Goal: Task Accomplishment & Management: Manage account settings

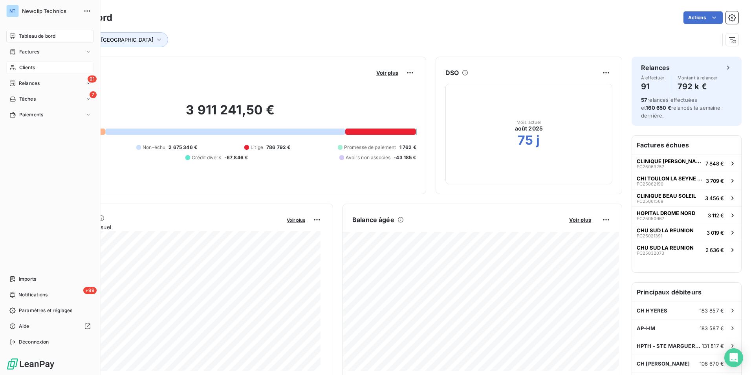
click at [13, 67] on icon at bounding box center [13, 67] width 6 height 5
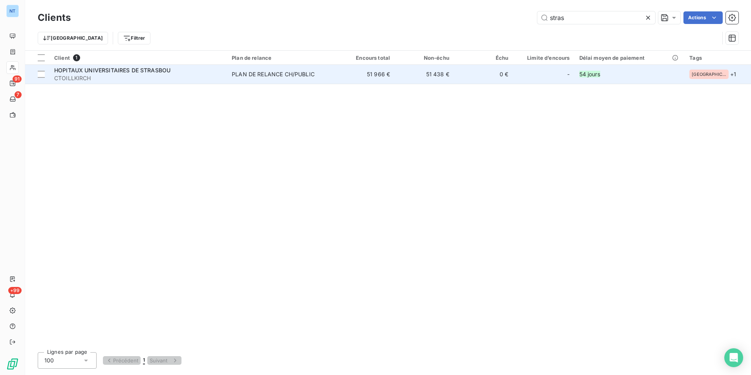
type input "stras"
click at [180, 80] on span "CTOILLKIRCH" at bounding box center [138, 78] width 168 height 8
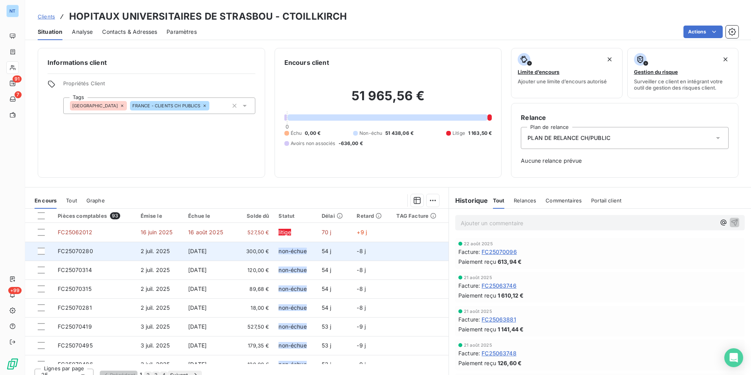
click at [274, 248] on td "non-échue" at bounding box center [295, 251] width 43 height 19
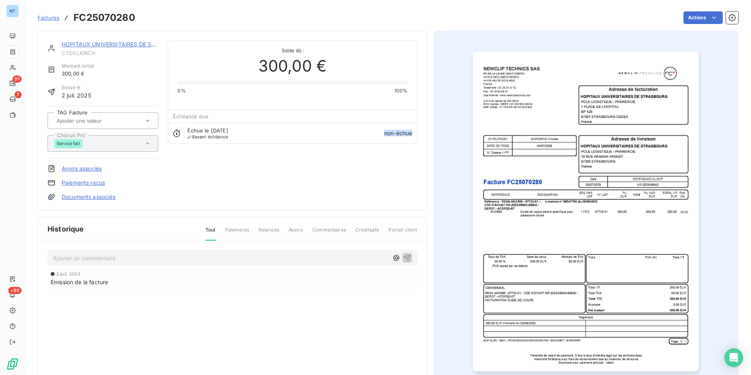
click at [109, 13] on h3 "FC25070280" at bounding box center [104, 18] width 62 height 14
copy h3 "FC25070280"
click at [91, 258] on p "Ajouter un commentaire ﻿" at bounding box center [221, 258] width 336 height 10
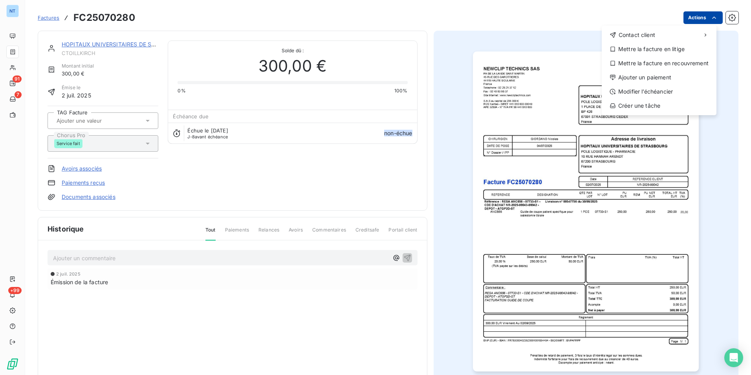
click at [694, 18] on html "NT 91 7 +99 Factures FC25070280 Actions Contact client Mettre la facture en lit…" at bounding box center [375, 187] width 751 height 375
click at [689, 46] on div "Mettre la facture en litige" at bounding box center [659, 49] width 108 height 13
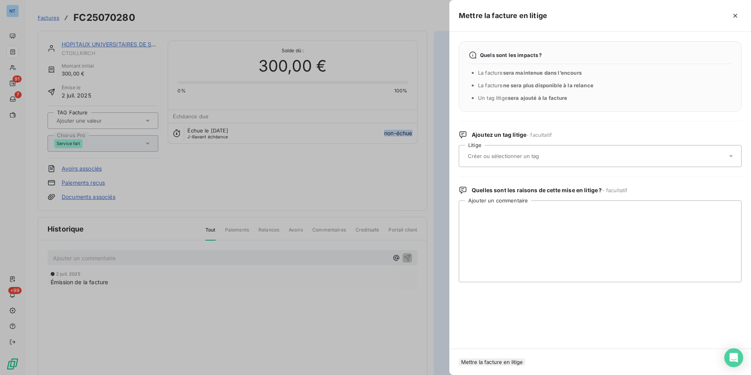
click at [573, 154] on div at bounding box center [597, 156] width 262 height 17
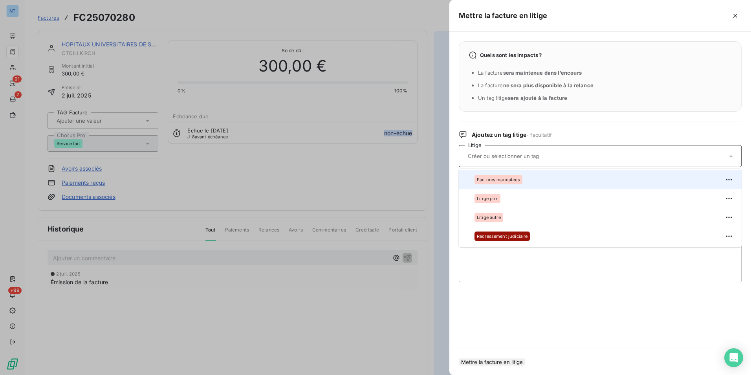
click at [548, 181] on div "Factures mandatées" at bounding box center [605, 179] width 261 height 13
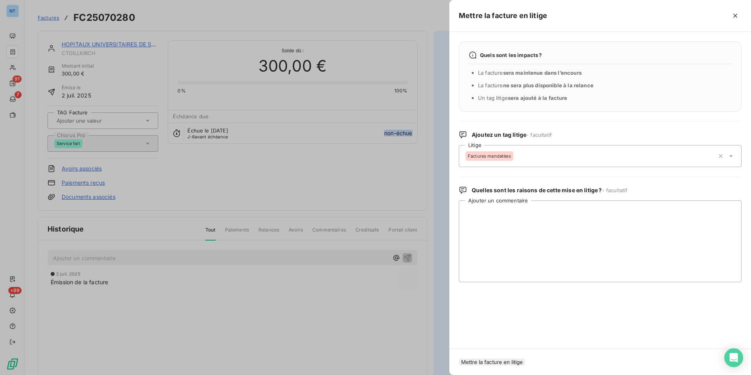
click at [525, 358] on button "Mettre la facture en litige" at bounding box center [492, 361] width 66 height 7
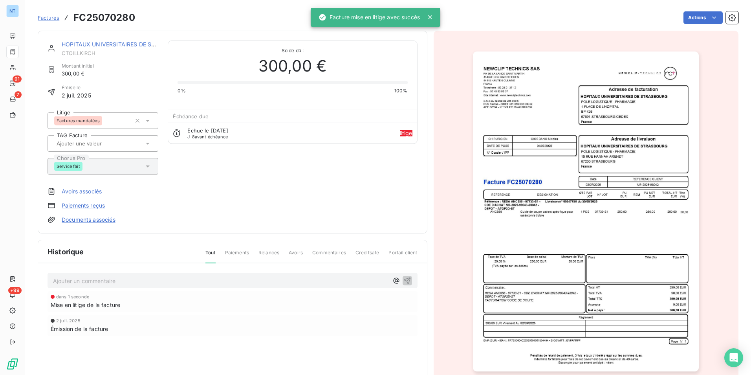
click at [326, 285] on div "Ajouter un commentaire ﻿" at bounding box center [233, 280] width 370 height 15
click at [325, 282] on p "Ajouter un commentaire ﻿" at bounding box center [221, 281] width 336 height 10
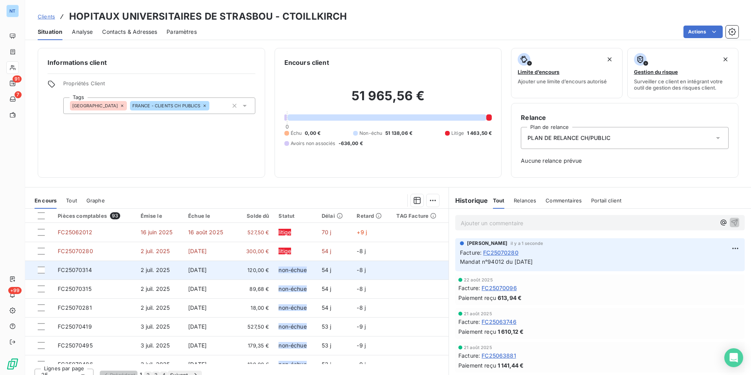
click at [245, 273] on span "120,00 €" at bounding box center [254, 270] width 30 height 8
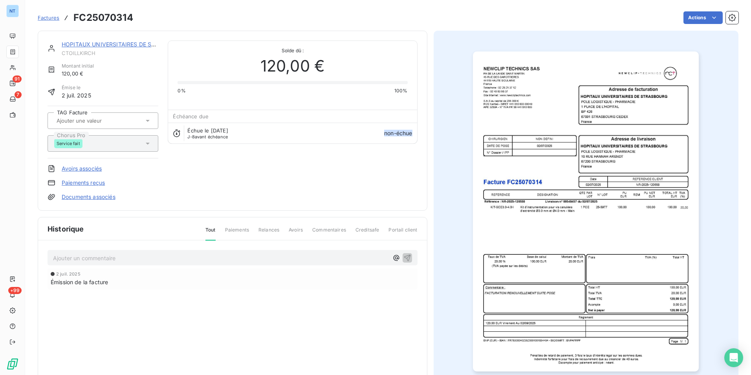
click at [103, 16] on h3 "FC25070314" at bounding box center [103, 18] width 60 height 14
copy h3 "FC25070314"
click at [690, 20] on html "NT 91 7 +99 Factures FC25070314 Actions HOPITAUX UNIVERSITAIRES DE STRASBOU CTO…" at bounding box center [375, 187] width 751 height 375
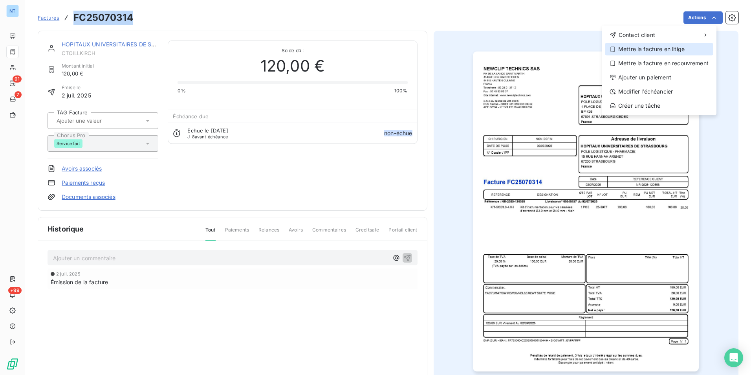
click at [678, 44] on div "Mettre la facture en litige" at bounding box center [659, 49] width 108 height 13
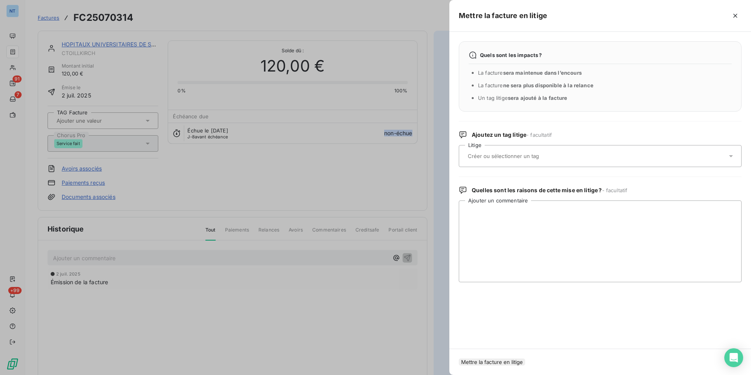
click at [535, 149] on div at bounding box center [597, 156] width 262 height 17
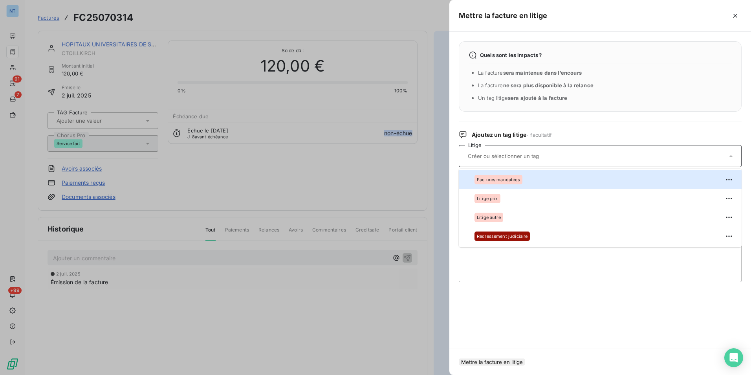
drag, startPoint x: 514, startPoint y: 179, endPoint x: 557, endPoint y: 262, distance: 93.3
click at [514, 179] on span "Factures mandatées" at bounding box center [498, 179] width 43 height 5
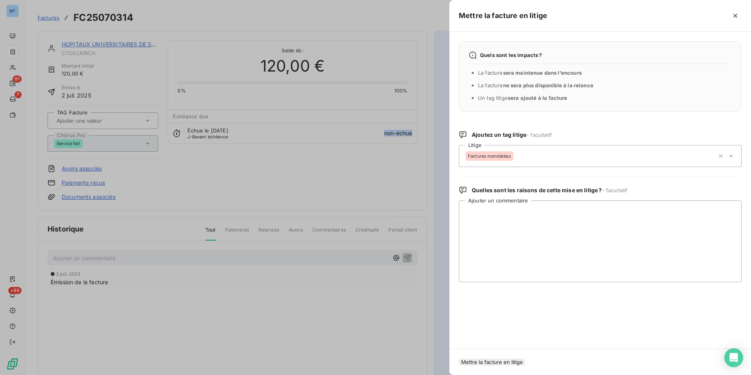
click at [507, 359] on button "Mettre la facture en litige" at bounding box center [492, 361] width 66 height 7
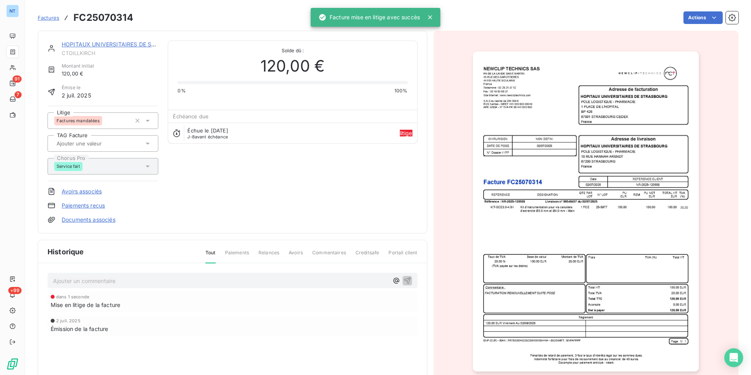
click at [217, 280] on p "Ajouter un commentaire ﻿" at bounding box center [221, 281] width 336 height 10
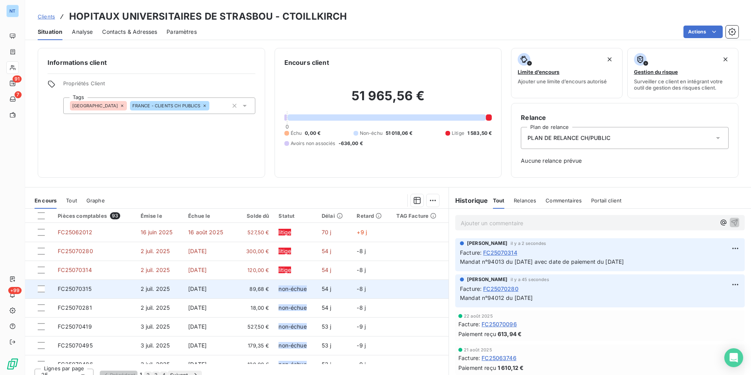
click at [285, 285] on span "non-échue" at bounding box center [293, 288] width 28 height 7
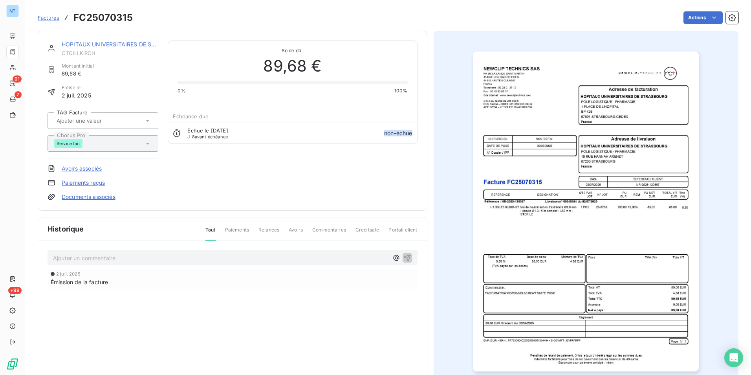
click at [102, 11] on h3 "FC25070315" at bounding box center [102, 18] width 59 height 14
copy h3 "FC25070315"
click at [693, 16] on html "NT 91 7 +99 Factures FC25070315 Actions HOPITAUX UNIVERSITAIRES DE STRASBOU CTO…" at bounding box center [375, 187] width 751 height 375
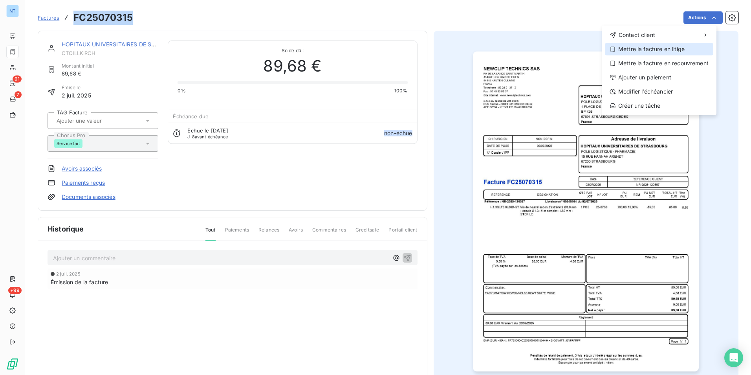
click at [684, 46] on div "Mettre la facture en litige" at bounding box center [659, 49] width 108 height 13
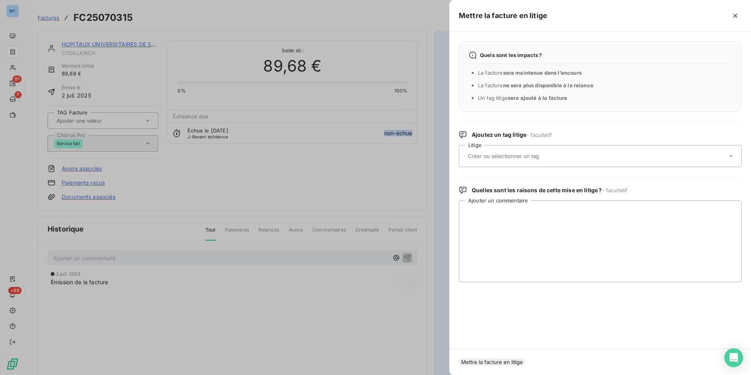
click at [559, 150] on div at bounding box center [597, 156] width 262 height 17
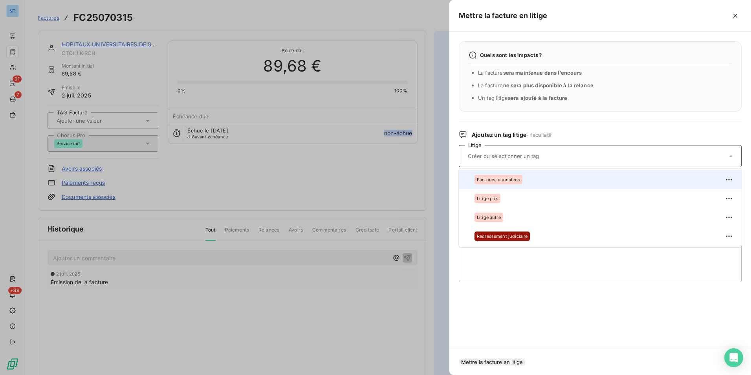
click at [535, 181] on div "Factures mandatées" at bounding box center [605, 179] width 261 height 13
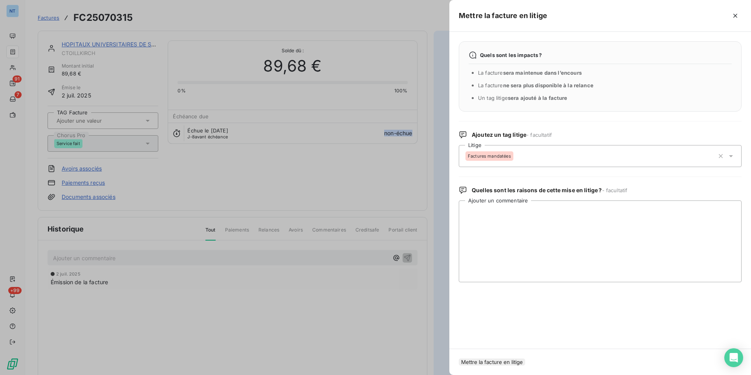
click at [504, 359] on button "Mettre la facture en litige" at bounding box center [492, 361] width 66 height 7
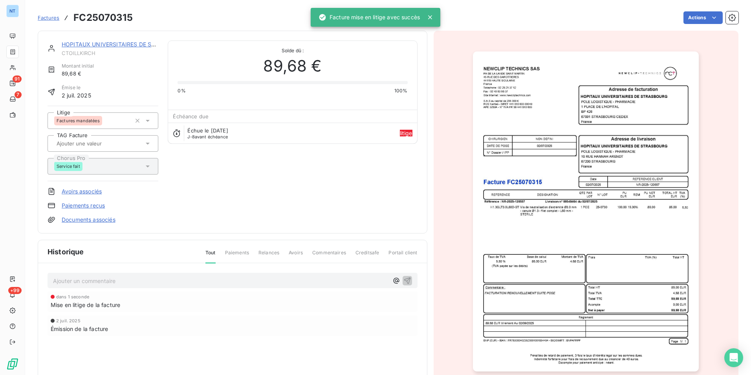
click at [137, 278] on p "Ajouter un commentaire ﻿" at bounding box center [221, 281] width 336 height 10
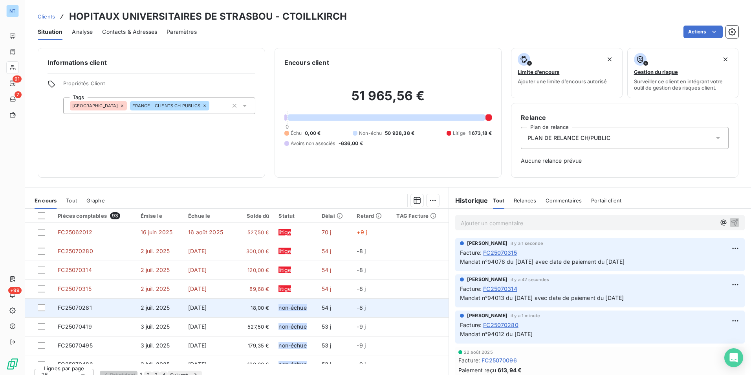
click at [274, 307] on td "non-échue" at bounding box center [295, 307] width 43 height 19
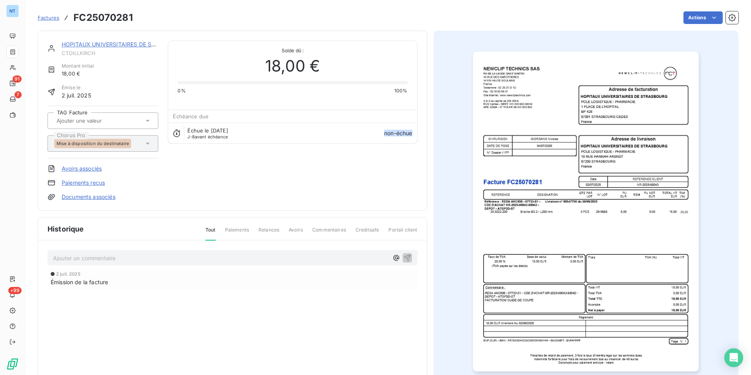
click at [111, 13] on h3 "FC25070281" at bounding box center [102, 18] width 59 height 14
copy h3 "FC25070281"
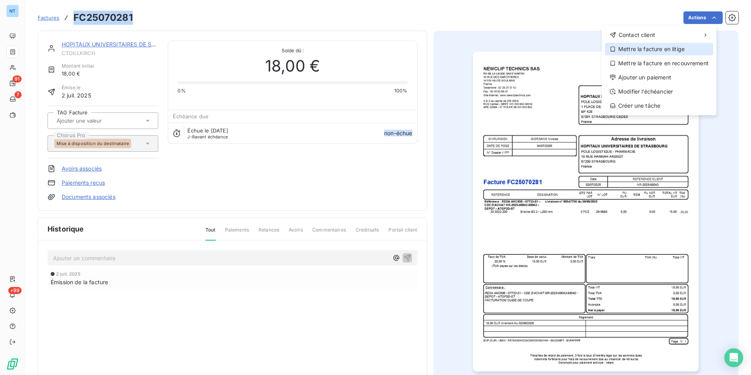
click at [680, 47] on div "Mettre la facture en litige" at bounding box center [659, 49] width 108 height 13
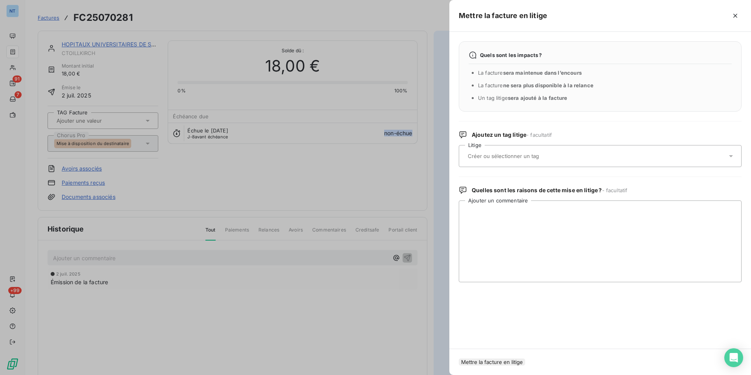
click at [594, 153] on div at bounding box center [597, 156] width 262 height 17
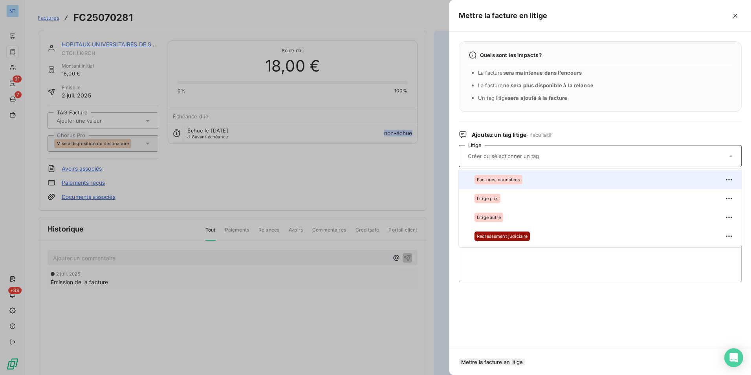
click at [543, 183] on div "Factures mandatées" at bounding box center [605, 179] width 261 height 13
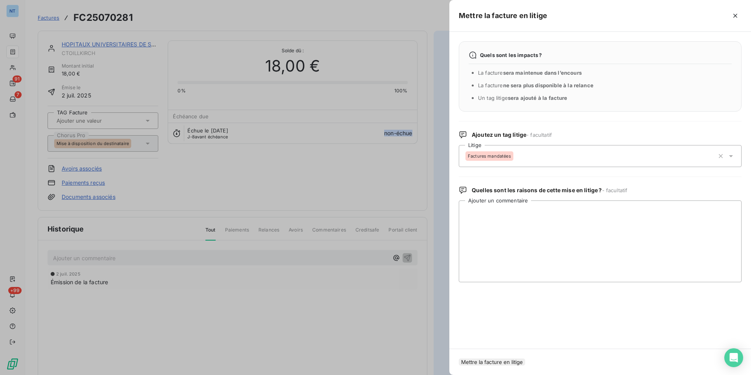
click at [525, 361] on button "Mettre la facture en litige" at bounding box center [492, 361] width 66 height 7
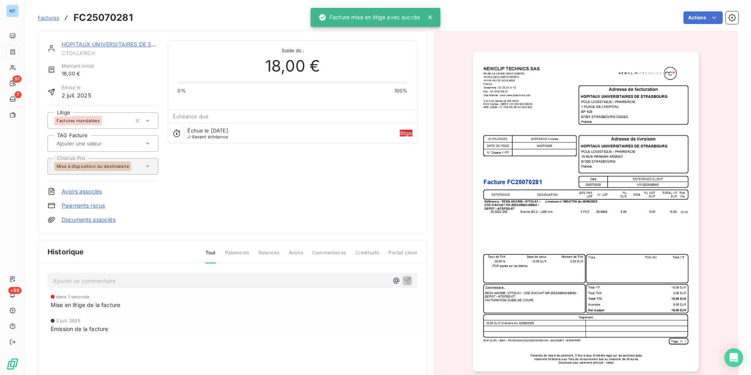
click at [273, 281] on p "Ajouter un commentaire ﻿" at bounding box center [221, 281] width 336 height 10
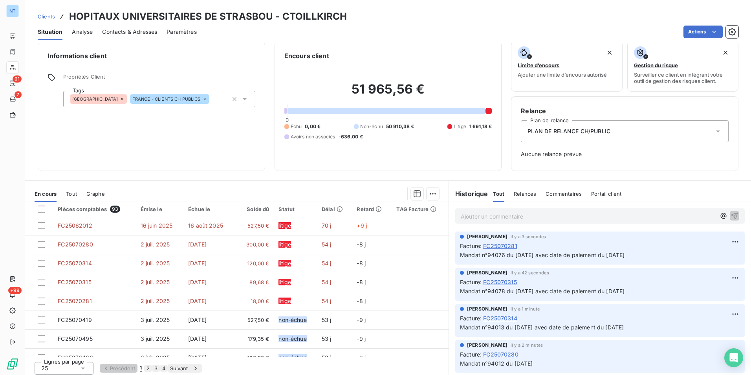
scroll to position [9, 0]
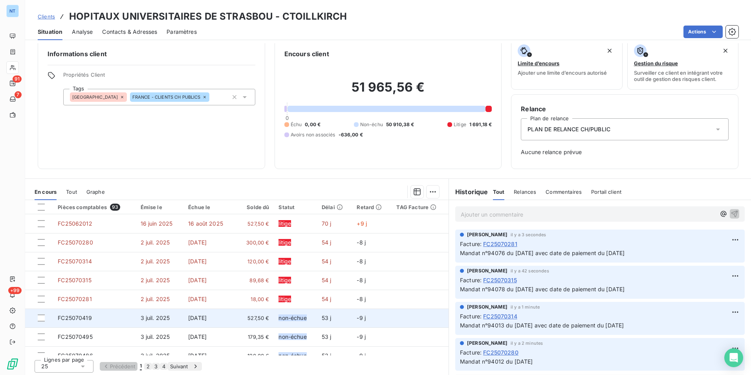
click at [277, 310] on td "non-échue" at bounding box center [295, 317] width 43 height 19
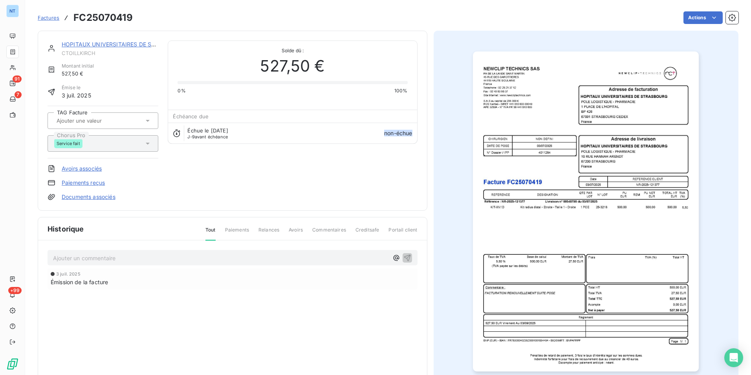
click at [117, 18] on h3 "FC25070419" at bounding box center [102, 18] width 59 height 14
copy h3 "FC25070419"
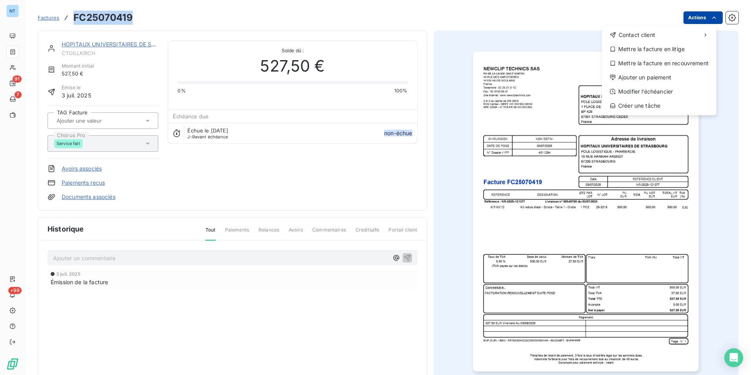
click at [703, 16] on html "NT 91 7 +99 Factures FC25070419 Actions Contact client Mettre la facture en lit…" at bounding box center [375, 187] width 751 height 375
click at [663, 52] on div "Mettre la facture en litige" at bounding box center [659, 49] width 108 height 13
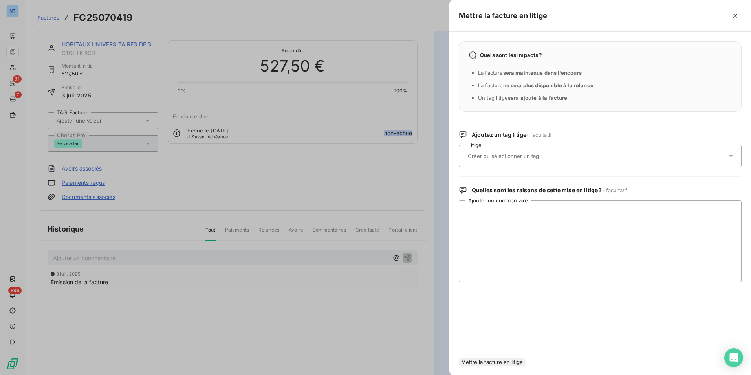
drag, startPoint x: 556, startPoint y: 161, endPoint x: 547, endPoint y: 168, distance: 11.4
click at [555, 161] on div at bounding box center [597, 156] width 262 height 17
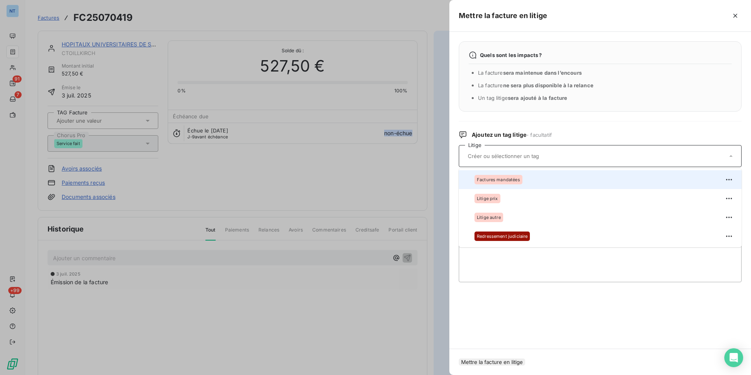
click at [528, 183] on div "Factures mandatées" at bounding box center [605, 179] width 261 height 13
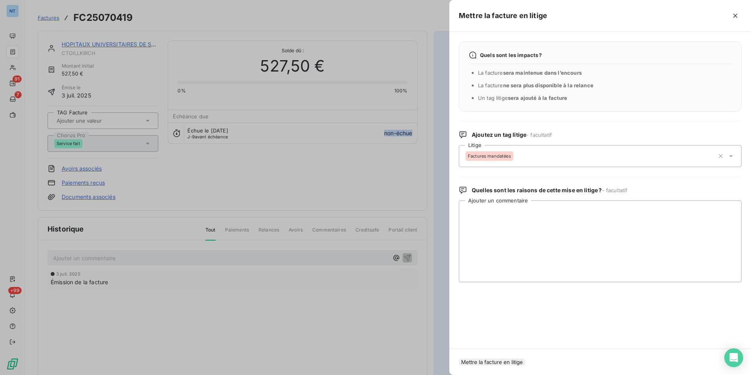
click at [524, 358] on button "Mettre la facture en litige" at bounding box center [492, 361] width 66 height 7
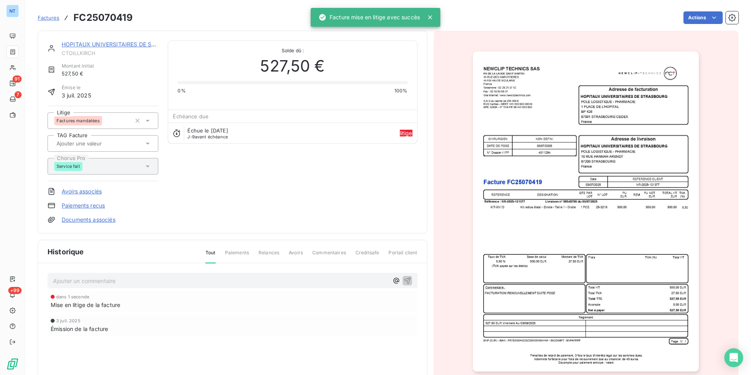
click at [215, 280] on p "Ajouter un commentaire ﻿" at bounding box center [221, 281] width 336 height 10
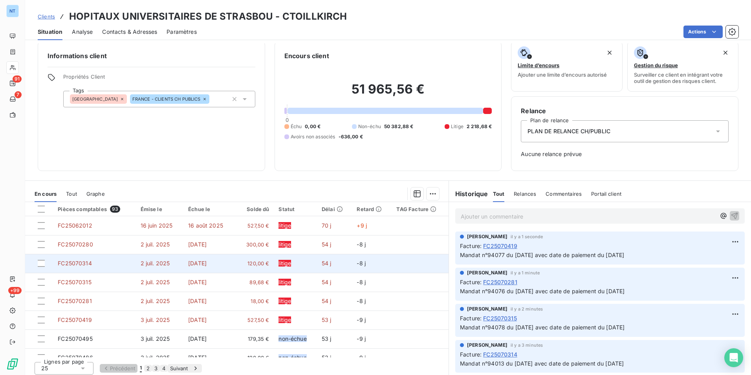
scroll to position [9, 0]
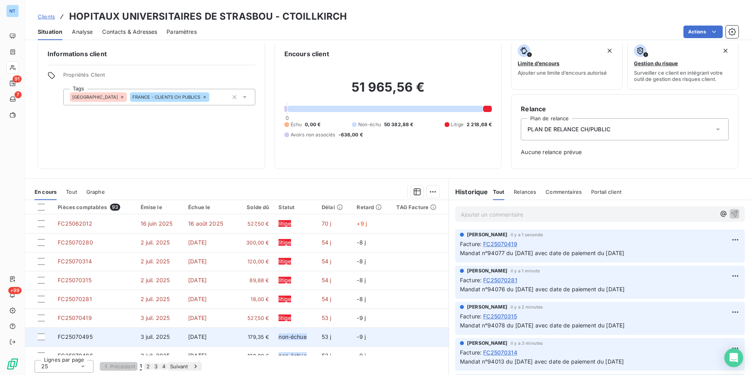
click at [253, 336] on span "179,35 €" at bounding box center [254, 337] width 30 height 8
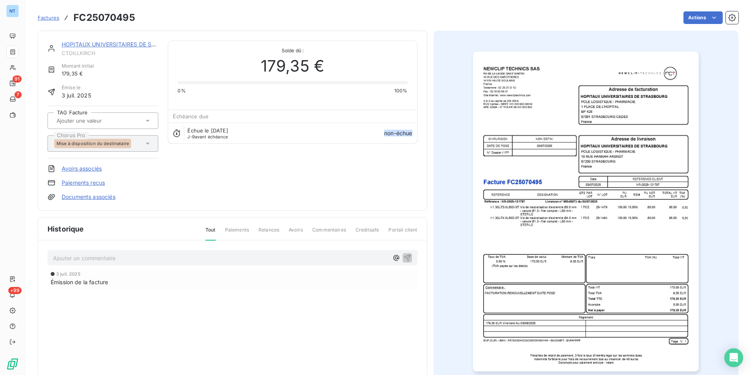
click at [125, 13] on h3 "FC25070495" at bounding box center [104, 18] width 62 height 14
copy h3 "FC25070495"
click at [697, 18] on html "NT 91 7 +99 Factures FC25070495 Actions HOPITAUX UNIVERSITAIRES DE STRASBOU CTO…" at bounding box center [375, 187] width 751 height 375
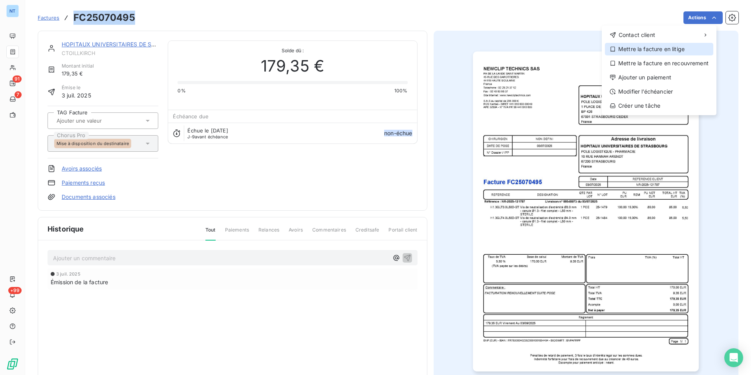
click at [677, 50] on div "Mettre la facture en litige" at bounding box center [659, 49] width 108 height 13
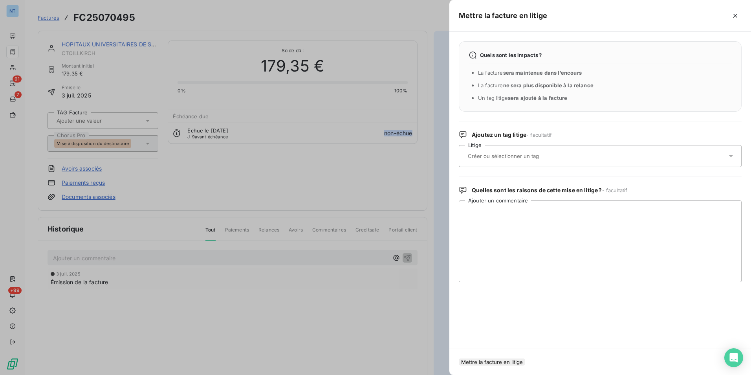
drag, startPoint x: 570, startPoint y: 151, endPoint x: 557, endPoint y: 160, distance: 16.2
click at [570, 151] on div at bounding box center [597, 156] width 262 height 17
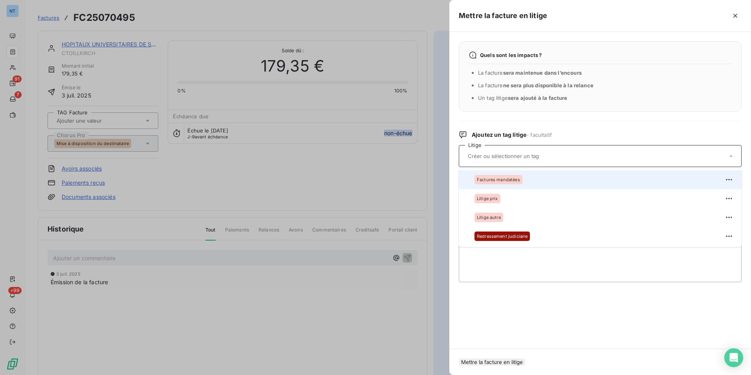
click at [525, 183] on div "Factures mandatées" at bounding box center [605, 179] width 261 height 13
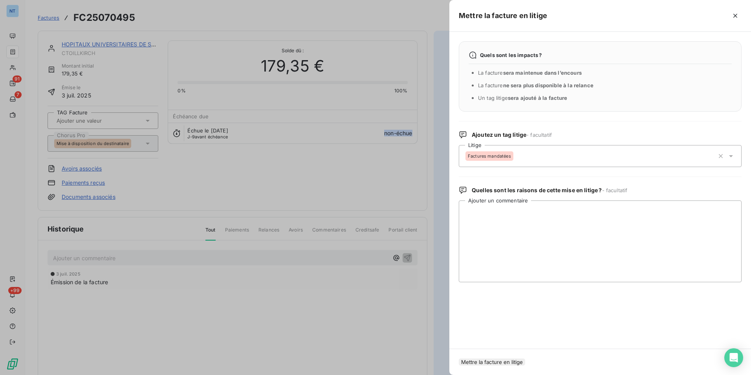
click at [525, 358] on button "Mettre la facture en litige" at bounding box center [492, 361] width 66 height 7
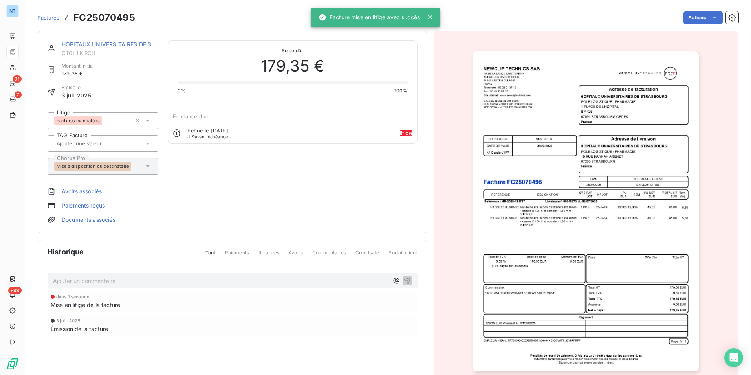
click at [312, 282] on p "Ajouter un commentaire ﻿" at bounding box center [221, 281] width 336 height 10
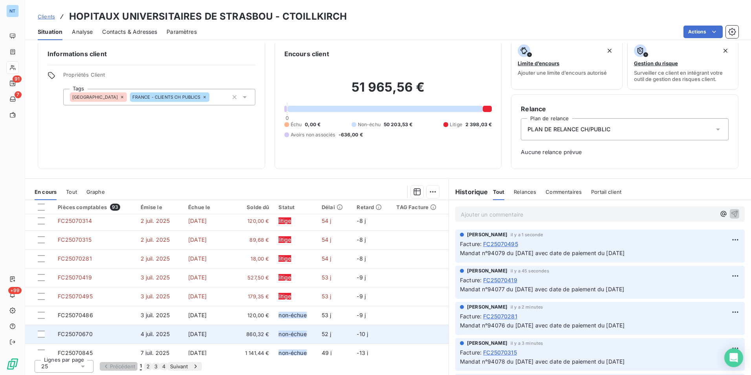
scroll to position [79, 0]
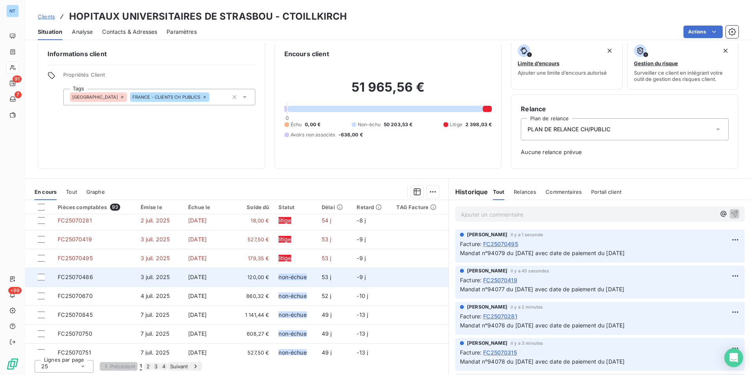
click at [250, 275] on span "120,00 €" at bounding box center [254, 277] width 30 height 8
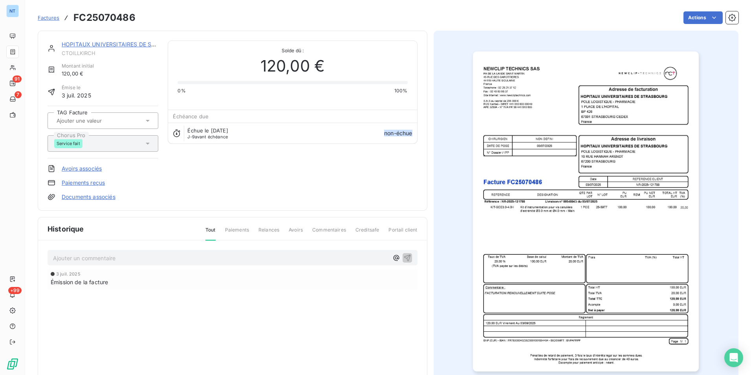
click at [119, 9] on div "Factures FC25070486 Actions" at bounding box center [388, 17] width 701 height 17
click at [119, 15] on h3 "FC25070486" at bounding box center [104, 18] width 62 height 14
copy h3 "FC25070486"
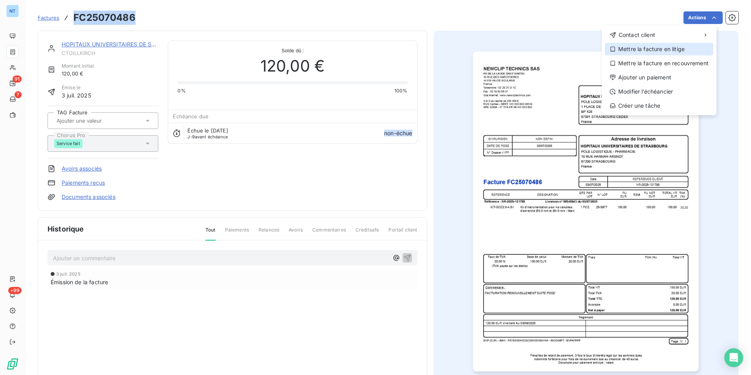
click at [679, 47] on div "Mettre la facture en litige" at bounding box center [659, 49] width 108 height 13
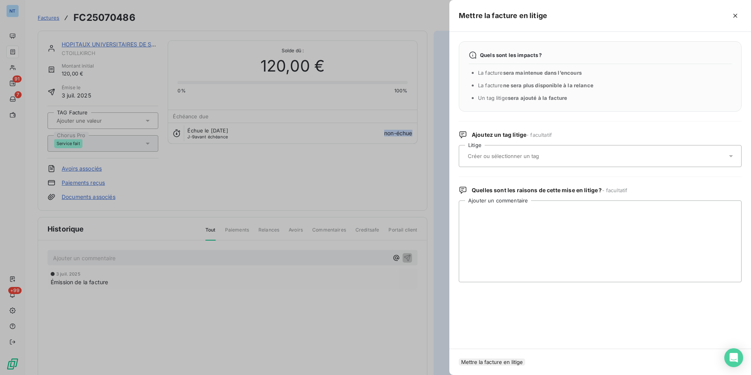
drag, startPoint x: 535, startPoint y: 150, endPoint x: 533, endPoint y: 154, distance: 4.2
click at [535, 150] on div at bounding box center [597, 156] width 262 height 17
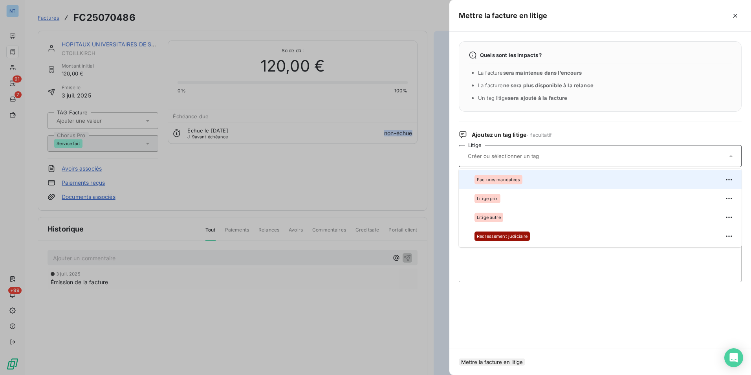
click at [509, 178] on span "Factures mandatées" at bounding box center [498, 179] width 43 height 5
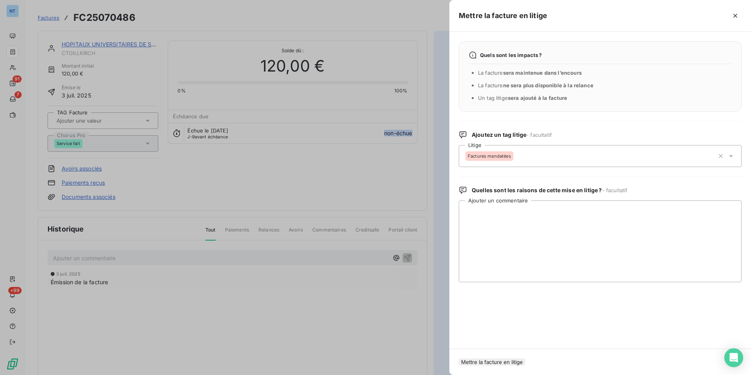
click at [525, 360] on button "Mettre la facture en litige" at bounding box center [492, 361] width 66 height 7
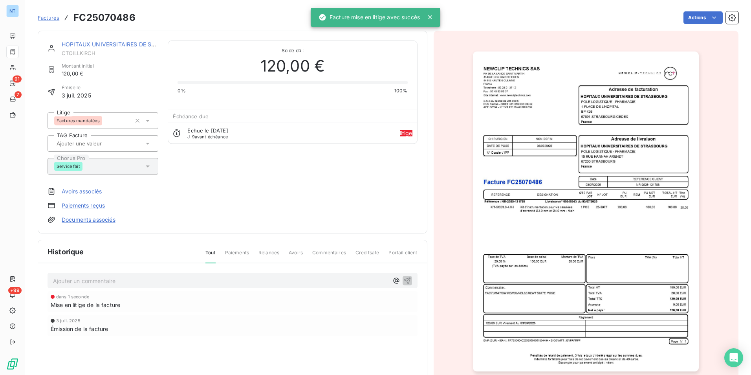
click at [293, 282] on p "Ajouter un commentaire ﻿" at bounding box center [221, 281] width 336 height 10
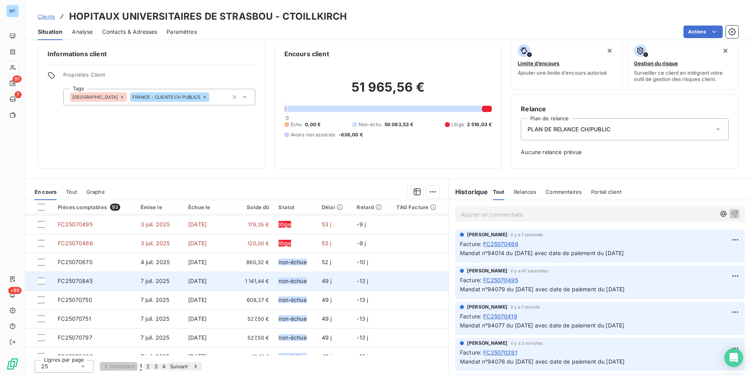
scroll to position [118, 0]
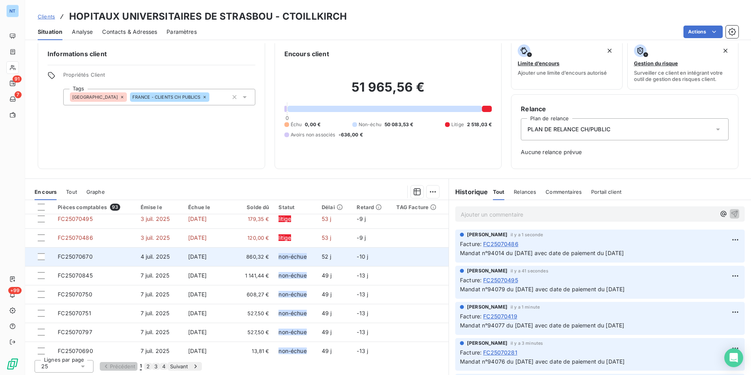
click at [257, 255] on span "860,32 €" at bounding box center [254, 257] width 30 height 8
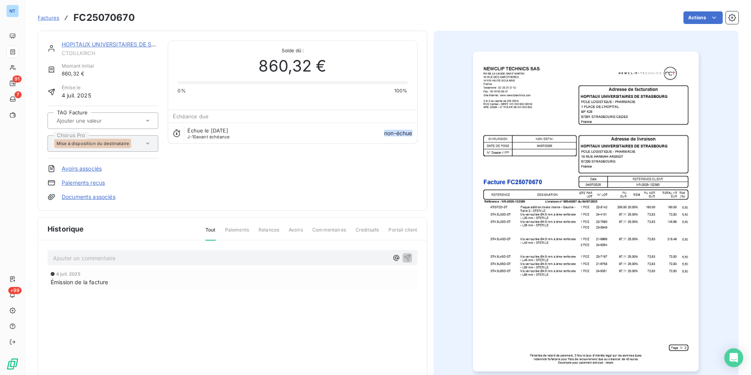
click at [97, 17] on h3 "FC25070670" at bounding box center [103, 18] width 61 height 14
copy h3 "FC25070670"
click at [693, 20] on html "NT 91 7 +99 Factures FC25070670 Actions HOPITAUX UNIVERSITAIRES DE STRASBOU CTO…" at bounding box center [375, 187] width 751 height 375
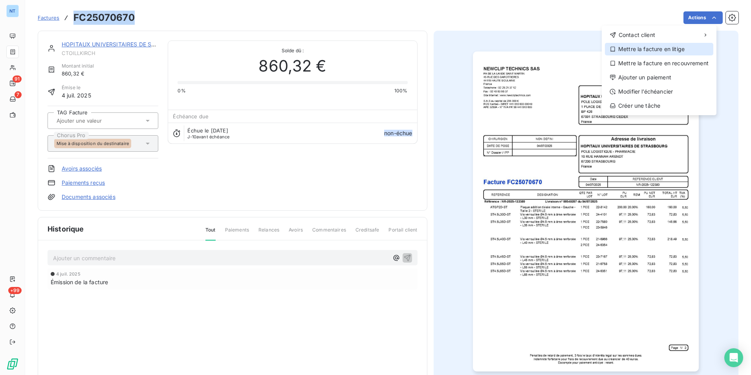
click at [654, 50] on div "Mettre la facture en litige" at bounding box center [659, 49] width 108 height 13
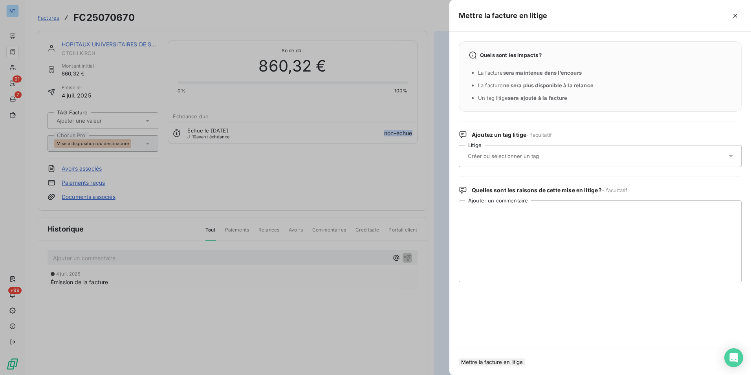
click at [546, 158] on input "text" at bounding box center [524, 155] width 114 height 7
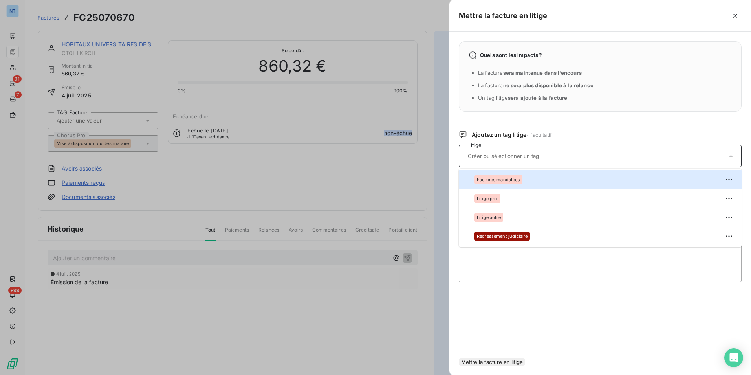
click at [530, 179] on div "Factures mandatées" at bounding box center [605, 179] width 261 height 13
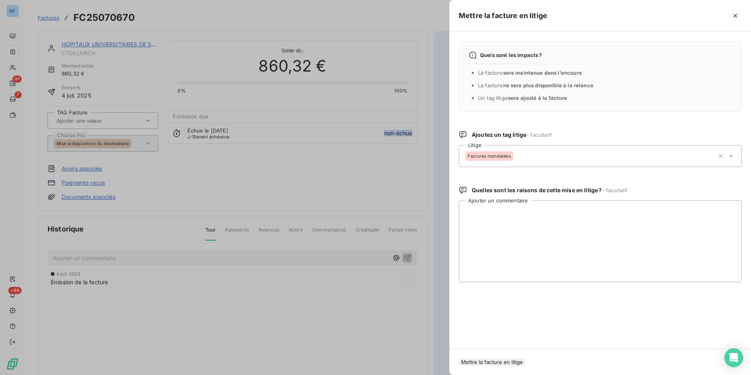
click at [523, 363] on button "Mettre la facture en litige" at bounding box center [492, 361] width 66 height 7
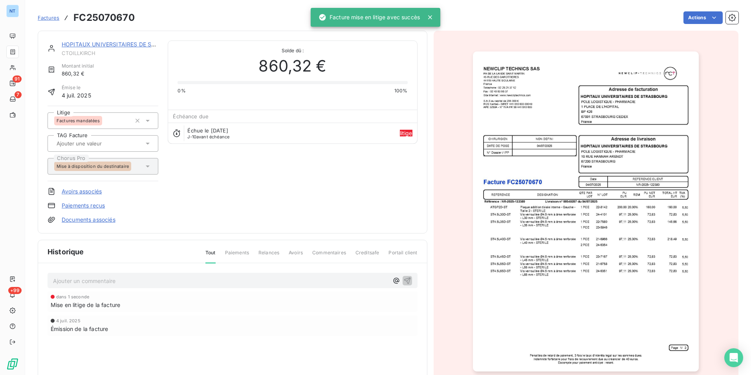
click at [240, 282] on p "Ajouter un commentaire ﻿" at bounding box center [221, 281] width 336 height 10
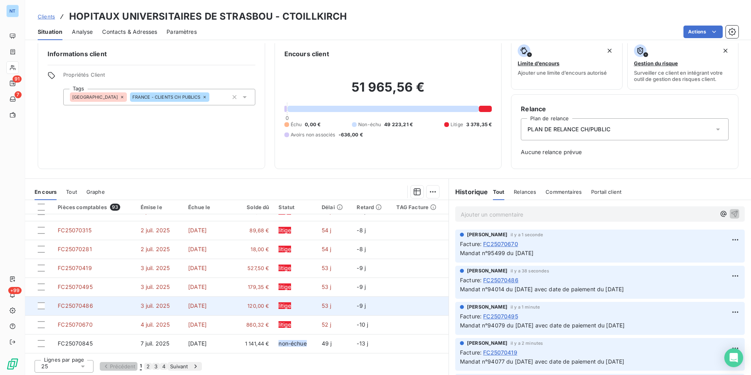
scroll to position [79, 0]
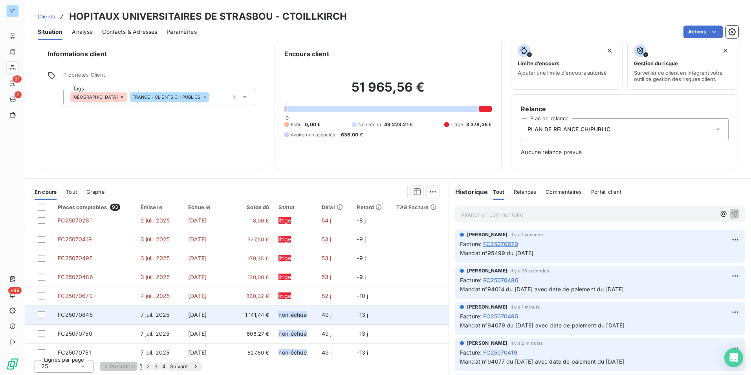
click at [248, 312] on span "1 141,44 €" at bounding box center [254, 315] width 30 height 8
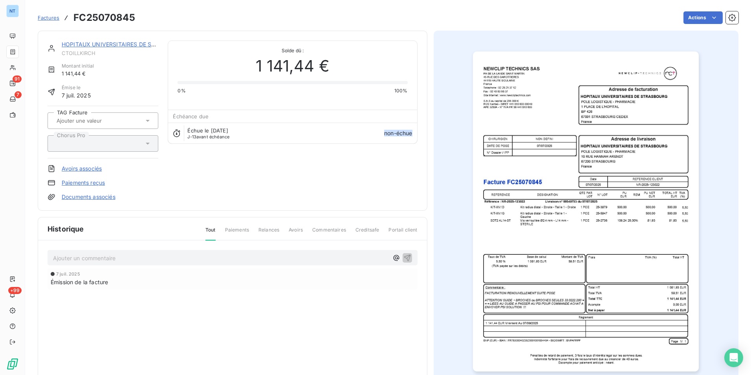
click at [110, 13] on h3 "FC25070845" at bounding box center [104, 18] width 62 height 14
copy h3 "FC25070845"
click at [690, 13] on html "NT 91 7 +99 Factures FC25070845 Actions HOPITAUX UNIVERSITAIRES DE STRASBOU CTO…" at bounding box center [375, 187] width 751 height 375
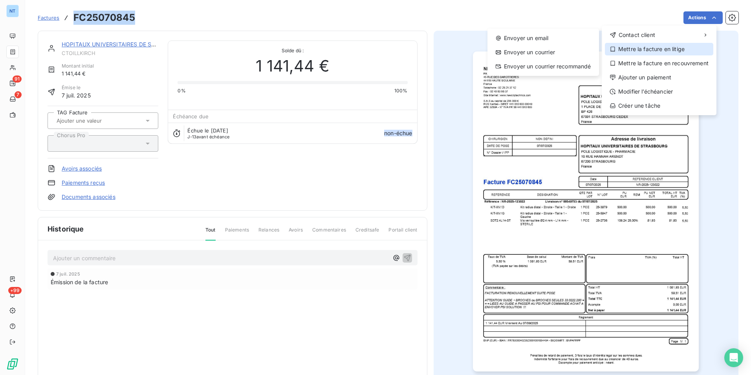
click at [676, 43] on div "Mettre la facture en litige" at bounding box center [659, 49] width 108 height 13
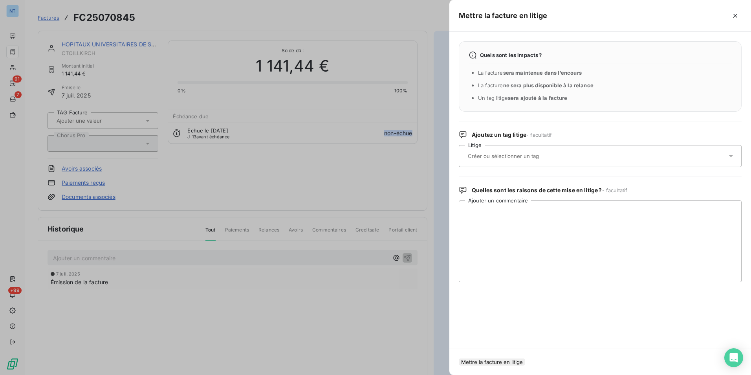
click at [570, 155] on div at bounding box center [597, 156] width 262 height 17
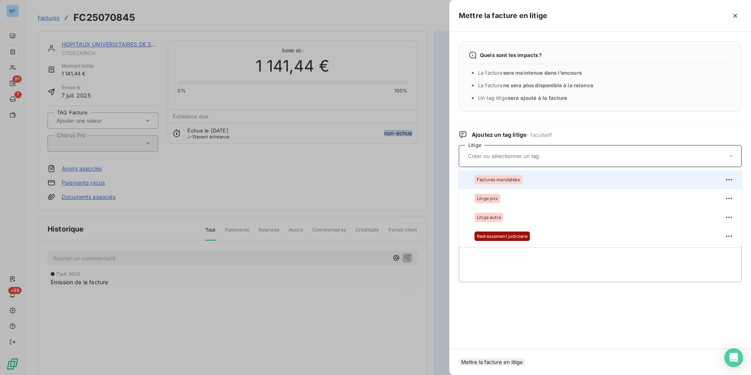
click at [516, 183] on div "Factures mandatées" at bounding box center [499, 179] width 48 height 9
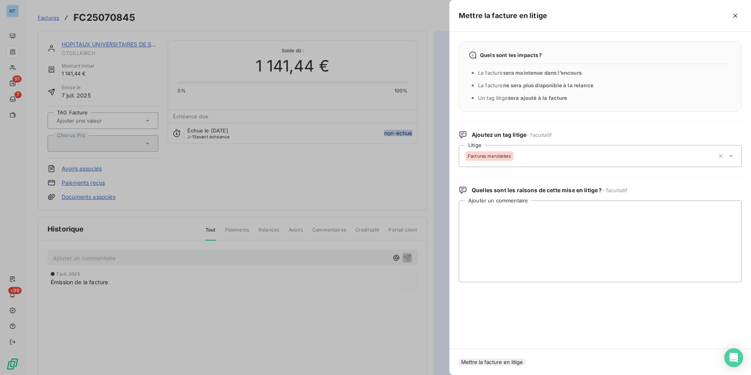
click at [525, 358] on button "Mettre la facture en litige" at bounding box center [492, 361] width 66 height 7
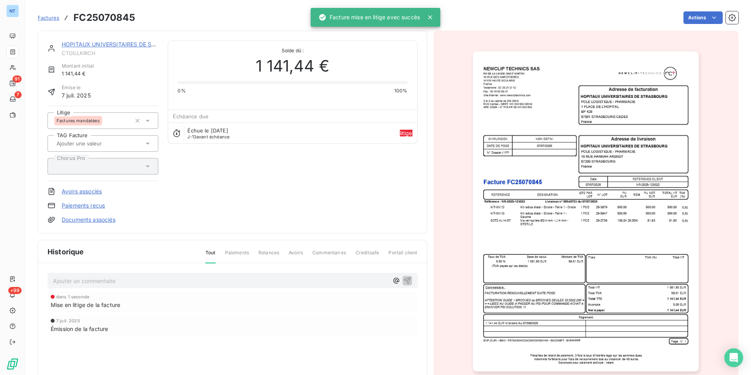
click at [290, 278] on p "Ajouter un commentaire ﻿" at bounding box center [221, 281] width 336 height 10
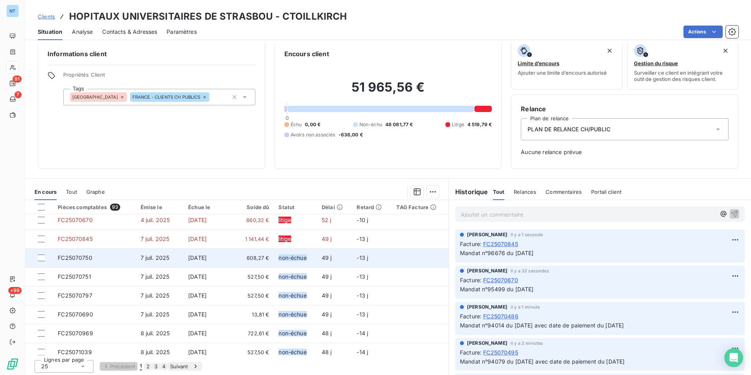
scroll to position [157, 0]
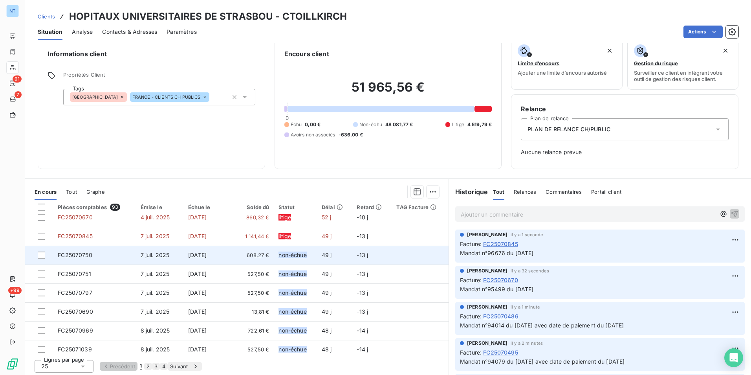
click at [239, 253] on span "608,27 €" at bounding box center [254, 255] width 30 height 8
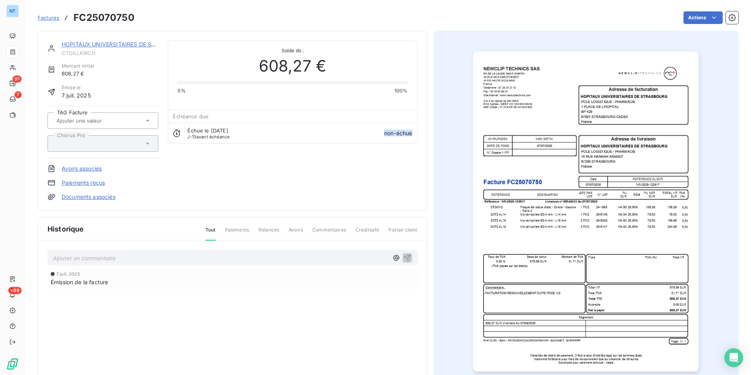
click at [108, 18] on h3 "FC25070750" at bounding box center [103, 18] width 61 height 14
click at [107, 18] on h3 "FC25070750" at bounding box center [103, 18] width 61 height 14
copy h3 "FC25070750"
click at [688, 19] on html "NT 91 7 +99 Factures FC25070750 Actions HOPITAUX UNIVERSITAIRES DE STRASBOU CTO…" at bounding box center [375, 187] width 751 height 375
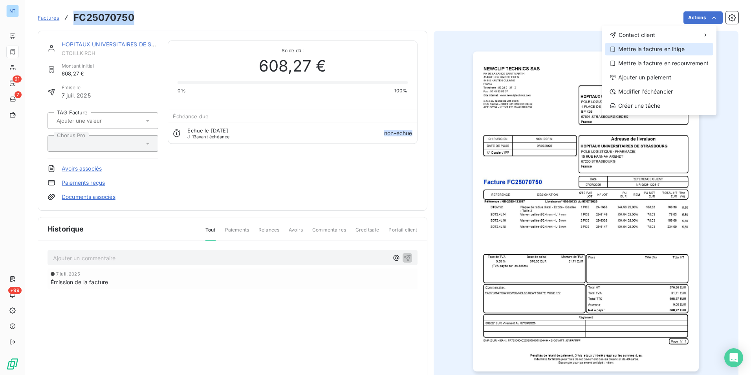
click at [664, 48] on div "Mettre la facture en litige" at bounding box center [659, 49] width 108 height 13
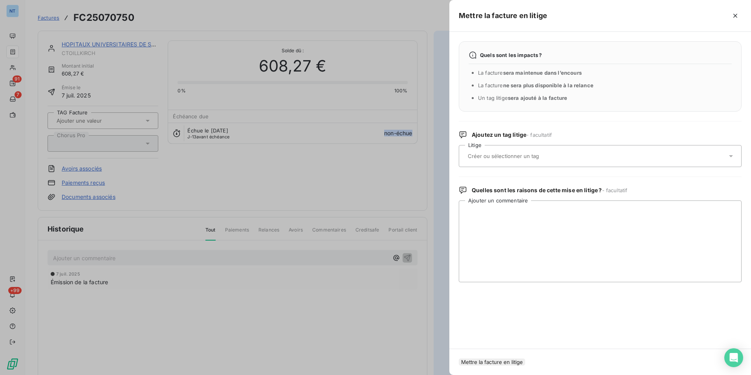
click at [540, 148] on div at bounding box center [597, 156] width 262 height 17
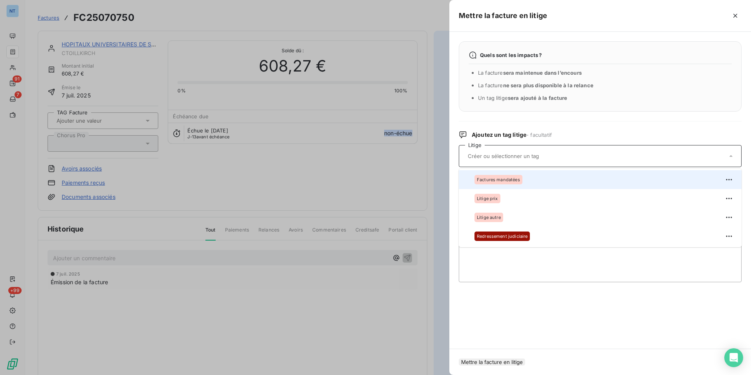
click at [530, 179] on div "Factures mandatées" at bounding box center [605, 179] width 261 height 13
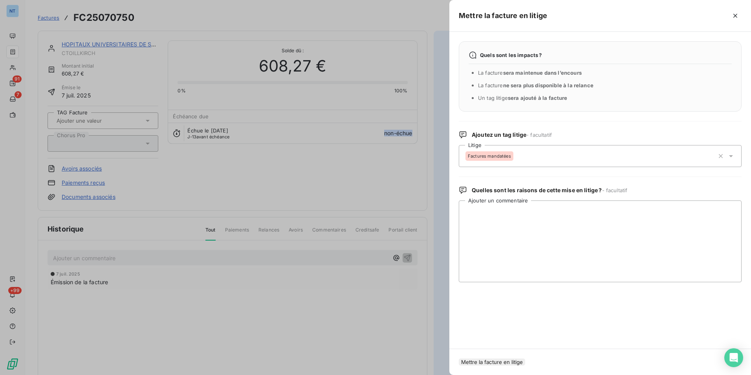
click at [522, 358] on button "Mettre la facture en litige" at bounding box center [492, 361] width 66 height 7
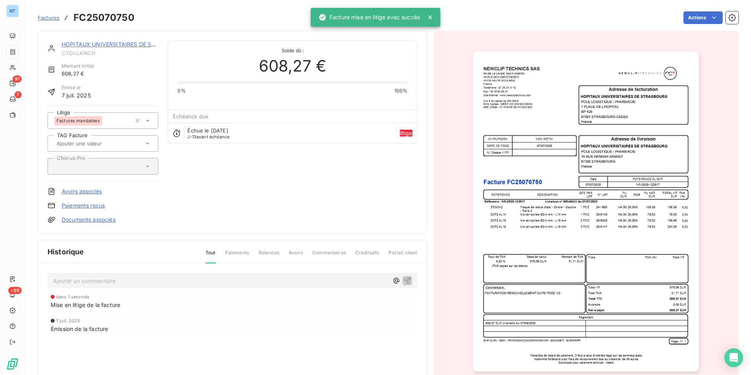
click at [229, 287] on div "Ajouter un commentaire ﻿ dans 1 seconde Mise en litige de la facture 7 juil. 20…" at bounding box center [232, 315] width 389 height 104
click at [229, 281] on p "Ajouter un commentaire ﻿" at bounding box center [221, 281] width 336 height 10
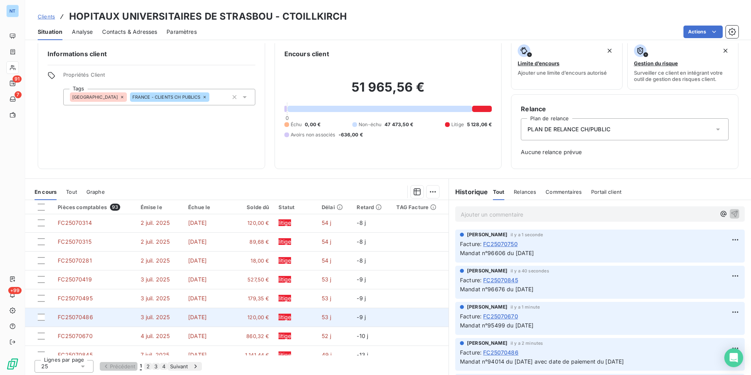
scroll to position [118, 0]
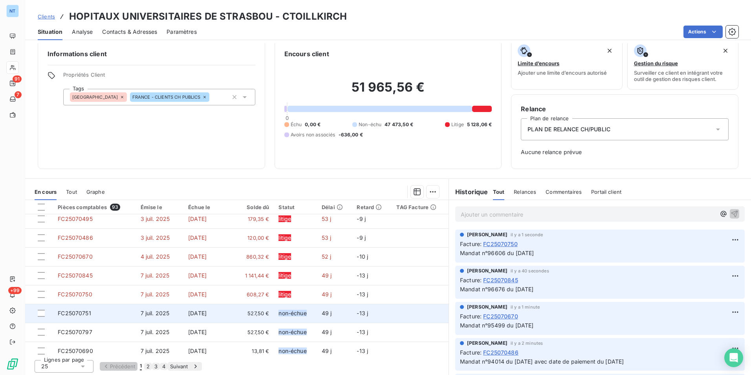
click at [246, 312] on span "527,50 €" at bounding box center [254, 313] width 30 height 8
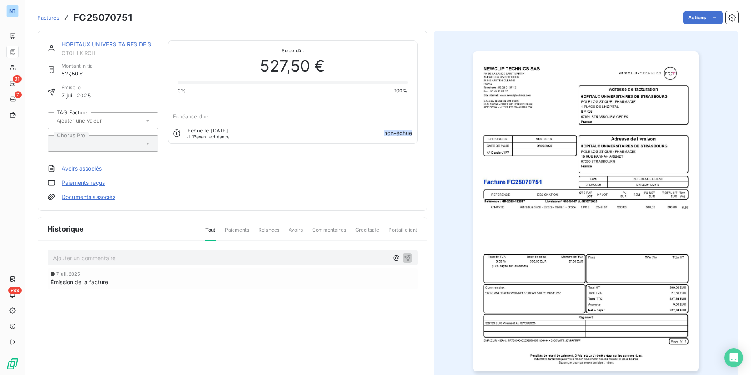
click at [116, 17] on h3 "FC25070751" at bounding box center [102, 18] width 59 height 14
click at [690, 18] on html "NT 91 7 +99 Factures FC25070751 Actions HOPITAUX UNIVERSITAIRES DE STRASBOU CTO…" at bounding box center [375, 187] width 751 height 375
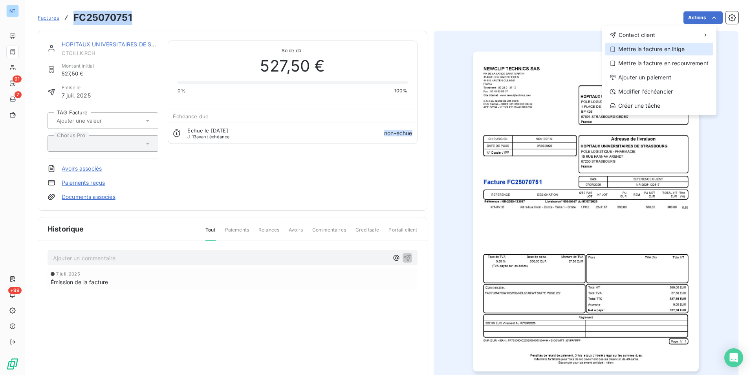
click at [677, 45] on div "Mettre la facture en litige" at bounding box center [659, 49] width 108 height 13
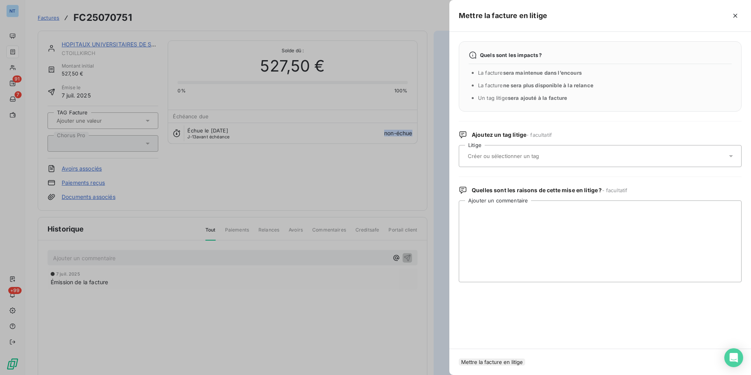
click at [561, 152] on div at bounding box center [597, 156] width 262 height 17
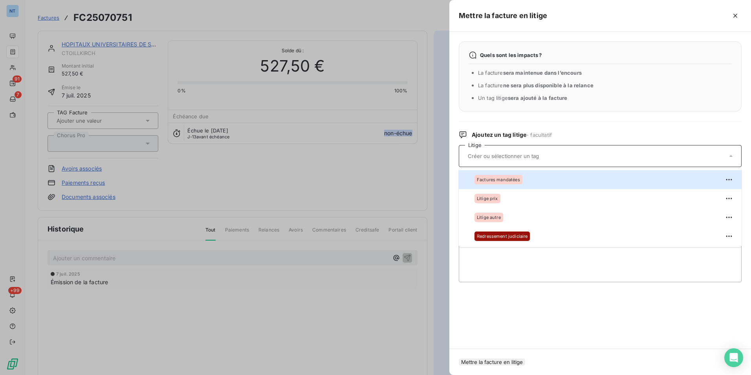
click at [540, 175] on div "Factures mandatées" at bounding box center [605, 179] width 261 height 13
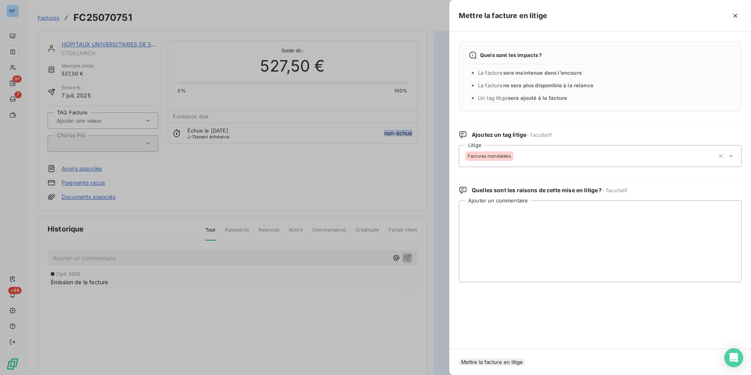
click at [514, 358] on button "Mettre la facture en litige" at bounding box center [492, 361] width 66 height 7
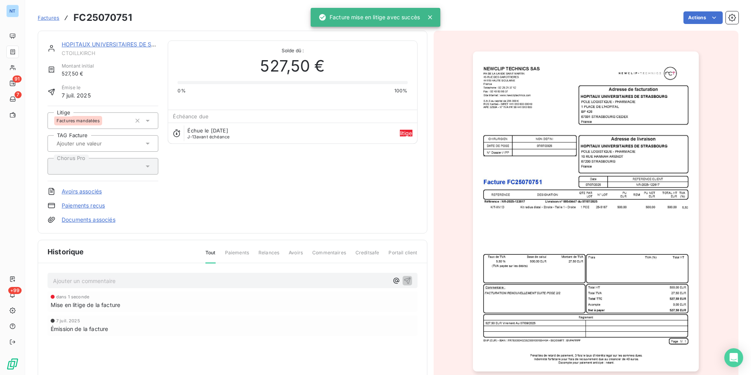
click at [306, 284] on p "Ajouter un commentaire ﻿" at bounding box center [221, 281] width 336 height 10
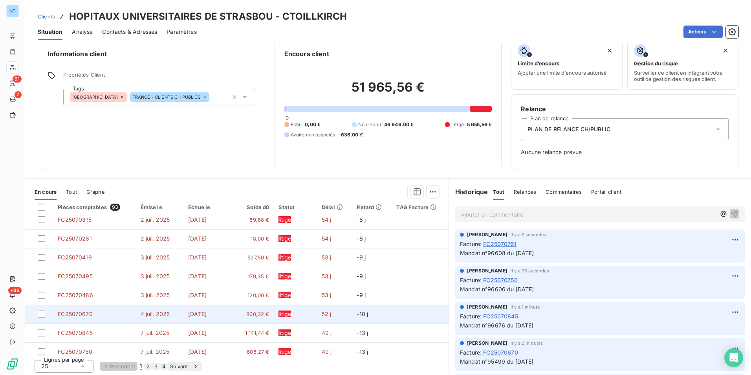
scroll to position [157, 0]
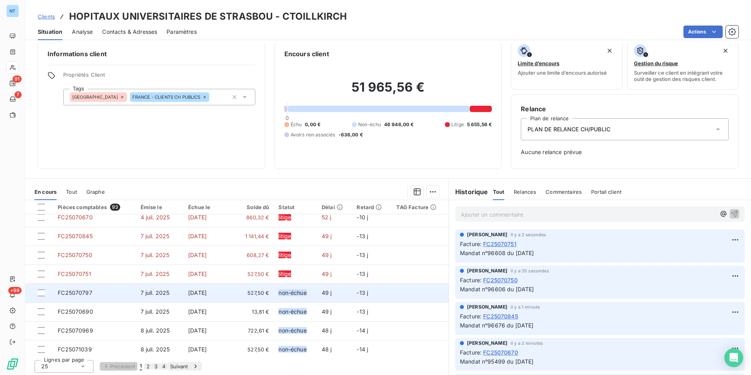
click at [239, 292] on span "527,50 €" at bounding box center [254, 293] width 30 height 8
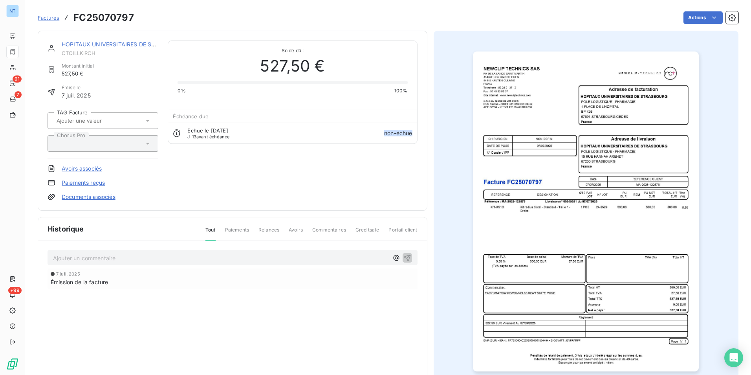
click at [116, 16] on h3 "FC25070797" at bounding box center [103, 18] width 61 height 14
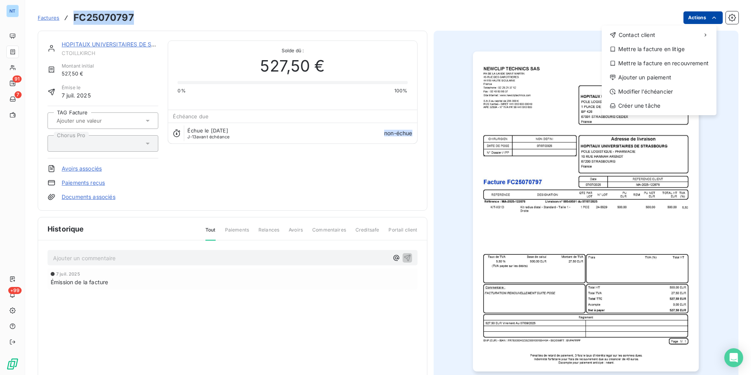
click at [699, 17] on html "NT 91 7 +99 Factures FC25070797 Actions Contact client Mettre la facture en lit…" at bounding box center [375, 187] width 751 height 375
click at [671, 48] on div "Mettre la facture en litige" at bounding box center [659, 49] width 108 height 13
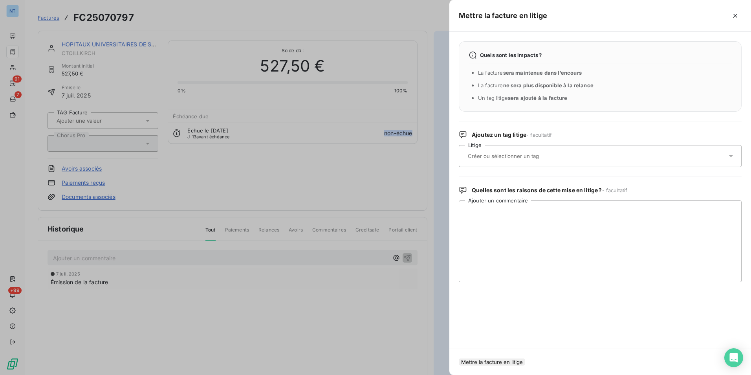
click at [548, 157] on input "text" at bounding box center [524, 155] width 114 height 7
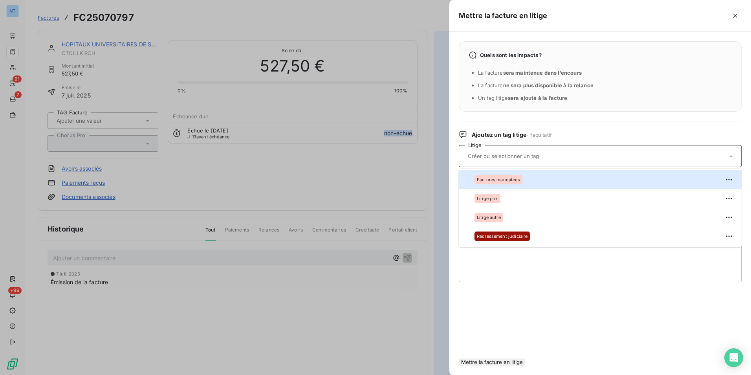
drag, startPoint x: 535, startPoint y: 173, endPoint x: 540, endPoint y: 188, distance: 15.4
click at [535, 177] on div "Factures mandatées" at bounding box center [605, 179] width 261 height 13
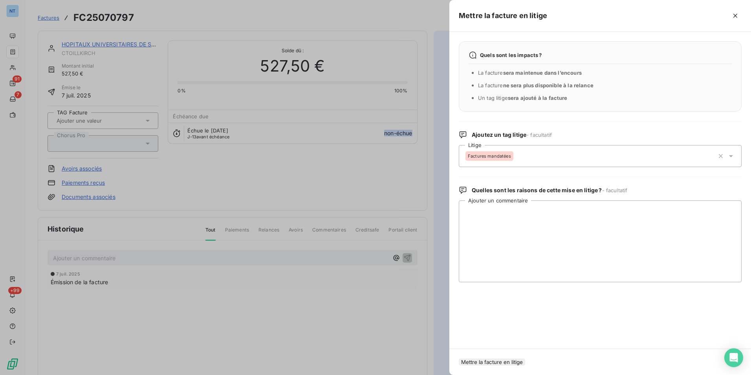
click at [505, 358] on button "Mettre la facture en litige" at bounding box center [492, 361] width 66 height 7
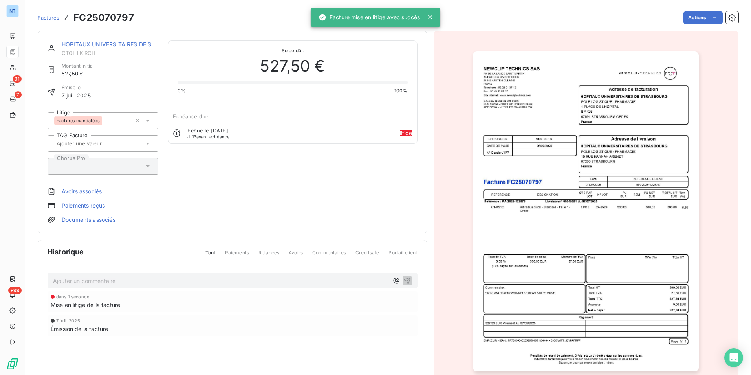
click at [312, 281] on p "Ajouter un commentaire ﻿" at bounding box center [221, 281] width 336 height 10
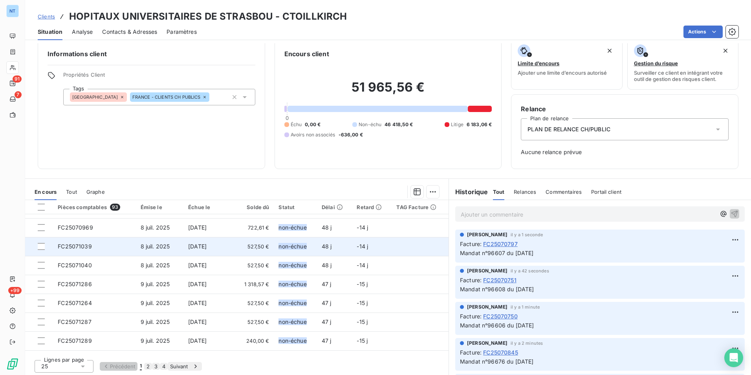
scroll to position [236, 0]
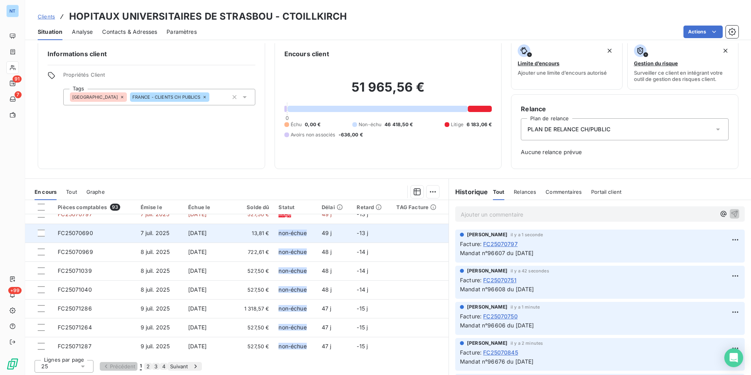
click at [252, 233] on span "13,81 €" at bounding box center [254, 233] width 30 height 8
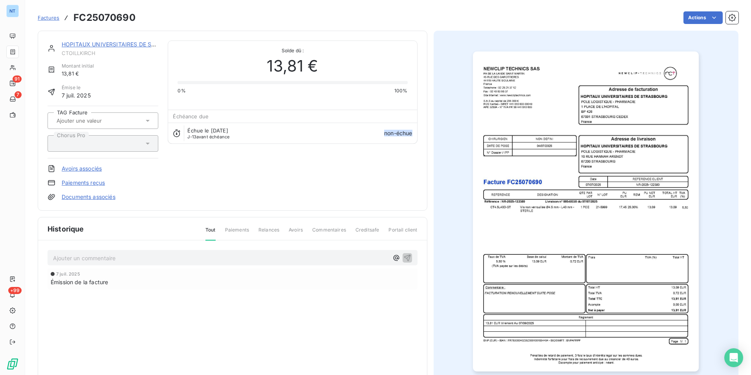
click at [117, 14] on h3 "FC25070690" at bounding box center [104, 18] width 62 height 14
click at [697, 19] on html "NT 91 7 +99 Factures FC25070690 Actions HOPITAUX UNIVERSITAIRES DE STRASBOU CTO…" at bounding box center [375, 187] width 751 height 375
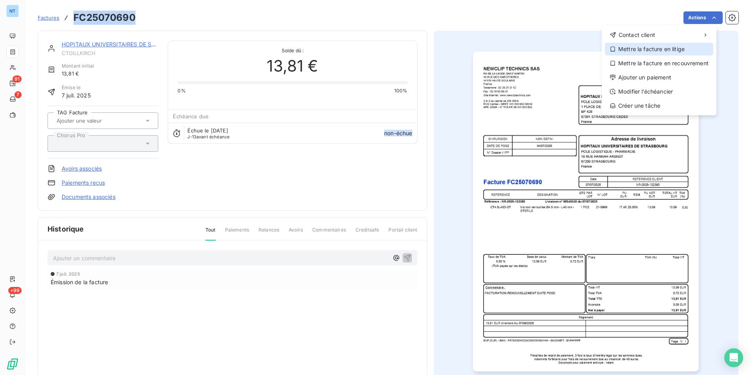
click at [665, 50] on div "Mettre la facture en litige" at bounding box center [659, 49] width 108 height 13
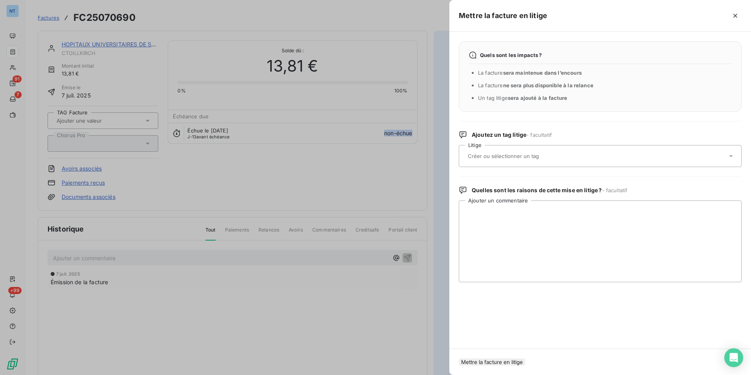
click at [555, 152] on div at bounding box center [597, 156] width 262 height 17
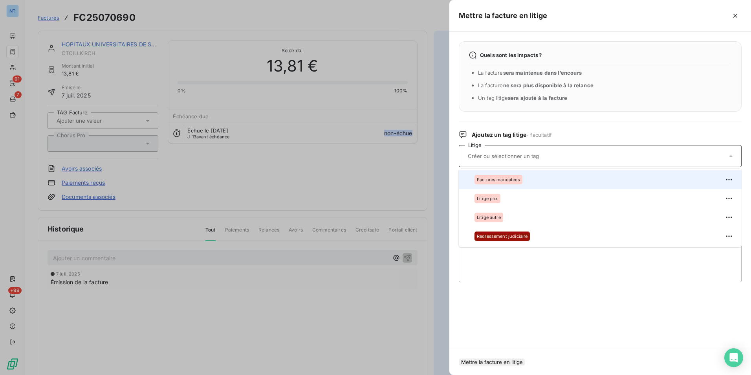
click at [529, 175] on div "Factures mandatées" at bounding box center [605, 179] width 261 height 13
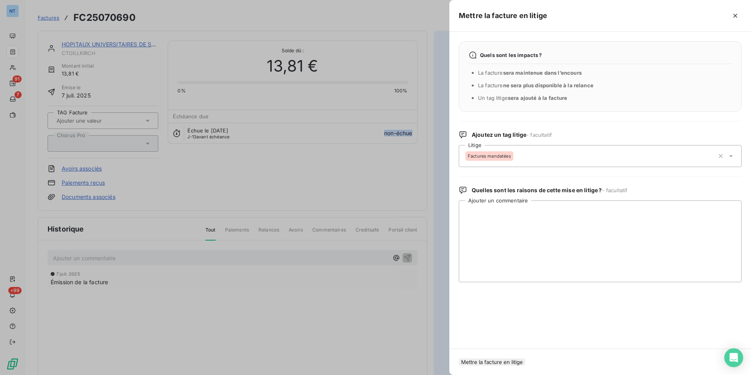
click at [522, 361] on button "Mettre la facture en litige" at bounding box center [492, 361] width 66 height 7
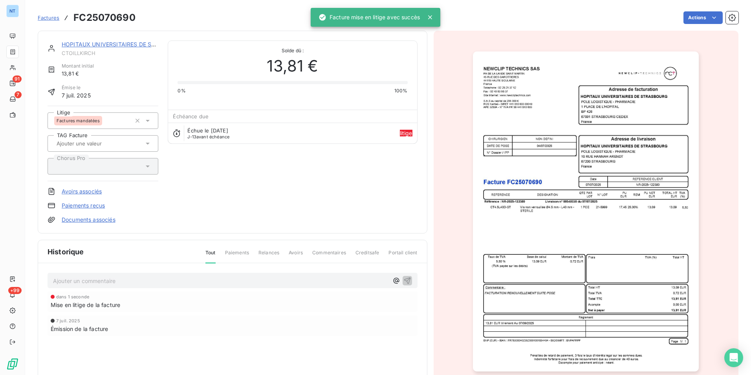
click at [171, 278] on p "Ajouter un commentaire ﻿" at bounding box center [221, 281] width 336 height 10
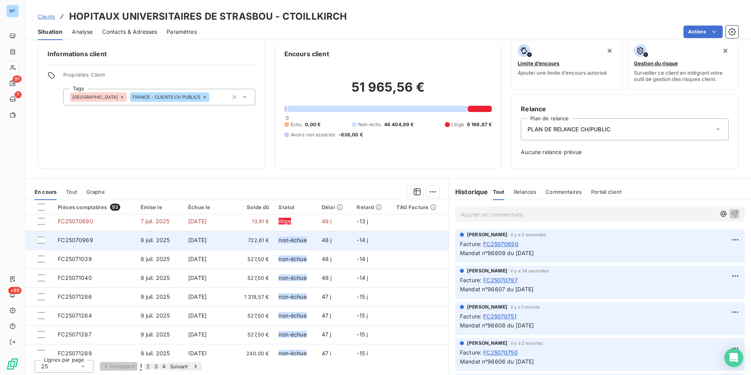
scroll to position [236, 0]
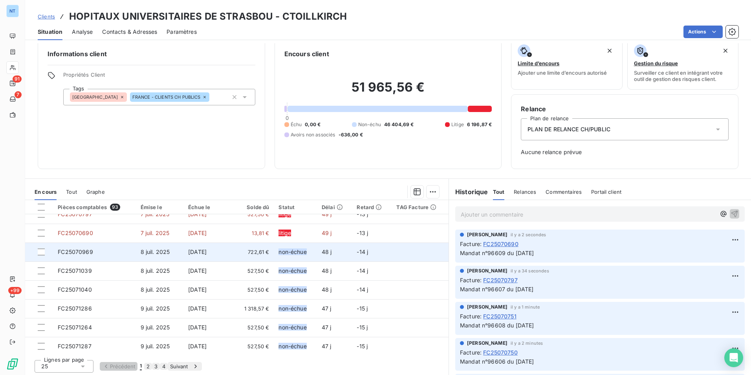
click at [247, 252] on span "722,61 €" at bounding box center [254, 252] width 30 height 8
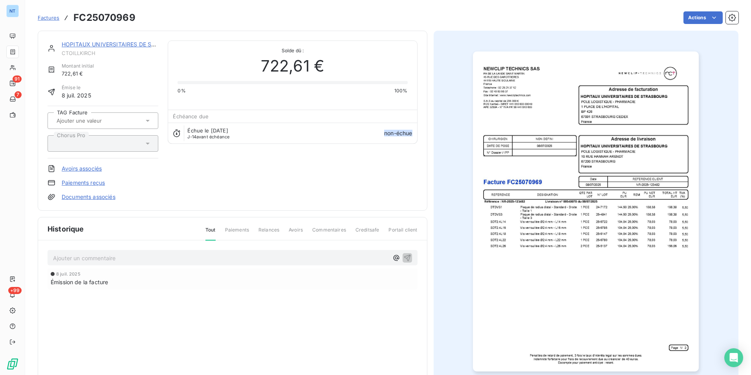
click at [120, 12] on h3 "FC25070969" at bounding box center [104, 18] width 62 height 14
click at [686, 14] on html "NT 91 7 +99 Factures FC25070969 Actions HOPITAUX UNIVERSITAIRES DE STRASBOU CTO…" at bounding box center [375, 187] width 751 height 375
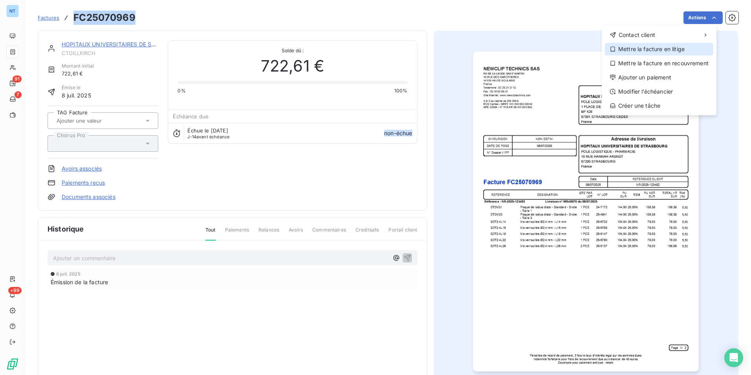
click at [672, 45] on div "Mettre la facture en litige" at bounding box center [659, 49] width 108 height 13
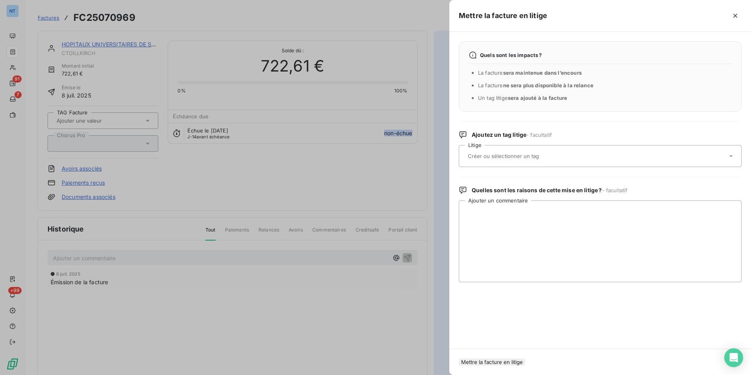
click at [572, 153] on div at bounding box center [597, 156] width 262 height 17
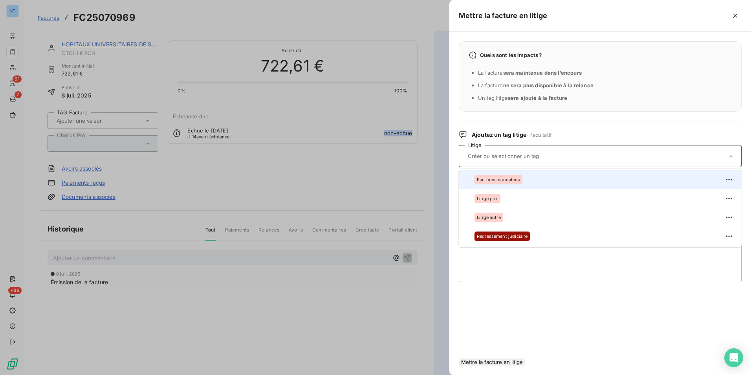
click at [523, 184] on div "Factures mandatées" at bounding box center [605, 179] width 261 height 13
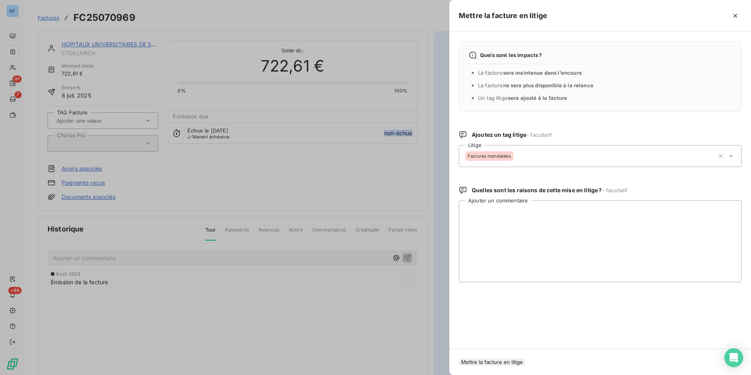
click at [525, 358] on button "Mettre la facture en litige" at bounding box center [492, 361] width 66 height 7
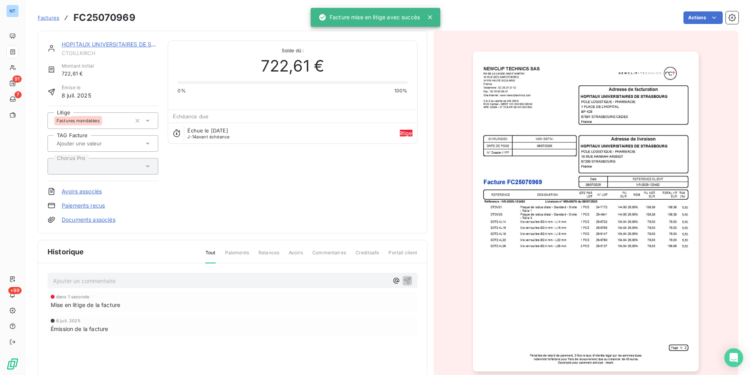
click at [361, 278] on p "Ajouter un commentaire ﻿" at bounding box center [221, 281] width 336 height 10
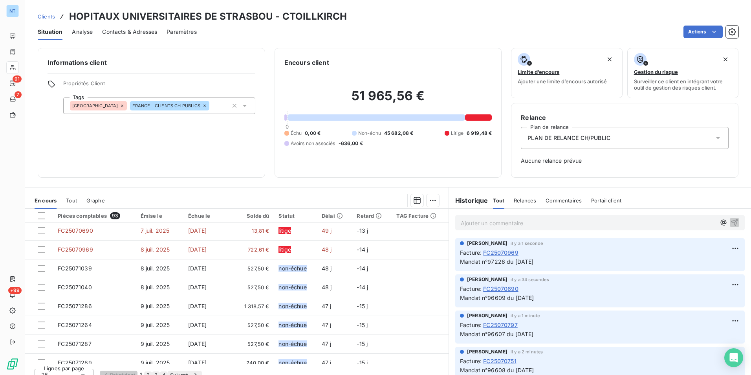
scroll to position [275, 0]
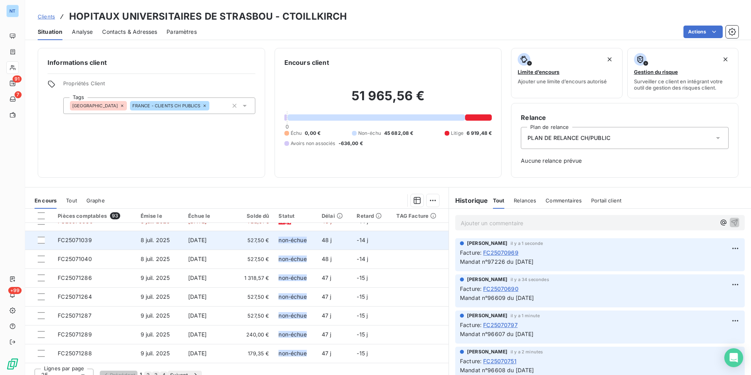
click at [258, 242] on span "527,50 €" at bounding box center [254, 240] width 30 height 8
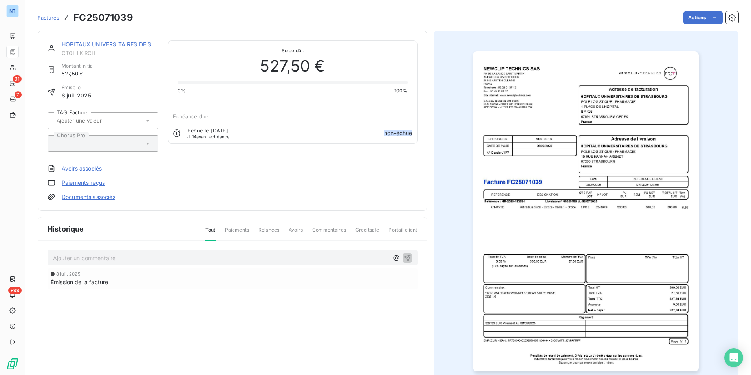
click at [119, 15] on h3 "FC25071039" at bounding box center [103, 18] width 60 height 14
click at [686, 20] on html "NT 91 7 +99 Factures FC25071039 Actions HOPITAUX UNIVERSITAIRES DE STRASBOU CTO…" at bounding box center [375, 187] width 751 height 375
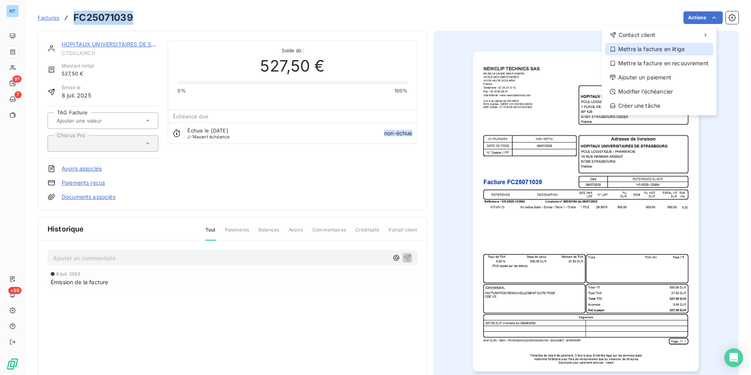
click at [655, 54] on div "Mettre la facture en litige" at bounding box center [659, 49] width 108 height 13
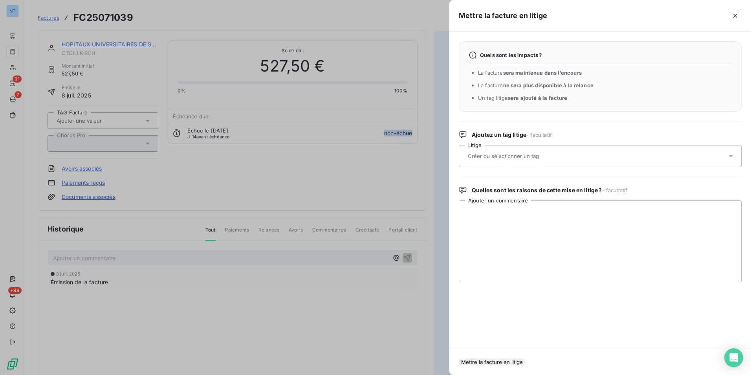
click at [532, 158] on input "text" at bounding box center [524, 155] width 114 height 7
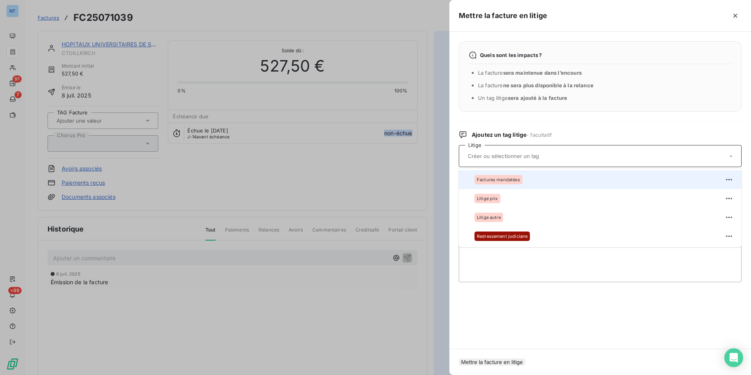
click at [521, 178] on div "Factures mandatées" at bounding box center [499, 179] width 48 height 9
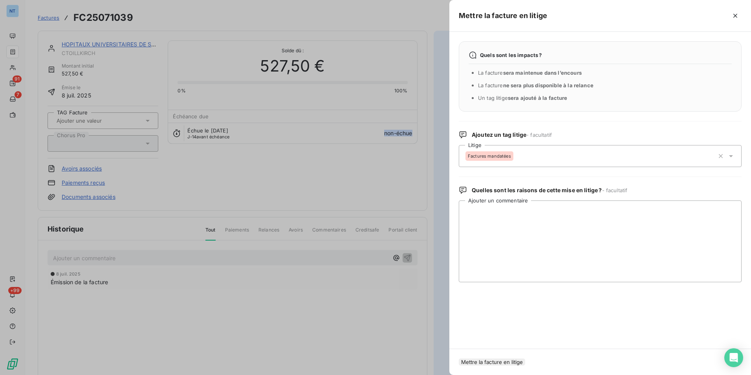
click at [507, 358] on button "Mettre la facture en litige" at bounding box center [492, 361] width 66 height 7
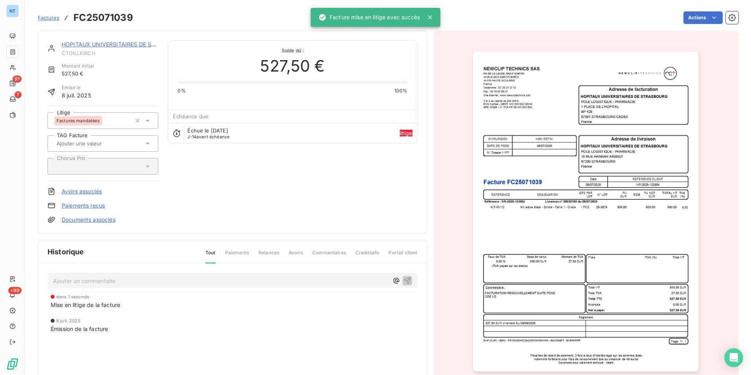
click at [166, 278] on p "Ajouter un commentaire ﻿" at bounding box center [221, 281] width 336 height 10
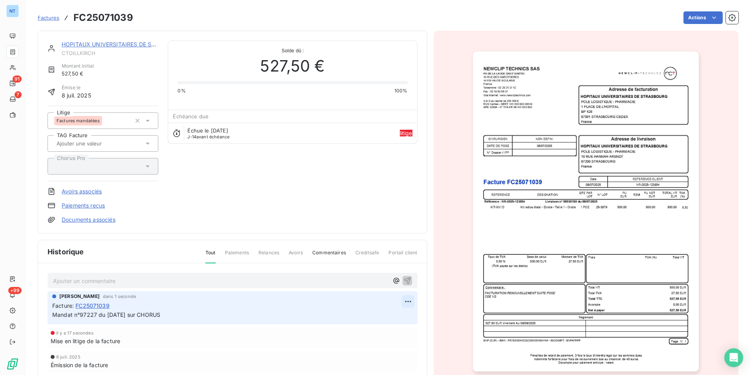
click at [405, 300] on html "NT 91 7 +99 Factures FC25071039 Actions HOPITAUX UNIVERSITAIRES DE STRASBOU CTO…" at bounding box center [375, 187] width 751 height 375
click at [377, 316] on div "Editer" at bounding box center [386, 318] width 44 height 13
drag, startPoint x: 176, startPoint y: 314, endPoint x: 137, endPoint y: 315, distance: 38.5
click at [137, 315] on p "Mandat n°97227 du 08/08/2025 sur CHORUS" at bounding box center [227, 314] width 350 height 9
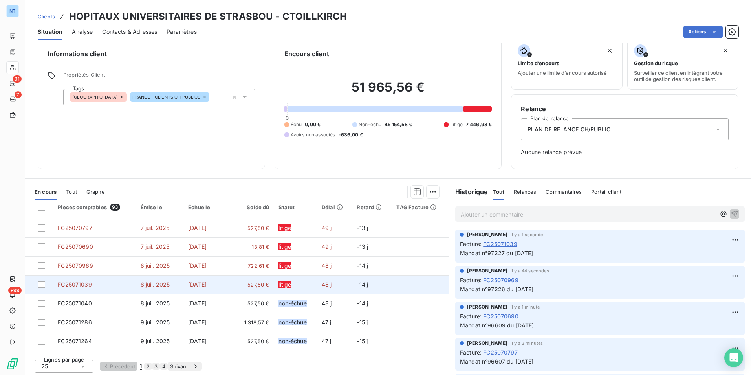
scroll to position [236, 0]
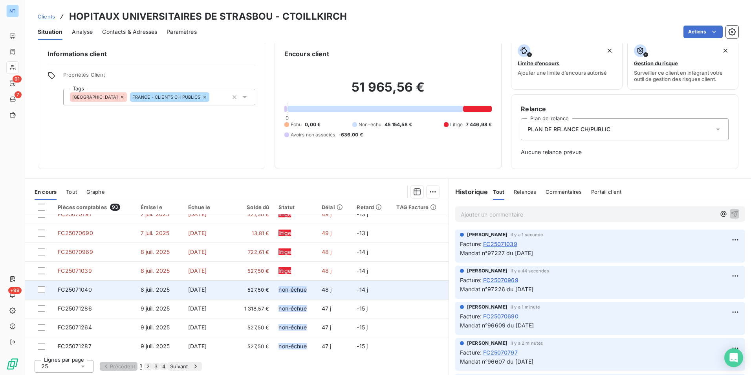
click at [259, 289] on span "527,50 €" at bounding box center [254, 290] width 30 height 8
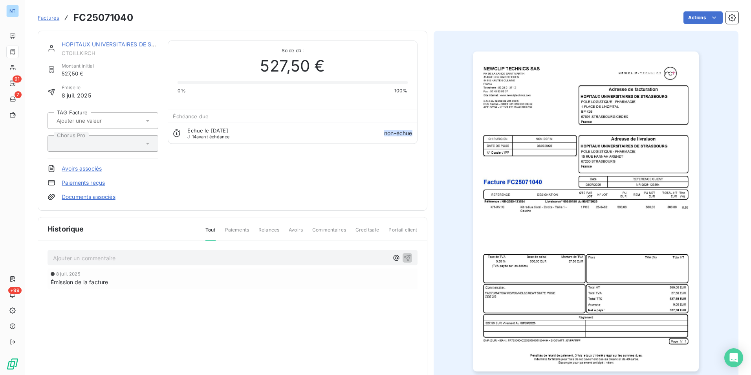
click at [109, 12] on h3 "FC25071040" at bounding box center [103, 18] width 60 height 14
click at [699, 20] on html "NT 91 7 +99 Factures FC25071040 Actions HOPITAUX UNIVERSITAIRES DE STRASBOU CTO…" at bounding box center [375, 187] width 751 height 375
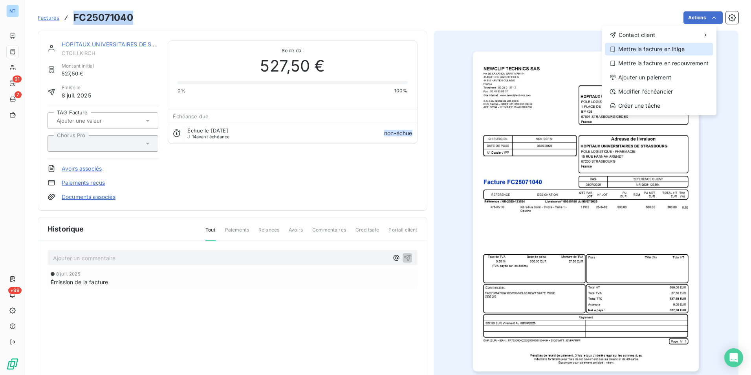
click at [669, 43] on div "Mettre la facture en litige" at bounding box center [659, 49] width 108 height 13
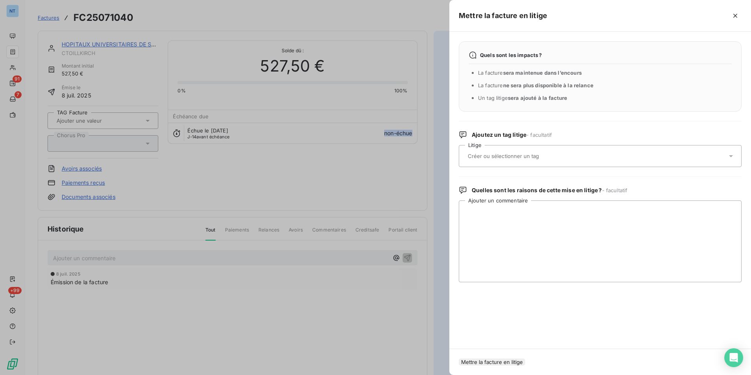
click at [535, 156] on input "text" at bounding box center [524, 155] width 114 height 7
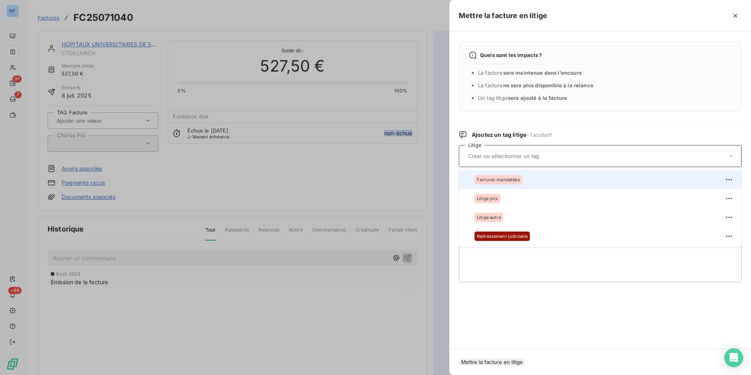
click at [517, 182] on div "Factures mandatées" at bounding box center [499, 179] width 48 height 9
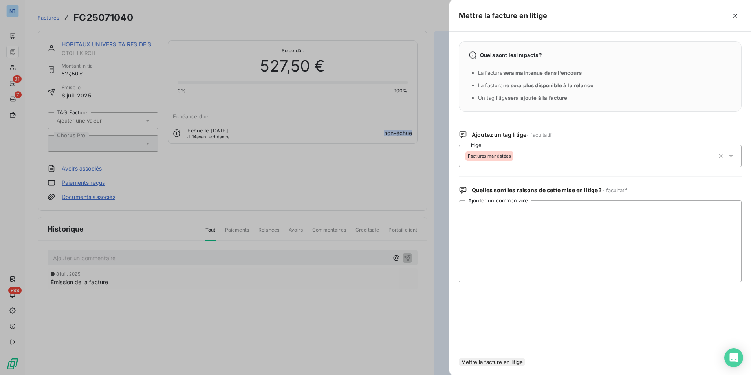
click at [519, 358] on button "Mettre la facture en litige" at bounding box center [492, 361] width 66 height 7
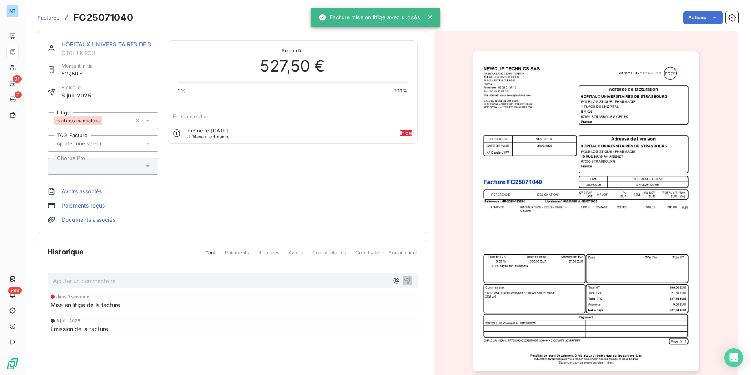
click at [199, 277] on p "Ajouter un commentaire ﻿" at bounding box center [221, 281] width 336 height 10
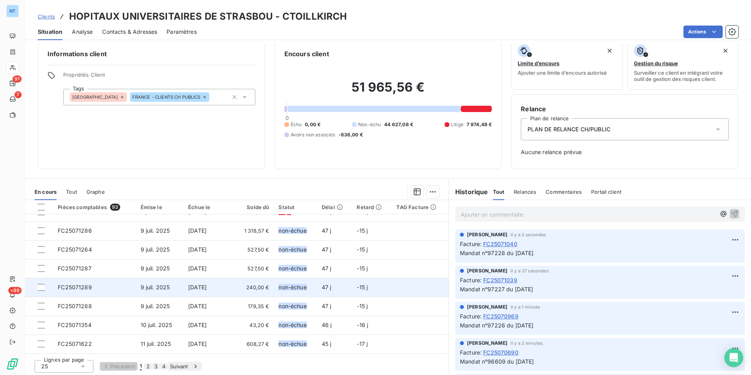
scroll to position [295, 0]
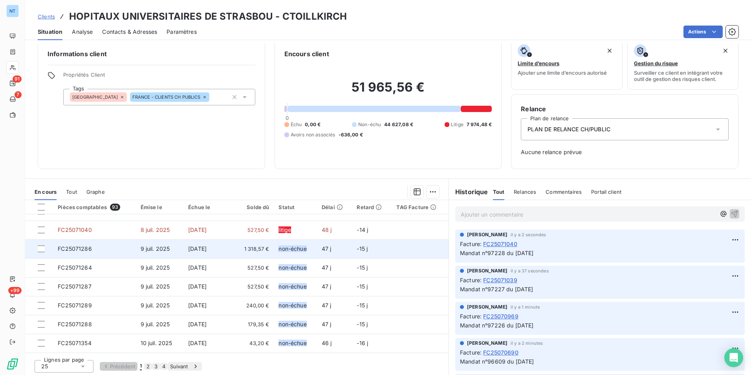
click at [257, 250] on span "1 318,57 €" at bounding box center [254, 249] width 30 height 8
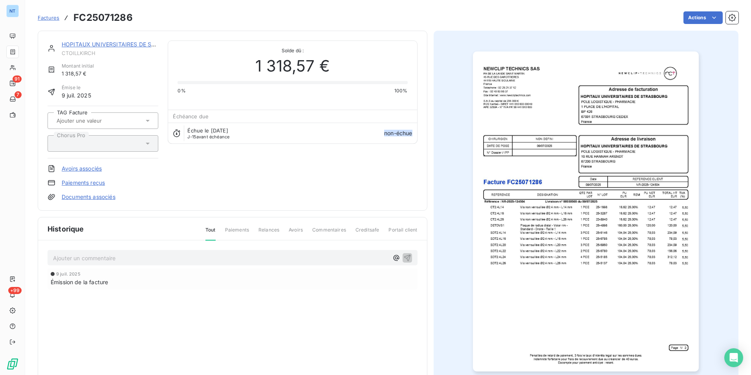
click at [109, 19] on h3 "FC25071286" at bounding box center [102, 18] width 59 height 14
click at [109, 18] on h3 "FC25071286" at bounding box center [102, 18] width 59 height 14
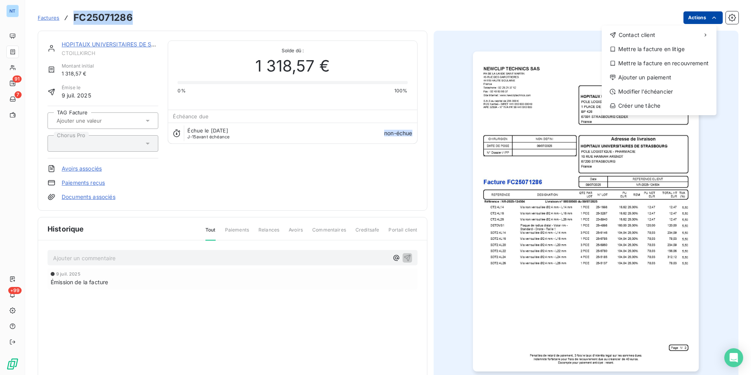
click at [693, 12] on html "NT 91 7 +99 Factures FC25071286 Actions Contact client Mettre la facture en lit…" at bounding box center [375, 187] width 751 height 375
click at [688, 46] on div "Mettre la facture en litige" at bounding box center [659, 49] width 108 height 13
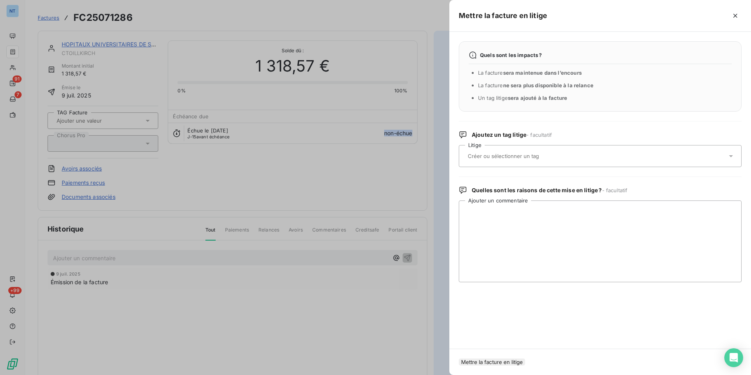
click at [529, 154] on input "text" at bounding box center [524, 155] width 114 height 7
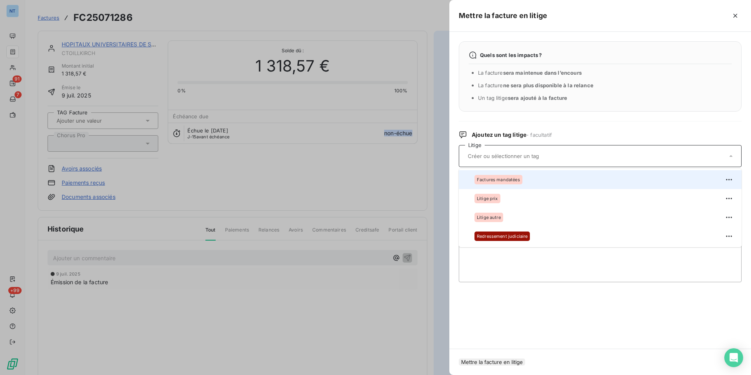
click at [516, 174] on div "Factures mandatées" at bounding box center [605, 179] width 261 height 13
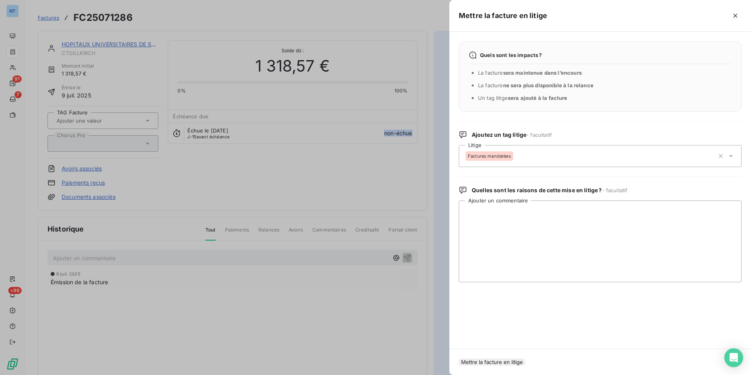
click at [525, 358] on button "Mettre la facture en litige" at bounding box center [492, 361] width 66 height 7
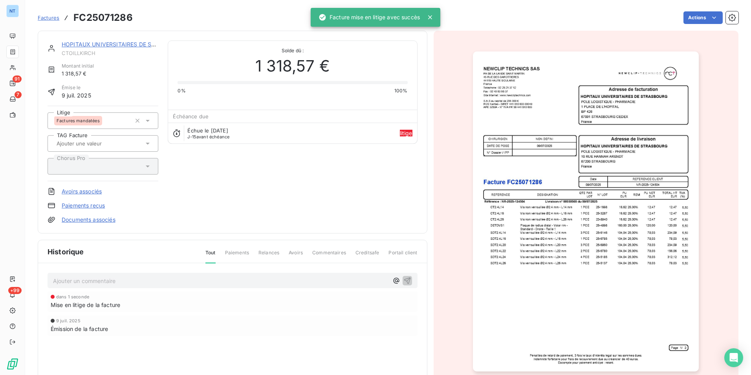
click at [248, 282] on p "Ajouter un commentaire ﻿" at bounding box center [221, 281] width 336 height 10
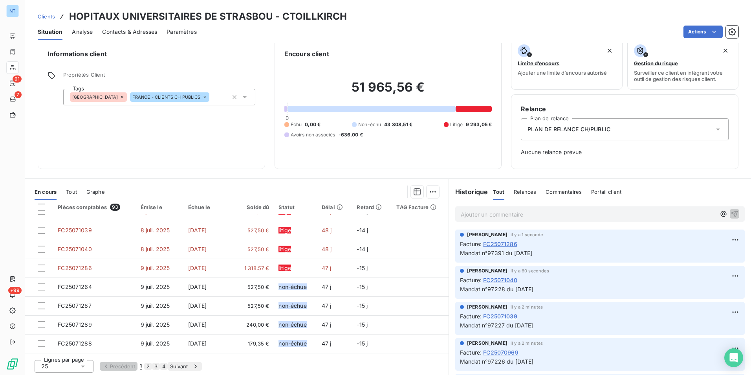
scroll to position [335, 0]
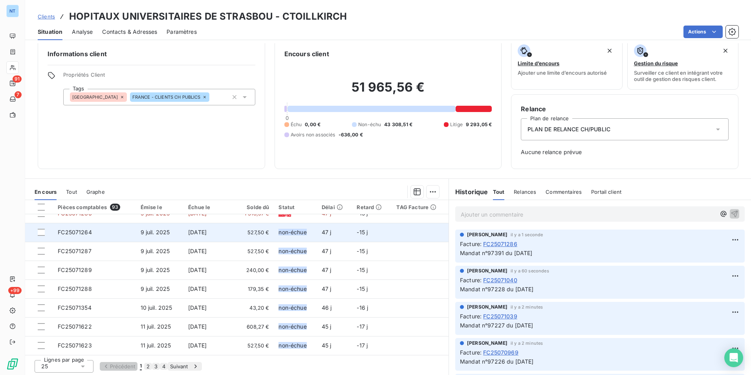
click at [248, 228] on span "527,50 €" at bounding box center [254, 232] width 30 height 8
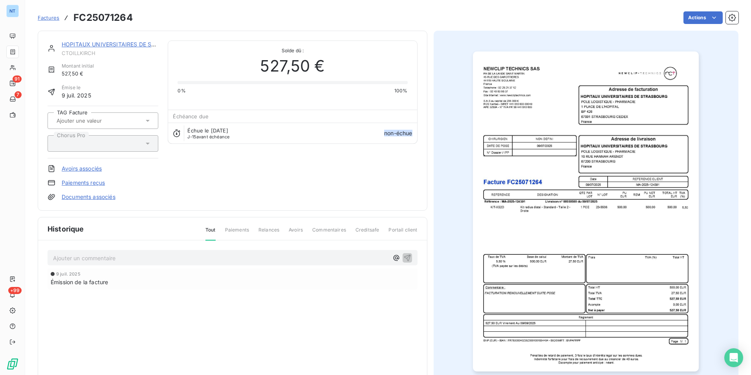
click at [117, 19] on h3 "FC25071264" at bounding box center [102, 18] width 59 height 14
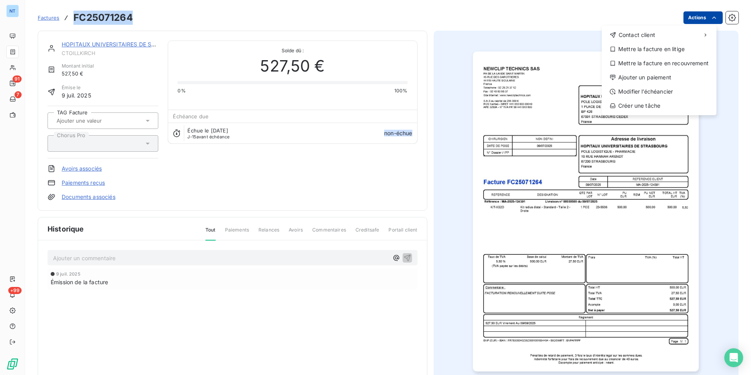
click at [697, 17] on html "NT 91 7 +99 Factures FC25071264 Actions Contact client Mettre la facture en lit…" at bounding box center [375, 187] width 751 height 375
click at [655, 49] on div "Mettre la facture en litige" at bounding box center [659, 49] width 108 height 13
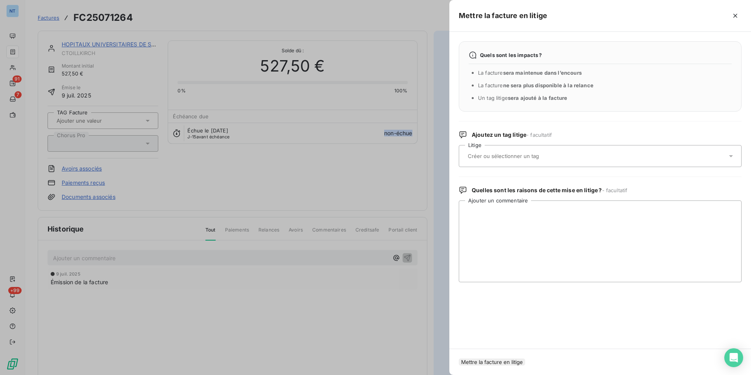
click at [558, 150] on div at bounding box center [597, 156] width 262 height 17
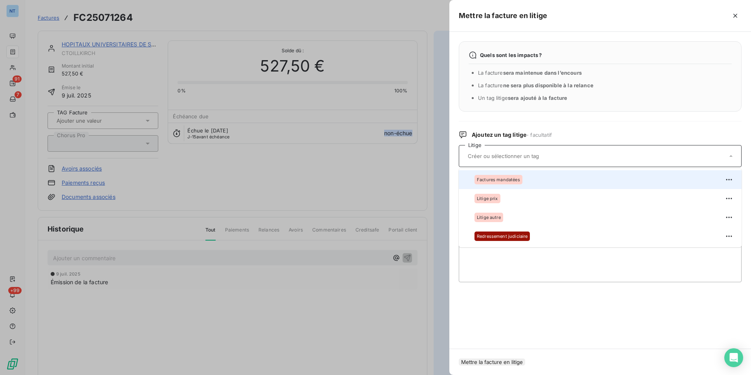
click at [526, 186] on div "Factures mandatées" at bounding box center [605, 179] width 261 height 13
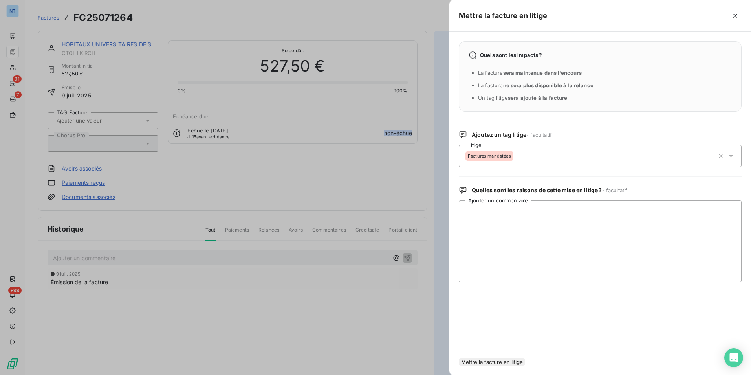
click at [516, 361] on button "Mettre la facture en litige" at bounding box center [492, 361] width 66 height 7
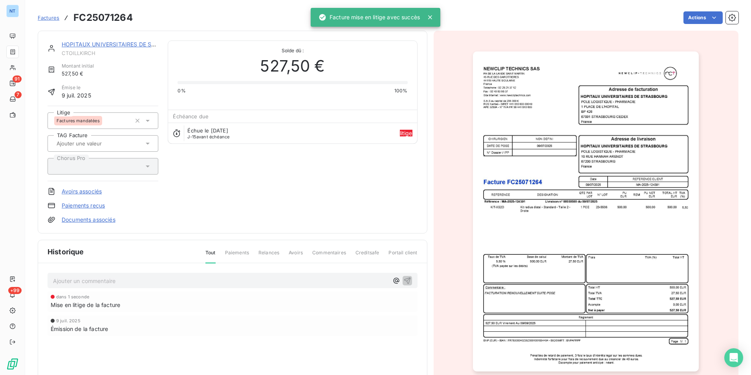
click at [277, 282] on p "Ajouter un commentaire ﻿" at bounding box center [221, 281] width 336 height 10
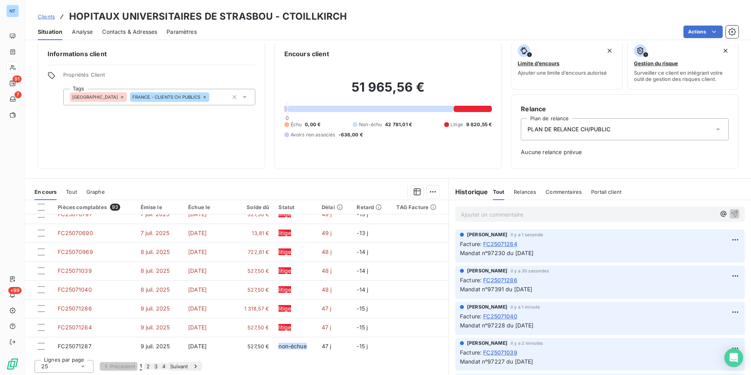
scroll to position [335, 0]
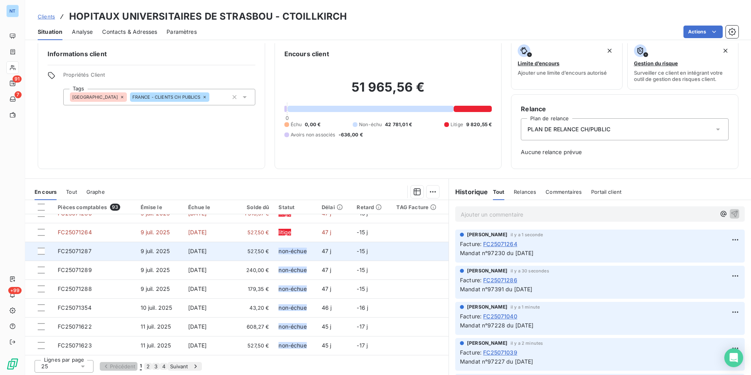
click at [240, 247] on span "527,50 €" at bounding box center [254, 251] width 30 height 8
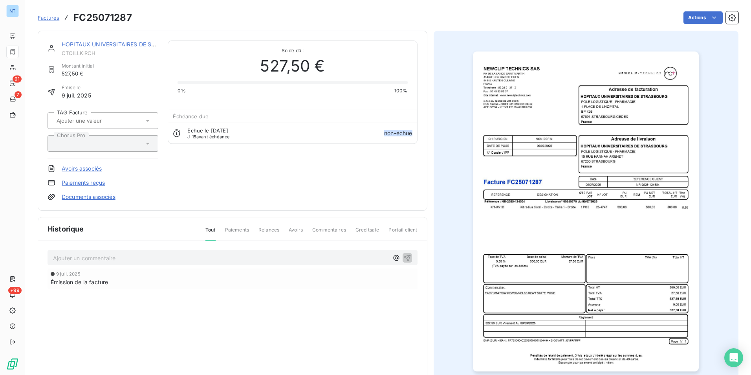
click at [106, 16] on h3 "FC25071287" at bounding box center [102, 18] width 59 height 14
click at [704, 16] on html "NT 91 7 +99 Factures FC25071287 Actions HOPITAUX UNIVERSITAIRES DE STRASBOU CTO…" at bounding box center [375, 187] width 751 height 375
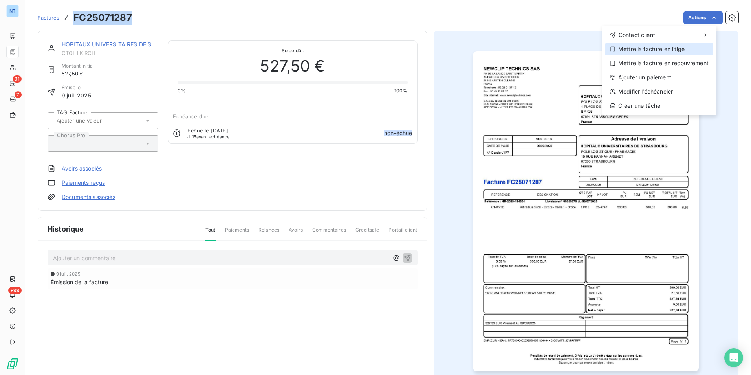
click at [678, 45] on div "Mettre la facture en litige" at bounding box center [659, 49] width 108 height 13
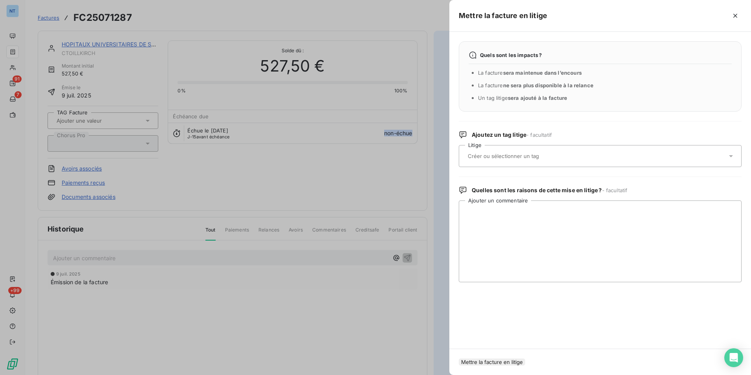
click at [579, 157] on div at bounding box center [597, 156] width 262 height 17
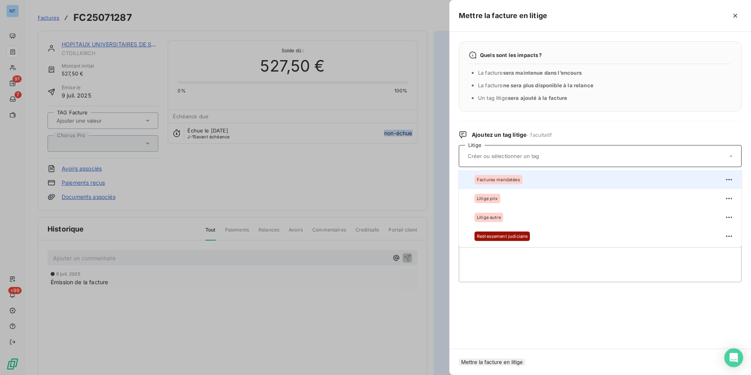
click at [559, 180] on div "Factures mandatées" at bounding box center [605, 179] width 261 height 13
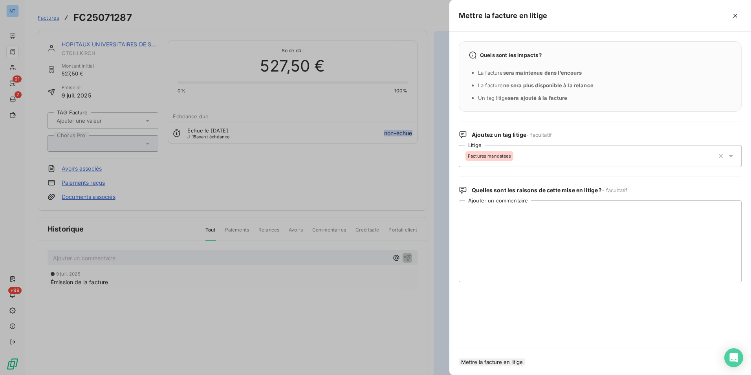
click at [517, 359] on button "Mettre la facture en litige" at bounding box center [492, 361] width 66 height 7
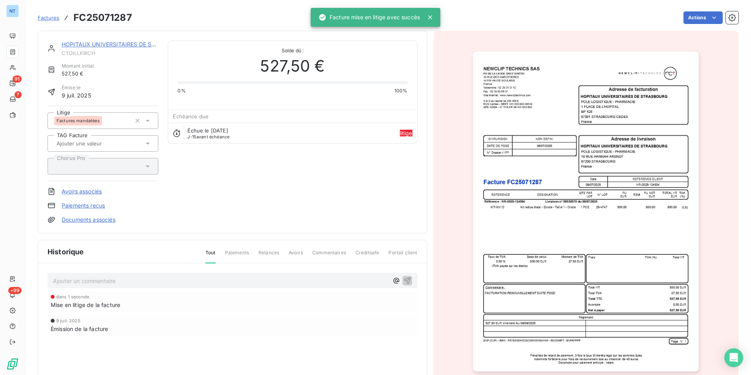
click at [319, 279] on p "Ajouter un commentaire ﻿" at bounding box center [221, 281] width 336 height 10
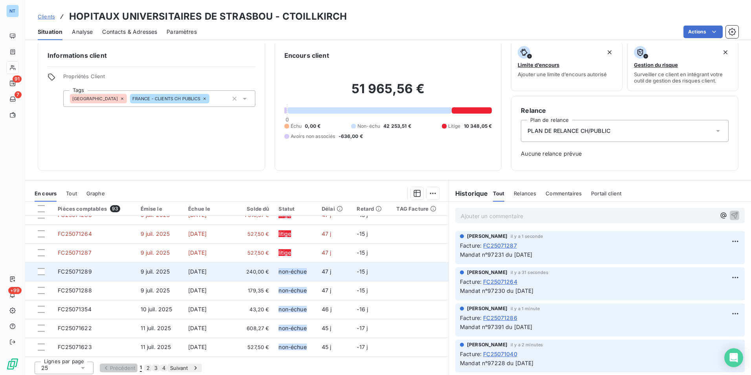
scroll to position [9, 0]
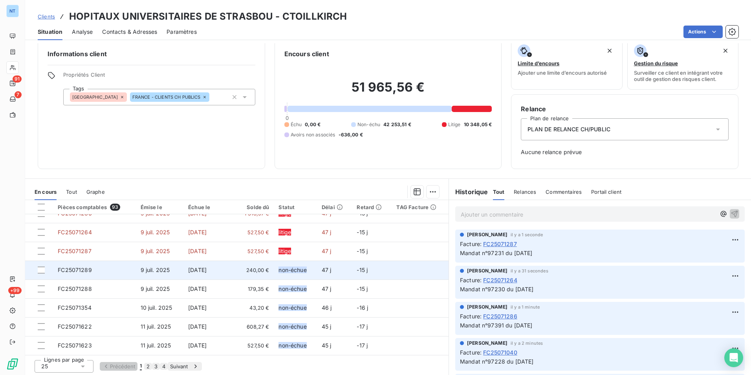
click at [246, 266] on span "240,00 €" at bounding box center [254, 270] width 30 height 8
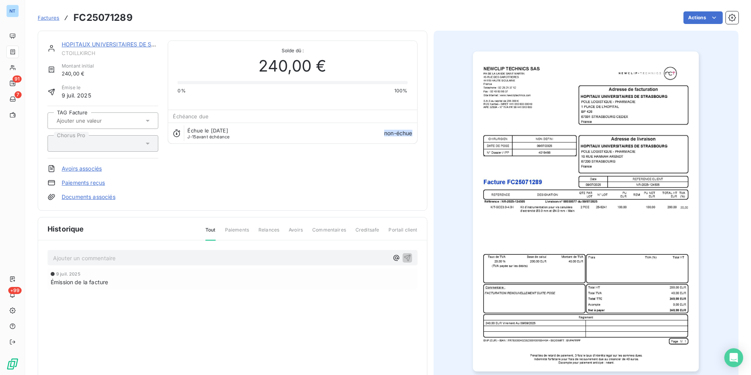
click at [96, 11] on h3 "FC25071289" at bounding box center [102, 18] width 59 height 14
click at [700, 18] on html "NT 91 7 +99 Factures FC25071289 Actions HOPITAUX UNIVERSITAIRES DE STRASBOU CTO…" at bounding box center [375, 187] width 751 height 375
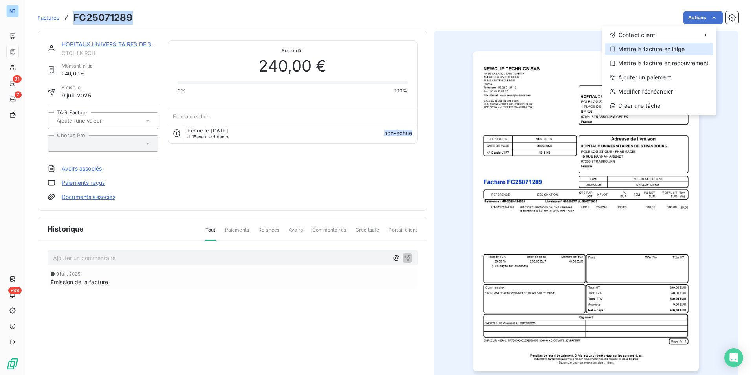
click at [680, 50] on div "Mettre la facture en litige" at bounding box center [659, 49] width 108 height 13
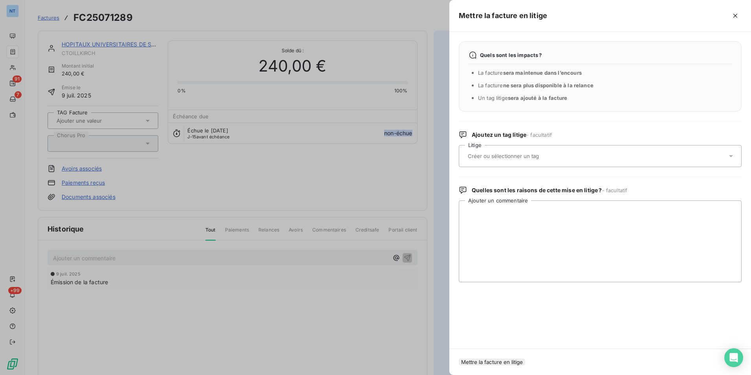
click at [551, 152] on input "text" at bounding box center [524, 155] width 114 height 7
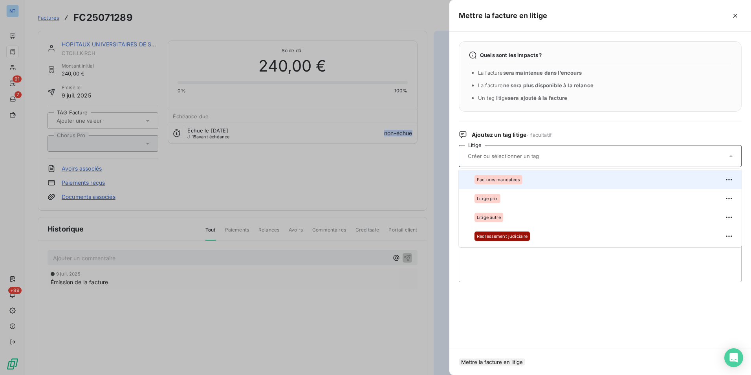
click at [523, 176] on div "Factures mandatées" at bounding box center [605, 179] width 261 height 13
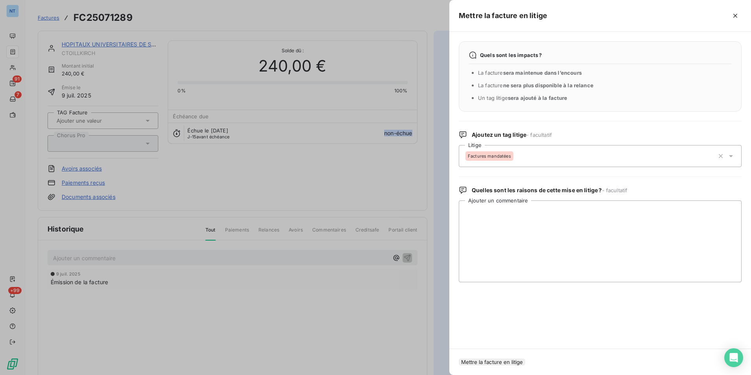
click at [525, 363] on button "Mettre la facture en litige" at bounding box center [492, 361] width 66 height 7
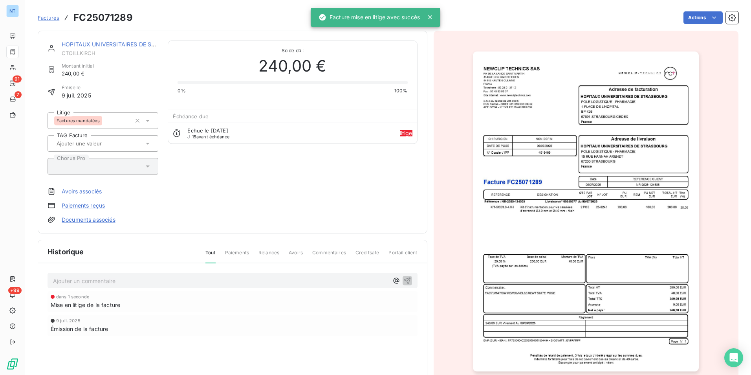
click at [319, 282] on p "Ajouter un commentaire ﻿" at bounding box center [221, 281] width 336 height 10
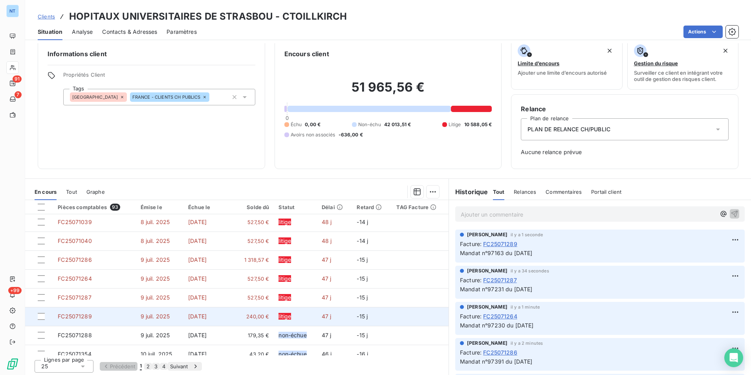
scroll to position [335, 0]
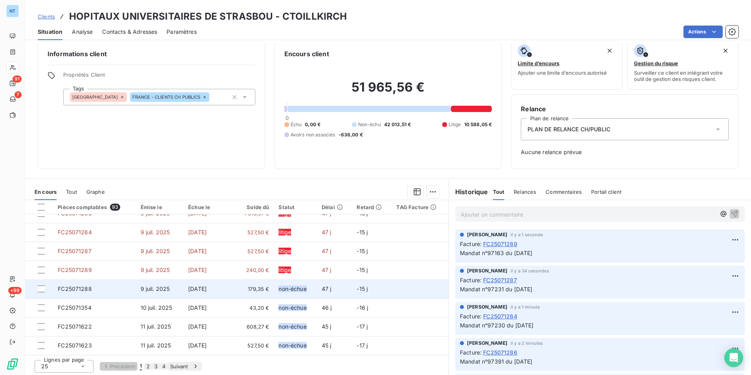
click at [261, 285] on span "179,35 €" at bounding box center [254, 289] width 30 height 8
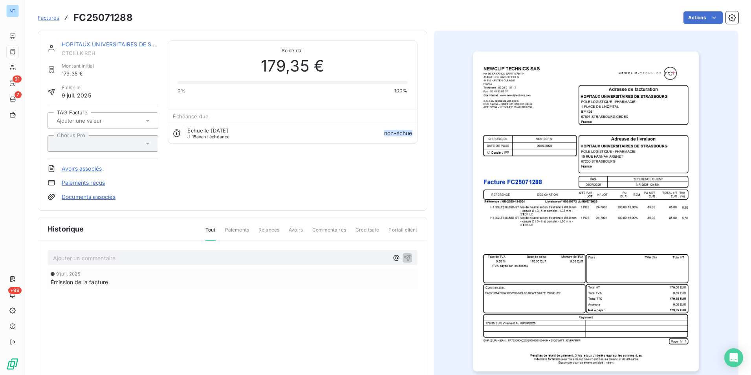
click at [110, 15] on h3 "FC25071288" at bounding box center [102, 18] width 59 height 14
click at [688, 13] on html "NT 91 7 +99 Factures FC25071288 Actions HOPITAUX UNIVERSITAIRES DE STRASBOU CTO…" at bounding box center [375, 187] width 751 height 375
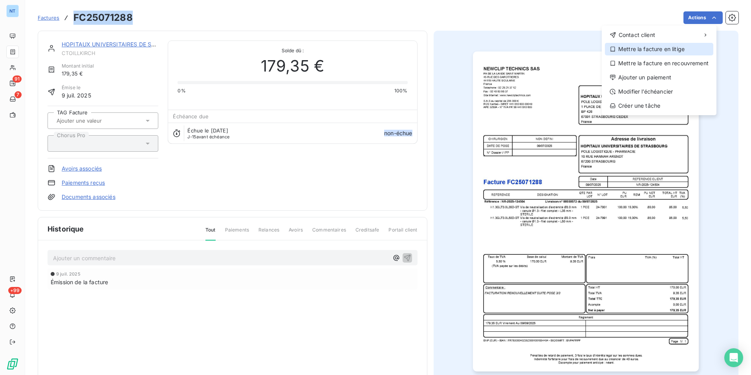
click at [665, 47] on div "Mettre la facture en litige" at bounding box center [659, 49] width 108 height 13
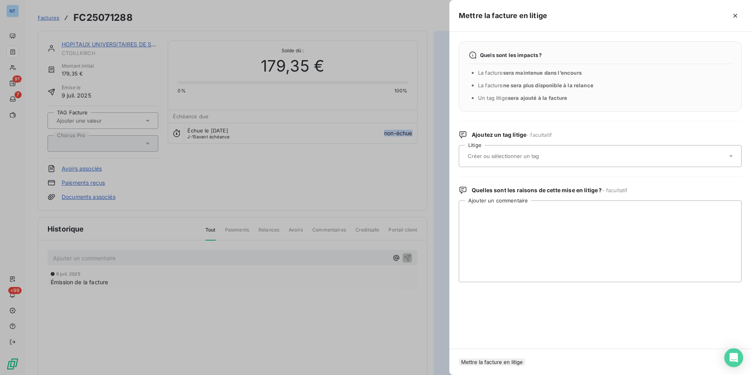
click at [517, 161] on div at bounding box center [597, 156] width 262 height 17
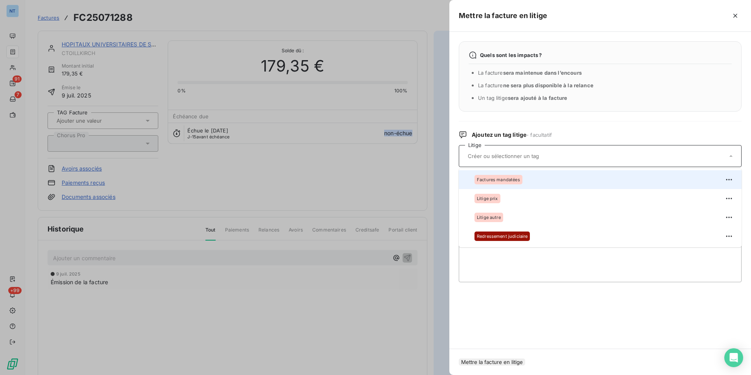
click at [513, 183] on div "Factures mandatées" at bounding box center [499, 179] width 48 height 9
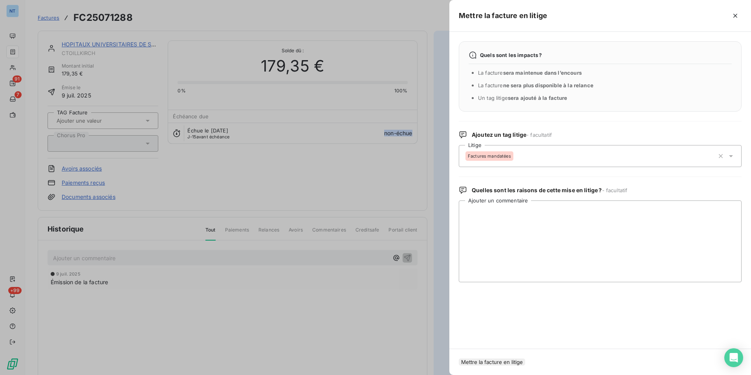
click at [525, 358] on button "Mettre la facture en litige" at bounding box center [492, 361] width 66 height 7
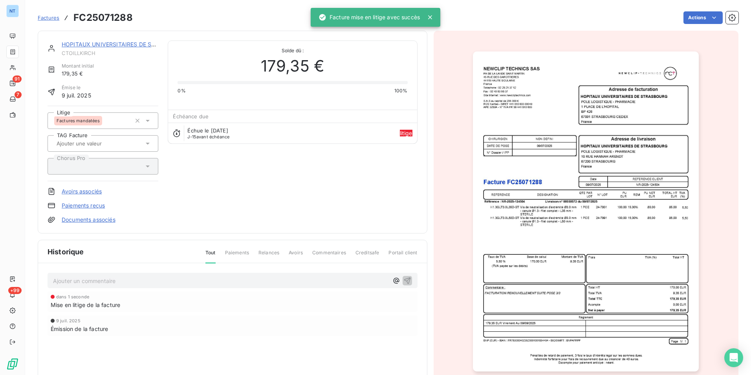
click at [259, 279] on p "Ajouter un commentaire ﻿" at bounding box center [221, 281] width 336 height 10
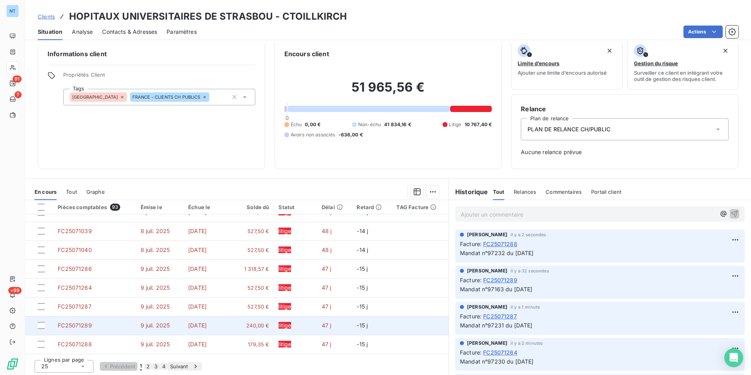
scroll to position [335, 0]
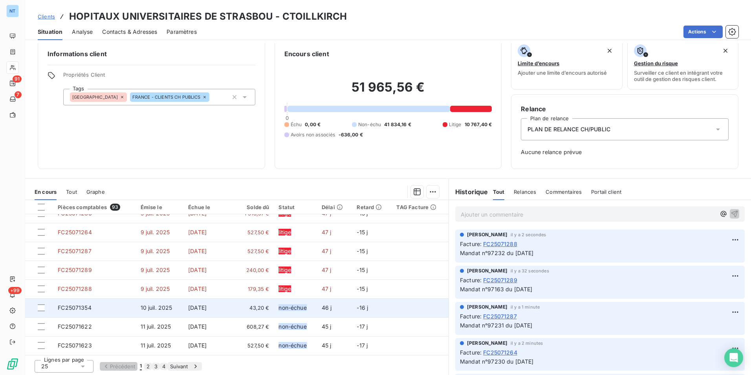
click at [260, 306] on span "43,20 €" at bounding box center [254, 308] width 30 height 8
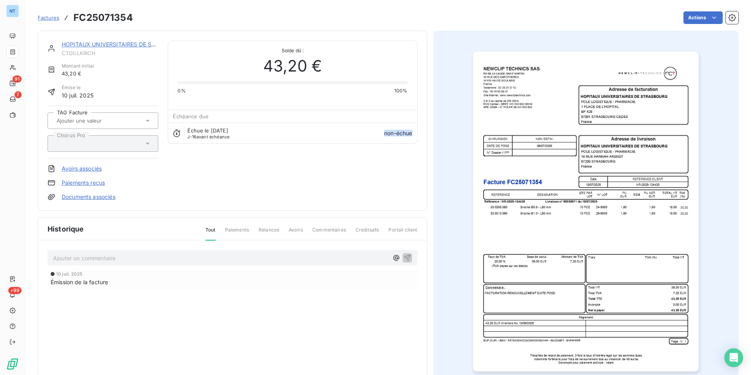
click at [117, 14] on h3 "FC25071354" at bounding box center [102, 18] width 59 height 14
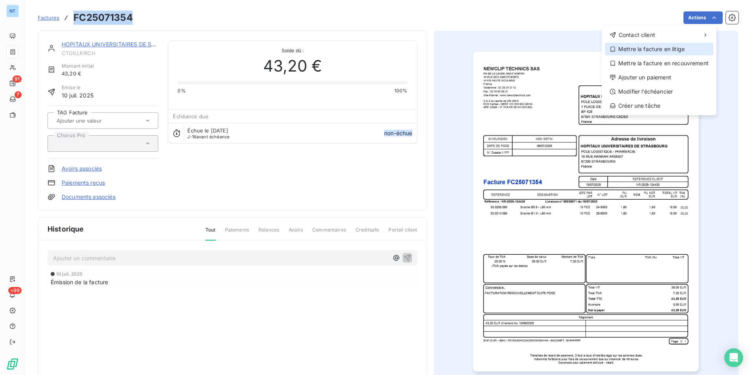
click at [675, 43] on div "Mettre la facture en litige" at bounding box center [659, 49] width 108 height 13
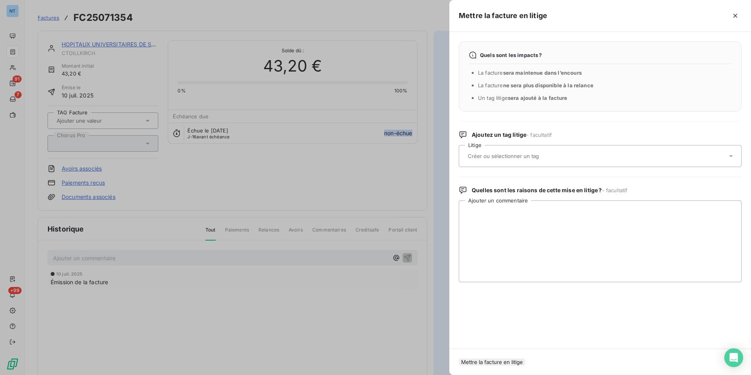
click at [552, 161] on div at bounding box center [597, 156] width 262 height 17
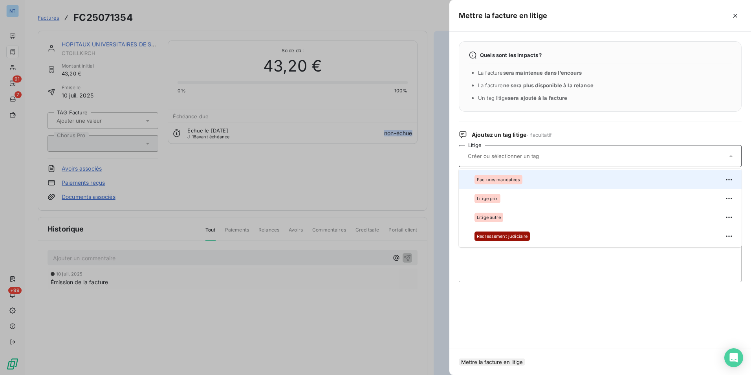
click at [539, 184] on div "Factures mandatées" at bounding box center [605, 179] width 261 height 13
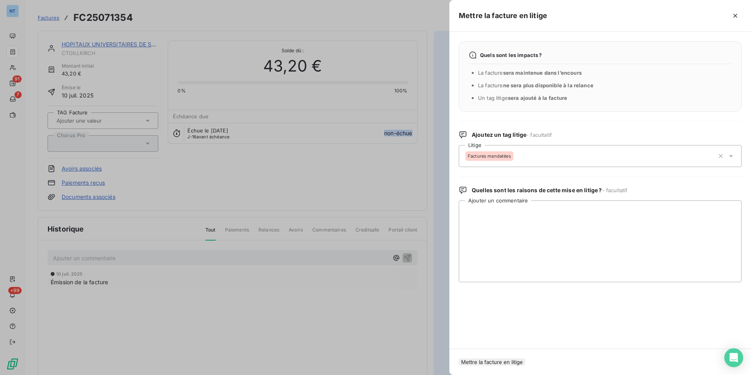
click at [525, 359] on button "Mettre la facture en litige" at bounding box center [492, 361] width 66 height 7
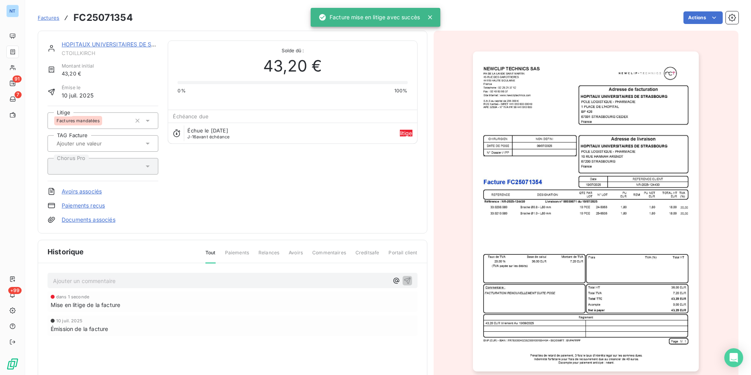
click at [284, 281] on p "Ajouter un commentaire ﻿" at bounding box center [221, 281] width 336 height 10
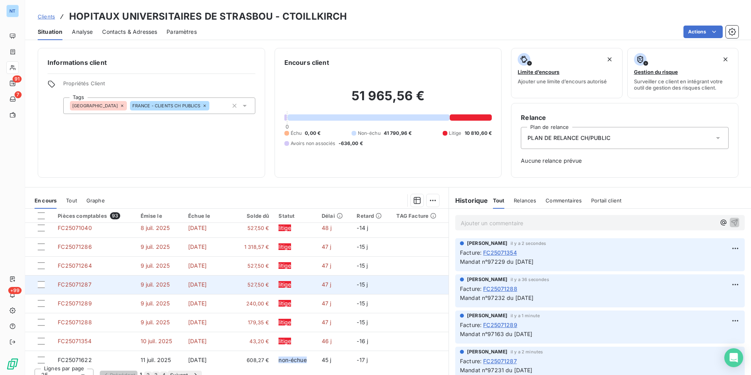
scroll to position [335, 0]
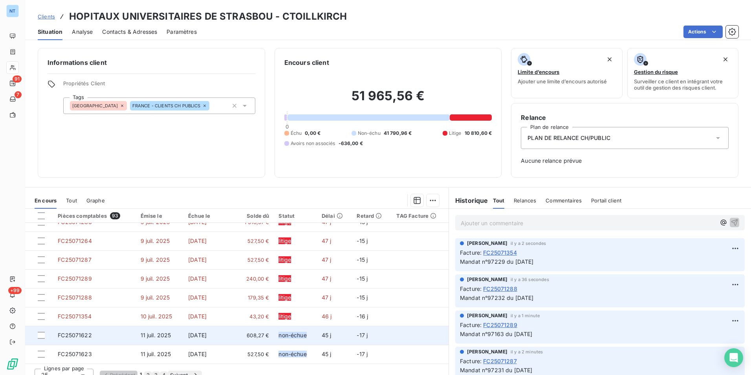
click at [254, 331] on span "608,27 €" at bounding box center [254, 335] width 30 height 8
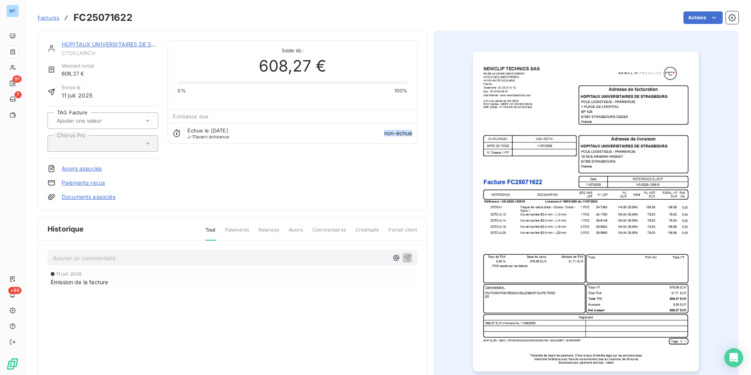
click at [112, 16] on h3 "FC25071622" at bounding box center [102, 18] width 59 height 14
click at [695, 21] on html "NT 91 7 +99 Factures FC25071622 Actions HOPITAUX UNIVERSITAIRES DE STRASBOU CTO…" at bounding box center [375, 187] width 751 height 375
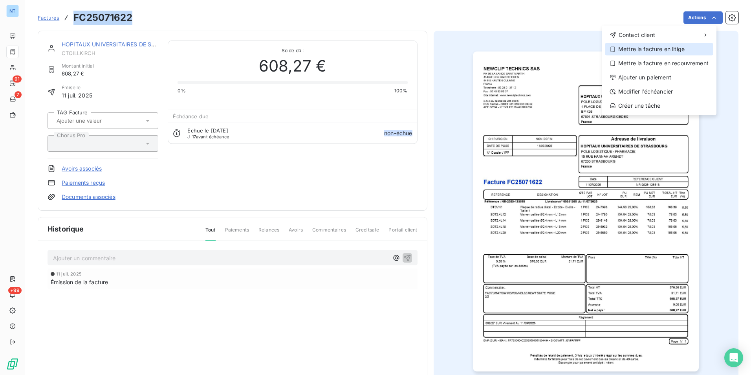
click at [684, 45] on div "Mettre la facture en litige" at bounding box center [659, 49] width 108 height 13
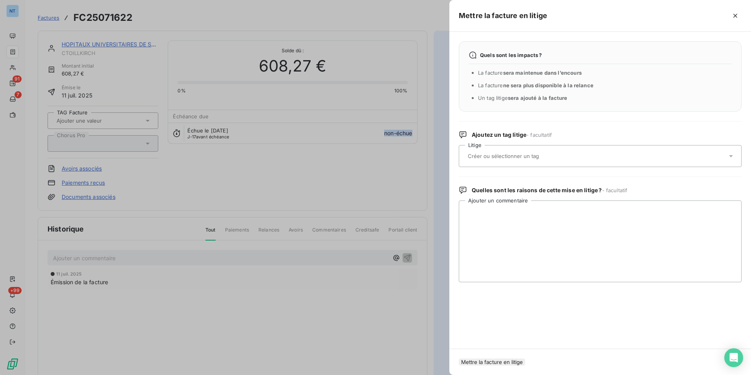
click at [544, 151] on div at bounding box center [597, 156] width 262 height 17
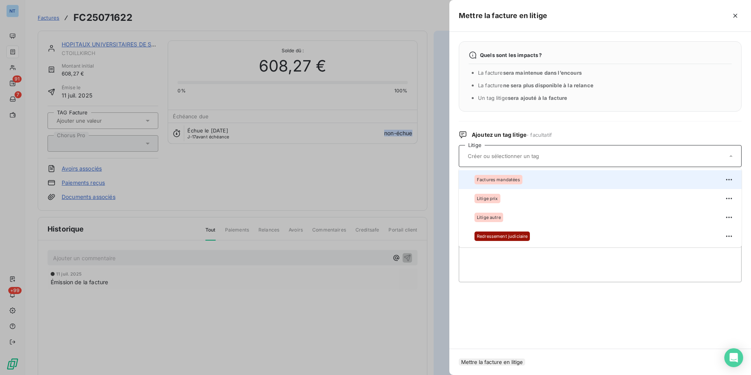
click at [519, 175] on div "Factures mandatées" at bounding box center [499, 179] width 48 height 9
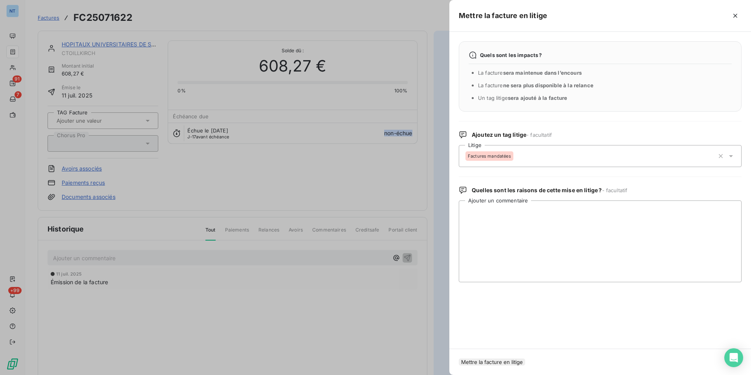
click at [525, 358] on button "Mettre la facture en litige" at bounding box center [492, 361] width 66 height 7
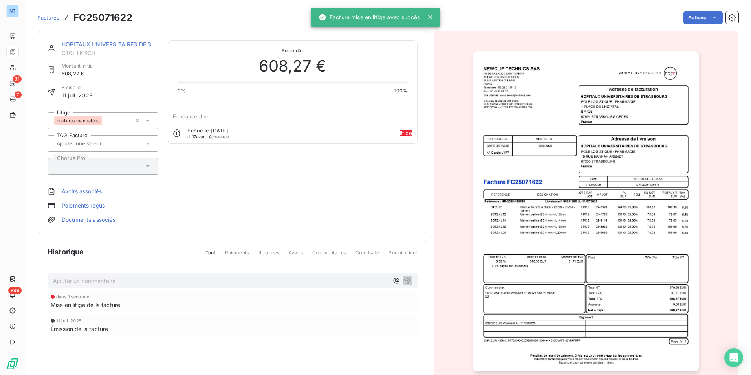
click at [317, 283] on p "Ajouter un commentaire ﻿" at bounding box center [221, 281] width 336 height 10
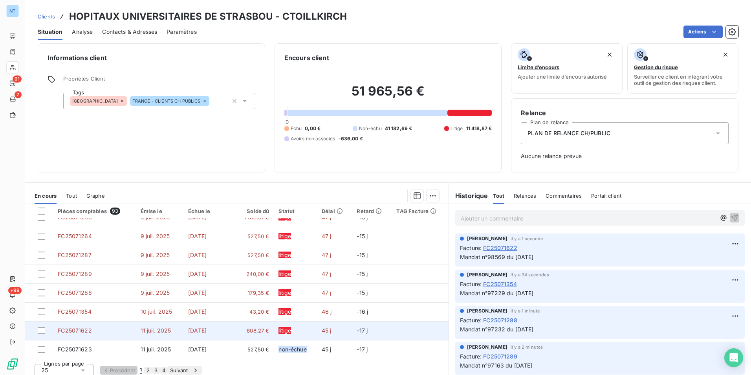
scroll to position [9, 0]
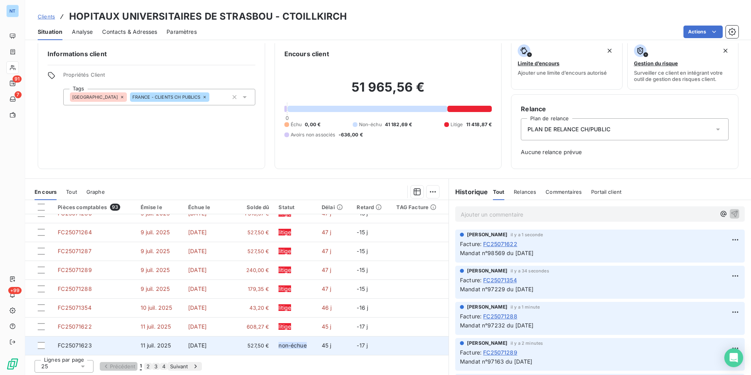
click at [246, 341] on span "527,50 €" at bounding box center [254, 345] width 30 height 8
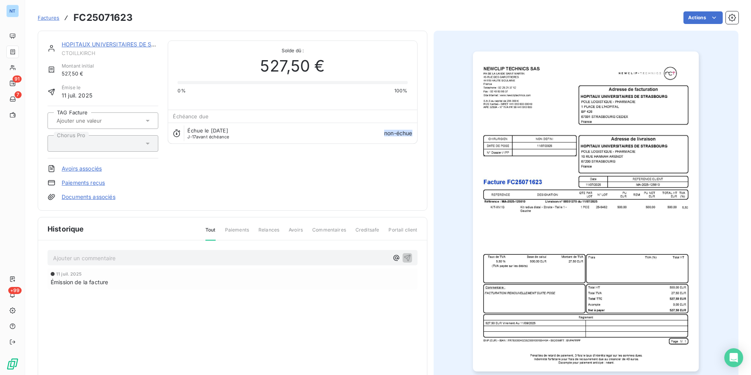
click at [97, 15] on h3 "FC25071623" at bounding box center [102, 18] width 59 height 14
click at [675, 20] on div "Actions" at bounding box center [440, 17] width 596 height 13
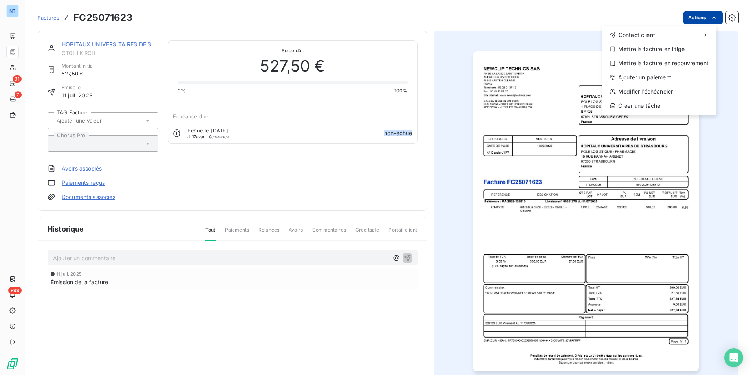
click at [685, 19] on html "NT 91 7 +99 Factures FC25071623 Actions Contact client Mettre la facture en lit…" at bounding box center [375, 187] width 751 height 375
click at [659, 50] on div "Mettre la facture en litige" at bounding box center [659, 49] width 108 height 13
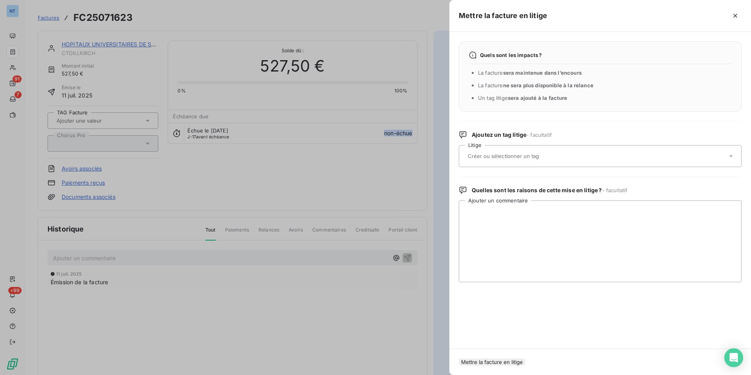
click at [546, 153] on input "text" at bounding box center [524, 155] width 114 height 7
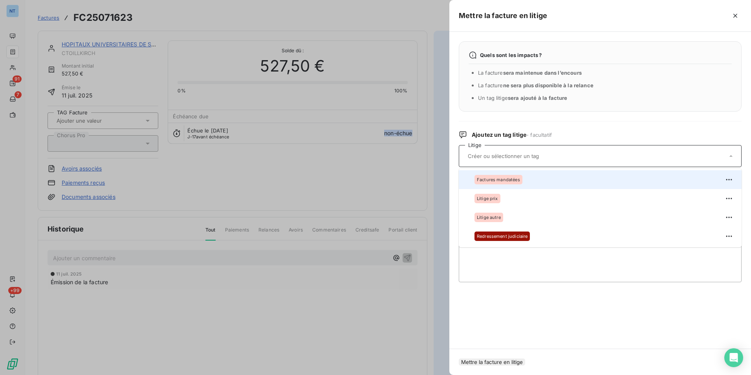
click at [533, 176] on div "Factures mandatées" at bounding box center [605, 179] width 261 height 13
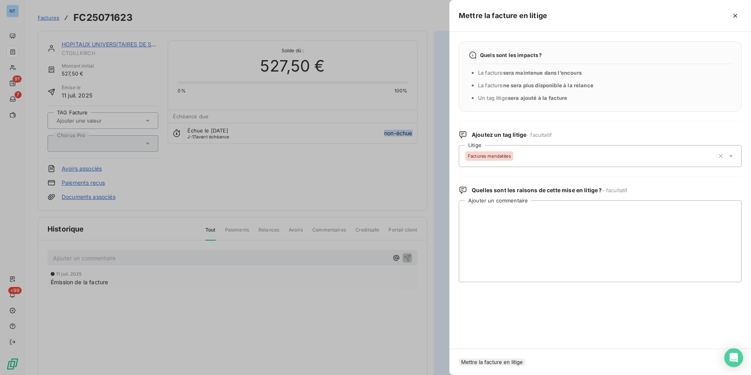
click at [525, 358] on button "Mettre la facture en litige" at bounding box center [492, 361] width 66 height 7
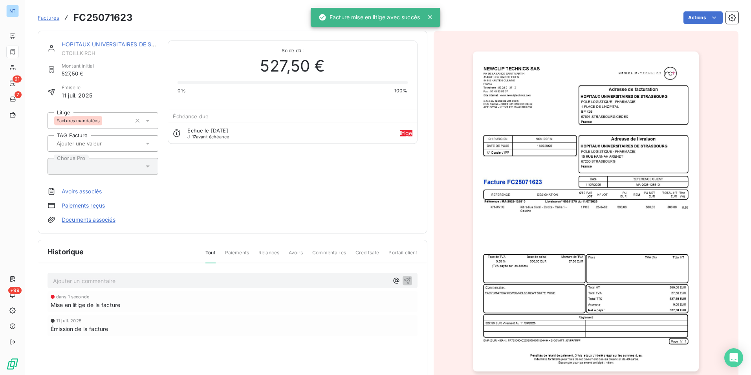
click at [248, 281] on p "Ajouter un commentaire ﻿" at bounding box center [221, 281] width 336 height 10
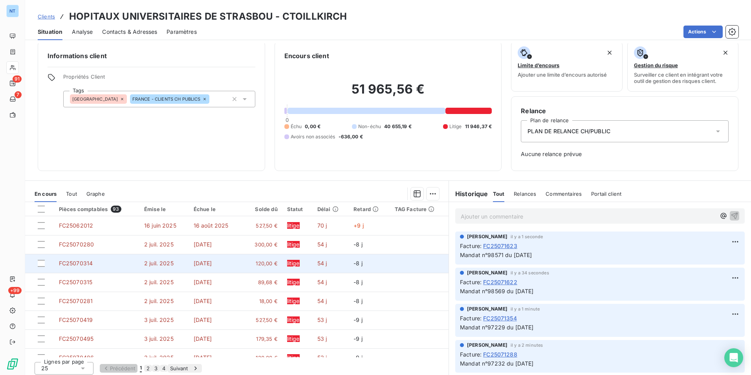
scroll to position [9, 0]
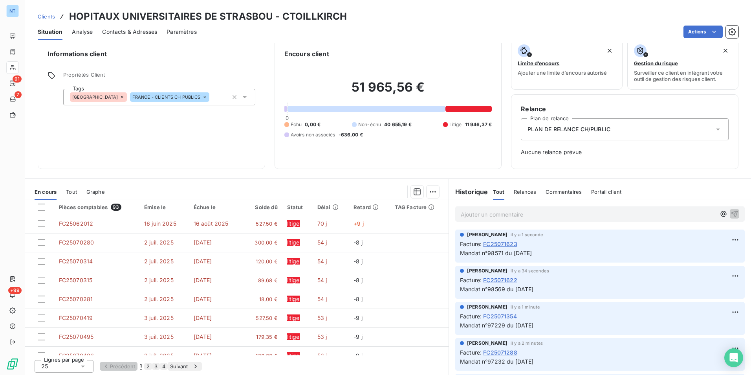
click at [152, 364] on button "2" at bounding box center [148, 366] width 8 height 7
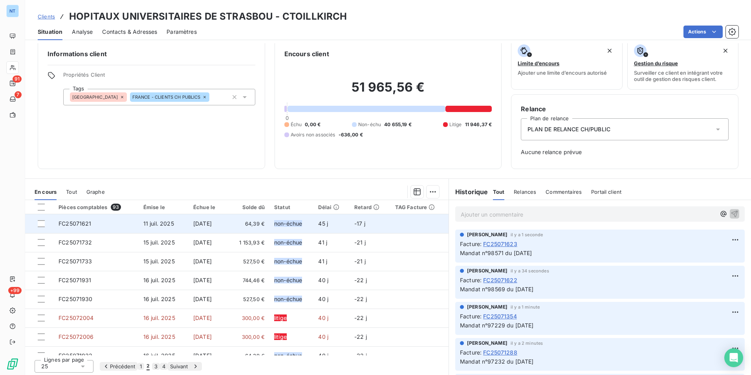
click at [256, 225] on span "64,39 €" at bounding box center [248, 224] width 34 height 8
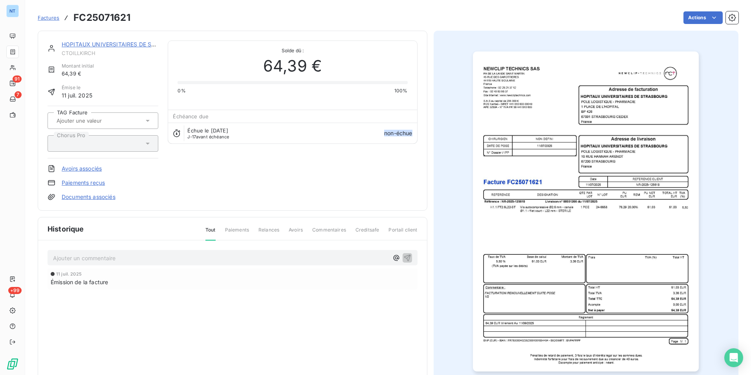
click at [122, 18] on h3 "FC25071621" at bounding box center [101, 18] width 57 height 14
click at [121, 17] on h3 "FC25071621" at bounding box center [101, 18] width 57 height 14
click at [697, 17] on html "NT 91 7 +99 Factures FC25071621 Actions HOPITAUX UNIVERSITAIRES DE STRASBOU CTO…" at bounding box center [375, 187] width 751 height 375
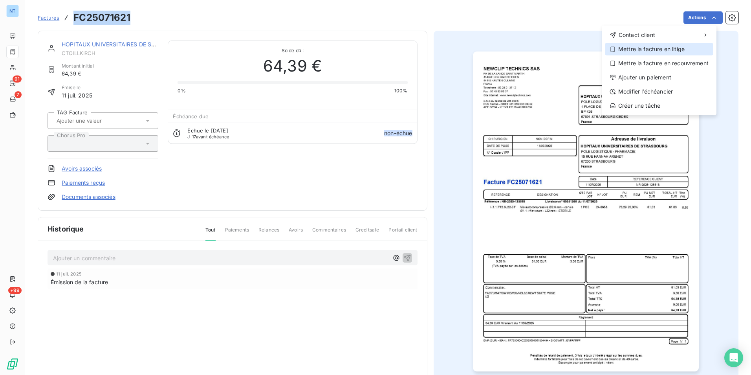
click at [673, 48] on div "Mettre la facture en litige" at bounding box center [659, 49] width 108 height 13
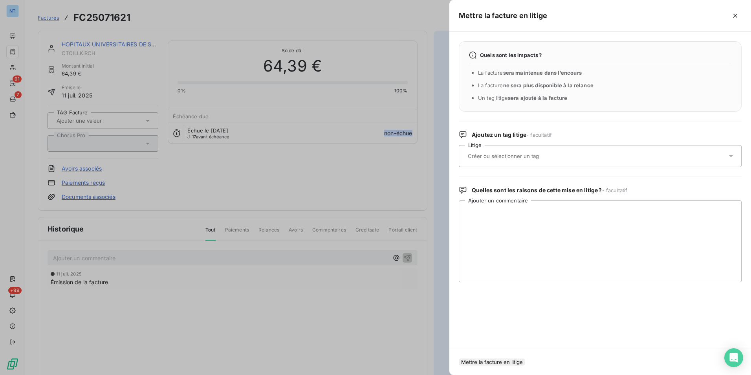
click at [555, 157] on input "text" at bounding box center [524, 155] width 114 height 7
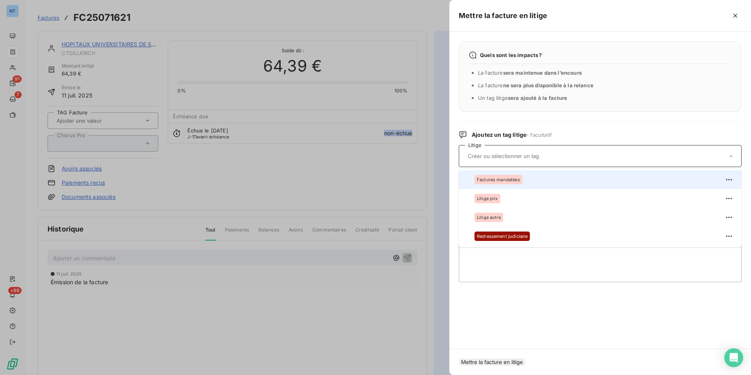
click at [526, 187] on li "Factures mandatées" at bounding box center [600, 179] width 283 height 19
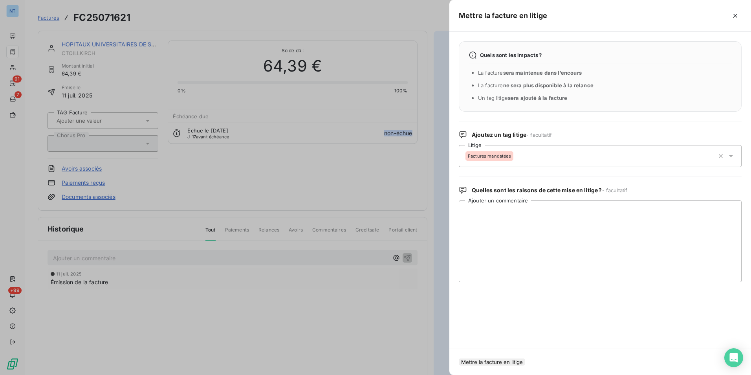
click at [512, 362] on button "Mettre la facture en litige" at bounding box center [492, 361] width 66 height 7
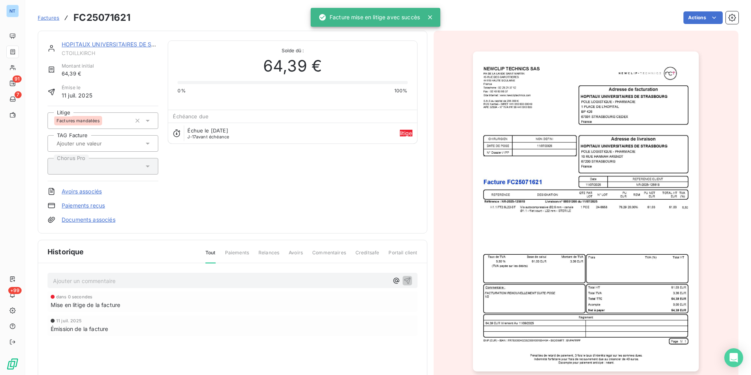
click at [299, 266] on div "Ajouter un commentaire ﻿ dans 0 secondes Mise en litige de la facture 11 juil. …" at bounding box center [232, 315] width 389 height 104
click at [297, 281] on p "Ajouter un commentaire ﻿" at bounding box center [221, 281] width 336 height 10
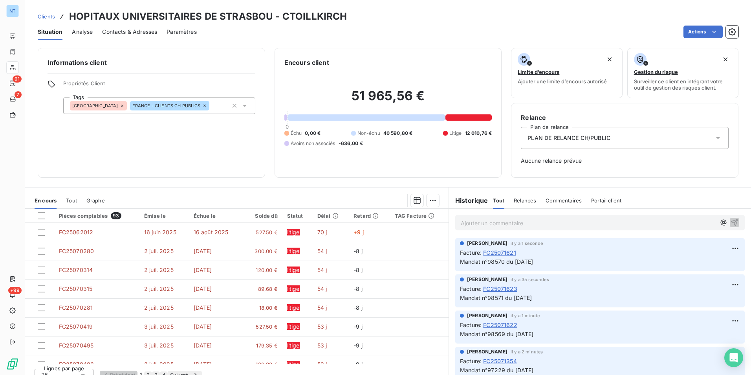
click at [152, 372] on button "2" at bounding box center [148, 374] width 8 height 7
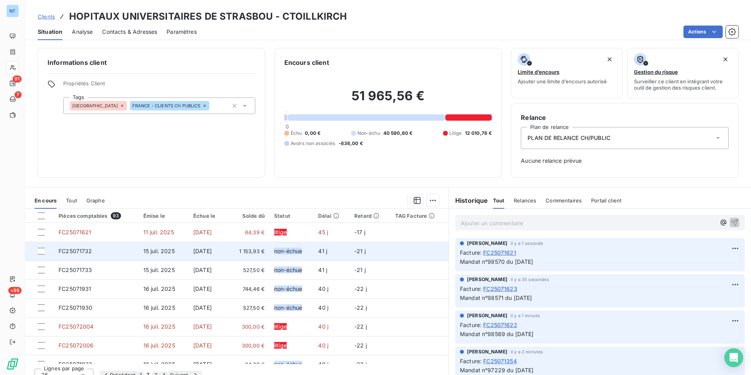
click at [261, 253] on span "1 153,93 €" at bounding box center [248, 251] width 34 height 8
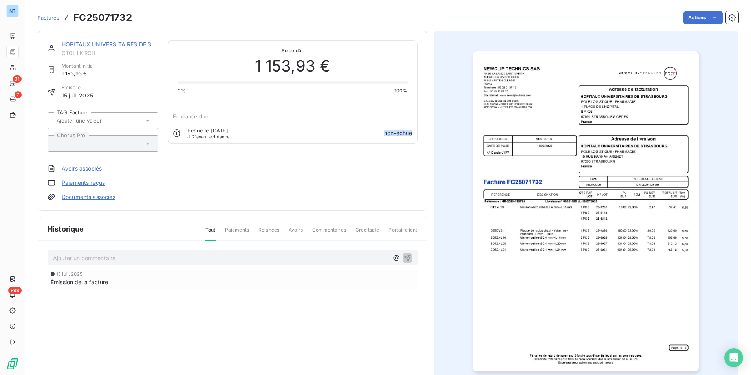
click at [118, 17] on h3 "FC25071732" at bounding box center [102, 18] width 59 height 14
click at [689, 15] on html "NT 91 7 +99 Factures FC25071732 Actions HOPITAUX UNIVERSITAIRES DE STRASBOU CTO…" at bounding box center [375, 187] width 751 height 375
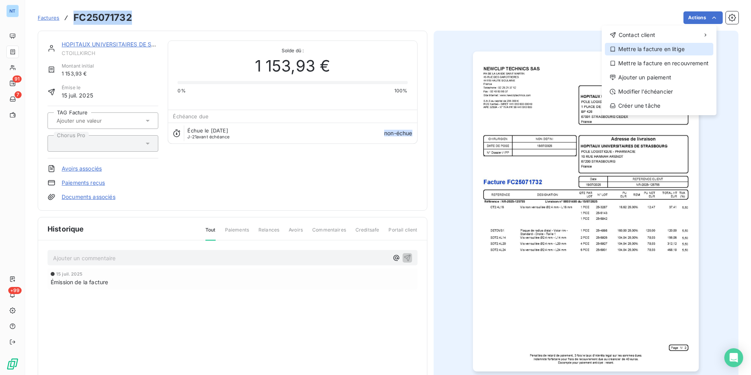
click at [666, 46] on div "Mettre la facture en litige" at bounding box center [659, 49] width 108 height 13
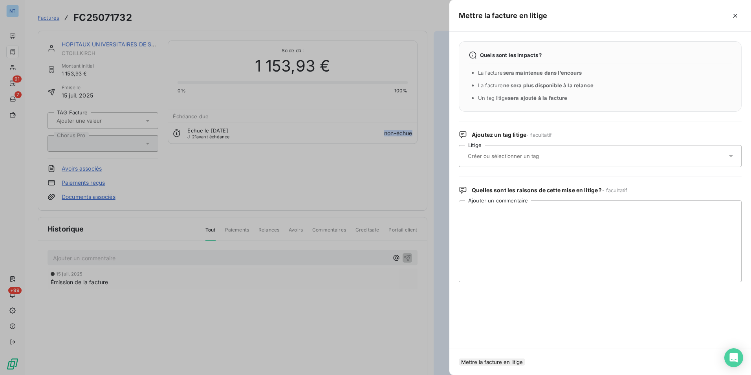
click at [563, 157] on div at bounding box center [597, 156] width 262 height 17
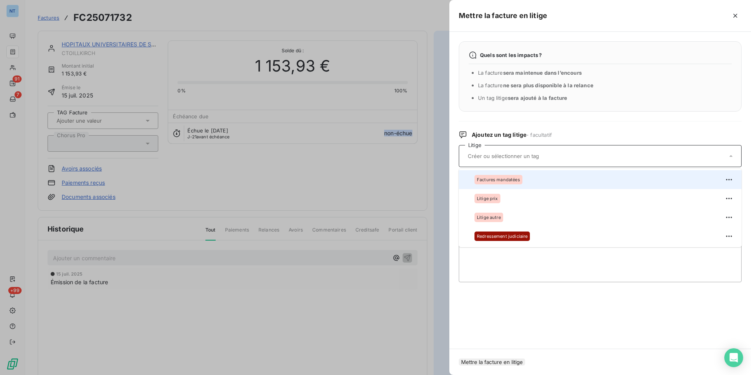
click at [523, 180] on div "Factures mandatées" at bounding box center [605, 179] width 261 height 13
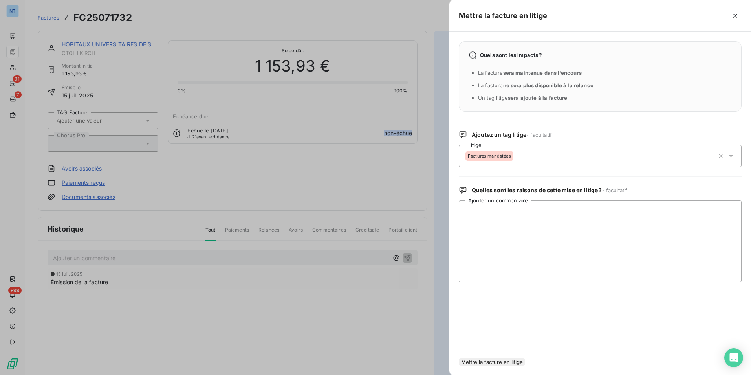
click at [501, 358] on button "Mettre la facture en litige" at bounding box center [492, 361] width 66 height 7
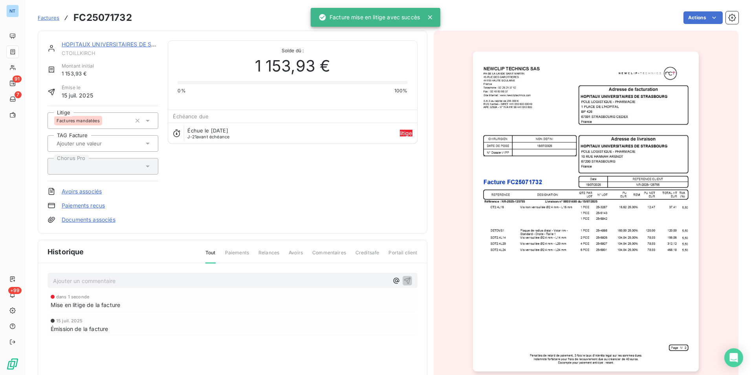
click at [322, 281] on p "Ajouter un commentaire ﻿" at bounding box center [221, 281] width 336 height 10
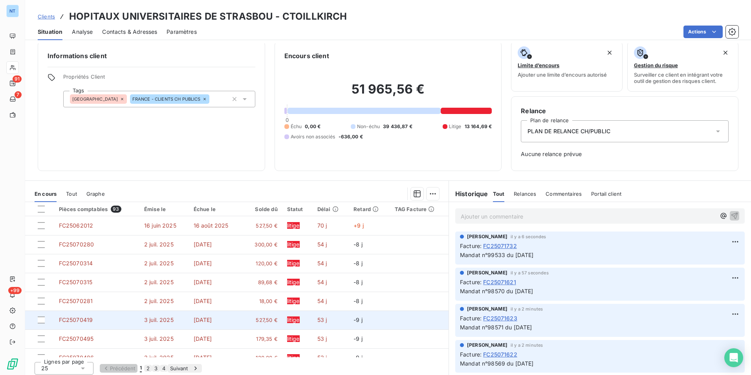
scroll to position [9, 0]
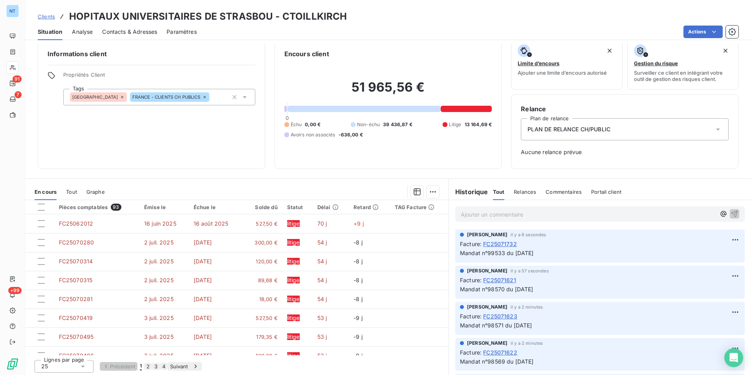
click at [152, 363] on button "2" at bounding box center [148, 366] width 8 height 7
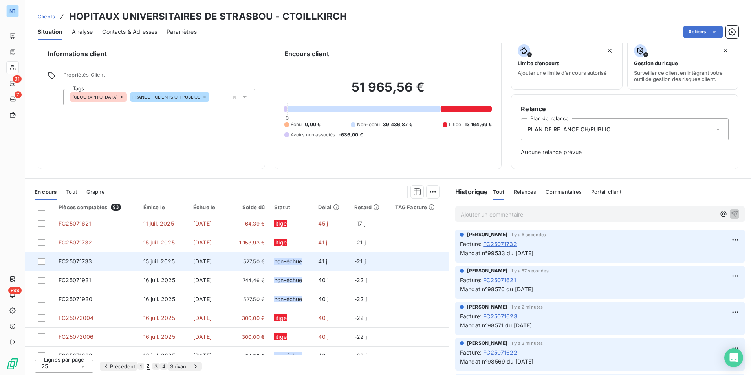
click at [260, 259] on span "527,50 €" at bounding box center [248, 261] width 34 height 8
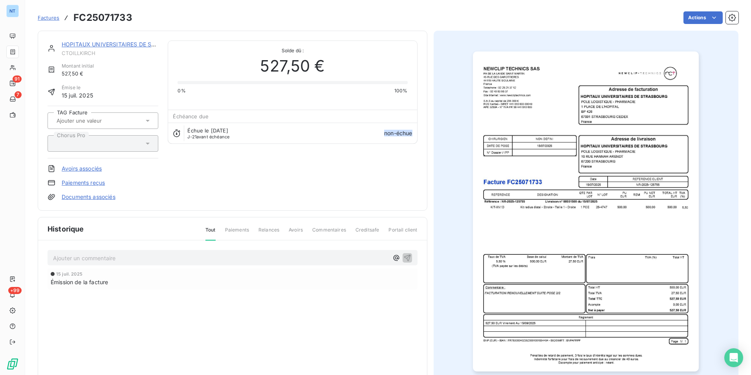
click at [112, 15] on h3 "FC25071733" at bounding box center [102, 18] width 59 height 14
click at [695, 21] on html "NT 91 7 +99 Factures FC25071733 Actions HOPITAUX UNIVERSITAIRES DE STRASBOU CTO…" at bounding box center [375, 187] width 751 height 375
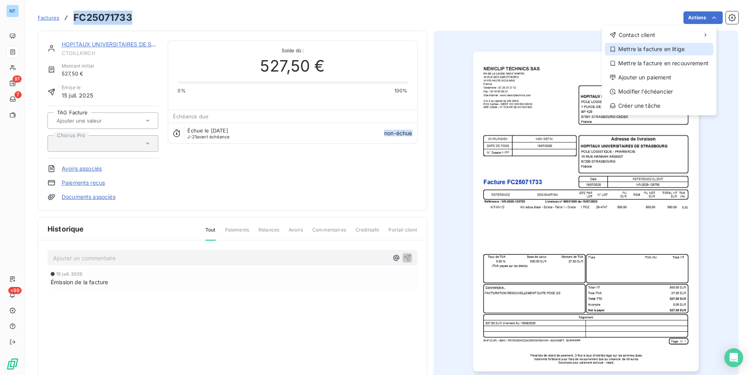
click at [677, 47] on div "Mettre la facture en litige" at bounding box center [659, 49] width 108 height 13
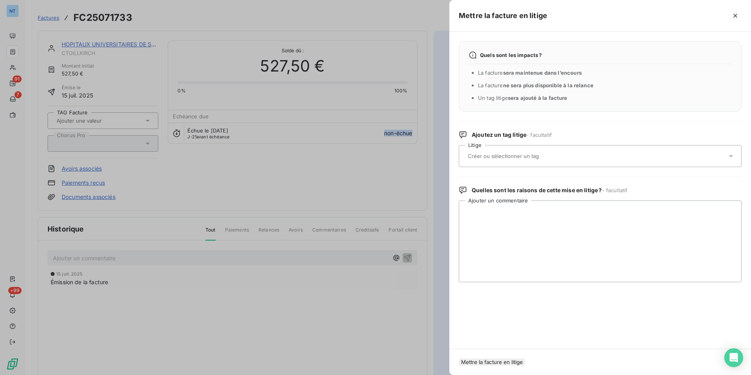
click at [528, 164] on div at bounding box center [597, 156] width 262 height 17
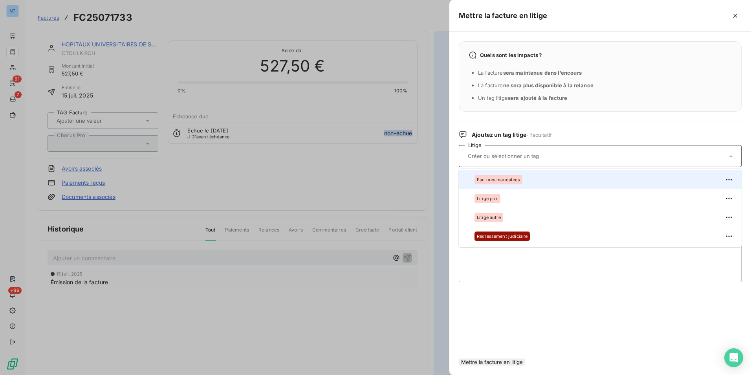
click at [513, 183] on div "Factures mandatées" at bounding box center [499, 179] width 48 height 9
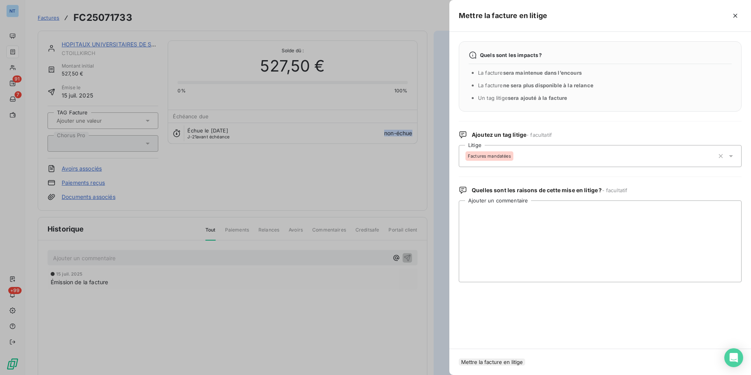
drag, startPoint x: 527, startPoint y: 352, endPoint x: 499, endPoint y: 342, distance: 29.7
click at [525, 358] on button "Mettre la facture en litige" at bounding box center [492, 361] width 66 height 7
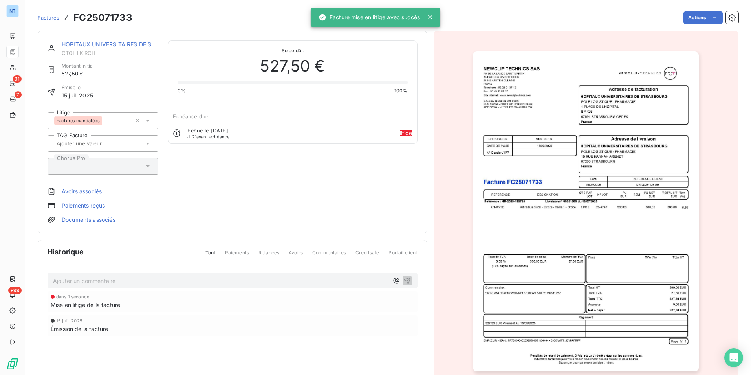
click at [265, 286] on div "Ajouter un commentaire ﻿" at bounding box center [233, 280] width 370 height 15
click at [265, 283] on p "Ajouter un commentaire ﻿" at bounding box center [221, 281] width 336 height 10
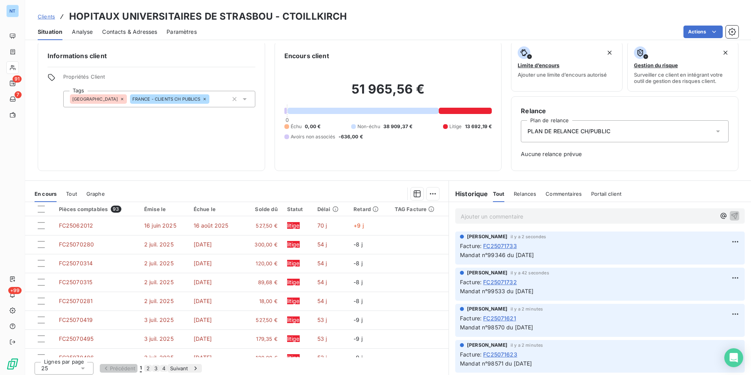
scroll to position [9, 0]
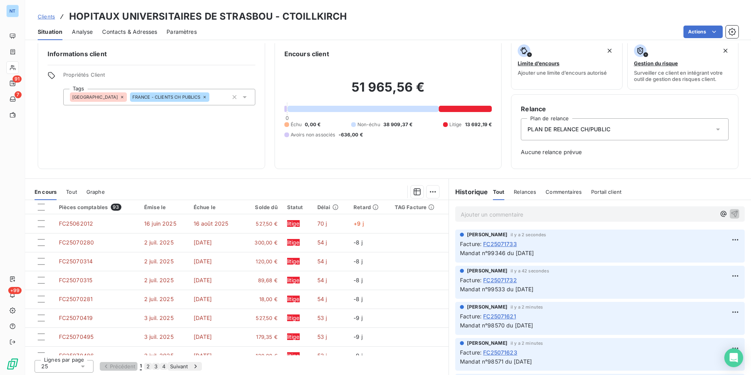
click at [152, 363] on button "2" at bounding box center [148, 366] width 8 height 7
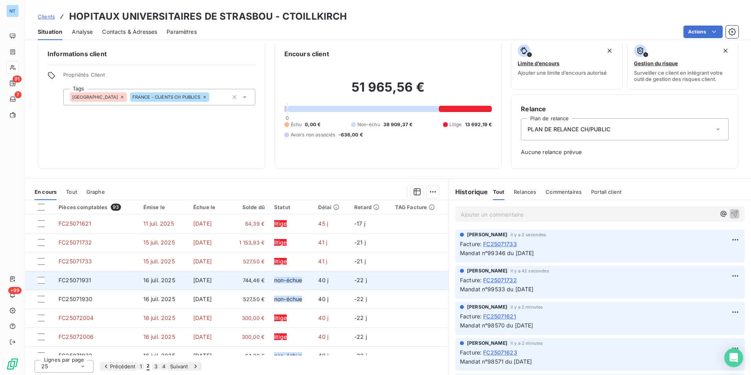
click at [257, 279] on span "744,46 €" at bounding box center [248, 280] width 34 height 8
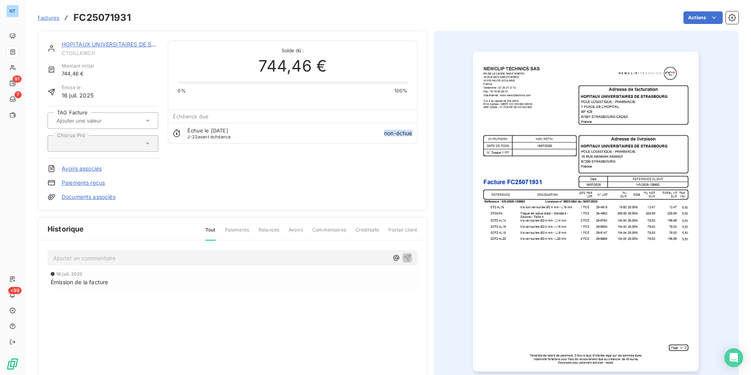
click at [111, 15] on h3 "FC25071931" at bounding box center [101, 18] width 57 height 14
click at [686, 16] on html "NT 91 7 +99 Factures FC25071931 Actions HOPITAUX UNIVERSITAIRES DE STRASBOU CTO…" at bounding box center [375, 187] width 751 height 375
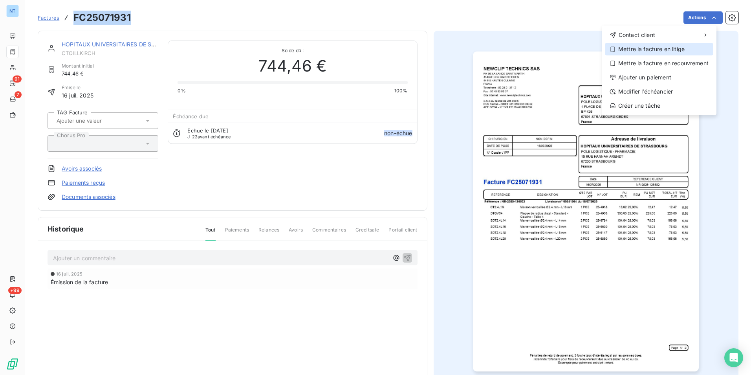
click at [673, 45] on div "Mettre la facture en litige" at bounding box center [659, 49] width 108 height 13
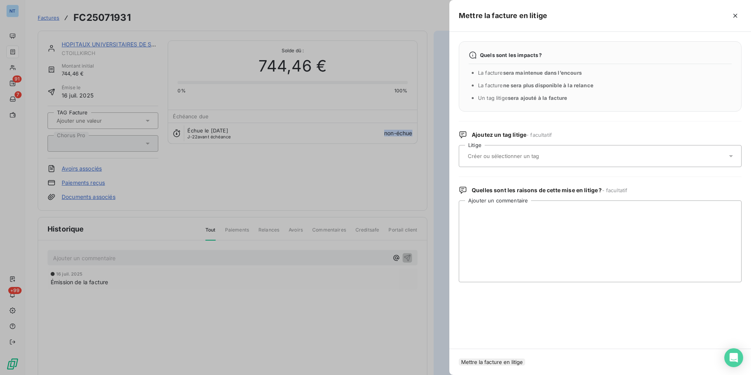
click at [547, 149] on div at bounding box center [597, 156] width 262 height 17
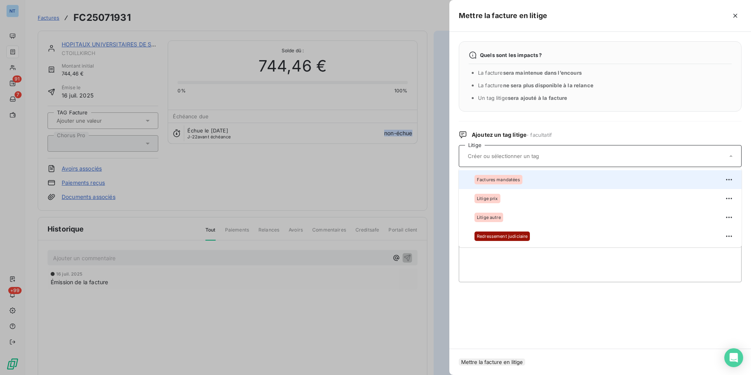
click at [532, 178] on div "Factures mandatées" at bounding box center [605, 179] width 261 height 13
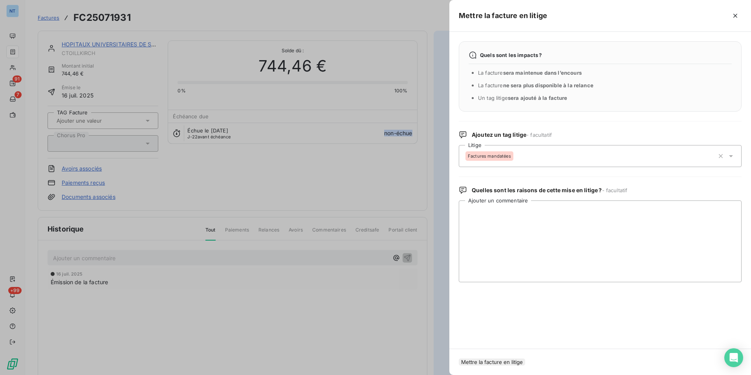
drag, startPoint x: 527, startPoint y: 352, endPoint x: 493, endPoint y: 347, distance: 33.8
click at [525, 358] on button "Mettre la facture en litige" at bounding box center [492, 361] width 66 height 7
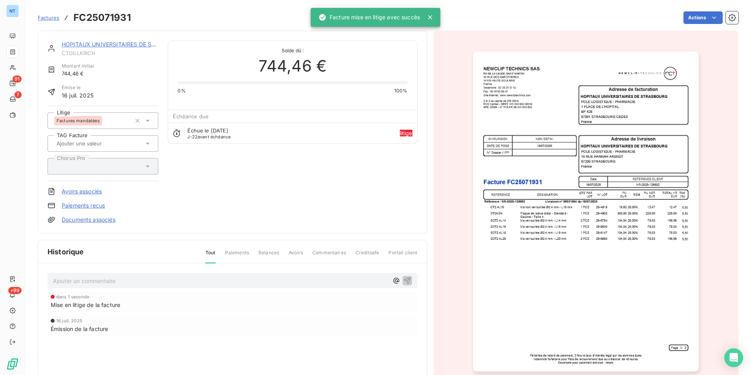
click at [326, 279] on p "Ajouter un commentaire ﻿" at bounding box center [221, 281] width 336 height 10
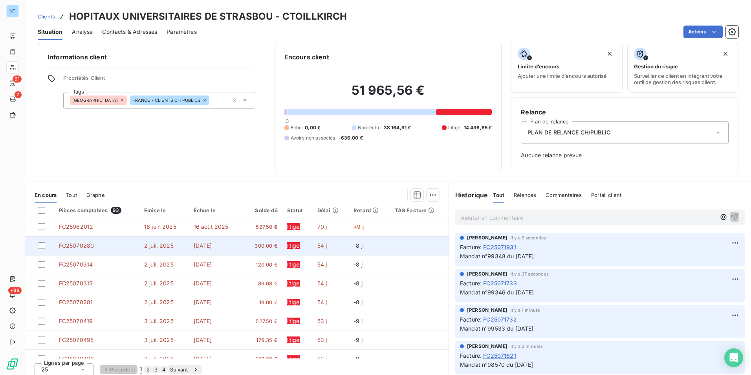
scroll to position [9, 0]
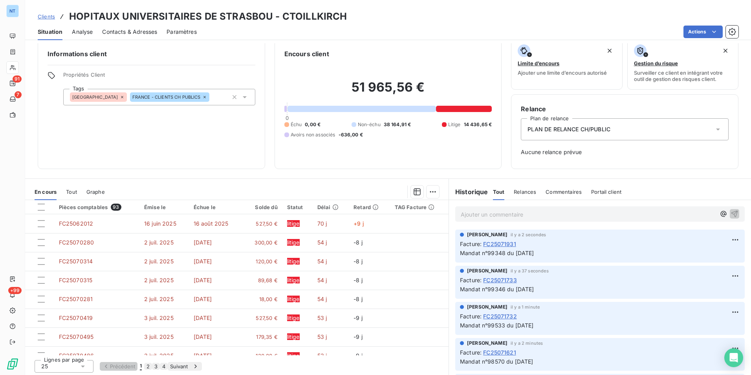
click at [152, 364] on button "2" at bounding box center [148, 366] width 8 height 7
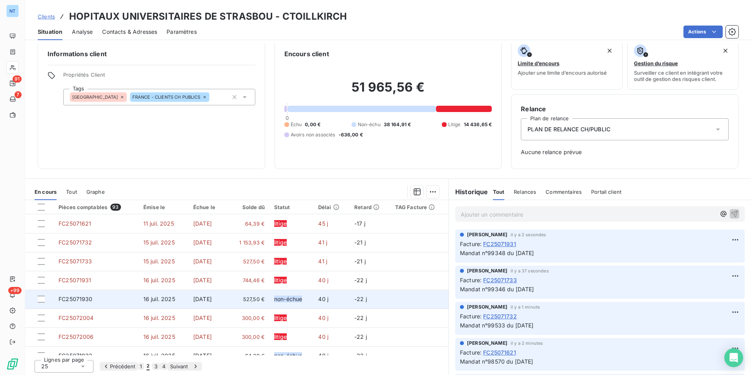
click at [263, 301] on span "527,50 €" at bounding box center [248, 299] width 34 height 8
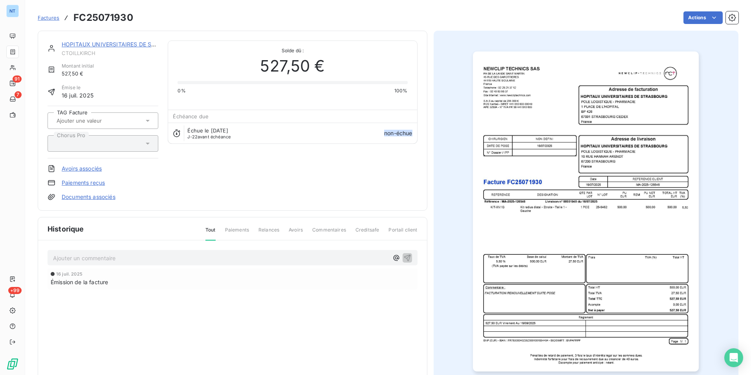
click at [113, 16] on h3 "FC25071930" at bounding box center [103, 18] width 60 height 14
click at [112, 15] on h3 "FC25071930" at bounding box center [103, 18] width 60 height 14
click at [107, 7] on div "Factures FC25071930 Actions" at bounding box center [388, 13] width 701 height 26
click at [107, 15] on h3 "FC25071930" at bounding box center [103, 18] width 60 height 14
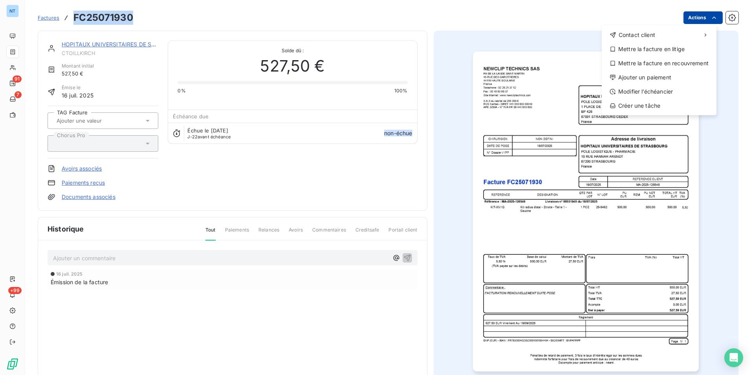
click at [697, 23] on html "NT 91 7 +99 Factures FC25071930 Actions Contact client Mettre la facture en lit…" at bounding box center [375, 187] width 751 height 375
click at [659, 44] on div "Mettre la facture en litige" at bounding box center [659, 49] width 108 height 13
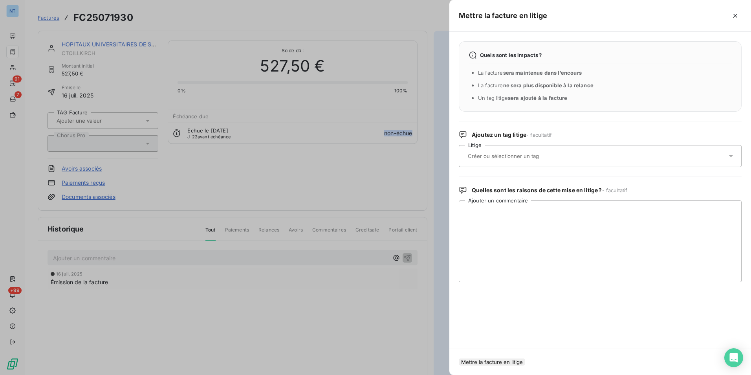
click at [531, 158] on input "text" at bounding box center [524, 155] width 114 height 7
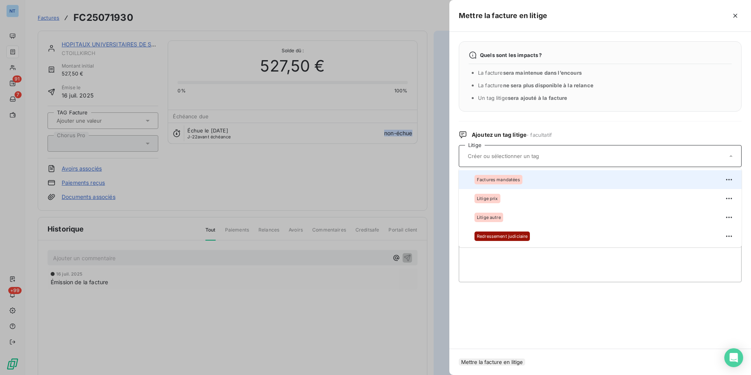
click at [516, 179] on span "Factures mandatées" at bounding box center [498, 179] width 43 height 5
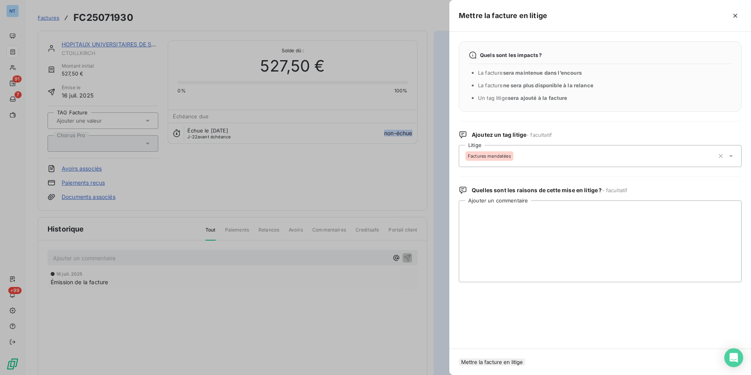
click at [523, 363] on button "Mettre la facture en litige" at bounding box center [492, 361] width 66 height 7
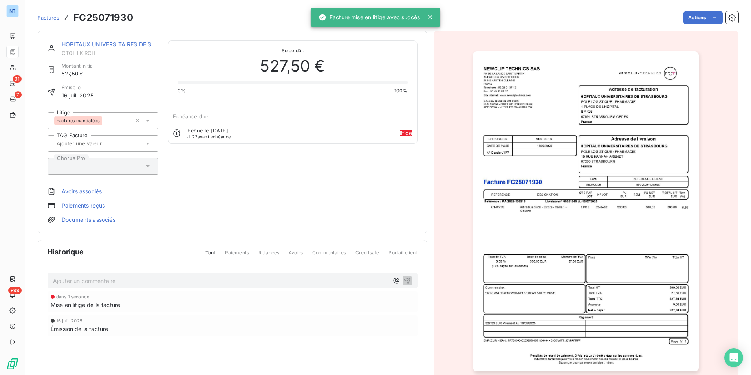
click at [276, 274] on div "Ajouter un commentaire ﻿" at bounding box center [233, 280] width 370 height 15
click at [276, 277] on p "Ajouter un commentaire ﻿" at bounding box center [221, 281] width 336 height 10
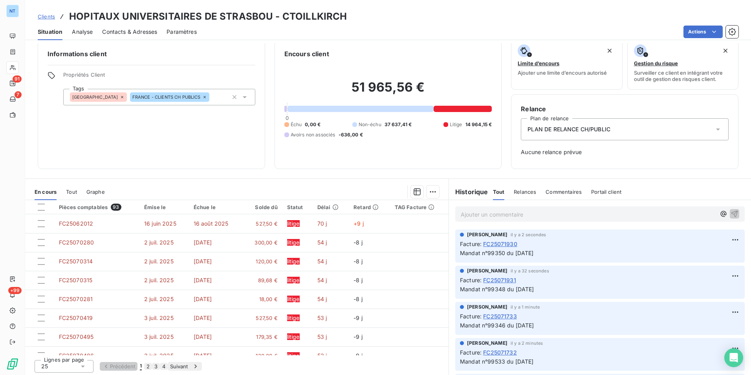
click at [152, 366] on button "2" at bounding box center [148, 366] width 8 height 7
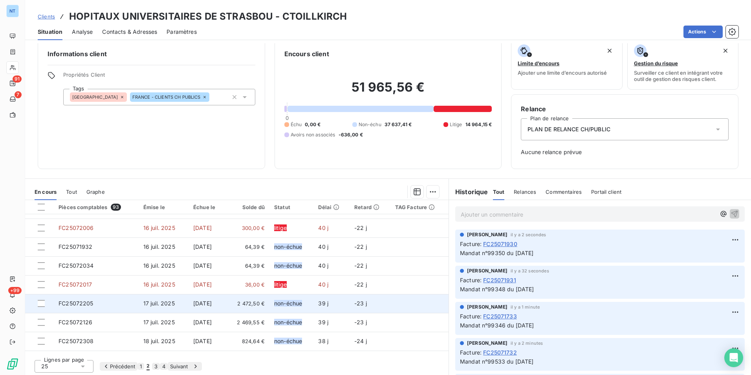
scroll to position [118, 0]
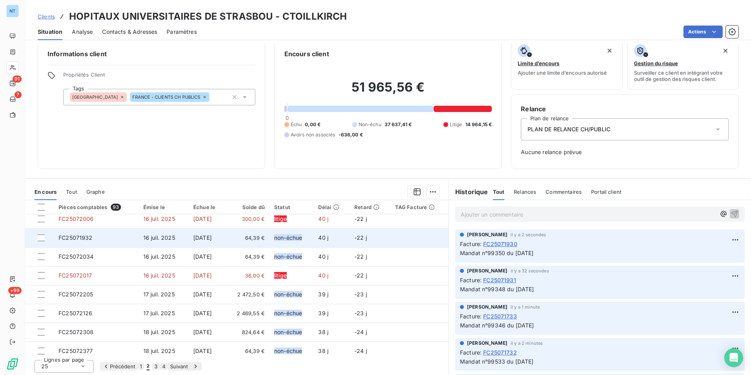
click at [255, 241] on span "64,39 €" at bounding box center [248, 238] width 34 height 8
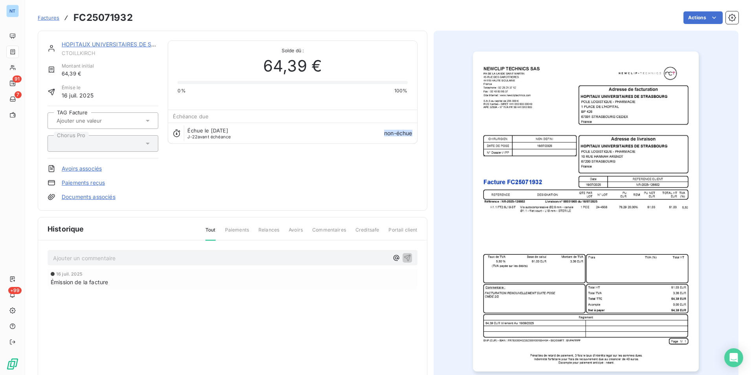
click at [117, 13] on h3 "FC25071932" at bounding box center [102, 18] width 59 height 14
click at [116, 13] on h3 "FC25071932" at bounding box center [102, 18] width 59 height 14
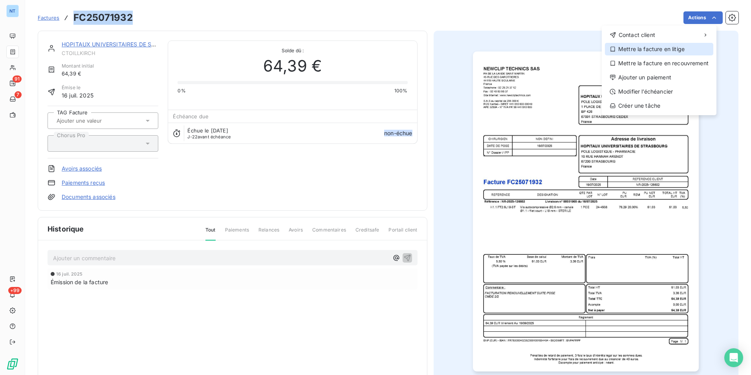
click at [674, 49] on div "Mettre la facture en litige" at bounding box center [659, 49] width 108 height 13
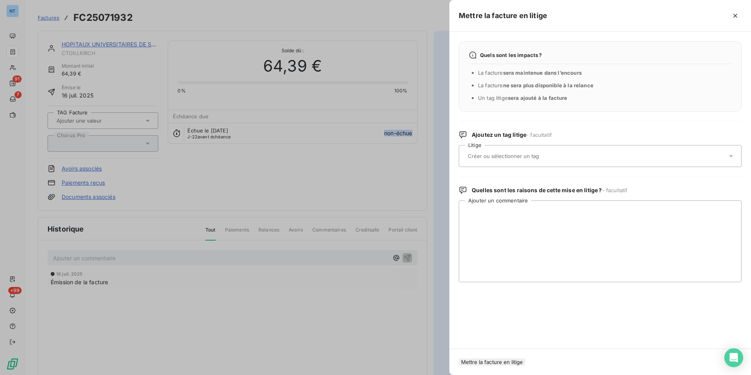
click at [541, 153] on input "text" at bounding box center [524, 155] width 114 height 7
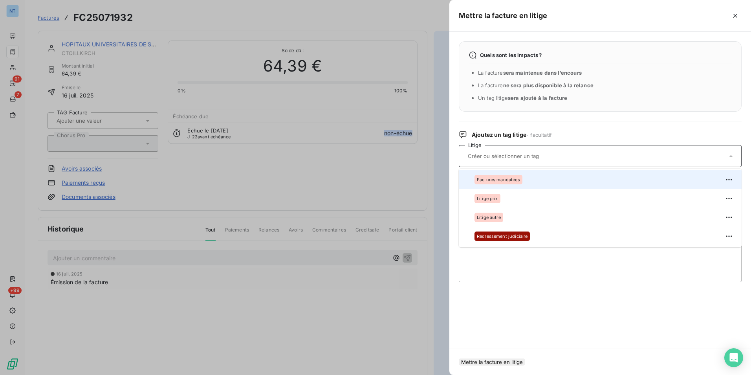
click at [528, 172] on li "Factures mandatées" at bounding box center [600, 179] width 283 height 19
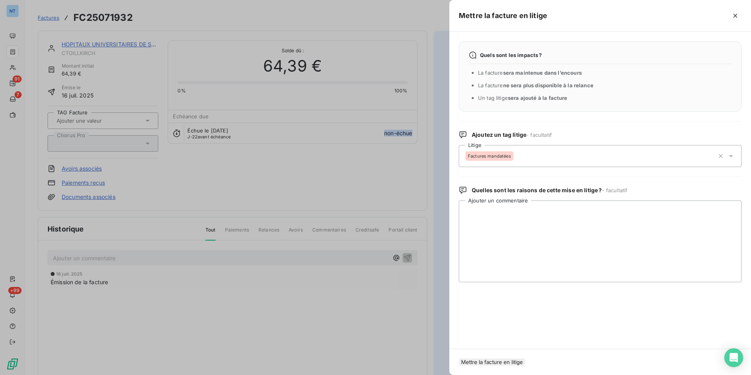
click at [525, 358] on button "Mettre la facture en litige" at bounding box center [492, 361] width 66 height 7
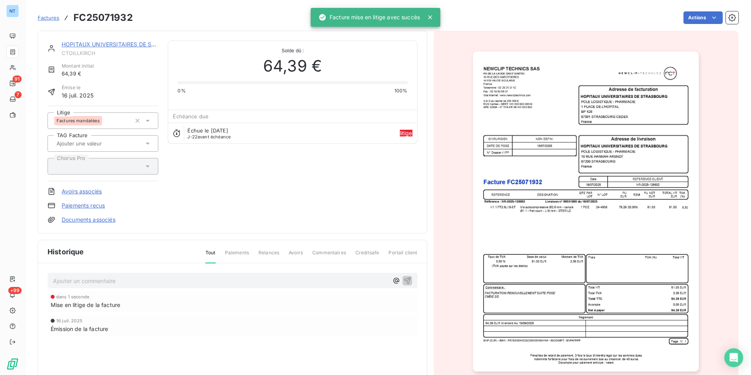
click at [295, 282] on p "Ajouter un commentaire ﻿" at bounding box center [221, 281] width 336 height 10
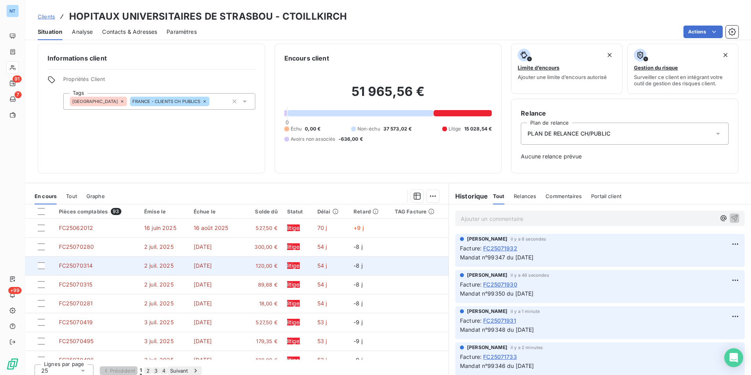
scroll to position [9, 0]
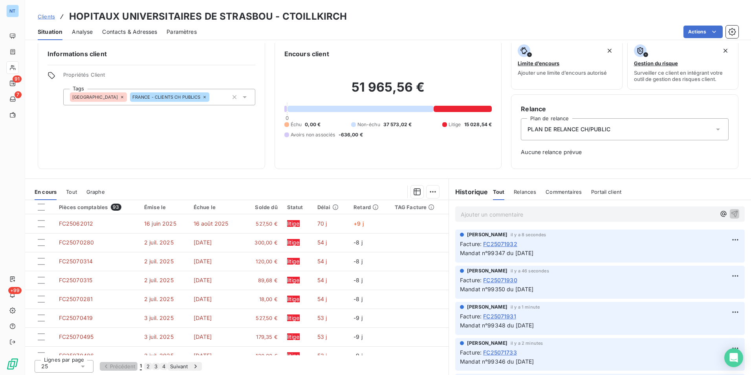
click at [152, 363] on button "2" at bounding box center [148, 366] width 8 height 7
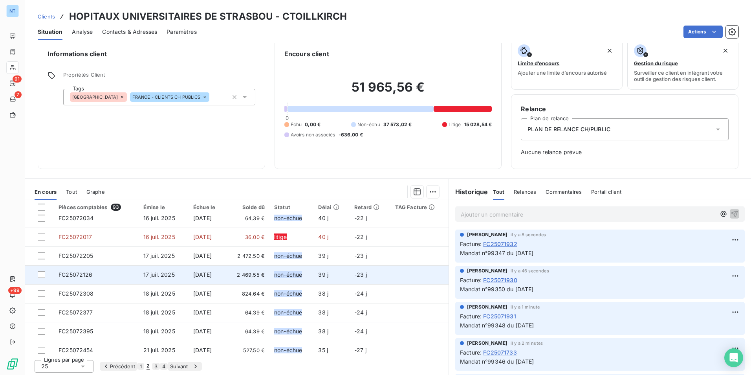
scroll to position [157, 0]
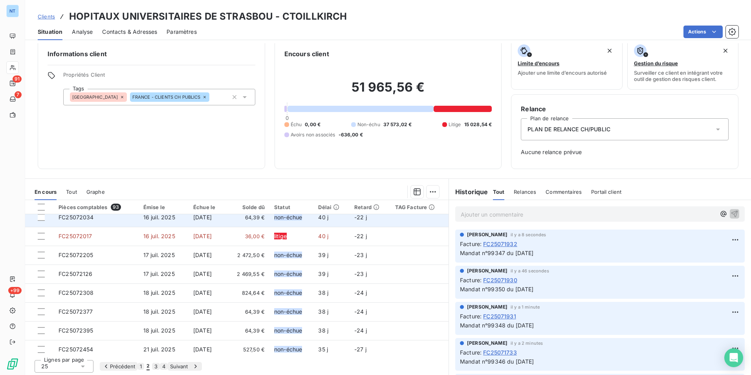
click at [272, 218] on td "non-échue" at bounding box center [292, 217] width 44 height 19
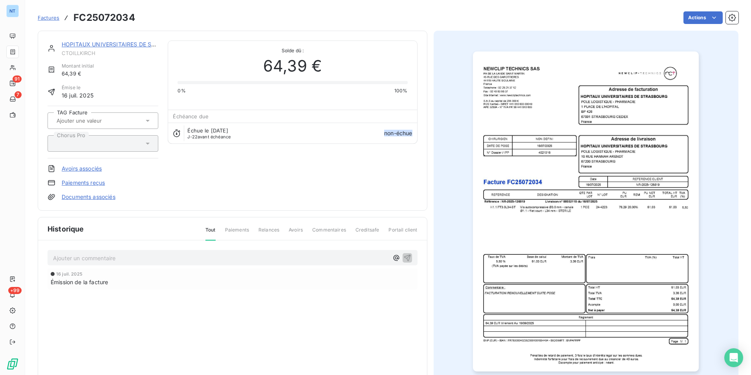
click at [124, 12] on h3 "FC25072034" at bounding box center [104, 18] width 62 height 14
click at [695, 15] on html "NT 91 7 +99 Factures FC25072034 Actions HOPITAUX UNIVERSITAIRES DE STRASBOU CTO…" at bounding box center [375, 187] width 751 height 375
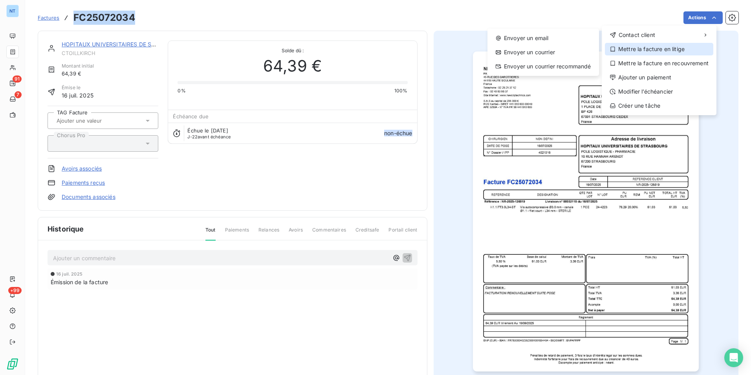
click at [657, 45] on div "Mettre la facture en litige" at bounding box center [659, 49] width 108 height 13
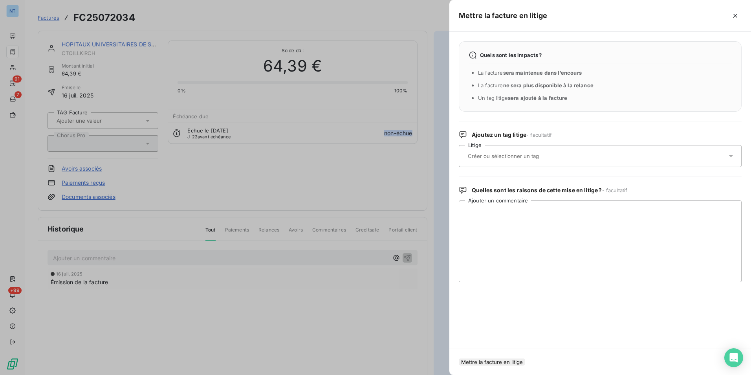
click at [504, 159] on input "text" at bounding box center [524, 155] width 114 height 7
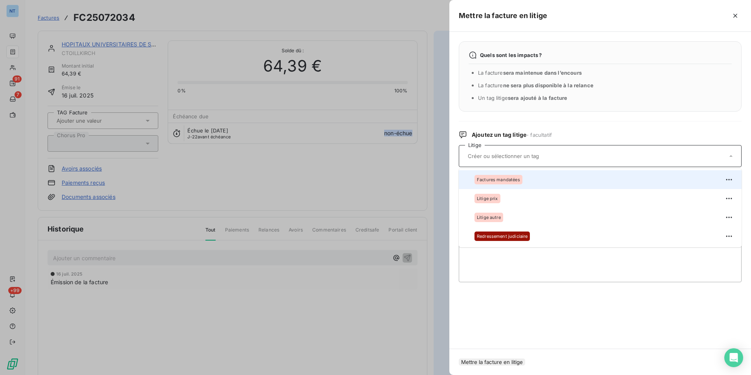
click at [496, 176] on div "Factures mandatées" at bounding box center [499, 179] width 48 height 9
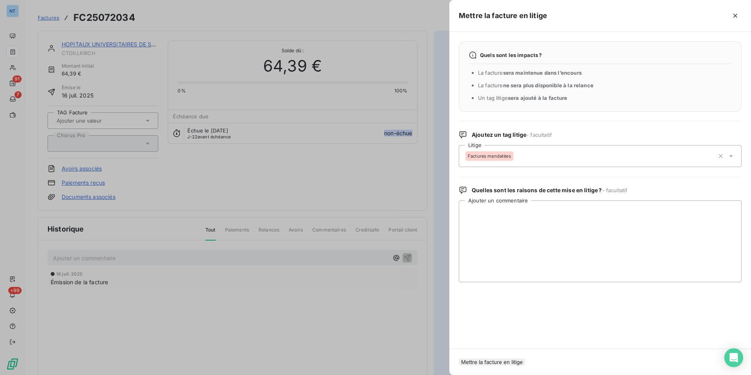
click at [508, 358] on button "Mettre la facture en litige" at bounding box center [492, 361] width 66 height 7
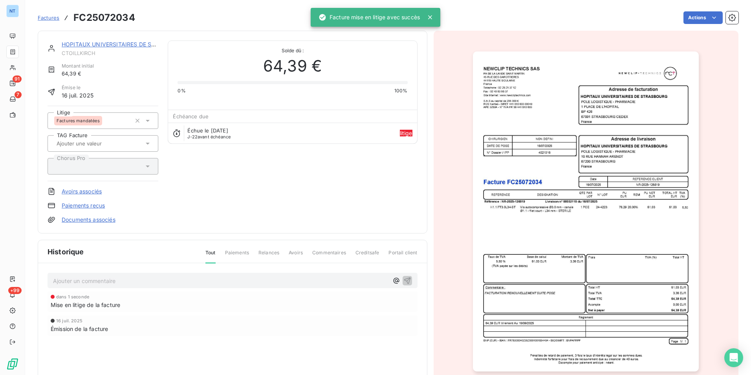
click at [271, 279] on p "Ajouter un commentaire ﻿" at bounding box center [221, 281] width 336 height 10
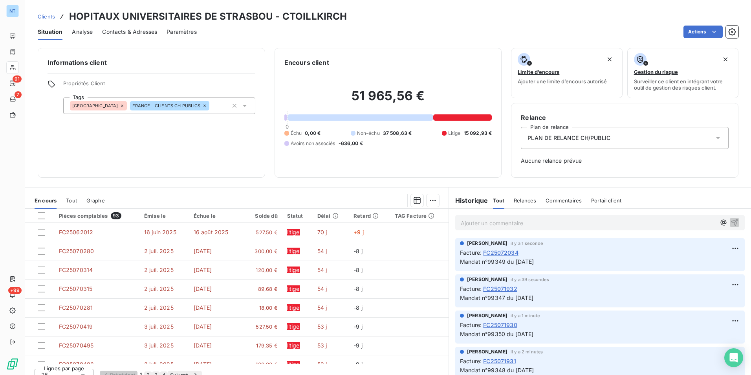
scroll to position [9, 0]
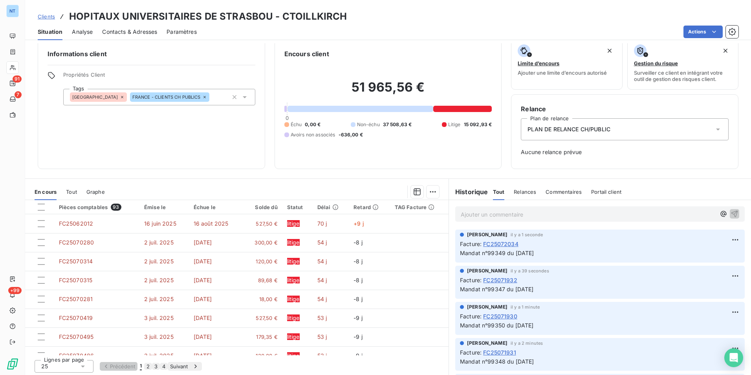
click at [152, 366] on button "2" at bounding box center [148, 366] width 8 height 7
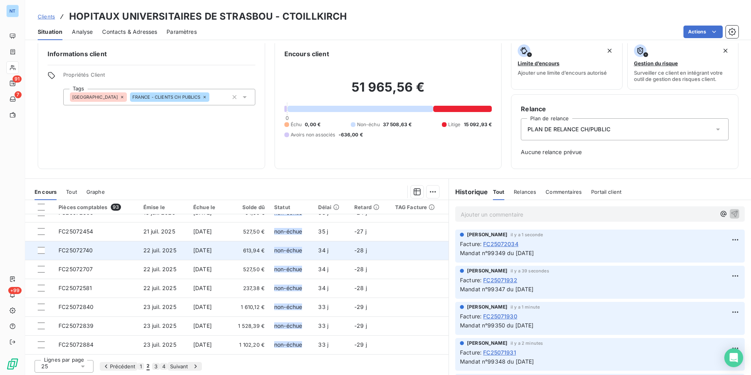
scroll to position [157, 0]
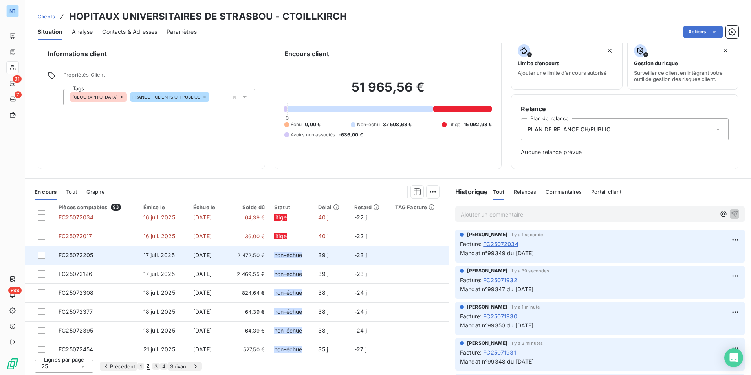
click at [239, 252] on span "2 472,50 €" at bounding box center [248, 255] width 34 height 8
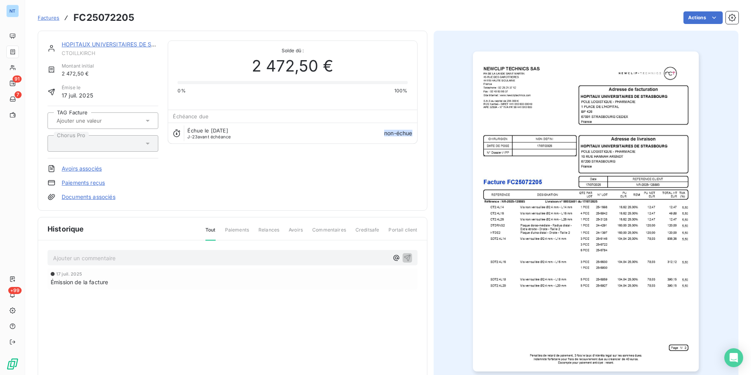
click at [122, 18] on h3 "FC25072205" at bounding box center [103, 18] width 61 height 14
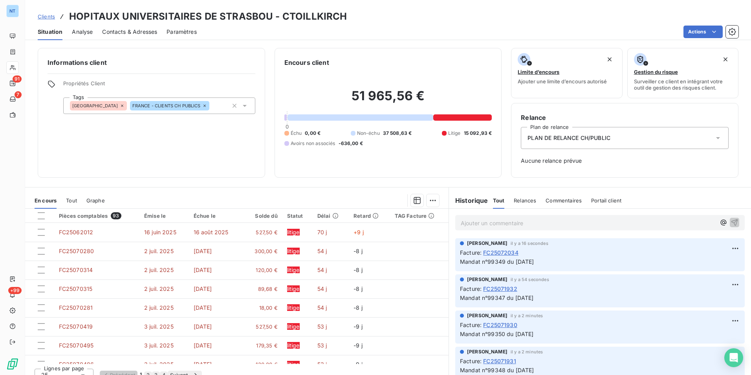
click at [152, 373] on button "2" at bounding box center [148, 374] width 8 height 7
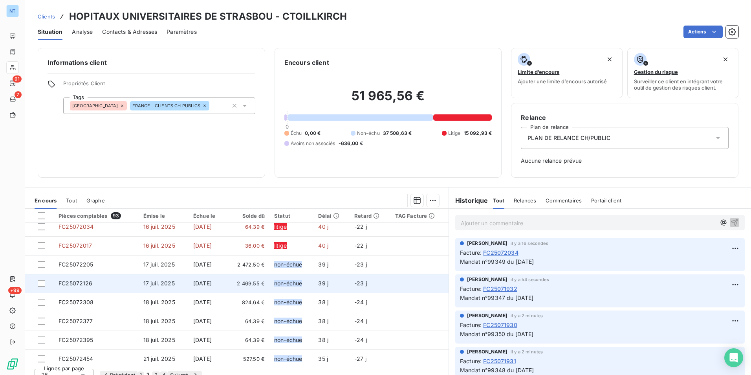
scroll to position [157, 0]
click at [245, 283] on span "2 469,55 €" at bounding box center [248, 283] width 34 height 8
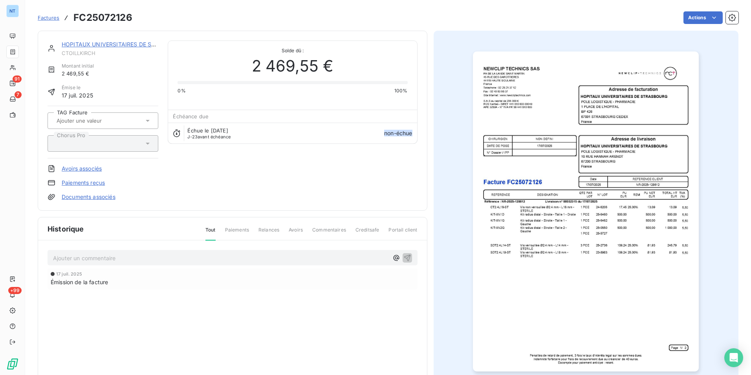
click at [109, 15] on h3 "FC25072126" at bounding box center [102, 18] width 59 height 14
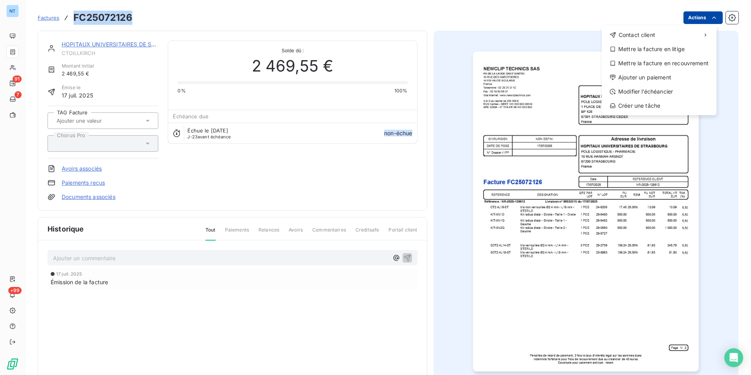
click at [683, 17] on html "NT 91 7 +99 Factures FC25072126 Actions Contact client Mettre la facture en lit…" at bounding box center [375, 187] width 751 height 375
click at [653, 48] on div "Mettre la facture en litige" at bounding box center [659, 49] width 108 height 13
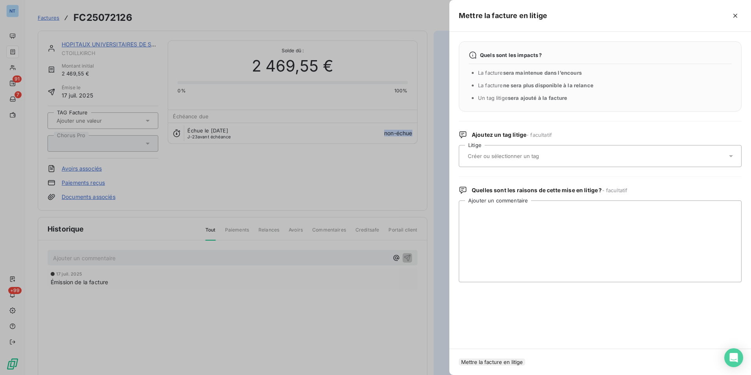
click at [543, 155] on input "text" at bounding box center [524, 155] width 114 height 7
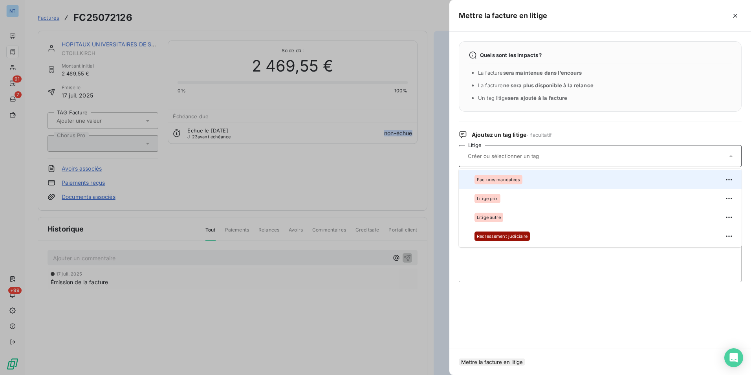
click at [515, 183] on div "Factures mandatées" at bounding box center [499, 179] width 48 height 9
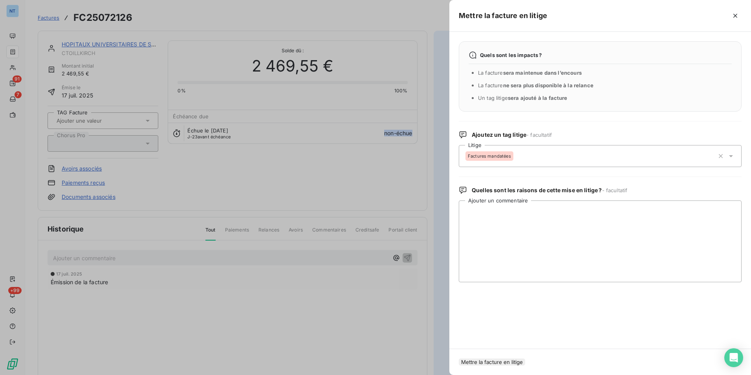
click at [525, 358] on button "Mettre la facture en litige" at bounding box center [492, 361] width 66 height 7
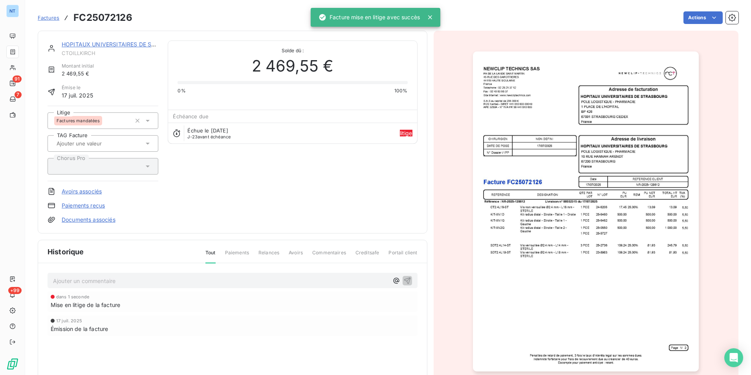
click at [275, 277] on p "Ajouter un commentaire ﻿" at bounding box center [221, 281] width 336 height 10
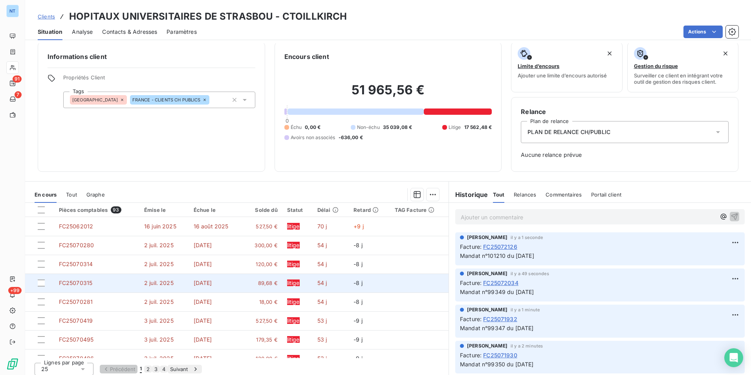
scroll to position [9, 0]
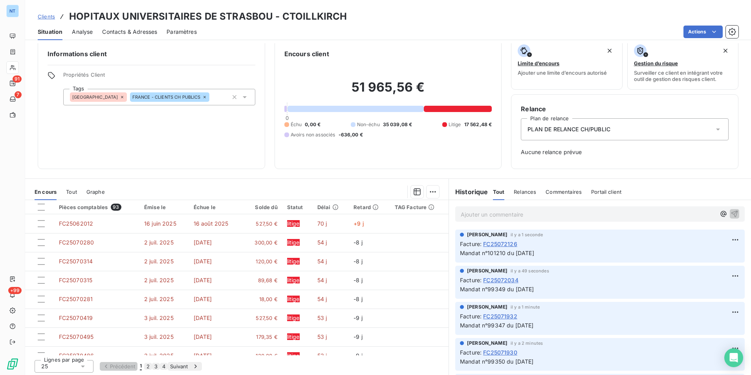
click at [152, 363] on button "2" at bounding box center [148, 366] width 8 height 7
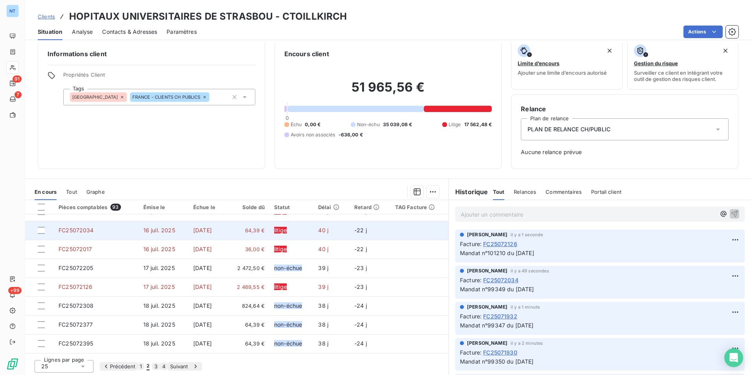
scroll to position [157, 0]
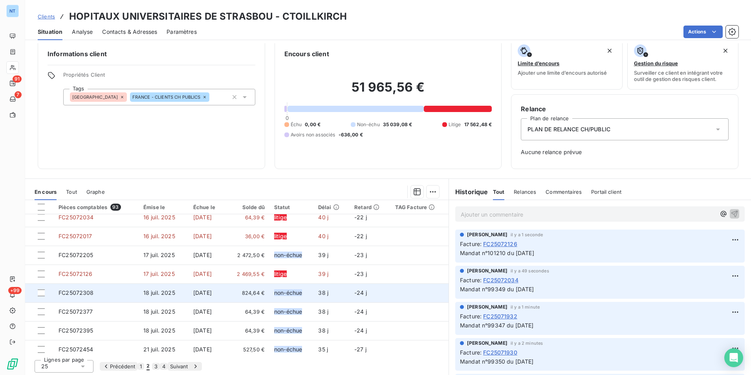
click at [259, 291] on span "824,64 €" at bounding box center [248, 293] width 34 height 8
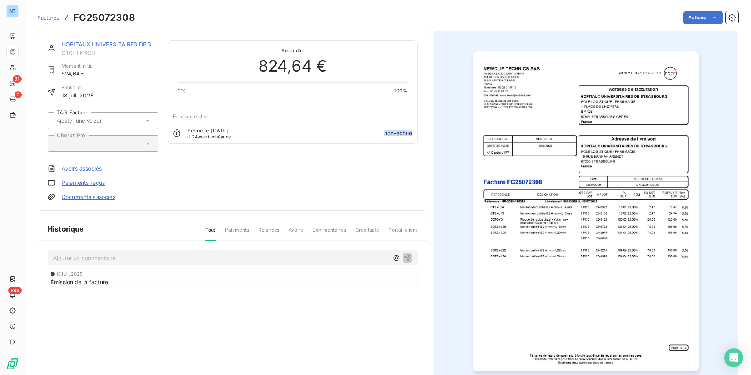
click at [110, 17] on h3 "FC25072308" at bounding box center [104, 18] width 62 height 14
click at [683, 20] on html "NT 91 7 +99 Factures FC25072308 Actions HOPITAUX UNIVERSITAIRES DE STRASBOU CTO…" at bounding box center [375, 187] width 751 height 375
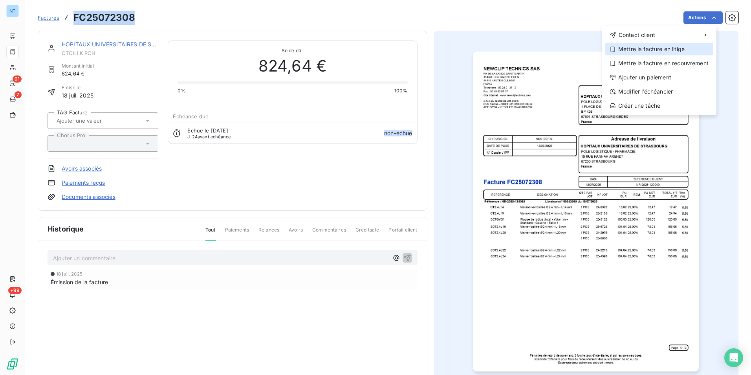
click at [663, 47] on div "Mettre la facture en litige" at bounding box center [659, 49] width 108 height 13
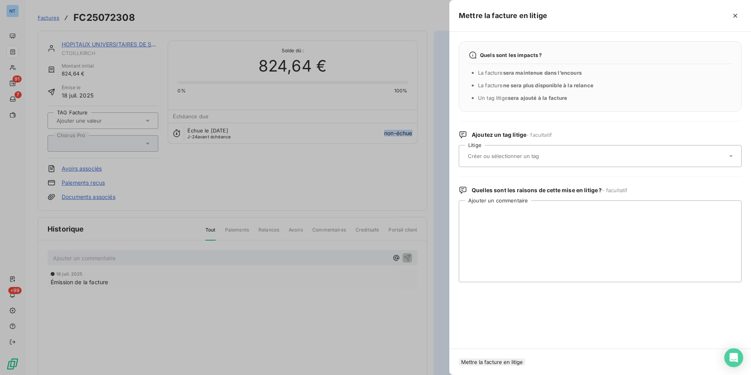
click at [541, 154] on input "text" at bounding box center [524, 155] width 114 height 7
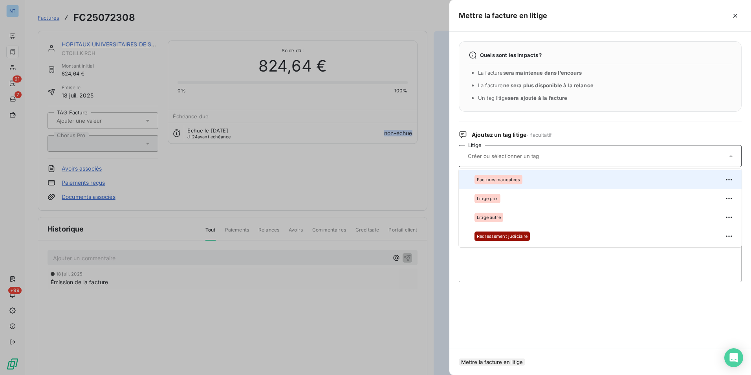
click at [517, 177] on div "Factures mandatées" at bounding box center [499, 179] width 48 height 9
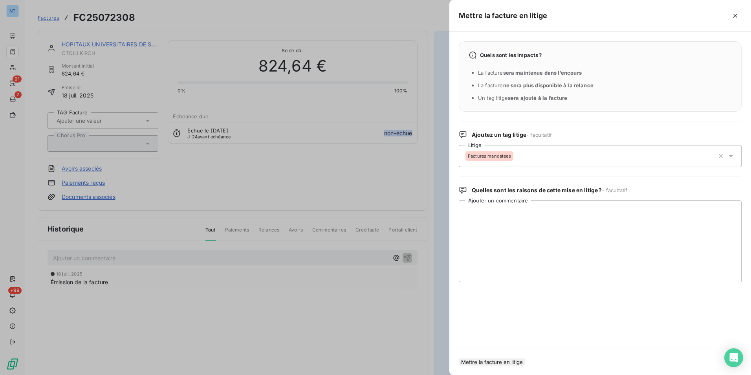
click at [525, 358] on button "Mettre la facture en litige" at bounding box center [492, 361] width 66 height 7
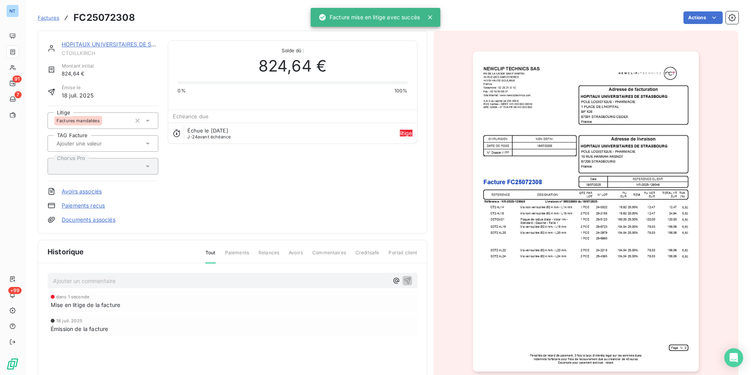
click at [177, 284] on p "Ajouter un commentaire ﻿" at bounding box center [221, 281] width 336 height 10
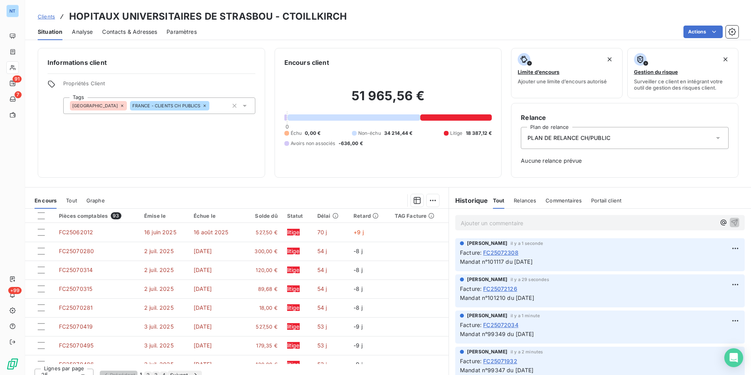
drag, startPoint x: 167, startPoint y: 372, endPoint x: 172, endPoint y: 364, distance: 9.3
click at [152, 372] on button "2" at bounding box center [148, 374] width 8 height 7
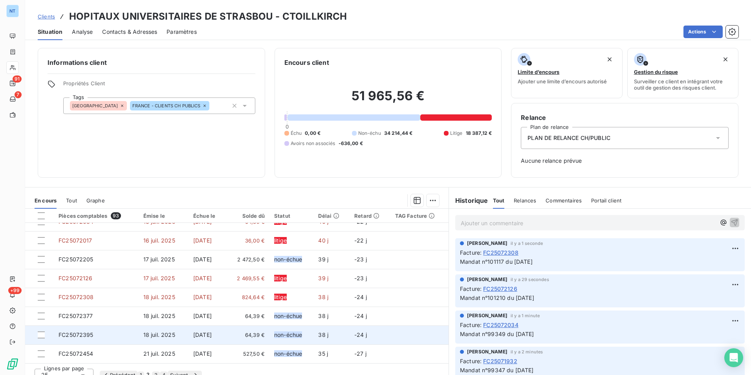
scroll to position [196, 0]
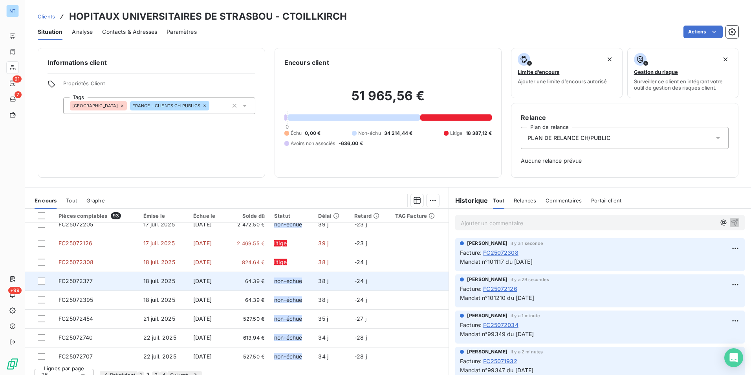
click at [242, 279] on span "64,39 €" at bounding box center [248, 281] width 34 height 8
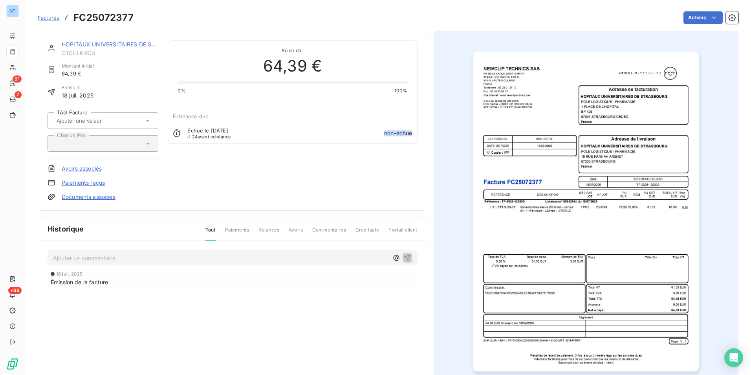
click at [107, 17] on h3 "FC25072377" at bounding box center [103, 18] width 60 height 14
click at [688, 13] on html "NT 91 7 +99 Factures FC25072377 Actions HOPITAUX UNIVERSITAIRES DE STRASBOU CTO…" at bounding box center [375, 187] width 751 height 375
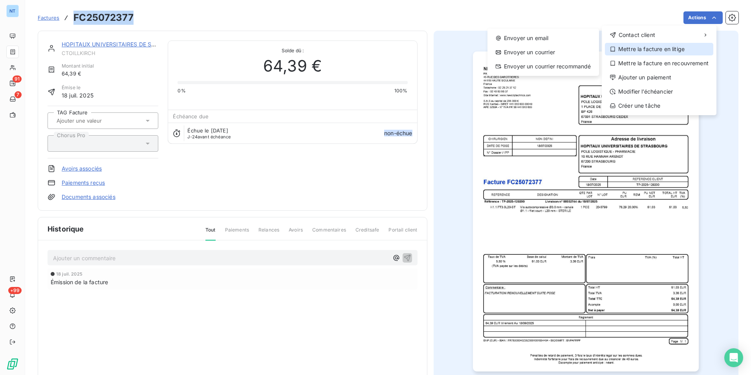
click at [667, 47] on div "Mettre la facture en litige" at bounding box center [659, 49] width 108 height 13
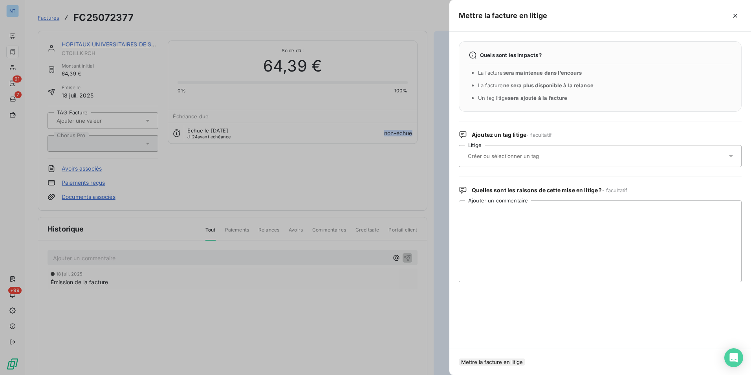
click at [545, 149] on div at bounding box center [597, 156] width 262 height 17
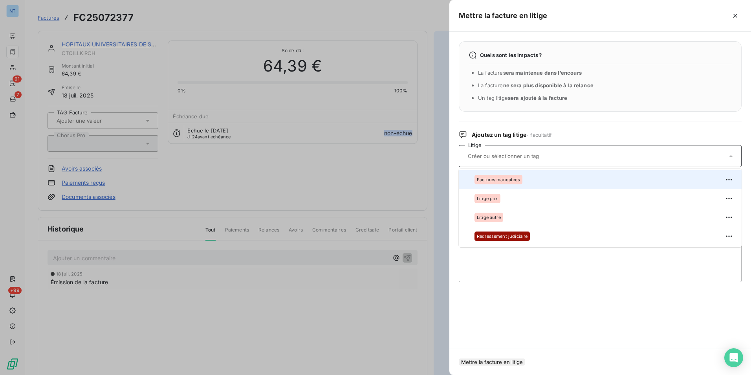
click at [526, 180] on div "Factures mandatées" at bounding box center [605, 179] width 261 height 13
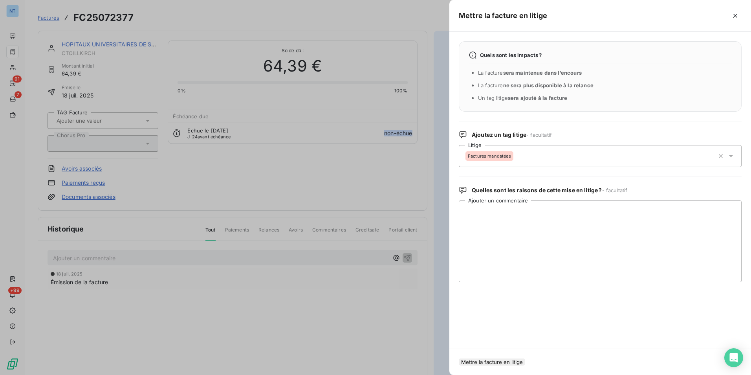
click at [510, 358] on button "Mettre la facture en litige" at bounding box center [492, 361] width 66 height 7
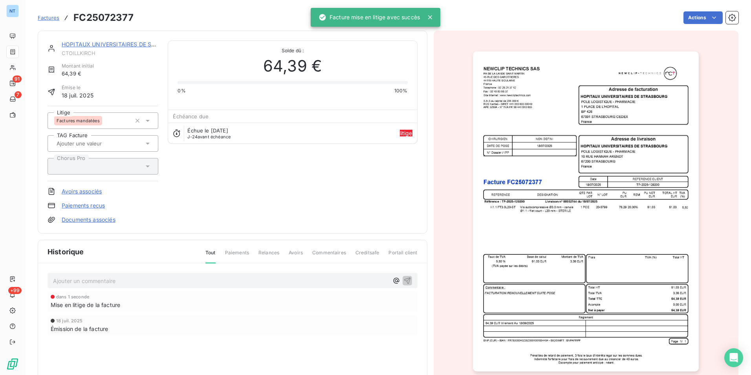
click at [253, 282] on p "Ajouter un commentaire ﻿" at bounding box center [221, 281] width 336 height 10
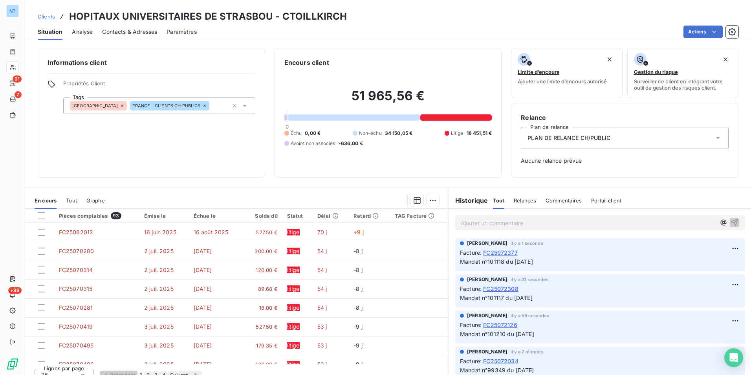
click at [152, 371] on button "2" at bounding box center [148, 374] width 8 height 7
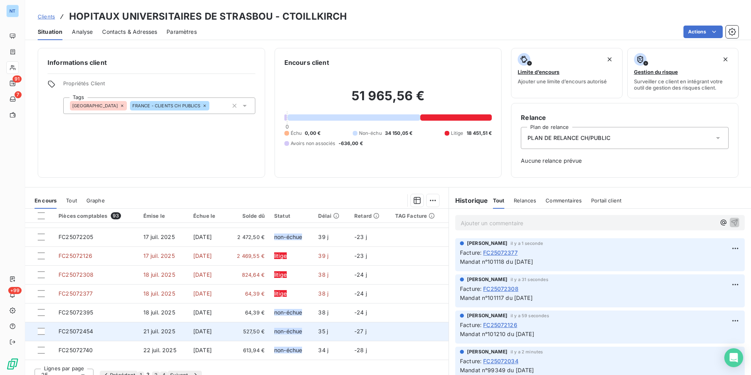
scroll to position [196, 0]
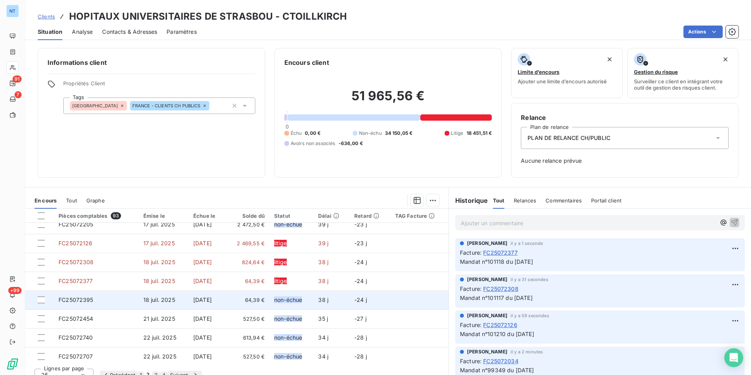
click at [253, 298] on span "64,39 €" at bounding box center [248, 300] width 34 height 8
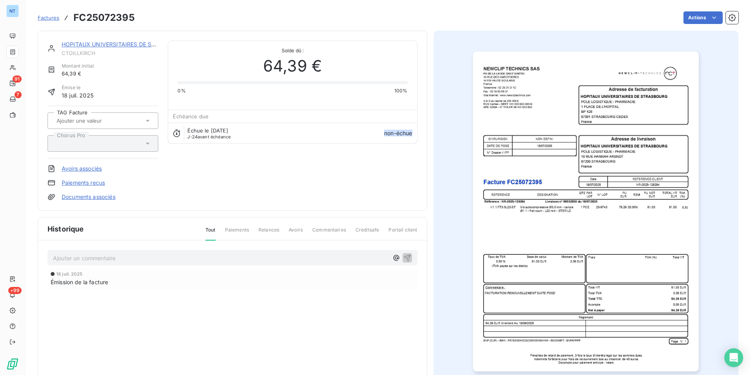
click at [104, 16] on h3 "FC25072395" at bounding box center [103, 18] width 61 height 14
click at [686, 22] on html "NT 91 7 +99 Factures FC25072395 Actions HOPITAUX UNIVERSITAIRES DE STRASBOU CTO…" at bounding box center [375, 187] width 751 height 375
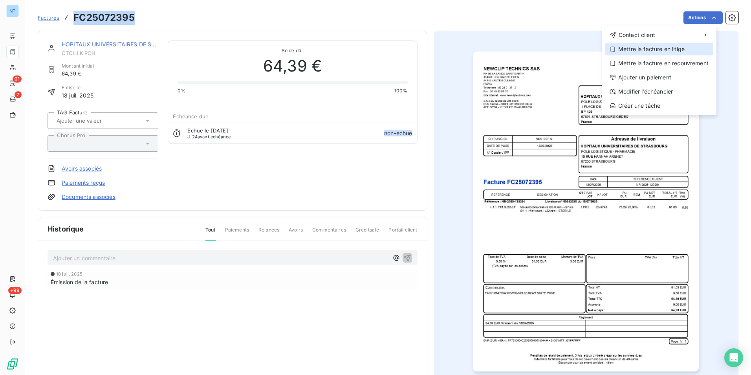
click at [658, 50] on div "Mettre la facture en litige" at bounding box center [659, 49] width 108 height 13
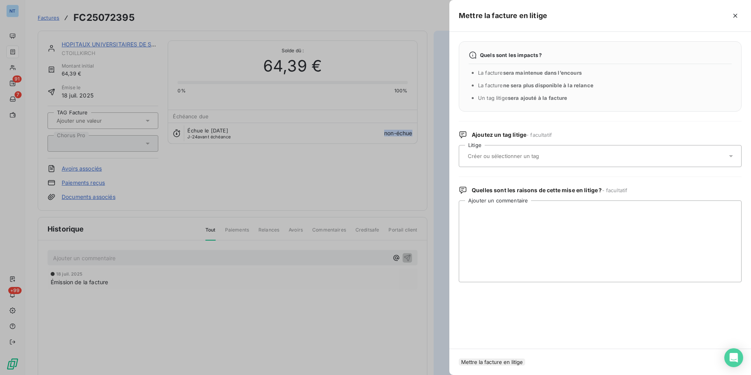
click at [532, 156] on input "text" at bounding box center [524, 155] width 114 height 7
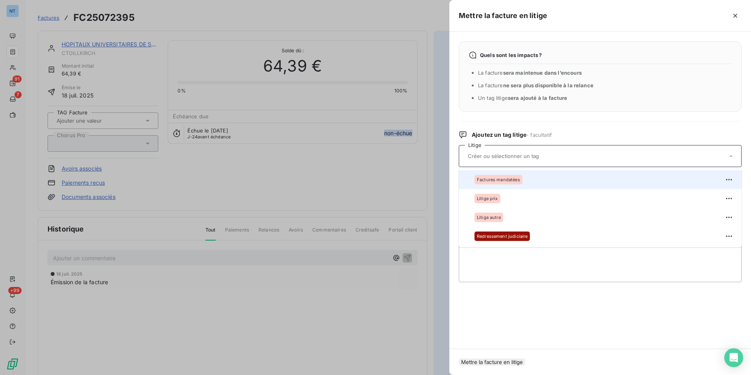
click at [510, 181] on span "Factures mandatées" at bounding box center [498, 179] width 43 height 5
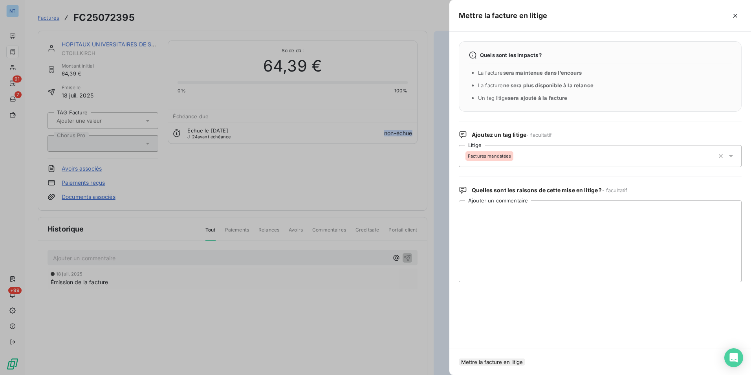
click at [525, 358] on button "Mettre la facture en litige" at bounding box center [492, 361] width 66 height 7
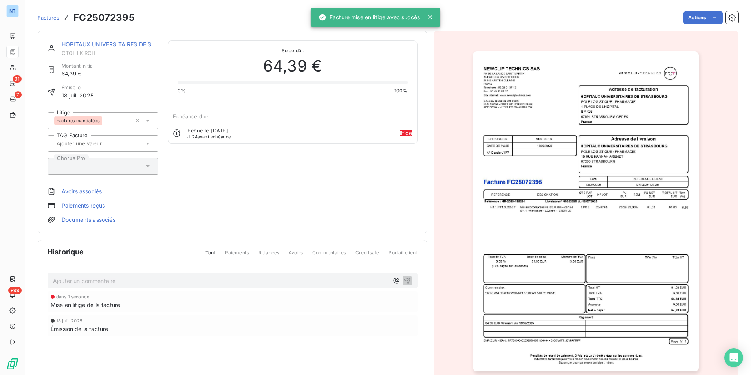
click at [293, 280] on p "Ajouter un commentaire ﻿" at bounding box center [221, 281] width 336 height 10
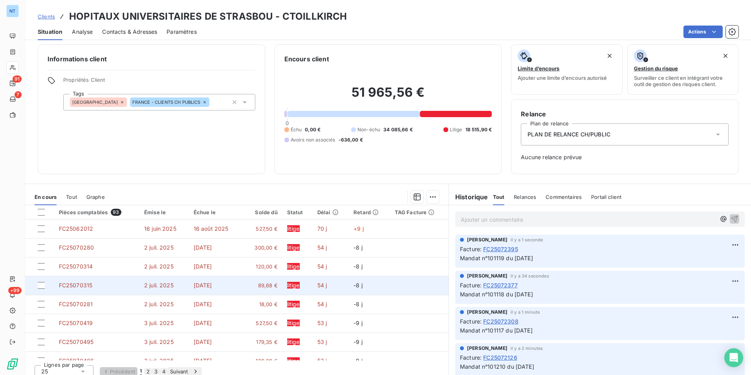
scroll to position [9, 0]
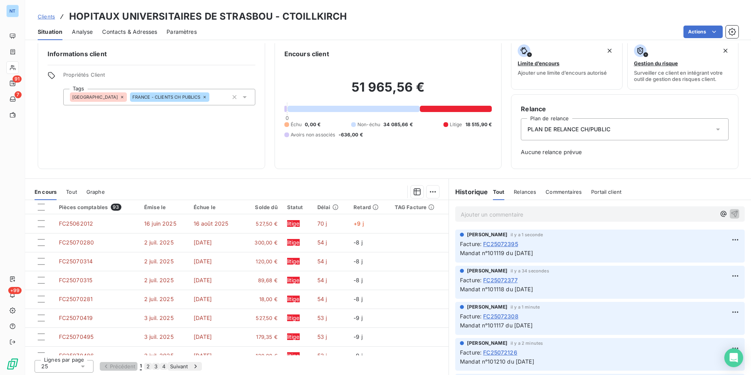
click at [152, 364] on button "2" at bounding box center [148, 366] width 8 height 7
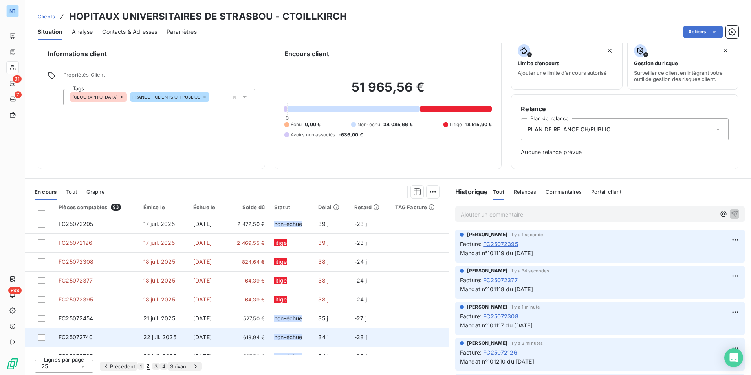
scroll to position [236, 0]
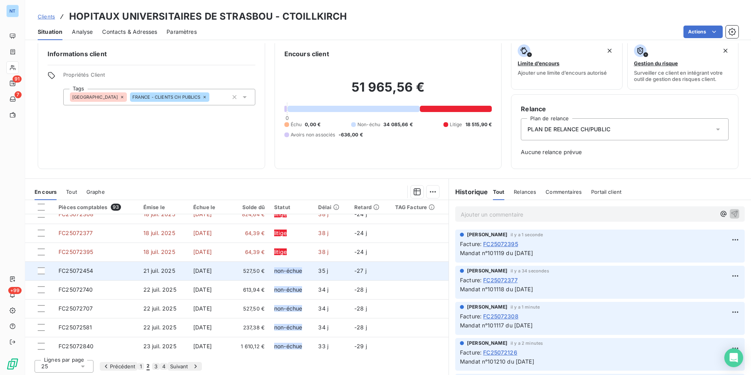
click at [256, 273] on span "527,50 €" at bounding box center [248, 271] width 34 height 8
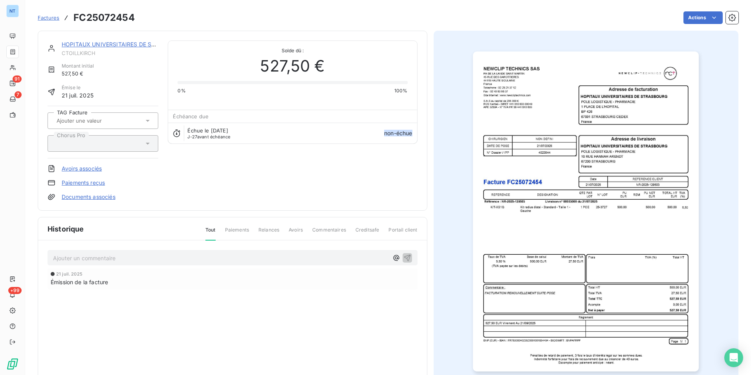
click at [104, 14] on h3 "FC25072454" at bounding box center [103, 18] width 61 height 14
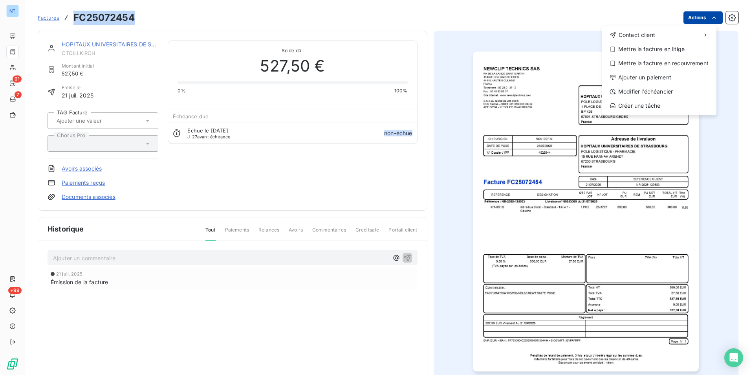
click at [712, 13] on html "NT 91 7 +99 Factures FC25072454 Actions Contact client Mettre la facture en lit…" at bounding box center [375, 187] width 751 height 375
click at [667, 46] on div "Mettre la facture en litige" at bounding box center [659, 49] width 108 height 13
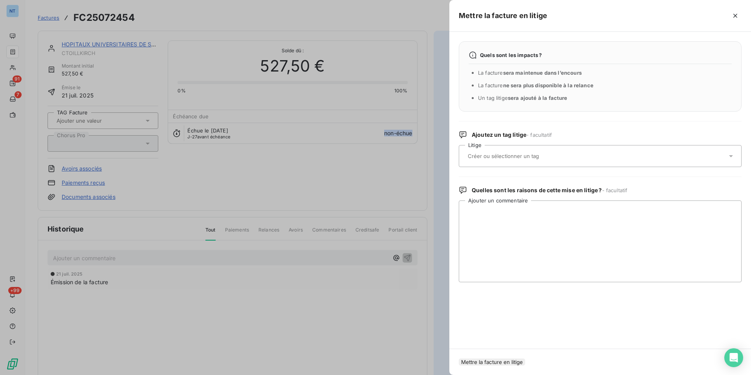
click at [559, 162] on div at bounding box center [597, 156] width 262 height 17
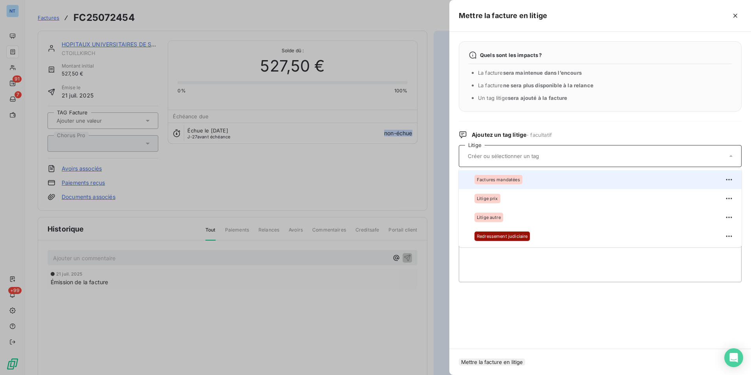
click at [529, 180] on div "Factures mandatées" at bounding box center [605, 179] width 261 height 13
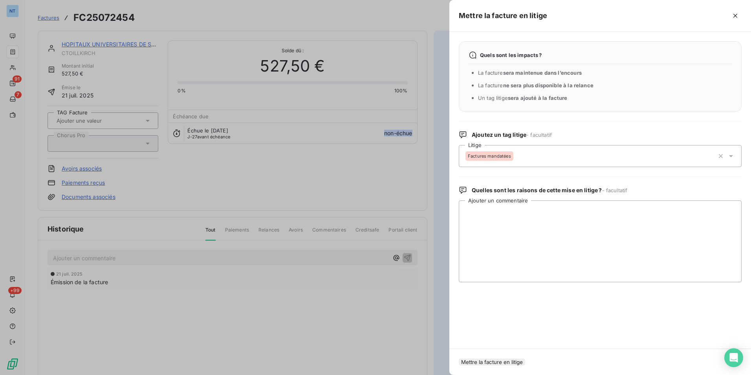
click at [525, 358] on button "Mettre la facture en litige" at bounding box center [492, 361] width 66 height 7
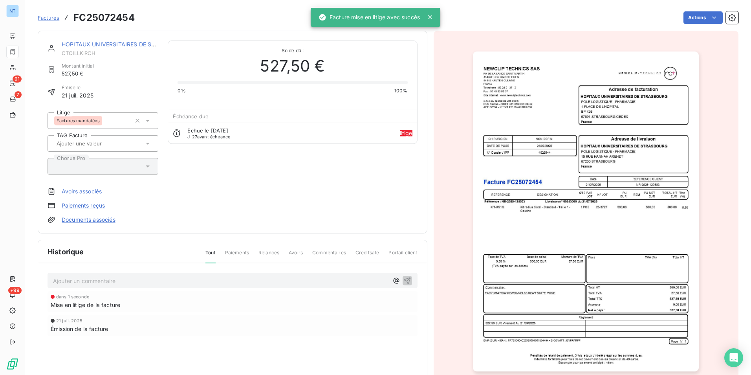
click at [170, 257] on div "Historique Tout Paiements Relances Avoirs Commentaires Creditsafe Portail client" at bounding box center [232, 251] width 389 height 23
click at [169, 286] on div "Ajouter un commentaire ﻿" at bounding box center [233, 280] width 370 height 15
click at [169, 282] on p "Ajouter un commentaire ﻿" at bounding box center [221, 281] width 336 height 10
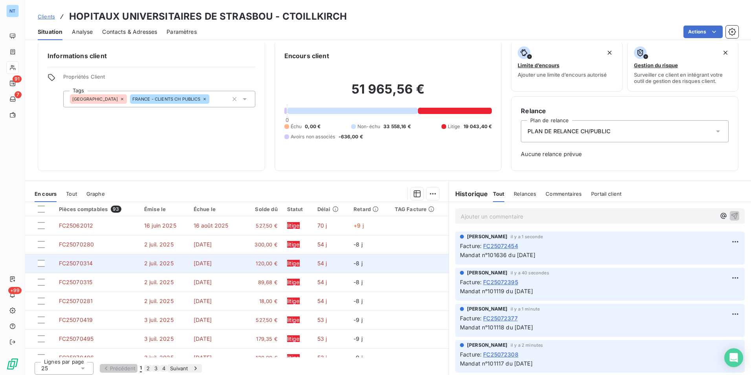
scroll to position [9, 0]
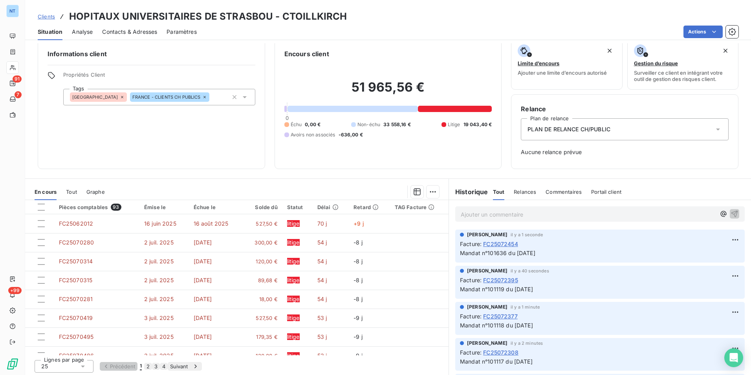
click at [152, 363] on button "2" at bounding box center [148, 366] width 8 height 7
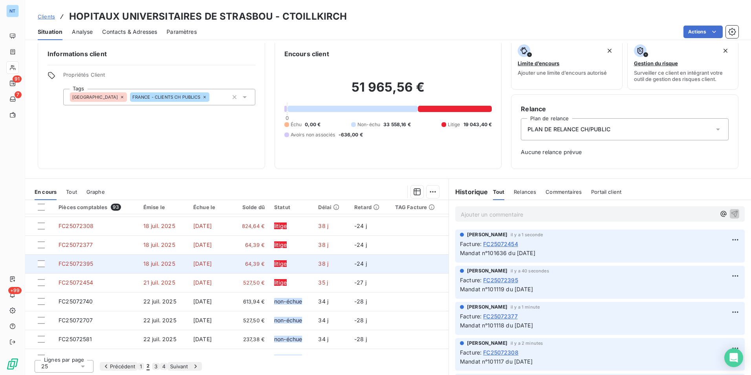
scroll to position [275, 0]
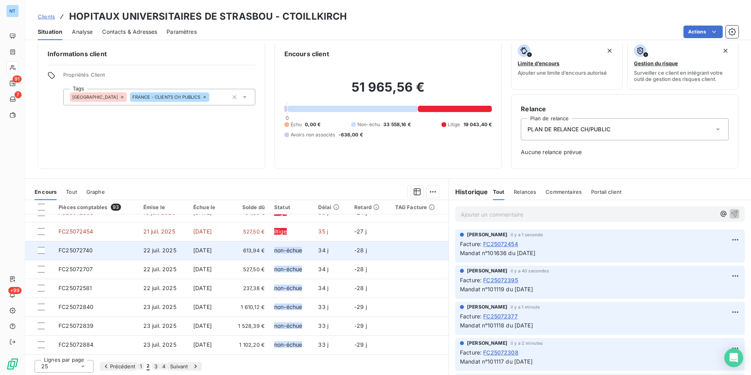
click at [244, 249] on span "613,94 €" at bounding box center [248, 250] width 34 height 8
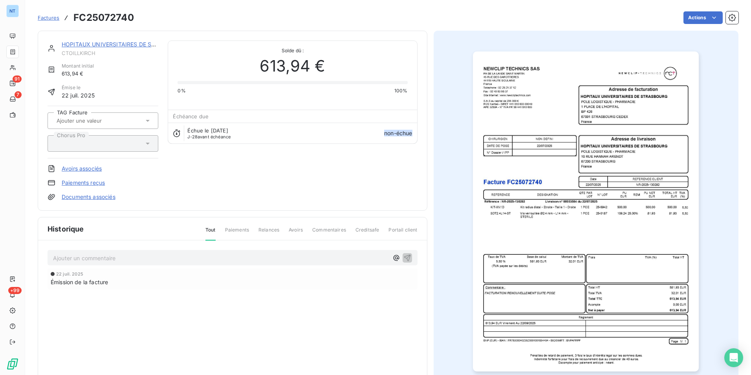
click at [110, 18] on h3 "FC25072740" at bounding box center [103, 18] width 61 height 14
click at [694, 15] on html "NT 91 7 +99 Factures FC25072740 Actions HOPITAUX UNIVERSITAIRES DE STRASBOU CTO…" at bounding box center [375, 187] width 751 height 375
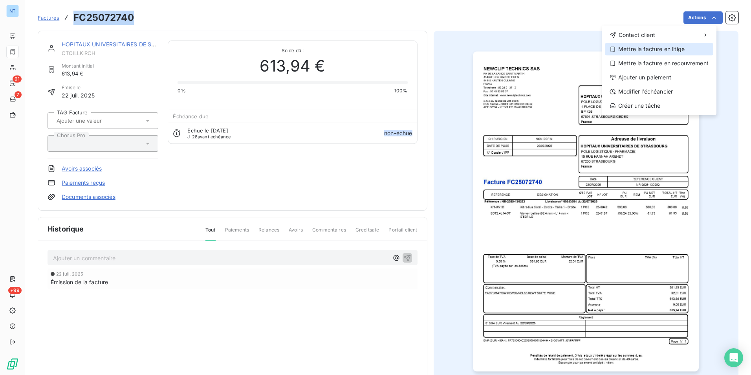
click at [669, 48] on div "Mettre la facture en litige" at bounding box center [659, 49] width 108 height 13
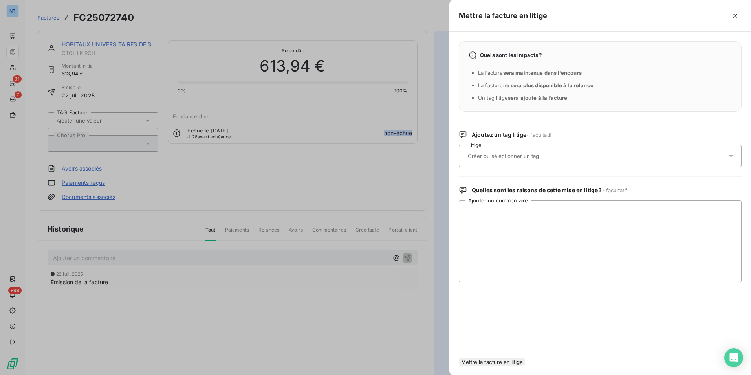
click at [524, 149] on div at bounding box center [597, 156] width 262 height 17
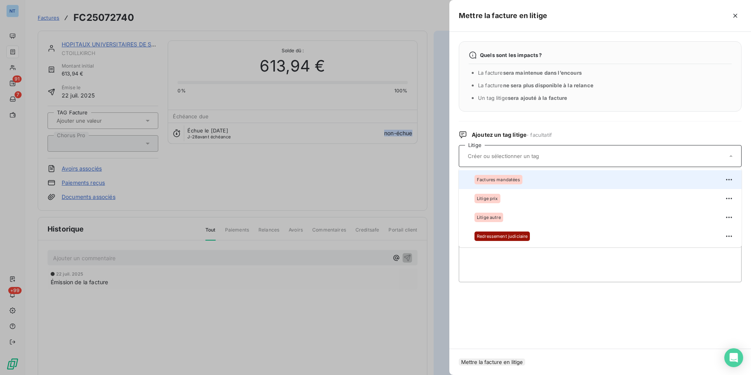
click at [502, 182] on div "Factures mandatées" at bounding box center [499, 179] width 48 height 9
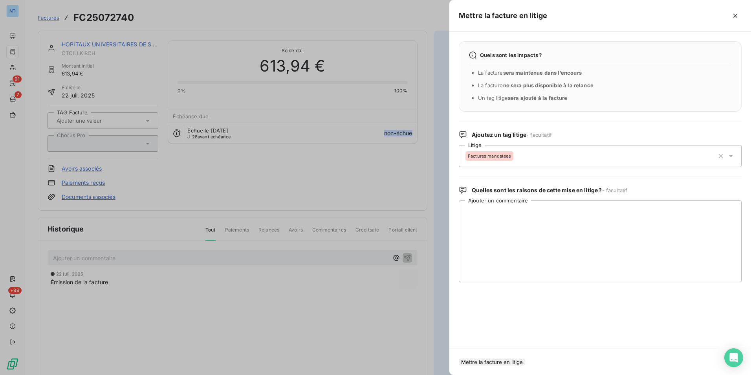
click at [525, 358] on button "Mettre la facture en litige" at bounding box center [492, 361] width 66 height 7
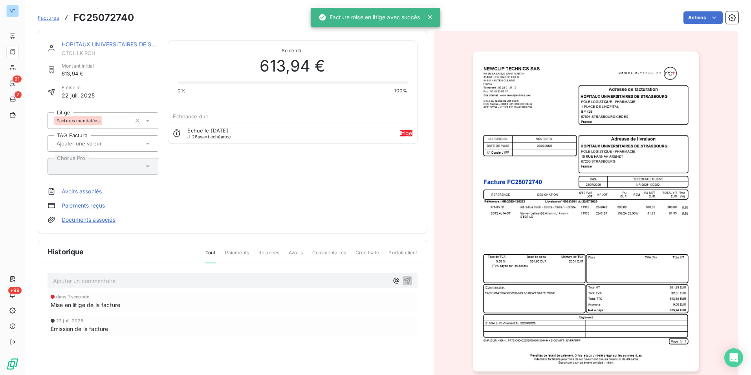
click at [169, 280] on p "Ajouter un commentaire ﻿" at bounding box center [221, 281] width 336 height 10
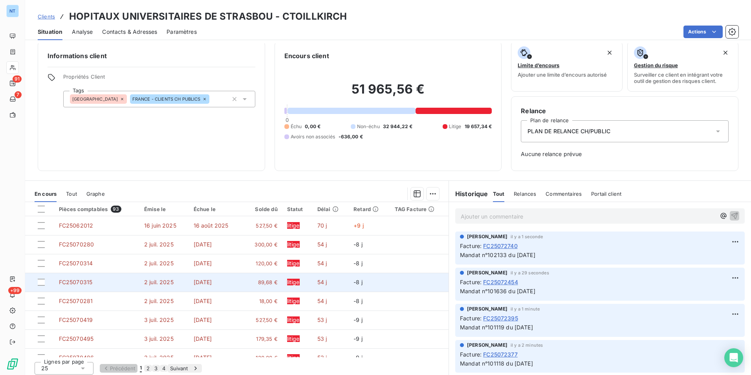
scroll to position [9, 0]
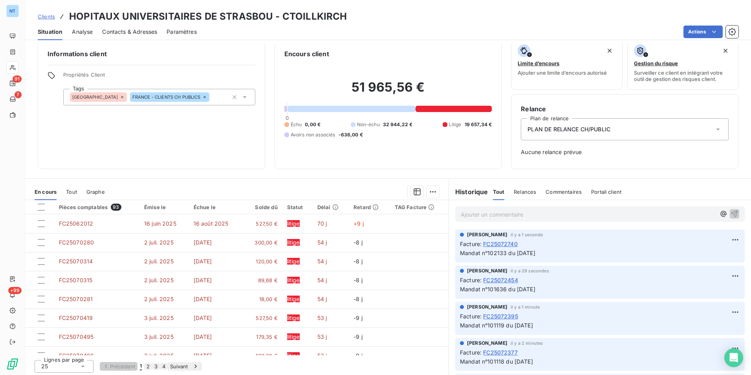
click at [166, 355] on div "Lignes par page 25 Précédent 1 2 3 4 Suivant" at bounding box center [237, 365] width 424 height 20
click at [152, 363] on button "2" at bounding box center [148, 366] width 8 height 7
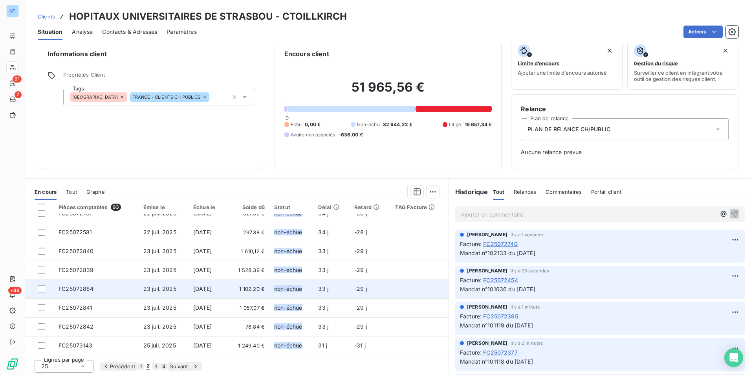
scroll to position [295, 0]
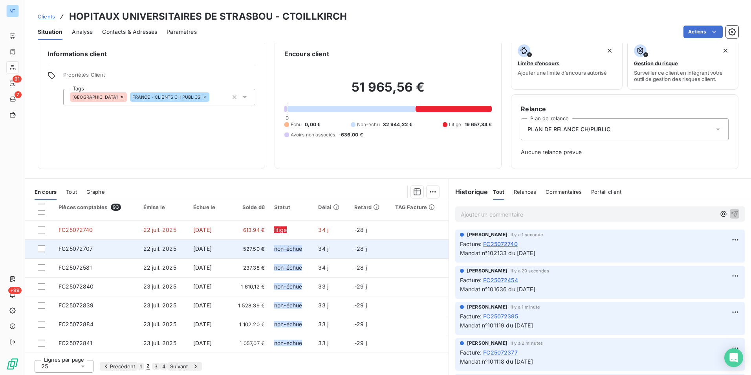
click at [267, 250] on td "527,50 €" at bounding box center [248, 248] width 44 height 19
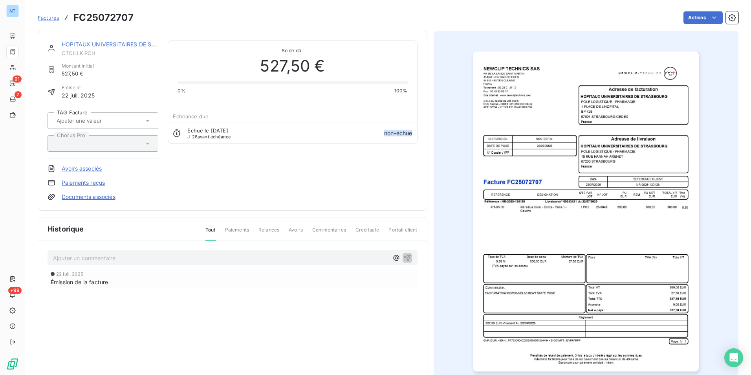
click at [117, 19] on h3 "FC25072707" at bounding box center [103, 18] width 60 height 14
click at [117, 18] on h3 "FC25072707" at bounding box center [103, 18] width 60 height 14
click at [115, 13] on h3 "FC25072707" at bounding box center [103, 18] width 60 height 14
click at [694, 18] on html "NT 91 7 +99 Factures FC25072707 Actions HOPITAUX UNIVERSITAIRES DE STRASBOU CTO…" at bounding box center [375, 187] width 751 height 375
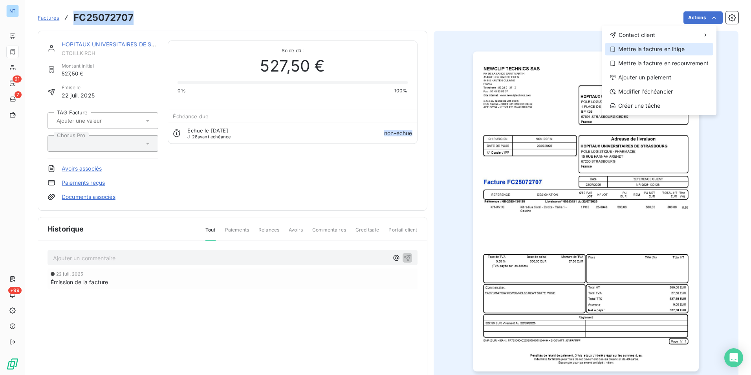
click at [664, 53] on div "Mettre la facture en litige" at bounding box center [659, 49] width 108 height 13
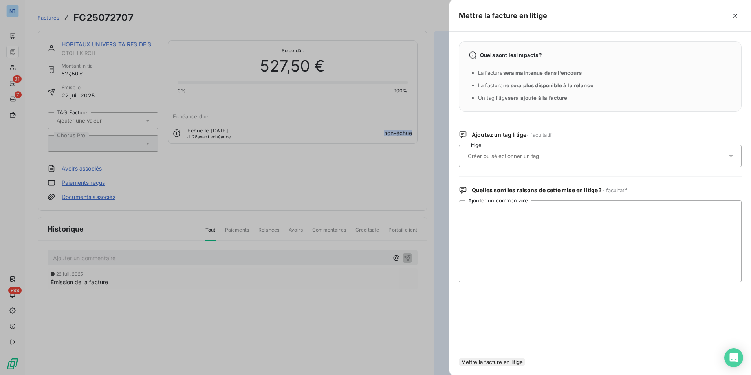
drag, startPoint x: 530, startPoint y: 154, endPoint x: 526, endPoint y: 161, distance: 8.1
click at [530, 155] on input "text" at bounding box center [524, 155] width 114 height 7
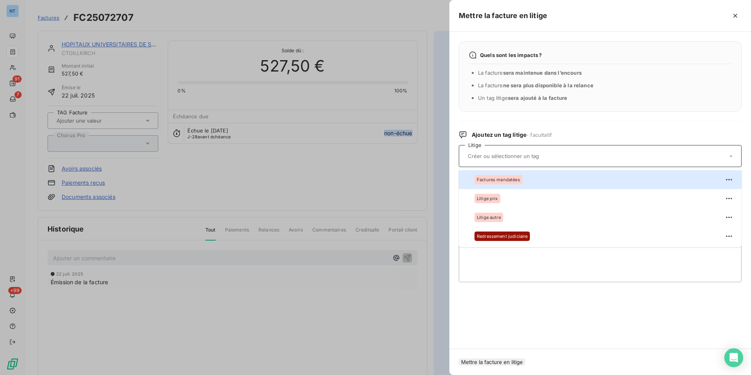
click at [520, 169] on ul "Factures mandatées Litige prix Litige autre Redressement judiciaire" at bounding box center [600, 208] width 283 height 79
click at [520, 183] on div "Factures mandatées" at bounding box center [499, 179] width 48 height 9
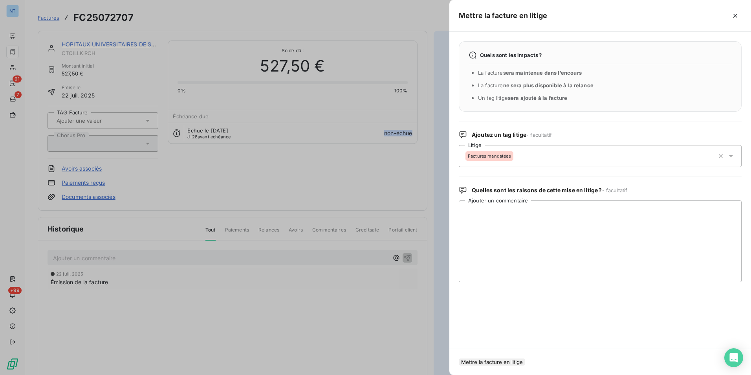
click at [525, 358] on button "Mettre la facture en litige" at bounding box center [492, 361] width 66 height 7
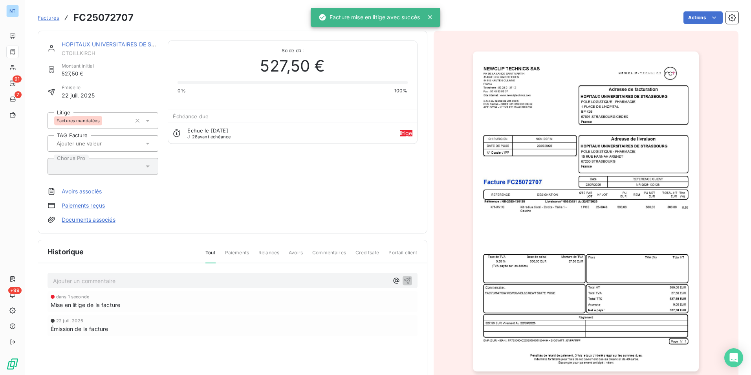
click at [271, 281] on p "Ajouter un commentaire ﻿" at bounding box center [221, 281] width 336 height 10
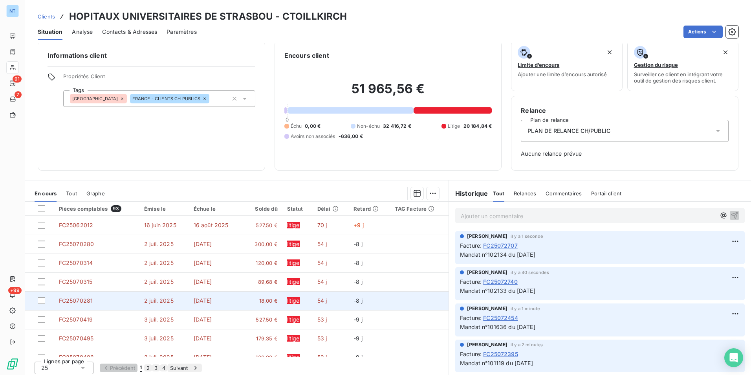
scroll to position [9, 0]
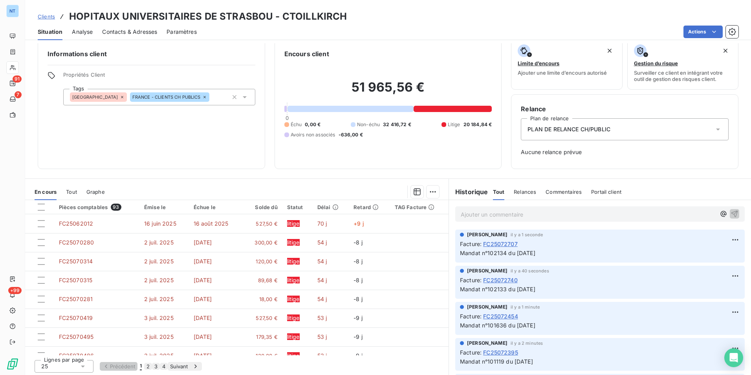
click at [152, 363] on button "2" at bounding box center [148, 366] width 8 height 7
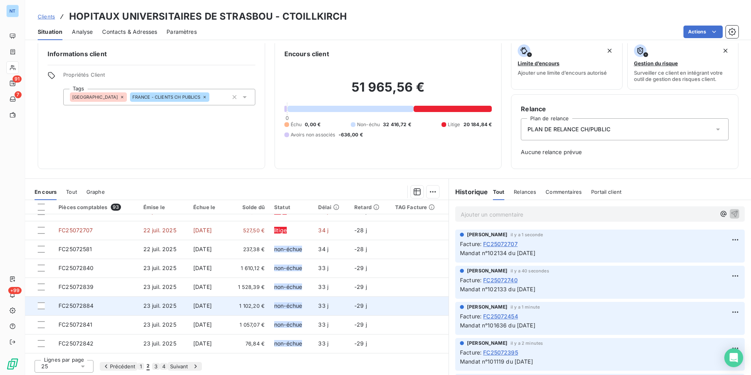
scroll to position [335, 0]
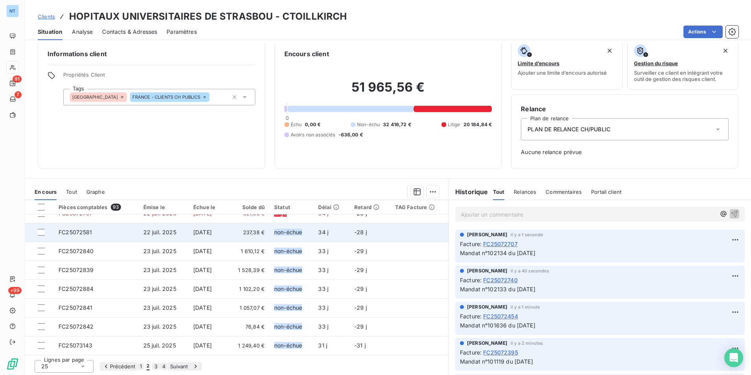
click at [239, 229] on span "237,38 €" at bounding box center [248, 232] width 34 height 8
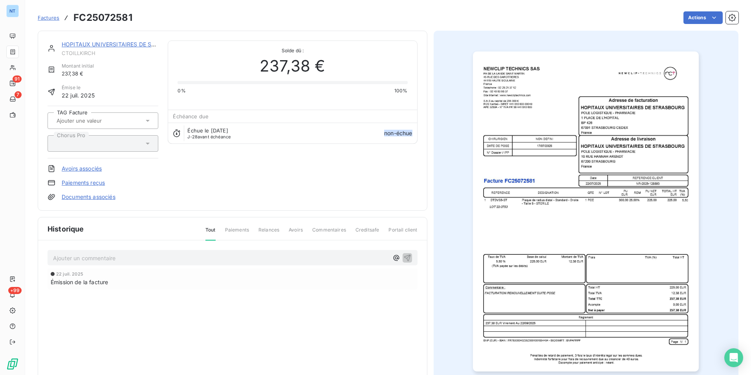
click at [106, 16] on h3 "FC25072581" at bounding box center [102, 18] width 59 height 14
click at [106, 15] on h3 "FC25072581" at bounding box center [102, 18] width 59 height 14
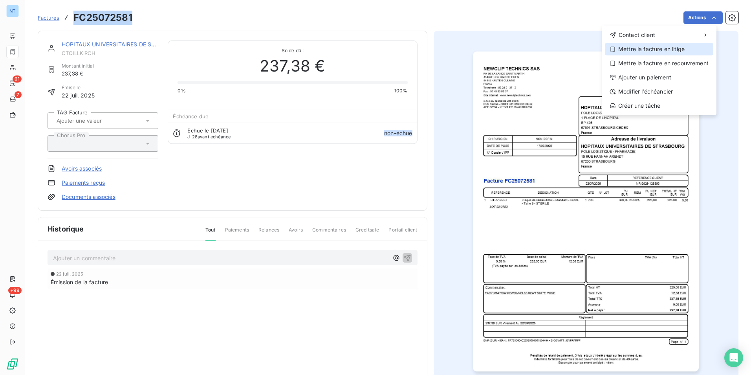
click at [654, 49] on div "Mettre la facture en litige" at bounding box center [659, 49] width 108 height 13
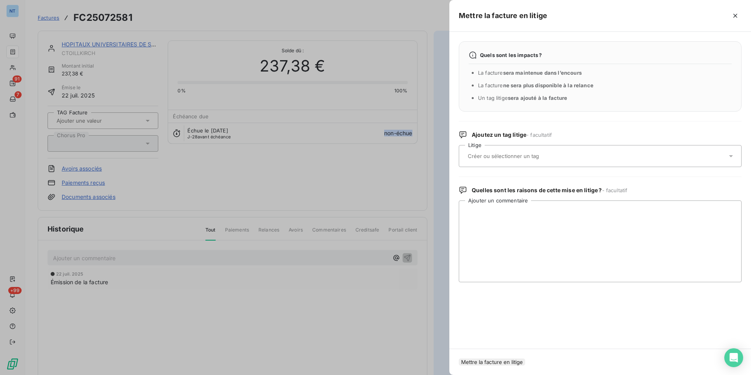
click at [551, 152] on input "text" at bounding box center [524, 155] width 114 height 7
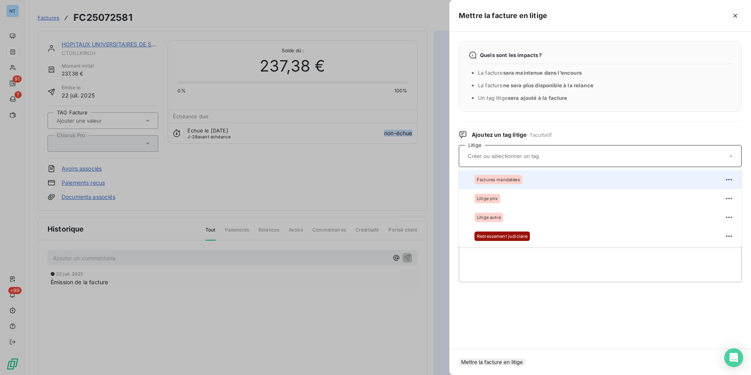
click at [534, 187] on li "Factures mandatées" at bounding box center [600, 179] width 283 height 19
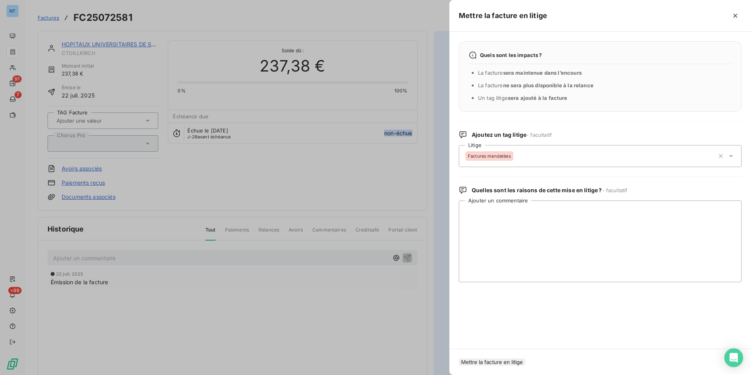
click at [517, 358] on button "Mettre la facture en litige" at bounding box center [492, 361] width 66 height 7
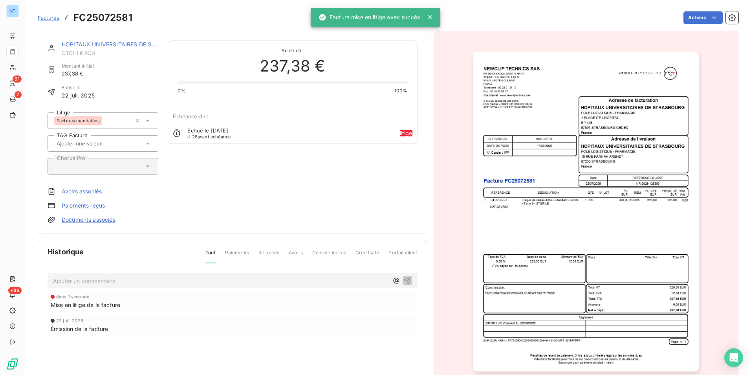
click at [172, 282] on p "Ajouter un commentaire ﻿" at bounding box center [221, 281] width 336 height 10
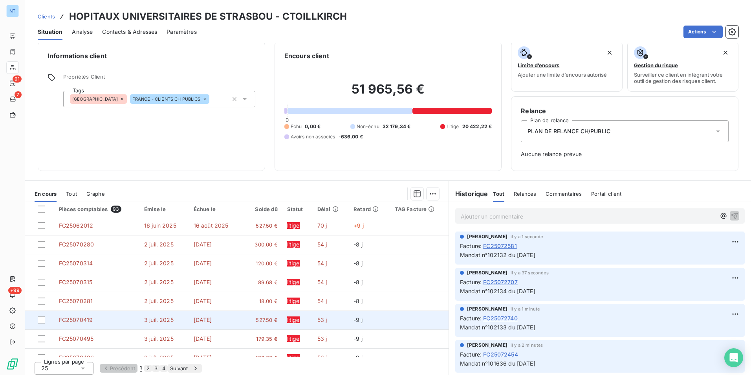
scroll to position [9, 0]
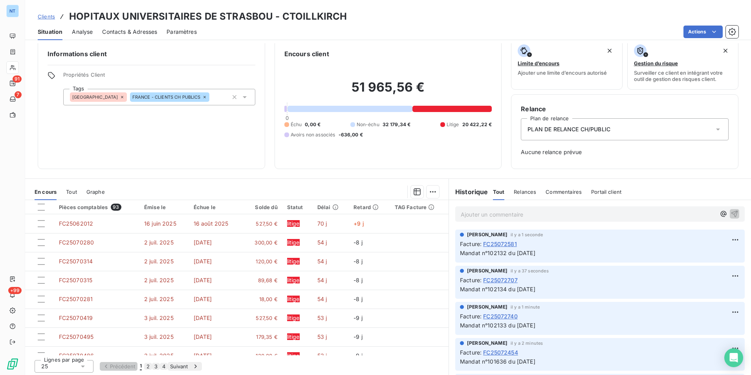
click at [152, 363] on button "2" at bounding box center [148, 366] width 8 height 7
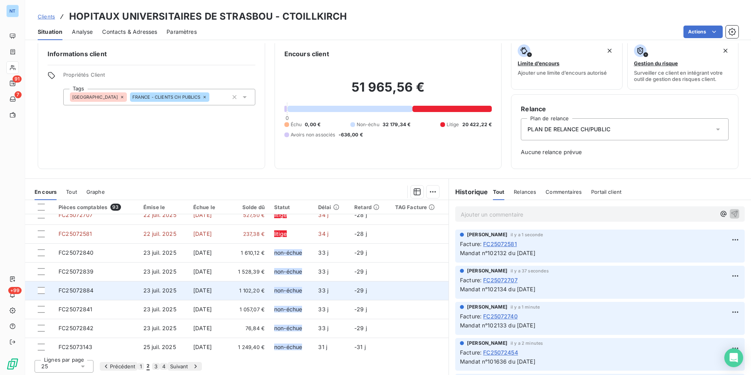
scroll to position [335, 0]
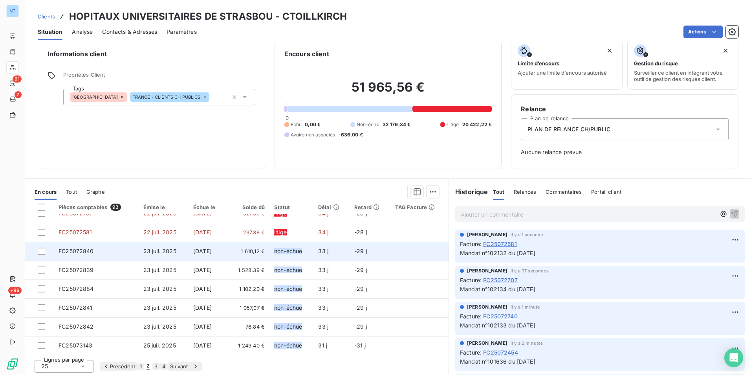
click at [239, 249] on span "1 610,12 €" at bounding box center [248, 251] width 34 height 8
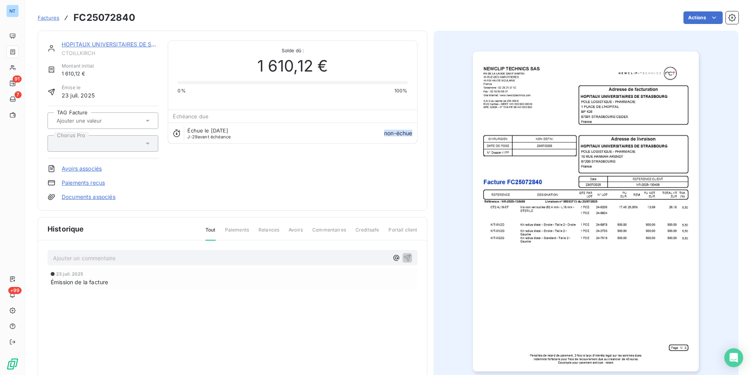
click at [123, 17] on h3 "FC25072840" at bounding box center [104, 18] width 62 height 14
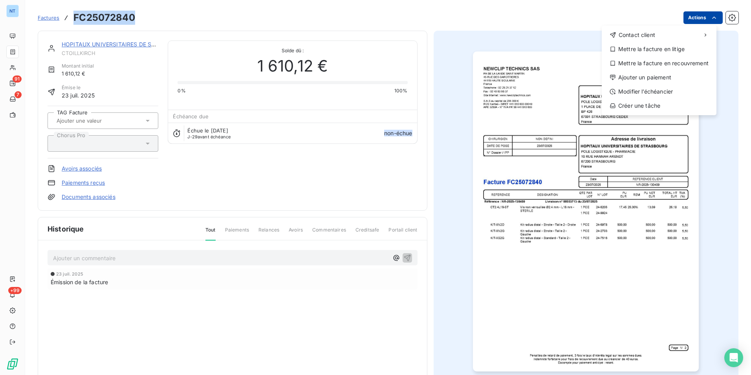
click at [682, 18] on html "NT 91 7 +99 Factures FC25072840 Actions Contact client Mettre la facture en lit…" at bounding box center [375, 187] width 751 height 375
click at [650, 50] on div "Mettre la facture en litige" at bounding box center [659, 49] width 108 height 13
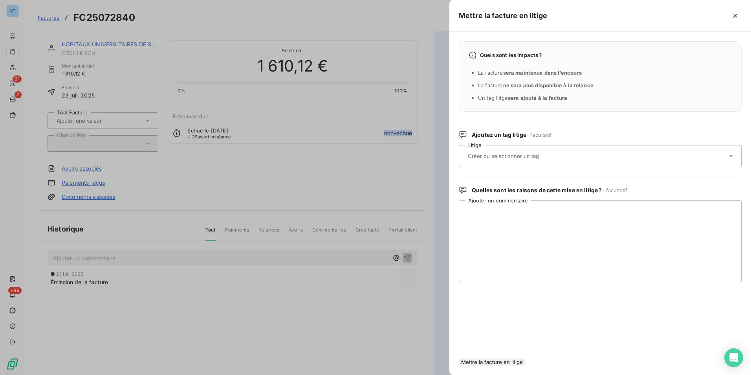
click at [541, 149] on div at bounding box center [597, 156] width 262 height 17
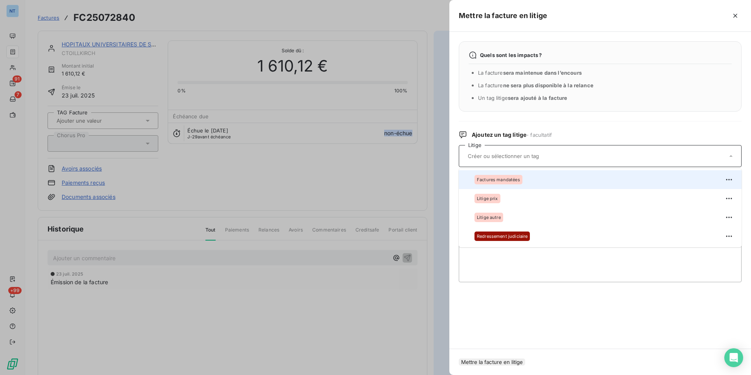
click at [509, 181] on span "Factures mandatées" at bounding box center [498, 179] width 43 height 5
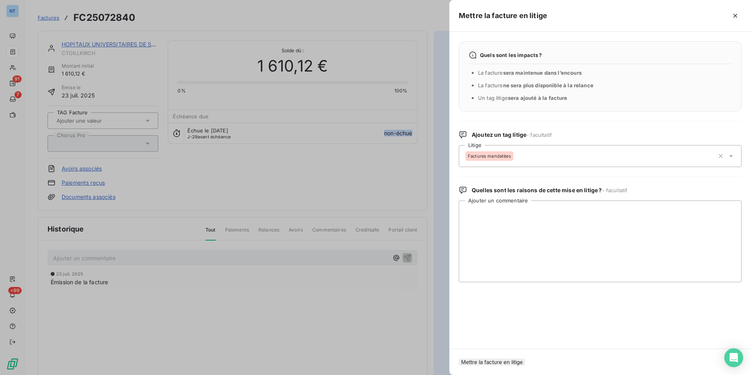
click at [520, 358] on button "Mettre la facture en litige" at bounding box center [492, 361] width 66 height 7
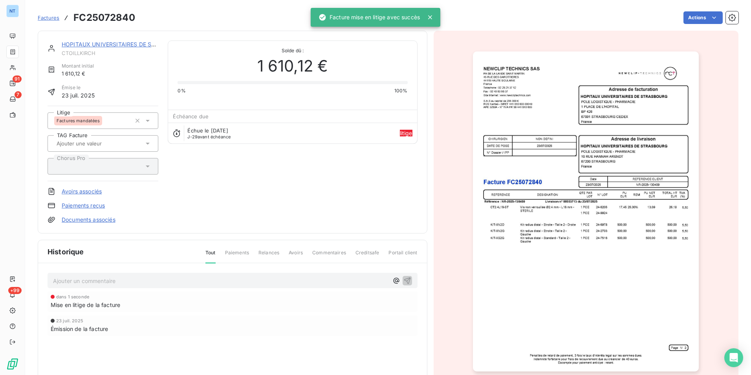
click at [240, 276] on p "Ajouter un commentaire ﻿" at bounding box center [221, 281] width 336 height 10
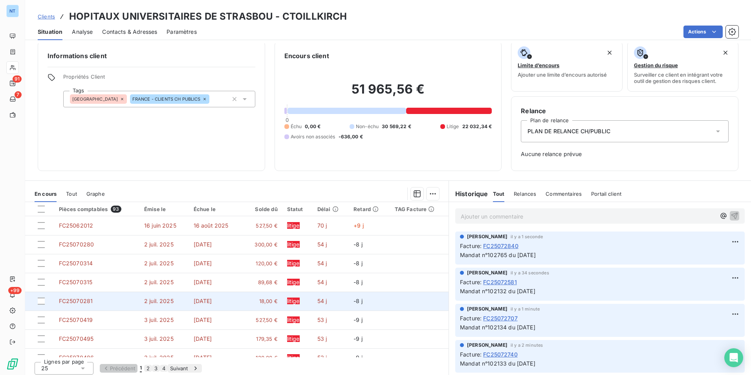
scroll to position [9, 0]
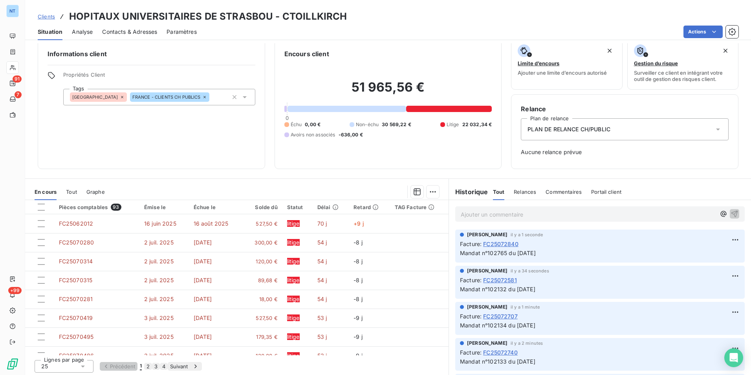
click at [152, 366] on button "2" at bounding box center [148, 366] width 8 height 7
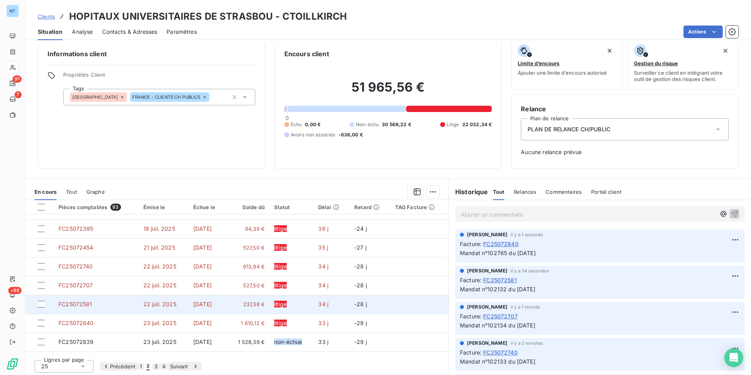
scroll to position [335, 0]
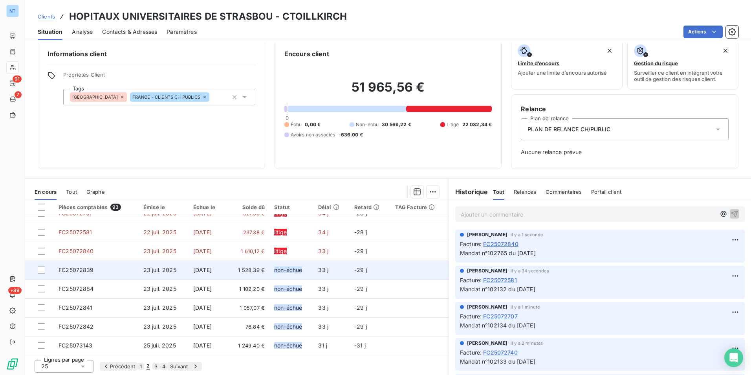
click at [251, 266] on span "1 528,39 €" at bounding box center [248, 270] width 34 height 8
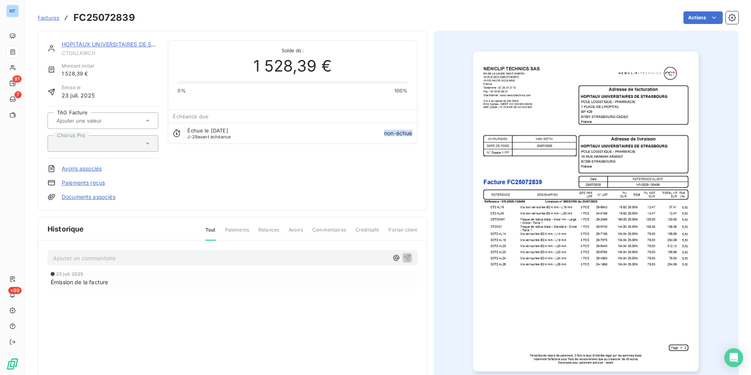
click at [108, 13] on h3 "FC25072839" at bounding box center [104, 18] width 62 height 14
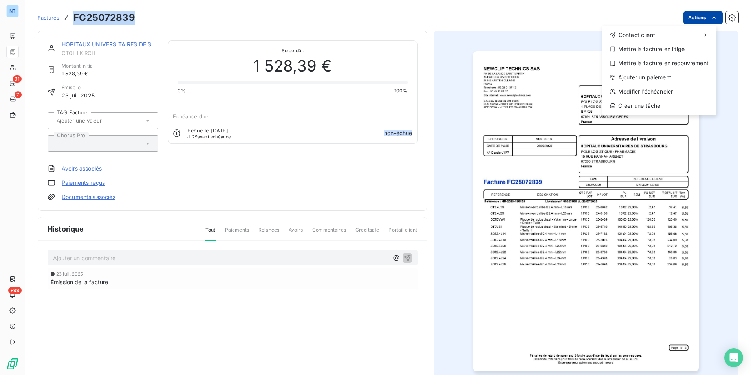
click at [699, 17] on html "NT 91 7 +99 Factures FC25072839 Actions Contact client Mettre la facture en lit…" at bounding box center [375, 187] width 751 height 375
click at [672, 46] on div "Mettre la facture en litige" at bounding box center [659, 49] width 108 height 13
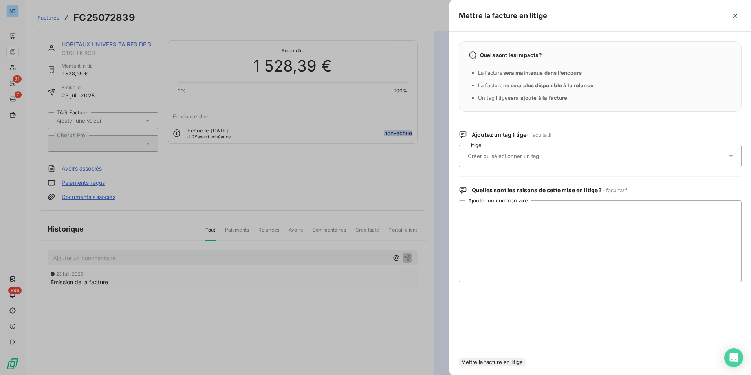
click at [566, 152] on div at bounding box center [597, 156] width 262 height 17
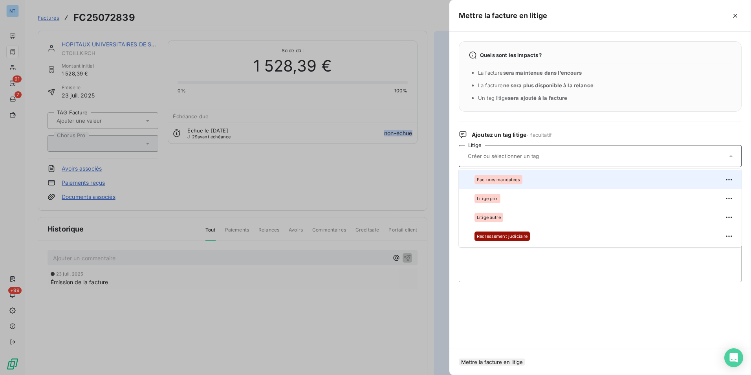
click at [527, 182] on div "Factures mandatées" at bounding box center [605, 179] width 261 height 13
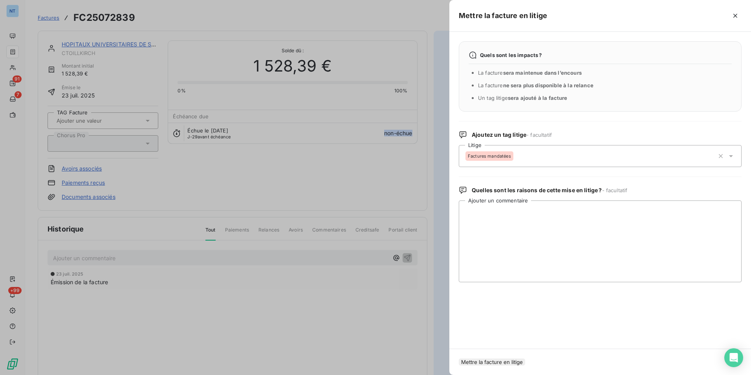
click at [525, 358] on button "Mettre la facture en litige" at bounding box center [492, 361] width 66 height 7
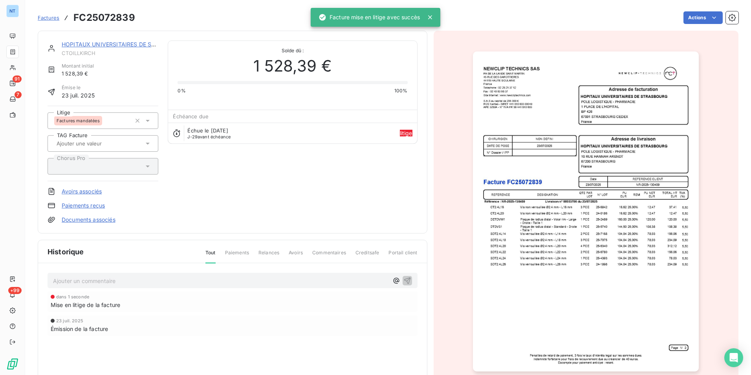
click at [261, 282] on p "Ajouter un commentaire ﻿" at bounding box center [221, 281] width 336 height 10
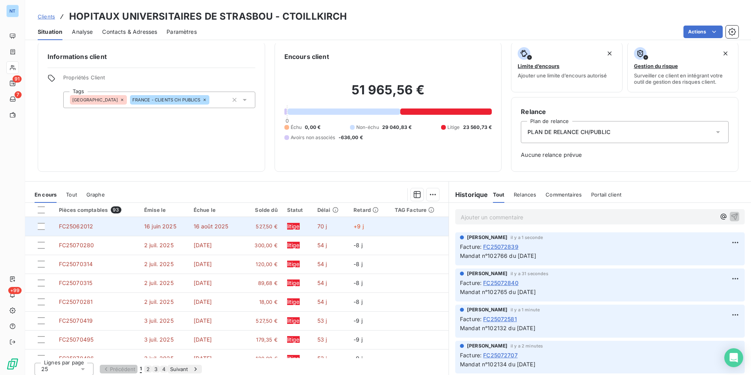
scroll to position [9, 0]
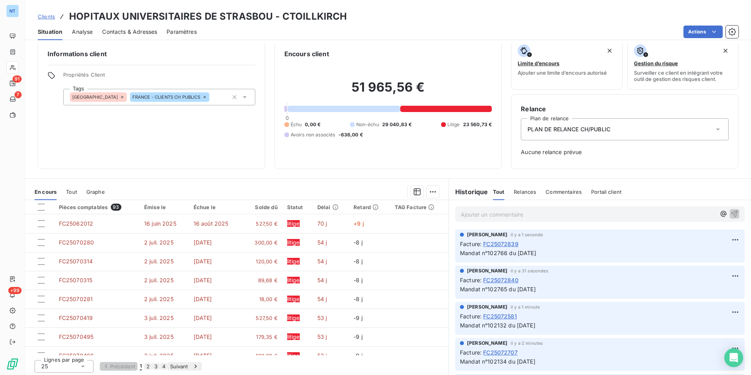
click at [152, 363] on button "2" at bounding box center [148, 366] width 8 height 7
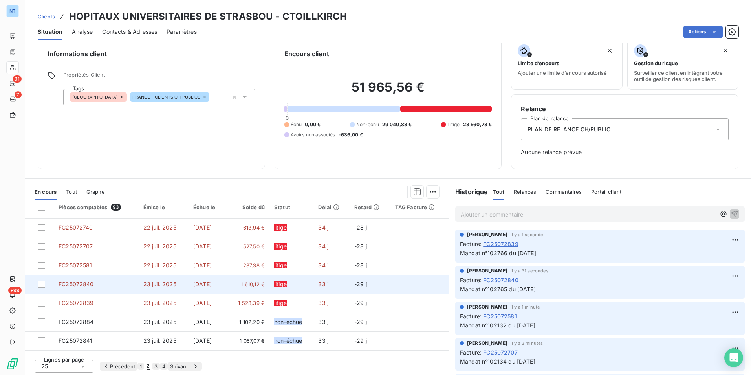
scroll to position [335, 0]
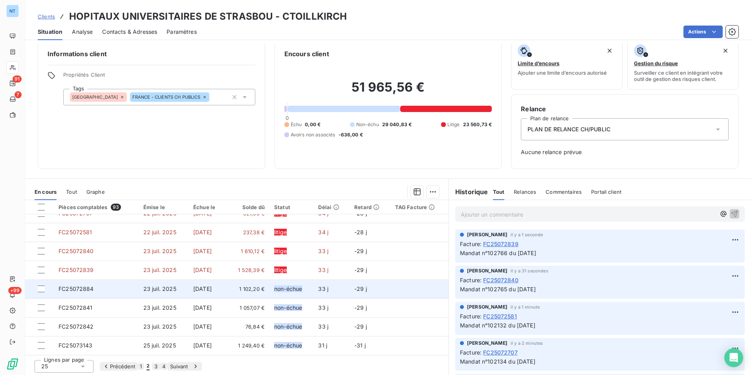
click at [260, 285] on span "1 102,20 €" at bounding box center [248, 289] width 34 height 8
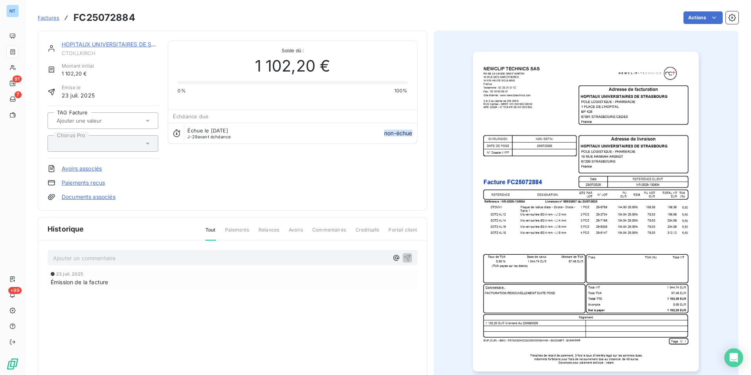
click at [111, 16] on h3 "FC25072884" at bounding box center [104, 18] width 62 height 14
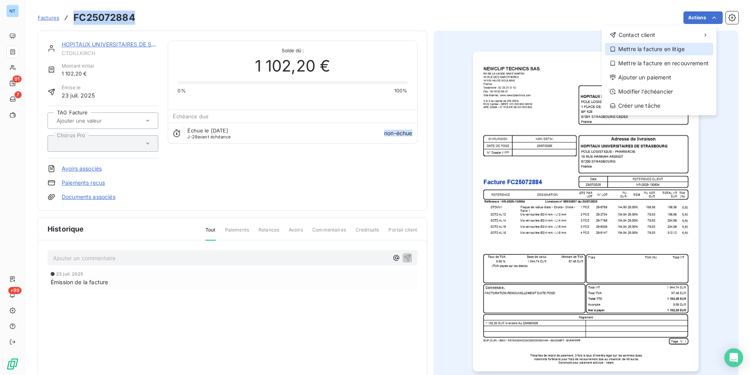
click at [671, 52] on div "Mettre la facture en litige" at bounding box center [659, 49] width 108 height 13
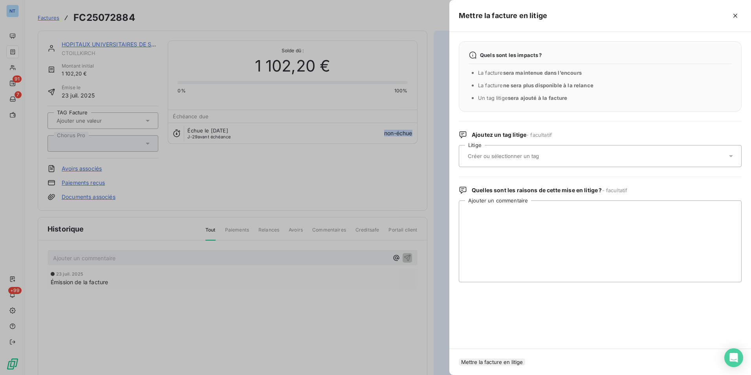
click at [547, 151] on div at bounding box center [597, 156] width 262 height 17
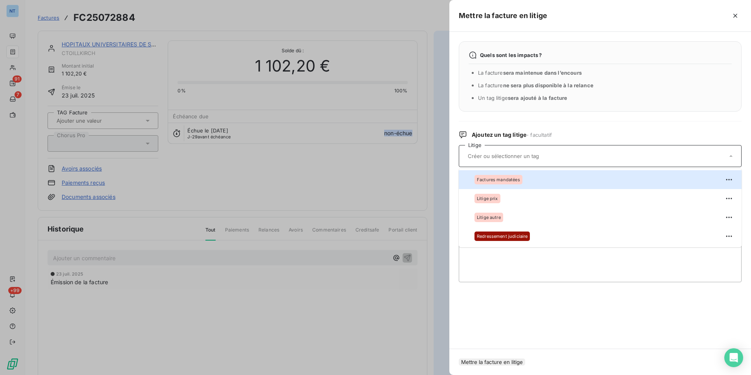
drag, startPoint x: 520, startPoint y: 183, endPoint x: 523, endPoint y: 187, distance: 4.5
click at [520, 184] on div "Factures mandatées" at bounding box center [605, 179] width 261 height 13
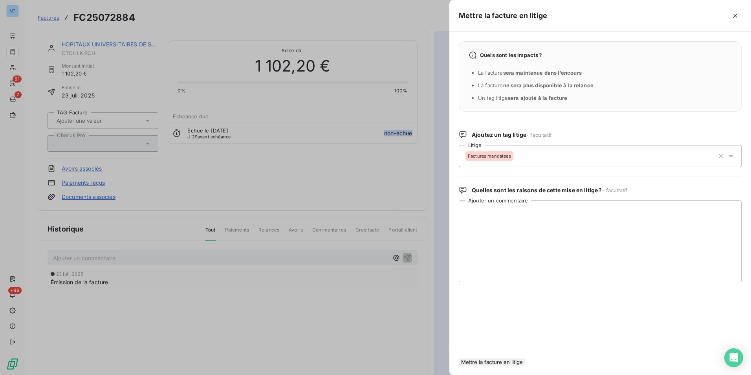
click at [525, 358] on button "Mettre la facture en litige" at bounding box center [492, 361] width 66 height 7
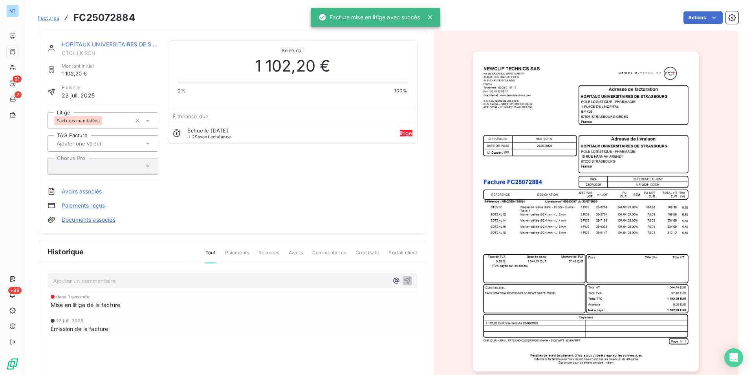
click at [227, 280] on p "Ajouter un commentaire ﻿" at bounding box center [221, 281] width 336 height 10
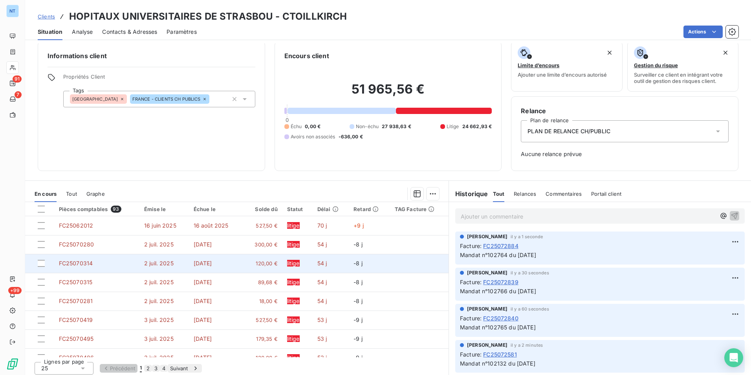
scroll to position [9, 0]
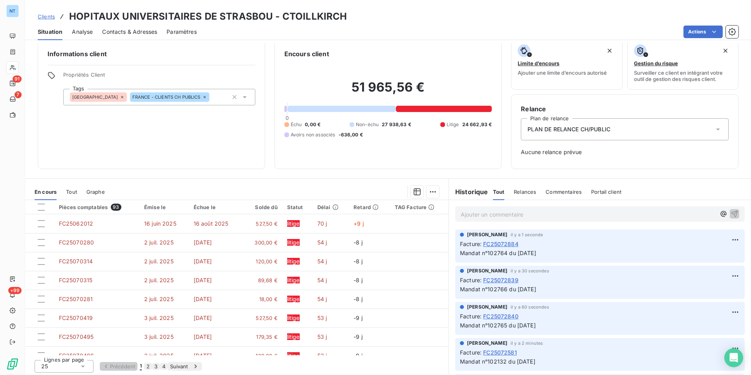
click at [152, 365] on button "2" at bounding box center [148, 366] width 8 height 7
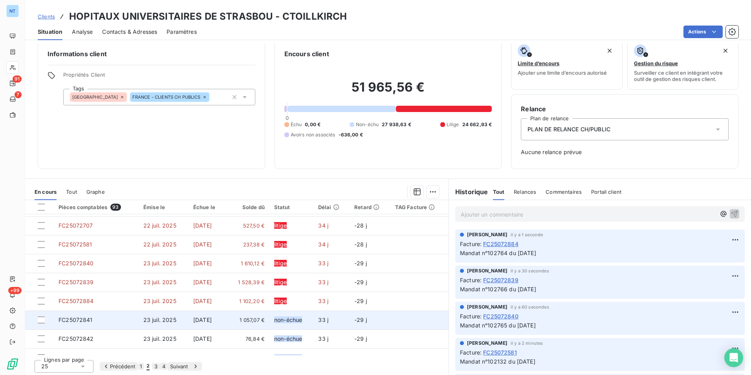
scroll to position [335, 0]
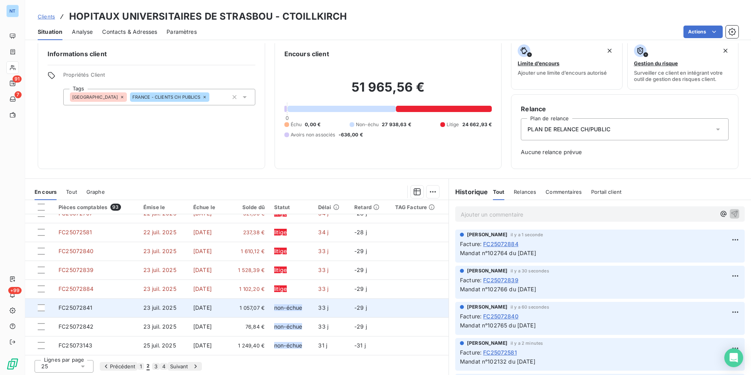
click at [244, 304] on span "1 057,07 €" at bounding box center [248, 308] width 34 height 8
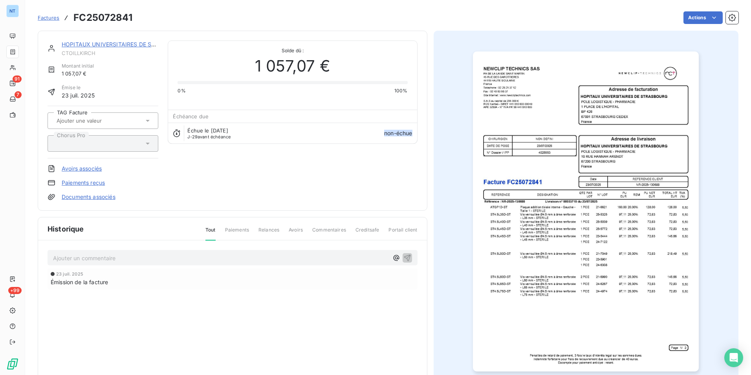
click at [110, 17] on h3 "FC25072841" at bounding box center [102, 18] width 59 height 14
click at [698, 18] on html "NT 91 7 +99 Factures FC25072841 Actions HOPITAUX UNIVERSITAIRES DE STRASBOU CTO…" at bounding box center [375, 187] width 751 height 375
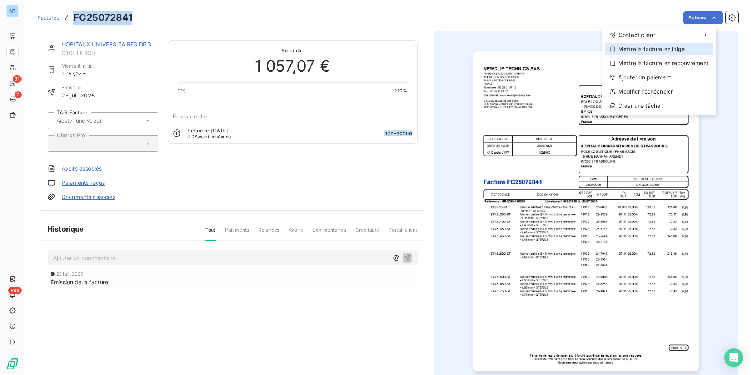
click at [669, 44] on div "Mettre la facture en litige" at bounding box center [659, 49] width 108 height 13
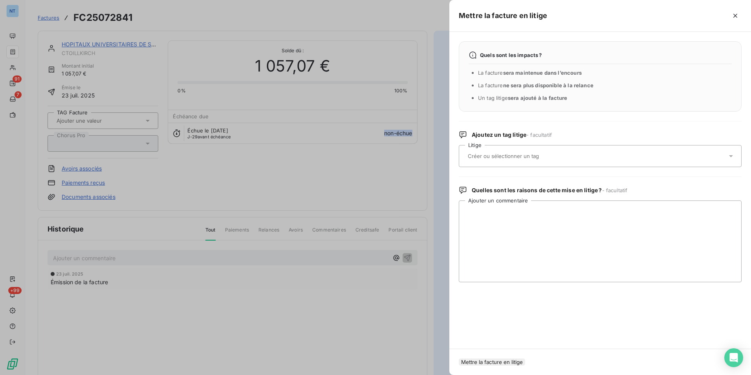
click at [550, 156] on input "text" at bounding box center [524, 155] width 114 height 7
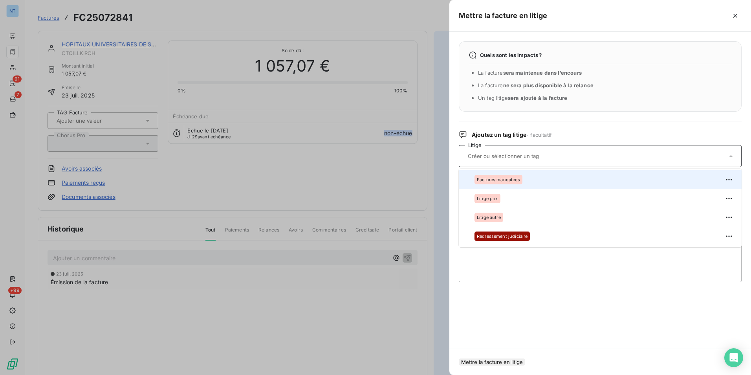
click at [527, 171] on li "Factures mandatées" at bounding box center [600, 179] width 283 height 19
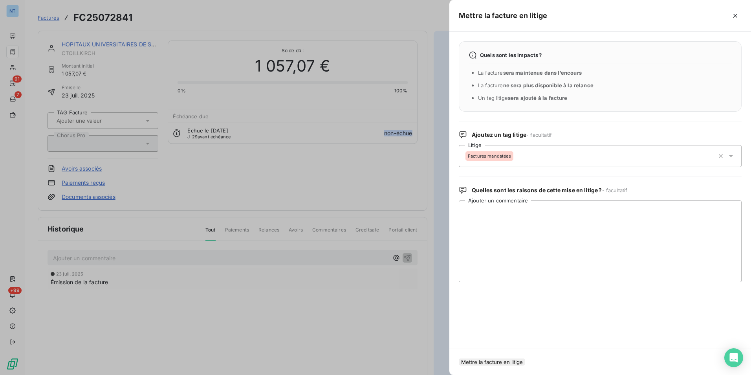
drag, startPoint x: 524, startPoint y: 363, endPoint x: 459, endPoint y: 331, distance: 72.2
click at [523, 362] on button "Mettre la facture en litige" at bounding box center [492, 361] width 66 height 7
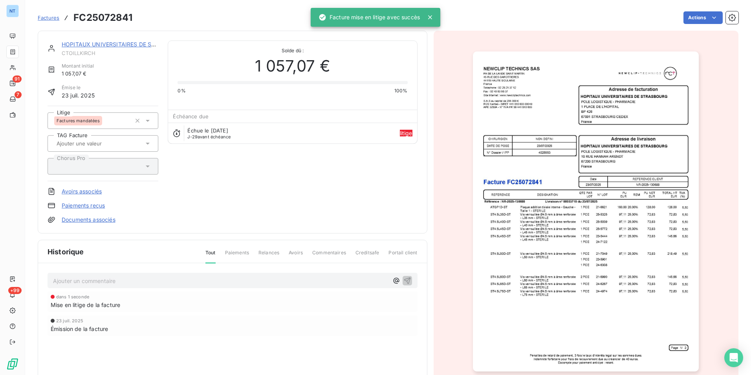
click at [288, 282] on p "Ajouter un commentaire ﻿" at bounding box center [221, 281] width 336 height 10
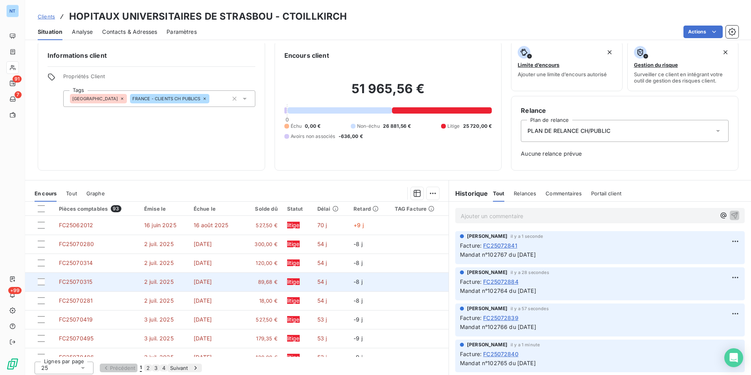
scroll to position [9, 0]
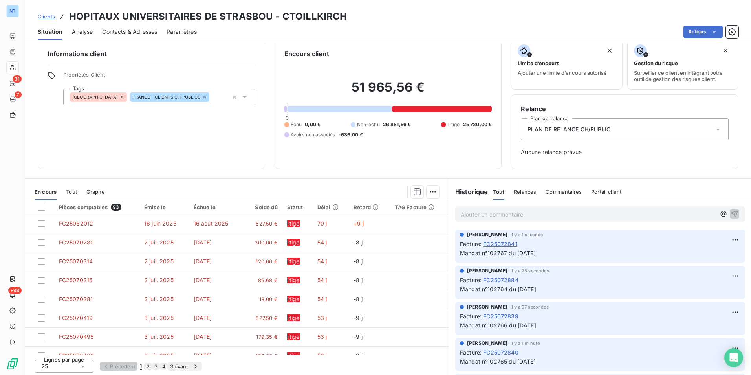
click at [152, 363] on button "2" at bounding box center [148, 366] width 8 height 7
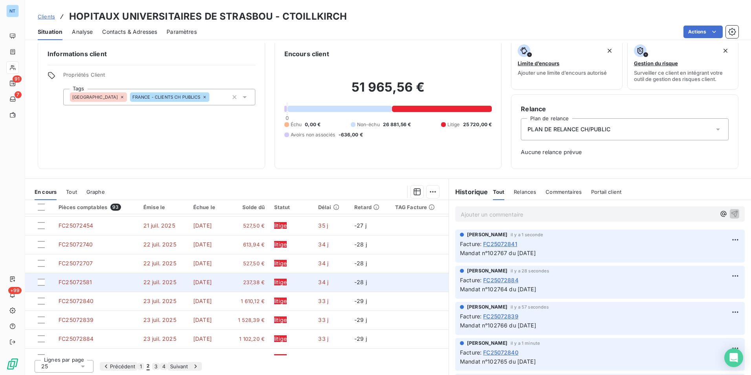
scroll to position [335, 0]
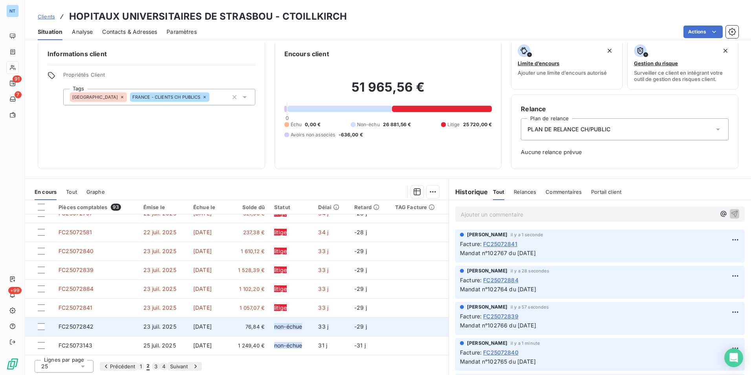
click at [226, 317] on td "23 sept. 2025" at bounding box center [207, 326] width 37 height 19
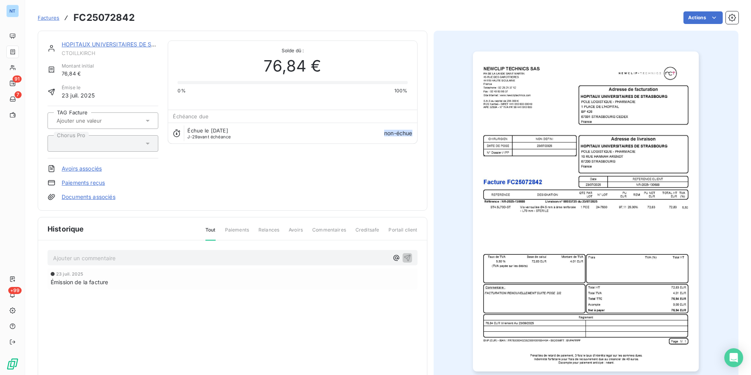
click at [114, 14] on h3 "FC25072842" at bounding box center [103, 18] width 61 height 14
click at [683, 18] on html "NT 91 7 +99 Factures FC25072842 Actions HOPITAUX UNIVERSITAIRES DE STRASBOU CTO…" at bounding box center [375, 187] width 751 height 375
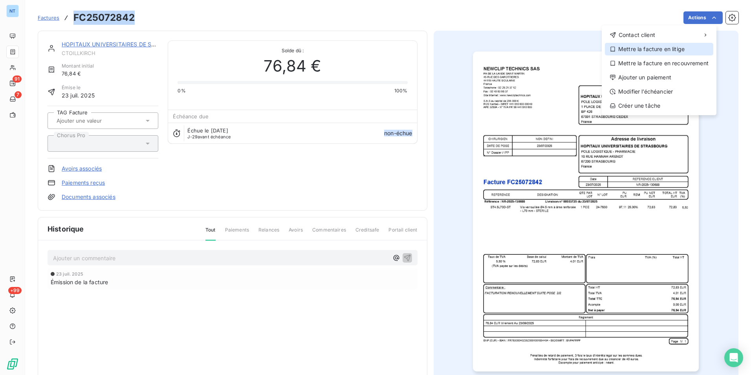
click at [663, 45] on div "Mettre la facture en litige" at bounding box center [659, 49] width 108 height 13
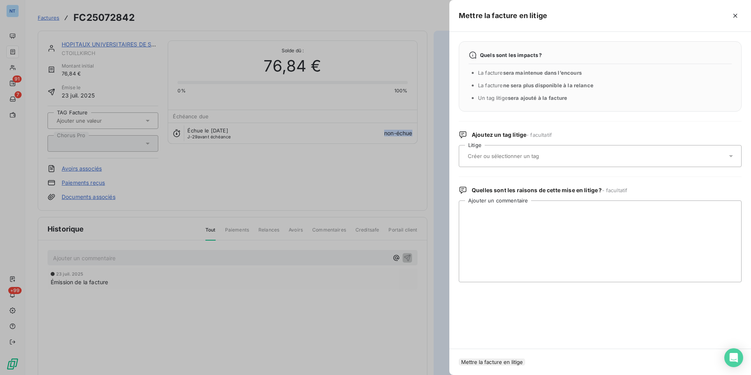
click at [511, 154] on input "text" at bounding box center [524, 155] width 114 height 7
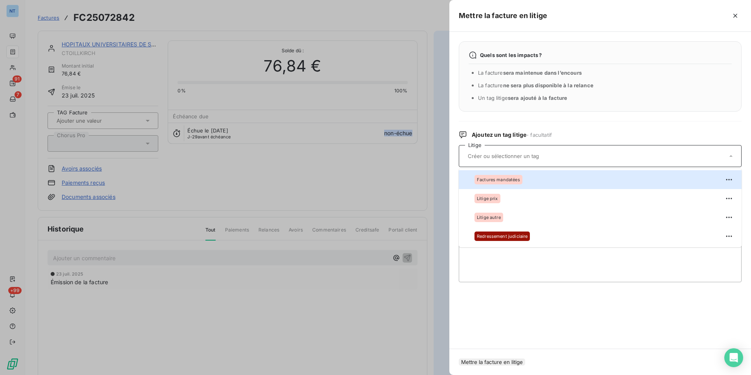
click at [513, 182] on div "Factures mandatées" at bounding box center [499, 179] width 48 height 9
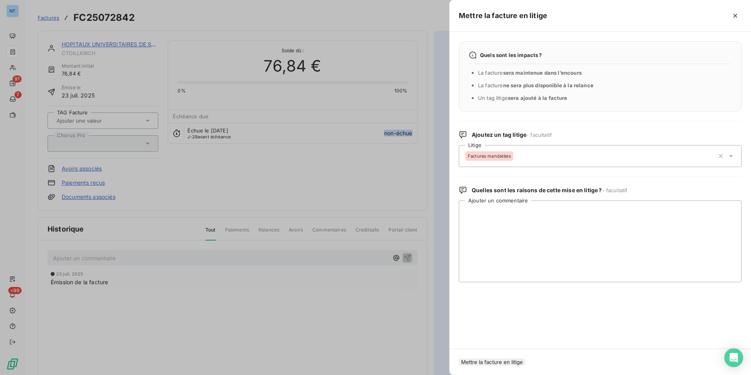
drag, startPoint x: 521, startPoint y: 357, endPoint x: 439, endPoint y: 332, distance: 85.4
click at [521, 358] on button "Mettre la facture en litige" at bounding box center [492, 361] width 66 height 7
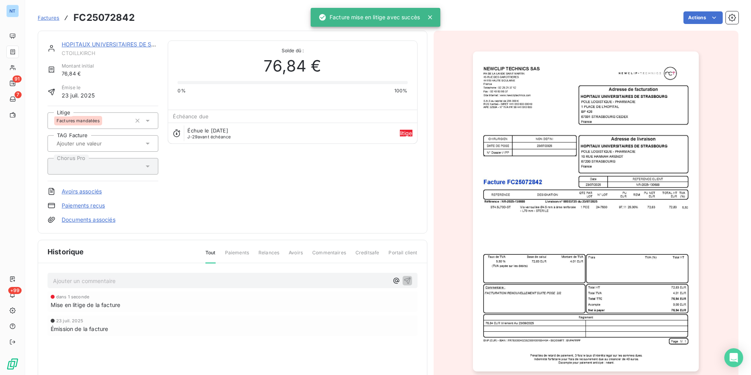
click at [270, 280] on p "Ajouter un commentaire ﻿" at bounding box center [221, 281] width 336 height 10
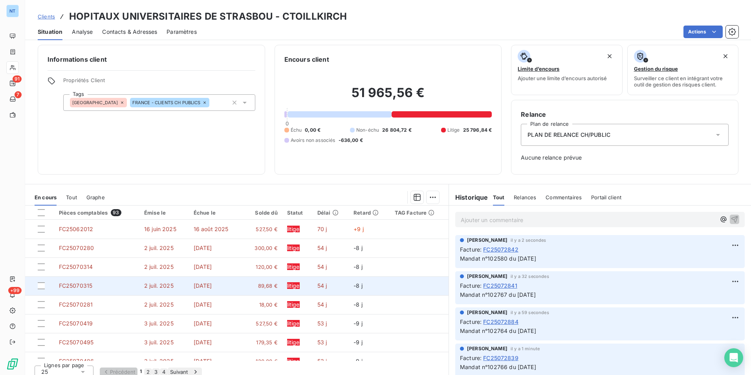
scroll to position [9, 0]
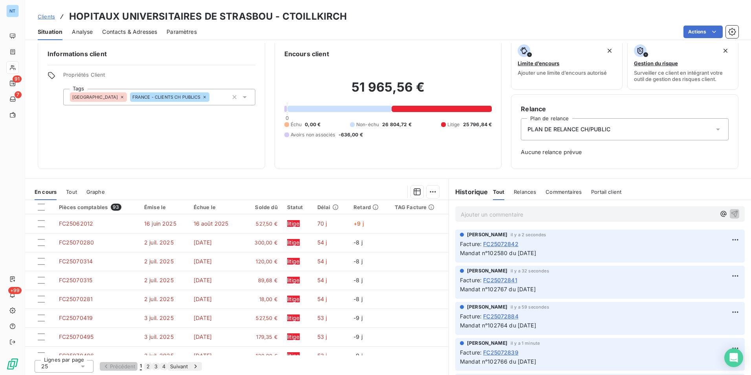
click at [152, 366] on button "2" at bounding box center [148, 366] width 8 height 7
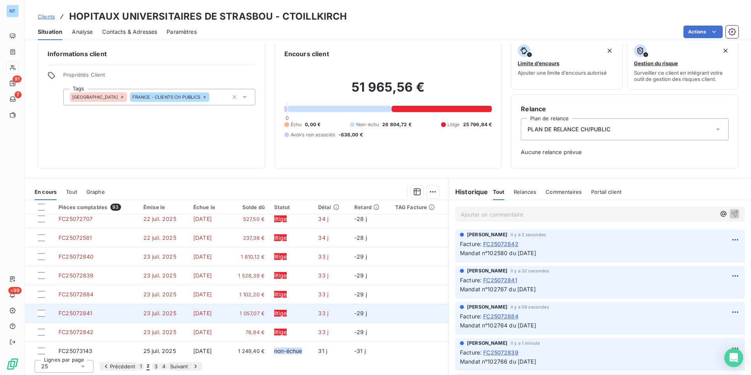
scroll to position [335, 0]
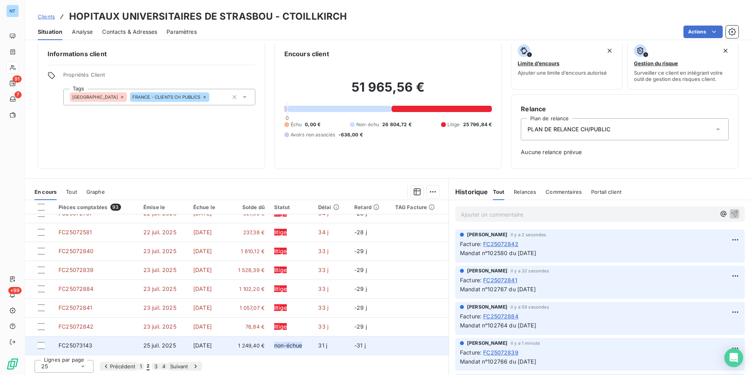
click at [255, 336] on td "1 249,40 €" at bounding box center [248, 345] width 44 height 19
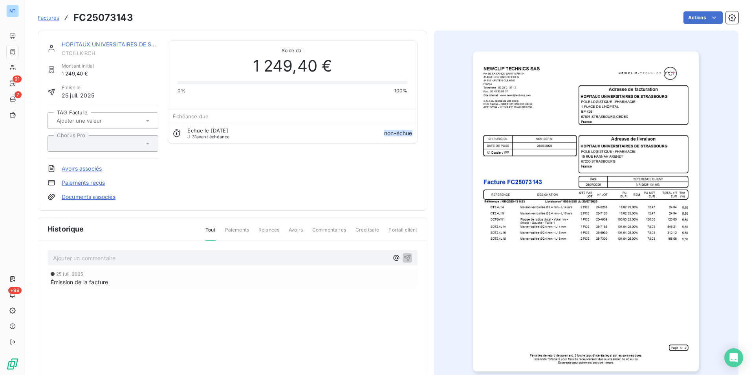
click at [117, 9] on div "Factures FC25073143 Actions" at bounding box center [388, 13] width 701 height 26
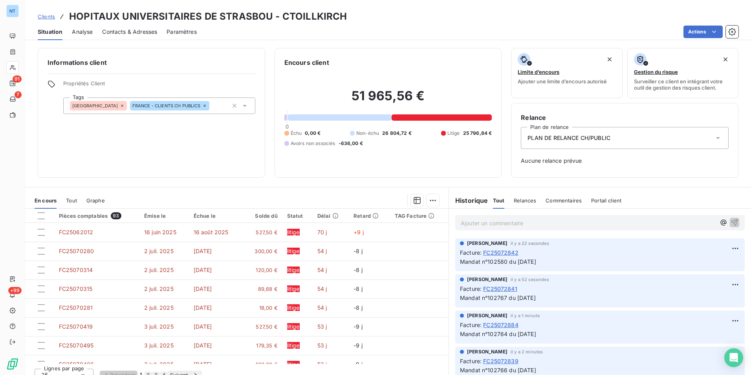
click at [160, 372] on button "3" at bounding box center [156, 374] width 8 height 7
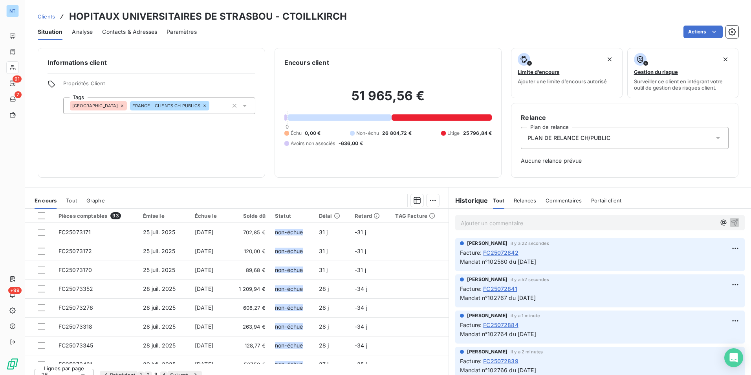
click at [152, 372] on button "2" at bounding box center [148, 374] width 8 height 7
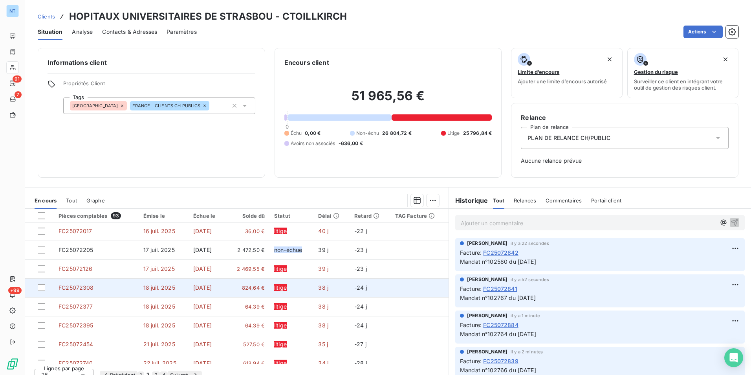
scroll to position [157, 0]
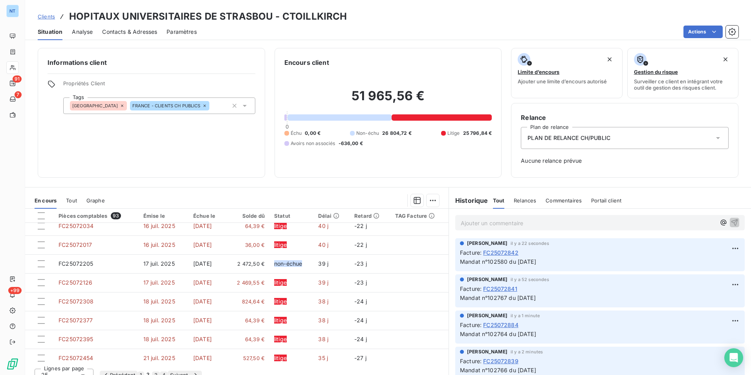
click at [144, 371] on button "1" at bounding box center [141, 374] width 7 height 7
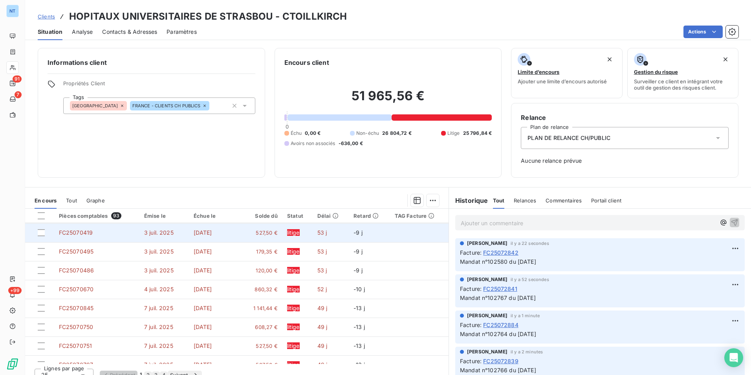
scroll to position [0, 0]
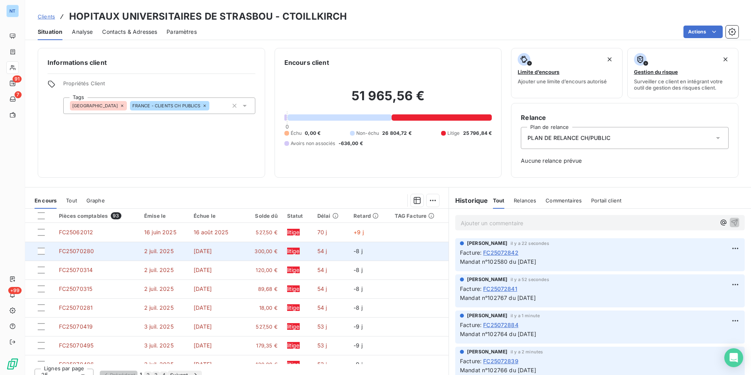
click at [128, 249] on td "FC25070280" at bounding box center [96, 251] width 85 height 19
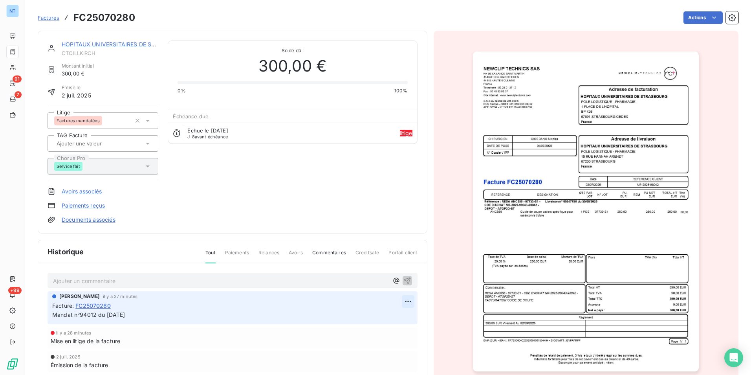
click at [400, 297] on html "NT 91 7 +99 Factures FC25070280 Actions HOPITAUX UNIVERSITAIRES DE STRASBOU CTO…" at bounding box center [375, 187] width 751 height 375
drag, startPoint x: 375, startPoint y: 319, endPoint x: 243, endPoint y: 306, distance: 133.0
click at [375, 319] on div "Editer" at bounding box center [386, 318] width 44 height 13
click at [149, 315] on p "Mandat n°94012 du 01/08/2025" at bounding box center [227, 314] width 350 height 9
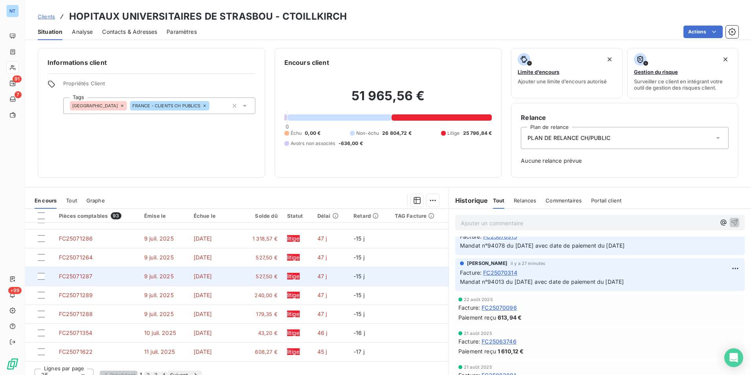
scroll to position [335, 0]
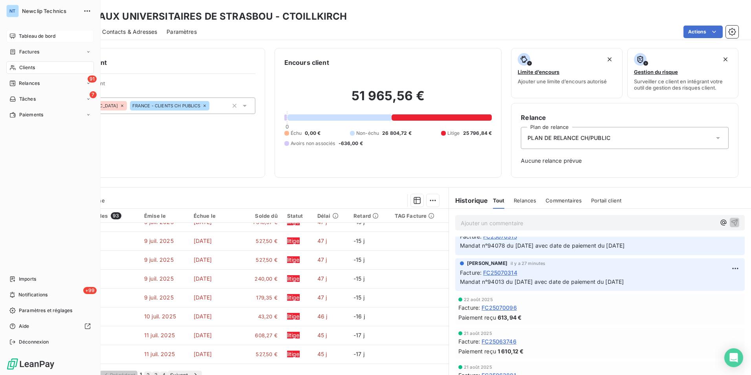
click at [13, 31] on div "Tableau de bord" at bounding box center [50, 36] width 88 height 13
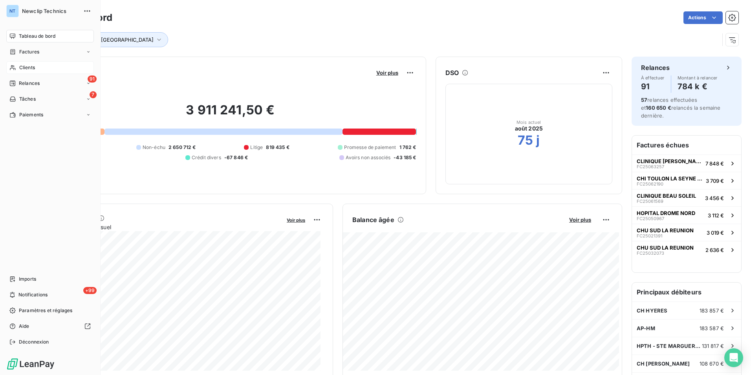
click at [21, 67] on span "Clients" at bounding box center [27, 67] width 16 height 7
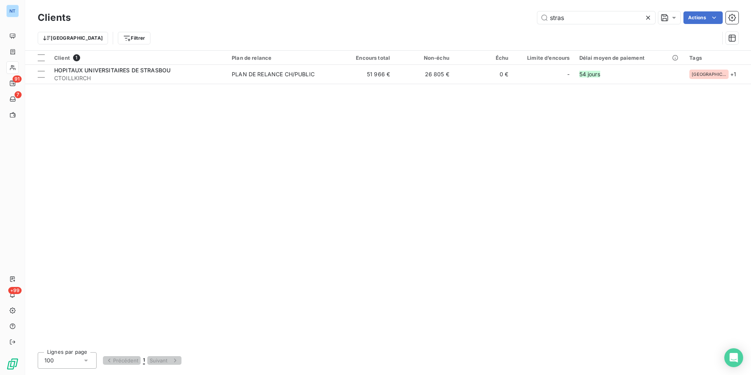
drag, startPoint x: 593, startPoint y: 12, endPoint x: 525, endPoint y: 17, distance: 68.1
click at [525, 17] on div "stras Actions" at bounding box center [409, 17] width 658 height 13
type input "confluent"
click at [166, 62] on th "Client 1" at bounding box center [139, 58] width 178 height 14
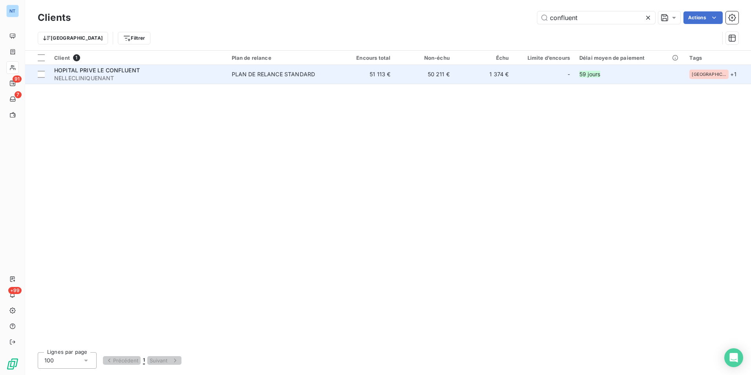
click at [165, 69] on div "HOPITAL PRIVE LE CONFLUENT" at bounding box center [138, 70] width 168 height 8
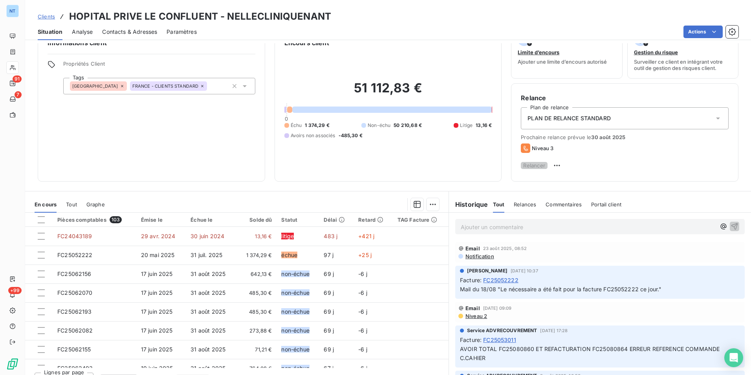
scroll to position [36, 0]
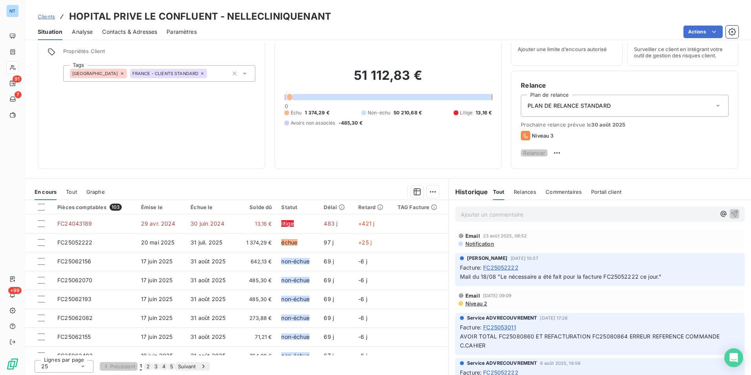
click at [143, 37] on div "Contacts & Adresses" at bounding box center [129, 32] width 55 height 17
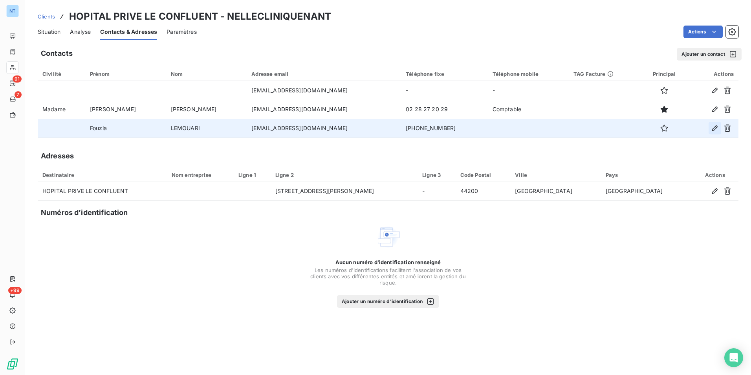
click at [716, 127] on icon "button" at bounding box center [715, 128] width 8 height 8
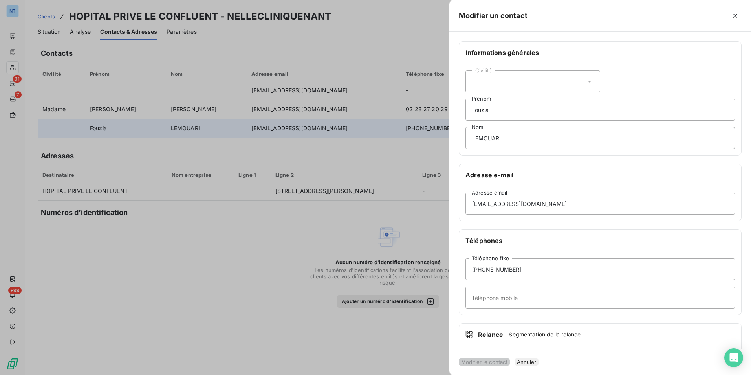
click at [480, 75] on div "Civilité" at bounding box center [533, 81] width 135 height 22
click at [495, 103] on span "Madame" at bounding box center [492, 100] width 21 height 7
click at [510, 358] on button "Modifier le contact" at bounding box center [484, 361] width 51 height 7
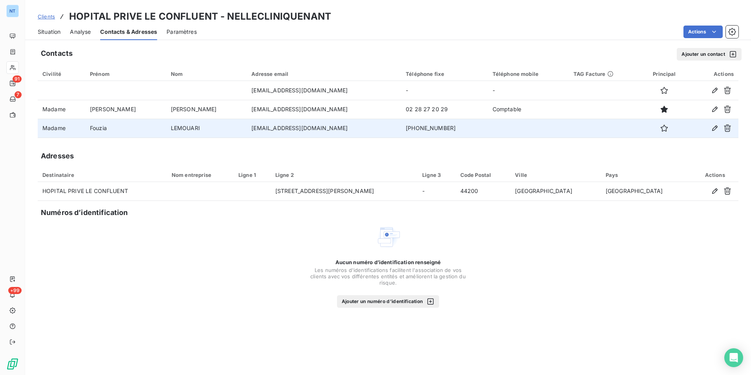
click at [52, 32] on span "Situation" at bounding box center [49, 32] width 23 height 8
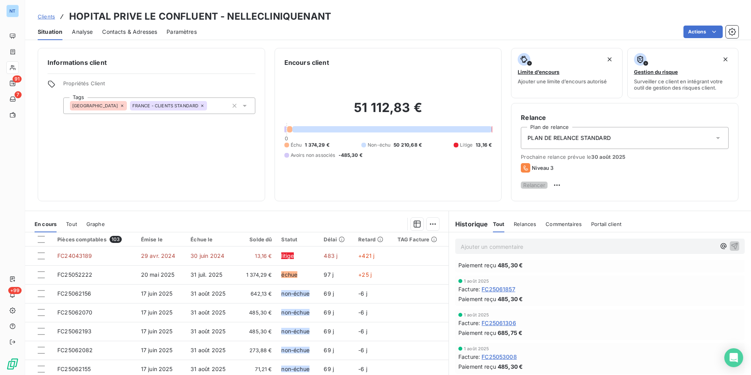
scroll to position [1061, 0]
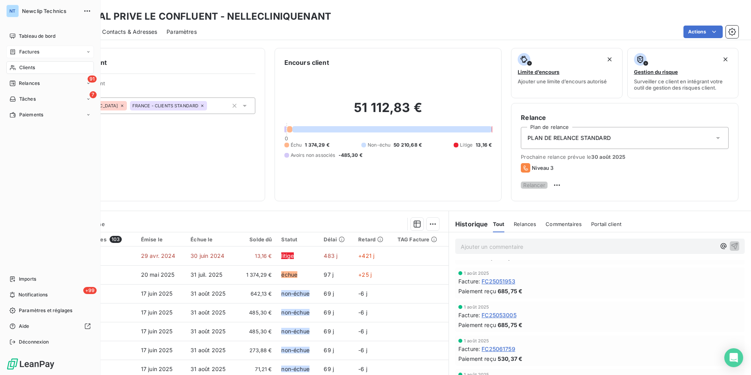
click at [29, 53] on span "Factures" at bounding box center [29, 51] width 20 height 7
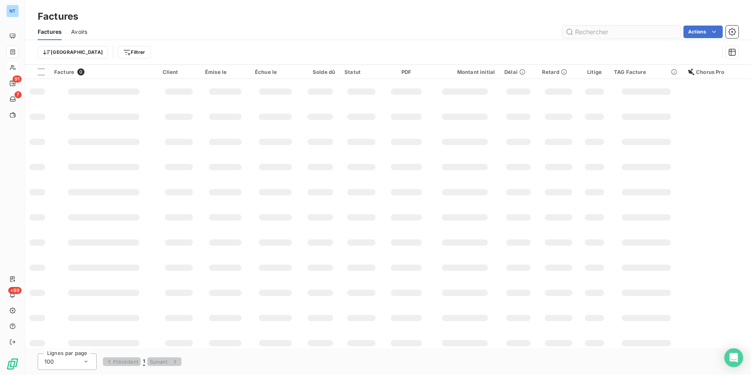
click at [593, 28] on input "text" at bounding box center [622, 32] width 118 height 13
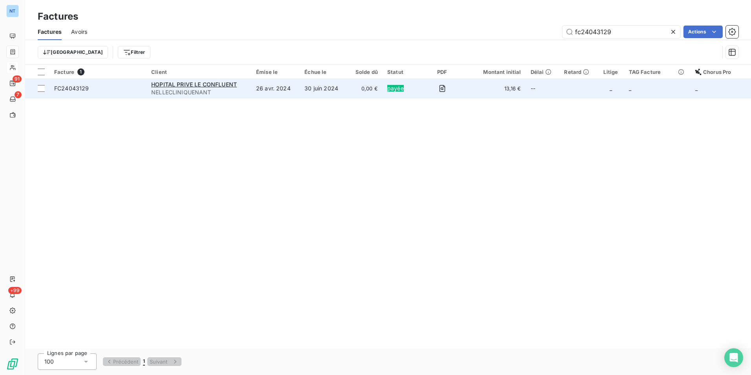
type input "fc24043129"
click at [300, 87] on td "26 avr. 2024" at bounding box center [275, 88] width 48 height 19
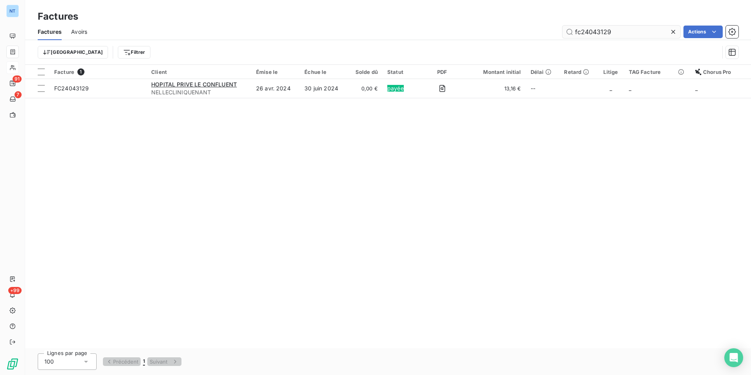
click at [605, 32] on input "fc24043129" at bounding box center [622, 32] width 118 height 13
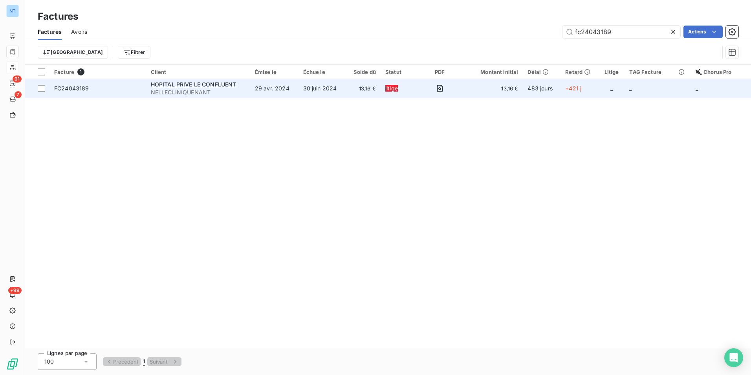
type input "fc24043189"
click at [383, 88] on td "litige" at bounding box center [400, 88] width 38 height 19
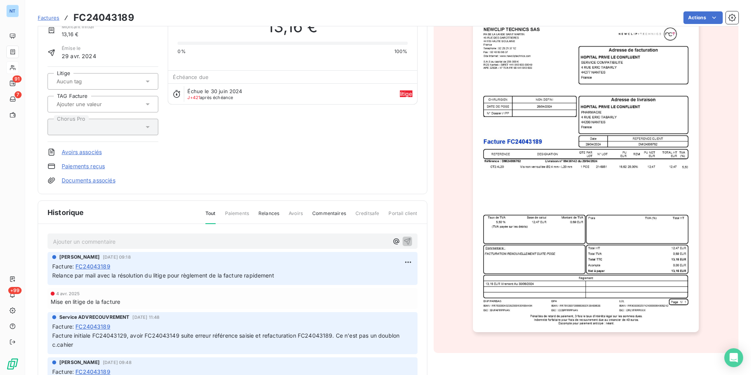
scroll to position [60, 0]
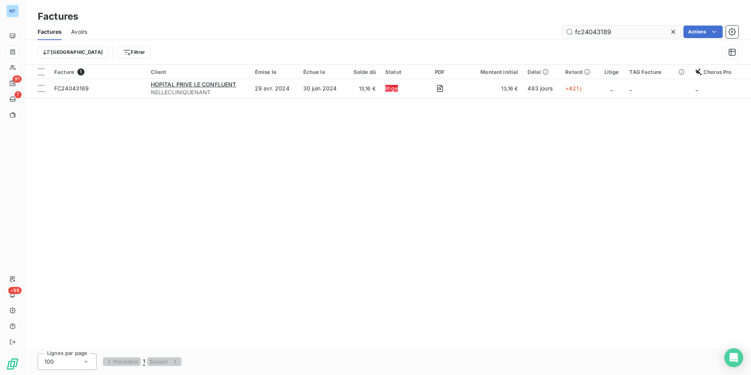
click at [604, 31] on input "fc24043189" at bounding box center [622, 32] width 118 height 13
click at [602, 31] on input "fc24043189" at bounding box center [622, 32] width 118 height 13
click at [604, 31] on input "fc24043189" at bounding box center [622, 32] width 118 height 13
click at [606, 31] on input "fc24043189" at bounding box center [622, 32] width 118 height 13
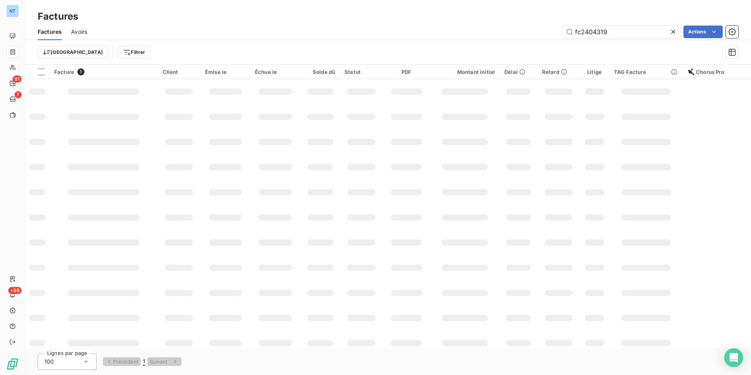
type input "fc24043149"
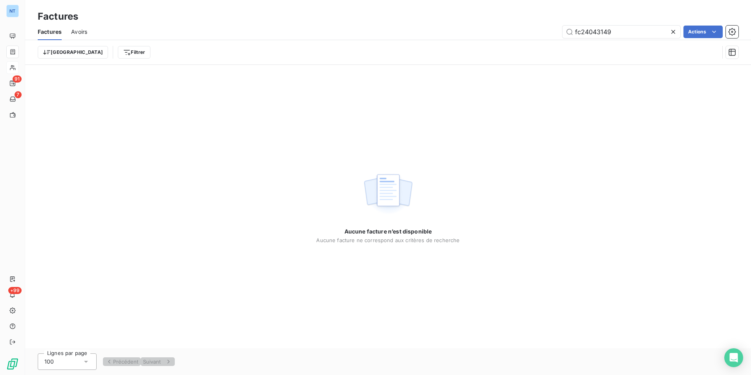
click at [74, 35] on span "Avoirs" at bounding box center [79, 32] width 16 height 8
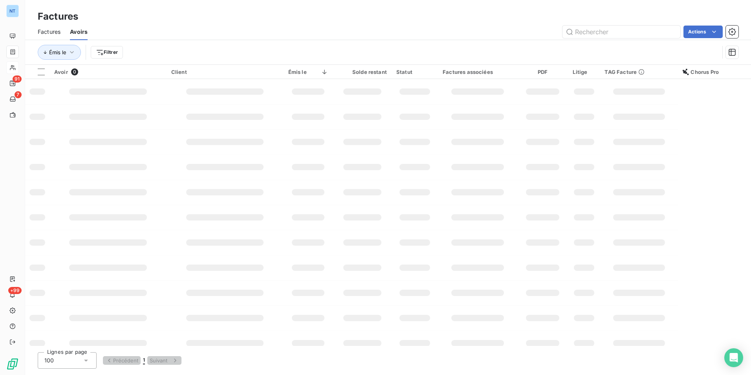
click at [55, 33] on span "Factures" at bounding box center [49, 32] width 23 height 8
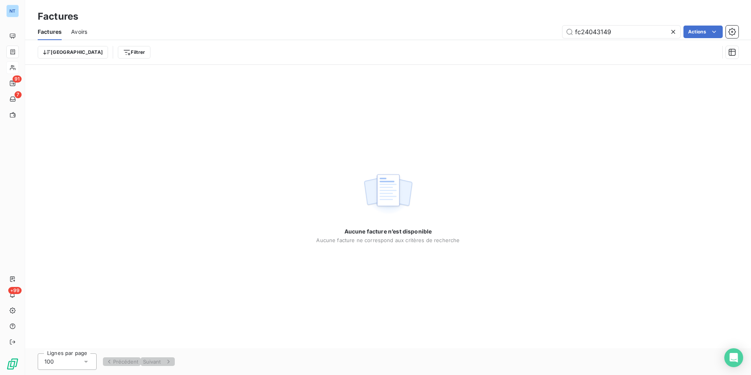
drag, startPoint x: 628, startPoint y: 35, endPoint x: 534, endPoint y: 36, distance: 94.3
click at [534, 36] on div "fc24043149 Actions" at bounding box center [418, 32] width 642 height 13
click at [80, 35] on span "Avoirs" at bounding box center [79, 32] width 16 height 8
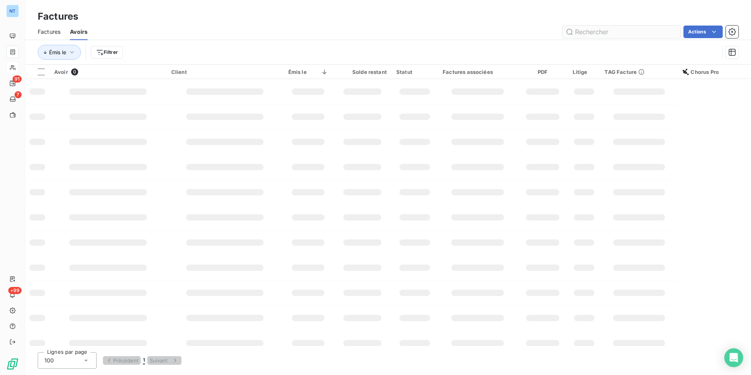
click at [618, 31] on input "text" at bounding box center [622, 32] width 118 height 13
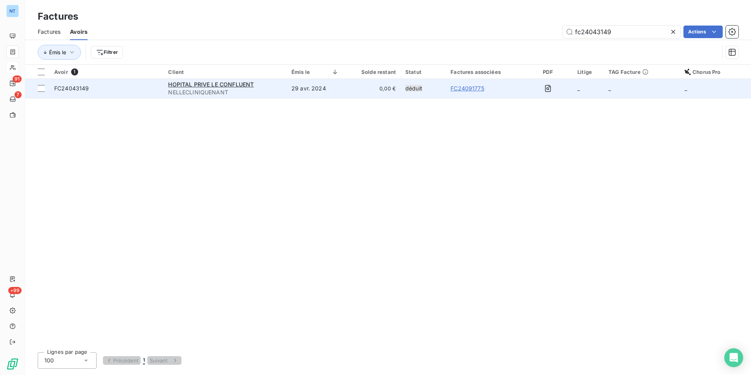
type input "fc24043149"
click at [321, 89] on td "29 avr. 2024" at bounding box center [315, 88] width 57 height 19
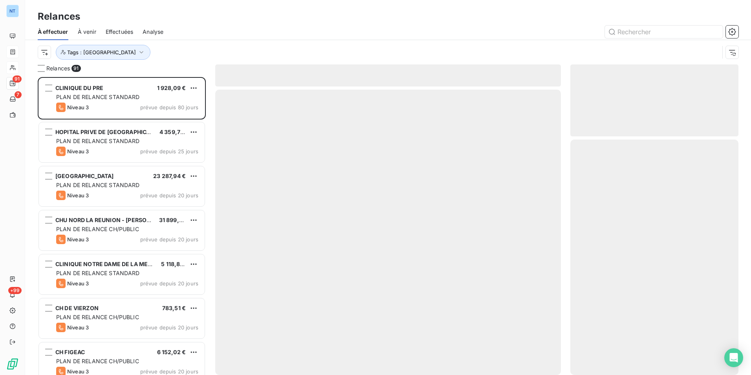
scroll to position [292, 162]
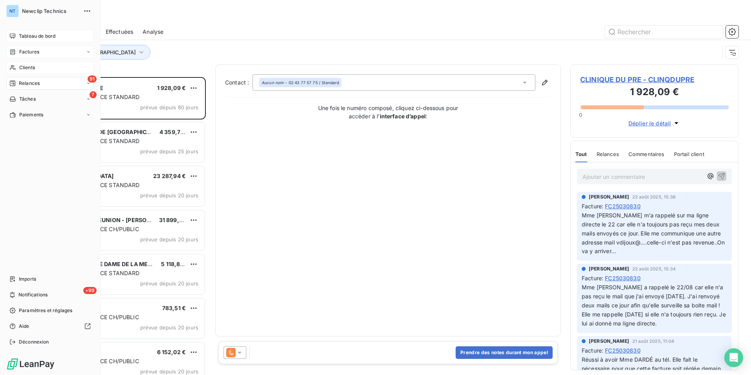
click at [14, 35] on icon at bounding box center [13, 35] width 6 height 5
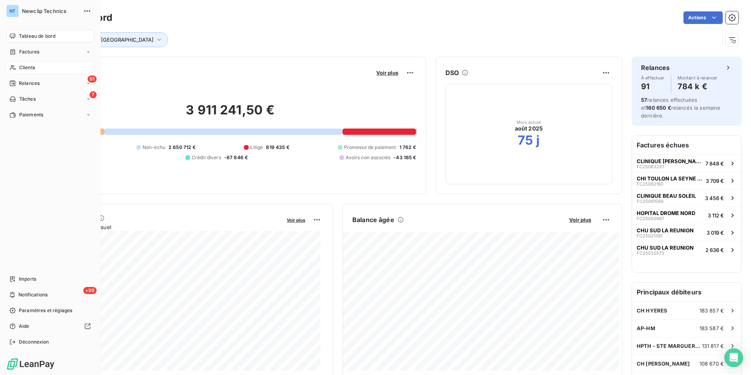
click at [27, 64] on span "Clients" at bounding box center [27, 67] width 16 height 7
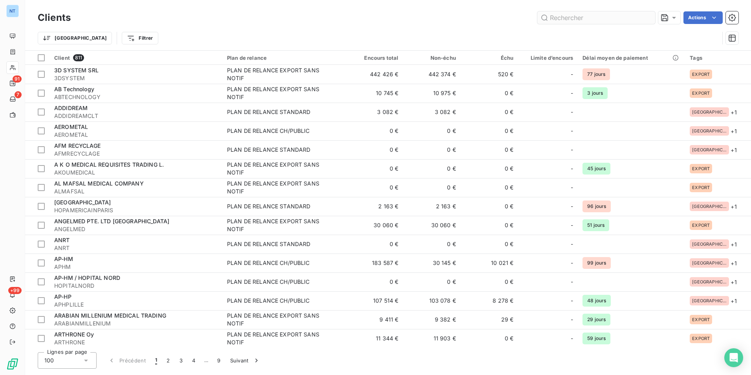
click at [572, 17] on input "text" at bounding box center [596, 17] width 118 height 13
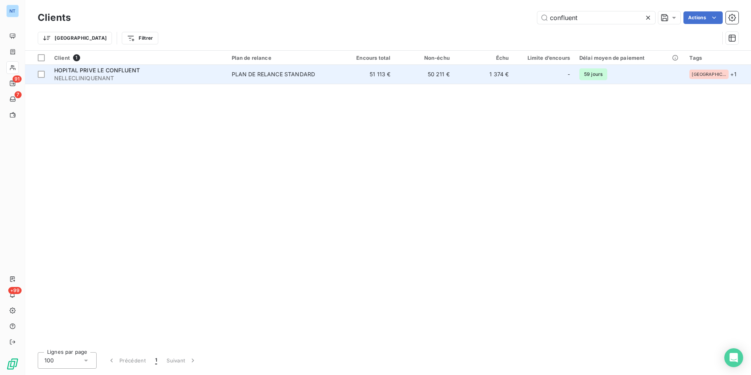
type input "confluent"
click at [102, 73] on div "HOPITAL PRIVE LE CONFLUENT" at bounding box center [138, 70] width 168 height 8
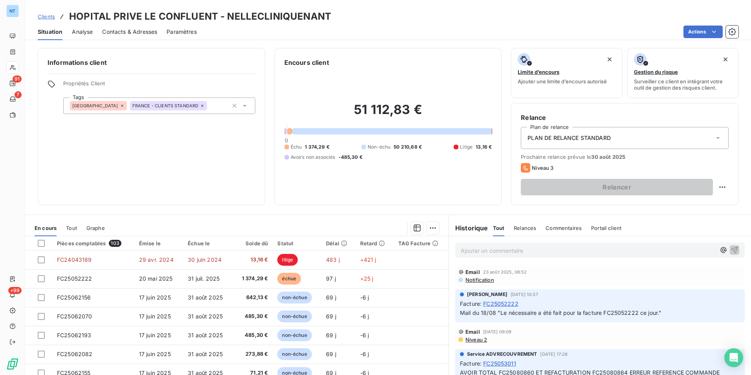
click at [128, 34] on span "Contacts & Adresses" at bounding box center [129, 32] width 55 height 8
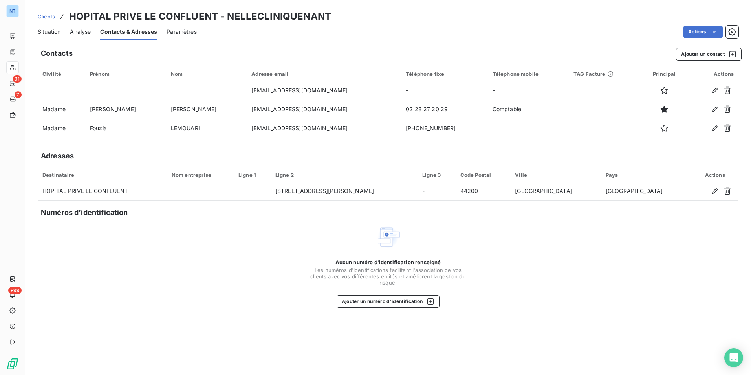
click at [51, 29] on span "Situation" at bounding box center [49, 32] width 23 height 8
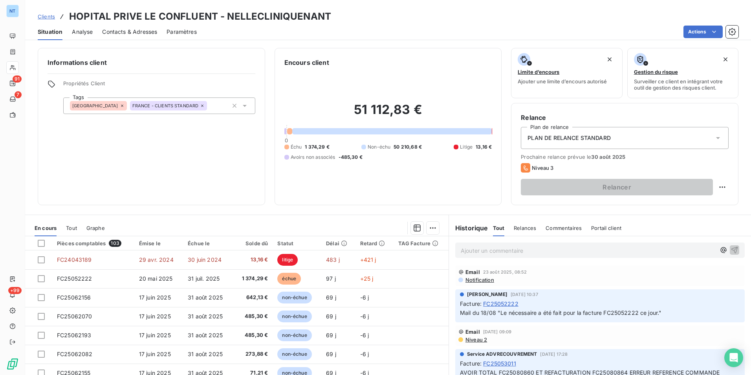
click at [120, 24] on div "Contacts & Adresses" at bounding box center [129, 32] width 55 height 17
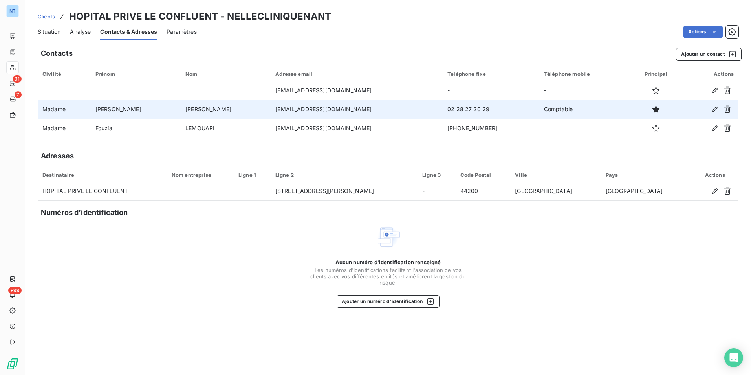
drag, startPoint x: 216, startPoint y: 108, endPoint x: 367, endPoint y: 105, distance: 151.7
click at [363, 107] on td "hpc.comptabilite.fournisseurs@vivalto-sante.com" at bounding box center [357, 109] width 172 height 19
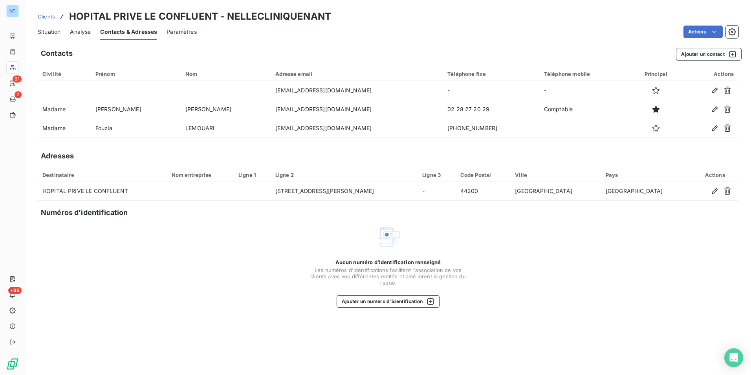
copy td "hpc.comptabilite.fournisseurs@vivalto-sante.com"
click at [42, 30] on span "Situation" at bounding box center [49, 32] width 23 height 8
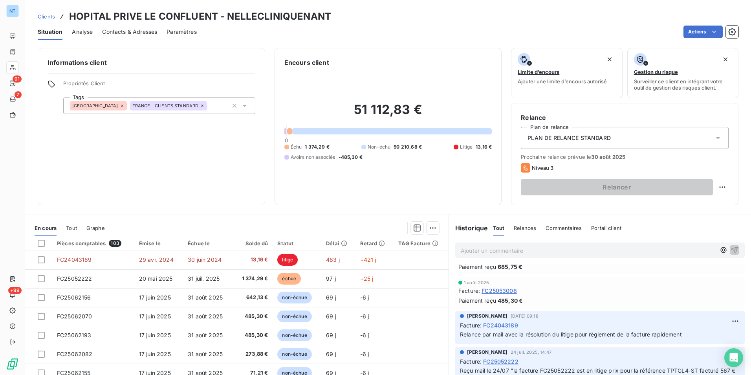
scroll to position [1296, 0]
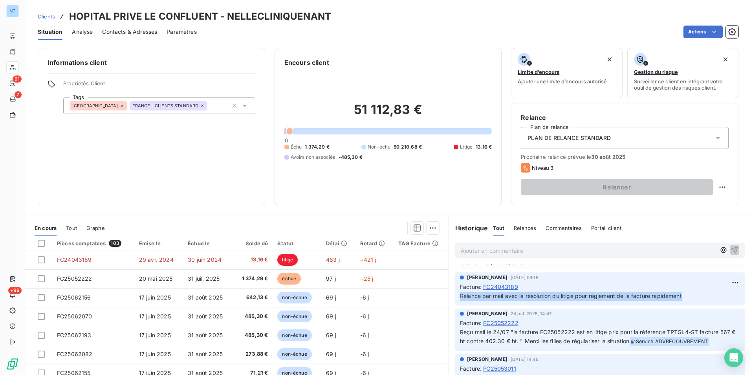
drag, startPoint x: 456, startPoint y: 293, endPoint x: 684, endPoint y: 304, distance: 228.5
click at [684, 304] on div "Romain Fourage 30 juil. 2025, 09:18 Facture : FC24043189 Relance par mail avec …" at bounding box center [600, 288] width 290 height 33
click at [616, 295] on span "Relance par mail avec la résolution du litige pour règlement de la facture rapi…" at bounding box center [571, 295] width 222 height 7
drag, startPoint x: 664, startPoint y: 295, endPoint x: 452, endPoint y: 294, distance: 211.4
click at [455, 294] on div "Romain Fourage 30 juil. 2025, 09:18 Facture : FC24043189 Relance par mail avec …" at bounding box center [600, 288] width 290 height 33
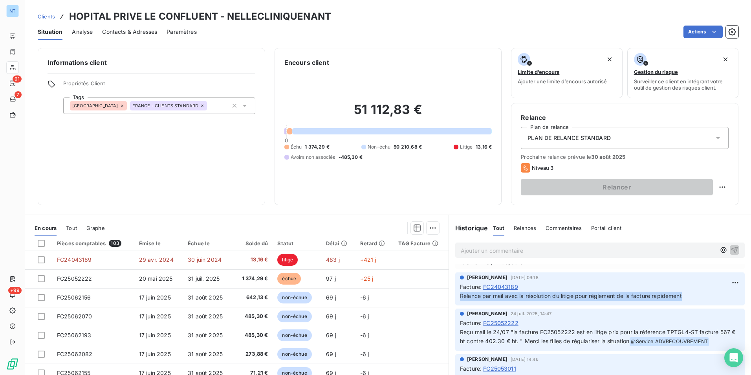
copy span "Relance par mail avec la résolution du litige pour règlement de la facture rapi…"
click at [491, 249] on p "Ajouter un commentaire ﻿" at bounding box center [588, 251] width 255 height 10
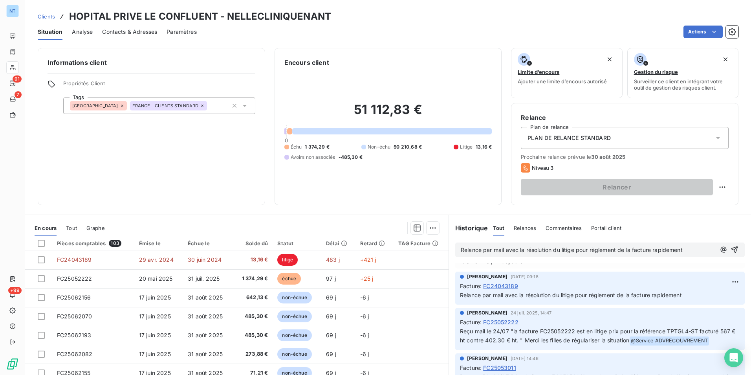
scroll to position [1296, 0]
drag, startPoint x: 696, startPoint y: 248, endPoint x: 450, endPoint y: 260, distance: 246.3
click at [450, 260] on div "Relance par mail avec la résolution du litige pour règlement de la facture rapi…" at bounding box center [600, 249] width 302 height 27
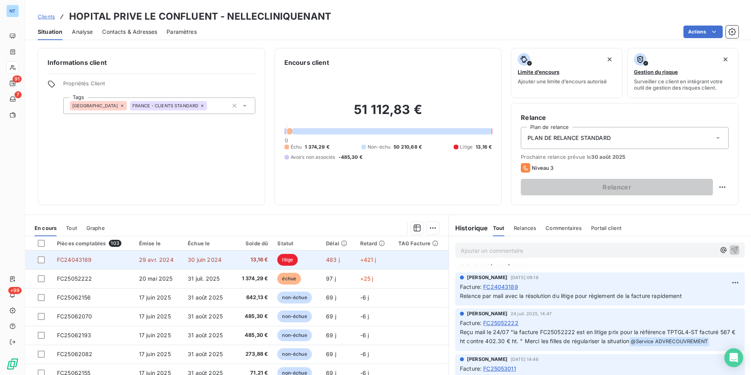
click at [321, 255] on td "483 j" at bounding box center [338, 259] width 34 height 19
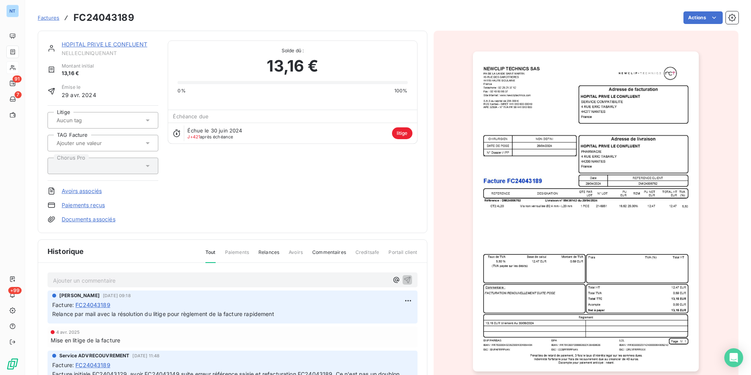
click at [311, 279] on p "Ajouter un commentaire ﻿" at bounding box center [221, 280] width 336 height 10
drag, startPoint x: 54, startPoint y: 277, endPoint x: 63, endPoint y: 281, distance: 9.7
click at [54, 277] on span "Relance par mail avec la résolution du litige pour règlement de la facture rapi…" at bounding box center [164, 279] width 222 height 7
click at [88, 278] on span "Eu un retour Relance par mail avec la résolution du litige pour règlement de la…" at bounding box center [180, 279] width 255 height 7
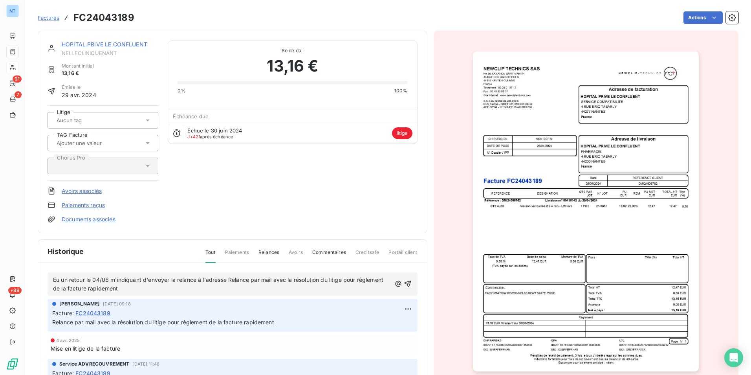
click at [231, 281] on span "Eu un retour le 04/08 m'indiquant d'envoyer la relance à l'adresse Relance par …" at bounding box center [219, 284] width 332 height 16
click at [91, 284] on p "Eu un retour le 04/08 m'indiquant d'envoyer la relance à l'adresse hpc.comptabi…" at bounding box center [222, 284] width 339 height 18
drag, startPoint x: 108, startPoint y: 285, endPoint x: 77, endPoint y: 289, distance: 31.7
click at [77, 289] on span "Eu un retour le 04/08 m'indiquant d'envoyer la relance à l'adresse hpc.comptabi…" at bounding box center [220, 284] width 335 height 16
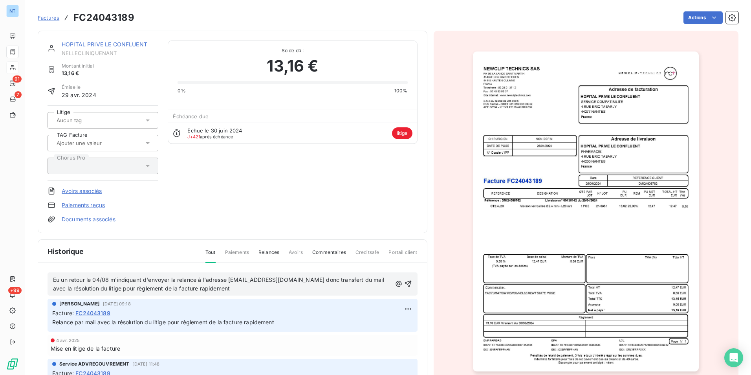
drag, startPoint x: 98, startPoint y: 287, endPoint x: 282, endPoint y: 288, distance: 184.3
click at [282, 288] on p "Eu un retour le 04/08 m'indiquant d'envoyer la relance à l'adresse hpc.comptabi…" at bounding box center [222, 284] width 339 height 18
click at [403, 281] on icon "button" at bounding box center [407, 284] width 8 height 8
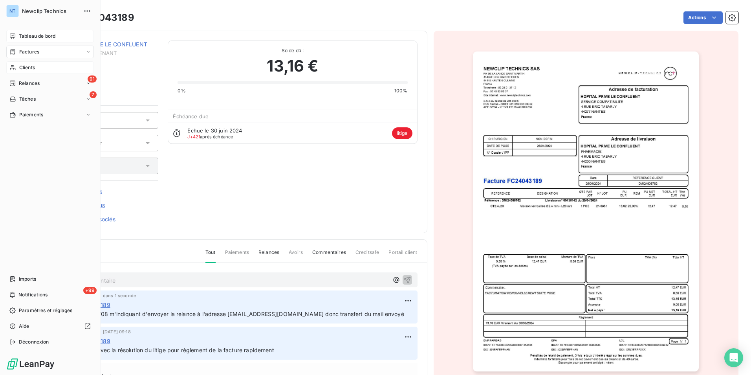
click at [34, 37] on span "Tableau de bord" at bounding box center [37, 36] width 37 height 7
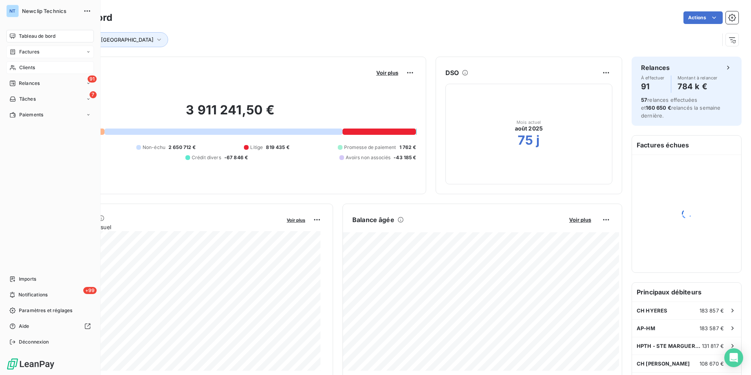
click at [30, 57] on div "Factures" at bounding box center [50, 52] width 88 height 13
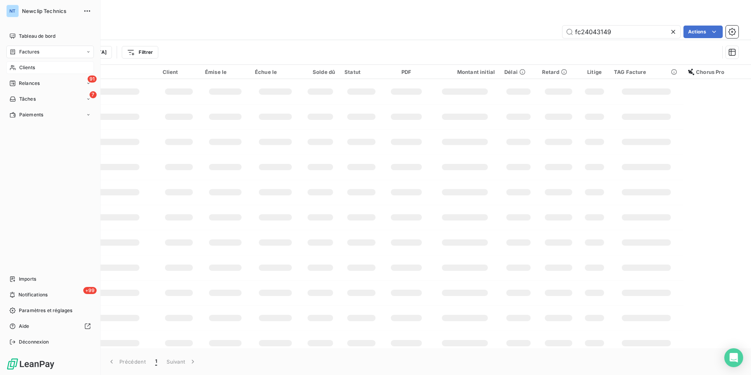
click at [17, 67] on div "Clients" at bounding box center [50, 67] width 88 height 13
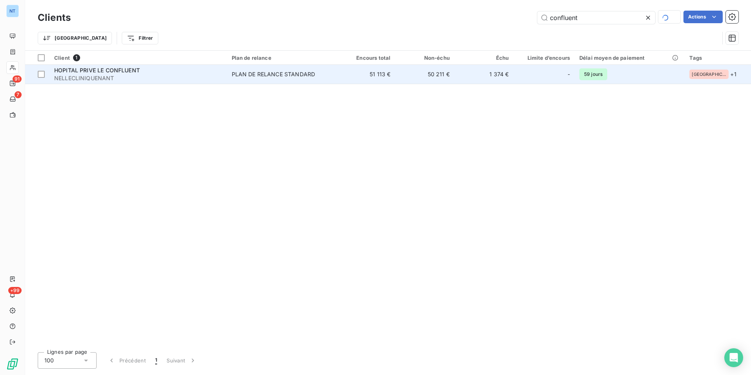
click at [193, 79] on span "NELLECLINIQUENANT" at bounding box center [138, 78] width 168 height 8
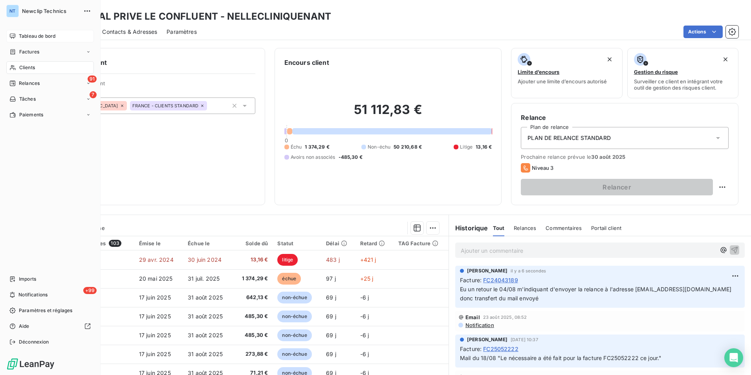
click at [23, 31] on div "Tableau de bord" at bounding box center [50, 36] width 88 height 13
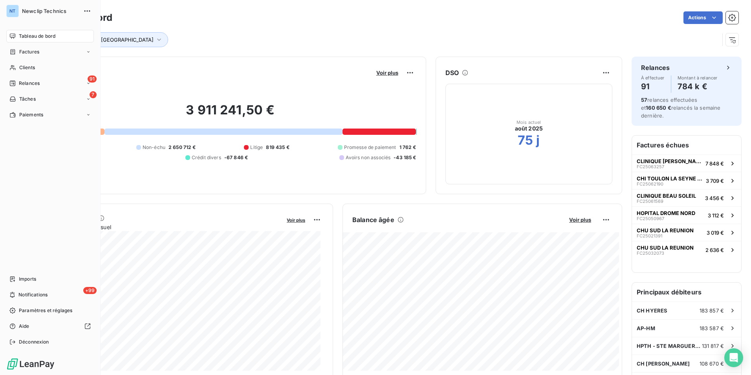
drag, startPoint x: 20, startPoint y: 62, endPoint x: 98, endPoint y: 56, distance: 78.1
click at [19, 67] on span "Clients" at bounding box center [27, 67] width 16 height 7
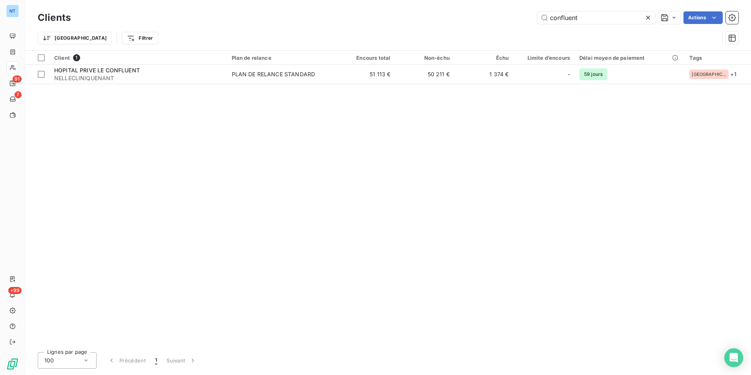
drag, startPoint x: 596, startPoint y: 14, endPoint x: 512, endPoint y: 26, distance: 84.1
click at [513, 26] on div "Clients confluent Actions Trier Filtrer" at bounding box center [388, 29] width 701 height 41
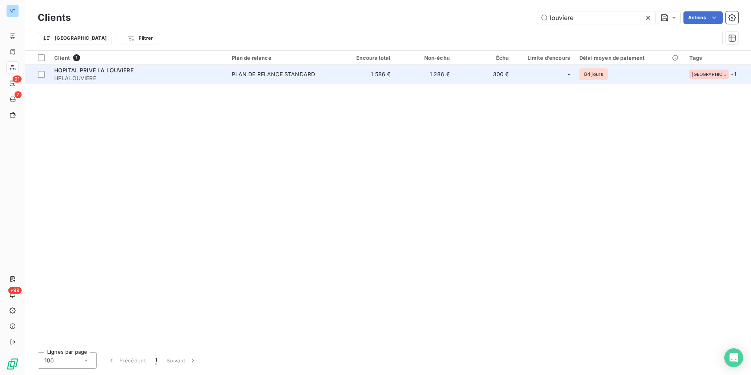
type input "louviere"
click at [97, 75] on span "HPLALOUVIERE" at bounding box center [138, 78] width 168 height 8
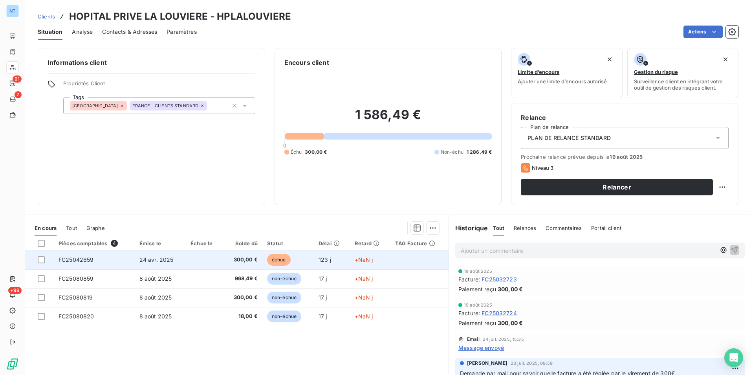
click at [360, 260] on span "+NaN j" at bounding box center [364, 259] width 18 height 7
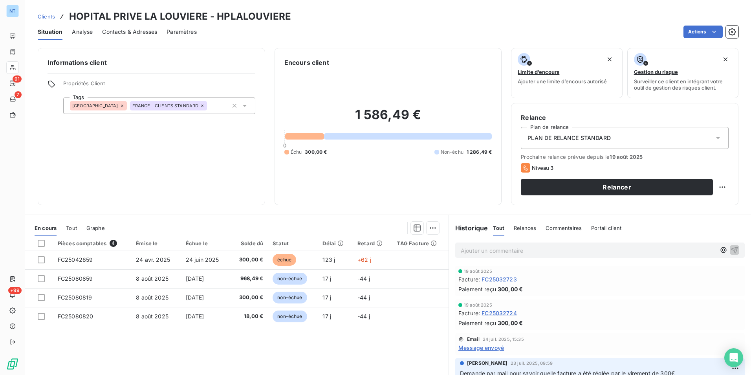
click at [117, 34] on span "Contacts & Adresses" at bounding box center [129, 32] width 55 height 8
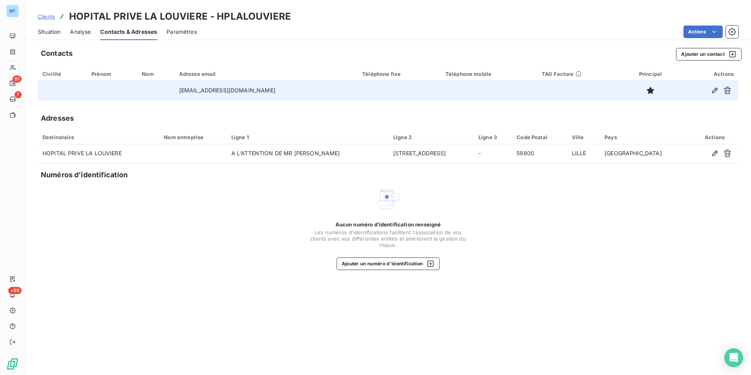
drag, startPoint x: 162, startPoint y: 91, endPoint x: 314, endPoint y: 83, distance: 152.7
click at [314, 83] on tr "[EMAIL_ADDRESS][DOMAIN_NAME]" at bounding box center [388, 90] width 701 height 19
drag, startPoint x: 214, startPoint y: 116, endPoint x: 163, endPoint y: 90, distance: 56.6
click at [213, 114] on div "Adresses" at bounding box center [388, 118] width 701 height 11
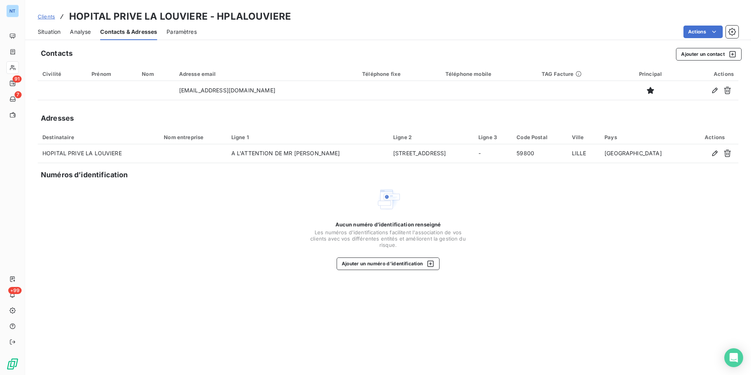
click at [34, 31] on div "Situation Analyse Contacts & Adresses Paramètres Actions" at bounding box center [388, 32] width 726 height 17
click at [65, 35] on div "Situation Analyse Contacts & Adresses Paramètres Actions" at bounding box center [388, 32] width 726 height 17
click at [52, 32] on span "Situation" at bounding box center [49, 32] width 23 height 8
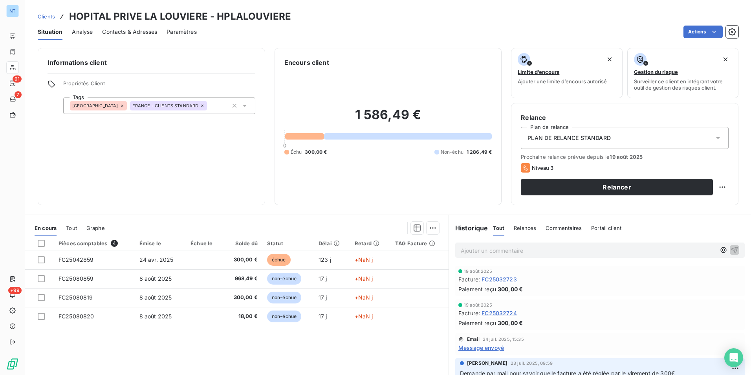
click at [125, 26] on div "Contacts & Adresses" at bounding box center [129, 32] width 55 height 17
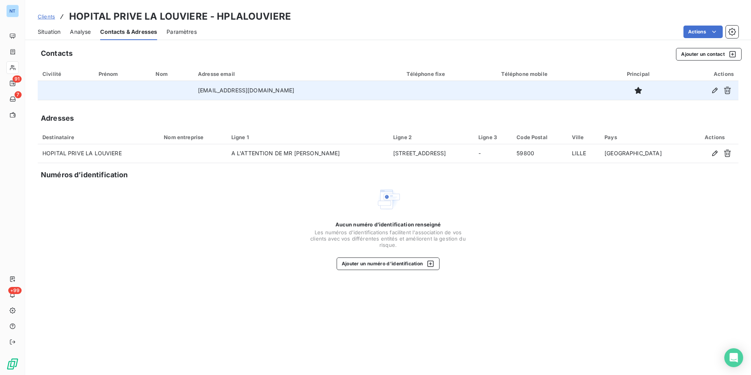
drag, startPoint x: 185, startPoint y: 90, endPoint x: 323, endPoint y: 89, distance: 137.1
click at [323, 89] on tr "[EMAIL_ADDRESS][DOMAIN_NAME]" at bounding box center [388, 90] width 701 height 19
copy tr "[EMAIL_ADDRESS][DOMAIN_NAME]"
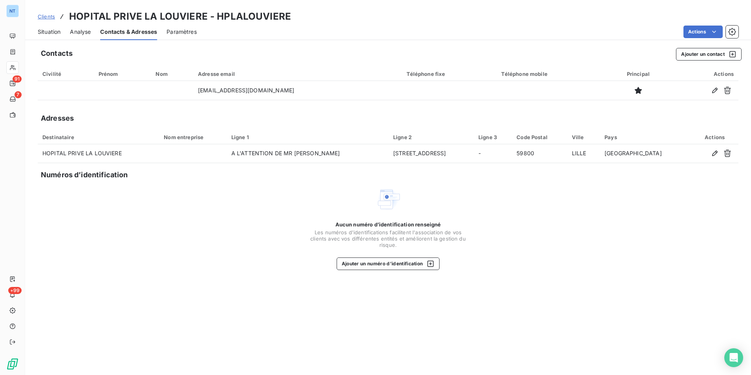
click at [52, 35] on span "Situation" at bounding box center [49, 32] width 23 height 8
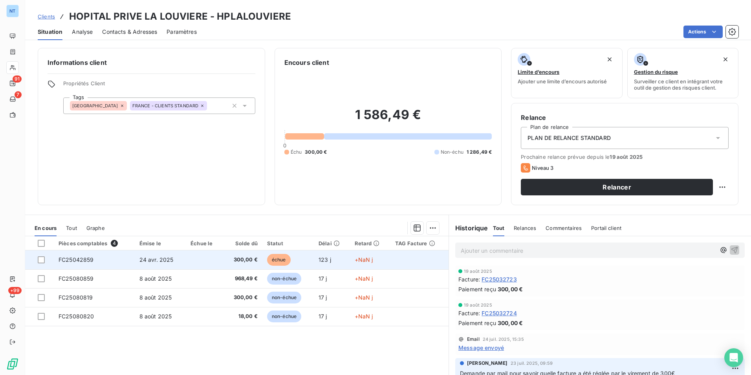
click at [238, 255] on td "300,00 €" at bounding box center [242, 259] width 39 height 19
click at [279, 259] on span "échue" at bounding box center [279, 260] width 24 height 12
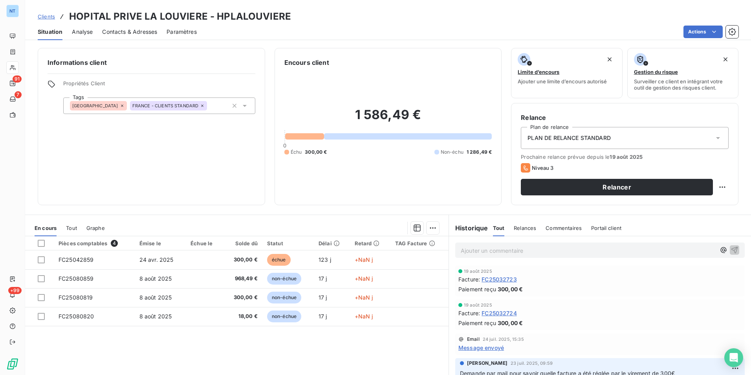
click at [199, 249] on th "Échue le" at bounding box center [204, 243] width 37 height 14
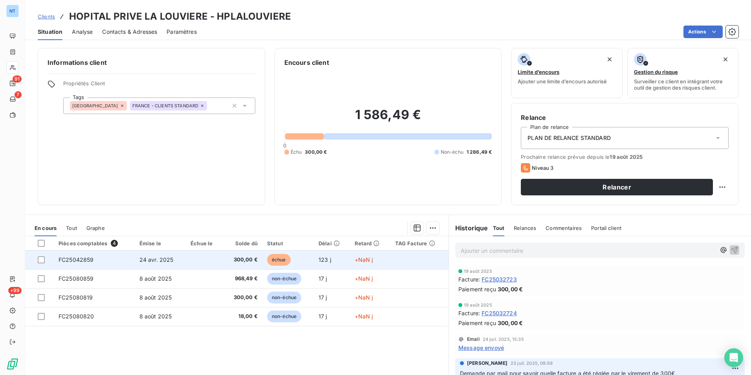
click at [200, 256] on td at bounding box center [204, 259] width 37 height 19
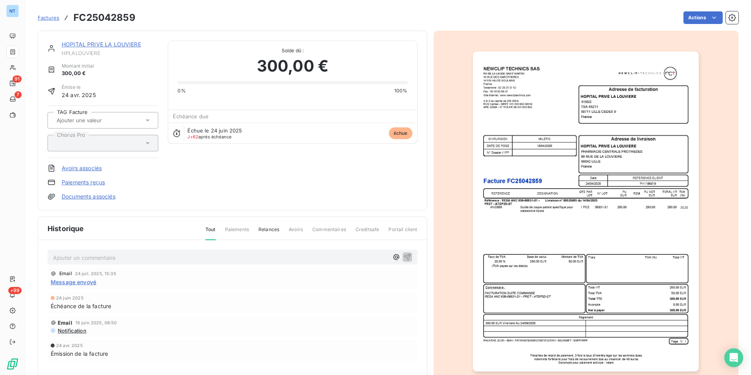
click at [529, 177] on img "button" at bounding box center [586, 211] width 226 height 320
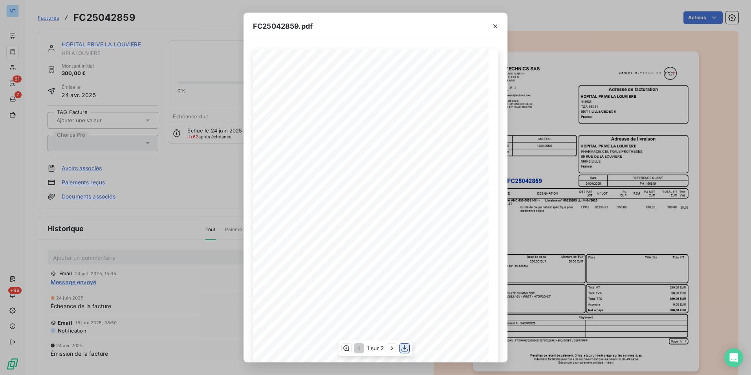
click at [402, 346] on icon "button" at bounding box center [405, 348] width 8 height 8
click at [495, 25] on icon "button" at bounding box center [495, 26] width 4 height 4
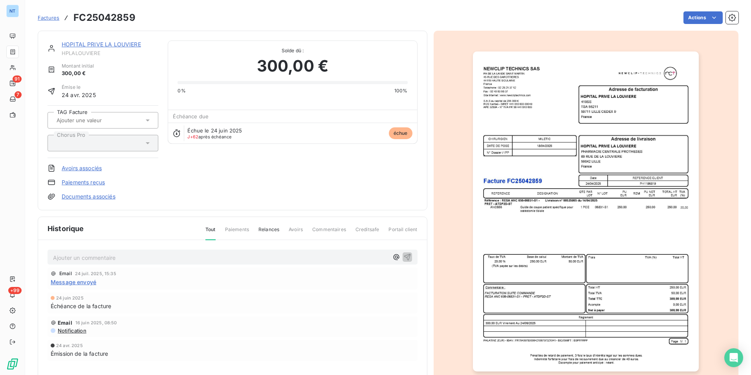
click at [102, 254] on p "Ajouter un commentaire ﻿" at bounding box center [221, 258] width 336 height 10
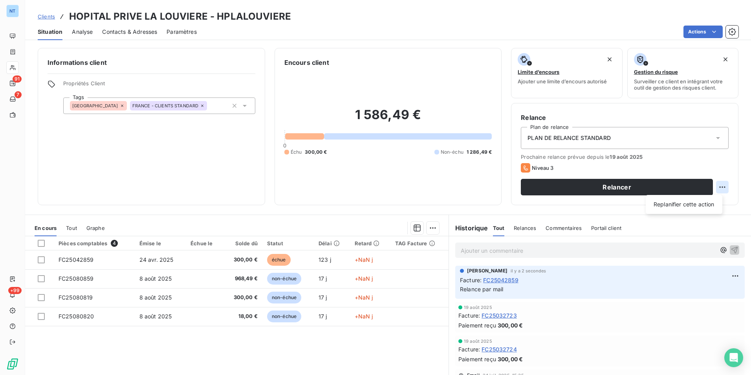
click at [717, 187] on html "NT 91 7 +99 Clients HOPITAL PRIVE LA LOUVIERE - HPLALOUVIERE Situation Analyse …" at bounding box center [375, 187] width 751 height 375
click at [711, 203] on div "Replanifier cette action" at bounding box center [684, 204] width 70 height 13
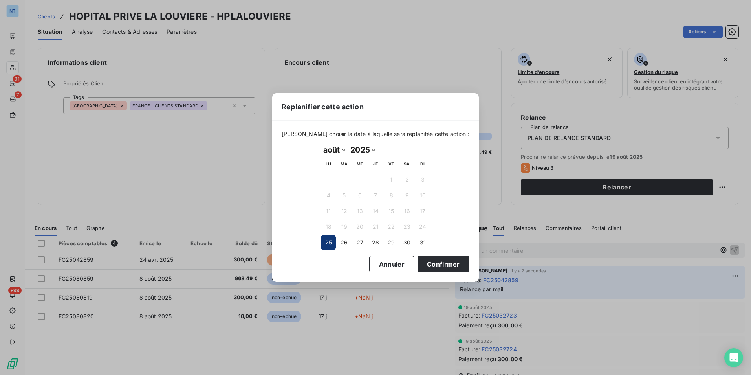
click at [333, 147] on select "janvier février mars avril mai juin juillet août septembre octobre novembre déc…" at bounding box center [334, 149] width 27 height 13
select select "8"
click at [321, 143] on select "janvier février mars avril mai juin juillet août septembre octobre novembre déc…" at bounding box center [334, 149] width 27 height 13
click at [325, 179] on button "1" at bounding box center [329, 180] width 16 height 16
click at [437, 265] on button "Confirmer" at bounding box center [444, 264] width 52 height 17
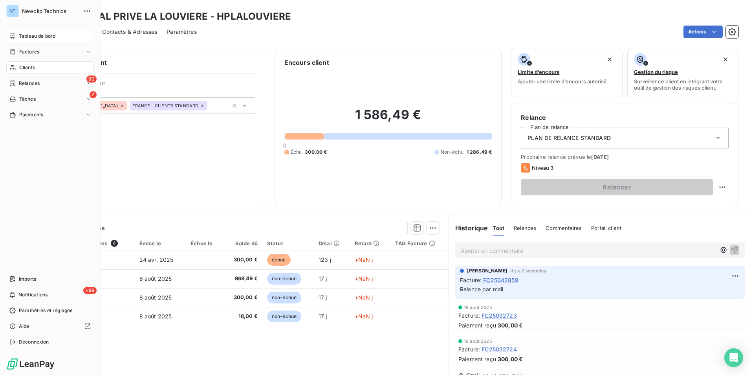
click at [18, 35] on div "Tableau de bord" at bounding box center [50, 36] width 88 height 13
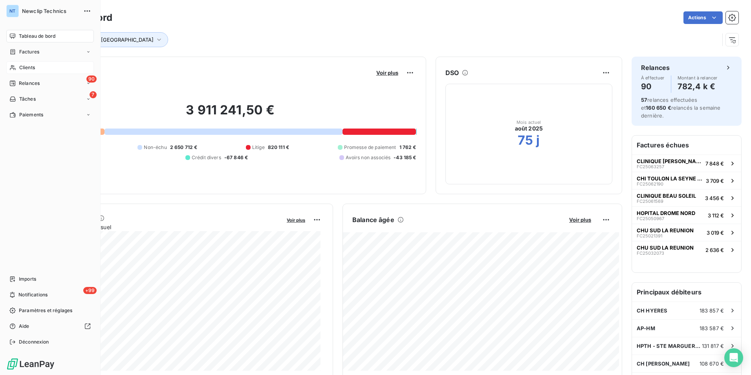
click at [26, 70] on span "Clients" at bounding box center [27, 67] width 16 height 7
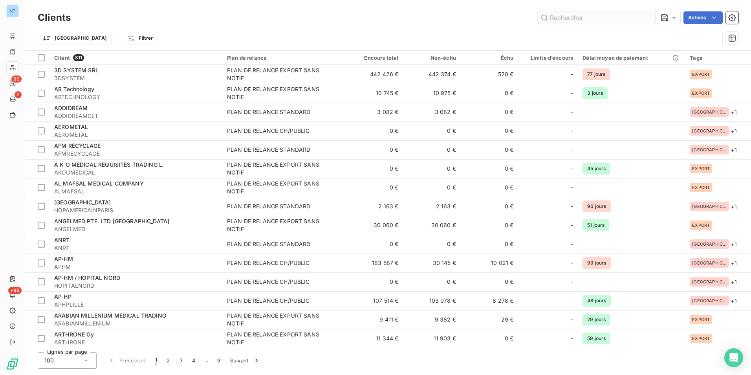
click at [583, 16] on input "text" at bounding box center [596, 17] width 118 height 13
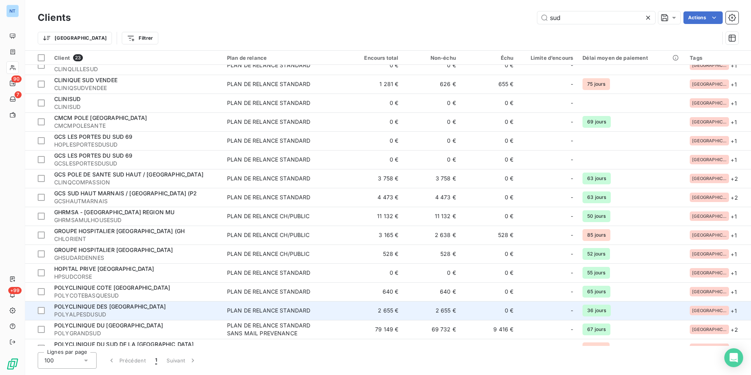
scroll to position [153, 0]
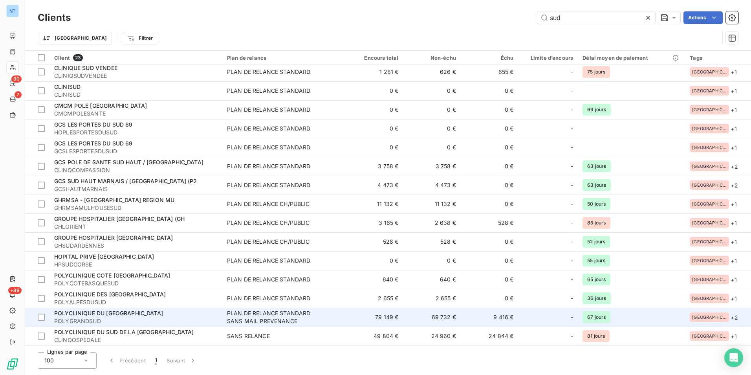
type input "sud"
click at [108, 315] on span "POLYCLINIQUE DU [GEOGRAPHIC_DATA]" at bounding box center [108, 313] width 109 height 7
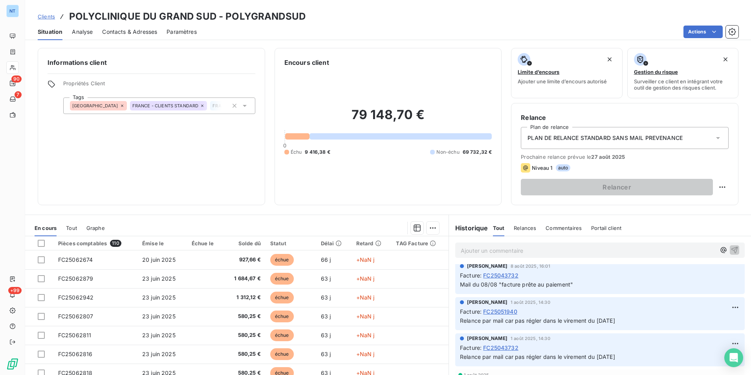
scroll to position [864, 0]
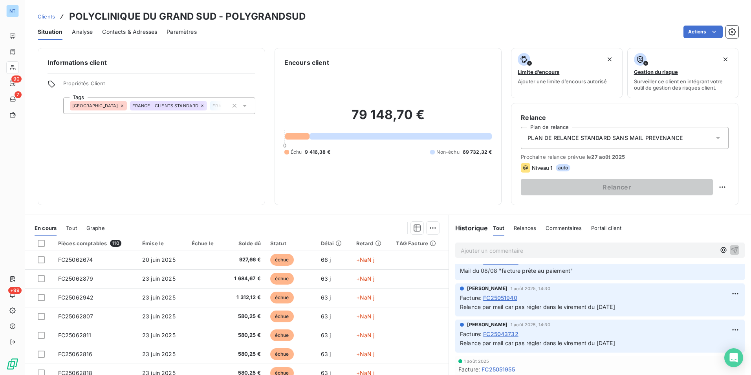
click at [501, 300] on span "FC25051940" at bounding box center [500, 297] width 34 height 8
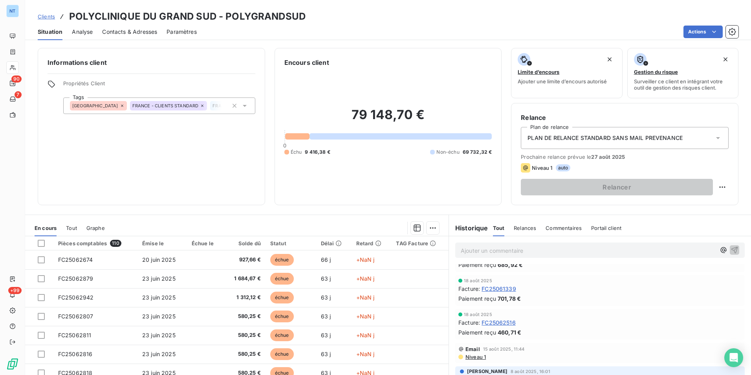
scroll to position [864, 0]
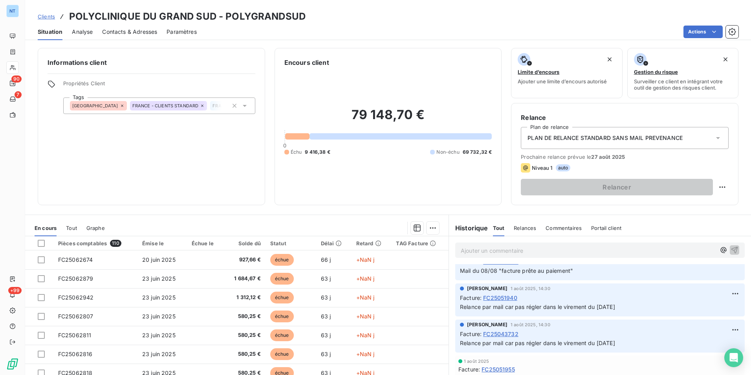
click at [500, 297] on span "FC25051940" at bounding box center [500, 297] width 34 height 8
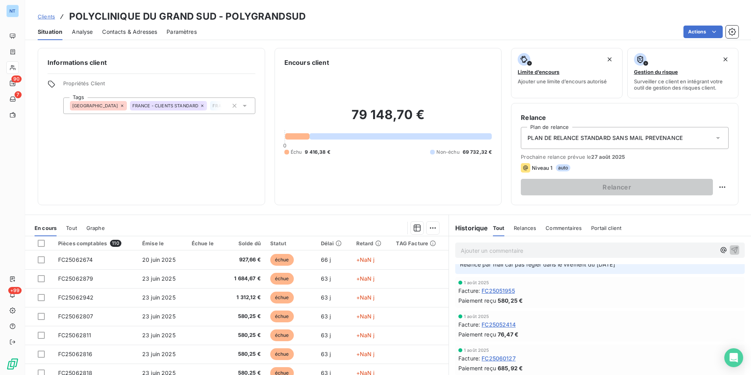
scroll to position [904, 0]
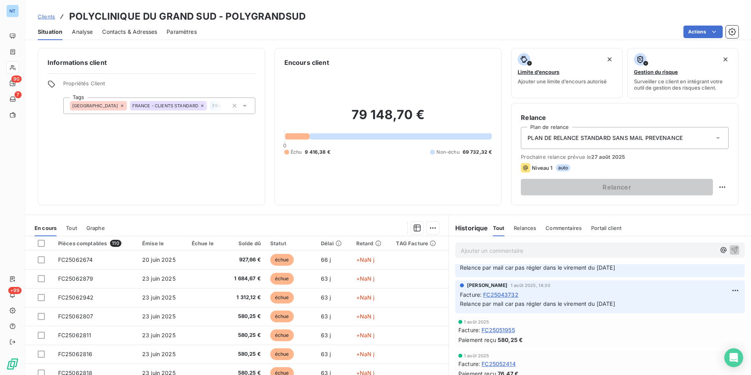
click at [509, 293] on span "FC25043732" at bounding box center [500, 294] width 35 height 8
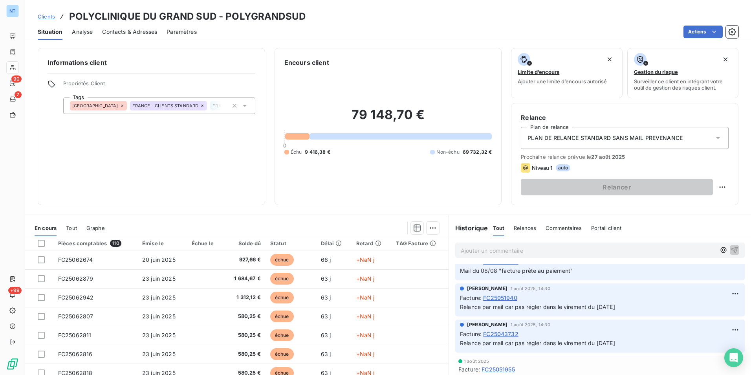
scroll to position [825, 0]
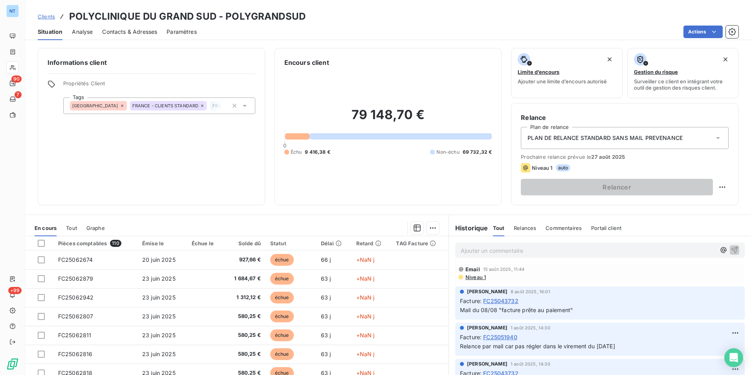
click at [504, 336] on span "FC25051940" at bounding box center [500, 337] width 34 height 8
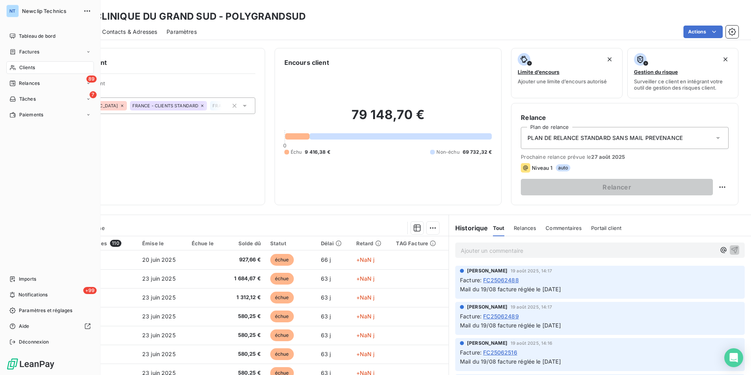
click at [21, 64] on div "Clients" at bounding box center [50, 67] width 88 height 13
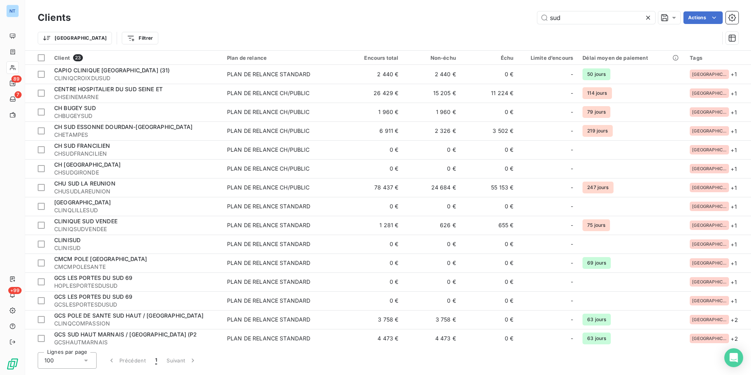
drag, startPoint x: 565, startPoint y: 14, endPoint x: 499, endPoint y: 13, distance: 66.0
click at [497, 14] on div "sud Actions" at bounding box center [409, 17] width 658 height 13
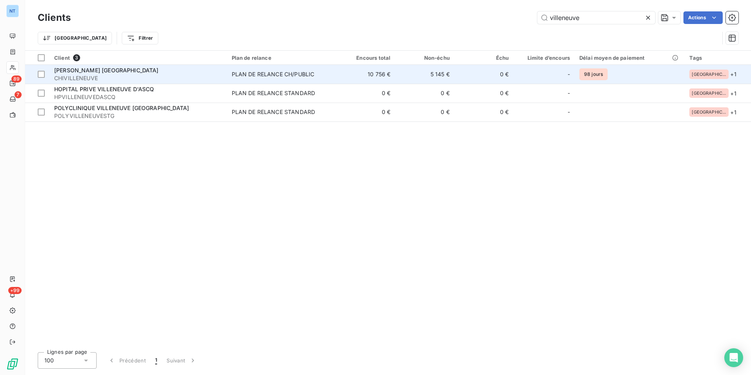
type input "villeneuve"
click at [95, 72] on span "CHI VILLENEUVE ST GEORGES" at bounding box center [106, 70] width 105 height 7
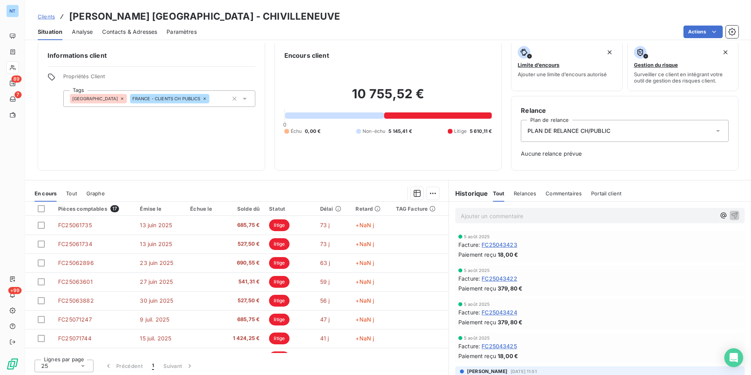
scroll to position [9, 0]
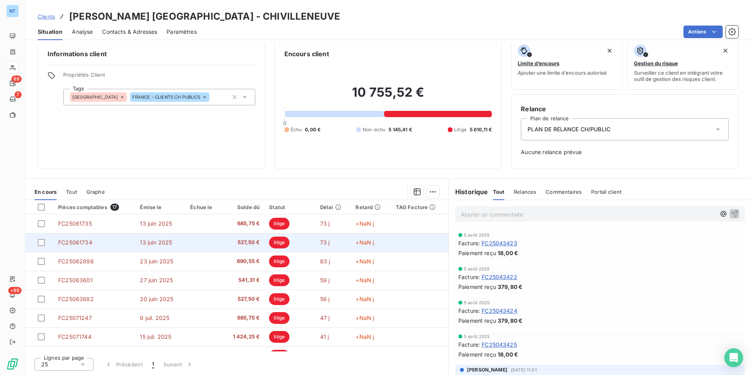
click at [137, 248] on td "13 juin 2025" at bounding box center [160, 242] width 50 height 19
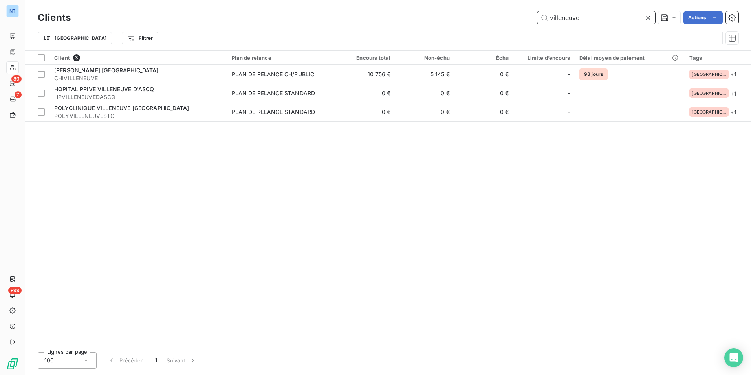
drag, startPoint x: 523, startPoint y: 29, endPoint x: 432, endPoint y: 45, distance: 92.5
click at [432, 45] on div "Clients villeneuve Actions Trier Filtrer" at bounding box center [388, 29] width 701 height 41
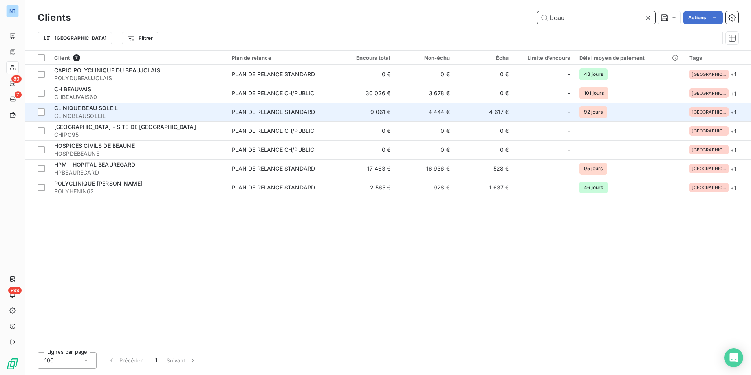
type input "beau"
click at [103, 114] on span "CLINQBEAUSOLEIL" at bounding box center [138, 116] width 168 height 8
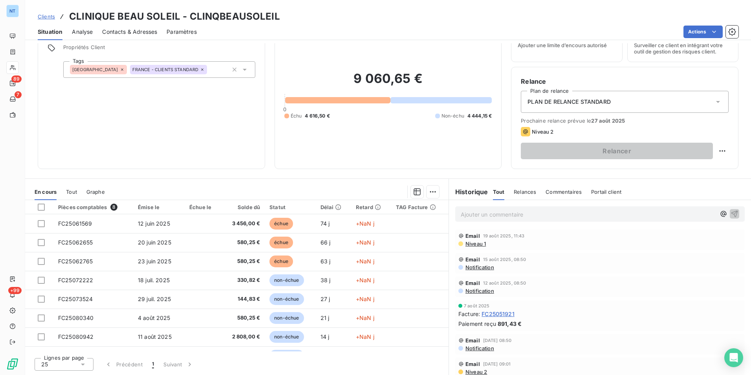
click at [138, 35] on span "Contacts & Adresses" at bounding box center [129, 32] width 55 height 8
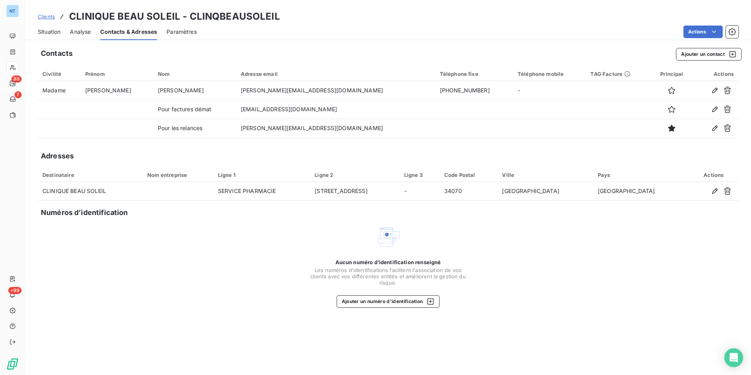
click at [51, 27] on div "Situation" at bounding box center [49, 32] width 23 height 17
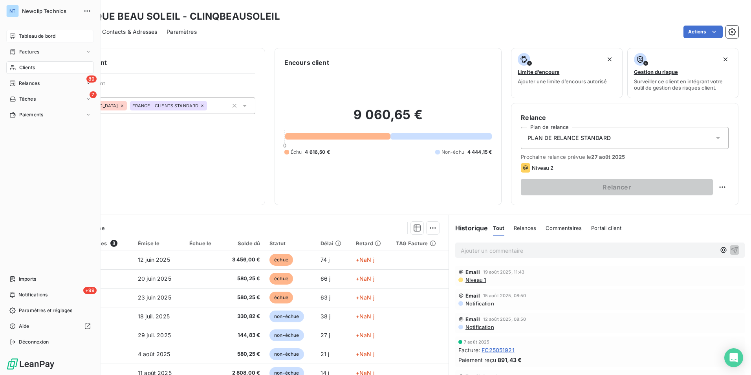
click at [18, 30] on div "Tableau de bord" at bounding box center [50, 36] width 88 height 13
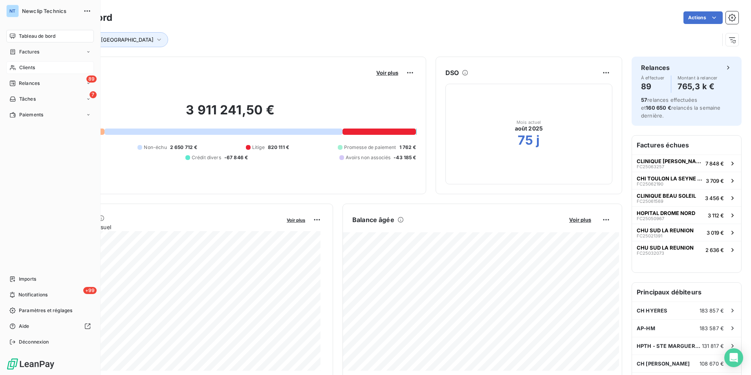
click at [19, 64] on span "Clients" at bounding box center [27, 67] width 16 height 7
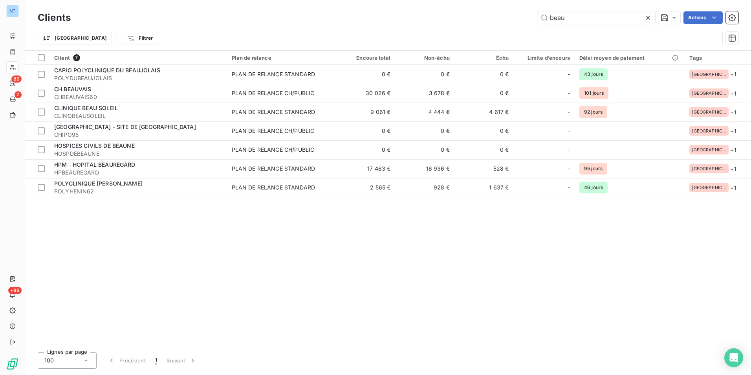
drag, startPoint x: 583, startPoint y: 13, endPoint x: 479, endPoint y: 37, distance: 106.8
click at [479, 37] on div "Clients beau Actions Trier Filtrer" at bounding box center [388, 29] width 701 height 41
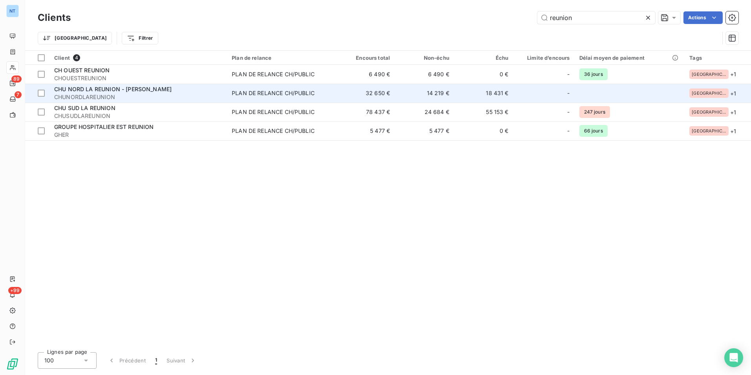
type input "reunion"
click at [113, 90] on span "[PERSON_NAME] LA REUNION - [PERSON_NAME]" at bounding box center [112, 89] width 117 height 7
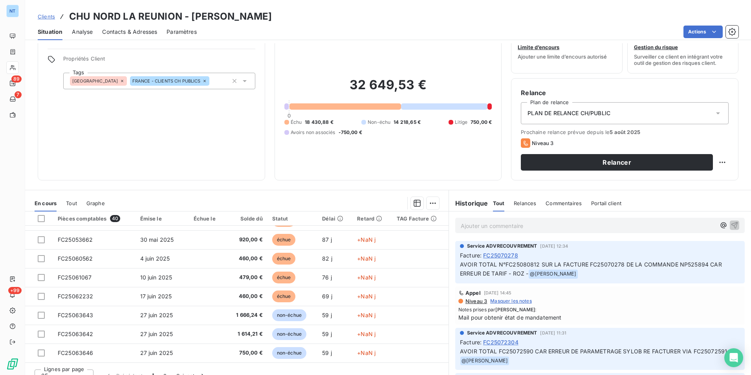
scroll to position [36, 0]
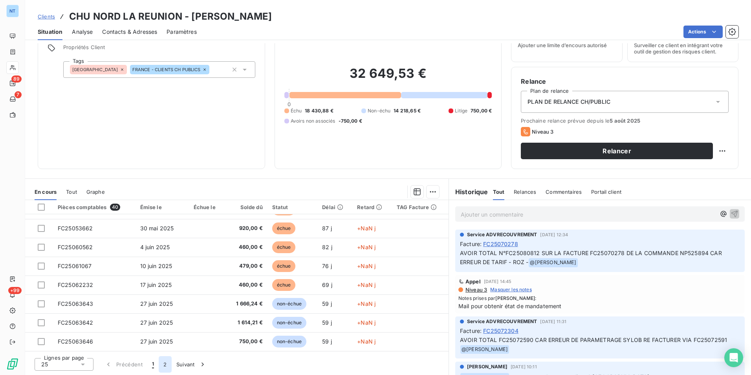
click at [166, 364] on button "2" at bounding box center [165, 364] width 13 height 17
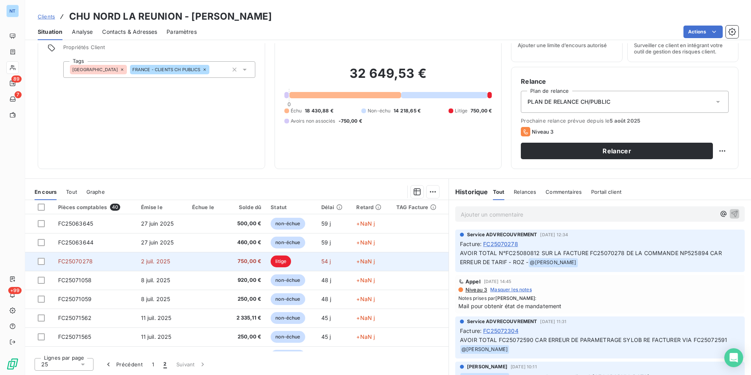
click at [107, 260] on td "FC25070278" at bounding box center [94, 261] width 83 height 19
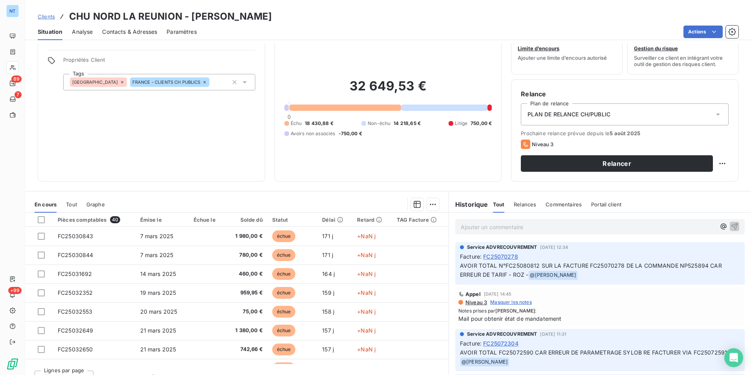
scroll to position [36, 0]
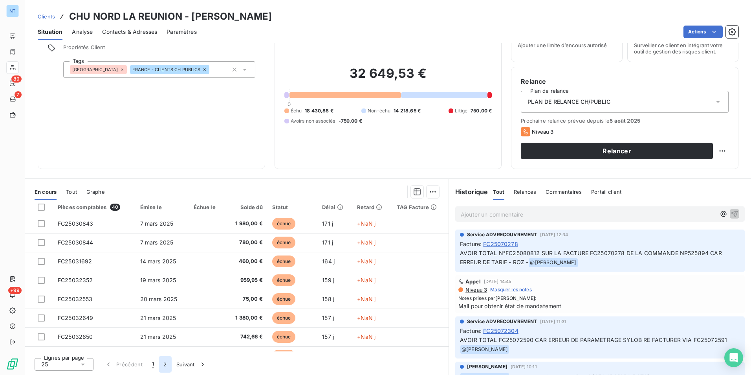
click at [161, 360] on button "2" at bounding box center [165, 364] width 13 height 17
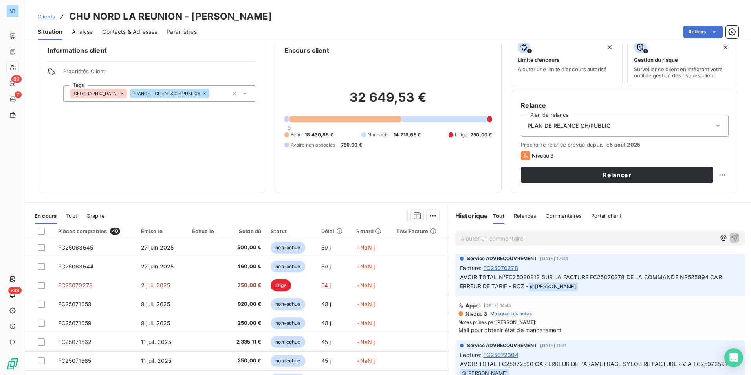
scroll to position [0, 0]
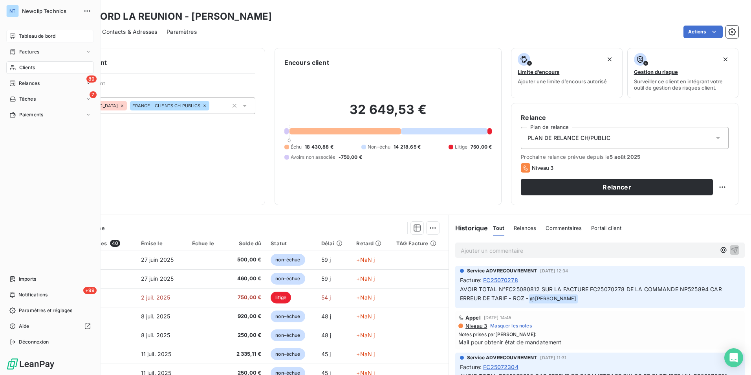
click at [31, 35] on span "Tableau de bord" at bounding box center [37, 36] width 37 height 7
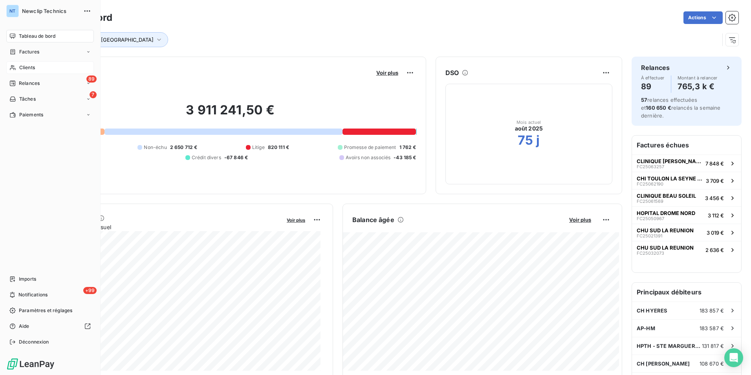
click at [17, 66] on div "Clients" at bounding box center [50, 67] width 88 height 13
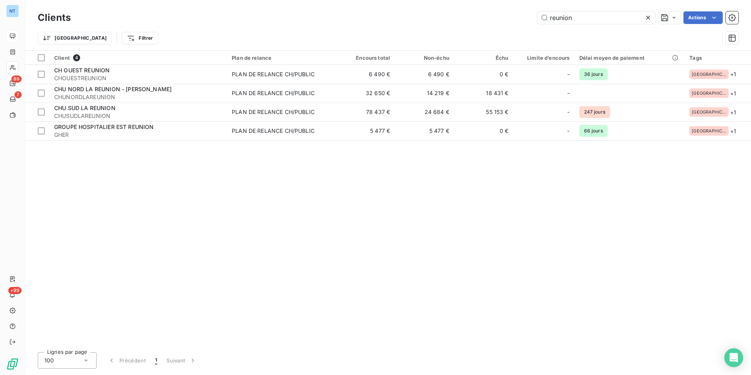
drag, startPoint x: 528, startPoint y: 22, endPoint x: 453, endPoint y: 31, distance: 75.9
click at [453, 31] on div "Clients reunion Actions Trier Filtrer" at bounding box center [388, 29] width 701 height 41
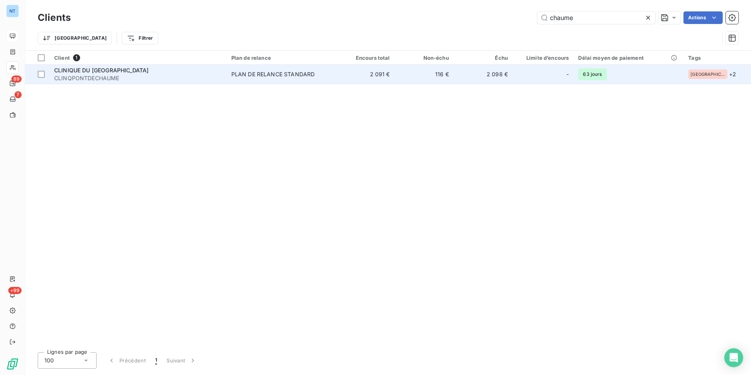
type input "chaume"
click at [123, 79] on span "CLINQPONTDECHAUME" at bounding box center [138, 78] width 168 height 8
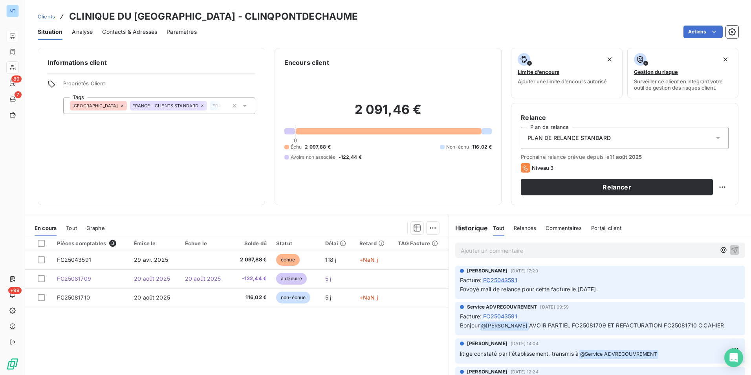
drag, startPoint x: 253, startPoint y: 248, endPoint x: 124, endPoint y: 194, distance: 140.2
click at [134, 204] on div "Informations client Propriétés Client Tags FRANCE FRANCE - CLIENTS STANDARD FRA…" at bounding box center [388, 209] width 726 height 332
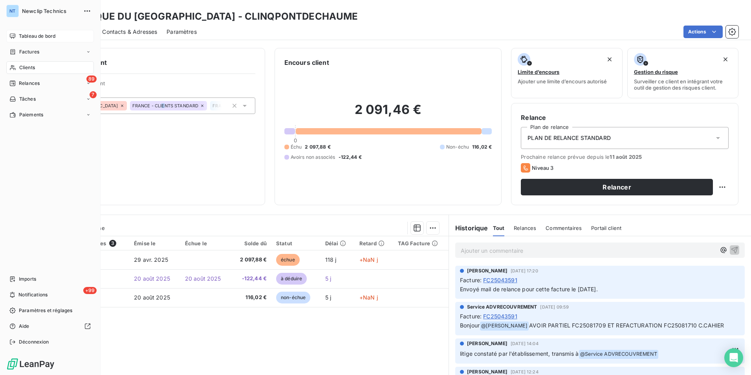
click at [17, 36] on div "Tableau de bord" at bounding box center [50, 36] width 88 height 13
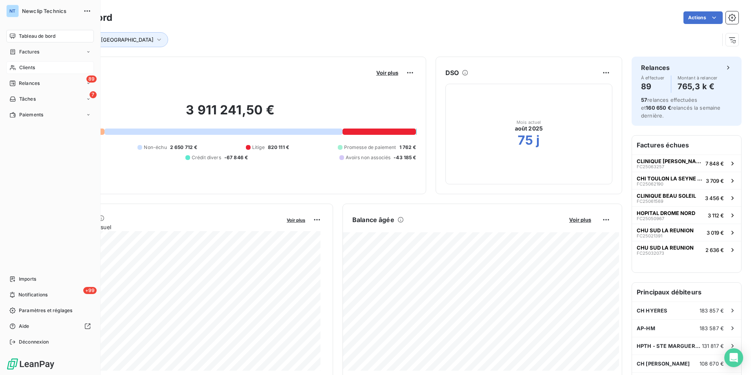
click at [25, 67] on span "Clients" at bounding box center [27, 67] width 16 height 7
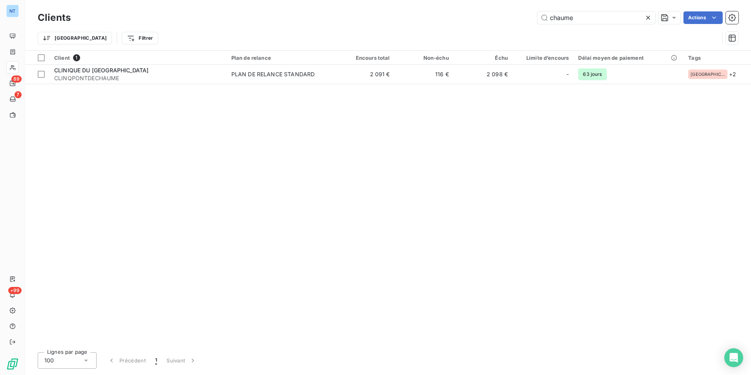
drag, startPoint x: 586, startPoint y: 19, endPoint x: 494, endPoint y: 29, distance: 92.2
click at [494, 29] on div "Clients chaume Actions Trier Filtrer" at bounding box center [388, 29] width 701 height 41
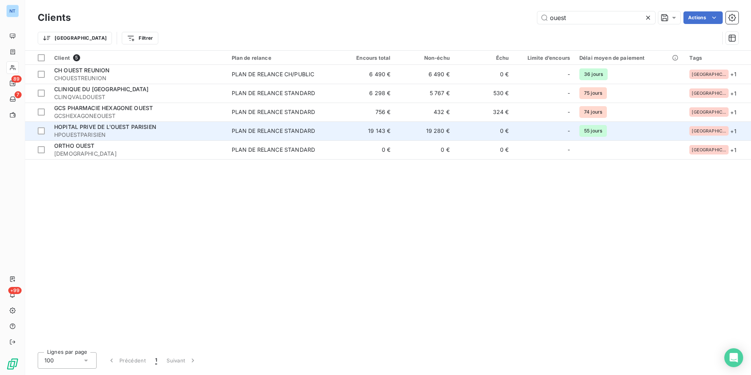
type input "ouest"
click at [105, 127] on span "HOPITAL PRIVE DE L'OUEST PARISIEN" at bounding box center [105, 126] width 102 height 7
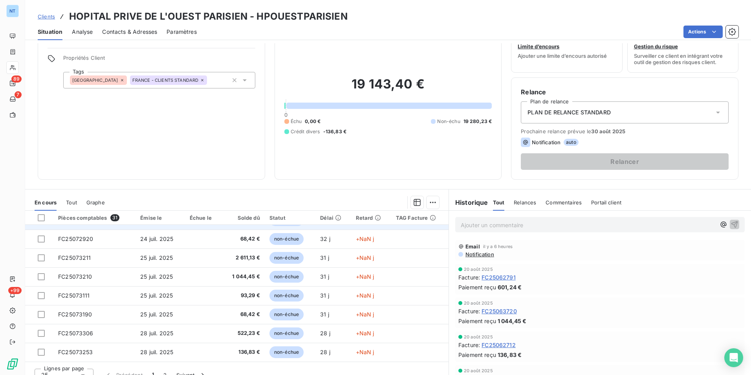
scroll to position [36, 0]
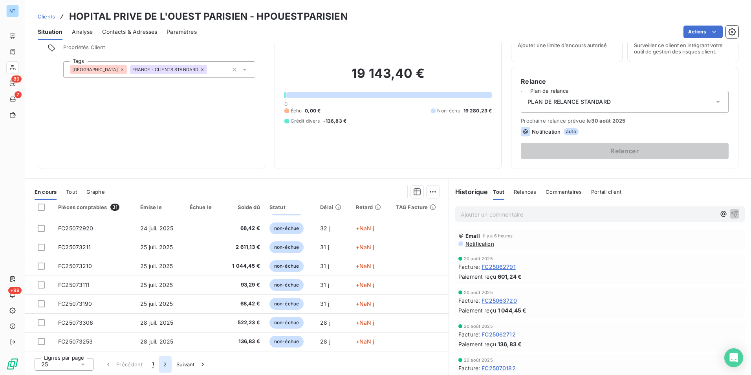
click at [168, 361] on button "2" at bounding box center [165, 364] width 13 height 17
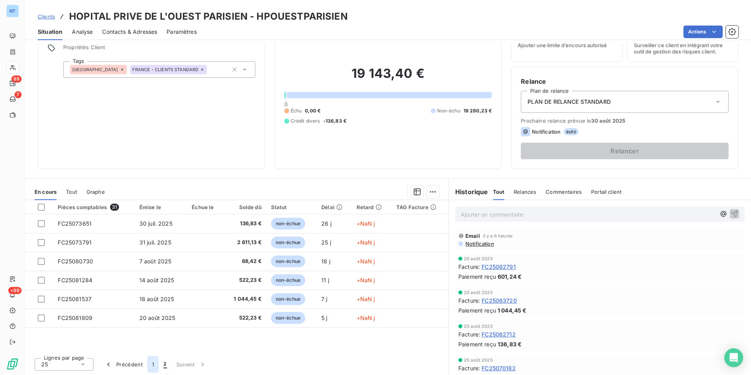
click at [153, 359] on button "1" at bounding box center [152, 364] width 11 height 17
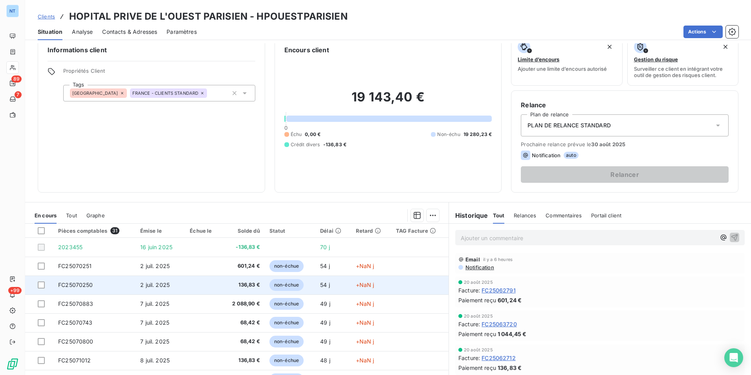
scroll to position [0, 0]
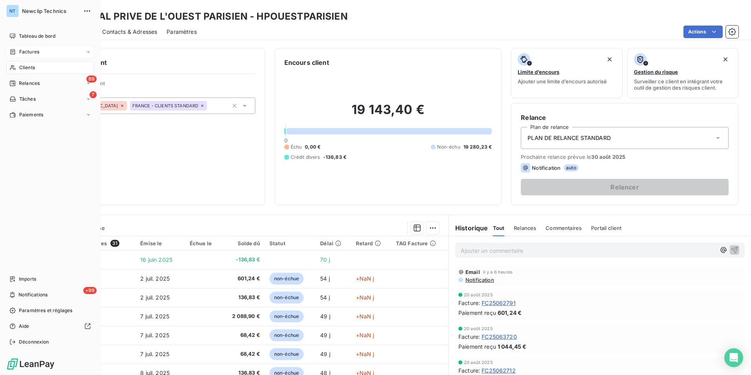
click at [14, 54] on icon at bounding box center [12, 52] width 7 height 6
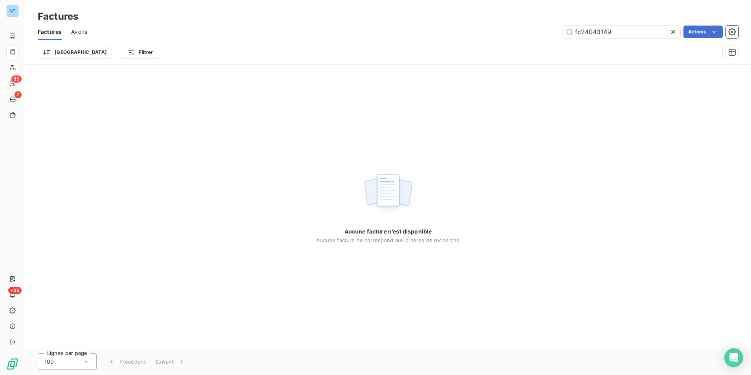
drag, startPoint x: 567, startPoint y: 38, endPoint x: 532, endPoint y: 42, distance: 34.8
click at [532, 42] on div "Factures Avoirs fc24043149 Actions Trier Filtrer" at bounding box center [388, 44] width 726 height 41
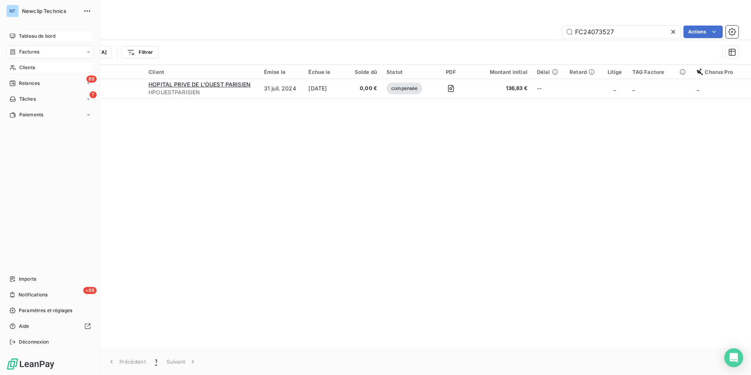
type input "FC24073527"
click at [12, 37] on icon at bounding box center [12, 36] width 6 height 6
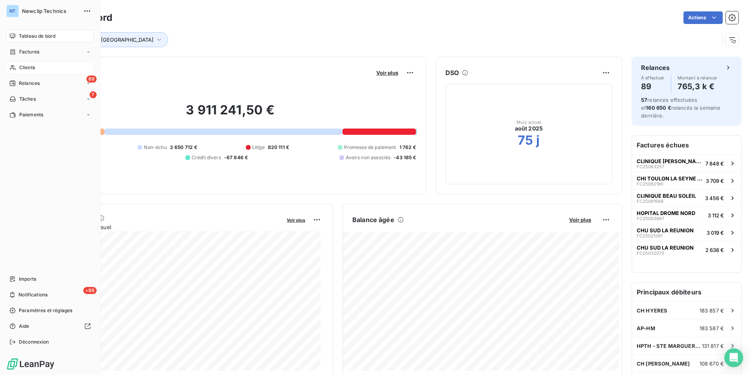
click at [34, 65] on span "Clients" at bounding box center [27, 67] width 16 height 7
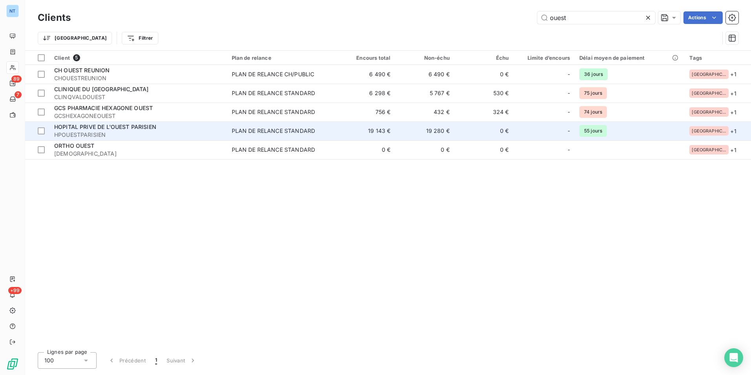
click at [132, 130] on div "HOPITAL PRIVE DE L'OUEST PARISIEN" at bounding box center [138, 127] width 168 height 8
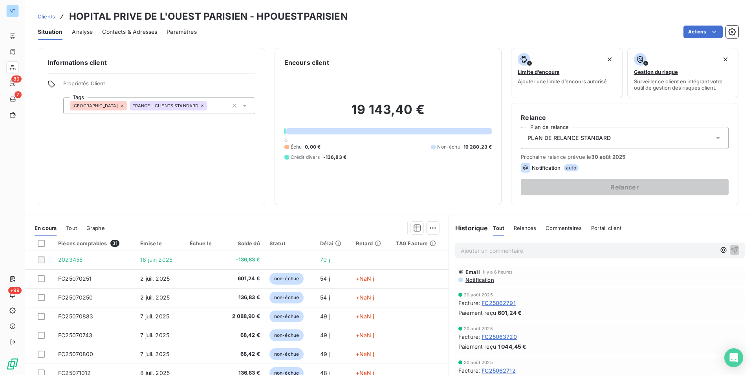
drag, startPoint x: 500, startPoint y: 258, endPoint x: 499, endPoint y: 249, distance: 9.2
click at [500, 256] on div "Ajouter un commentaire ﻿" at bounding box center [600, 250] width 302 height 28
click at [499, 249] on p "Ajouter un commentaire ﻿" at bounding box center [588, 251] width 255 height 10
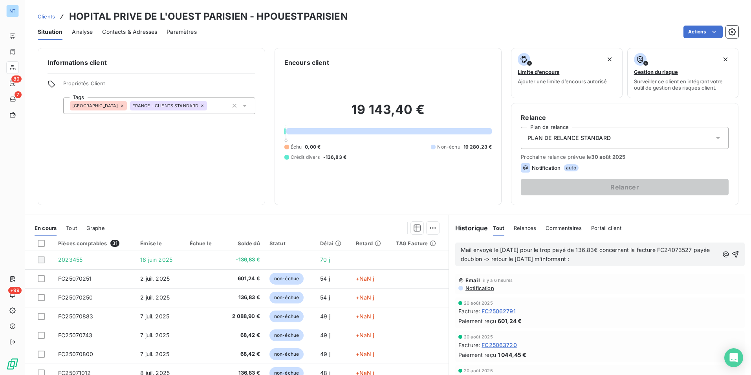
click at [611, 262] on p "Mail envoyé le 30/06/2025 pour le trop payé de 136.83€ concernant la facture FC…" at bounding box center [590, 255] width 258 height 18
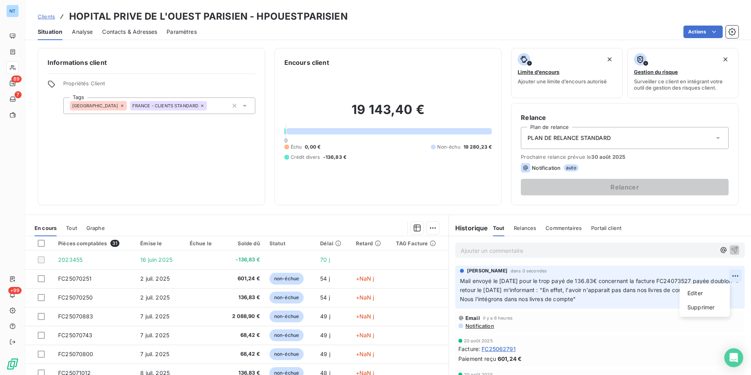
click at [724, 276] on html "NT 89 7 +99 Clients HOPITAL PRIVE DE L'OUEST PARISIEN - HPOUESTPARISIEN Situati…" at bounding box center [375, 187] width 751 height 375
click at [713, 290] on div "Editer" at bounding box center [705, 293] width 44 height 13
click at [477, 290] on span "Mail envoyé le 30/06/2025 pour le trop payé de 136.83€ concernant la facture FC…" at bounding box center [592, 285] width 264 height 16
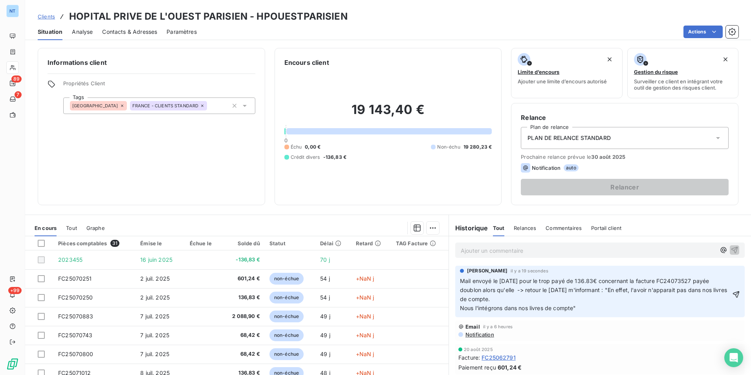
click at [713, 285] on p "Mail envoyé le 30/06/2025 pour le trop payé de 136.83€ concernant la facture FC…" at bounding box center [595, 295] width 271 height 36
click at [514, 290] on span "Mail envoyé le 30/06/2025 pour le trop payé de 136.83€ concernant la facture FC…" at bounding box center [594, 294] width 269 height 34
click at [512, 289] on span "Mail envoyé le 30/06/2025 pour le trop payé de 136.83€ concernant la facture FC…" at bounding box center [594, 294] width 269 height 34
click at [727, 272] on html "NT 89 7 +99 Clients HOPITAL PRIVE DE L'OUEST PARISIEN - HPOUESTPARISIEN Situati…" at bounding box center [375, 187] width 751 height 375
drag, startPoint x: 705, startPoint y: 290, endPoint x: 622, endPoint y: 301, distance: 84.1
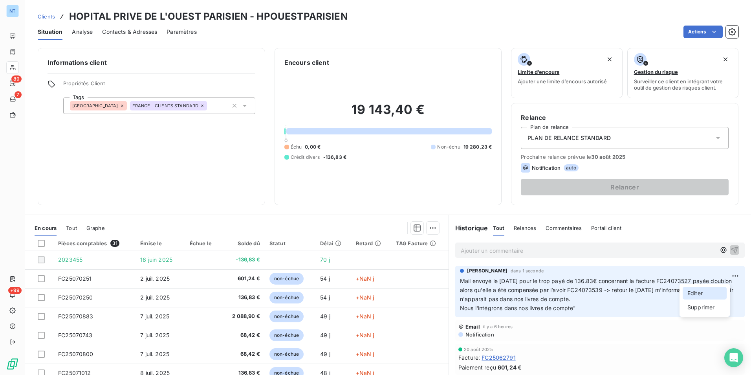
click at [705, 290] on div "Editer" at bounding box center [705, 293] width 44 height 13
click at [455, 309] on div "Romain Fourage il y a 6 secondes Mail envoyé le 30/06/2025 pour le trop payé de…" at bounding box center [600, 292] width 290 height 52
click at [460, 308] on span "Mail envoyé le 30/06/2025 pour le trop payé de 136.83€ concernant la facture FC…" at bounding box center [592, 294] width 265 height 34
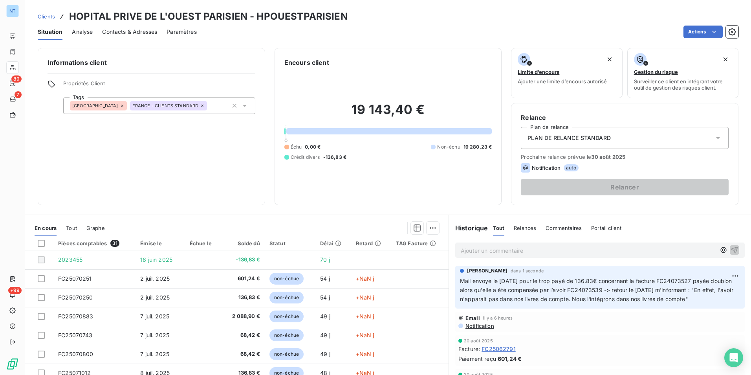
click at [436, 185] on div "19 143,40 € 0 Échu 0,00 € Non-échu 19 280,23 € Crédit divers -136,83 €" at bounding box center [388, 131] width 208 height 128
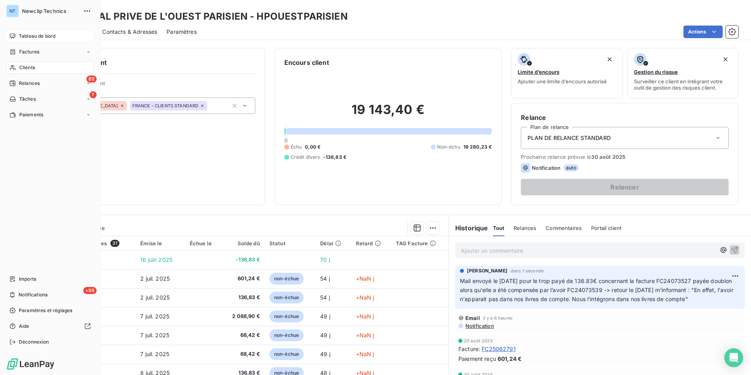
click at [19, 38] on span "Tableau de bord" at bounding box center [37, 36] width 37 height 7
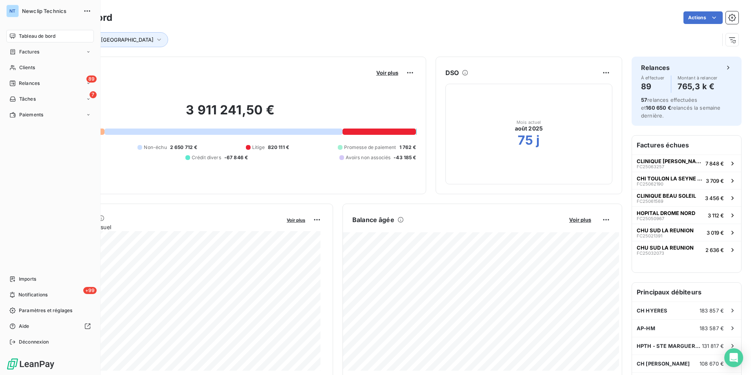
drag, startPoint x: 18, startPoint y: 67, endPoint x: 95, endPoint y: 53, distance: 78.6
click at [18, 67] on div "Clients" at bounding box center [50, 67] width 88 height 13
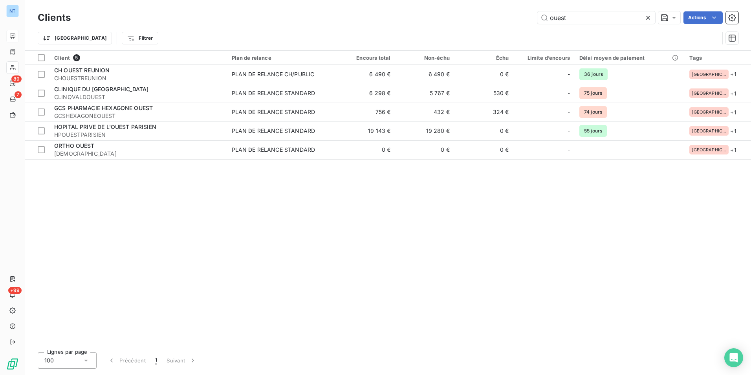
drag, startPoint x: 535, startPoint y: 20, endPoint x: 495, endPoint y: 24, distance: 39.5
click at [499, 24] on div "Clients ouest Actions" at bounding box center [388, 17] width 701 height 17
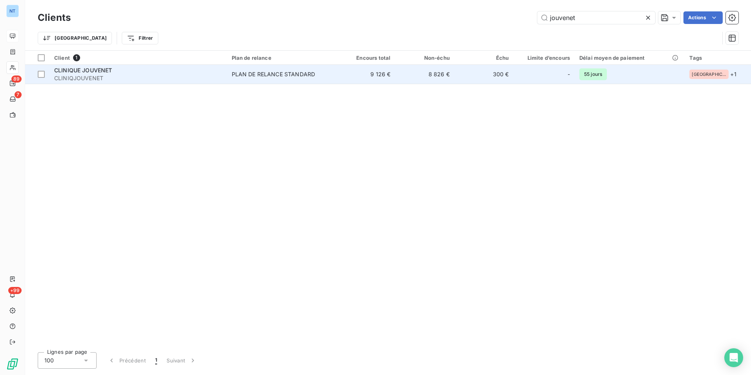
type input "jouvenet"
click at [324, 69] on td "PLAN DE RELANCE STANDARD" at bounding box center [281, 74] width 109 height 19
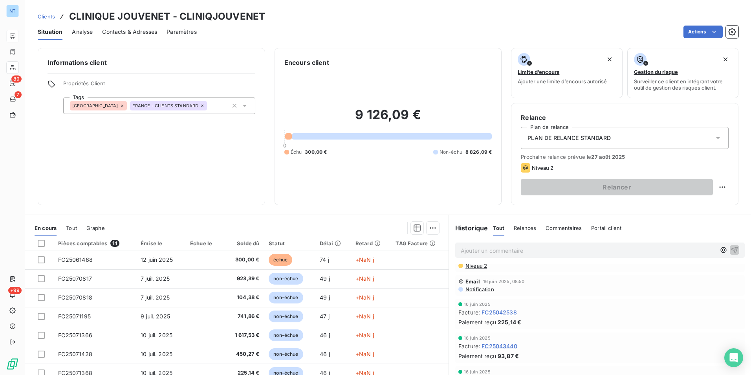
scroll to position [1454, 0]
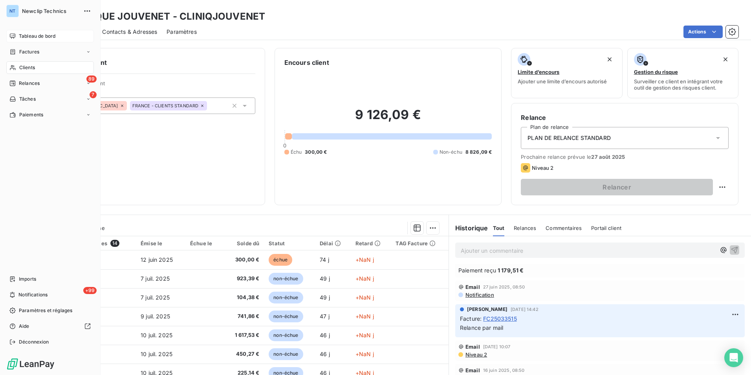
click at [8, 64] on div "Clients" at bounding box center [50, 67] width 88 height 13
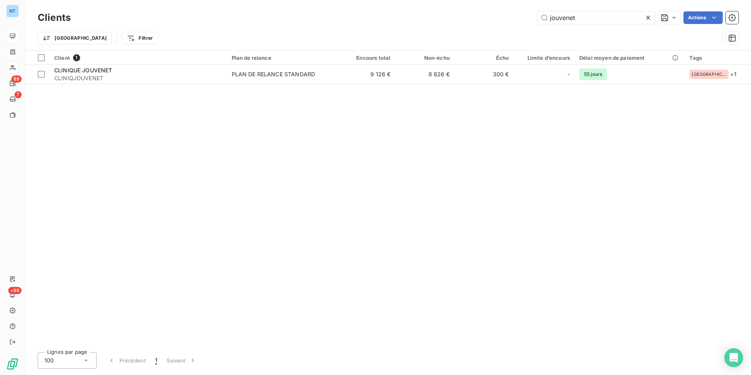
drag, startPoint x: 601, startPoint y: 22, endPoint x: 504, endPoint y: 31, distance: 97.4
click at [504, 31] on div "Clients jouvenet Actions Trier Filtrer" at bounding box center [388, 29] width 701 height 41
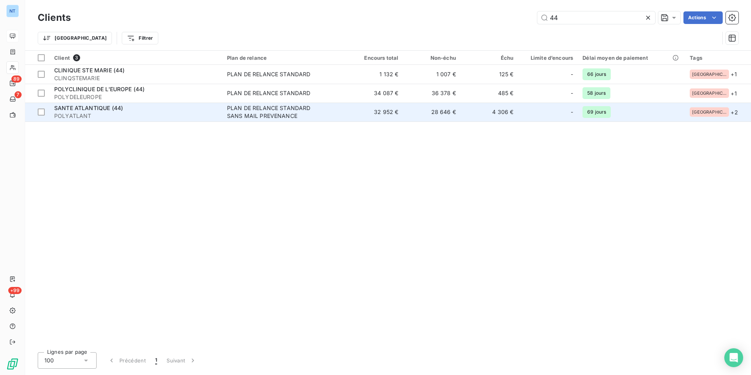
type input "44"
click at [103, 111] on span "SANTE ATLANTIQUE (44)" at bounding box center [88, 108] width 69 height 7
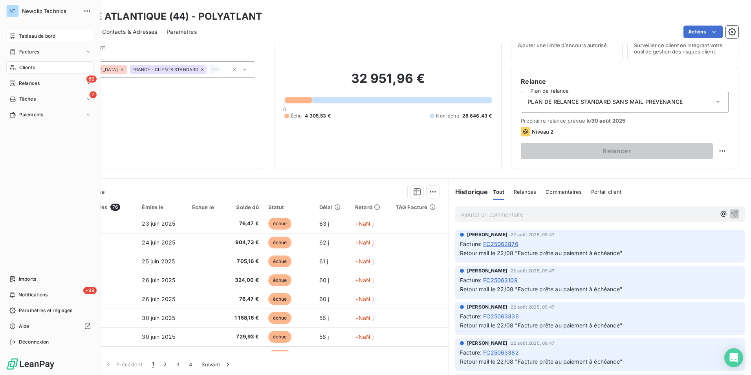
click at [15, 35] on icon at bounding box center [13, 35] width 6 height 5
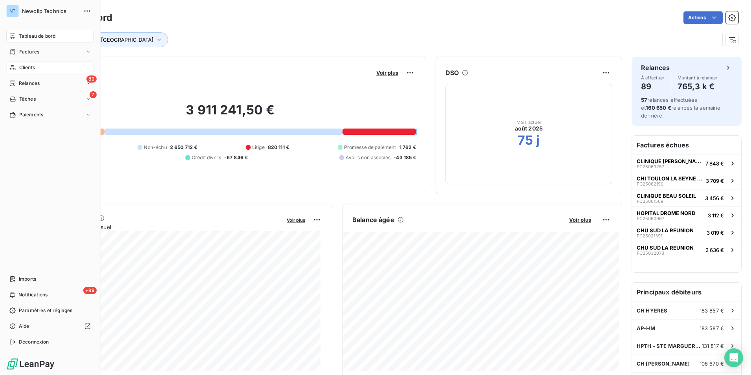
click at [21, 68] on span "Clients" at bounding box center [27, 67] width 16 height 7
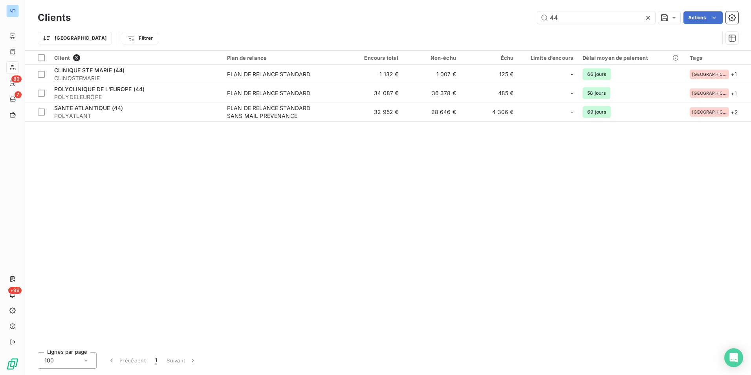
drag, startPoint x: 576, startPoint y: 20, endPoint x: 517, endPoint y: 25, distance: 58.7
click at [521, 26] on div "Clients 44 Actions" at bounding box center [388, 17] width 701 height 17
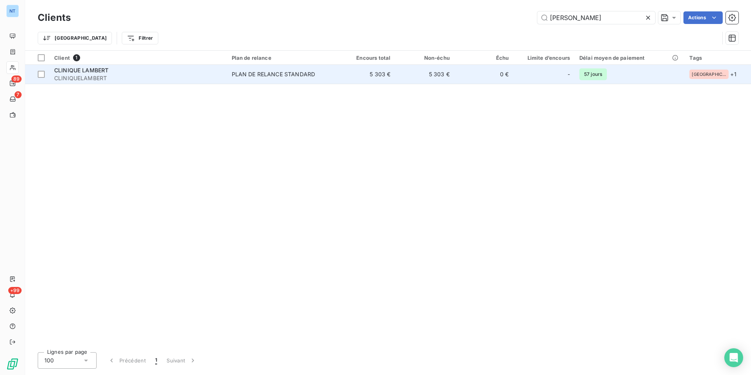
type input "lambert"
click at [66, 69] on span "CLINIQUE LAMBERT" at bounding box center [81, 70] width 54 height 7
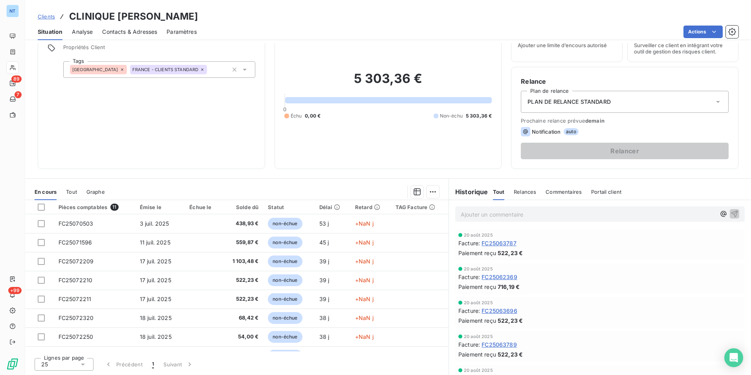
click at [139, 33] on span "Contacts & Adresses" at bounding box center [129, 32] width 55 height 8
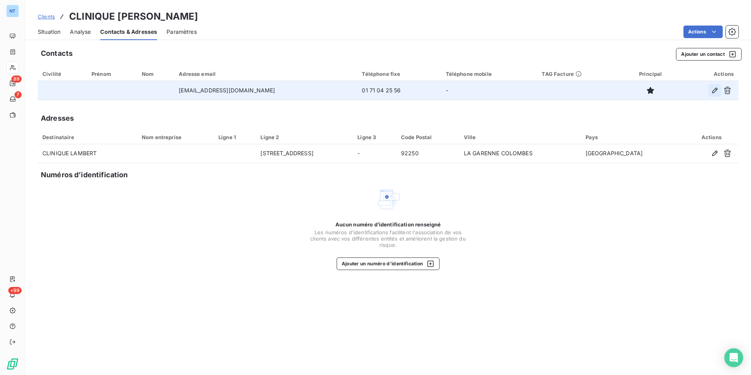
click at [711, 92] on icon "button" at bounding box center [715, 90] width 8 height 8
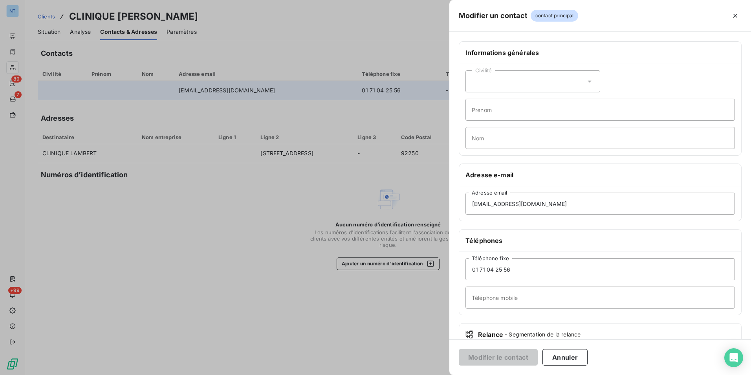
click at [491, 81] on div "Civilité" at bounding box center [533, 81] width 135 height 22
click at [493, 101] on span "Madame" at bounding box center [491, 100] width 21 height 7
click at [491, 114] on input "Prénom" at bounding box center [601, 110] width 270 height 22
type input "Laura"
type input "TURLURE"
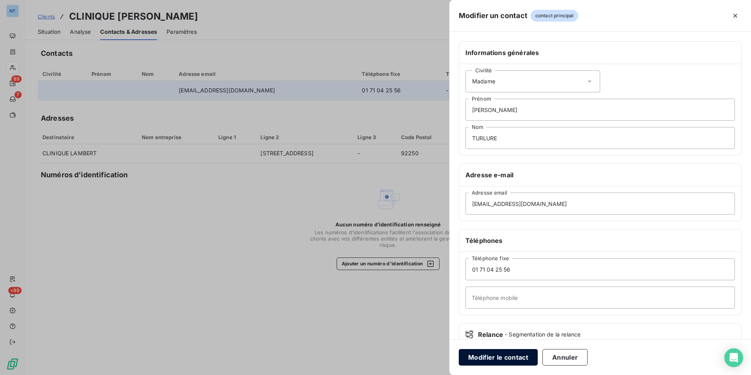
click at [511, 358] on button "Modifier le contact" at bounding box center [498, 357] width 79 height 17
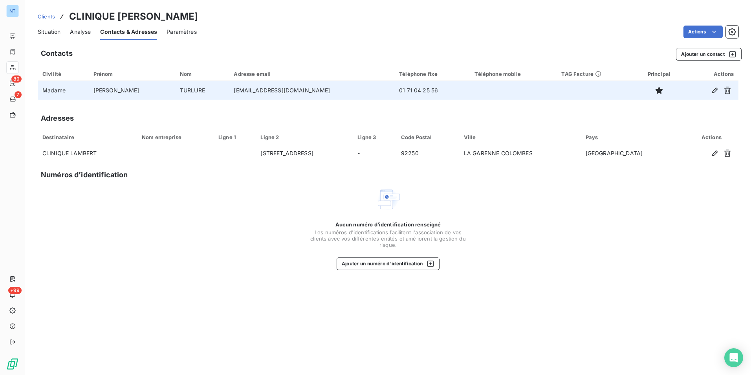
click at [45, 34] on span "Situation" at bounding box center [49, 32] width 23 height 8
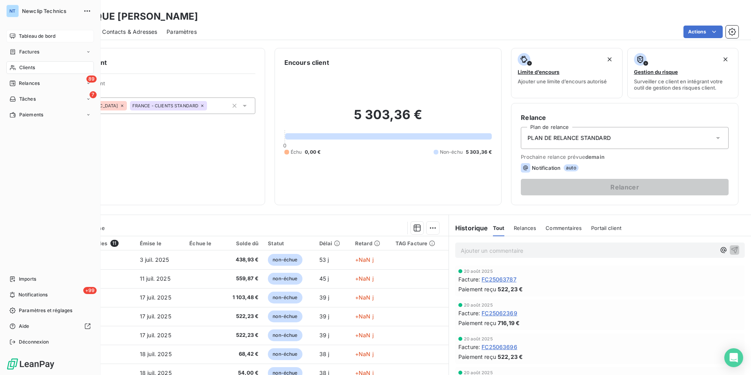
click at [16, 37] on div "Tableau de bord" at bounding box center [50, 36] width 88 height 13
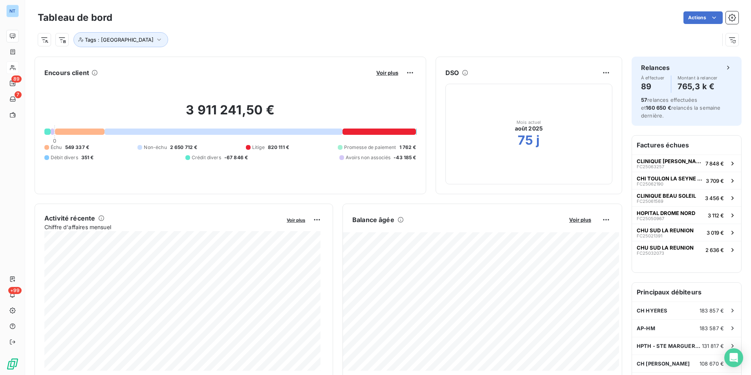
drag, startPoint x: 324, startPoint y: 121, endPoint x: 228, endPoint y: 227, distance: 143.3
click at [228, 227] on span "Chiffre d'affaires mensuel" at bounding box center [162, 227] width 237 height 8
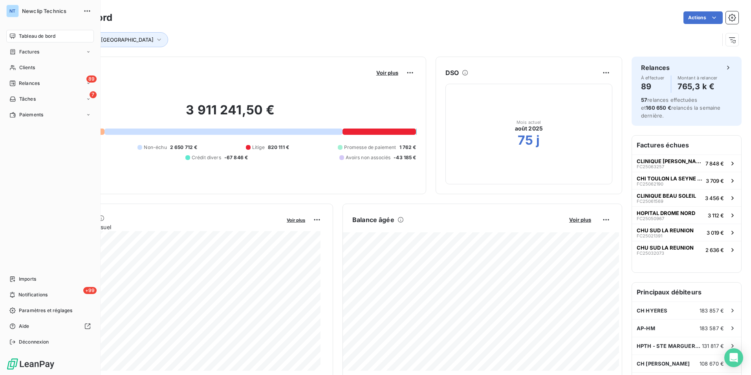
drag, startPoint x: 16, startPoint y: 67, endPoint x: 97, endPoint y: 51, distance: 82.8
click at [16, 67] on icon at bounding box center [12, 67] width 7 height 6
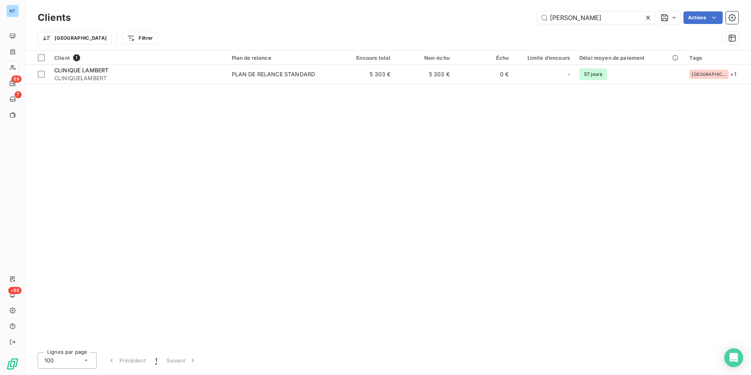
click at [537, 26] on div "Clients lambert Actions" at bounding box center [388, 17] width 701 height 17
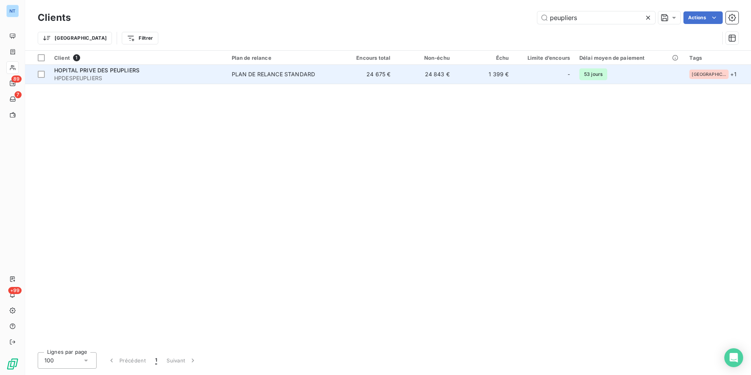
type input "peupliers"
click at [220, 72] on div "HOPITAL PRIVE DES PEUPLIERS" at bounding box center [138, 70] width 168 height 8
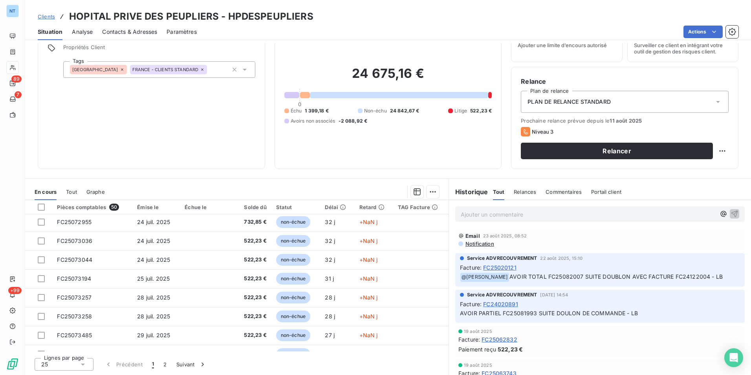
scroll to position [138, 0]
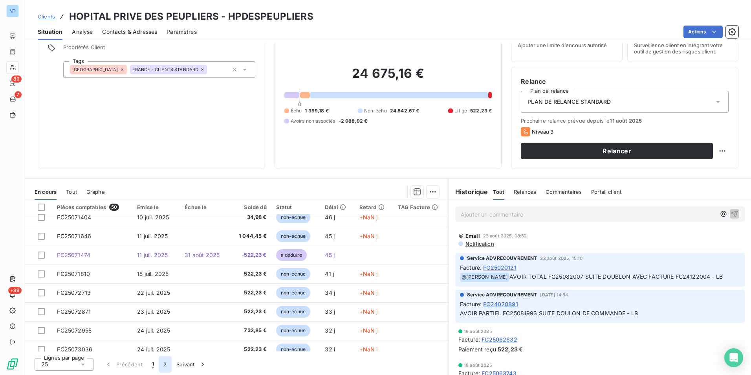
click at [171, 365] on button "2" at bounding box center [165, 364] width 13 height 17
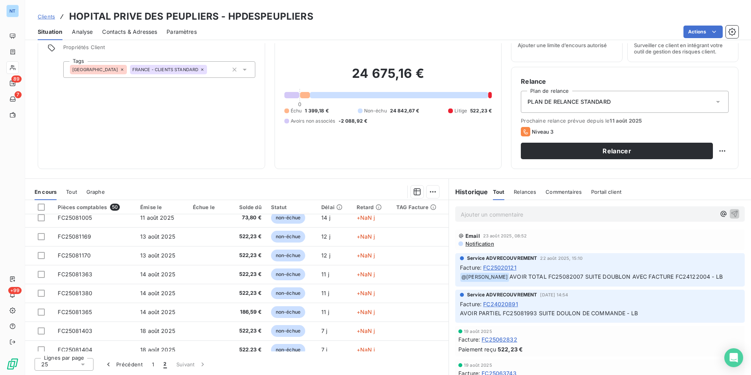
scroll to position [335, 0]
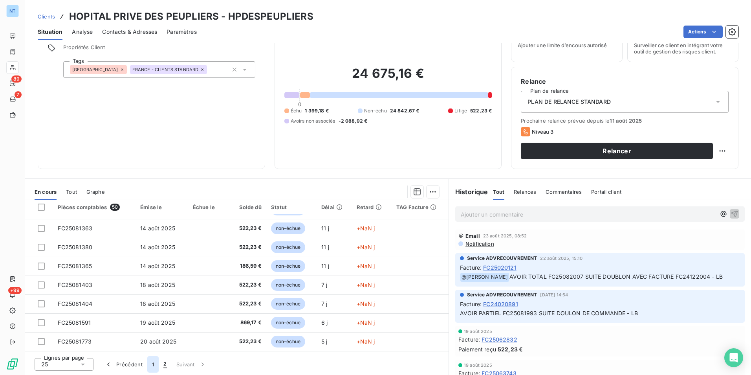
click at [148, 367] on button "1" at bounding box center [152, 364] width 11 height 17
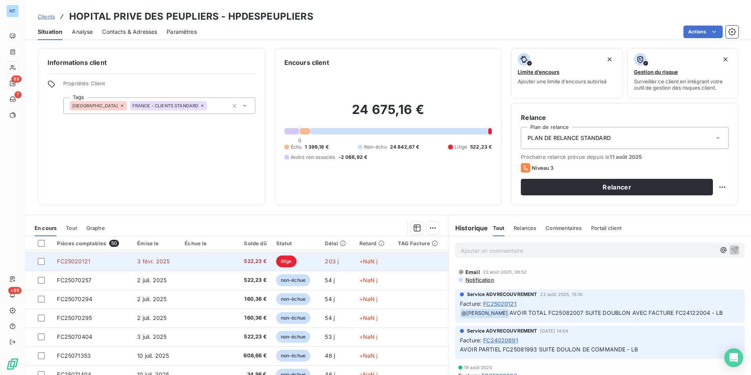
scroll to position [0, 0]
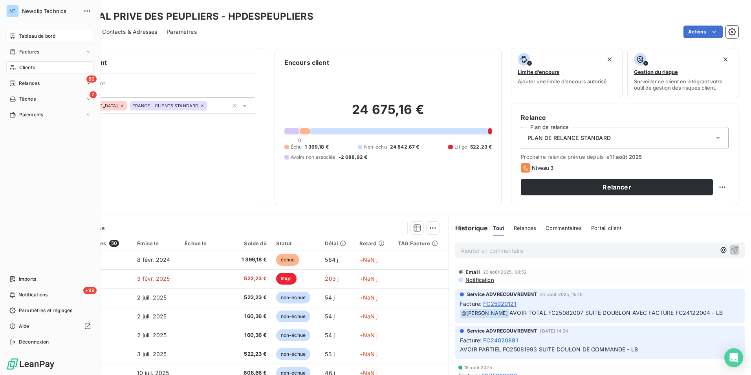
drag, startPoint x: 14, startPoint y: 37, endPoint x: 18, endPoint y: 39, distance: 4.2
click at [15, 37] on icon at bounding box center [12, 36] width 6 height 6
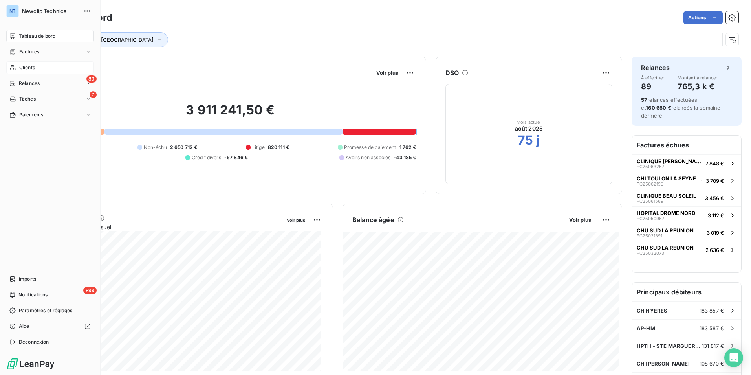
click at [10, 67] on icon at bounding box center [12, 67] width 7 height 6
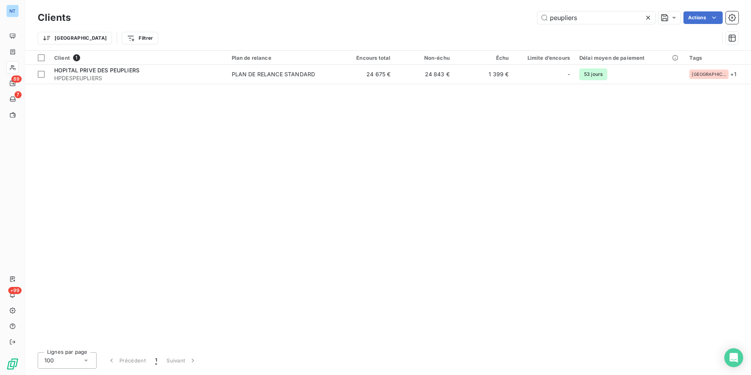
drag, startPoint x: 581, startPoint y: 19, endPoint x: 504, endPoint y: 21, distance: 77.4
click at [520, 22] on div "peupliers Actions" at bounding box center [409, 17] width 658 height 13
type input "nollet"
click at [160, 64] on th "Client 1" at bounding box center [138, 58] width 177 height 14
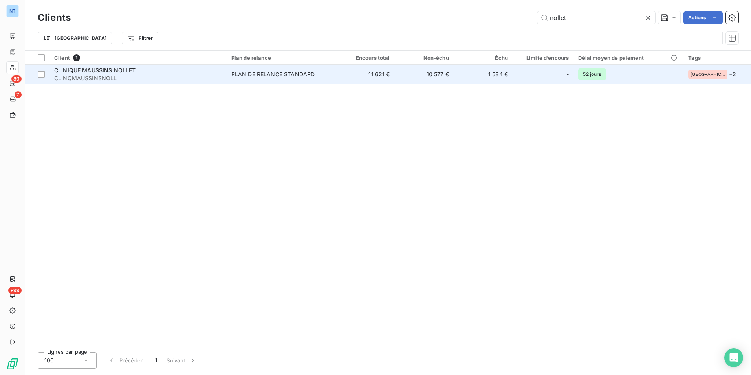
click at [156, 72] on div "CLINIQUE MAUSSINS NOLLET" at bounding box center [138, 70] width 168 height 8
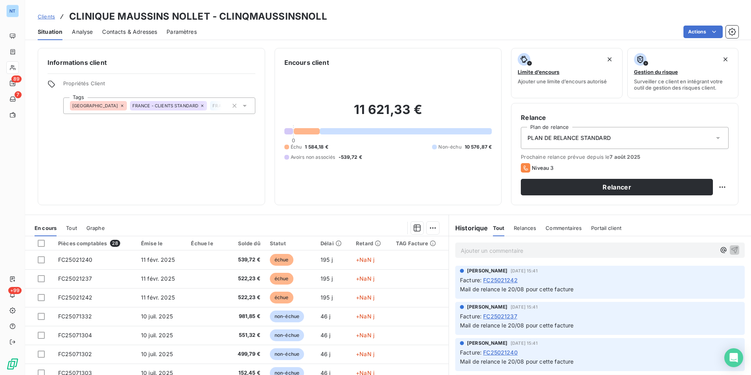
click at [476, 249] on p "Ajouter un commentaire ﻿" at bounding box center [588, 251] width 255 height 10
click at [519, 250] on p "Retour le 19/08 : "" at bounding box center [588, 250] width 255 height 9
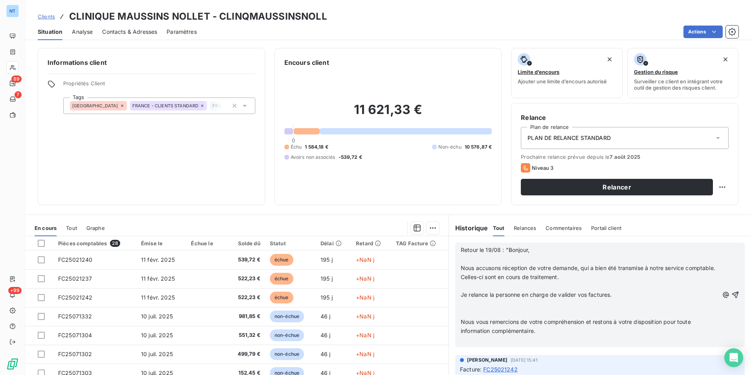
click at [501, 260] on p "﻿" at bounding box center [590, 259] width 258 height 9
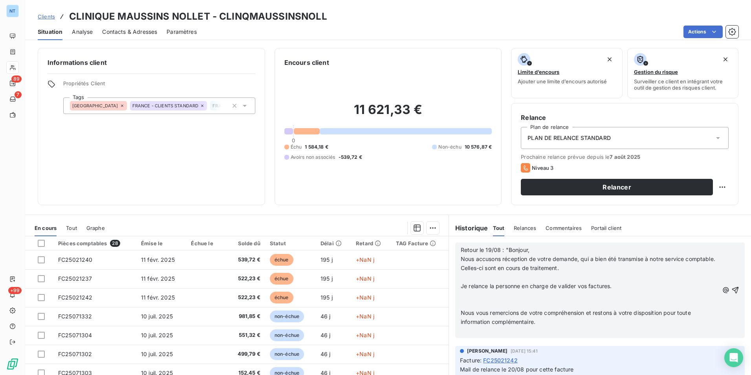
click at [483, 276] on p "﻿" at bounding box center [590, 277] width 258 height 9
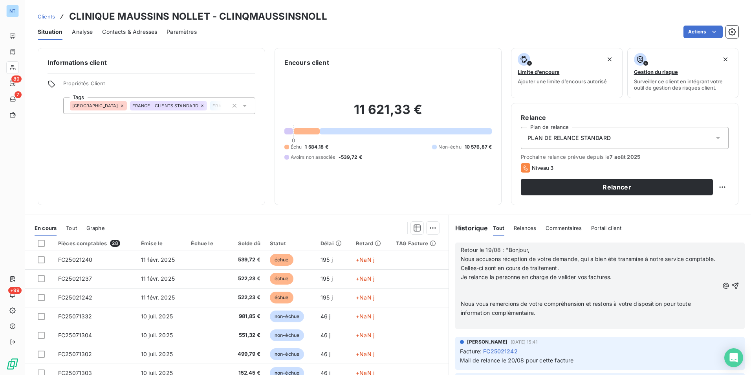
click at [473, 293] on p "﻿" at bounding box center [590, 294] width 258 height 9
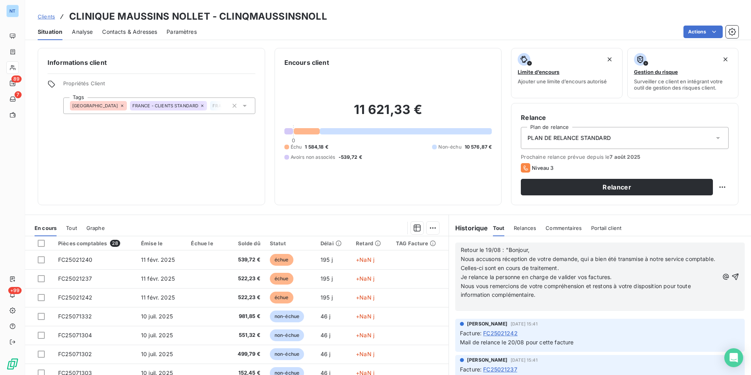
click at [468, 304] on p "﻿" at bounding box center [590, 303] width 258 height 9
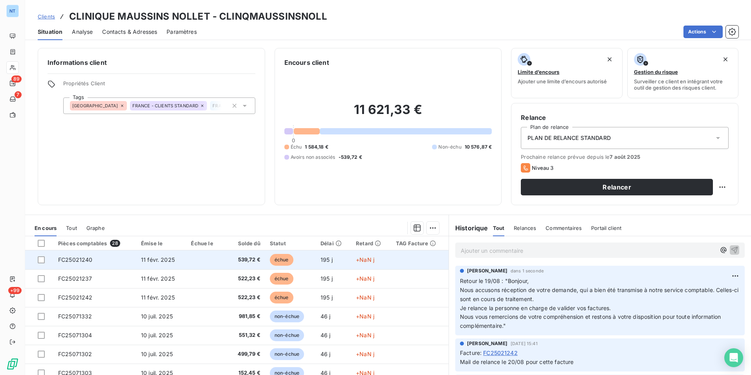
click at [216, 259] on td at bounding box center [204, 259] width 37 height 19
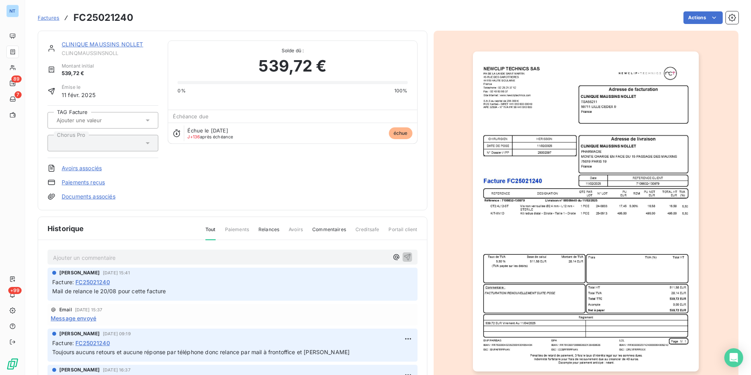
click at [90, 255] on p "Ajouter un commentaire ﻿" at bounding box center [221, 258] width 336 height 10
click at [135, 253] on p "Retour le 20/08 : "" at bounding box center [221, 257] width 336 height 9
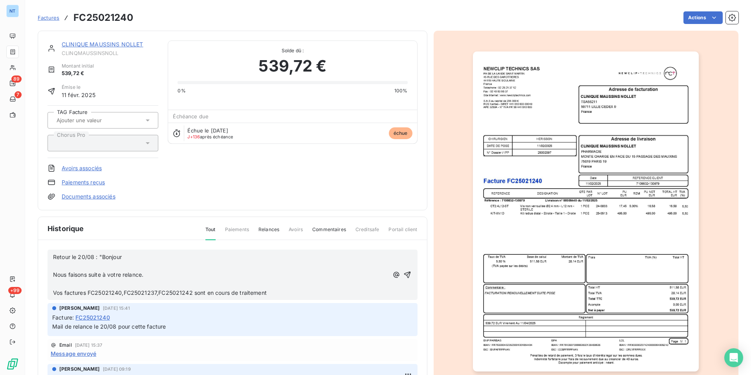
click at [79, 283] on p at bounding box center [221, 283] width 336 height 9
click at [73, 267] on p at bounding box center [221, 265] width 336 height 9
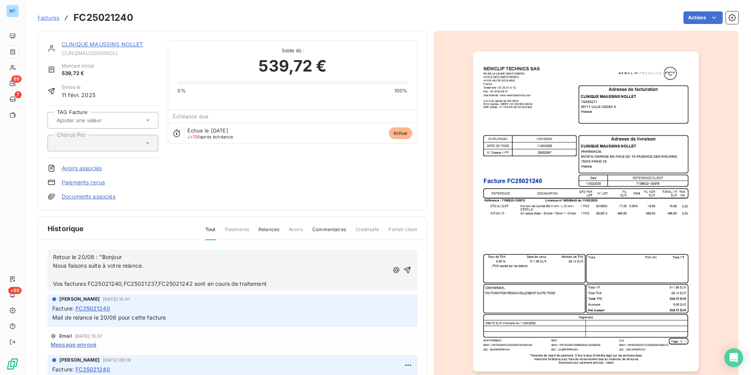
click at [101, 271] on p "﻿" at bounding box center [221, 274] width 336 height 9
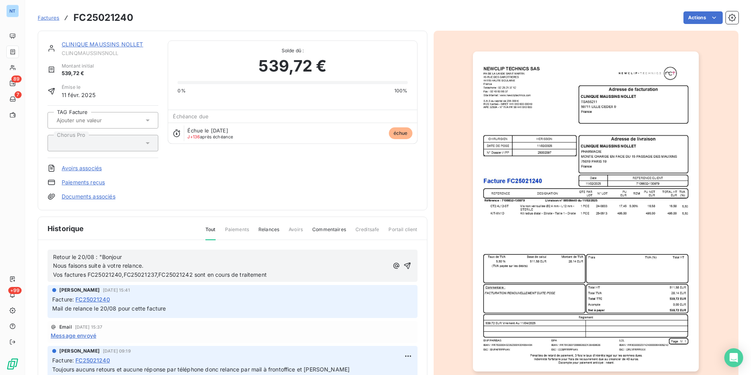
click at [275, 275] on p "Vos factures FC25021240,FC25021237,FC25021242 sont en cours de traitement" at bounding box center [221, 274] width 336 height 9
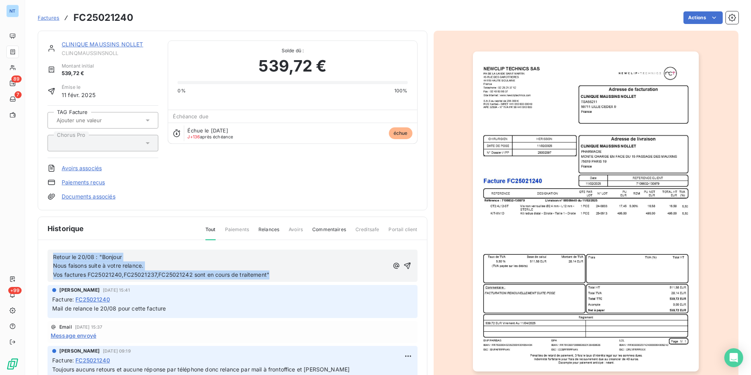
drag, startPoint x: 271, startPoint y: 275, endPoint x: 50, endPoint y: 257, distance: 222.7
click at [50, 257] on div "Retour le 20/08 : "Bonjour Nous faisons suite à votre relance. Vos factures FC2…" at bounding box center [233, 265] width 370 height 33
copy div "Retour le 20/08 : "Bonjour Nous faisons suite à votre relance. Vos factures FC2…"
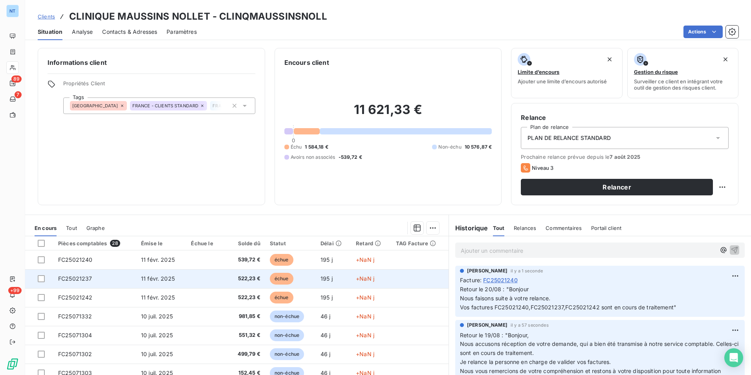
click at [237, 279] on span "522,23 €" at bounding box center [243, 279] width 33 height 8
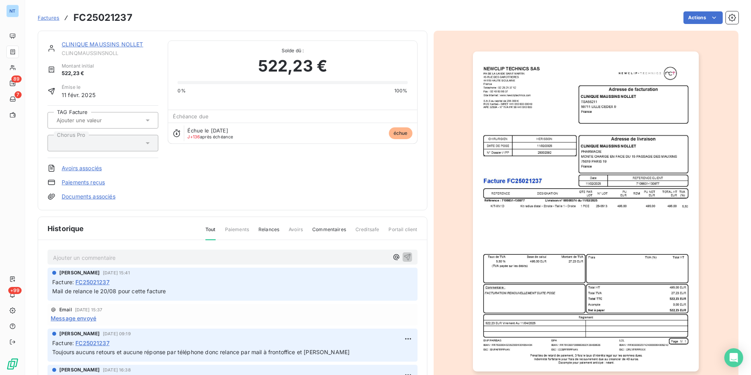
click at [114, 257] on p "Ajouter un commentaire ﻿" at bounding box center [221, 258] width 336 height 10
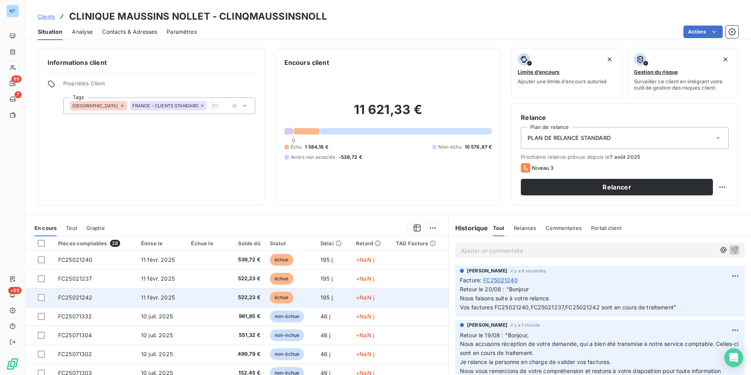
click at [133, 295] on td "FC25021242" at bounding box center [94, 297] width 83 height 19
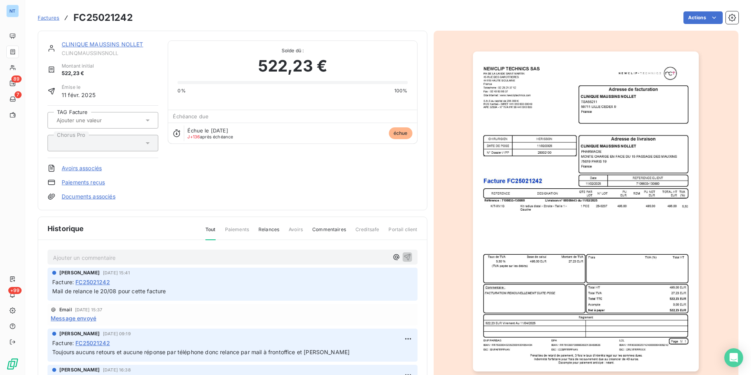
drag, startPoint x: 117, startPoint y: 250, endPoint x: 119, endPoint y: 254, distance: 4.7
click at [118, 251] on div "Ajouter un commentaire ﻿" at bounding box center [233, 256] width 370 height 15
click at [122, 266] on div "Ajouter un commentaire ﻿ Christine COUSSEAU 20 août 2025, 15:41 Facture : FC250…" at bounding box center [232, 331] width 389 height 182
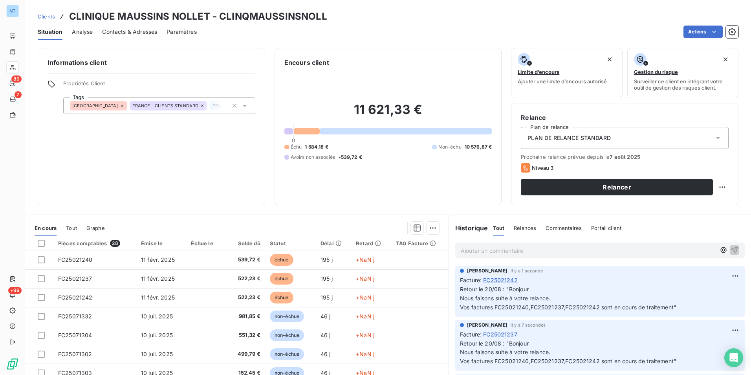
click at [167, 174] on div "Informations client Propriétés Client Tags FRANCE FRANCE - CLIENTS STANDARD FRA…" at bounding box center [151, 126] width 227 height 157
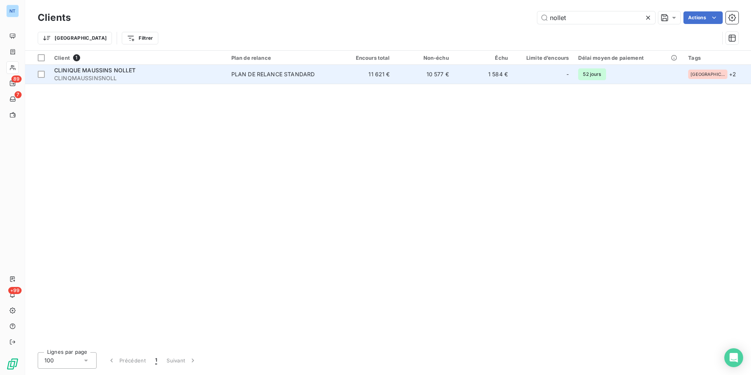
click at [86, 76] on span "CLINQMAUSSINSNOLL" at bounding box center [138, 78] width 168 height 8
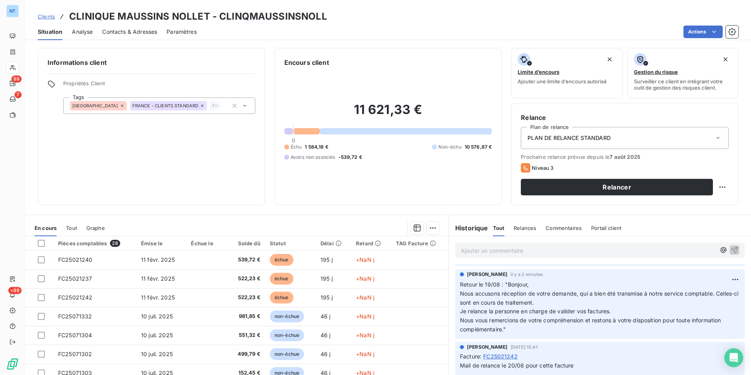
scroll to position [236, 0]
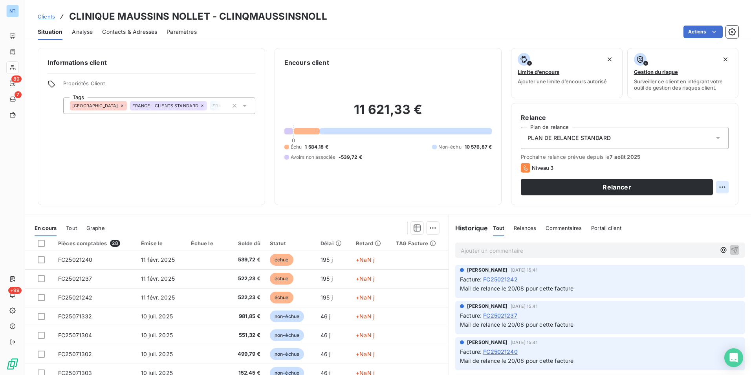
click at [715, 186] on html "NT 89 7 +99 Clients CLINIQUE MAUSSINS NOLLET - CLINQMAUSSINSNOLL Situation Anal…" at bounding box center [375, 187] width 751 height 375
click at [672, 204] on div "Replanifier cette action" at bounding box center [684, 204] width 70 height 13
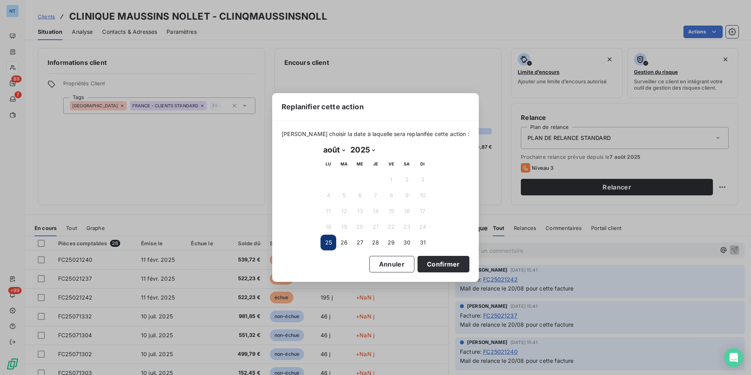
click at [337, 141] on div "août 2025 Month: janvier février mars avril mai juin juillet août septembre oct…" at bounding box center [375, 197] width 121 height 118
click at [335, 147] on select "janvier février mars avril mai juin juillet août septembre octobre novembre déc…" at bounding box center [334, 149] width 27 height 13
select select "8"
click at [321, 143] on select "janvier février mars avril mai juin juillet août septembre octobre novembre déc…" at bounding box center [334, 149] width 27 height 13
click at [332, 185] on button "1" at bounding box center [329, 180] width 16 height 16
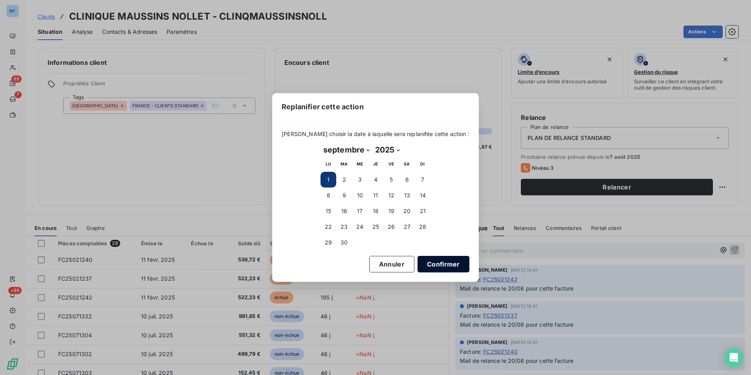
click at [446, 268] on button "Confirmer" at bounding box center [444, 264] width 52 height 17
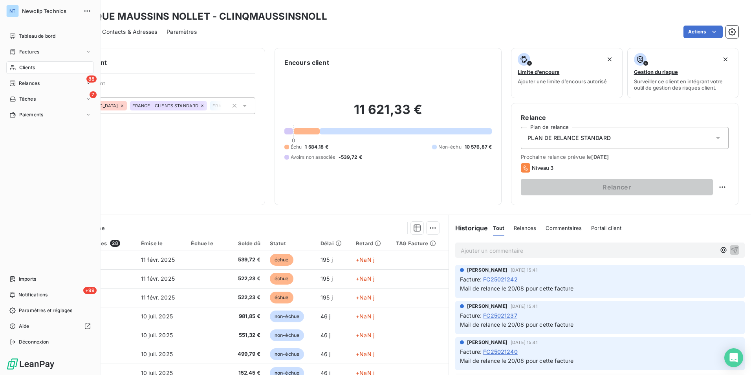
click at [20, 33] on span "Tableau de bord" at bounding box center [37, 36] width 37 height 7
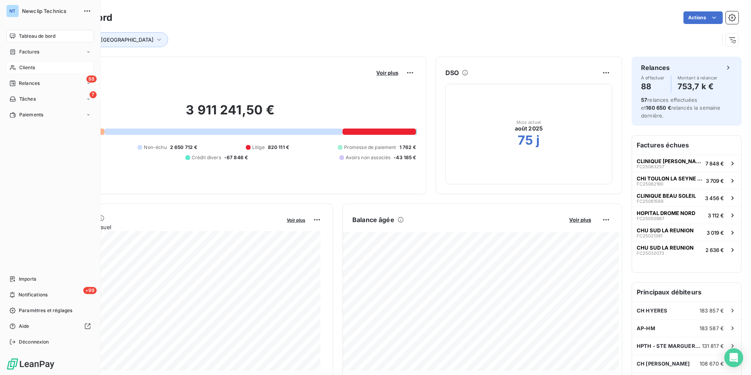
drag, startPoint x: 17, startPoint y: 69, endPoint x: 54, endPoint y: 65, distance: 38.0
click at [17, 69] on div "Clients" at bounding box center [50, 67] width 88 height 13
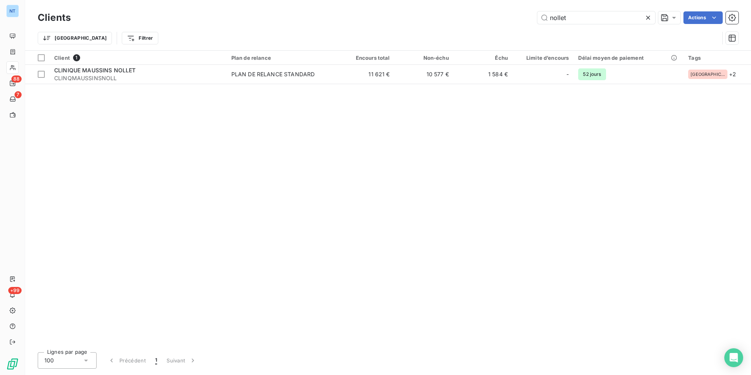
drag, startPoint x: 512, startPoint y: 28, endPoint x: 502, endPoint y: 28, distance: 9.0
click at [502, 29] on div "Clients nollet Actions Trier Filtrer" at bounding box center [388, 29] width 701 height 41
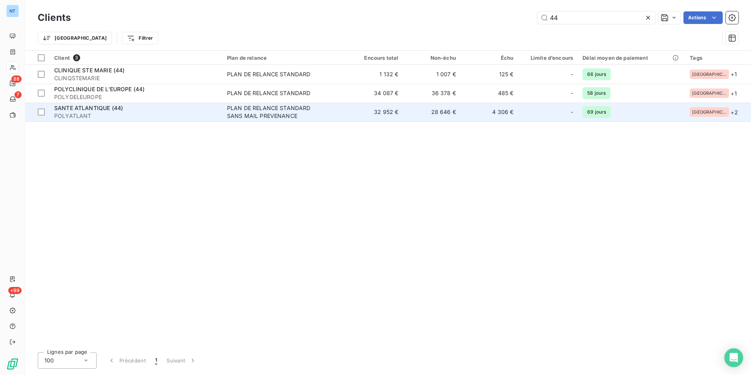
type input "44"
click at [103, 112] on div "SANTE ATLANTIQUE (44)" at bounding box center [135, 108] width 163 height 8
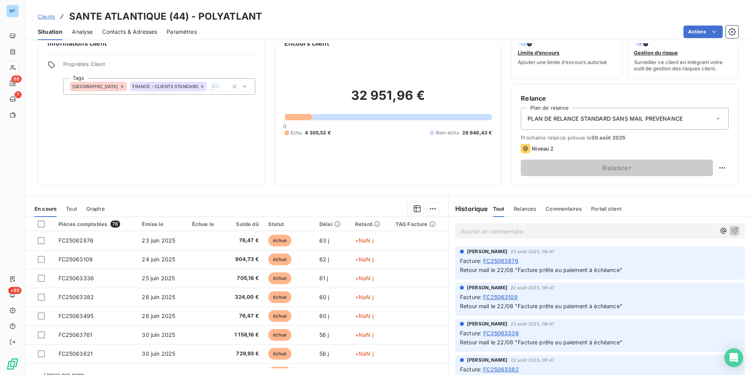
scroll to position [36, 0]
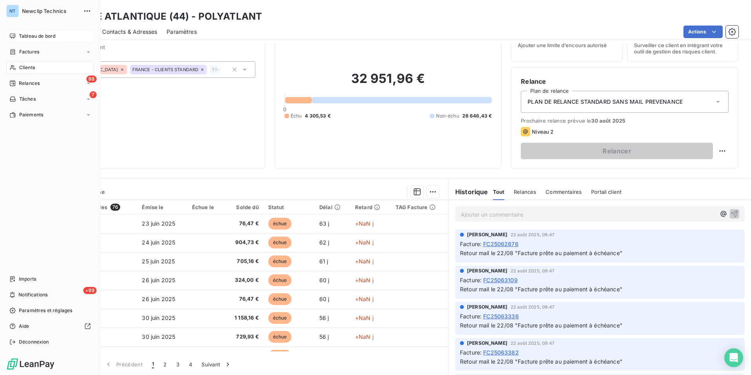
click at [19, 34] on span "Tableau de bord" at bounding box center [37, 36] width 37 height 7
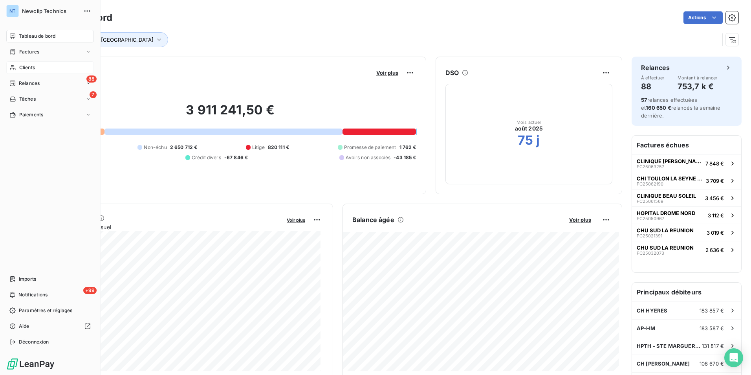
click at [33, 67] on span "Clients" at bounding box center [27, 67] width 16 height 7
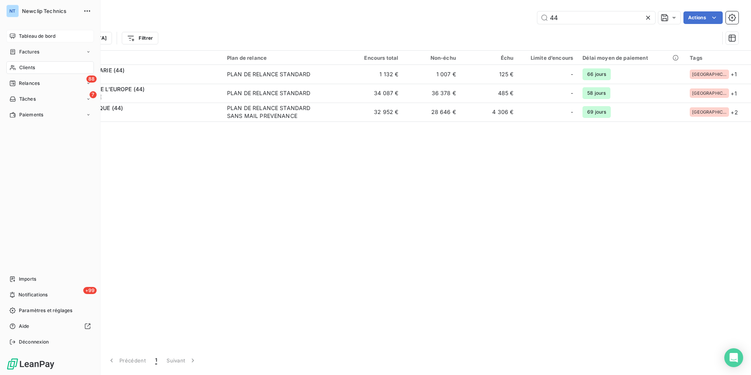
click at [26, 40] on div "Tableau de bord" at bounding box center [50, 36] width 88 height 13
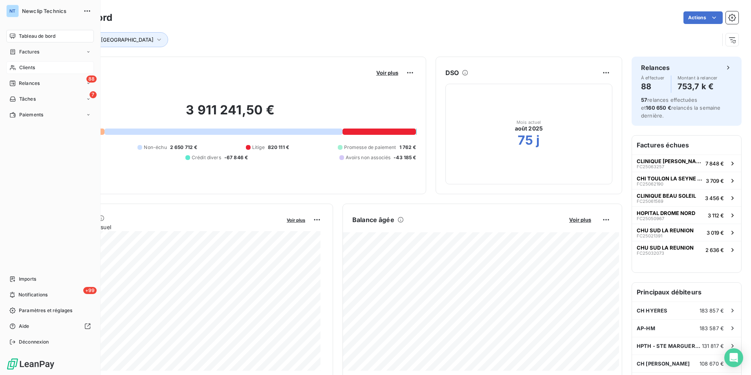
click at [23, 67] on span "Clients" at bounding box center [27, 67] width 16 height 7
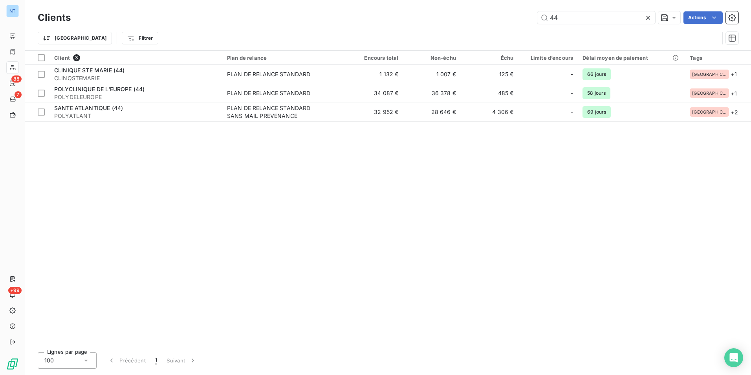
drag, startPoint x: 563, startPoint y: 17, endPoint x: 494, endPoint y: 35, distance: 70.8
click at [494, 36] on div "Clients 44 Actions Trier Filtrer" at bounding box center [388, 29] width 701 height 41
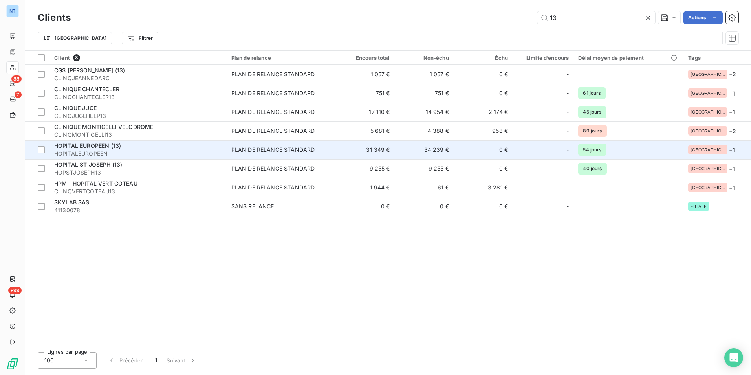
type input "13"
click at [103, 150] on span "HOPITALEUROPEEN" at bounding box center [138, 154] width 168 height 8
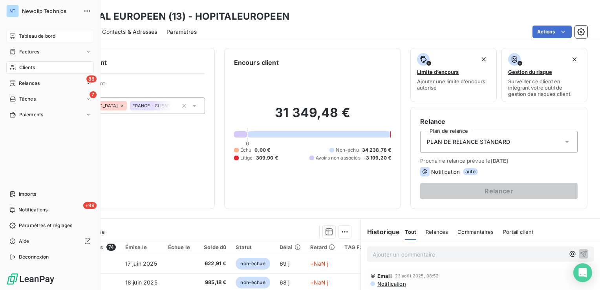
click at [18, 35] on div "Tableau de bord" at bounding box center [50, 36] width 88 height 13
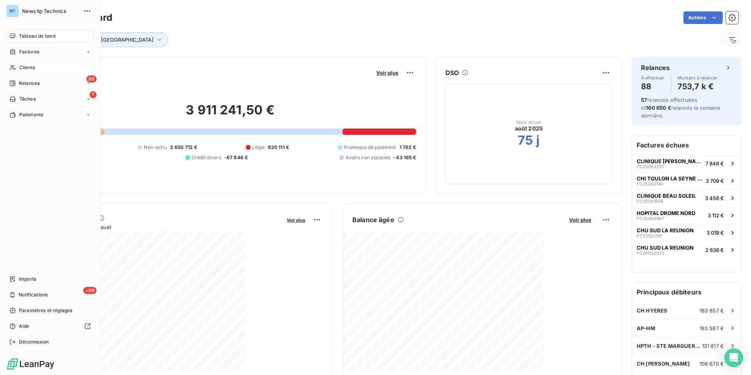
drag, startPoint x: 26, startPoint y: 68, endPoint x: 72, endPoint y: 65, distance: 45.7
click at [26, 68] on span "Clients" at bounding box center [27, 67] width 16 height 7
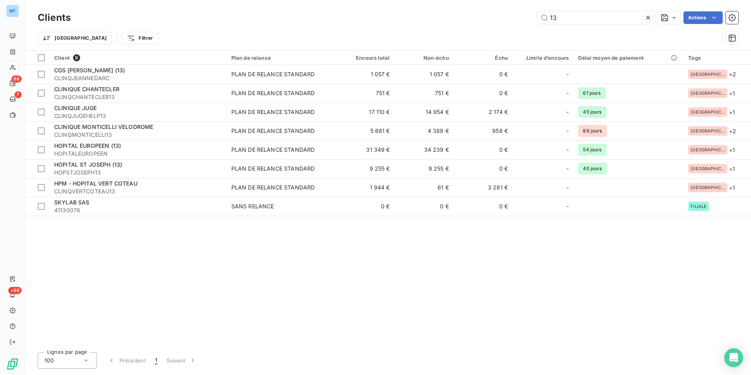
drag, startPoint x: 549, startPoint y: 18, endPoint x: 495, endPoint y: 23, distance: 54.4
click at [504, 20] on div "13 Actions" at bounding box center [409, 17] width 658 height 13
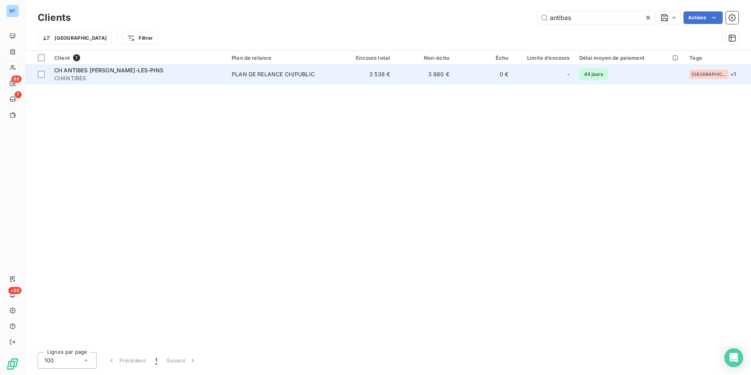
type input "antibes"
click at [134, 76] on span "CHANTIBES" at bounding box center [138, 78] width 168 height 8
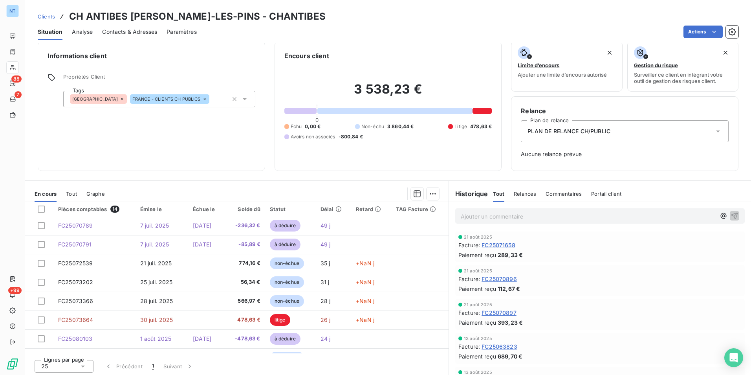
scroll to position [9, 0]
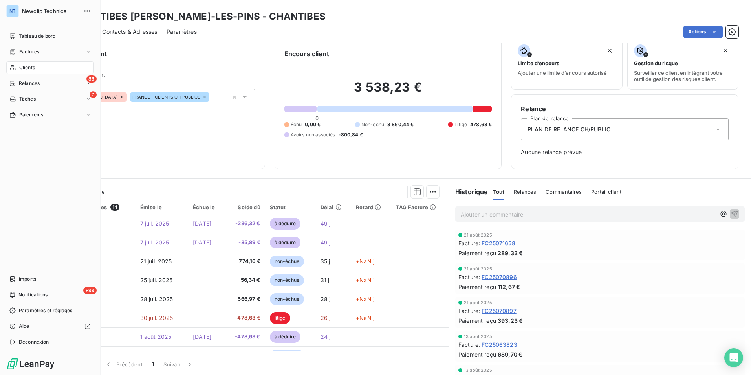
drag, startPoint x: 24, startPoint y: 67, endPoint x: 43, endPoint y: 65, distance: 19.8
click at [24, 67] on span "Clients" at bounding box center [27, 67] width 16 height 7
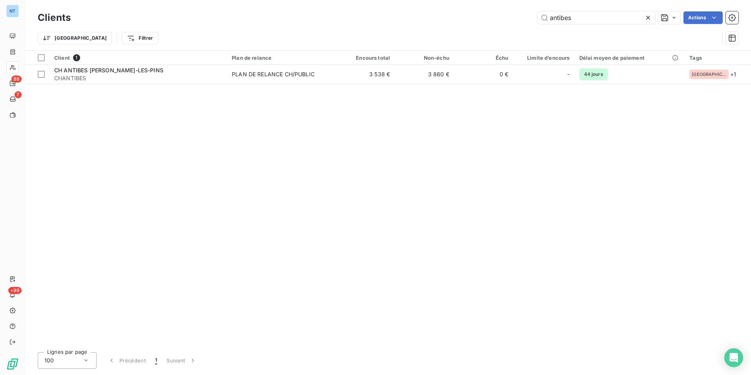
drag, startPoint x: 512, startPoint y: 31, endPoint x: 507, endPoint y: 31, distance: 5.1
click at [508, 31] on div "Clients antibes Actions Trier Filtrer" at bounding box center [388, 29] width 701 height 41
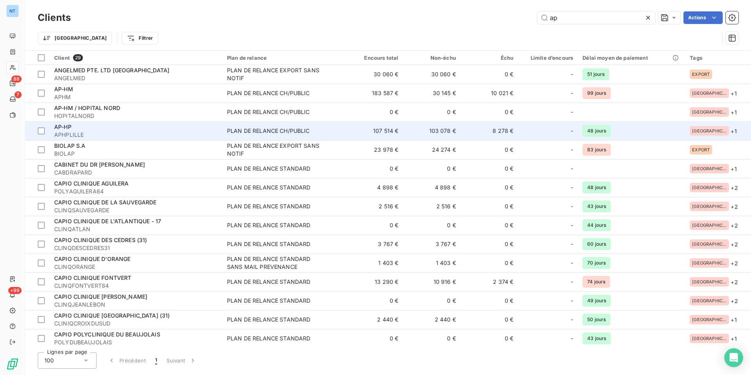
type input "ap"
click at [77, 136] on span "APHPLILLE" at bounding box center [135, 135] width 163 height 8
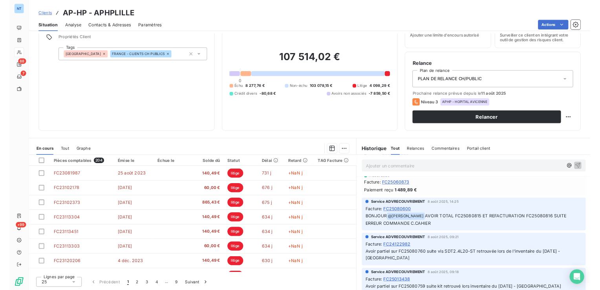
scroll to position [1565, 0]
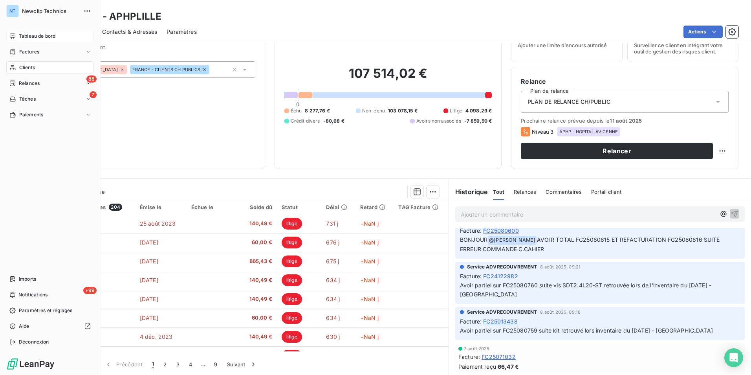
click at [14, 39] on div "Tableau de bord" at bounding box center [50, 36] width 88 height 13
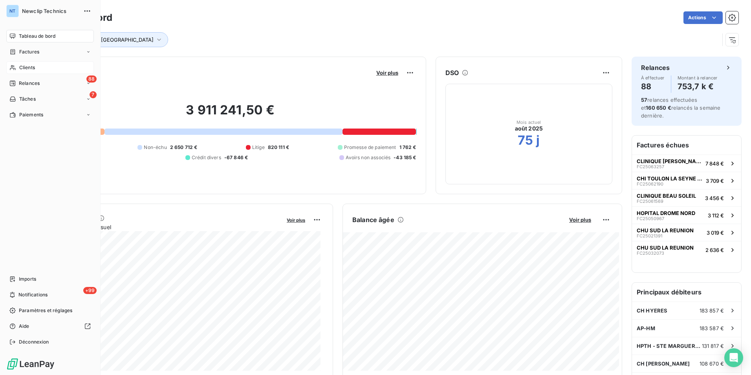
click at [20, 67] on span "Clients" at bounding box center [27, 67] width 16 height 7
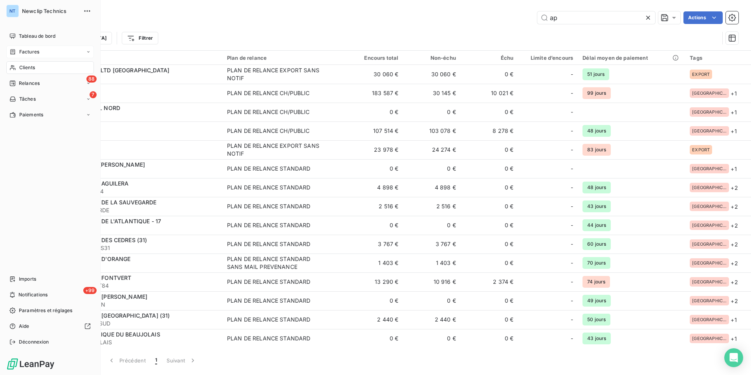
click at [39, 52] on div "Factures" at bounding box center [50, 52] width 88 height 13
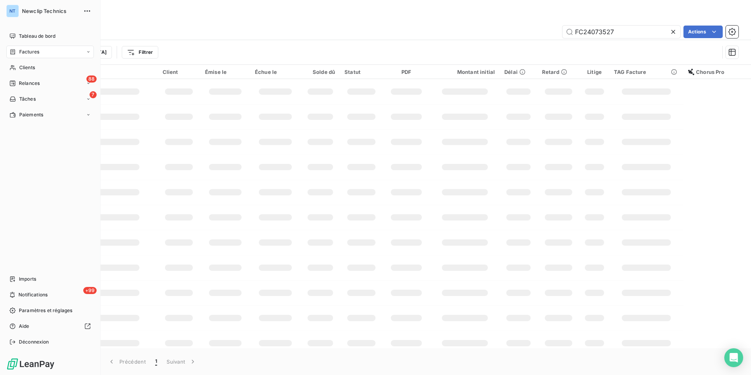
click at [24, 65] on span "Clients" at bounding box center [27, 67] width 16 height 7
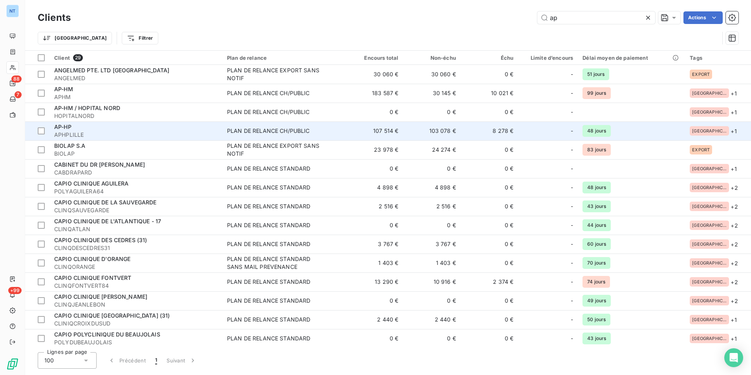
click at [114, 127] on div "AP-HP" at bounding box center [135, 127] width 163 height 8
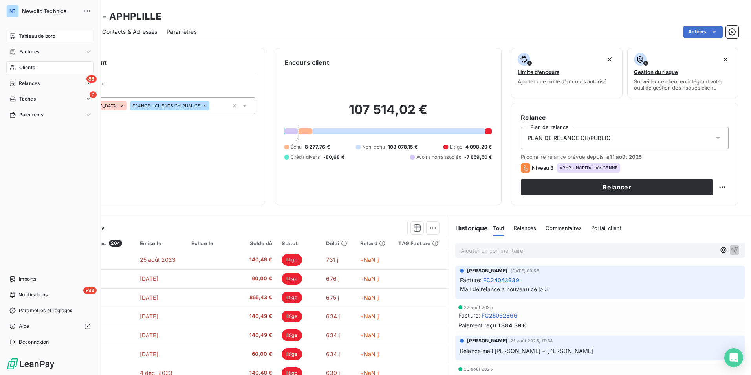
click at [13, 41] on div "Tableau de bord" at bounding box center [50, 36] width 88 height 13
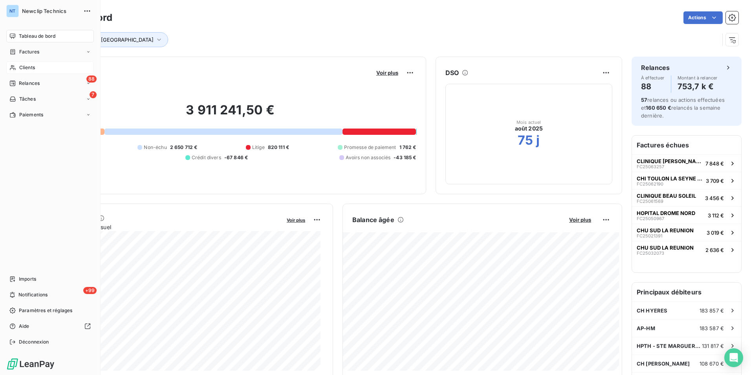
click at [23, 66] on span "Clients" at bounding box center [27, 67] width 16 height 7
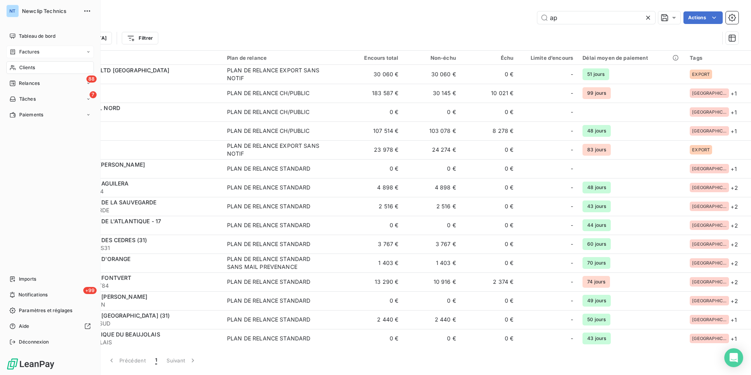
click at [20, 54] on span "Factures" at bounding box center [29, 51] width 20 height 7
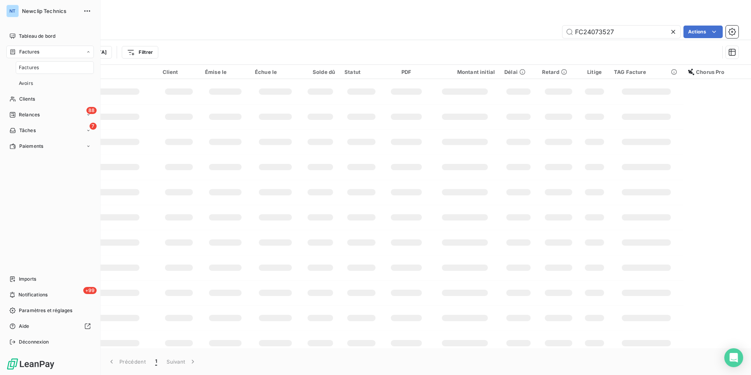
click at [22, 66] on span "Factures" at bounding box center [29, 67] width 20 height 7
drag, startPoint x: 23, startPoint y: 97, endPoint x: 57, endPoint y: 98, distance: 33.8
click at [23, 98] on span "Clients" at bounding box center [27, 98] width 16 height 7
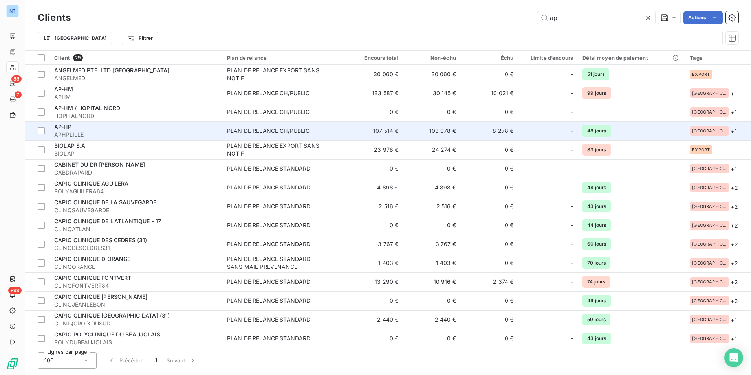
click at [86, 136] on span "APHPLILLE" at bounding box center [135, 135] width 163 height 8
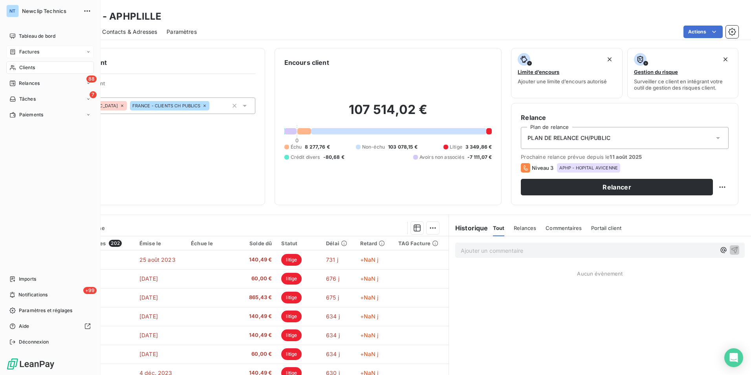
click at [21, 54] on span "Factures" at bounding box center [29, 51] width 20 height 7
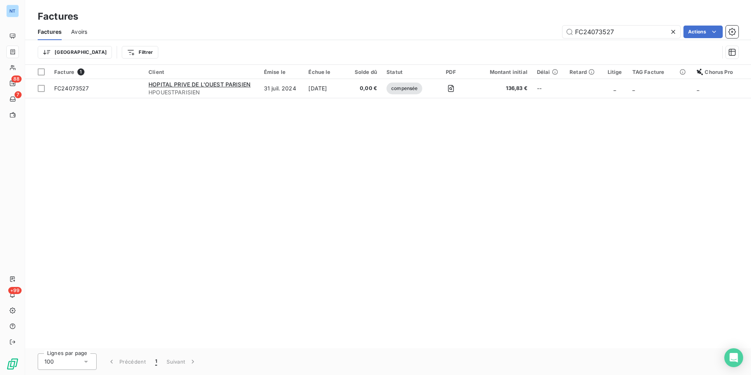
click at [78, 34] on span "Avoirs" at bounding box center [79, 32] width 16 height 8
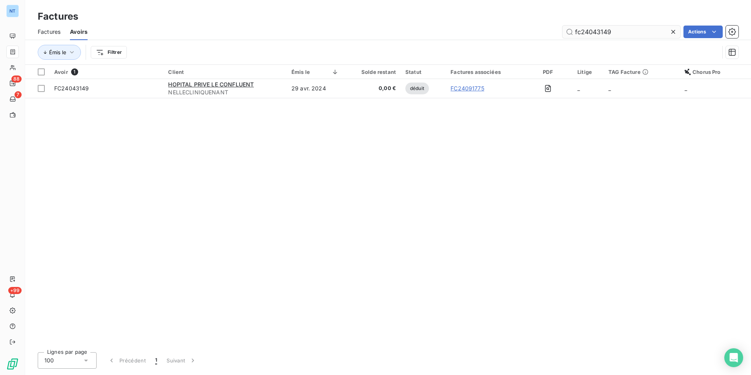
click at [669, 32] on icon at bounding box center [673, 32] width 8 height 8
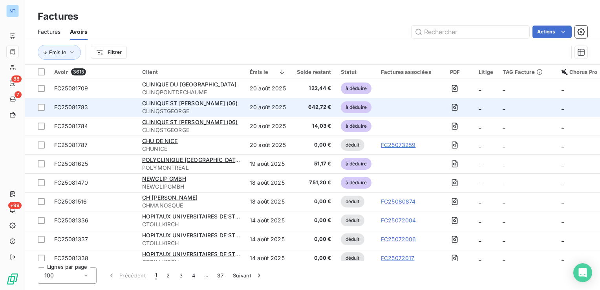
click at [328, 104] on span "642,72 €" at bounding box center [313, 107] width 36 height 8
click at [167, 100] on span "CLINIQUE ST [PERSON_NAME] (06)" at bounding box center [190, 103] width 96 height 7
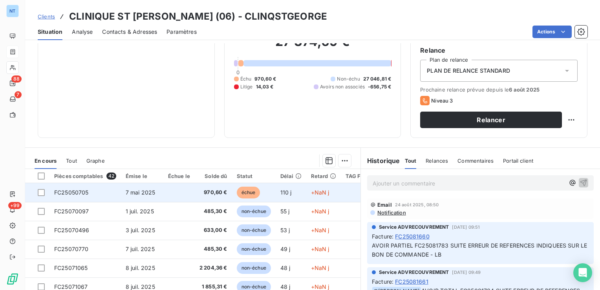
scroll to position [124, 0]
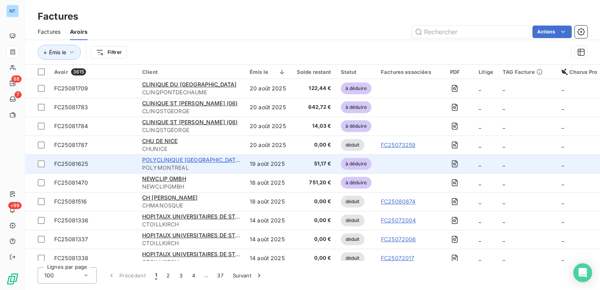
click at [194, 160] on span "POLYCLINIQUE [GEOGRAPHIC_DATA]" at bounding box center [191, 159] width 99 height 7
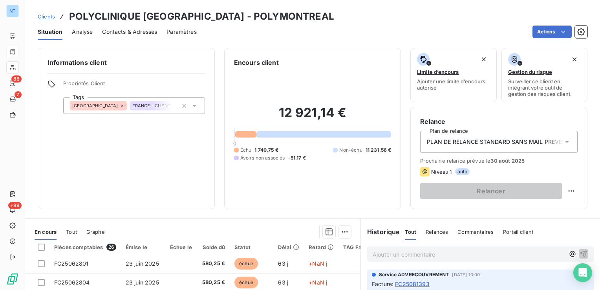
scroll to position [79, 0]
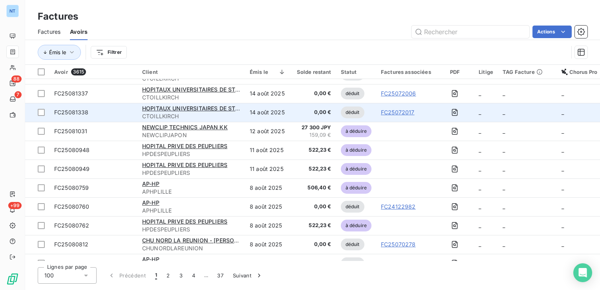
scroll to position [157, 0]
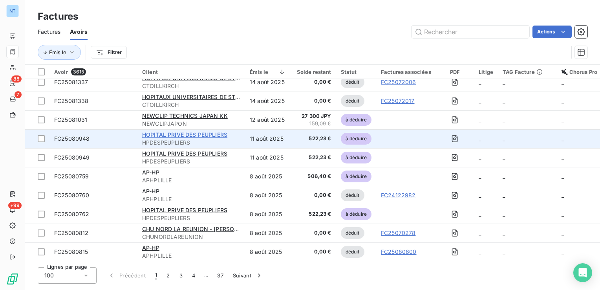
click at [193, 133] on span "HOPITAL PRIVE DES PEUPLIERS" at bounding box center [184, 134] width 85 height 7
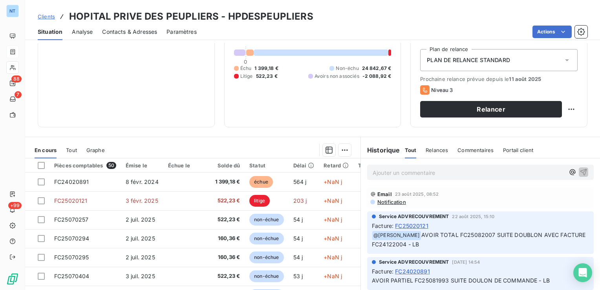
scroll to position [39, 0]
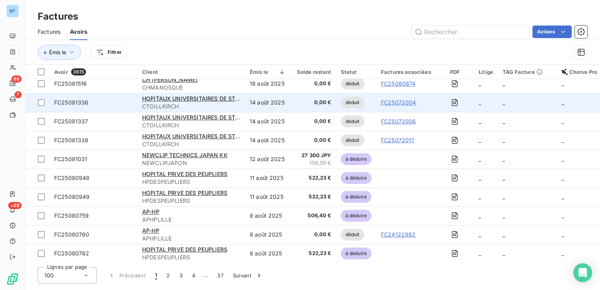
scroll to position [157, 0]
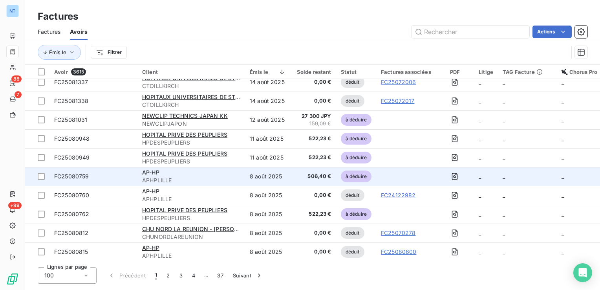
click at [197, 175] on div "AP-HP" at bounding box center [191, 173] width 98 height 8
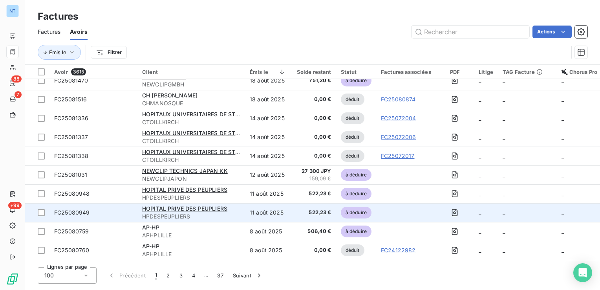
scroll to position [196, 0]
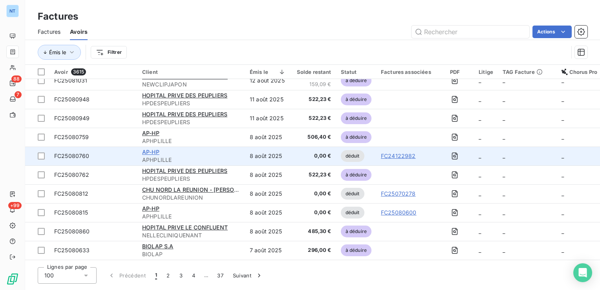
click at [156, 152] on span "AP-HP" at bounding box center [150, 152] width 17 height 7
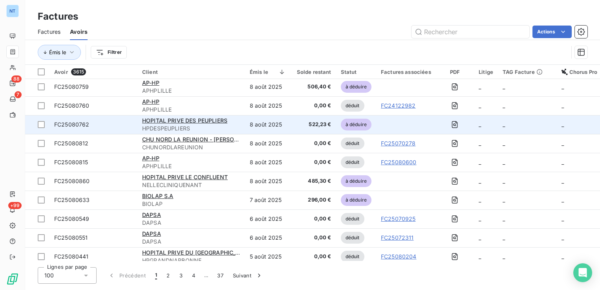
scroll to position [236, 0]
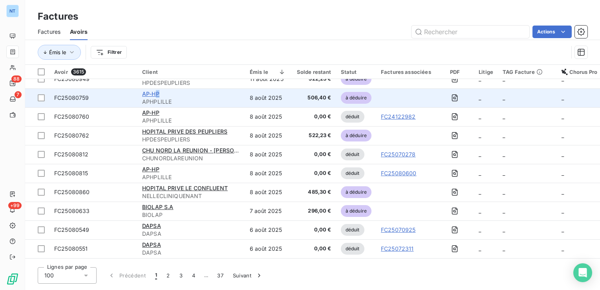
click at [158, 93] on span "AP-HP" at bounding box center [150, 93] width 17 height 7
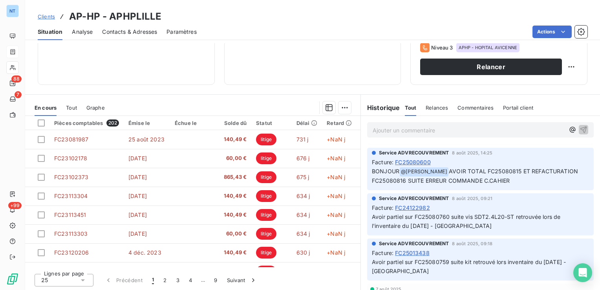
scroll to position [1571, 0]
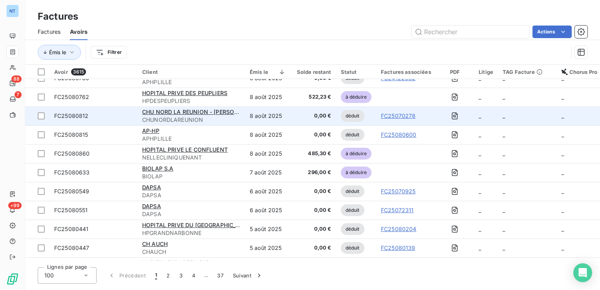
scroll to position [275, 0]
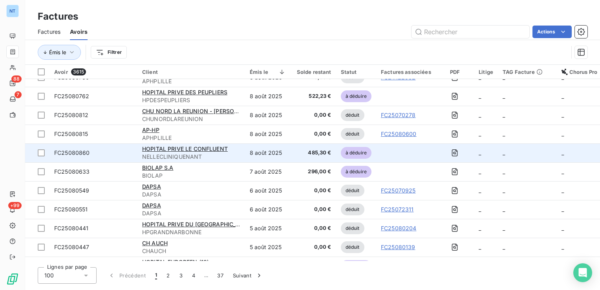
click at [242, 149] on td "HOPITAL PRIVE LE CONFLUENT NELLECLINIQUENANT" at bounding box center [192, 152] width 108 height 19
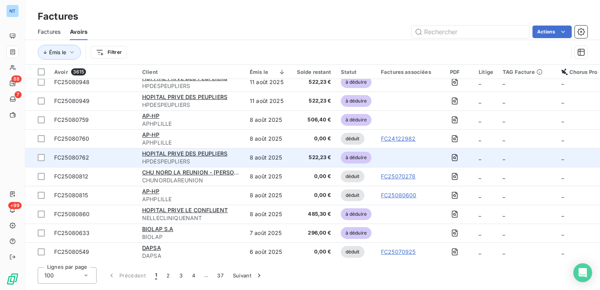
scroll to position [314, 0]
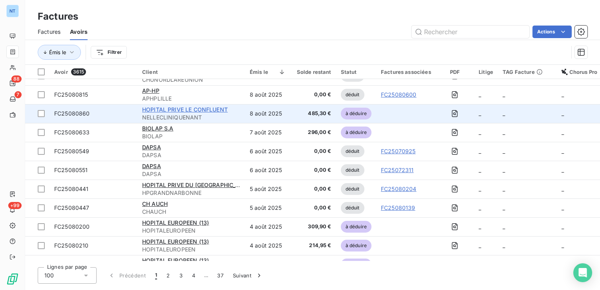
click at [198, 108] on span "HOPITAL PRIVE LE CONFLUENT" at bounding box center [185, 109] width 86 height 7
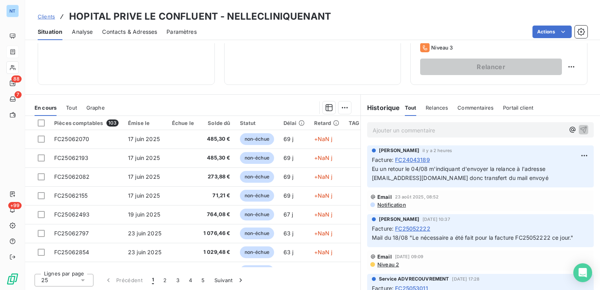
scroll to position [196, 0]
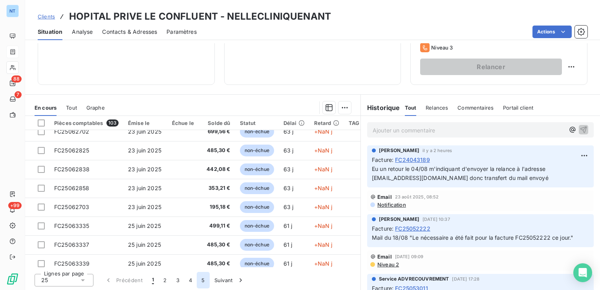
click at [201, 279] on button "5" at bounding box center [203, 280] width 13 height 17
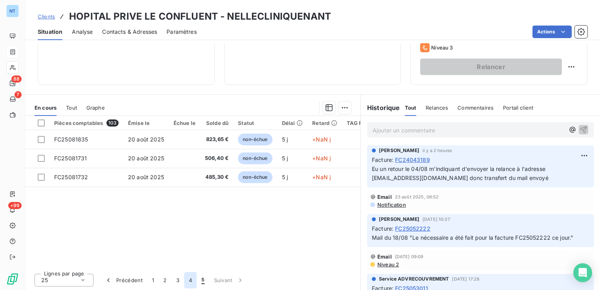
click at [190, 279] on button "4" at bounding box center [190, 280] width 13 height 17
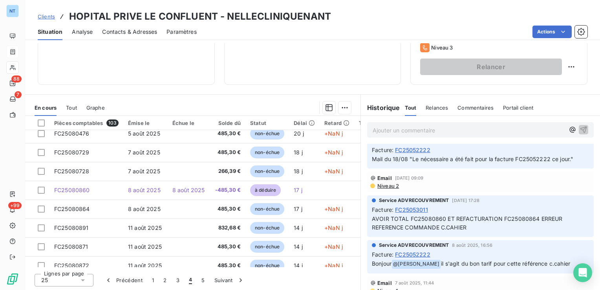
scroll to position [118, 0]
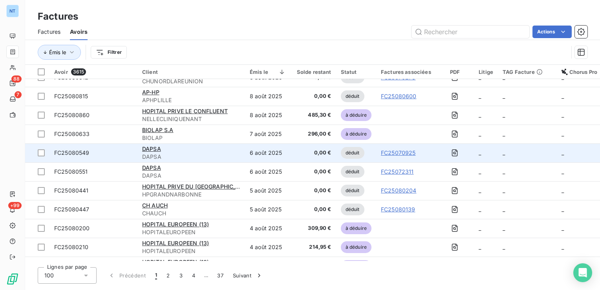
scroll to position [314, 0]
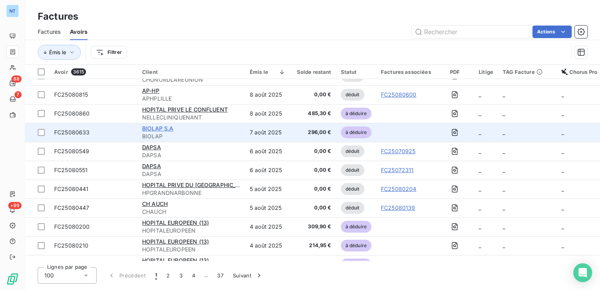
click at [168, 126] on span "BIOLAP S.A" at bounding box center [157, 128] width 31 height 7
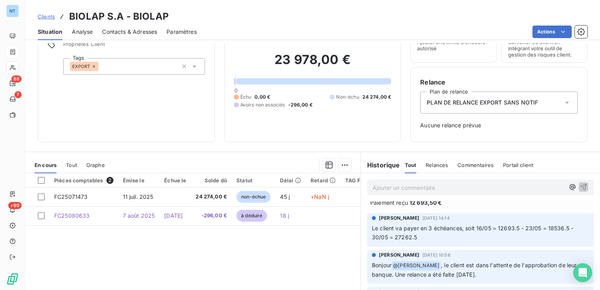
scroll to position [157, 0]
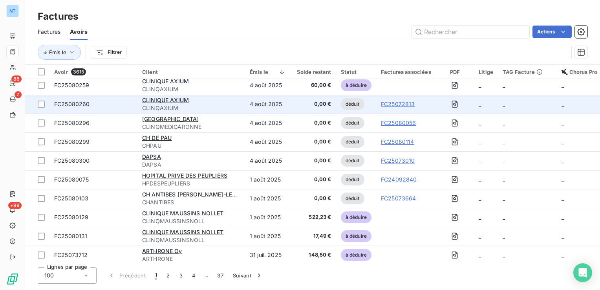
scroll to position [746, 0]
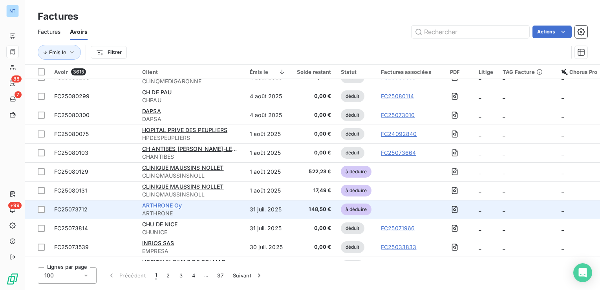
click at [176, 205] on span "ARTHRONE Oy" at bounding box center [162, 205] width 40 height 7
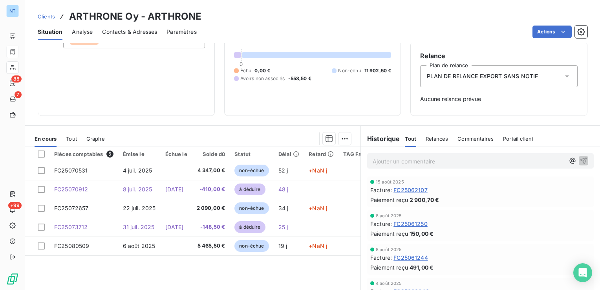
scroll to position [79, 0]
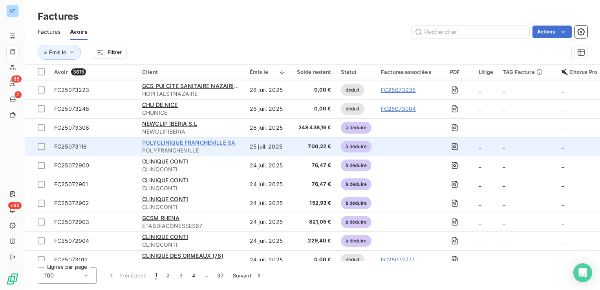
scroll to position [1020, 0]
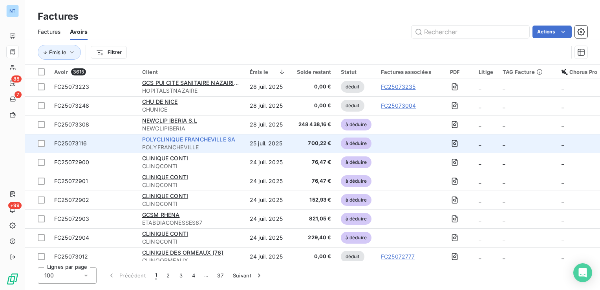
click at [218, 141] on span "POLYCLINIQUE FRANCHEVILLE SA" at bounding box center [188, 139] width 93 height 7
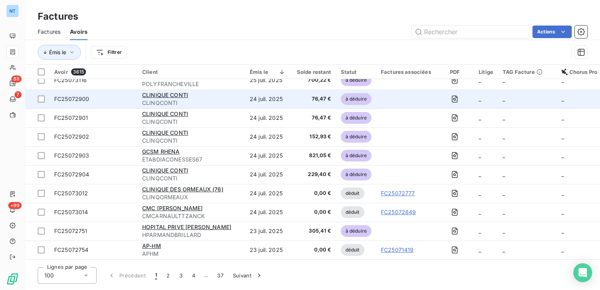
scroll to position [1021, 0]
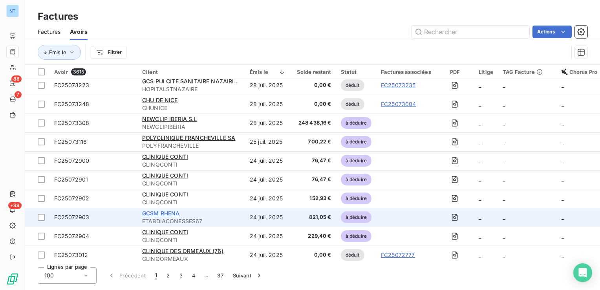
click at [172, 215] on span "GCSM RHENA" at bounding box center [161, 213] width 38 height 7
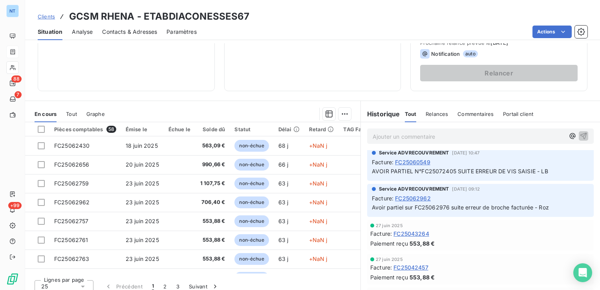
scroll to position [746, 0]
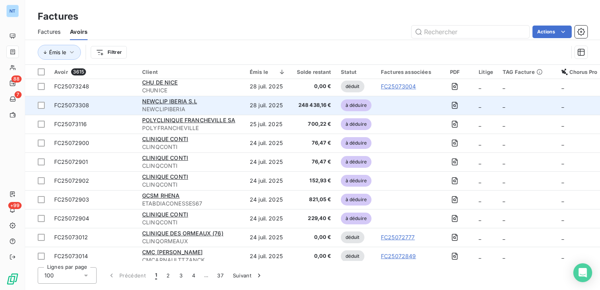
scroll to position [1100, 0]
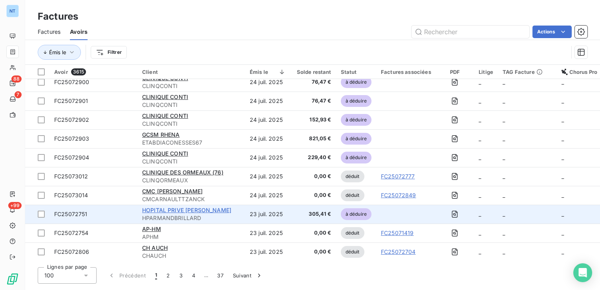
click at [216, 208] on span "HOPITAL PRIVE [PERSON_NAME]" at bounding box center [186, 210] width 89 height 7
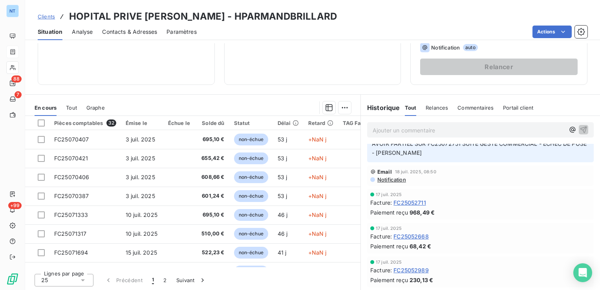
scroll to position [668, 0]
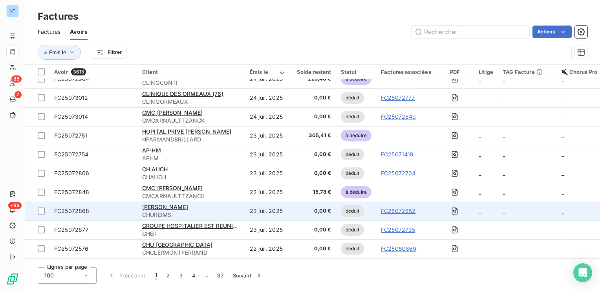
scroll to position [1179, 0]
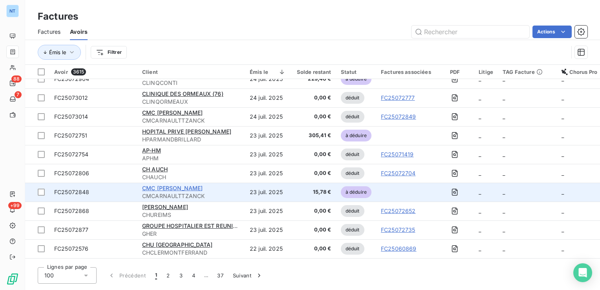
click at [201, 188] on span "CMC [PERSON_NAME]" at bounding box center [172, 188] width 61 height 7
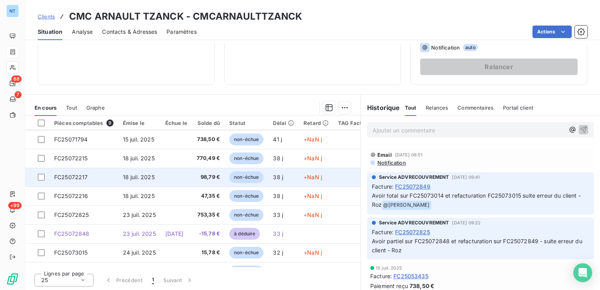
scroll to position [36, 0]
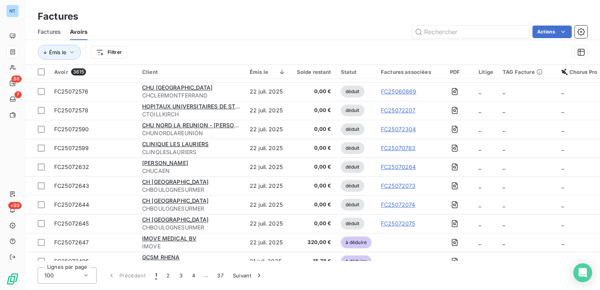
scroll to position [1454, 0]
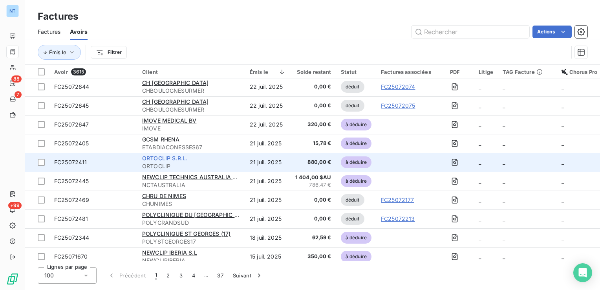
click at [171, 157] on span "ORTOCLIP S.R.L." at bounding box center [164, 158] width 45 height 7
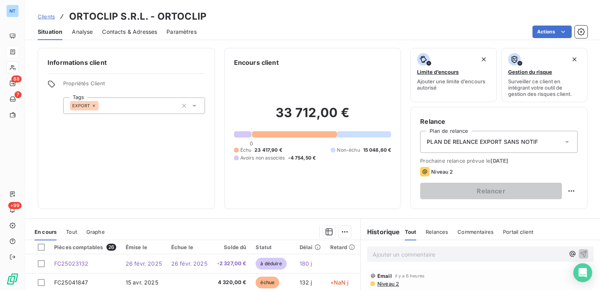
scroll to position [118, 0]
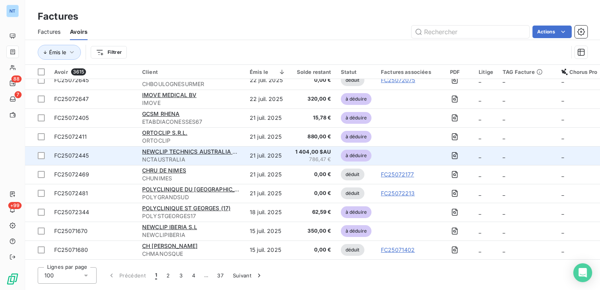
scroll to position [1532, 0]
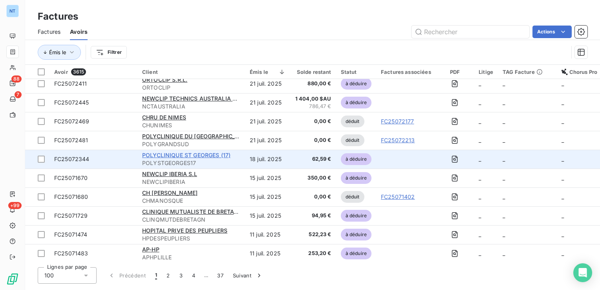
click at [207, 153] on span "POLYCLINIQUE ST GEORGES (17)" at bounding box center [186, 155] width 88 height 7
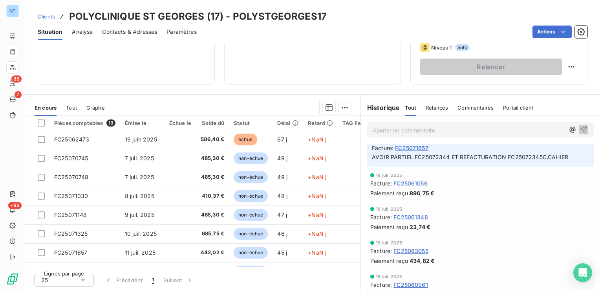
scroll to position [157, 0]
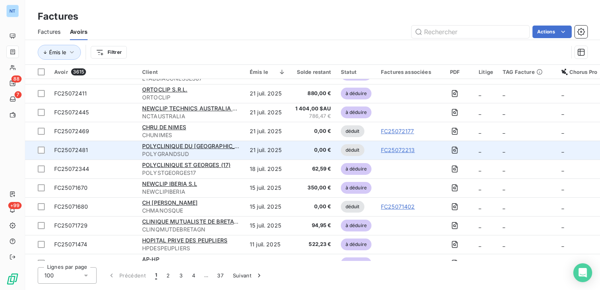
scroll to position [1571, 0]
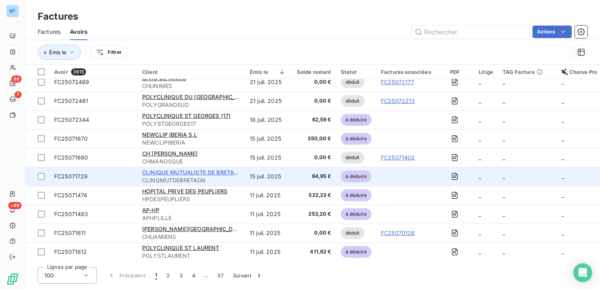
click at [198, 169] on span "CLINIQUE MUTUALISTE DE BRETAGNE OCC" at bounding box center [200, 172] width 117 height 7
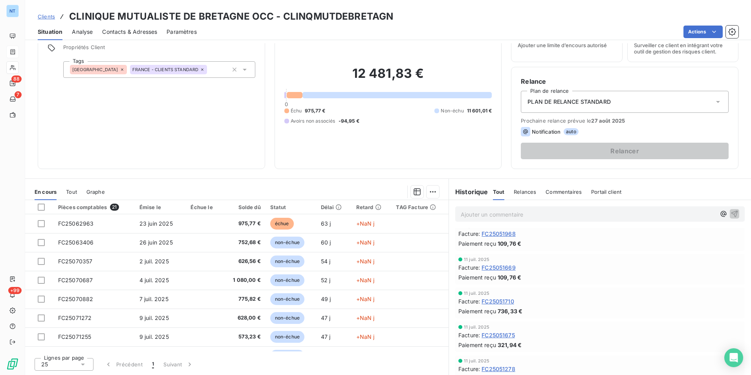
scroll to position [36, 0]
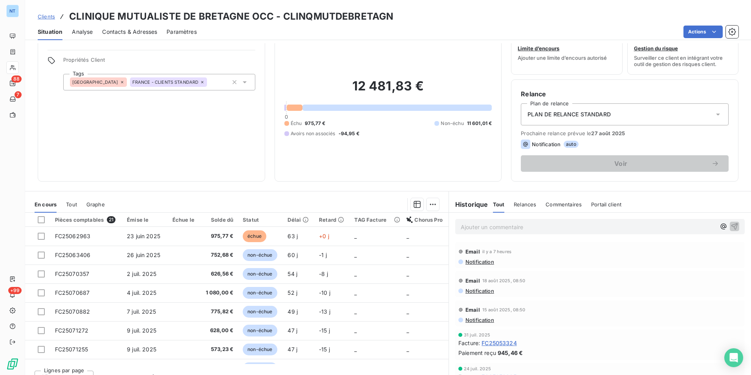
scroll to position [36, 0]
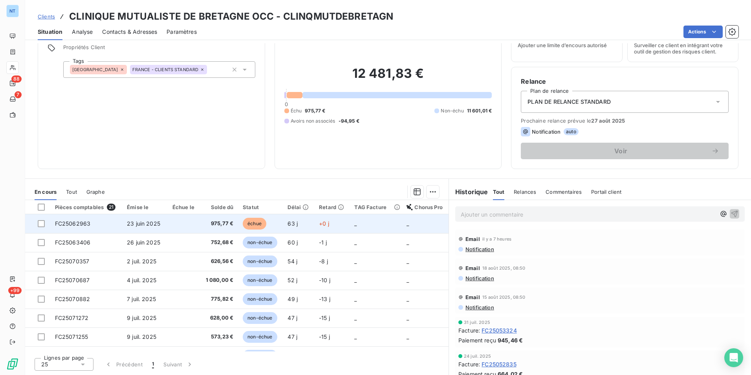
click at [283, 219] on td "échue" at bounding box center [260, 223] width 45 height 19
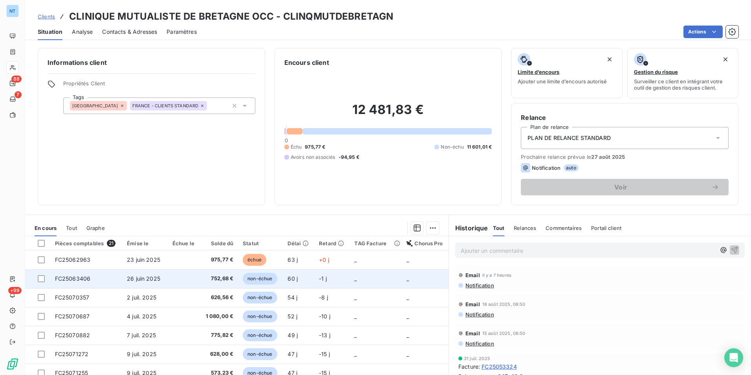
click at [218, 279] on span "752,68 €" at bounding box center [219, 279] width 29 height 8
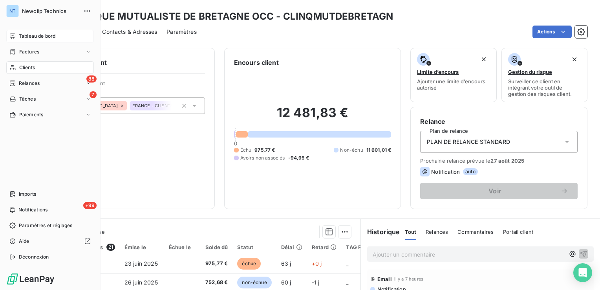
click at [22, 36] on span "Tableau de bord" at bounding box center [37, 36] width 37 height 7
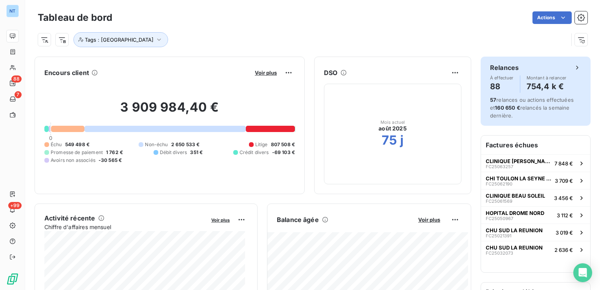
click at [524, 100] on span "57 relances ou actions effectuées et 160 650 € relancés la semaine dernière." at bounding box center [532, 108] width 84 height 22
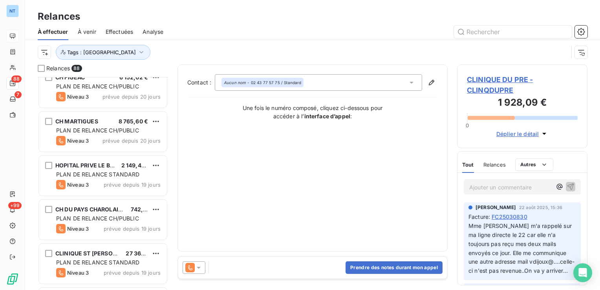
scroll to position [39, 0]
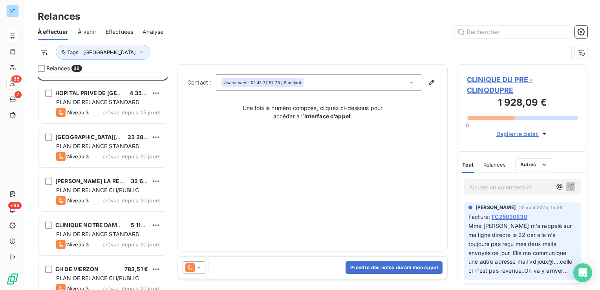
click at [487, 92] on span "CLINIQUE DU PRE - CLINQDUPRE" at bounding box center [522, 84] width 111 height 21
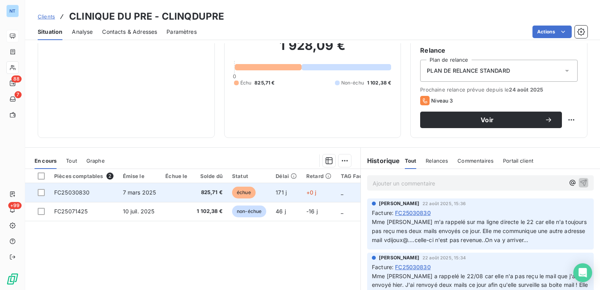
scroll to position [118, 0]
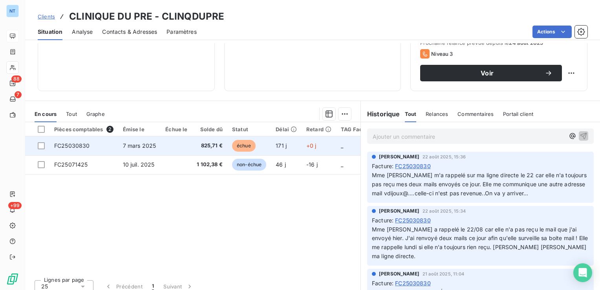
click at [265, 144] on td "échue" at bounding box center [249, 145] width 44 height 19
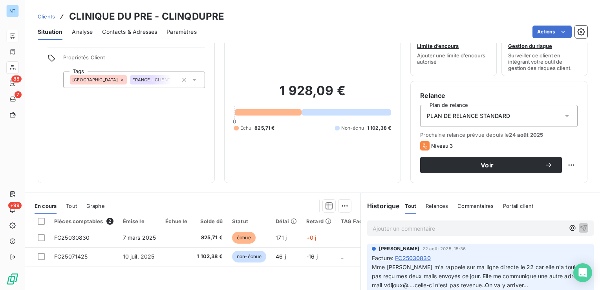
scroll to position [39, 0]
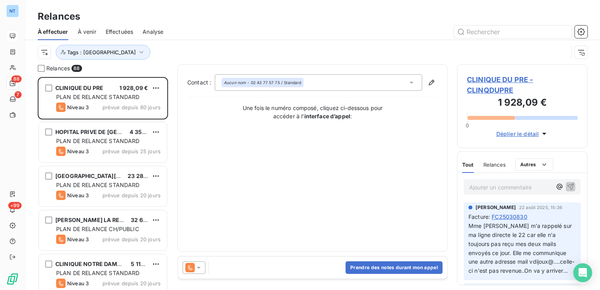
scroll to position [207, 124]
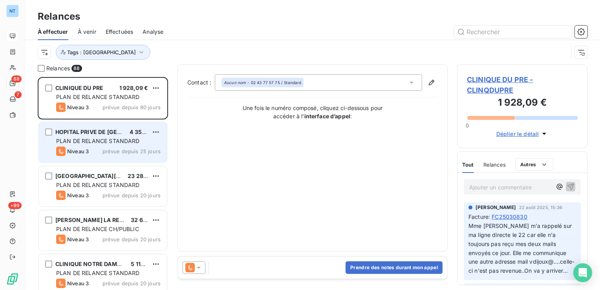
click at [93, 132] on span "HOPITAL PRIVE DE [GEOGRAPHIC_DATA]" at bounding box center [110, 131] width 110 height 7
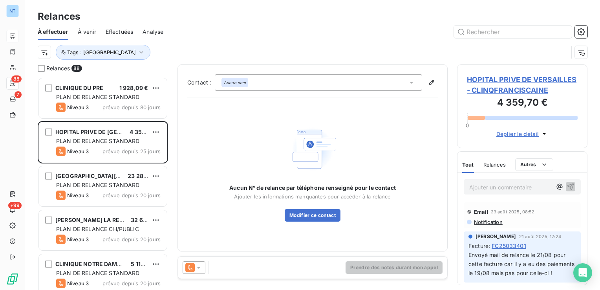
click at [512, 82] on span "HOPITAL PRIVE DE VERSAILLES - CLINQFRANCISCAINE" at bounding box center [522, 84] width 111 height 21
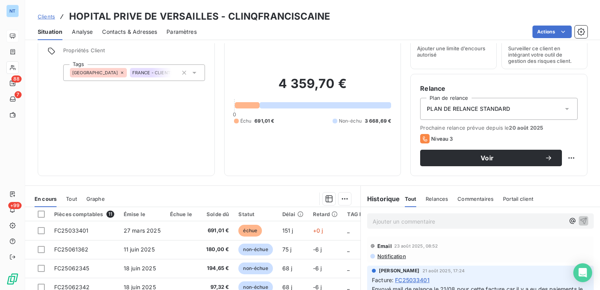
scroll to position [79, 0]
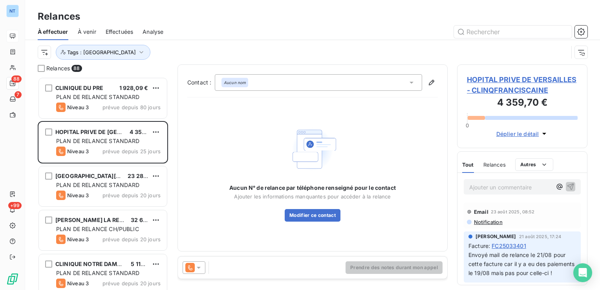
scroll to position [207, 124]
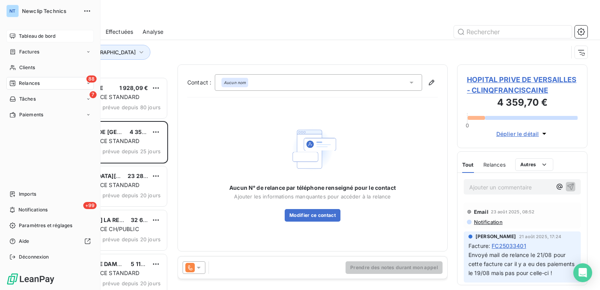
click at [11, 37] on icon at bounding box center [12, 36] width 6 height 6
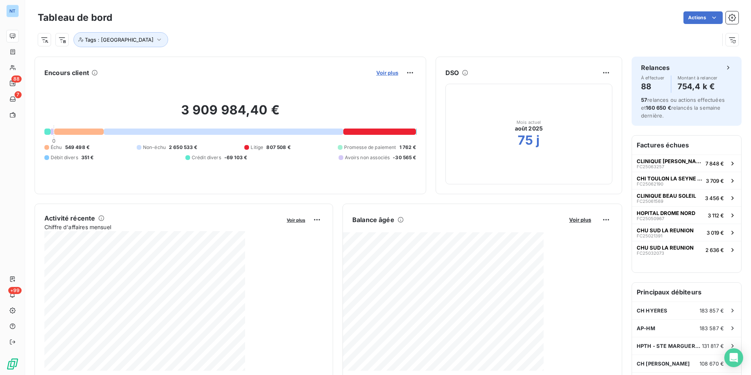
click at [386, 72] on span "Voir plus" at bounding box center [387, 73] width 22 height 6
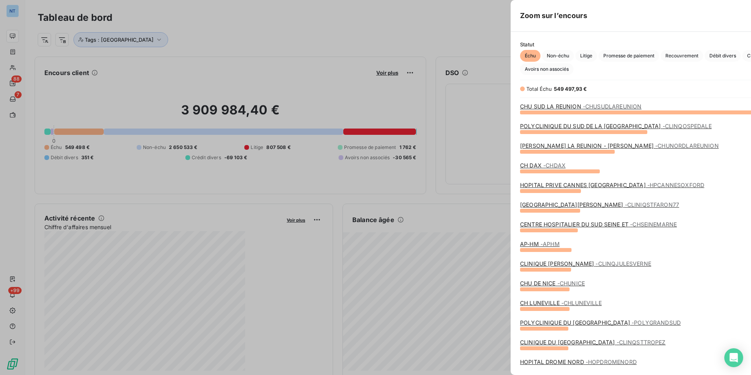
scroll to position [257, 296]
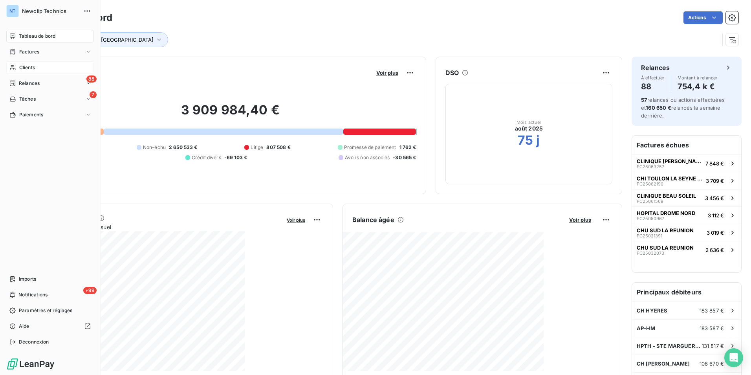
click at [31, 67] on span "Clients" at bounding box center [27, 67] width 16 height 7
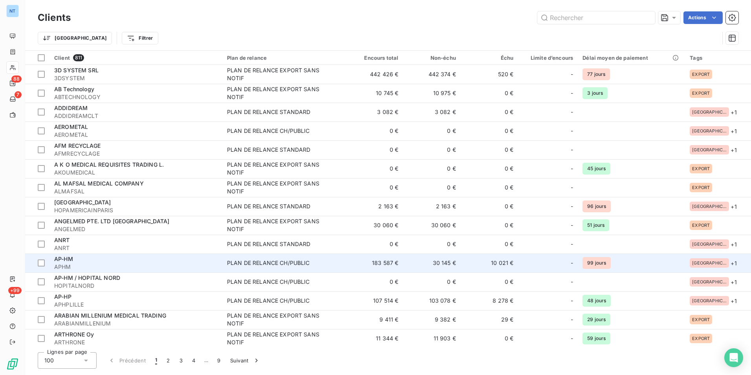
click at [73, 263] on span "APHM" at bounding box center [135, 267] width 163 height 8
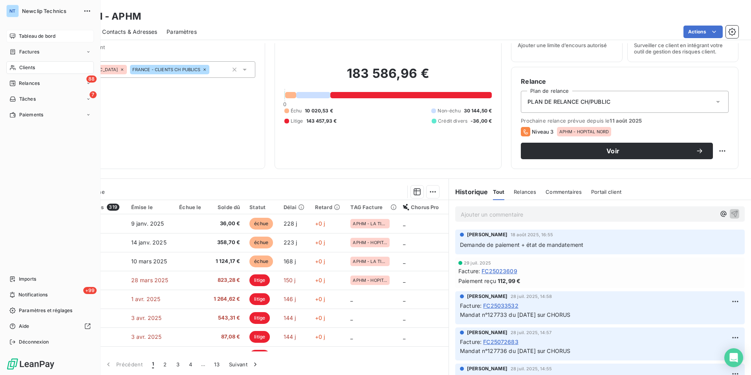
click at [21, 33] on span "Tableau de bord" at bounding box center [37, 36] width 37 height 7
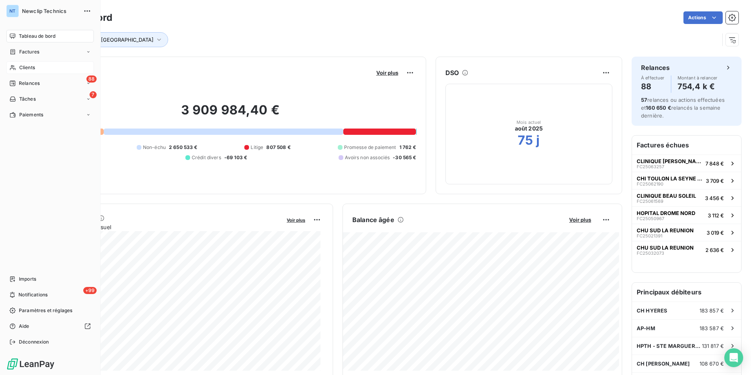
click at [21, 66] on span "Clients" at bounding box center [27, 67] width 16 height 7
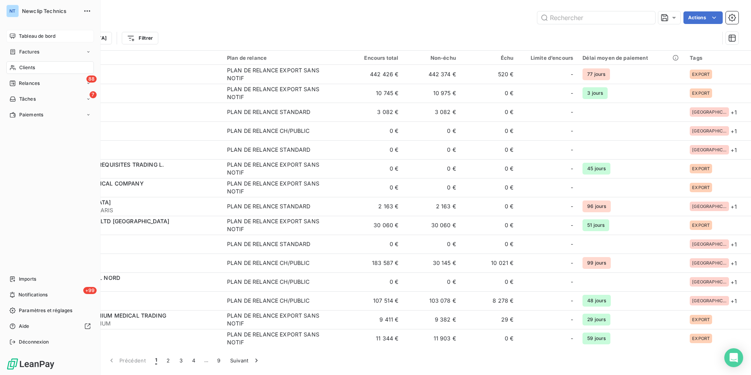
click at [21, 35] on span "Tableau de bord" at bounding box center [37, 36] width 37 height 7
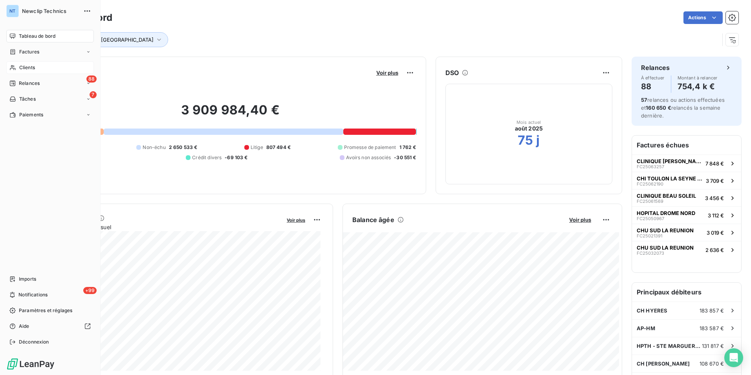
click at [18, 66] on div "Clients" at bounding box center [50, 67] width 88 height 13
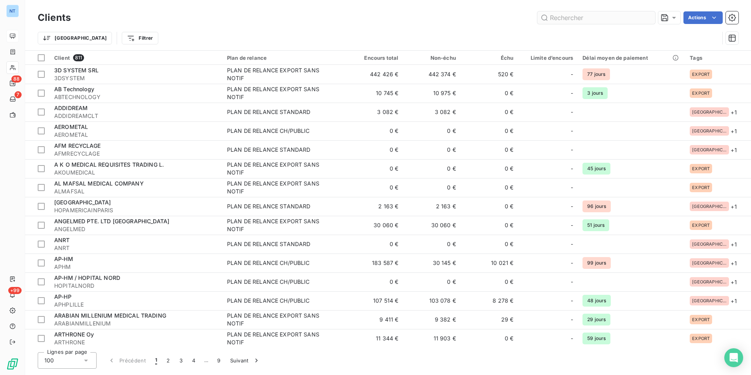
click at [571, 17] on input "text" at bounding box center [596, 17] width 118 height 13
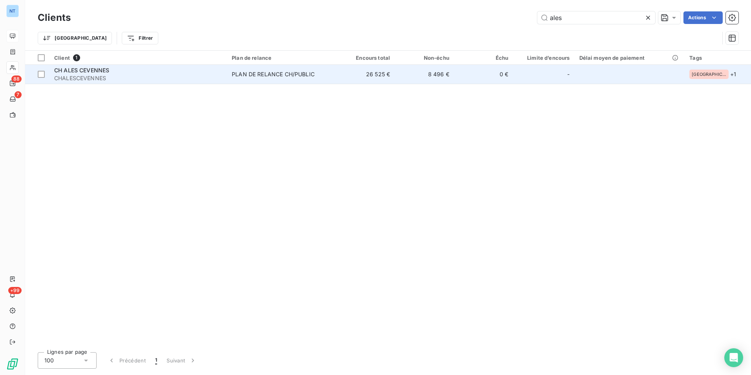
type input "ales"
click at [191, 73] on div "CH ALES CEVENNES" at bounding box center [138, 70] width 168 height 8
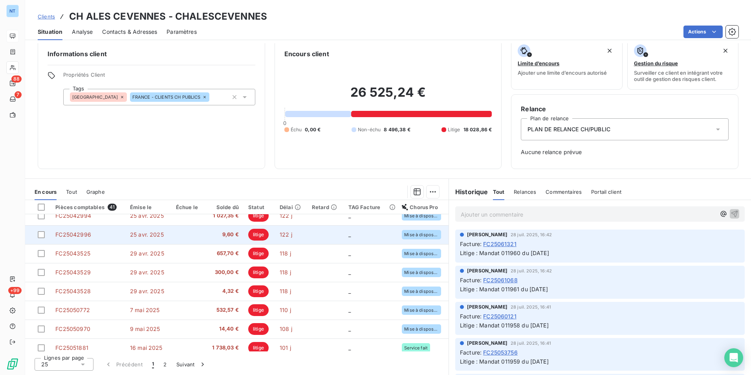
scroll to position [335, 0]
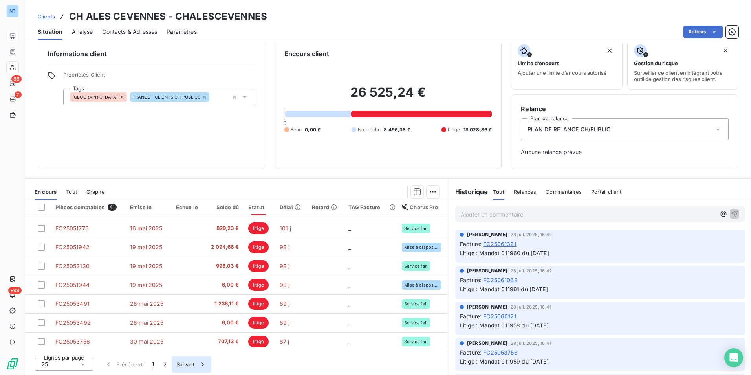
click at [163, 366] on button "2" at bounding box center [165, 364] width 13 height 17
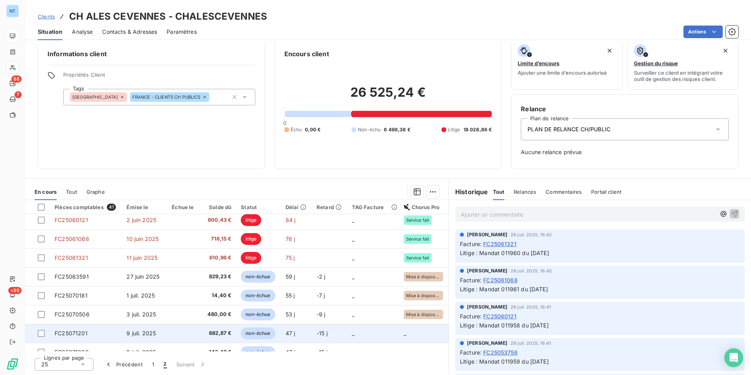
scroll to position [0, 0]
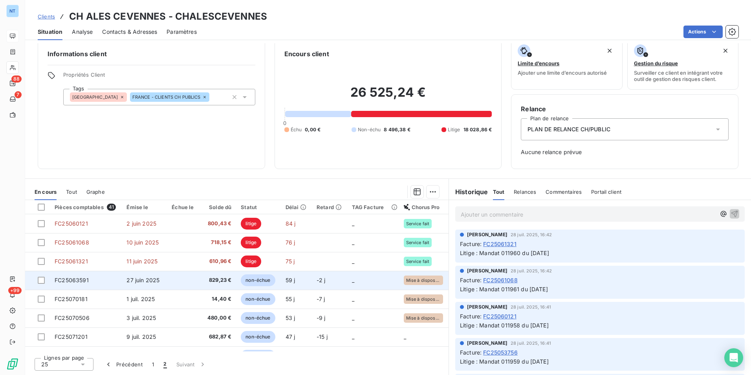
click at [207, 271] on td "829,23 €" at bounding box center [217, 280] width 37 height 19
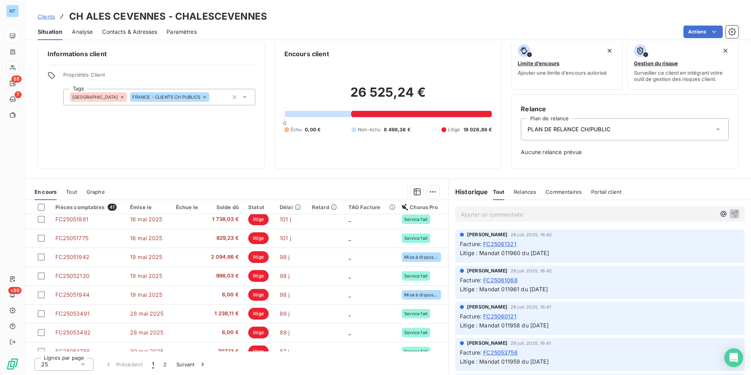
scroll to position [335, 0]
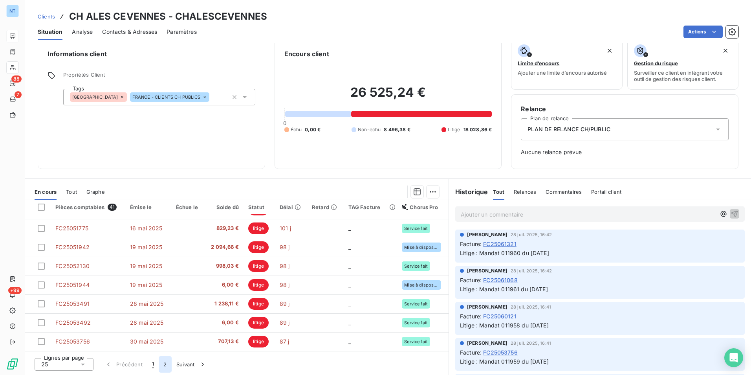
click at [167, 364] on button "2" at bounding box center [165, 364] width 13 height 17
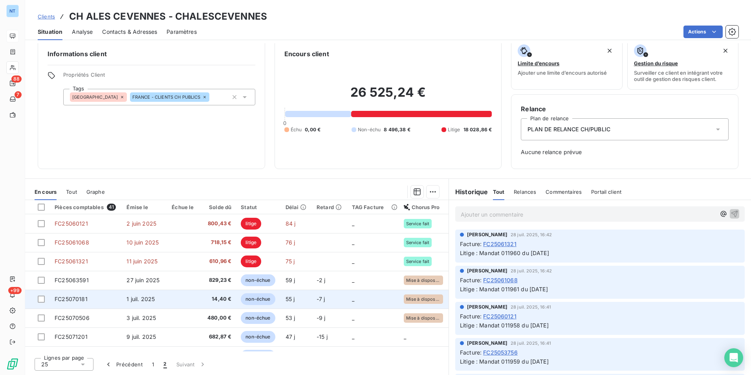
scroll to position [0, 0]
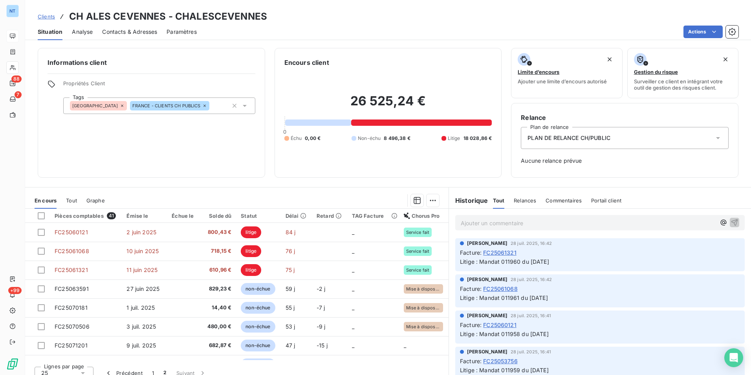
click at [143, 26] on div "Contacts & Adresses" at bounding box center [129, 32] width 55 height 17
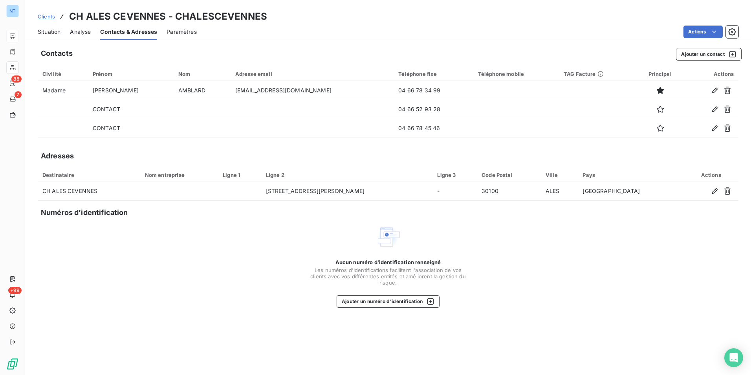
click at [42, 32] on span "Situation" at bounding box center [49, 32] width 23 height 8
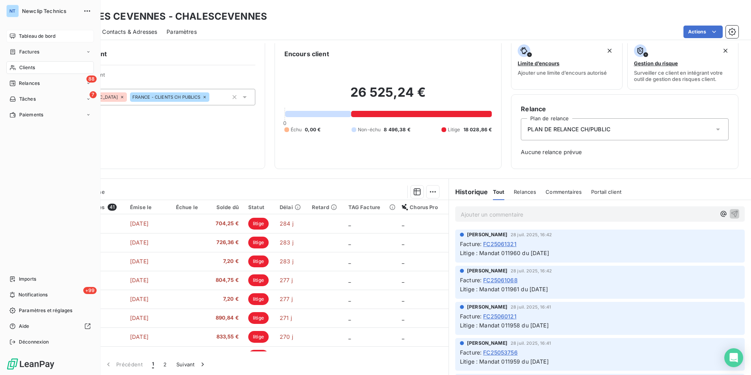
click at [19, 39] on div "Tableau de bord" at bounding box center [50, 36] width 88 height 13
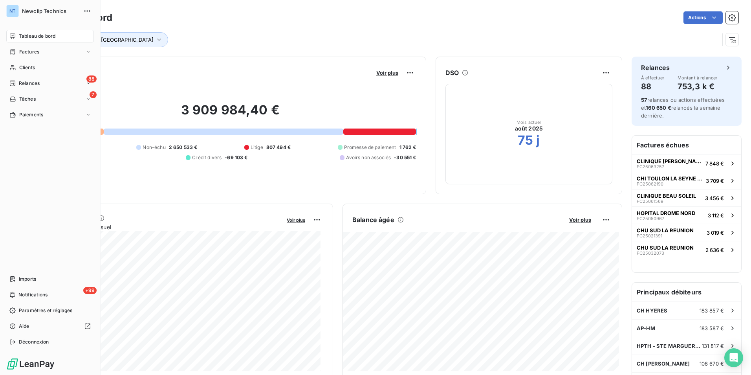
drag, startPoint x: 29, startPoint y: 65, endPoint x: 91, endPoint y: 61, distance: 61.4
click at [29, 65] on span "Clients" at bounding box center [27, 67] width 16 height 7
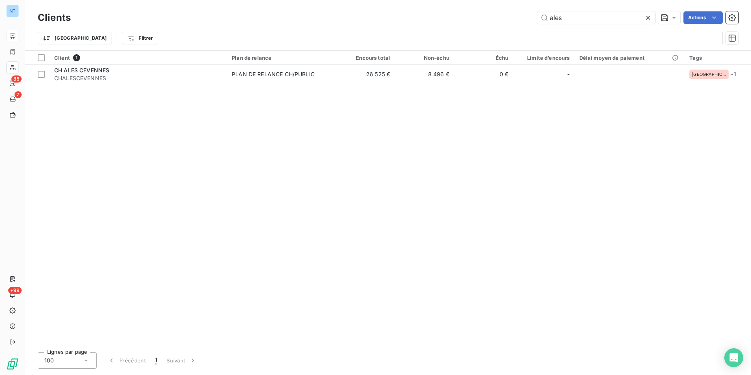
drag, startPoint x: 571, startPoint y: 12, endPoint x: 480, endPoint y: 36, distance: 93.9
click at [480, 36] on div "Clients ales Actions Trier Filtrer" at bounding box center [388, 29] width 701 height 41
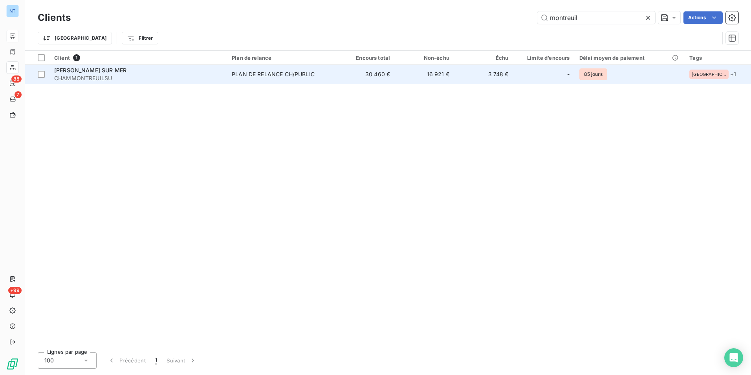
type input "montreuil"
click at [166, 72] on div "[PERSON_NAME] SUR MER" at bounding box center [138, 70] width 168 height 8
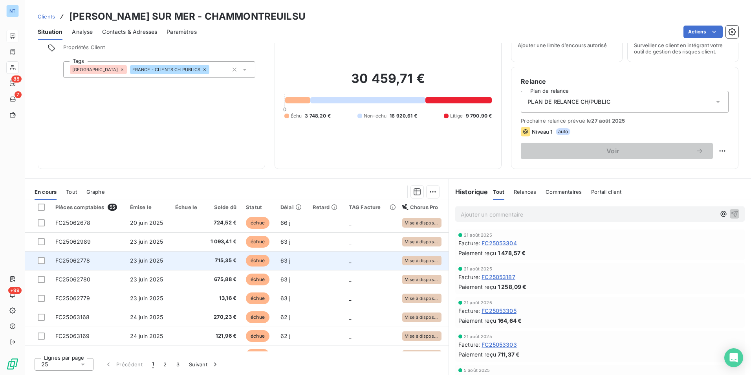
scroll to position [335, 0]
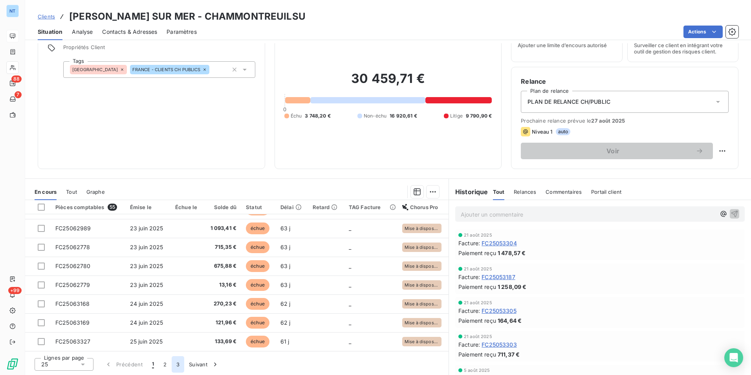
click at [172, 368] on button "3" at bounding box center [178, 364] width 13 height 17
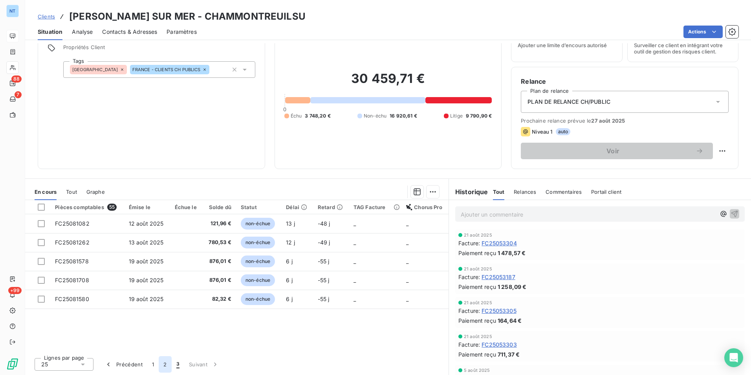
click at [165, 364] on button "2" at bounding box center [165, 364] width 13 height 17
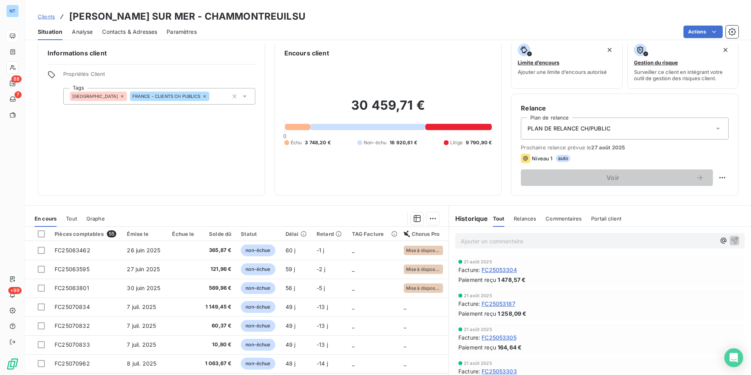
scroll to position [36, 0]
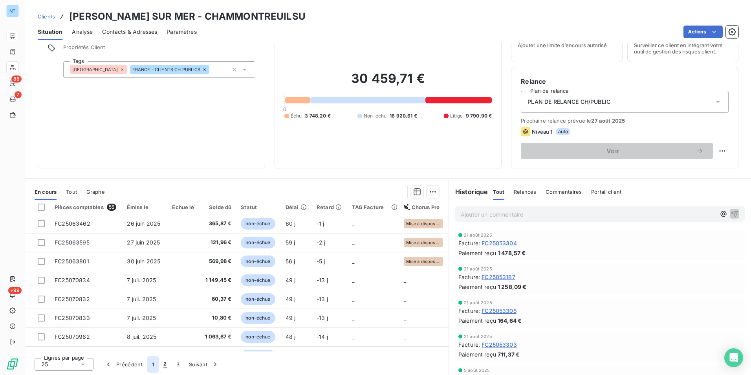
click at [150, 361] on button "1" at bounding box center [152, 364] width 11 height 17
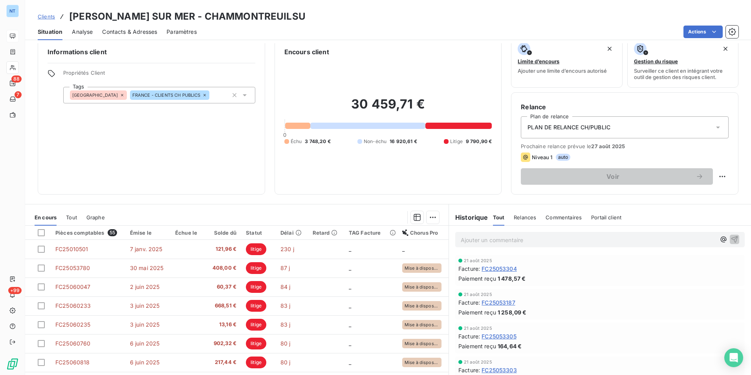
scroll to position [0, 0]
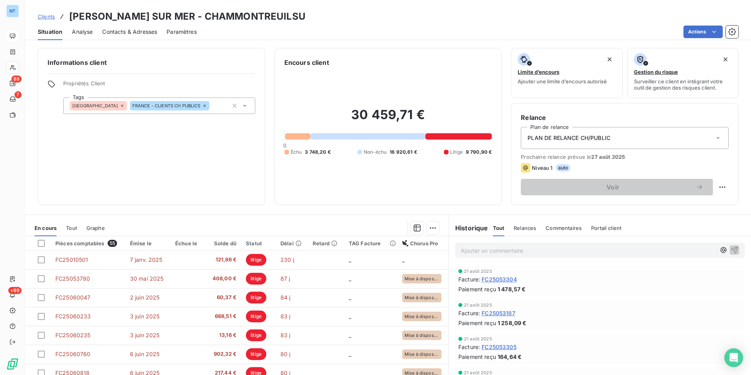
click at [110, 33] on span "Contacts & Adresses" at bounding box center [129, 32] width 55 height 8
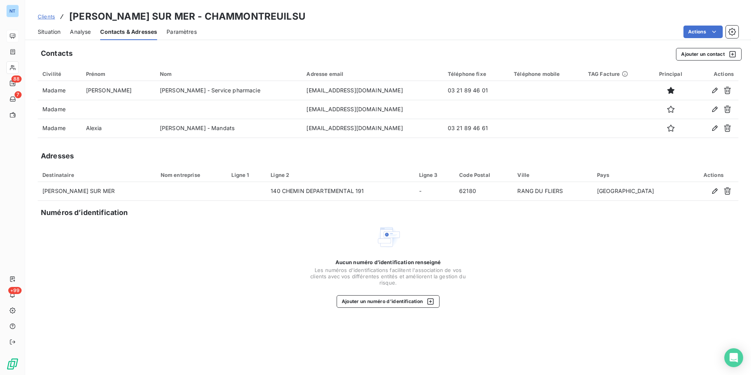
click at [55, 30] on span "Situation" at bounding box center [49, 32] width 23 height 8
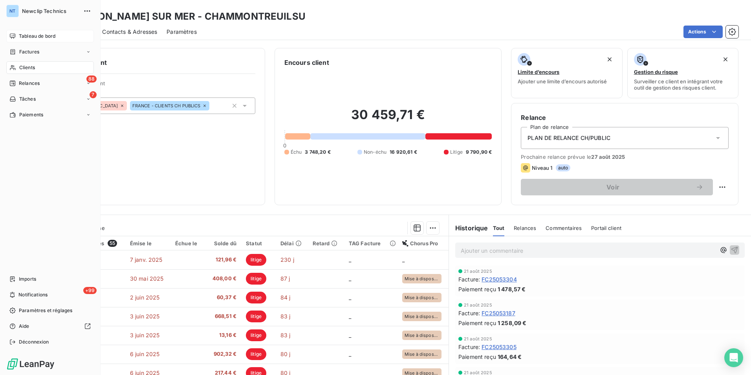
drag, startPoint x: 29, startPoint y: 69, endPoint x: 59, endPoint y: 66, distance: 29.7
click at [29, 69] on span "Clients" at bounding box center [27, 67] width 16 height 7
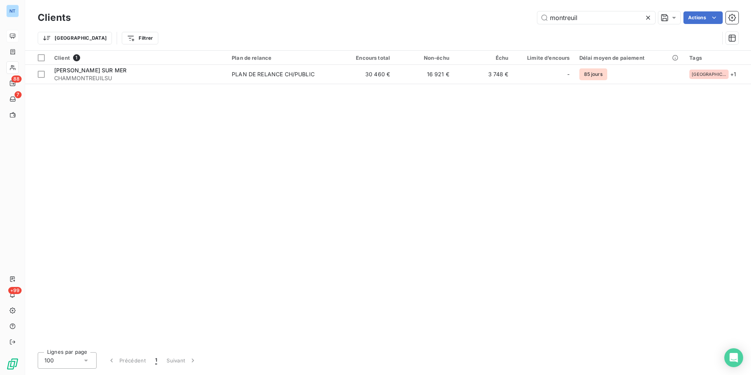
drag, startPoint x: 601, startPoint y: 22, endPoint x: 510, endPoint y: 30, distance: 91.9
click at [511, 30] on div "Clients montreuil Actions Trier Filtrer" at bounding box center [388, 29] width 701 height 41
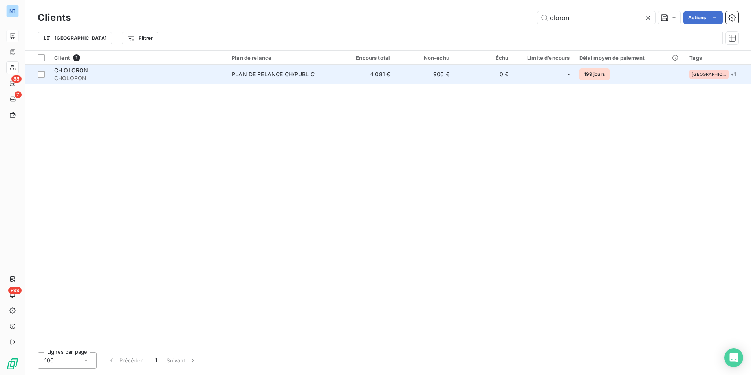
type input "oloron"
click at [62, 81] on span "CHOLORON" at bounding box center [138, 78] width 168 height 8
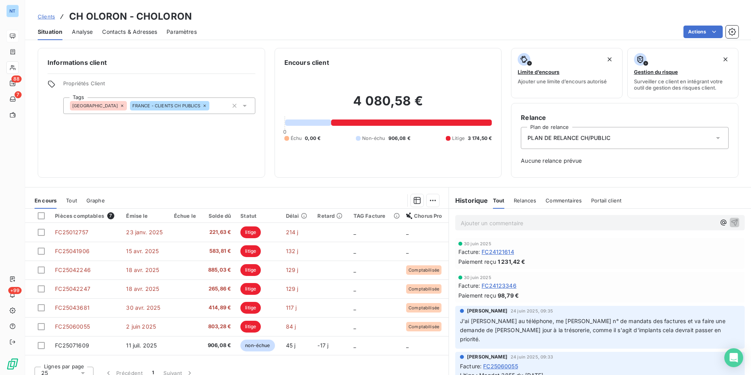
click at [128, 29] on span "Contacts & Adresses" at bounding box center [129, 32] width 55 height 8
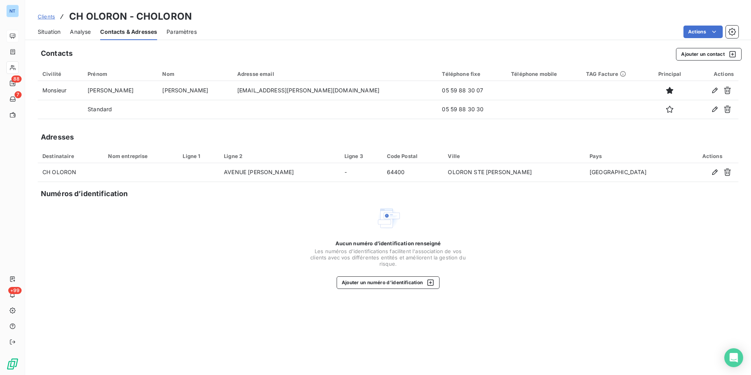
click at [45, 31] on span "Situation" at bounding box center [49, 32] width 23 height 8
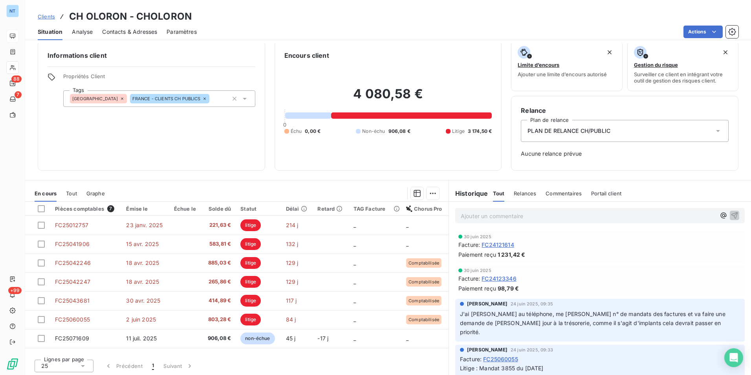
scroll to position [9, 0]
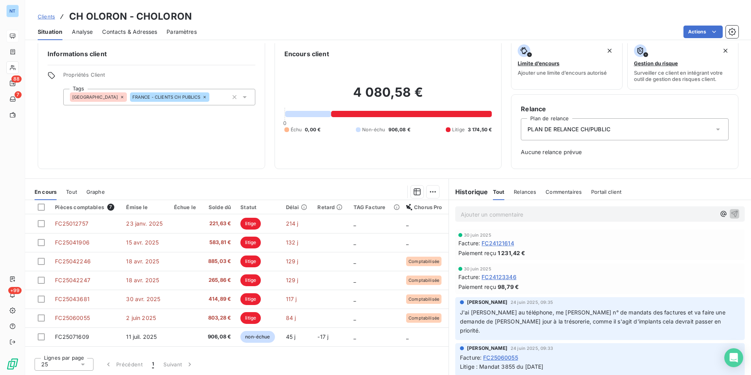
click at [135, 24] on div "Contacts & Adresses" at bounding box center [129, 32] width 55 height 17
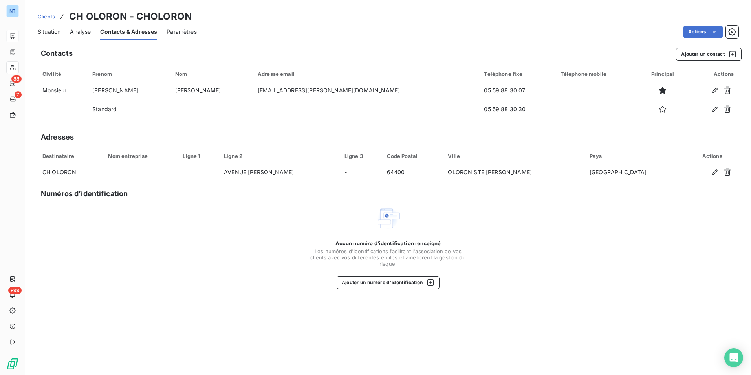
click at [43, 29] on span "Situation" at bounding box center [49, 32] width 23 height 8
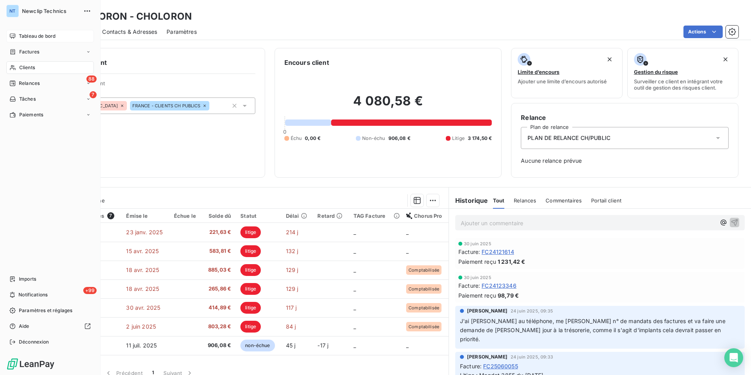
click at [28, 64] on span "Clients" at bounding box center [27, 67] width 16 height 7
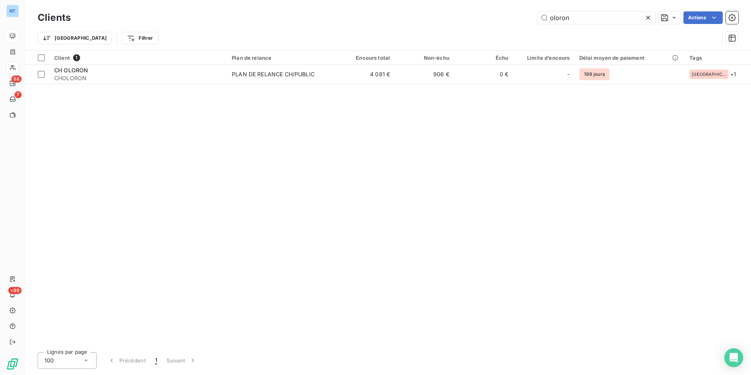
drag, startPoint x: 584, startPoint y: 20, endPoint x: 533, endPoint y: 29, distance: 51.9
click at [533, 29] on div "Clients oloron Actions Trier Filtrer" at bounding box center [388, 29] width 701 height 41
type input "faron"
click at [188, 87] on div "Client 1 Plan de relance Encours total Non-échu Échu Limite d’encours Délai moy…" at bounding box center [388, 198] width 726 height 295
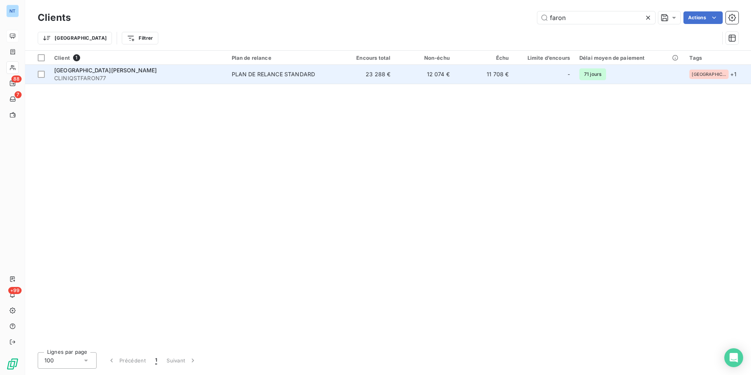
click at [183, 77] on span "CLINIQSTFARON77" at bounding box center [138, 78] width 168 height 8
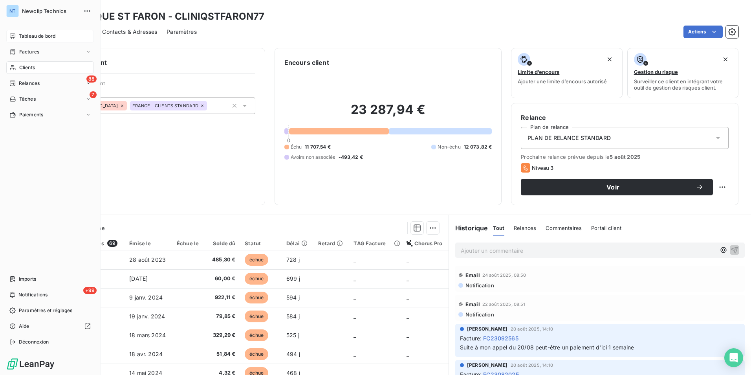
drag, startPoint x: 15, startPoint y: 65, endPoint x: 29, endPoint y: 65, distance: 13.4
click at [15, 65] on icon at bounding box center [12, 67] width 7 height 6
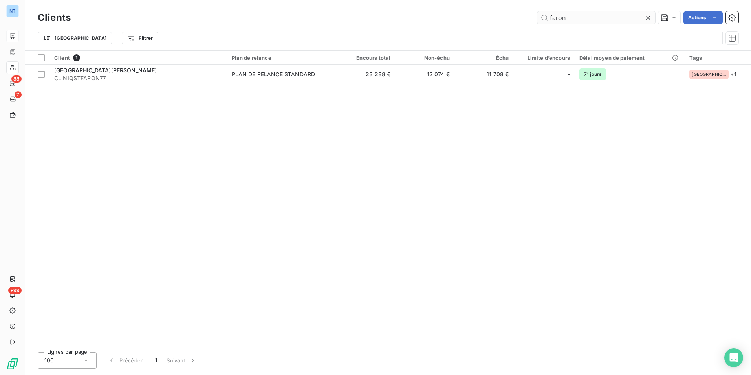
drag, startPoint x: 567, startPoint y: 17, endPoint x: 553, endPoint y: 20, distance: 14.0
click at [553, 20] on input "faron" at bounding box center [596, 17] width 118 height 13
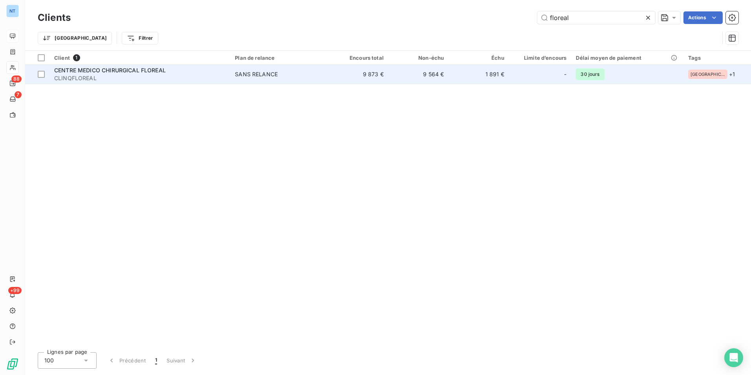
type input "floreal"
click at [218, 78] on span "CLINQFLOREAL" at bounding box center [139, 78] width 171 height 8
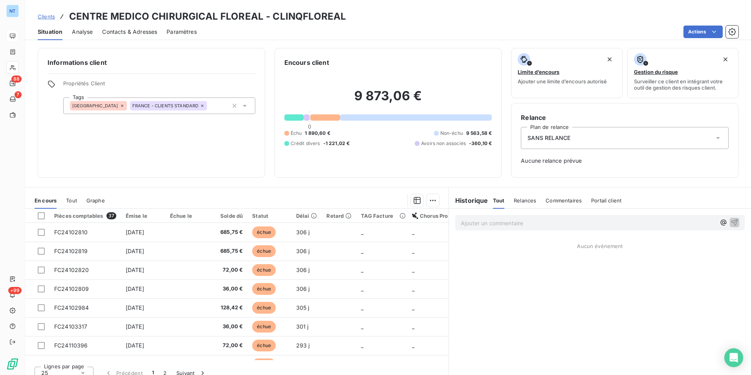
scroll to position [9, 0]
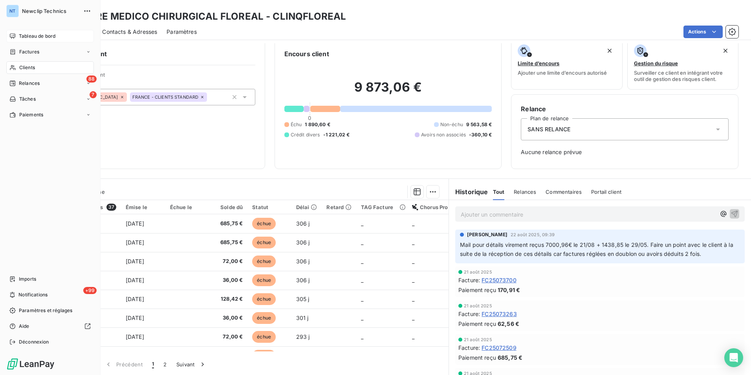
drag, startPoint x: 19, startPoint y: 59, endPoint x: 22, endPoint y: 63, distance: 5.6
click at [19, 59] on nav "Tableau de bord Factures Clients 88 Relances 7 Tâches Paiements" at bounding box center [50, 75] width 88 height 91
click at [15, 67] on icon at bounding box center [12, 67] width 7 height 6
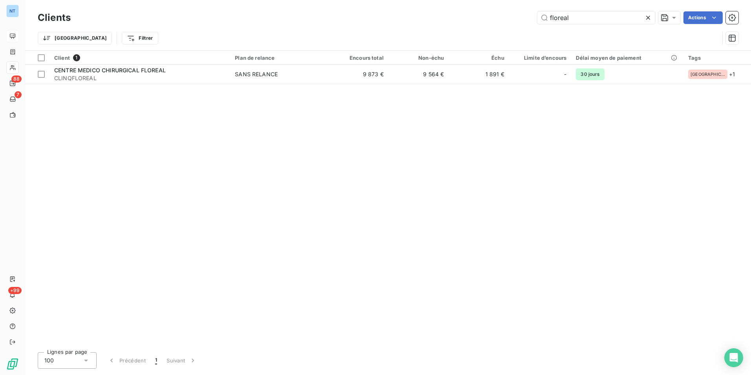
drag, startPoint x: 553, startPoint y: 21, endPoint x: 531, endPoint y: 22, distance: 22.1
click at [532, 22] on div "floreal Actions" at bounding box center [409, 17] width 658 height 13
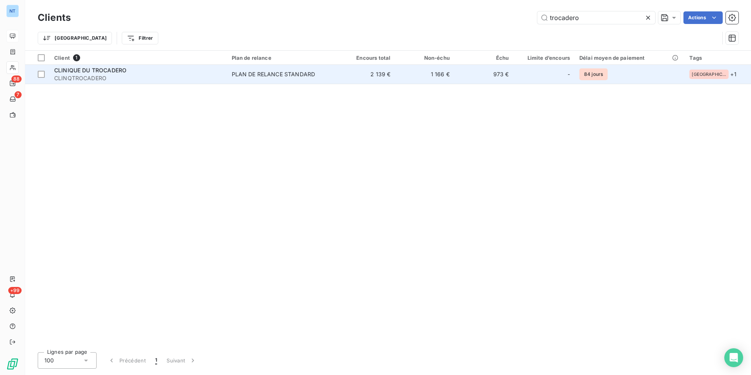
type input "trocadero"
click at [227, 74] on td "CLINIQUE DU TROCADERO CLINQTROCADERO" at bounding box center [139, 74] width 178 height 19
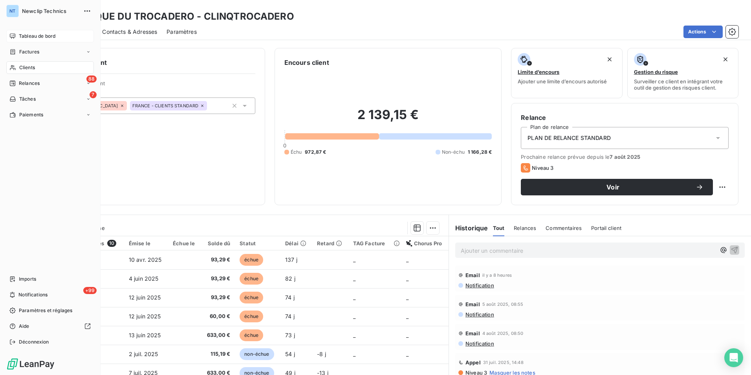
drag, startPoint x: 15, startPoint y: 67, endPoint x: 34, endPoint y: 68, distance: 19.3
click at [15, 67] on icon at bounding box center [12, 67] width 7 height 6
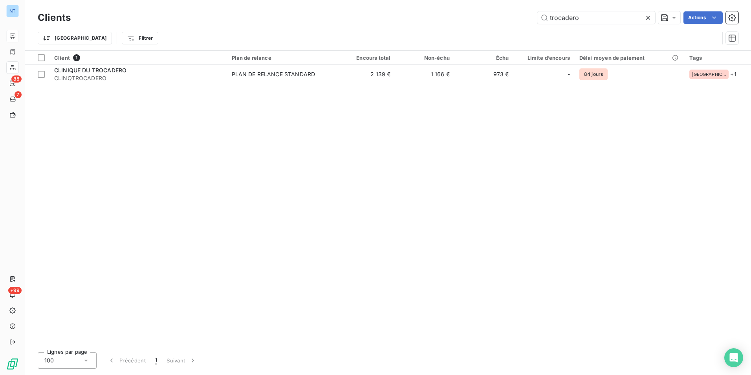
drag, startPoint x: 539, startPoint y: 20, endPoint x: 513, endPoint y: 22, distance: 26.5
click at [514, 23] on div "trocadero Actions" at bounding box center [409, 17] width 658 height 13
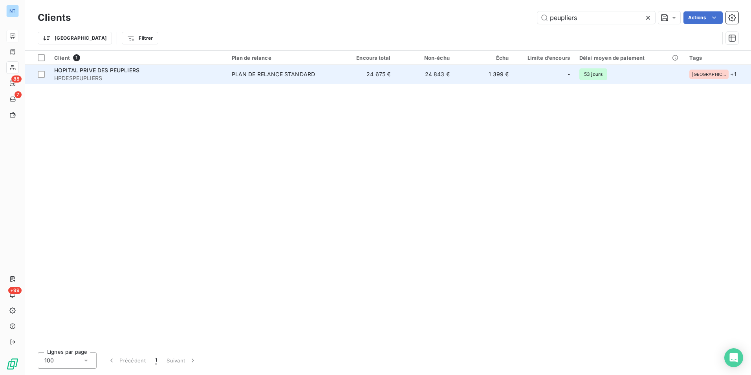
type input "peupliers"
click at [205, 67] on div "HOPITAL PRIVE DES PEUPLIERS" at bounding box center [138, 70] width 168 height 8
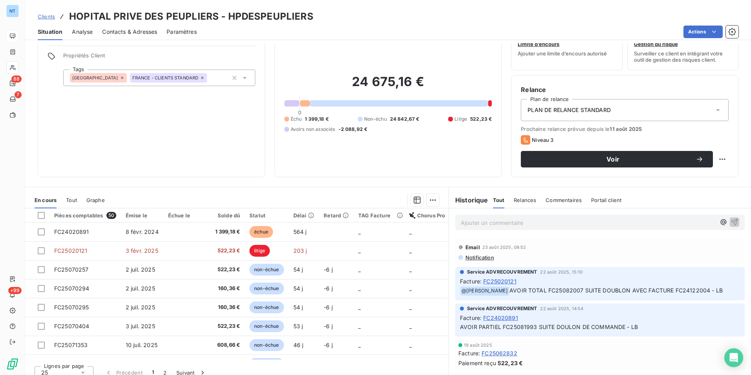
scroll to position [36, 0]
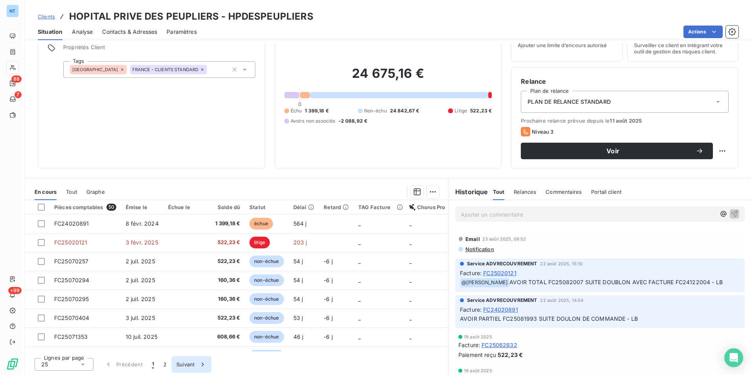
click at [163, 366] on button "2" at bounding box center [165, 364] width 13 height 17
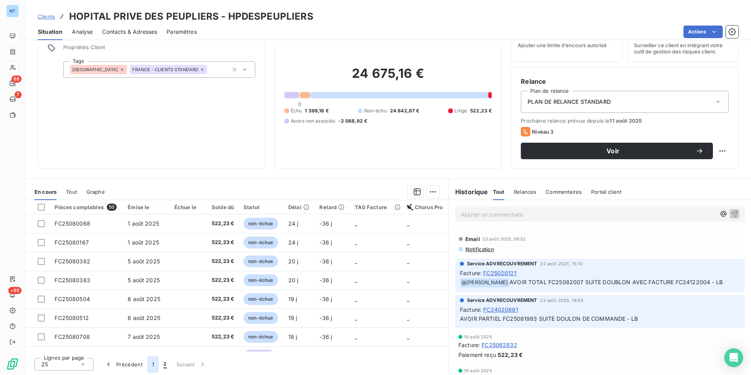
click at [152, 368] on button "1" at bounding box center [152, 364] width 11 height 17
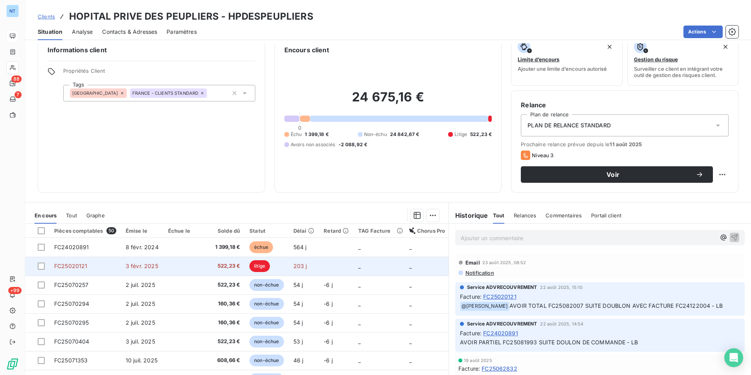
scroll to position [0, 0]
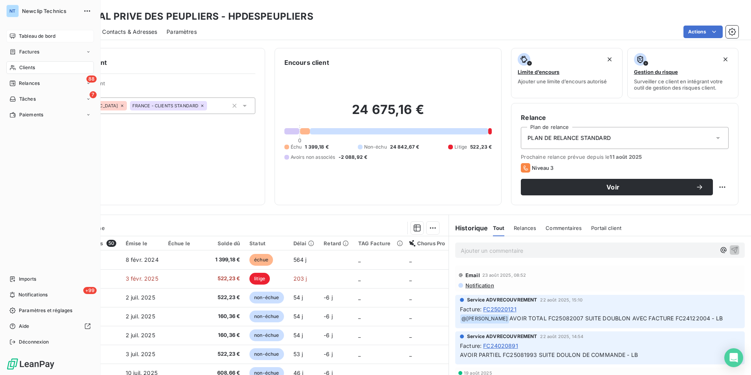
click at [22, 34] on span "Tableau de bord" at bounding box center [37, 36] width 37 height 7
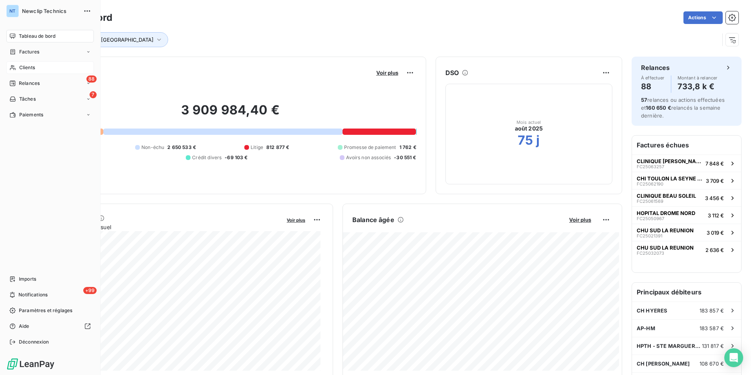
drag, startPoint x: 15, startPoint y: 68, endPoint x: 67, endPoint y: 69, distance: 52.3
click at [15, 68] on icon at bounding box center [12, 67] width 7 height 6
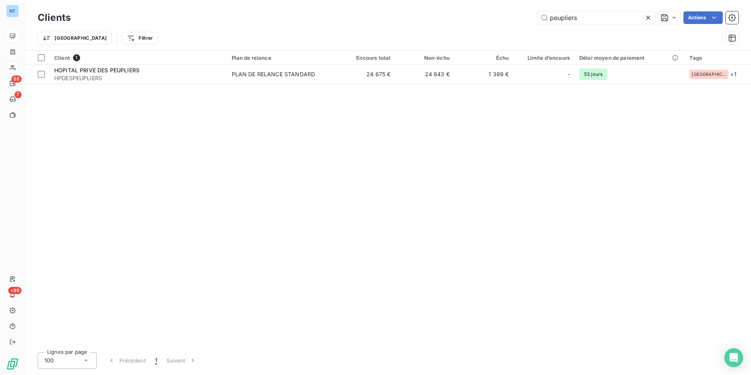
drag, startPoint x: 592, startPoint y: 21, endPoint x: 488, endPoint y: 33, distance: 104.8
click at [488, 33] on div "Clients peupliers Actions Trier Filtrer" at bounding box center [388, 29] width 701 height 41
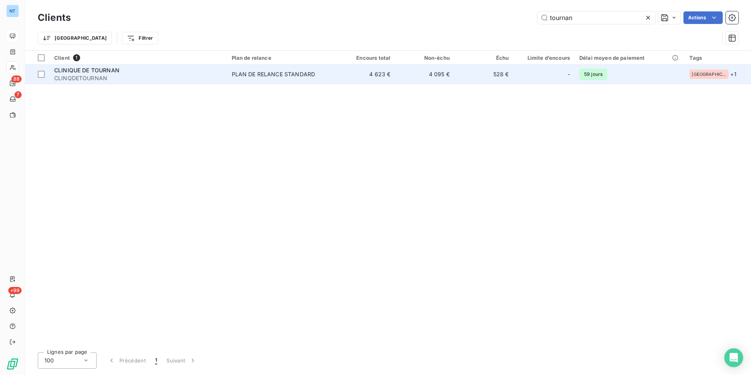
type input "tournan"
click at [175, 76] on span "CLINQDETOURNAN" at bounding box center [138, 78] width 168 height 8
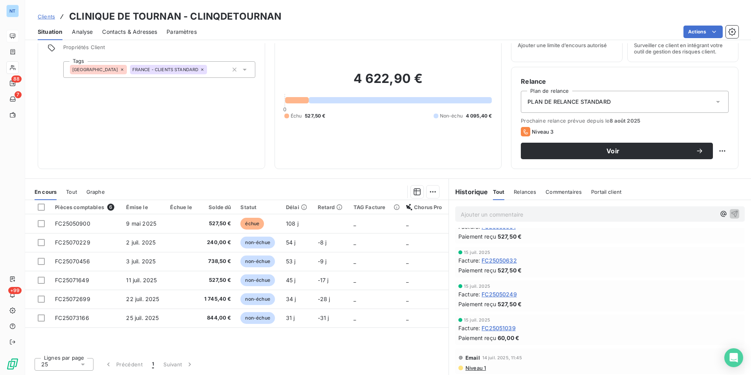
scroll to position [432, 0]
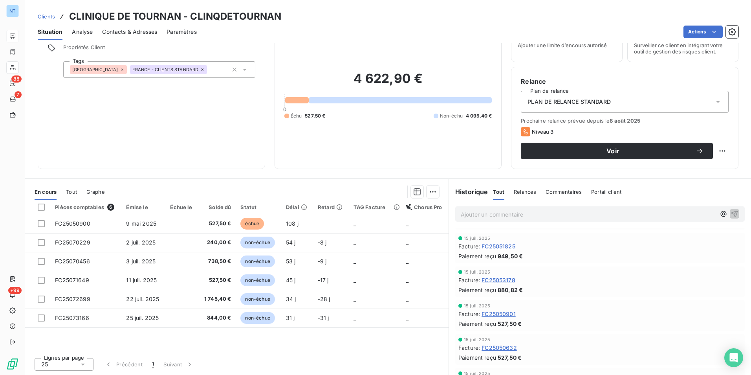
click at [128, 32] on span "Contacts & Adresses" at bounding box center [129, 32] width 55 height 8
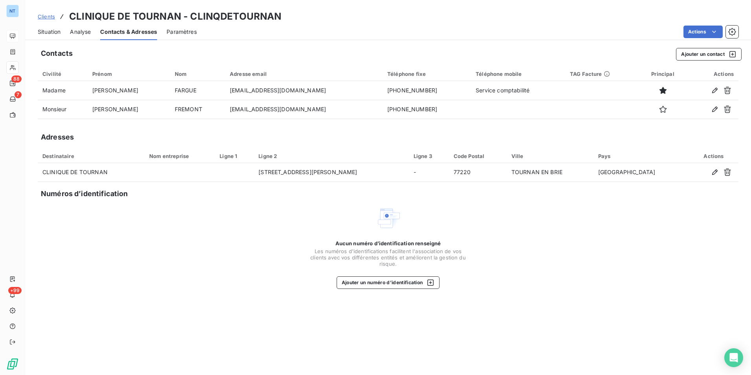
click at [56, 35] on span "Situation" at bounding box center [49, 32] width 23 height 8
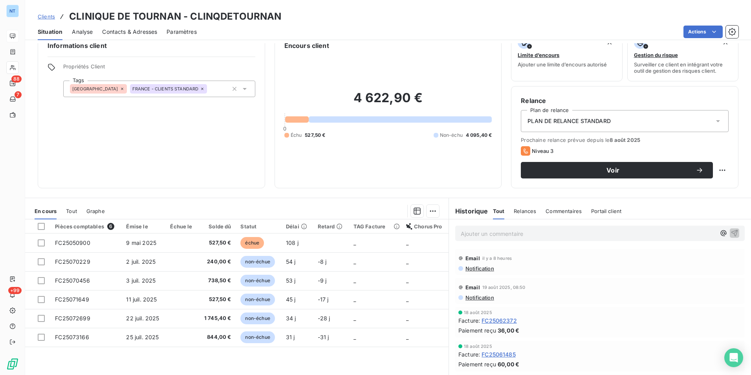
scroll to position [0, 0]
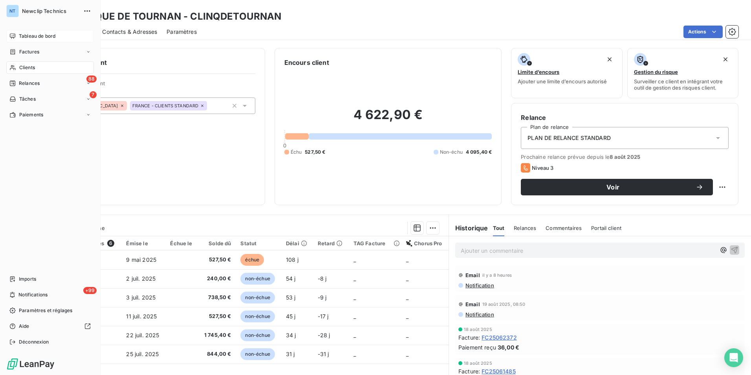
click at [29, 71] on span "Clients" at bounding box center [27, 67] width 16 height 7
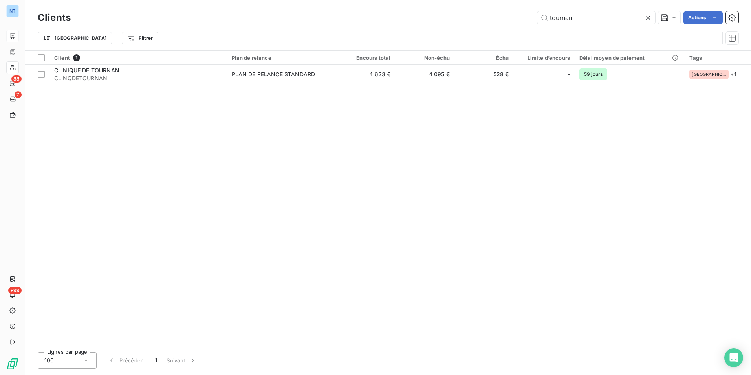
drag, startPoint x: 546, startPoint y: 22, endPoint x: 529, endPoint y: 23, distance: 17.4
click at [530, 23] on div "tournan Actions" at bounding box center [409, 17] width 658 height 13
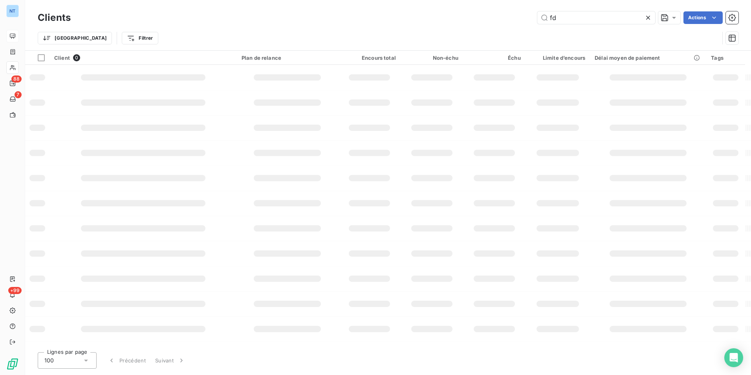
type input "f"
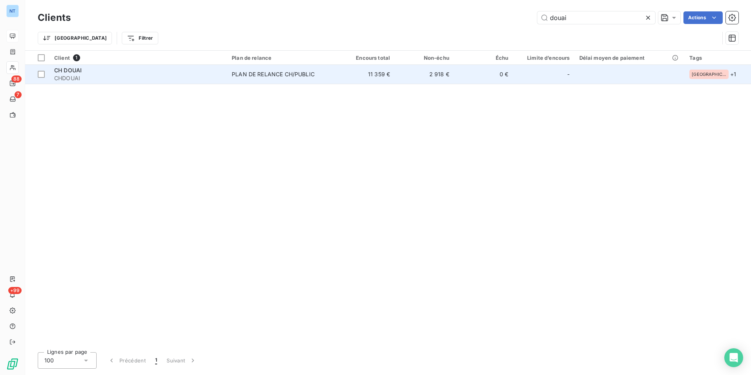
type input "douai"
click at [118, 75] on span "CHDOUAI" at bounding box center [138, 78] width 168 height 8
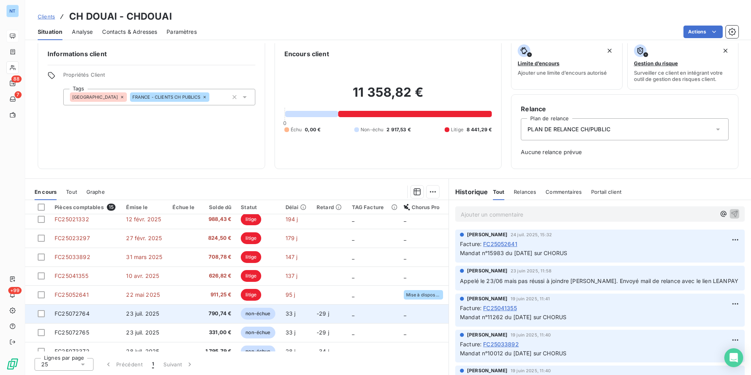
scroll to position [146, 0]
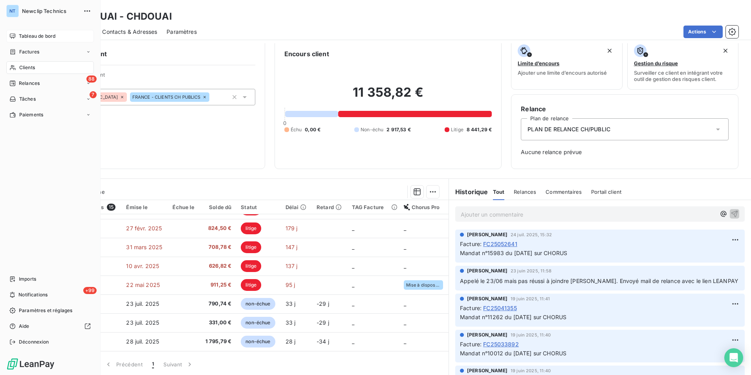
click at [36, 37] on span "Tableau de bord" at bounding box center [37, 36] width 37 height 7
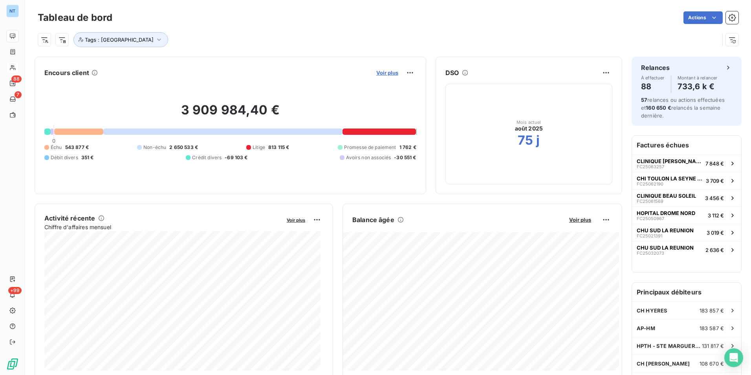
click at [388, 75] on span "Voir plus" at bounding box center [387, 73] width 22 height 6
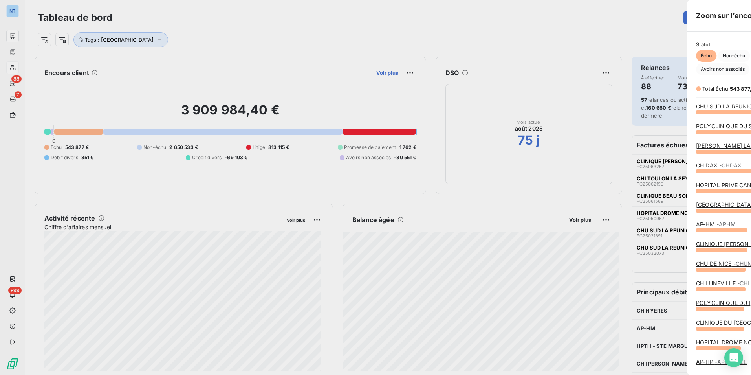
scroll to position [257, 296]
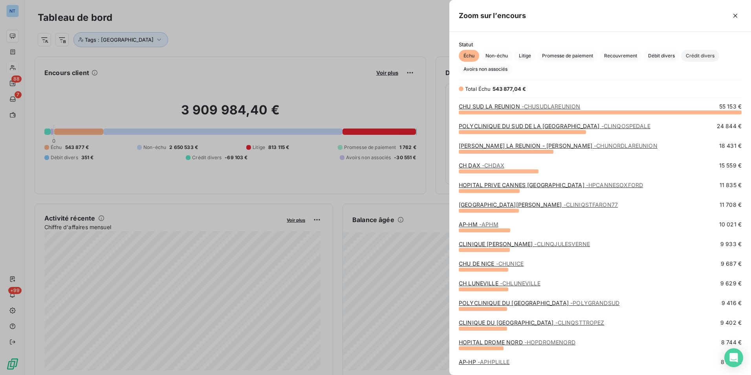
click at [693, 59] on span "Crédit divers" at bounding box center [700, 56] width 38 height 12
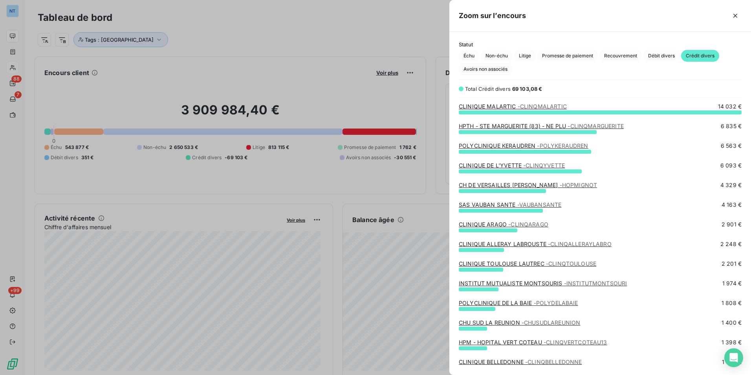
click at [356, 90] on div at bounding box center [375, 187] width 751 height 375
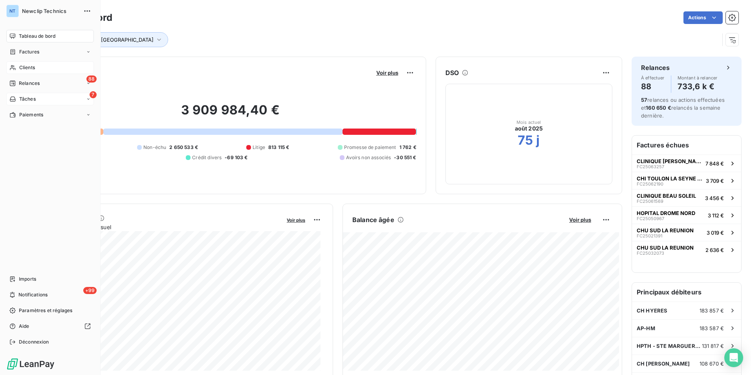
click at [43, 100] on div "7 Tâches" at bounding box center [50, 99] width 88 height 13
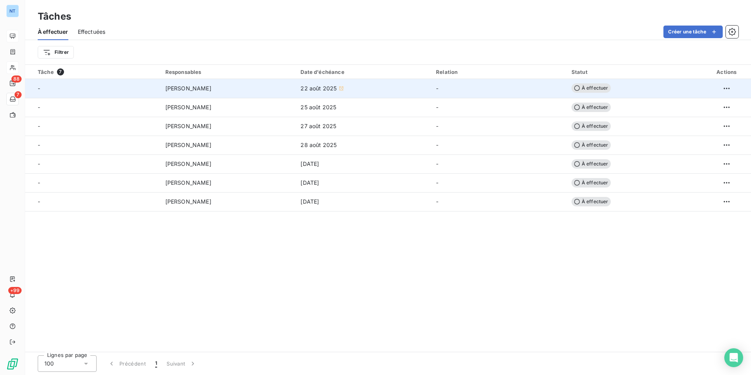
click at [259, 90] on div "[PERSON_NAME]" at bounding box center [228, 88] width 126 height 8
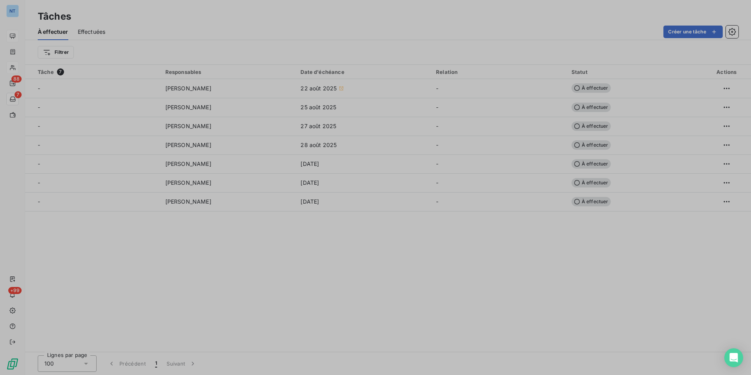
type input "[DATE]"
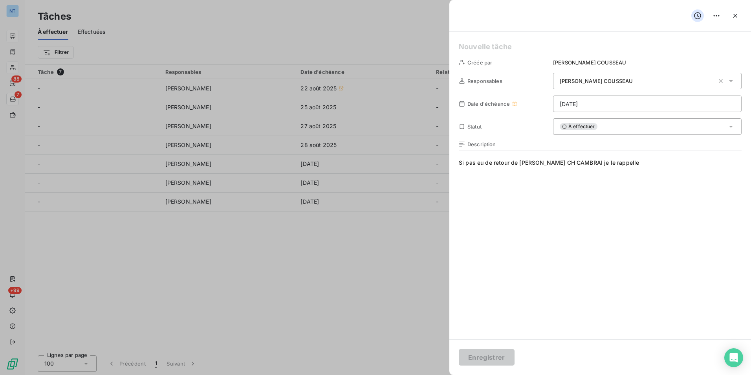
click at [248, 134] on div at bounding box center [375, 187] width 751 height 375
click at [273, 101] on div at bounding box center [375, 187] width 751 height 375
click at [736, 18] on icon "button" at bounding box center [736, 16] width 8 height 8
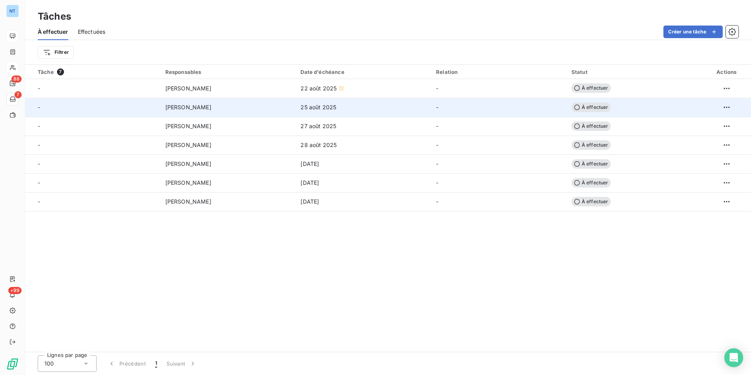
click at [380, 106] on div "25 août 2025" at bounding box center [364, 107] width 126 height 8
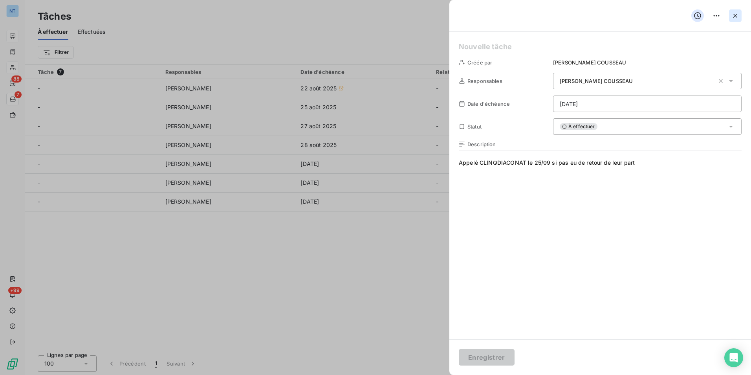
click at [741, 13] on button "button" at bounding box center [735, 15] width 13 height 13
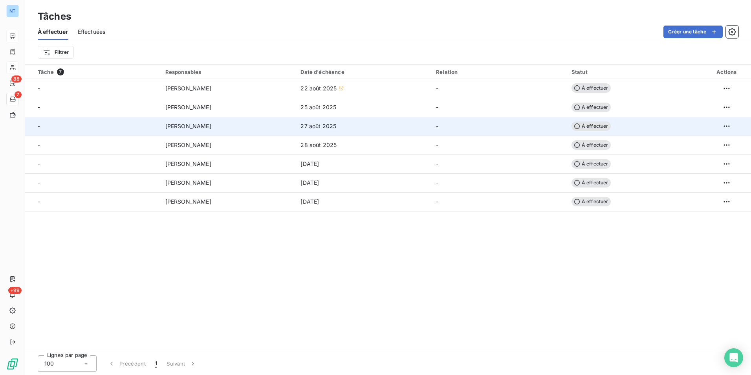
click at [335, 118] on td "27 août 2025" at bounding box center [364, 126] width 136 height 19
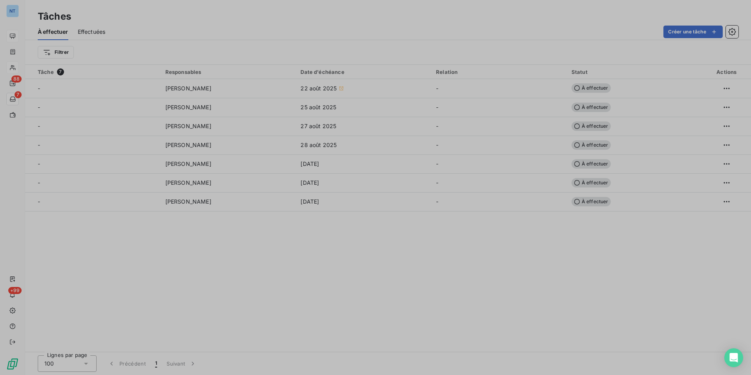
type input "[DATE]"
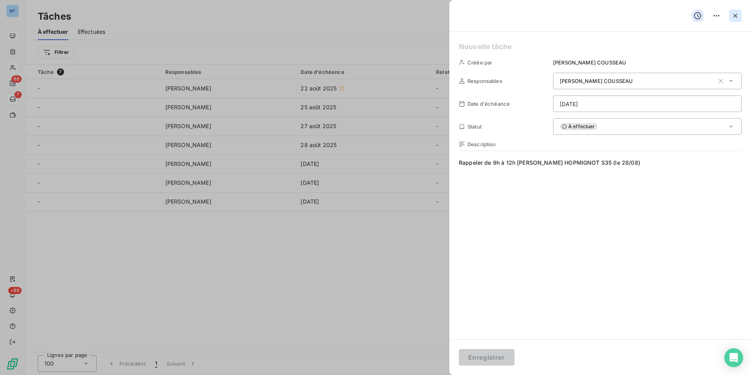
click at [733, 15] on icon "button" at bounding box center [736, 16] width 8 height 8
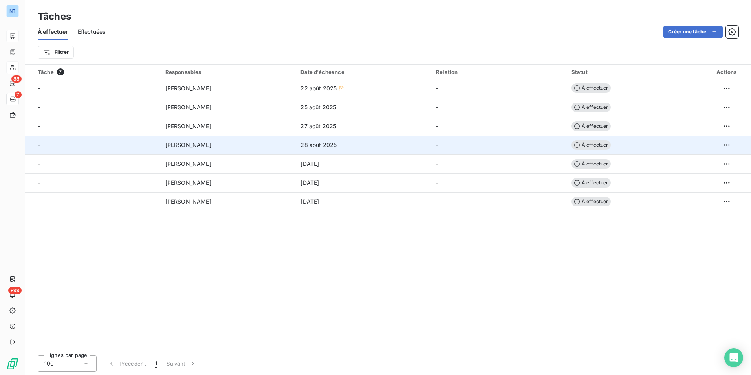
click at [316, 149] on td "28 août 2025" at bounding box center [364, 145] width 136 height 19
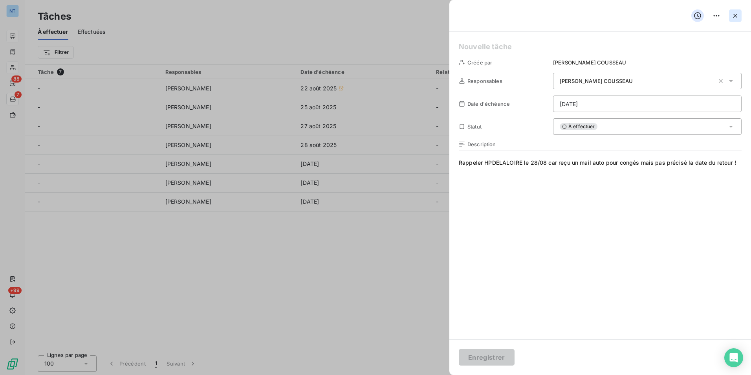
click at [730, 15] on button "button" at bounding box center [735, 15] width 13 height 13
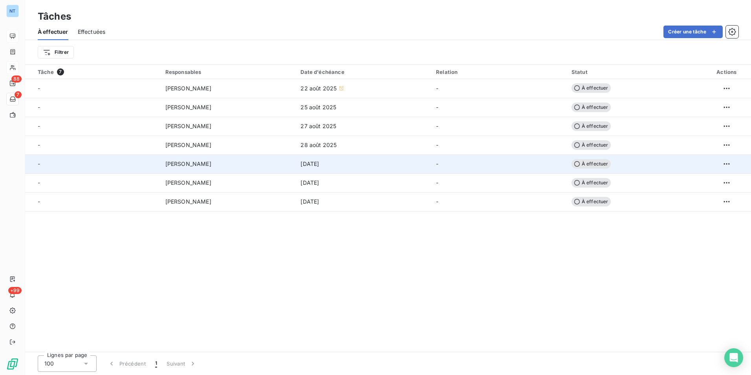
click at [315, 166] on span "[DATE]" at bounding box center [310, 164] width 18 height 8
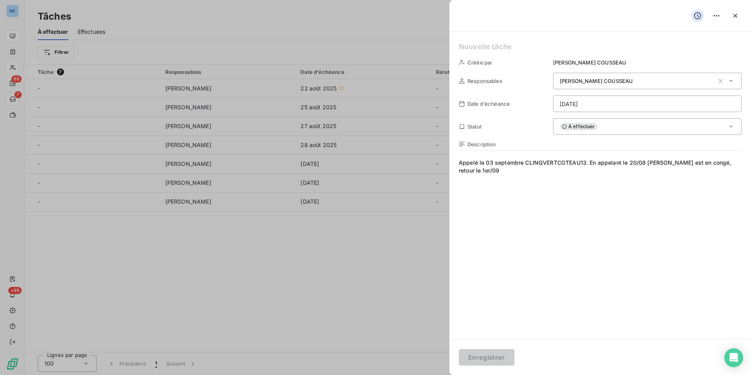
click at [735, 13] on icon "button" at bounding box center [736, 16] width 8 height 8
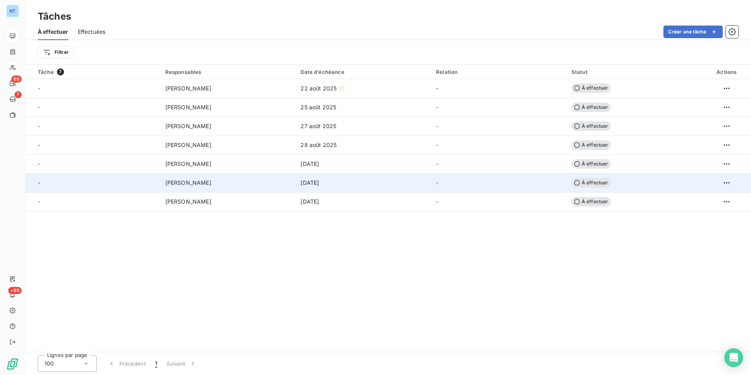
click at [315, 188] on td "[DATE]" at bounding box center [364, 182] width 136 height 19
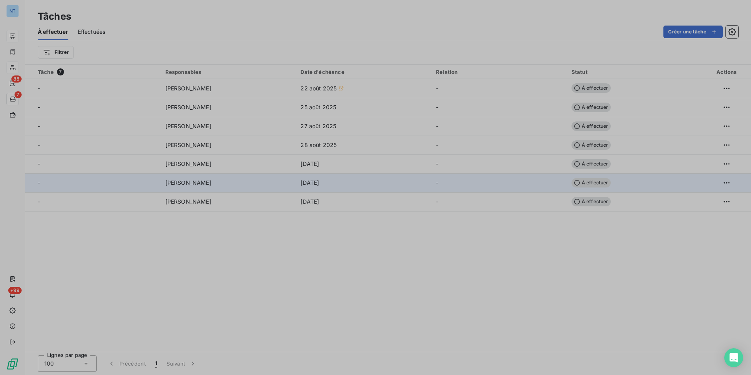
type input "[DATE]"
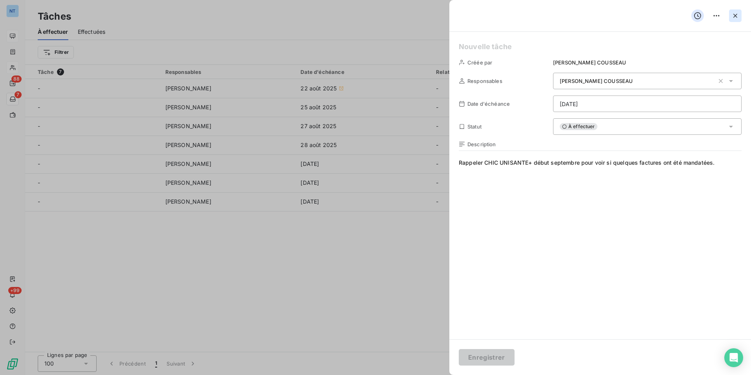
click at [732, 13] on icon "button" at bounding box center [736, 16] width 8 height 8
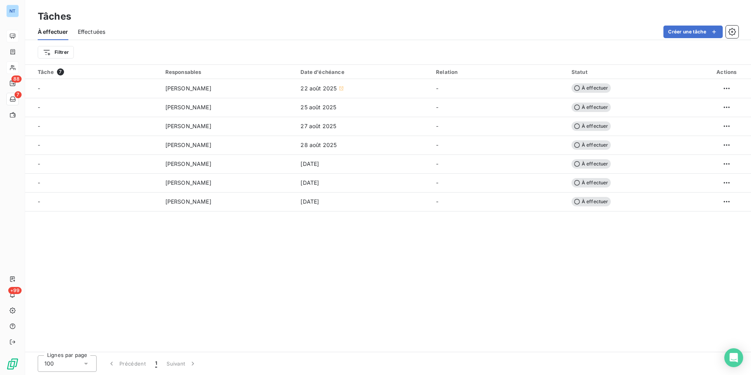
click at [322, 212] on div "Tâche 7 Responsables Date d'échéance Relation Statut Actions - [PERSON_NAME] 22…" at bounding box center [388, 208] width 726 height 287
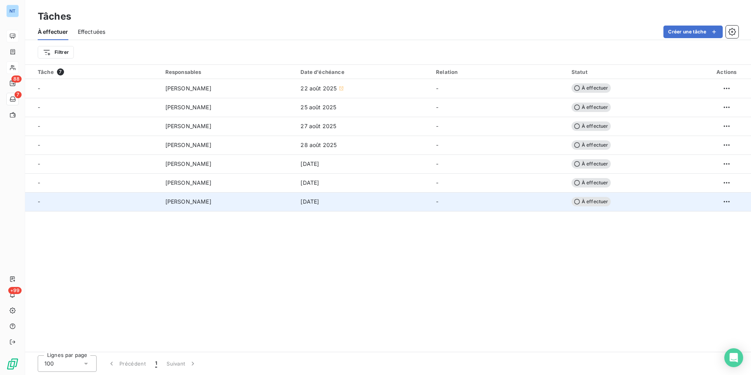
click at [362, 207] on td "[DATE]" at bounding box center [364, 201] width 136 height 19
type input "[DATE]"
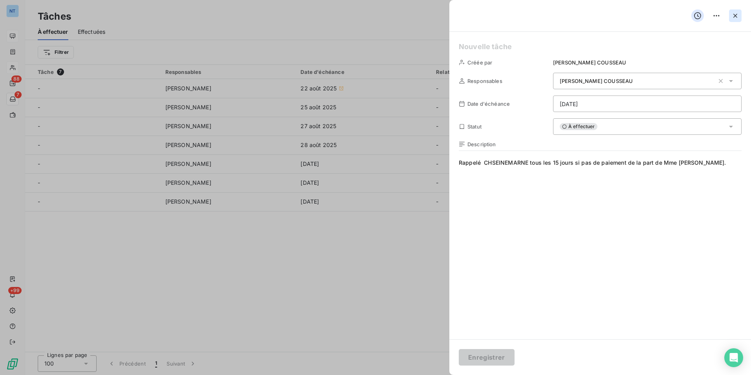
click at [733, 18] on icon "button" at bounding box center [736, 16] width 8 height 8
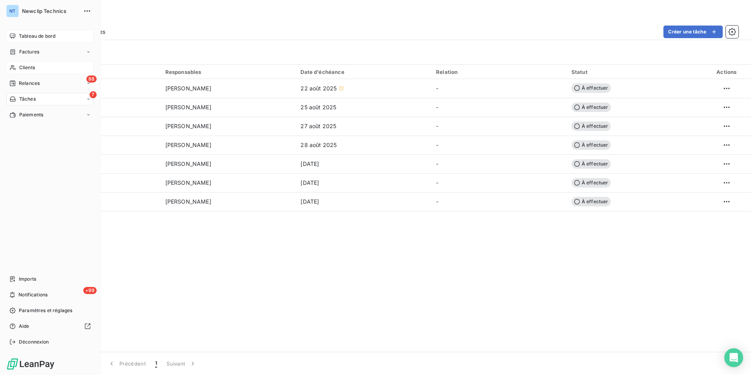
click at [19, 36] on span "Tableau de bord" at bounding box center [37, 36] width 37 height 7
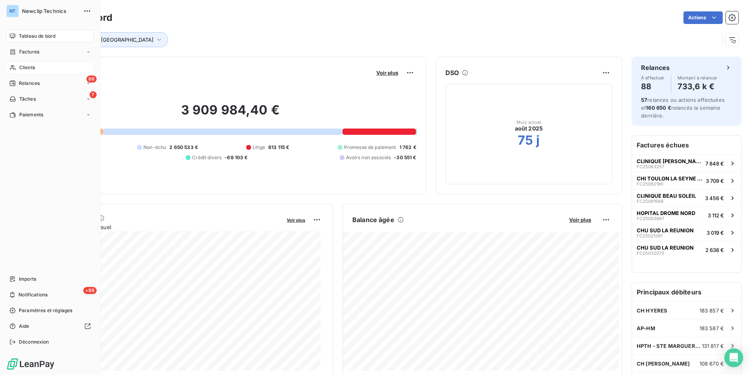
click at [15, 68] on icon at bounding box center [12, 67] width 7 height 6
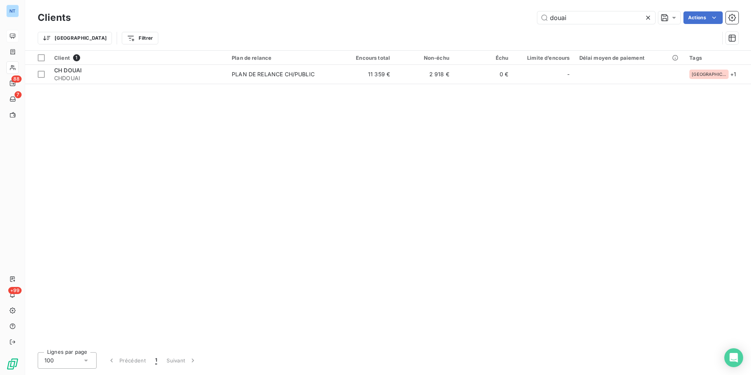
drag, startPoint x: 596, startPoint y: 17, endPoint x: 517, endPoint y: 25, distance: 79.3
click at [517, 27] on div "Clients douai Actions Trier Filtrer" at bounding box center [388, 29] width 701 height 41
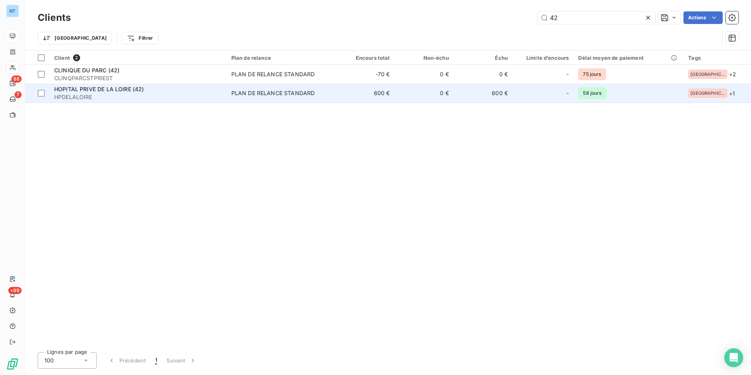
type input "42"
click at [150, 89] on div "HOPITAL PRIVE DE LA LOIRE (42)" at bounding box center [138, 89] width 168 height 8
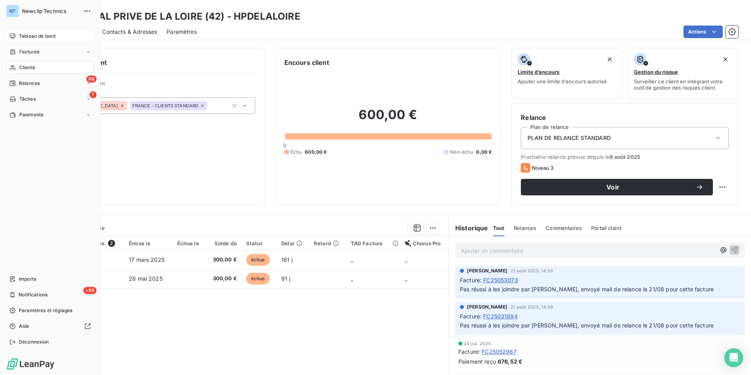
click at [17, 68] on div "Clients" at bounding box center [50, 67] width 88 height 13
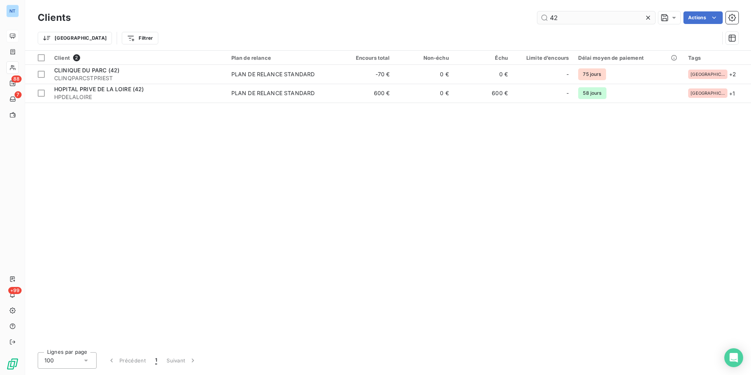
drag, startPoint x: 548, startPoint y: 20, endPoint x: 538, endPoint y: 18, distance: 10.8
click at [541, 18] on input "42" at bounding box center [596, 17] width 118 height 13
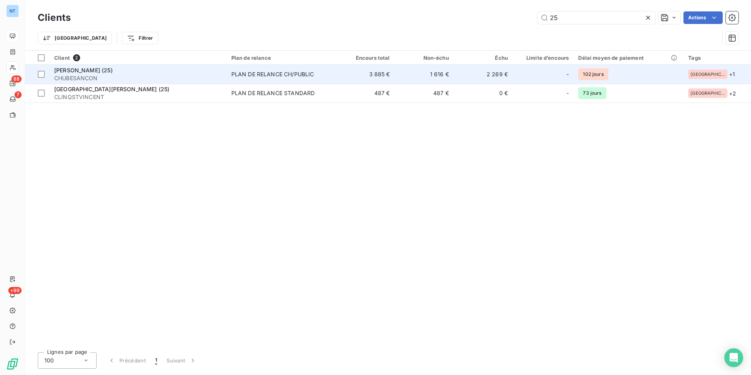
type input "25"
click at [98, 79] on span "CHUBESANCON" at bounding box center [138, 78] width 168 height 8
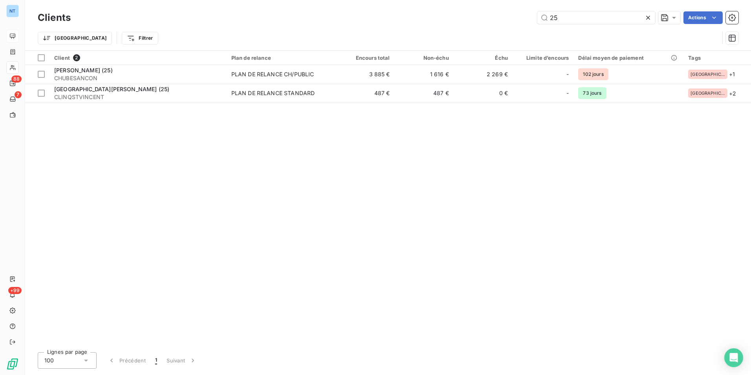
drag, startPoint x: 582, startPoint y: 20, endPoint x: 510, endPoint y: 20, distance: 71.9
click at [510, 20] on div "25 Actions" at bounding box center [409, 17] width 658 height 13
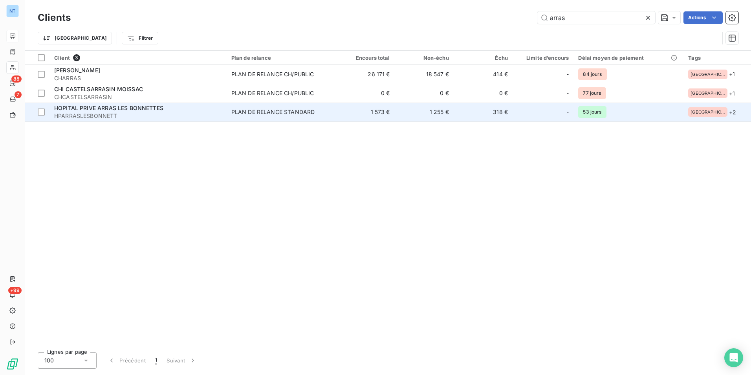
type input "arras"
click at [102, 116] on span "HPARRASLESBONNETT" at bounding box center [138, 116] width 168 height 8
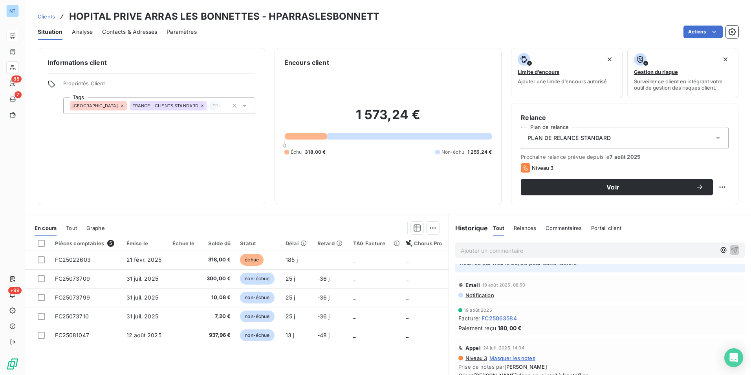
scroll to position [39, 0]
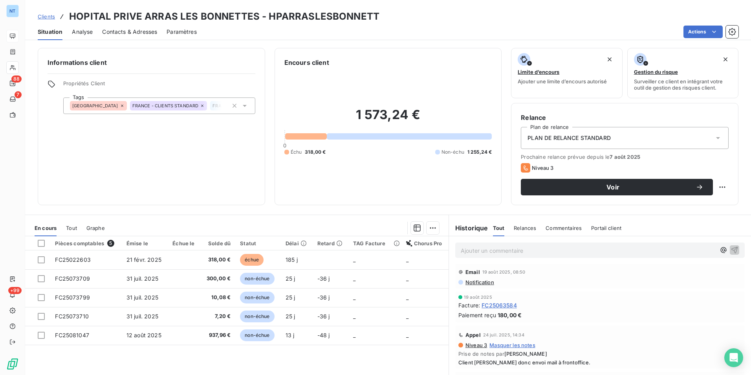
click at [108, 24] on div "Contacts & Adresses" at bounding box center [129, 32] width 55 height 17
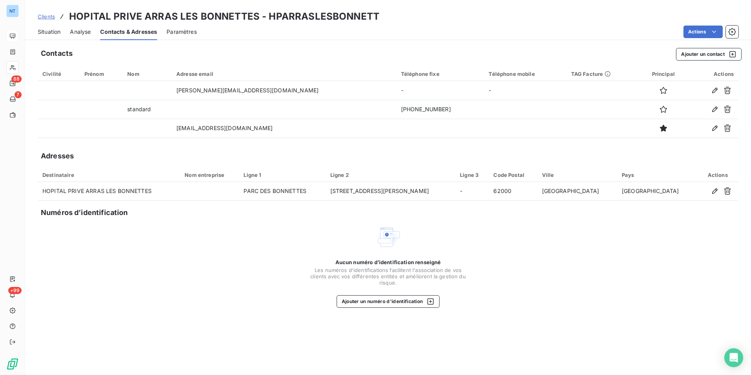
click at [46, 31] on span "Situation" at bounding box center [49, 32] width 23 height 8
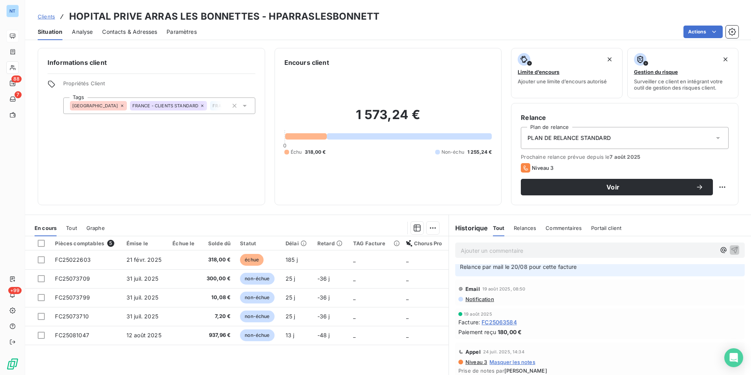
scroll to position [0, 0]
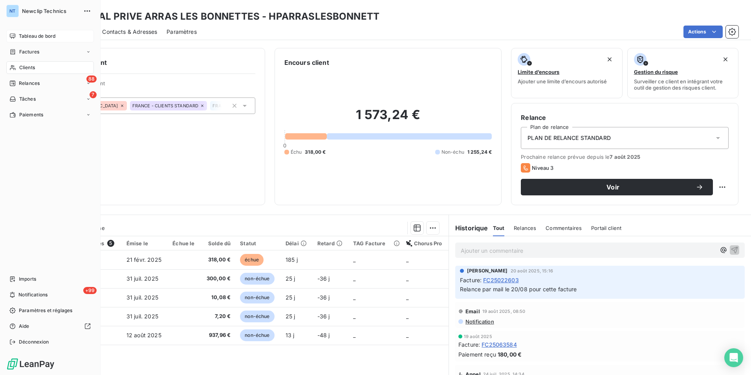
click at [21, 64] on span "Clients" at bounding box center [27, 67] width 16 height 7
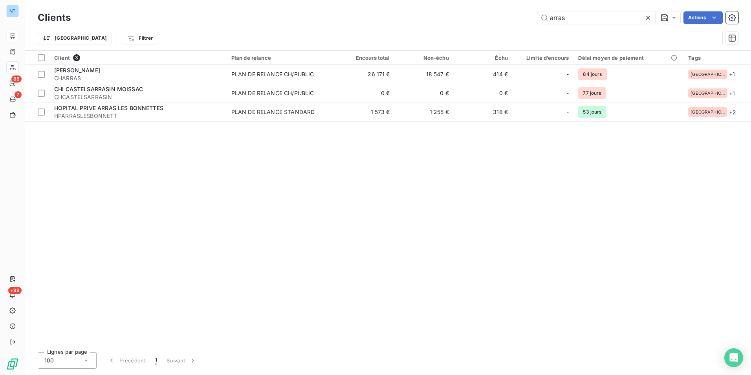
drag, startPoint x: 547, startPoint y: 17, endPoint x: 493, endPoint y: 23, distance: 54.5
click at [492, 24] on div "Clients arras Actions" at bounding box center [388, 17] width 701 height 17
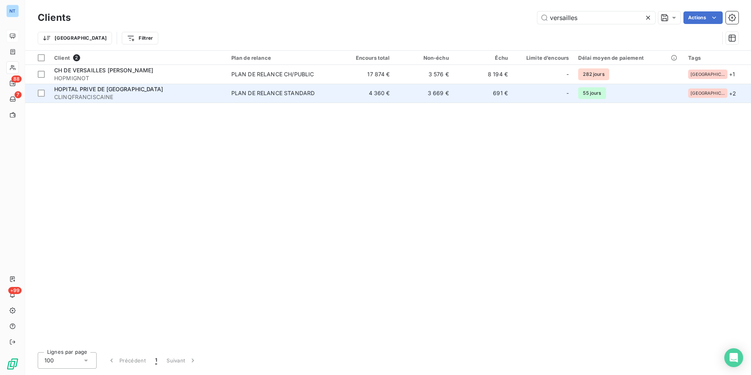
type input "versailles"
click at [106, 97] on span "CLINQFRANCISCAINE" at bounding box center [138, 97] width 168 height 8
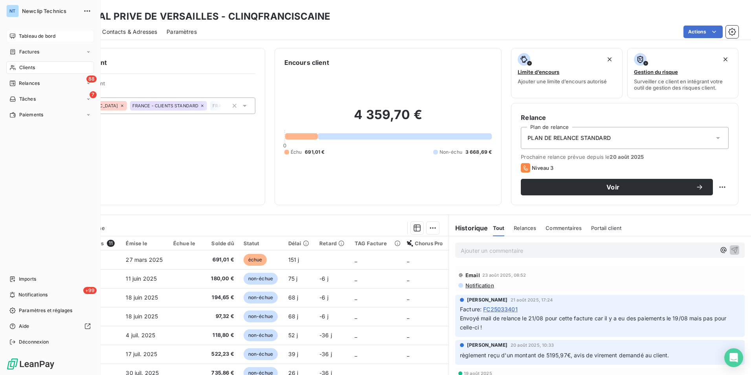
click at [28, 62] on div "Clients" at bounding box center [50, 67] width 88 height 13
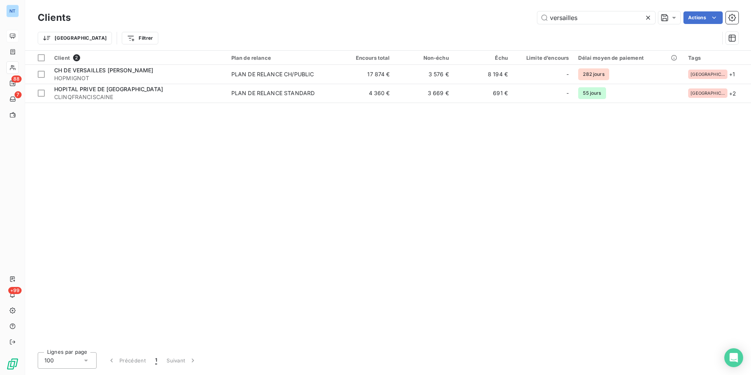
drag, startPoint x: 583, startPoint y: 15, endPoint x: 536, endPoint y: 21, distance: 46.7
click at [535, 21] on div "versailles Actions" at bounding box center [409, 17] width 658 height 13
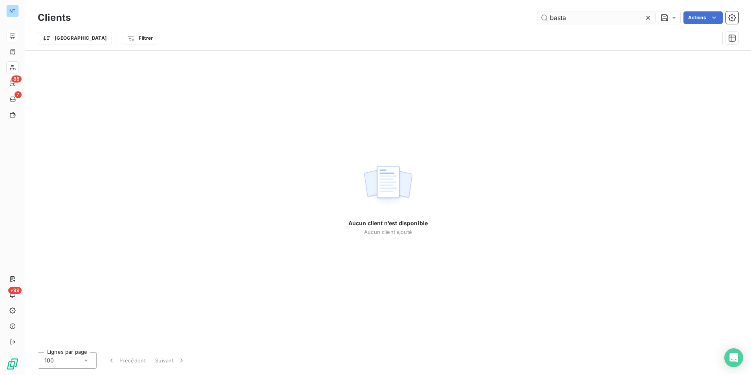
click at [563, 16] on input "basta" at bounding box center [596, 17] width 118 height 13
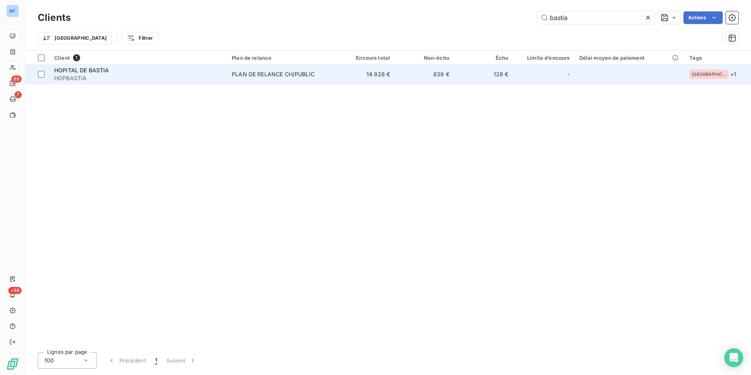
type input "bastia"
click at [168, 75] on span "HOPBASTIA" at bounding box center [138, 78] width 168 height 8
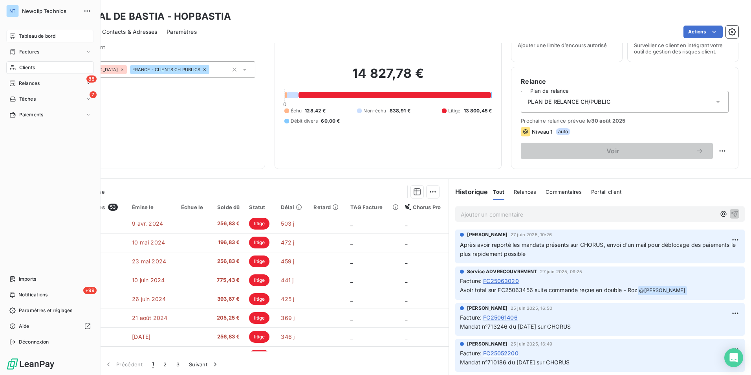
click at [19, 64] on span "Clients" at bounding box center [27, 67] width 16 height 7
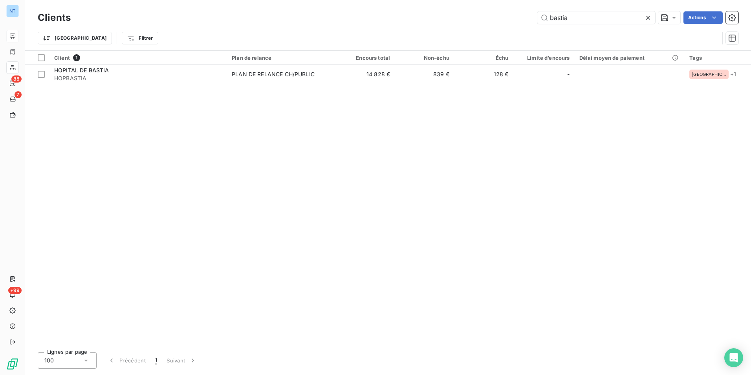
drag, startPoint x: 522, startPoint y: 28, endPoint x: 489, endPoint y: 34, distance: 33.5
click at [489, 34] on div "Clients bastia Actions Trier Filtrer" at bounding box center [388, 29] width 701 height 41
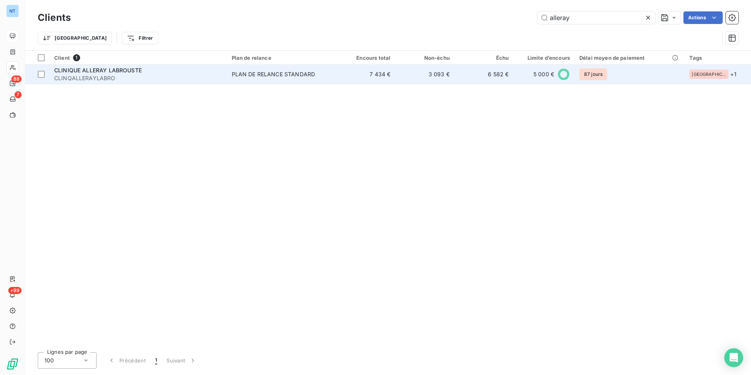
type input "alleray"
click at [110, 68] on span "CLINIQUE ALLERAY LABROUSTE" at bounding box center [98, 70] width 88 height 7
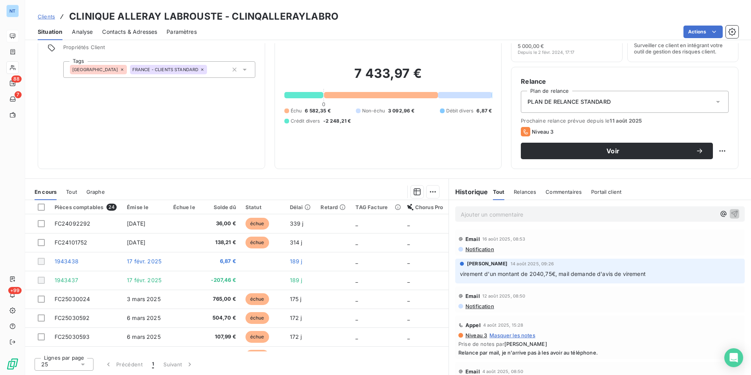
click at [132, 36] on div "Contacts & Adresses" at bounding box center [129, 32] width 55 height 17
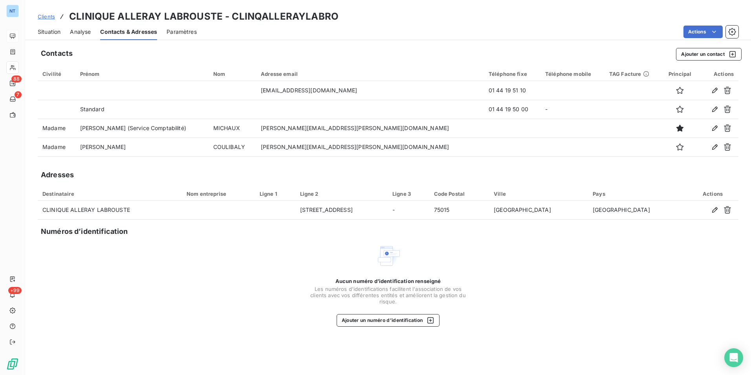
click at [47, 33] on span "Situation" at bounding box center [49, 32] width 23 height 8
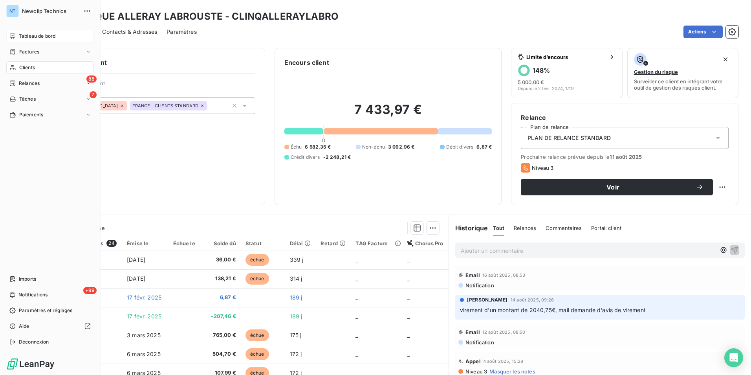
click at [8, 66] on div "Clients" at bounding box center [50, 67] width 88 height 13
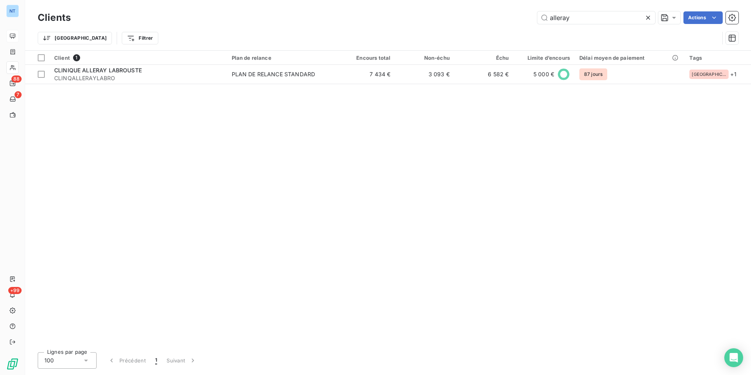
drag, startPoint x: 574, startPoint y: 17, endPoint x: 502, endPoint y: 17, distance: 71.5
click at [496, 22] on div "alleray Actions" at bounding box center [409, 17] width 658 height 13
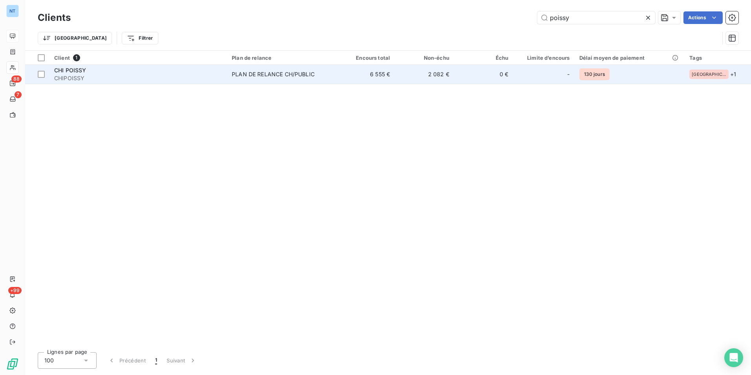
type input "poissy"
click at [159, 71] on div "CHI POISSY" at bounding box center [138, 70] width 168 height 8
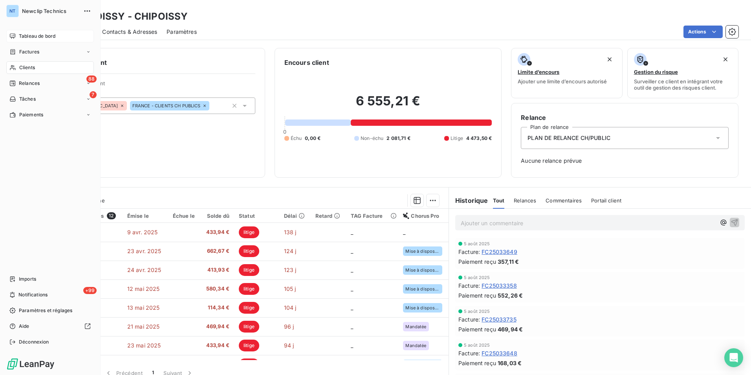
click at [12, 64] on div "Clients" at bounding box center [50, 67] width 88 height 13
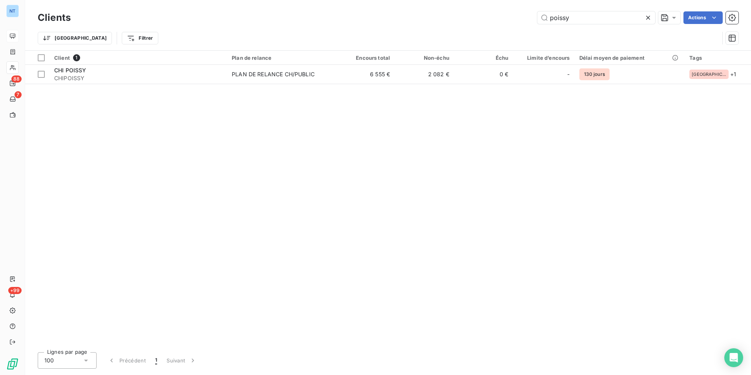
drag, startPoint x: 571, startPoint y: 17, endPoint x: 532, endPoint y: 18, distance: 38.9
click at [532, 18] on div "poissy Actions" at bounding box center [409, 17] width 658 height 13
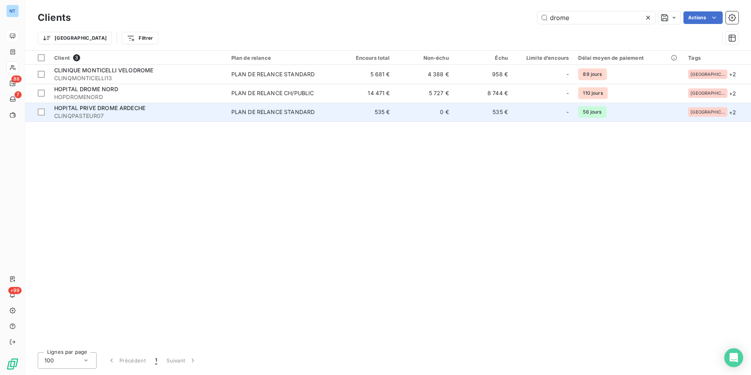
type input "drome"
click at [209, 106] on div "HOPITAL PRIVE DROME ARDECHE" at bounding box center [138, 108] width 168 height 8
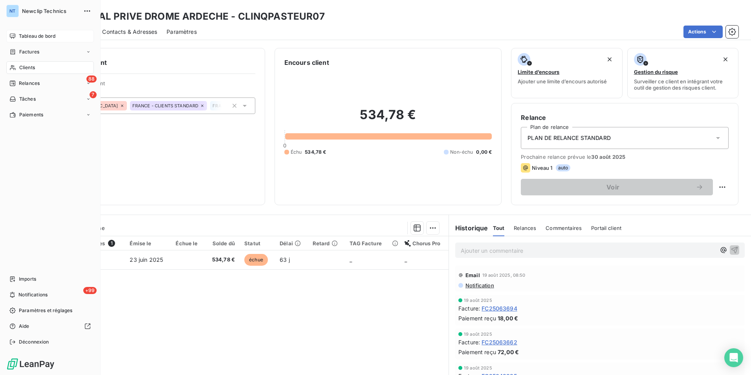
drag, startPoint x: 23, startPoint y: 63, endPoint x: 19, endPoint y: 66, distance: 4.2
click at [19, 66] on span "Clients" at bounding box center [27, 67] width 16 height 7
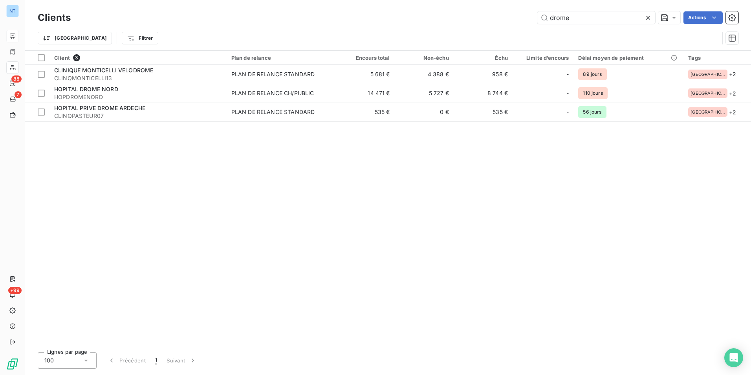
drag, startPoint x: 569, startPoint y: 19, endPoint x: 512, endPoint y: 24, distance: 56.8
click at [515, 24] on div "Clients drome Actions" at bounding box center [388, 17] width 701 height 17
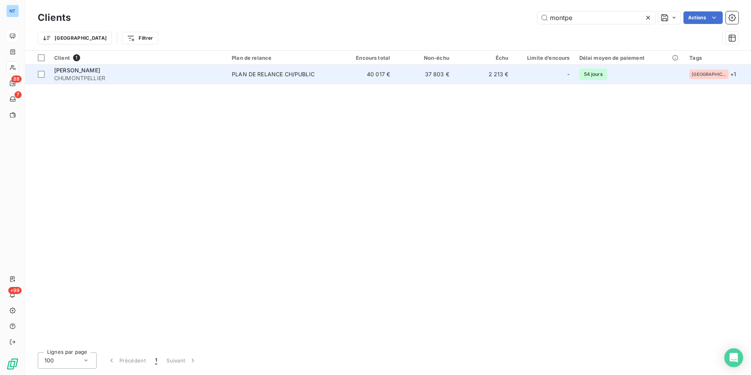
type input "montpe"
click at [117, 77] on span "CHUMONTPELLIER" at bounding box center [138, 78] width 168 height 8
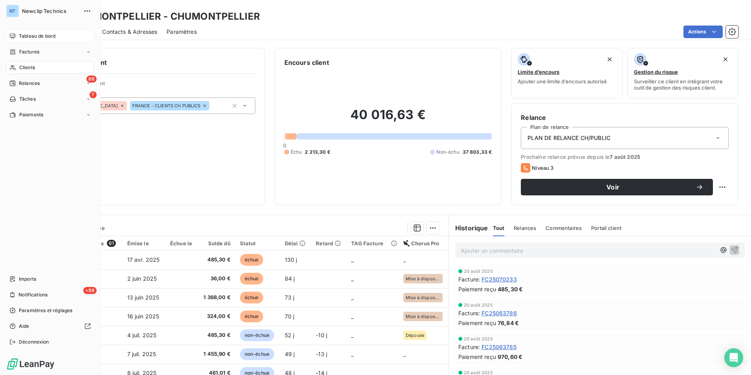
click at [22, 37] on span "Tableau de bord" at bounding box center [37, 36] width 37 height 7
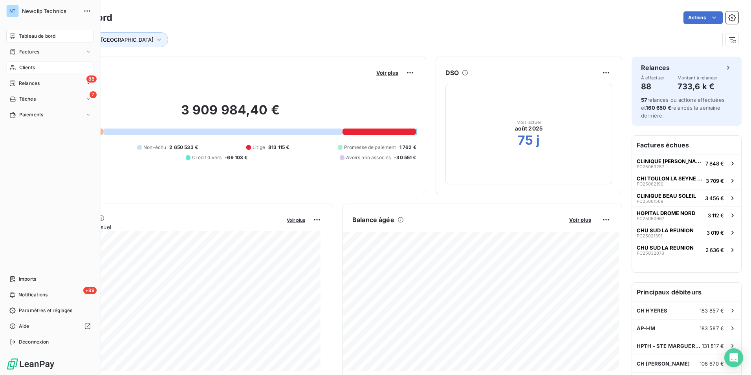
click at [18, 64] on div "Clients" at bounding box center [50, 67] width 88 height 13
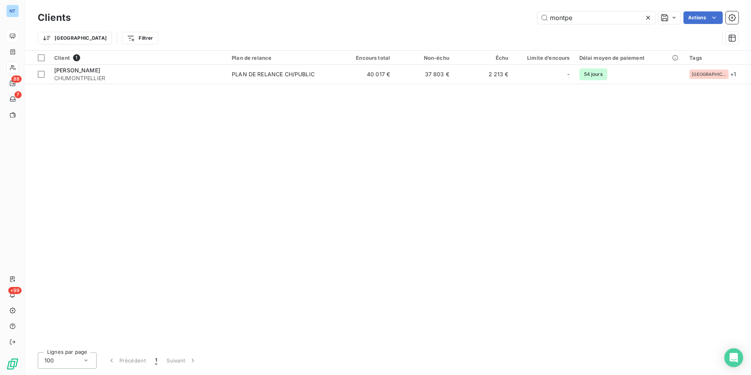
drag, startPoint x: 578, startPoint y: 17, endPoint x: 487, endPoint y: 37, distance: 92.9
click at [490, 38] on div "Clients montpe Actions Trier Filtrer" at bounding box center [388, 29] width 701 height 41
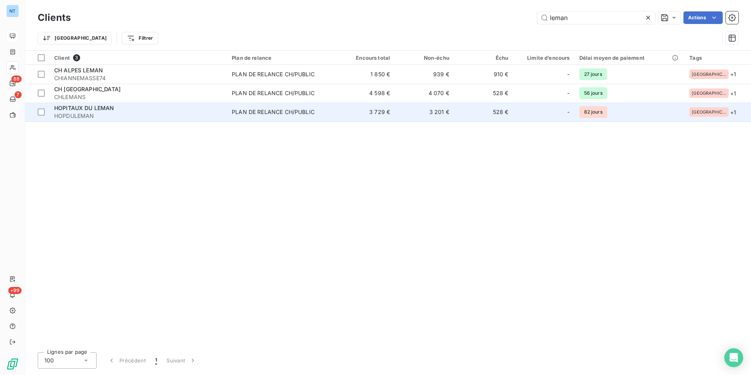
type input "leman"
click at [105, 113] on span "HOPDULEMAN" at bounding box center [138, 116] width 168 height 8
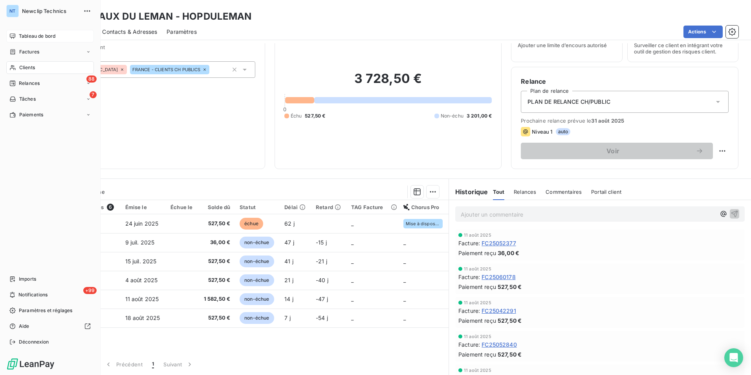
click at [35, 36] on span "Tableau de bord" at bounding box center [37, 36] width 37 height 7
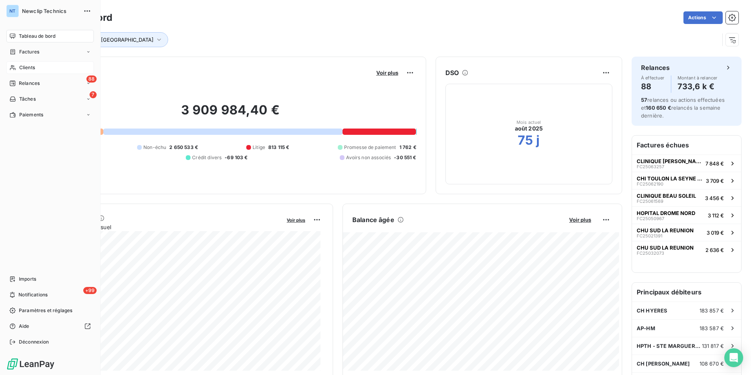
click at [40, 68] on div "Clients" at bounding box center [50, 67] width 88 height 13
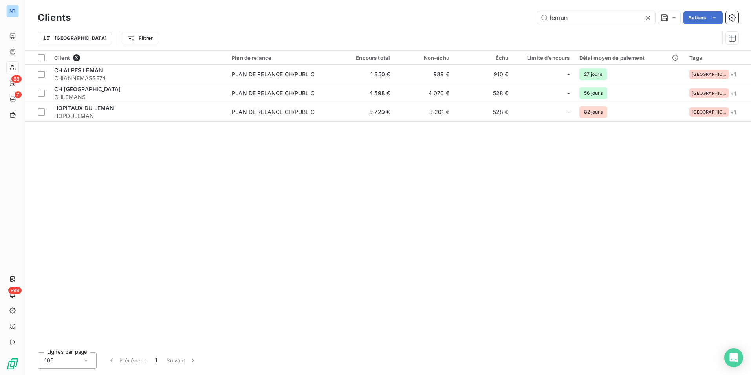
drag, startPoint x: 574, startPoint y: 22, endPoint x: 534, endPoint y: 16, distance: 40.2
click at [534, 16] on div "leman Actions" at bounding box center [409, 17] width 658 height 13
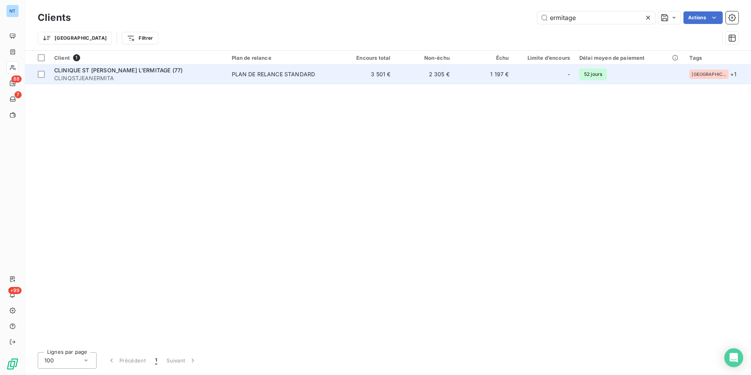
type input "ermitage"
click at [123, 79] on span "CLINQSTJEANERMITA" at bounding box center [138, 78] width 168 height 8
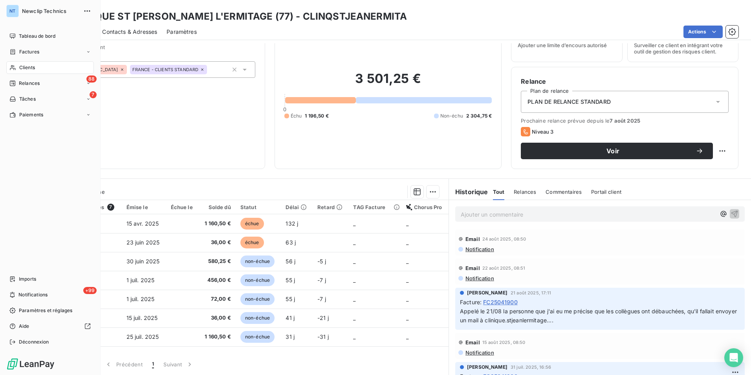
click at [20, 68] on span "Clients" at bounding box center [27, 67] width 16 height 7
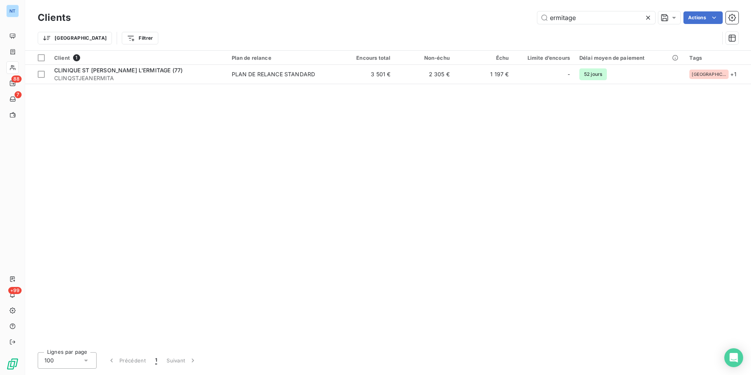
drag, startPoint x: 591, startPoint y: 20, endPoint x: 465, endPoint y: 35, distance: 126.6
click at [467, 35] on div "Clients ermitage Actions [GEOGRAPHIC_DATA] Filtrer" at bounding box center [388, 29] width 701 height 41
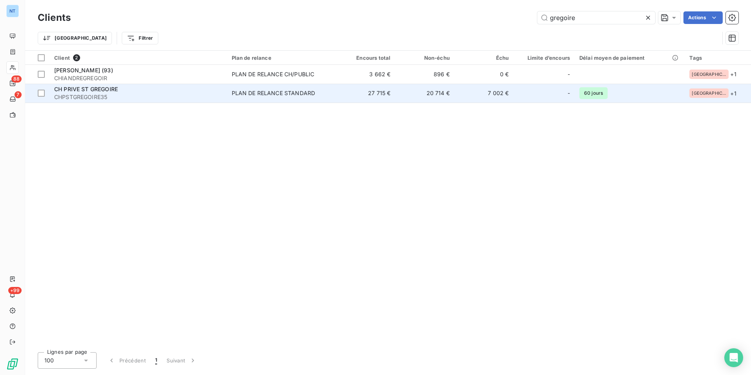
type input "gregoire"
click at [108, 95] on span "CHPSTGREGOIRE35" at bounding box center [138, 97] width 168 height 8
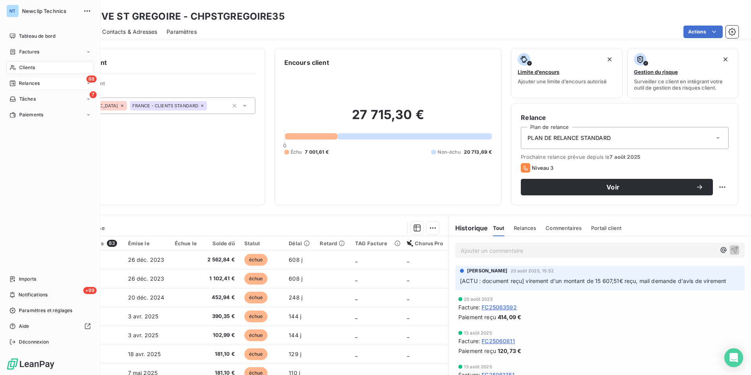
drag, startPoint x: 28, startPoint y: 66, endPoint x: 79, endPoint y: 77, distance: 52.3
click at [28, 66] on span "Clients" at bounding box center [27, 67] width 16 height 7
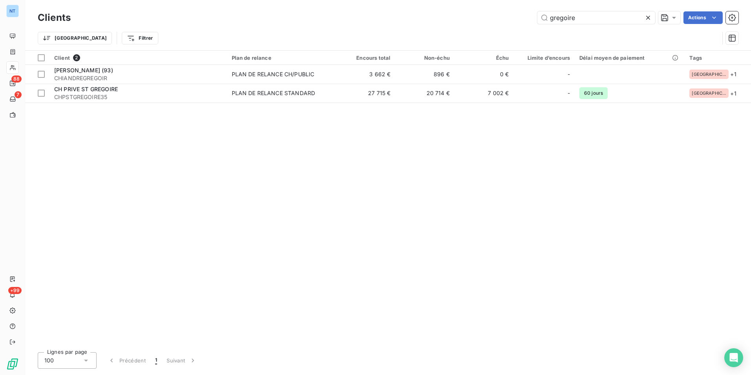
click at [460, 35] on div "Clients gregoire Actions Trier Filtrer" at bounding box center [388, 29] width 701 height 41
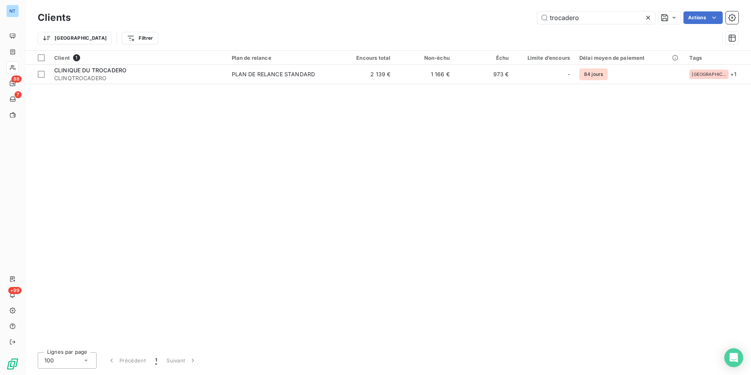
type input "trocadero"
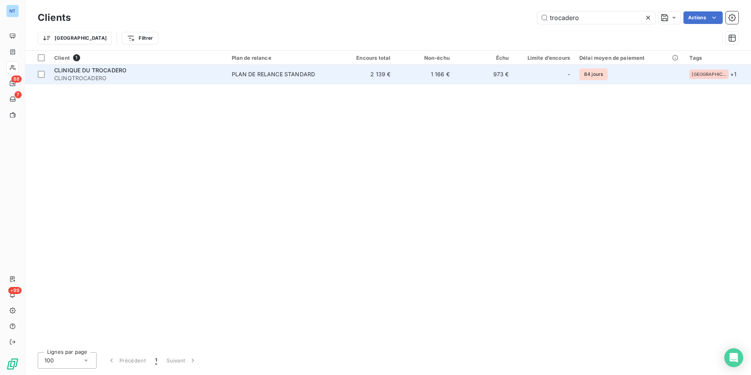
drag, startPoint x: 150, startPoint y: 92, endPoint x: 148, endPoint y: 83, distance: 9.2
click at [149, 93] on div "Client 1 Plan de relance Encours total Non-échu Échu Limite d’encours Délai moy…" at bounding box center [388, 198] width 726 height 295
click at [149, 77] on span "CLINQTROCADERO" at bounding box center [138, 78] width 168 height 8
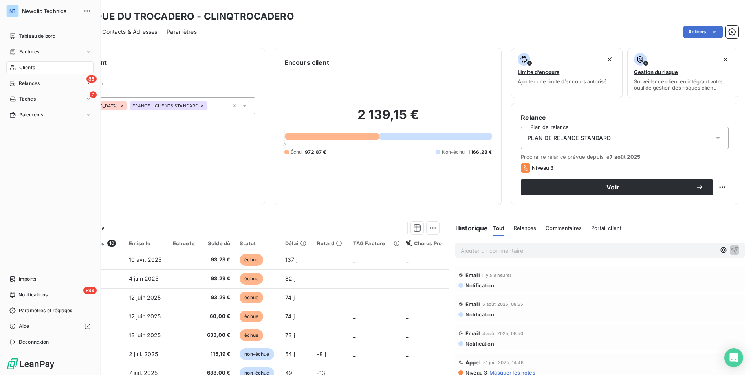
click at [21, 65] on span "Clients" at bounding box center [27, 67] width 16 height 7
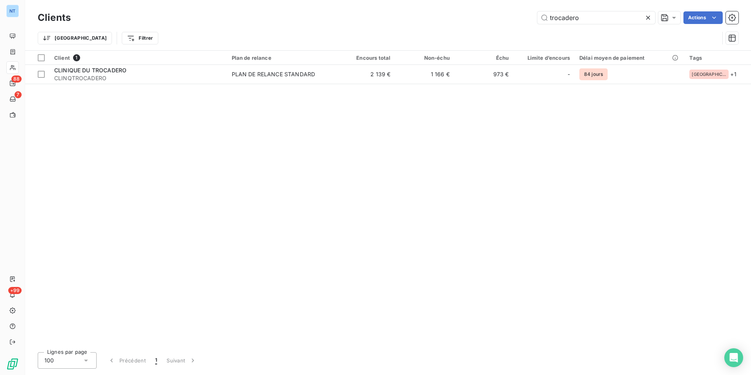
drag, startPoint x: 596, startPoint y: 15, endPoint x: 534, endPoint y: 25, distance: 62.8
click at [535, 25] on div "Clients trocadero Actions" at bounding box center [388, 17] width 701 height 17
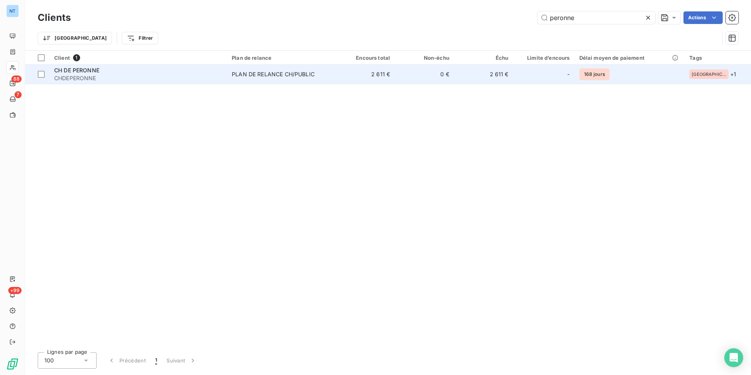
type input "peronne"
click at [180, 73] on div "CH DE PERONNE" at bounding box center [138, 70] width 168 height 8
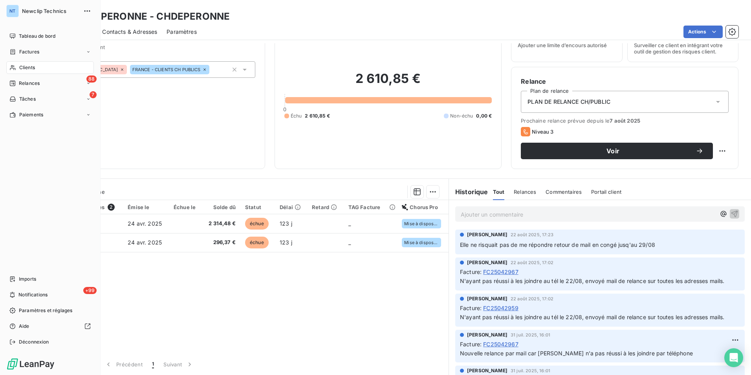
click at [12, 67] on icon at bounding box center [12, 67] width 7 height 6
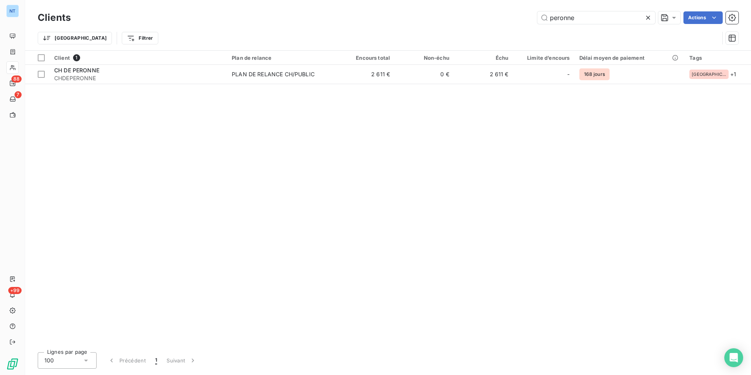
drag, startPoint x: 580, startPoint y: 21, endPoint x: 533, endPoint y: 20, distance: 46.8
click at [530, 20] on div "peronne Actions" at bounding box center [409, 17] width 658 height 13
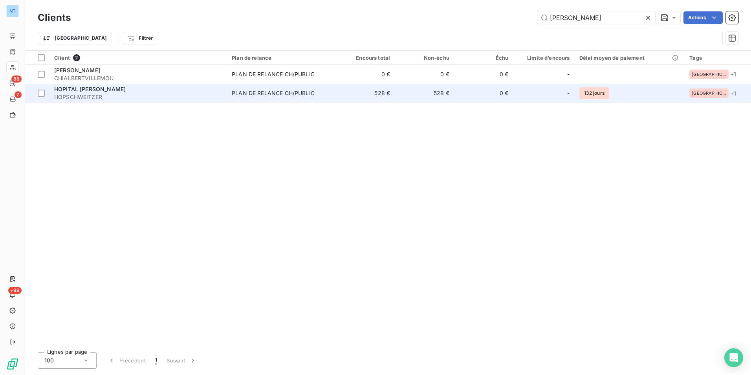
type input "[PERSON_NAME]"
click at [160, 92] on div "HOPITAL [PERSON_NAME]" at bounding box center [138, 89] width 168 height 8
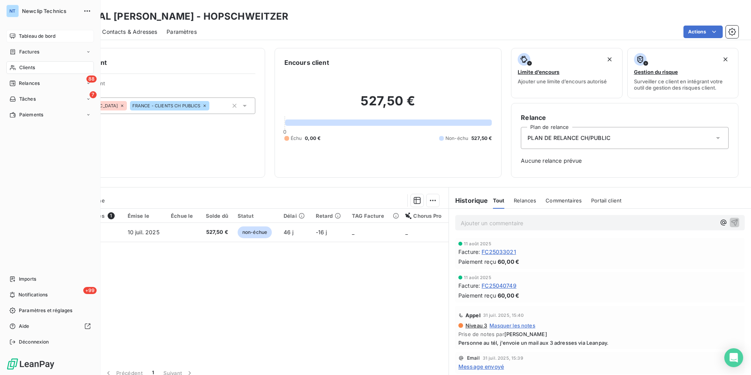
click at [19, 34] on span "Tableau de bord" at bounding box center [37, 36] width 37 height 7
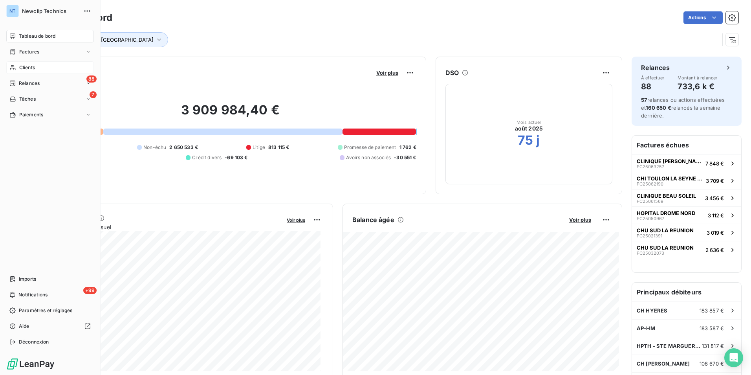
click at [17, 67] on div "Clients" at bounding box center [50, 67] width 88 height 13
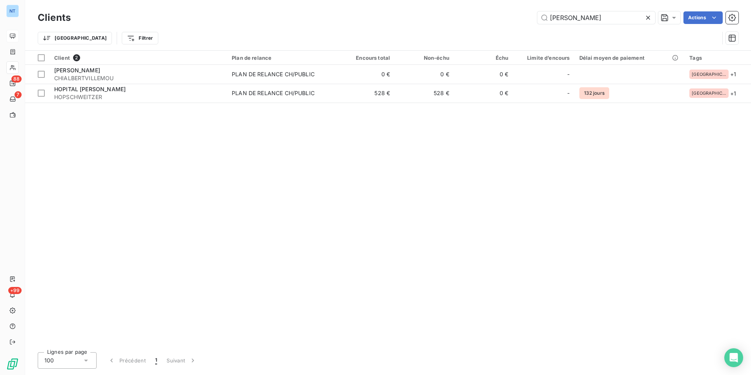
drag, startPoint x: 570, startPoint y: 21, endPoint x: 517, endPoint y: 23, distance: 52.7
click at [519, 23] on div "[PERSON_NAME] Actions" at bounding box center [409, 17] width 658 height 13
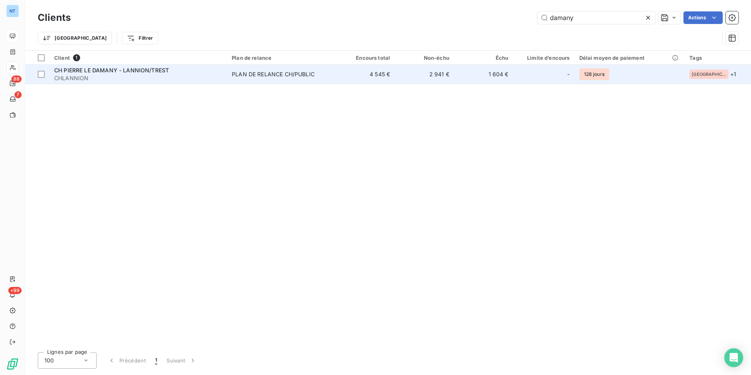
type input "damany"
click at [155, 81] on span "CHLANNION" at bounding box center [138, 78] width 168 height 8
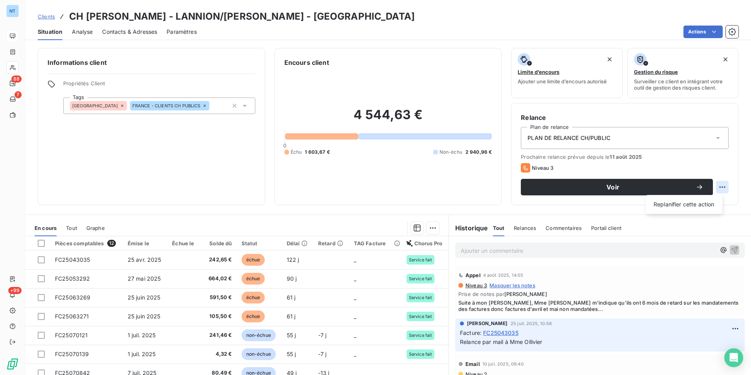
click at [712, 185] on html "NT 88 7 +99 Clients CH [PERSON_NAME] - LANNION/[PERSON_NAME] - CHLANNION Situat…" at bounding box center [375, 187] width 751 height 375
click at [710, 170] on html "NT 88 7 +99 Clients CH [PERSON_NAME] - LANNION/[PERSON_NAME] - CHLANNION Situat…" at bounding box center [375, 187] width 751 height 375
click at [596, 187] on span "Voir" at bounding box center [612, 187] width 165 height 6
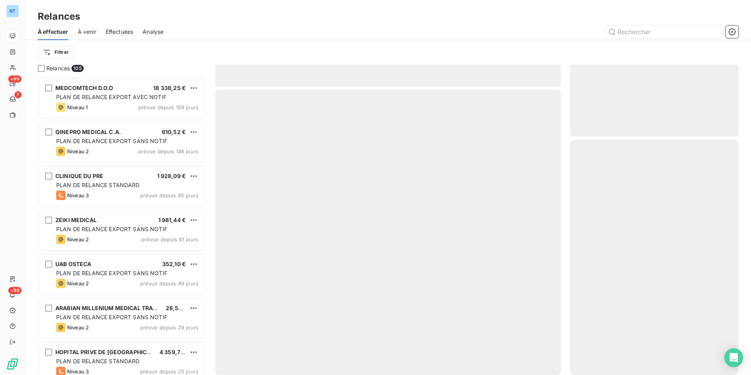
scroll to position [292, 162]
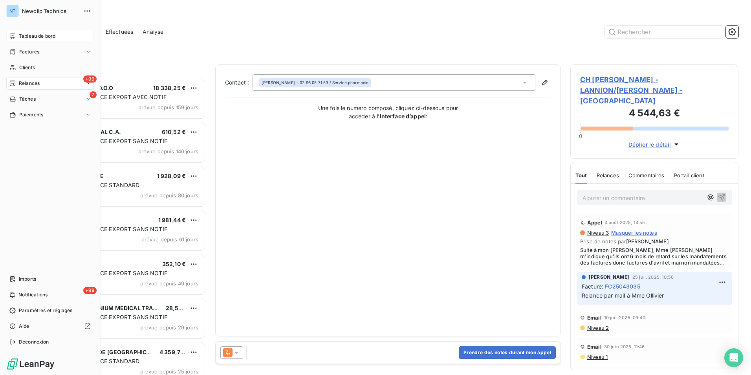
click at [14, 37] on icon at bounding box center [12, 36] width 6 height 6
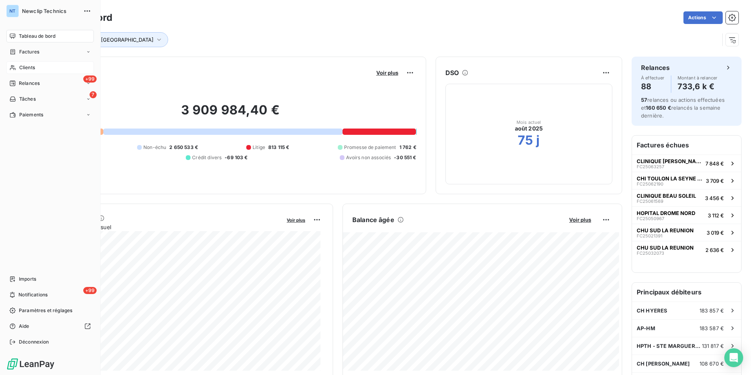
click at [40, 69] on div "Clients" at bounding box center [50, 67] width 88 height 13
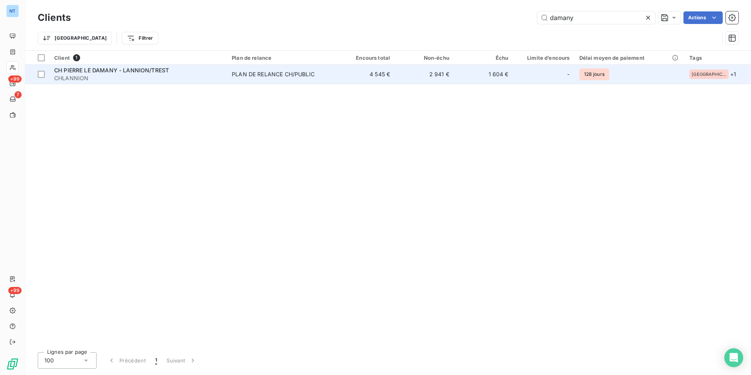
click at [336, 73] on td "PLAN DE RELANCE CH/PUBLIC" at bounding box center [281, 74] width 108 height 19
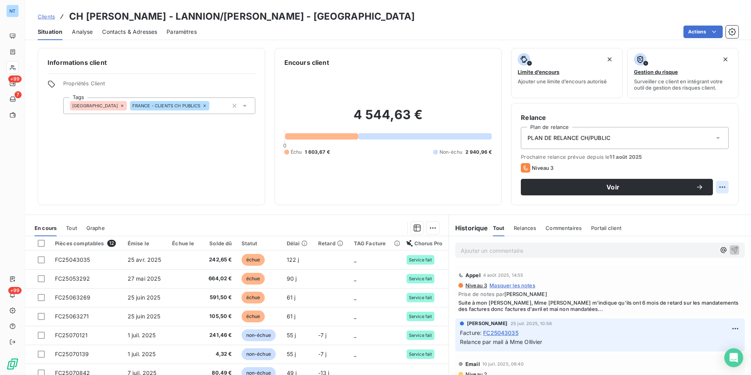
click at [718, 188] on html "NT +99 7 +99 Clients CH [PERSON_NAME] - LANNION/[PERSON_NAME] - CHLANNION Situa…" at bounding box center [375, 187] width 751 height 375
click at [710, 206] on div "Replanifier cette action" at bounding box center [684, 204] width 70 height 13
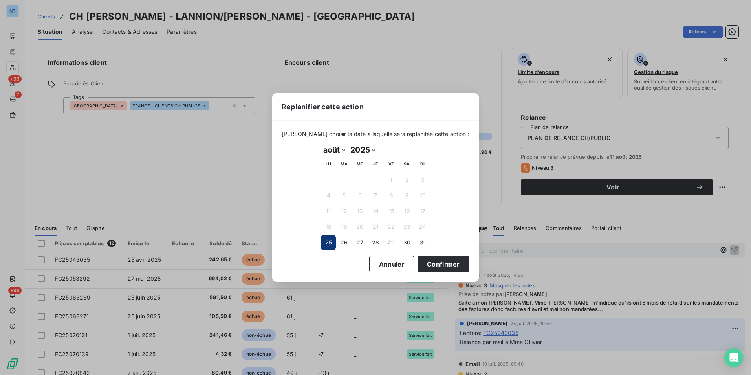
click at [343, 150] on select "janvier février mars avril mai juin juillet août septembre octobre novembre déc…" at bounding box center [334, 149] width 27 height 13
select select "8"
click at [321, 143] on select "janvier février mars avril mai juin juillet août septembre octobre novembre déc…" at bounding box center [334, 149] width 27 height 13
click at [327, 178] on button "1" at bounding box center [329, 180] width 16 height 16
click at [440, 262] on button "Confirmer" at bounding box center [444, 264] width 52 height 17
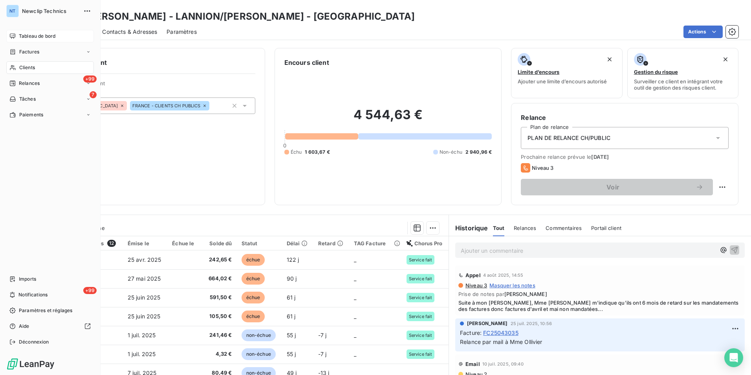
click at [13, 33] on div "Tableau de bord" at bounding box center [50, 36] width 88 height 13
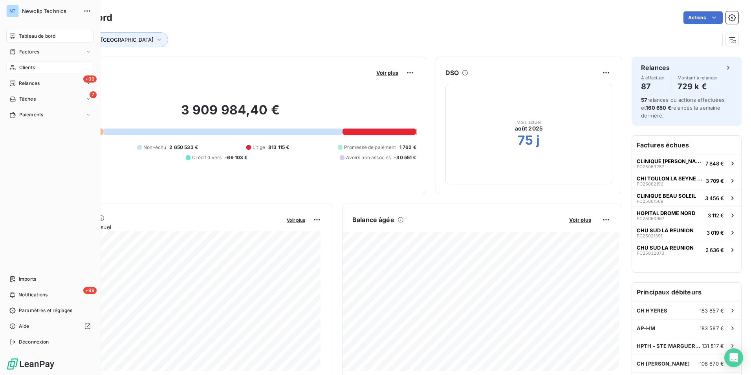
click at [16, 68] on div "Clients" at bounding box center [50, 67] width 88 height 13
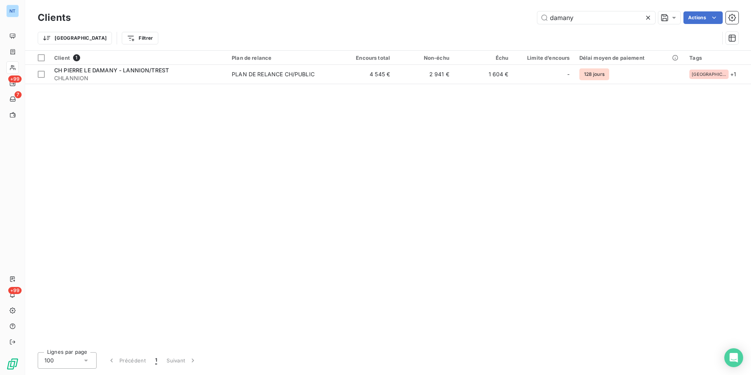
drag, startPoint x: 563, startPoint y: 21, endPoint x: 473, endPoint y: 33, distance: 90.1
click at [474, 33] on div "Clients damany Actions Trier Filtrer" at bounding box center [388, 29] width 701 height 41
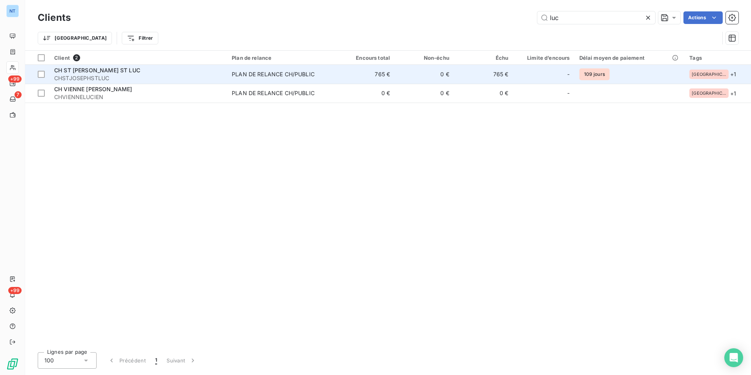
type input "luc"
click at [106, 75] on span "CHSTJOSEPHSTLUC" at bounding box center [138, 78] width 168 height 8
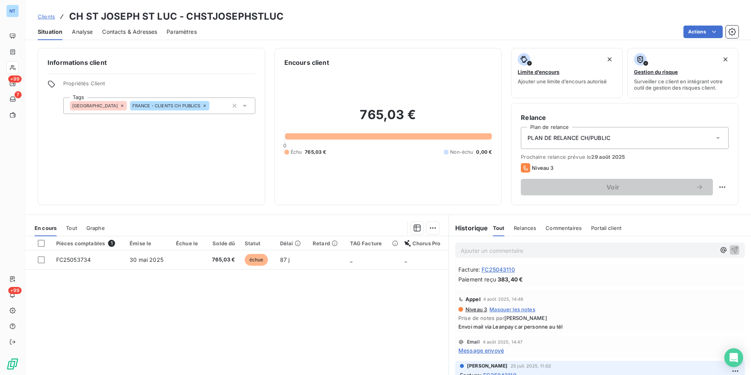
scroll to position [39, 0]
click at [127, 28] on span "Contacts & Adresses" at bounding box center [129, 32] width 55 height 8
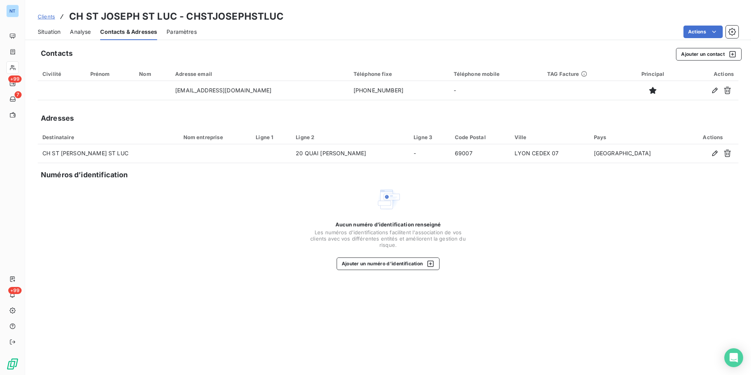
click at [53, 32] on span "Situation" at bounding box center [49, 32] width 23 height 8
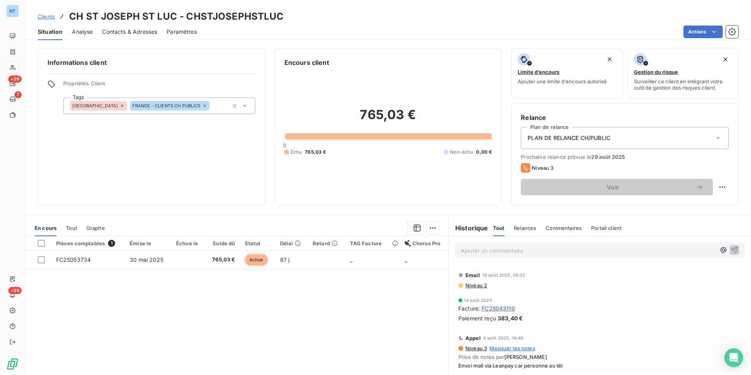
click at [129, 32] on span "Contacts & Adresses" at bounding box center [129, 32] width 55 height 8
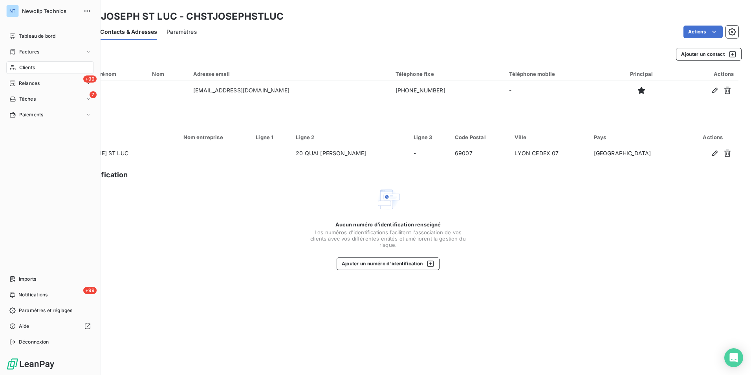
click at [27, 65] on span "Clients" at bounding box center [27, 67] width 16 height 7
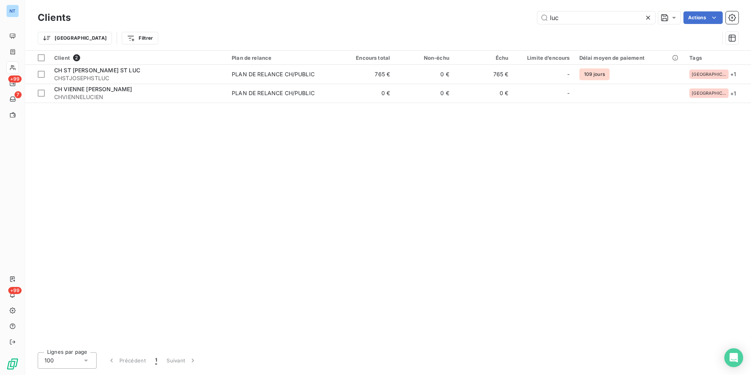
drag, startPoint x: 571, startPoint y: 16, endPoint x: 506, endPoint y: 25, distance: 65.4
click at [510, 25] on div "Clients luc Actions" at bounding box center [388, 17] width 701 height 17
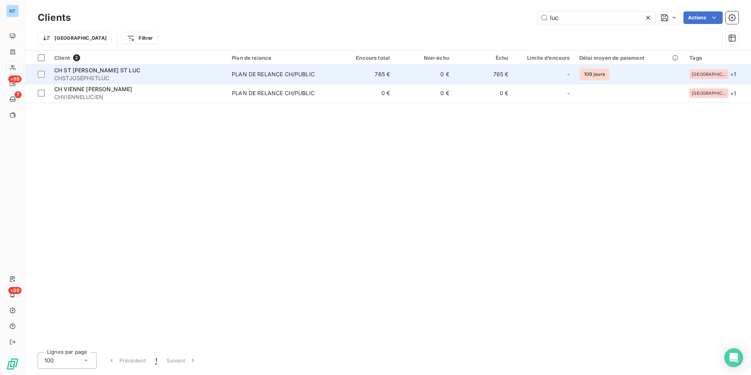
click at [103, 71] on span "CH ST [PERSON_NAME] ST LUC" at bounding box center [97, 70] width 86 height 7
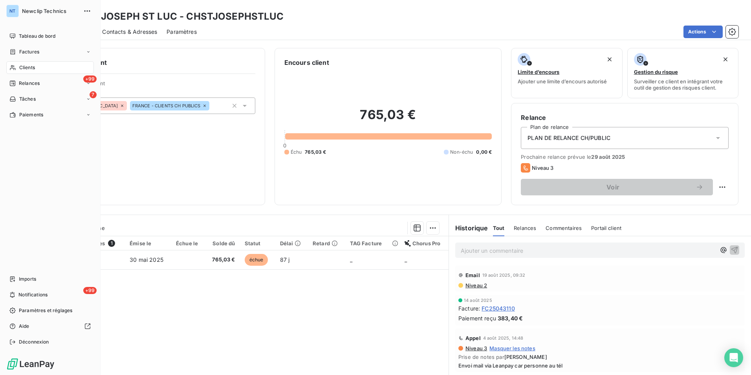
click at [28, 65] on span "Clients" at bounding box center [27, 67] width 16 height 7
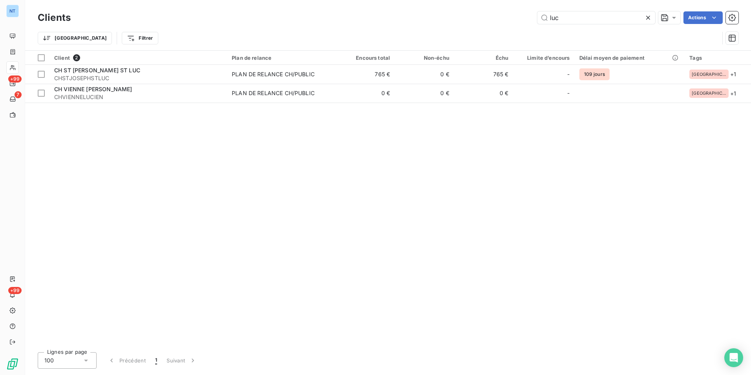
drag, startPoint x: 518, startPoint y: 24, endPoint x: 508, endPoint y: 28, distance: 10.6
click at [511, 27] on div "Clients luc Actions Trier Filtrer" at bounding box center [388, 29] width 701 height 41
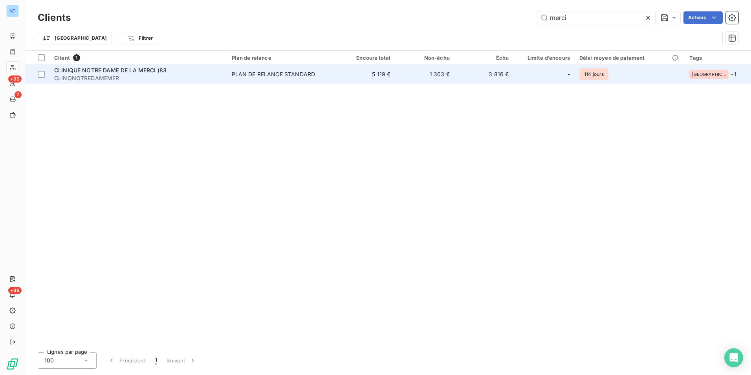
type input "merci"
click at [144, 73] on div "CLINIQUE NOTRE DAME DE LA MERCI (83" at bounding box center [138, 70] width 168 height 8
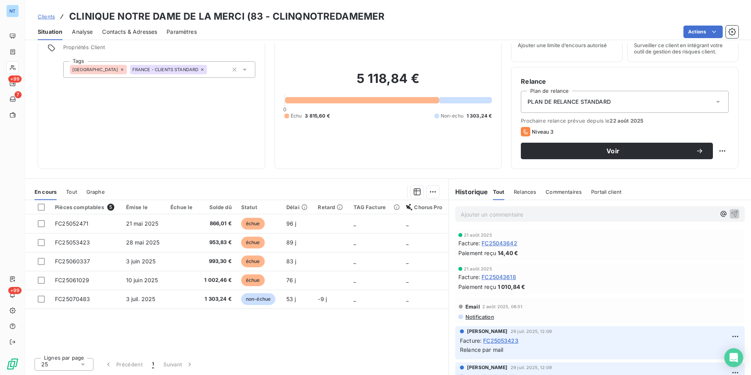
click at [127, 35] on span "Contacts & Adresses" at bounding box center [129, 32] width 55 height 8
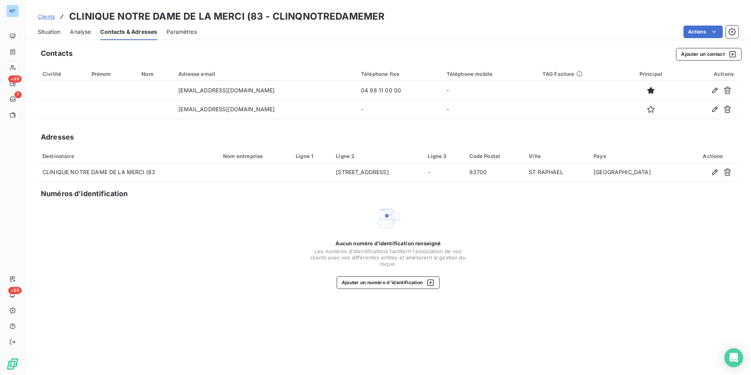
click at [42, 34] on span "Situation" at bounding box center [49, 32] width 23 height 8
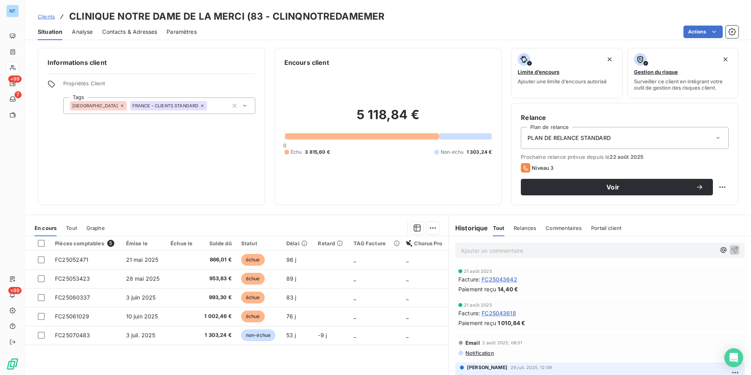
click at [196, 33] on span "Paramètres" at bounding box center [182, 32] width 30 height 8
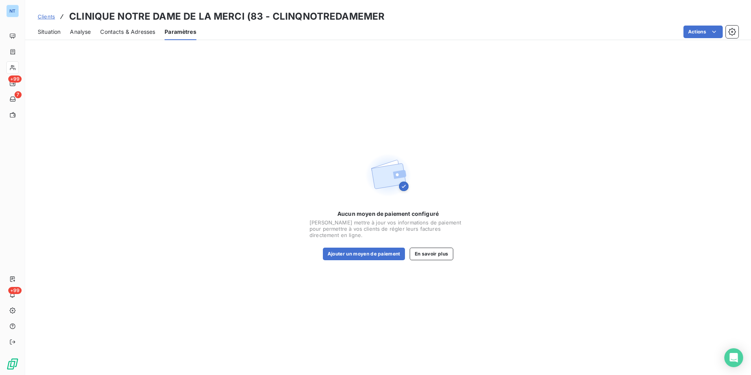
click at [66, 34] on div "Situation Analyse Contacts & Adresses Paramètres Actions" at bounding box center [388, 32] width 726 height 17
click at [75, 32] on span "Analyse" at bounding box center [80, 32] width 21 height 8
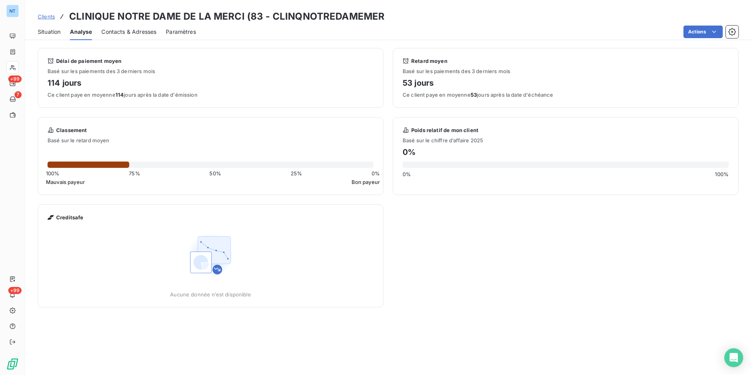
click at [51, 39] on div "Situation" at bounding box center [49, 32] width 23 height 17
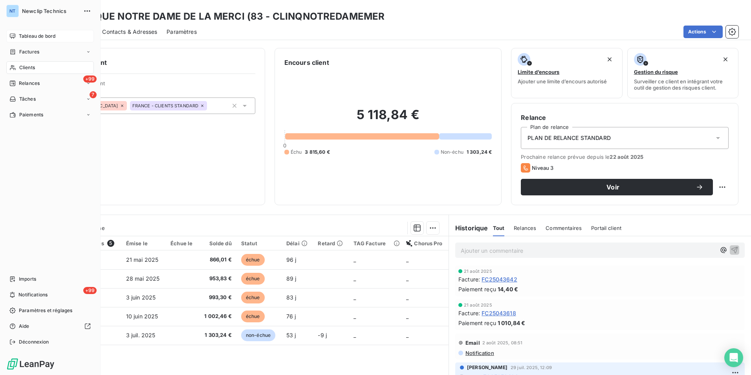
click at [10, 38] on icon at bounding box center [12, 36] width 6 height 6
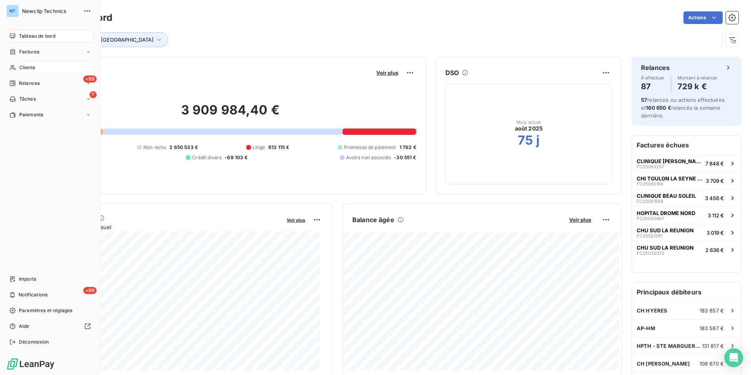
click at [18, 62] on div "Clients" at bounding box center [50, 67] width 88 height 13
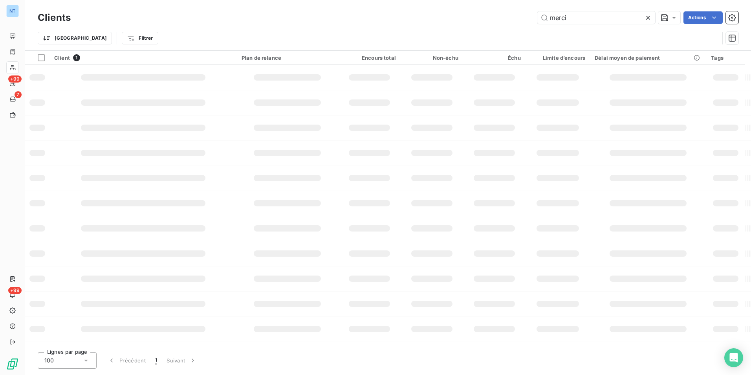
drag, startPoint x: 565, startPoint y: 21, endPoint x: 517, endPoint y: 24, distance: 48.0
click at [512, 28] on div "Clients merci Actions Trier Filtrer" at bounding box center [388, 29] width 701 height 41
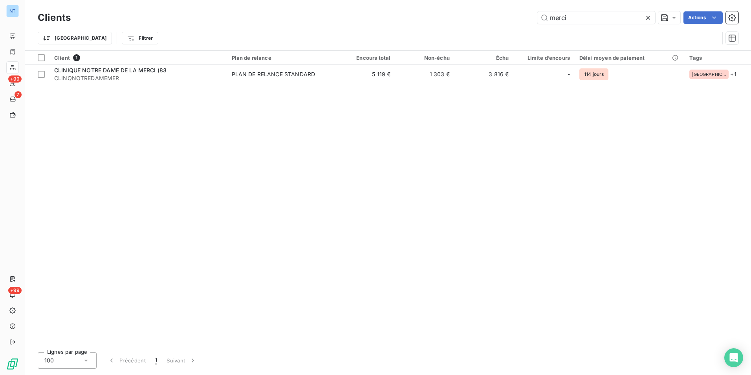
drag, startPoint x: 572, startPoint y: 17, endPoint x: 523, endPoint y: 20, distance: 49.2
click at [523, 26] on div "Clients merci Actions" at bounding box center [388, 17] width 701 height 17
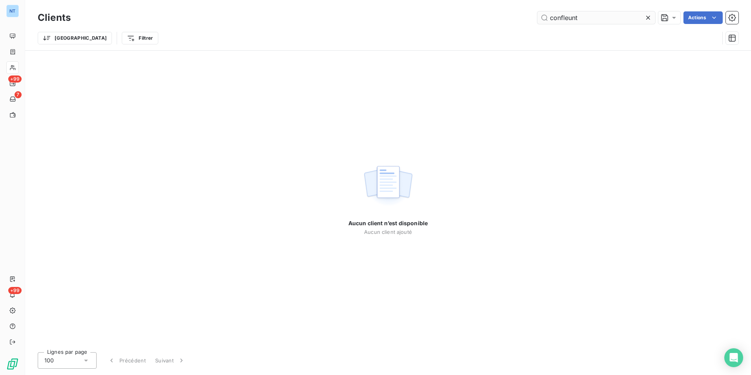
click at [569, 20] on input "confleunt" at bounding box center [596, 17] width 118 height 13
click at [572, 19] on input "confleunt" at bounding box center [596, 17] width 118 height 13
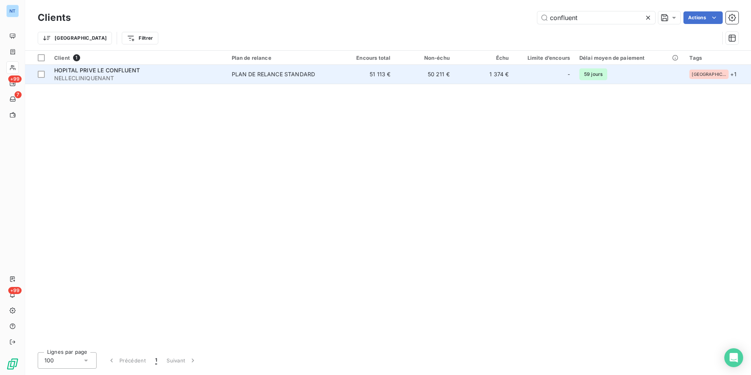
type input "confluent"
click at [167, 66] on div "HOPITAL PRIVE LE CONFLUENT" at bounding box center [138, 70] width 168 height 8
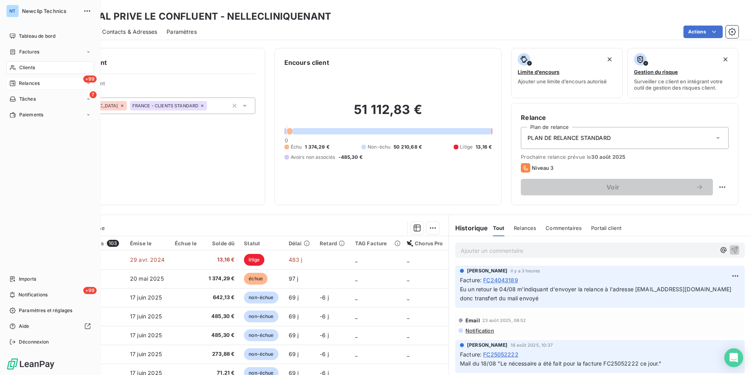
drag, startPoint x: 33, startPoint y: 69, endPoint x: 55, endPoint y: 77, distance: 23.3
click at [33, 69] on span "Clients" at bounding box center [27, 67] width 16 height 7
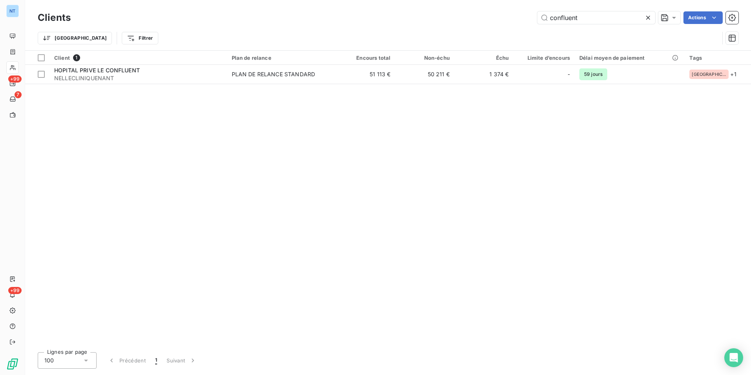
drag, startPoint x: 588, startPoint y: 20, endPoint x: 495, endPoint y: 30, distance: 93.7
click at [499, 29] on div "Clients confluent Actions Trier Filtrer" at bounding box center [388, 29] width 701 height 41
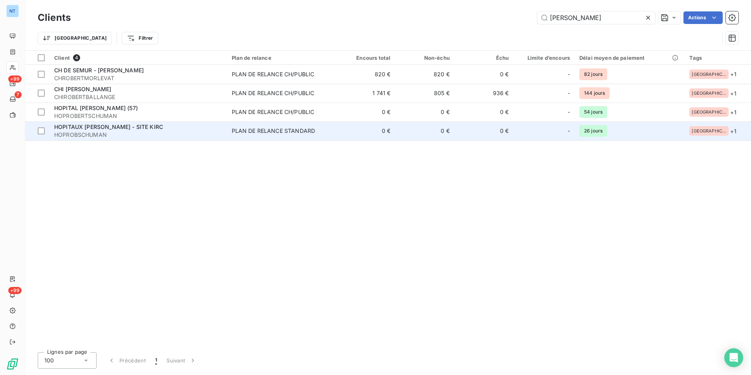
type input "[PERSON_NAME]"
click at [113, 129] on span "HOPITAUX [PERSON_NAME] - SITE KIRC" at bounding box center [108, 126] width 109 height 7
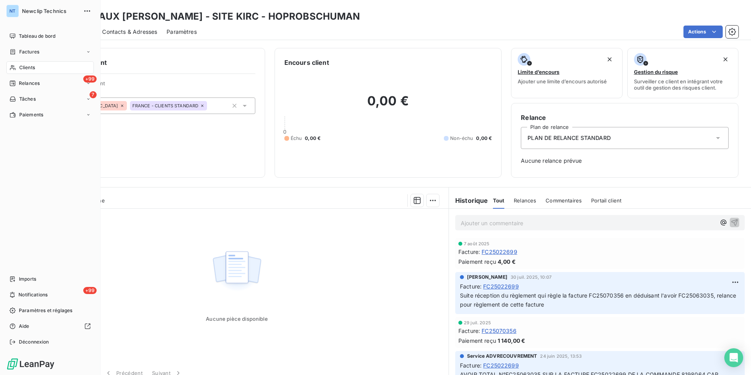
click at [18, 69] on div "Clients" at bounding box center [50, 67] width 88 height 13
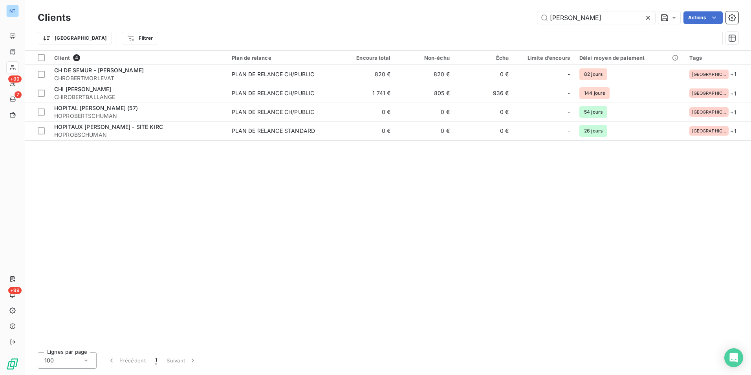
drag, startPoint x: 576, startPoint y: 17, endPoint x: 538, endPoint y: 26, distance: 39.3
click at [537, 27] on div "Clients [PERSON_NAME] Actions Trier Filtrer" at bounding box center [388, 29] width 701 height 41
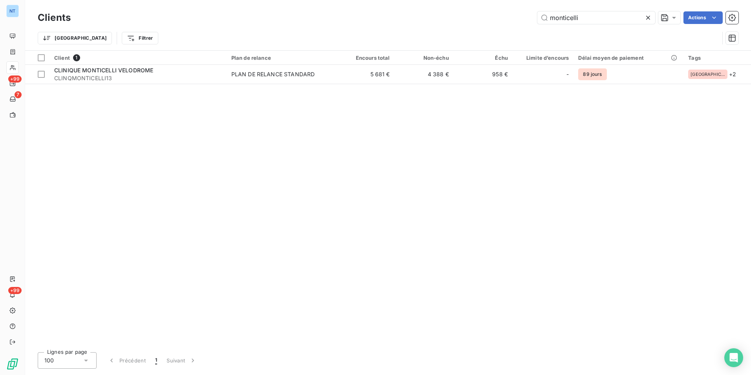
type input "monticelli"
click at [161, 86] on div "Client 1 Plan de relance Encours total Non-échu Échu Limite d’encours Délai moy…" at bounding box center [388, 198] width 726 height 295
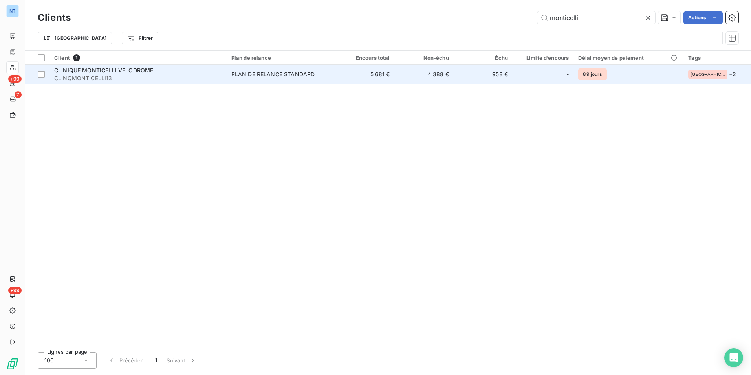
click at [163, 72] on div "CLINIQUE MONTICELLI VELODROME" at bounding box center [138, 70] width 168 height 8
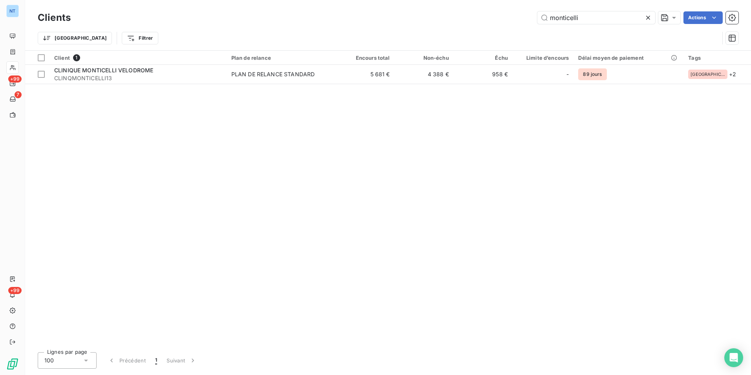
drag, startPoint x: 568, startPoint y: 19, endPoint x: 470, endPoint y: 44, distance: 101.9
click at [471, 44] on div "Clients monticelli Actions Trier Filtrer" at bounding box center [388, 29] width 701 height 41
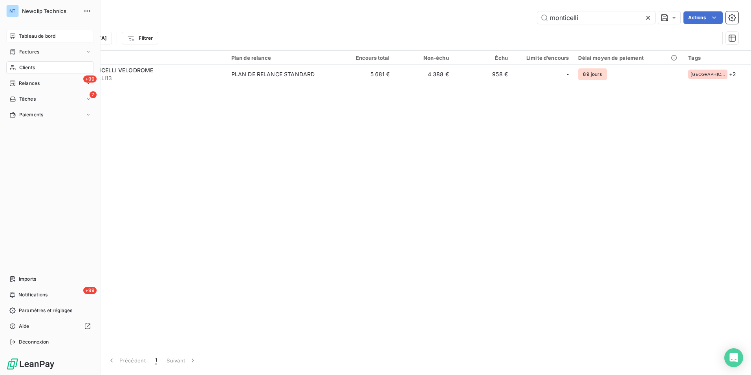
click at [25, 34] on span "Tableau de bord" at bounding box center [37, 36] width 37 height 7
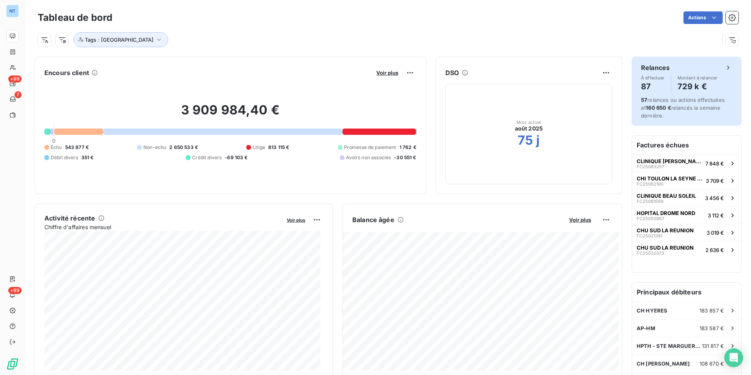
click at [686, 79] on span "Montant à relancer" at bounding box center [698, 77] width 40 height 5
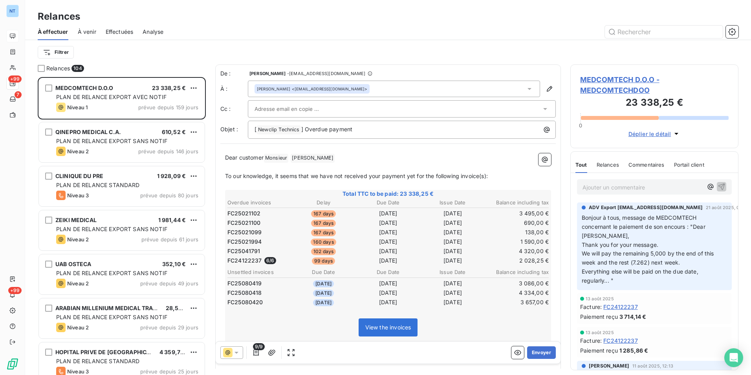
scroll to position [292, 162]
click at [69, 52] on html "NT +99 7 +99 Relances À effectuer À venir Effectuées Analyse Filtrer Relances 1…" at bounding box center [375, 187] width 751 height 375
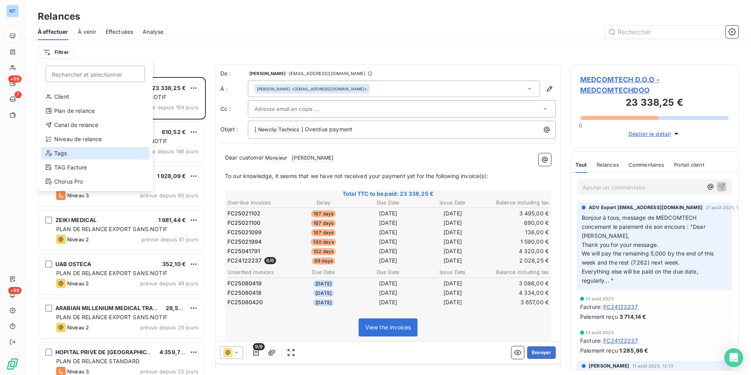
click at [75, 148] on div "Tags" at bounding box center [95, 153] width 109 height 13
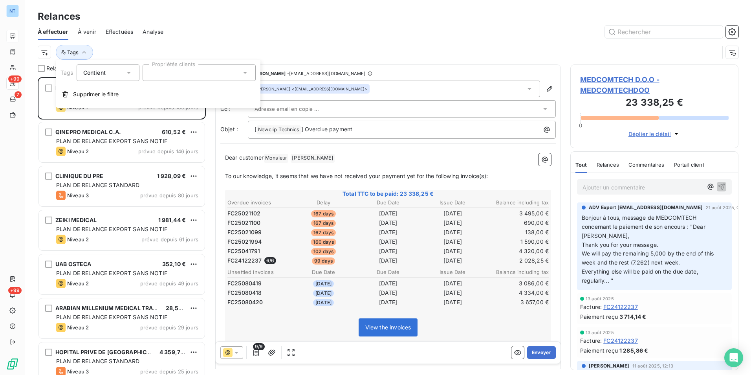
click at [170, 75] on div at bounding box center [199, 72] width 113 height 17
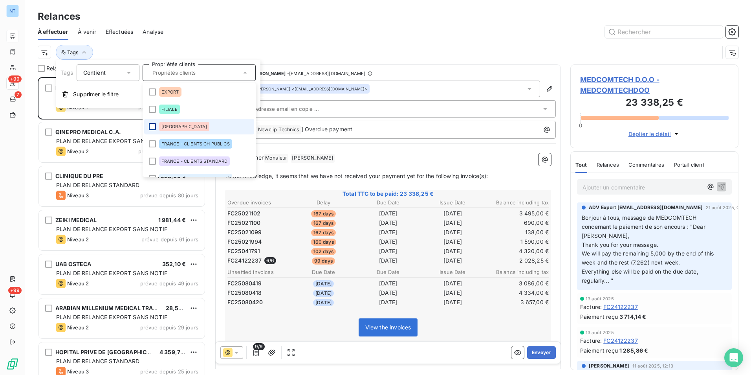
click at [156, 125] on div at bounding box center [152, 126] width 7 height 7
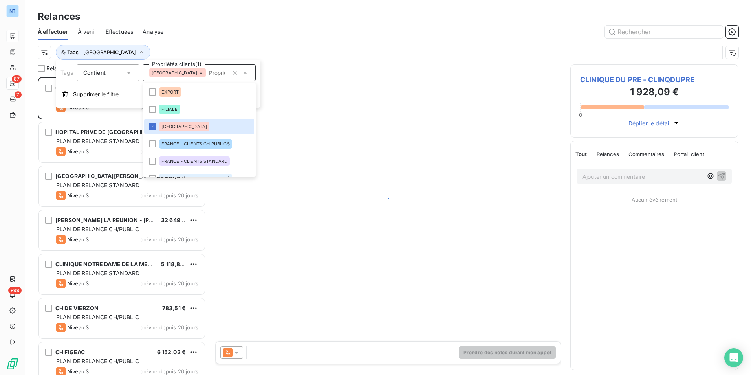
scroll to position [292, 162]
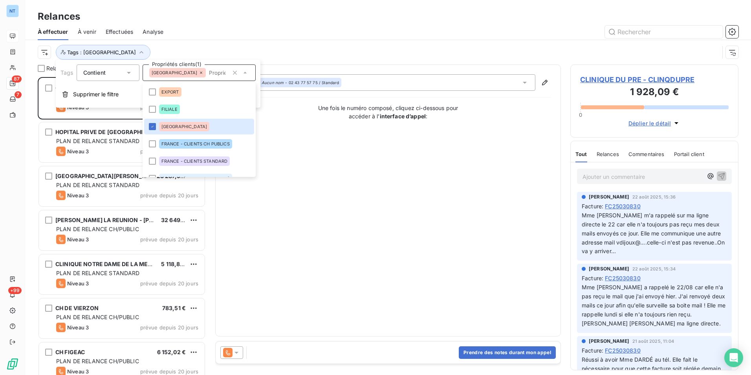
click at [231, 38] on div at bounding box center [456, 32] width 566 height 13
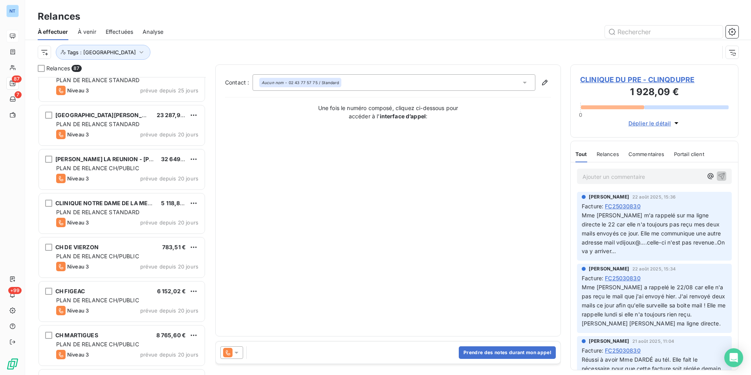
scroll to position [0, 0]
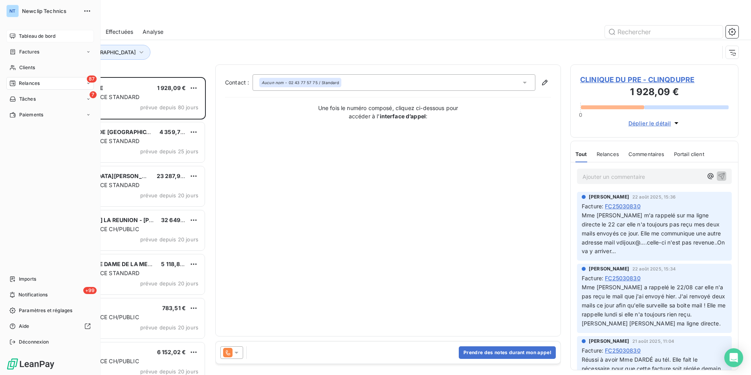
click at [18, 39] on div "Tableau de bord" at bounding box center [50, 36] width 88 height 13
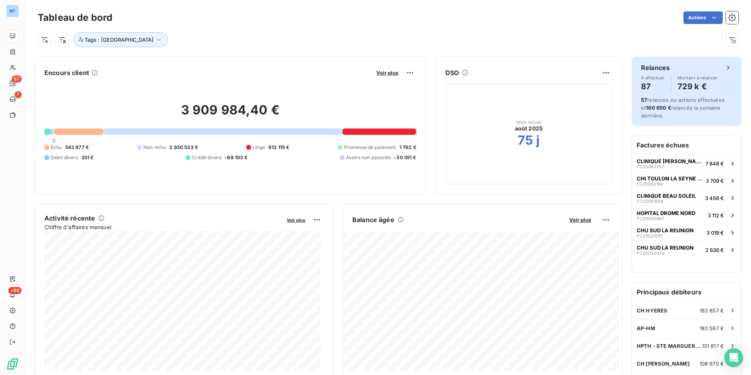
click at [667, 65] on div "Relances" at bounding box center [686, 67] width 91 height 9
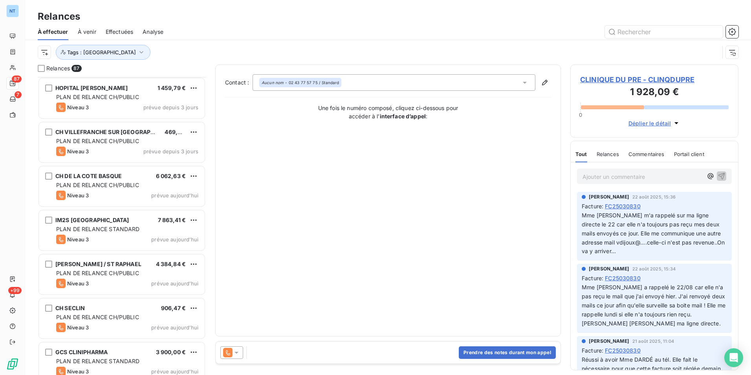
scroll to position [3531, 0]
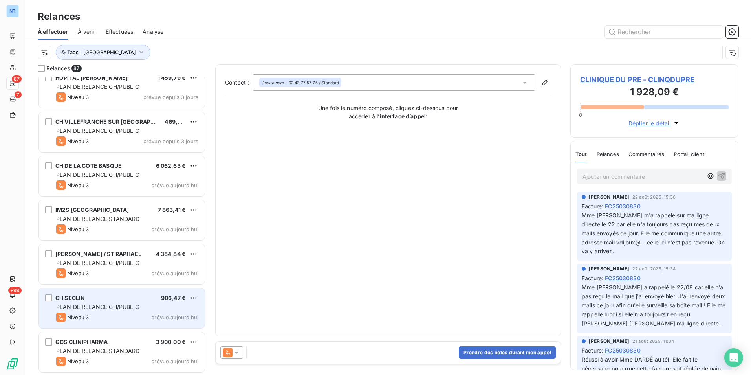
click at [157, 311] on div "CH SECLIN 906,47 € PLAN DE RELANCE CH/PUBLIC Niveau 3 prévue aujourd’hui" at bounding box center [122, 308] width 166 height 40
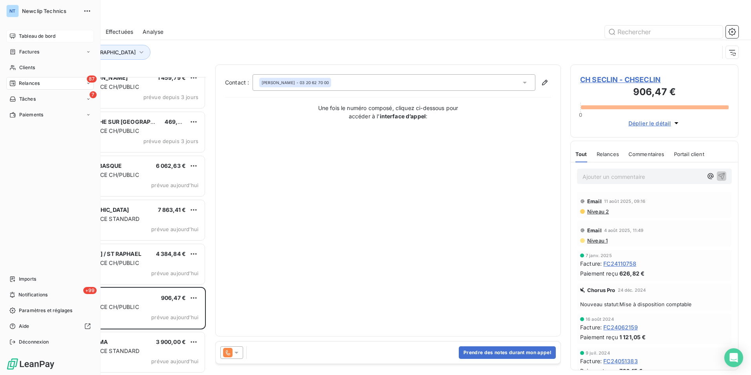
click at [22, 34] on span "Tableau de bord" at bounding box center [37, 36] width 37 height 7
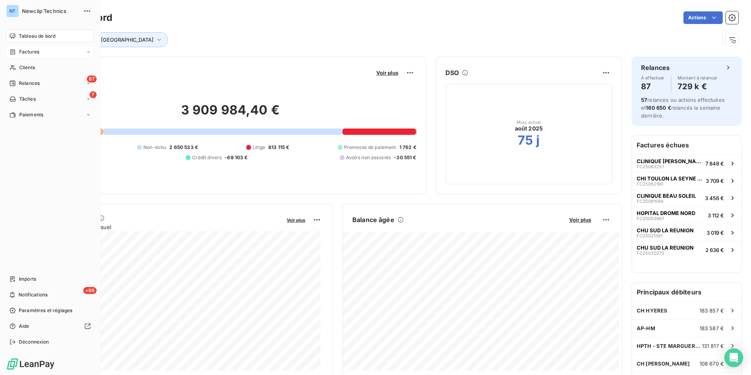
click at [28, 48] on span "Factures" at bounding box center [29, 51] width 20 height 7
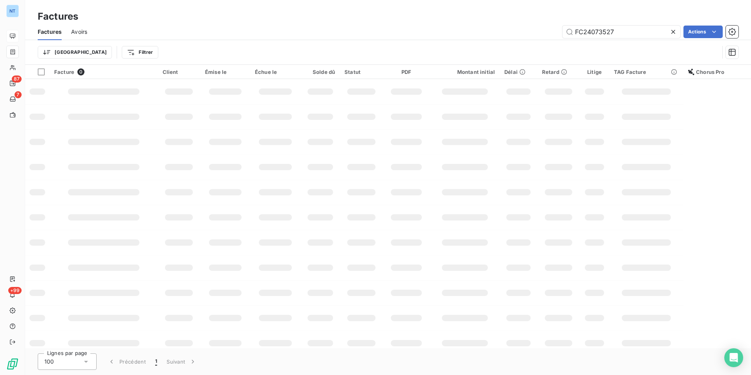
click at [85, 32] on span "Avoirs" at bounding box center [79, 32] width 16 height 8
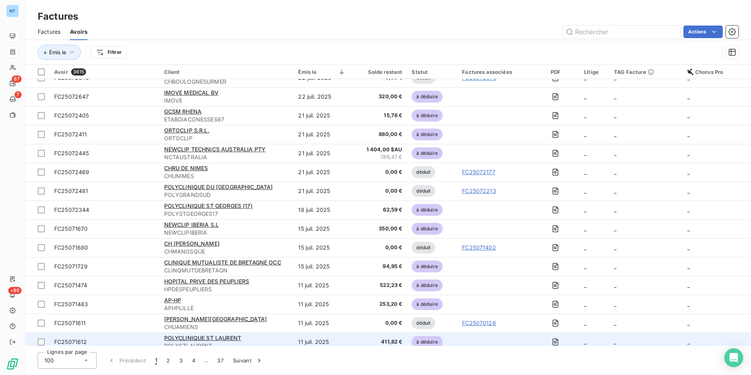
scroll to position [1619, 0]
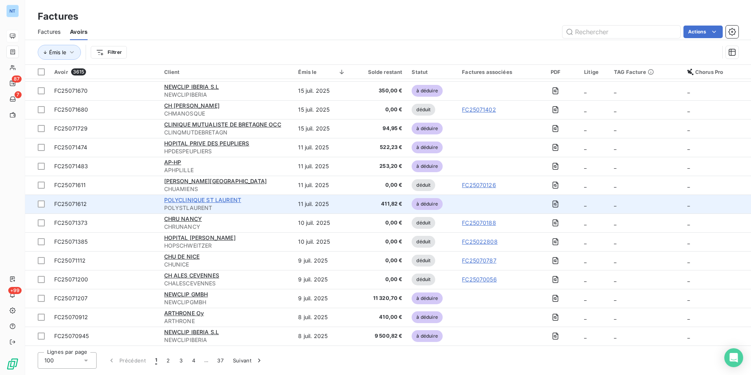
click at [234, 198] on span "POLYCLINIQUE ST LAURENT" at bounding box center [202, 199] width 77 height 7
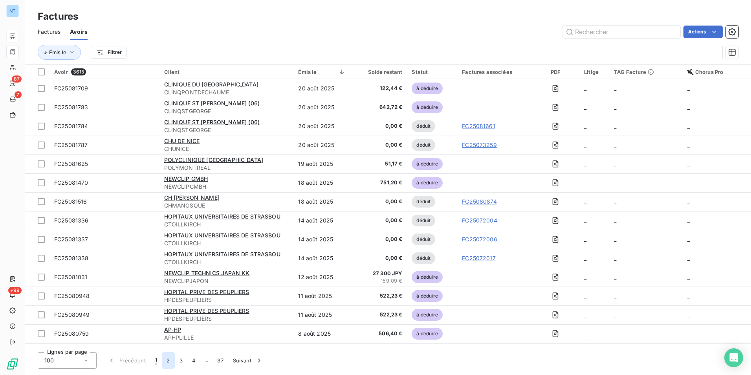
click at [166, 355] on button "2" at bounding box center [168, 360] width 13 height 17
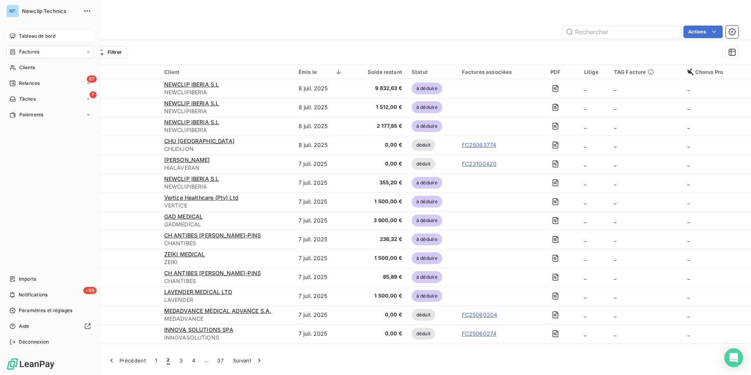
click at [32, 31] on div "Tableau de bord" at bounding box center [50, 36] width 88 height 13
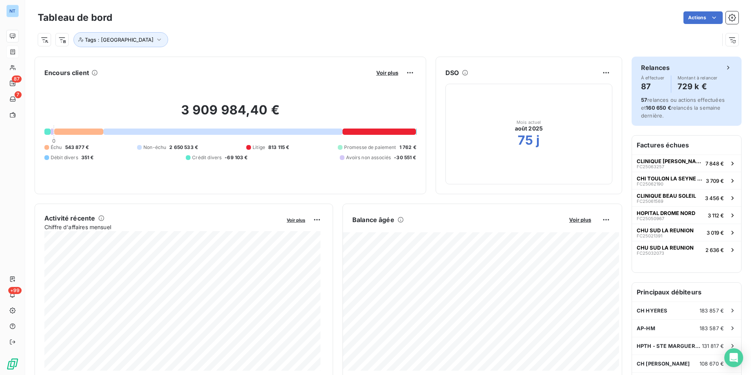
click at [683, 62] on div "Relances À effectuer 87 Montant à relancer 729 k € 57 relances ou actions effec…" at bounding box center [687, 91] width 110 height 69
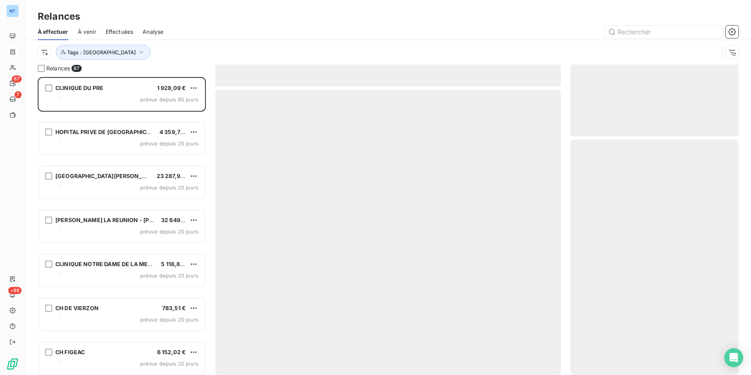
scroll to position [292, 162]
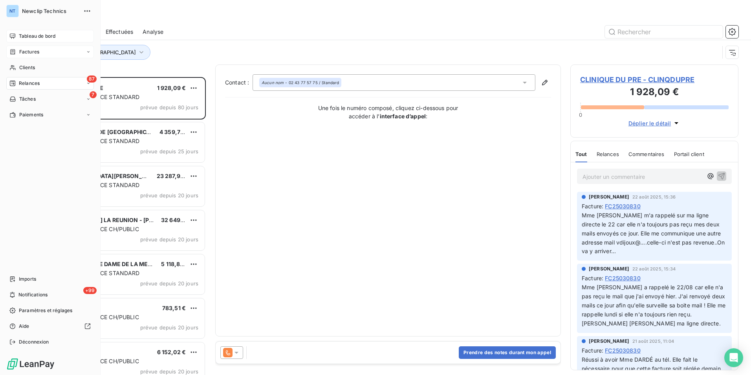
click at [23, 33] on span "Tableau de bord" at bounding box center [37, 36] width 37 height 7
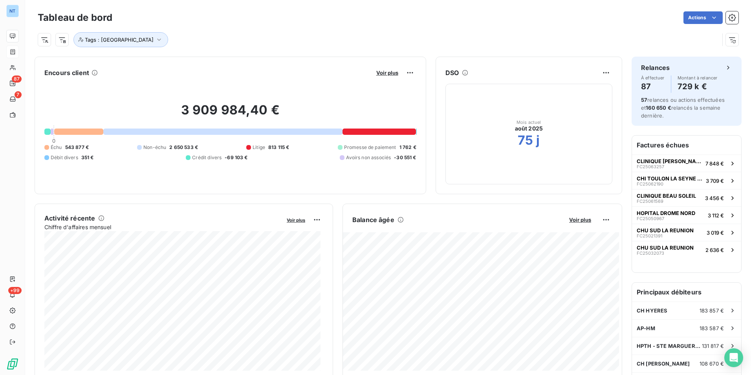
click at [212, 191] on div "Encours client Voir plus 3 909 984,40 € 0 Échu 543 877 € Non-échu 2 650 533 € L…" at bounding box center [231, 126] width 392 height 138
click at [393, 73] on span "Voir plus" at bounding box center [387, 73] width 22 height 6
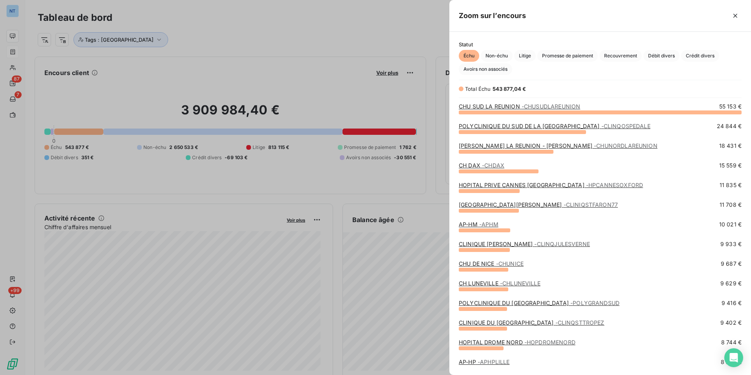
scroll to position [257, 296]
click at [570, 56] on span "Promesse de paiement" at bounding box center [567, 56] width 61 height 12
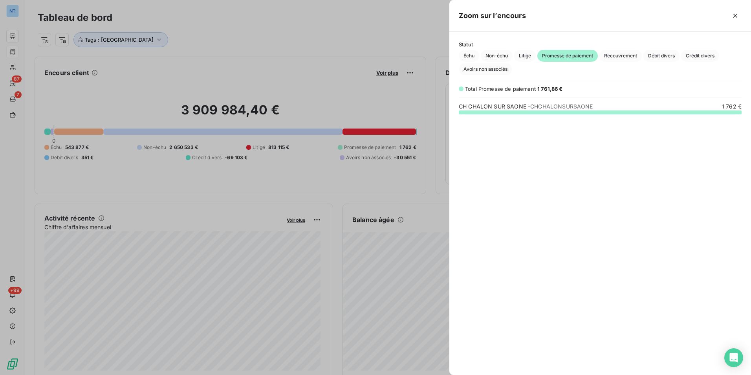
click at [572, 107] on span "- CHCHALONSURSAONE" at bounding box center [560, 106] width 65 height 7
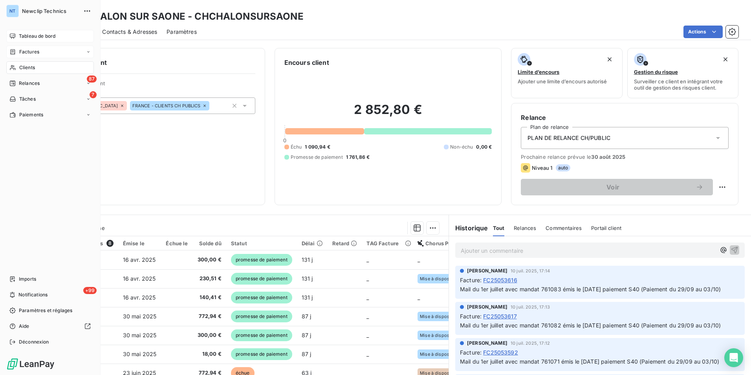
click at [18, 33] on div "Tableau de bord" at bounding box center [50, 36] width 88 height 13
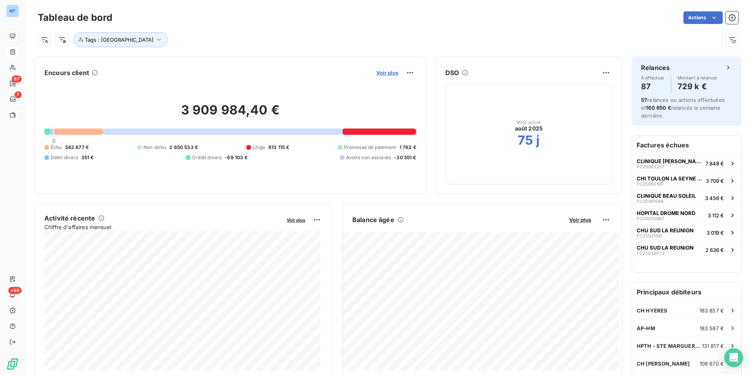
click at [390, 73] on span "Voir plus" at bounding box center [387, 73] width 22 height 6
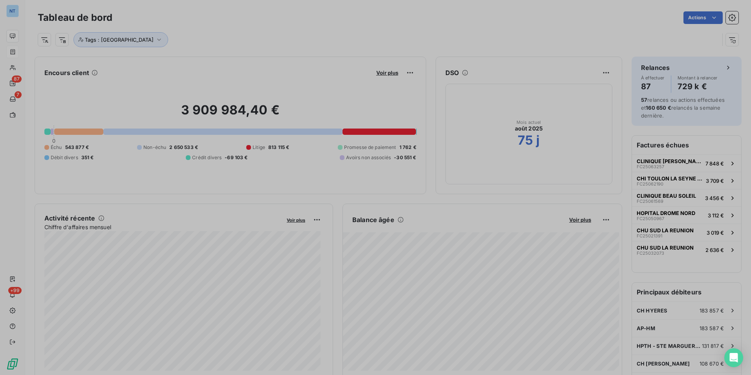
scroll to position [369, 296]
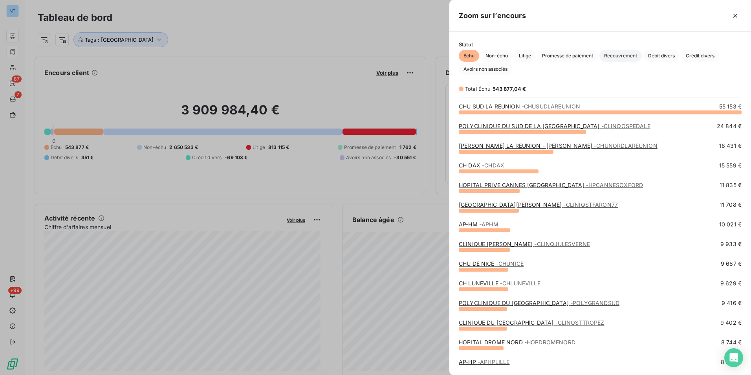
click at [625, 55] on span "Recouvrement" at bounding box center [621, 56] width 42 height 12
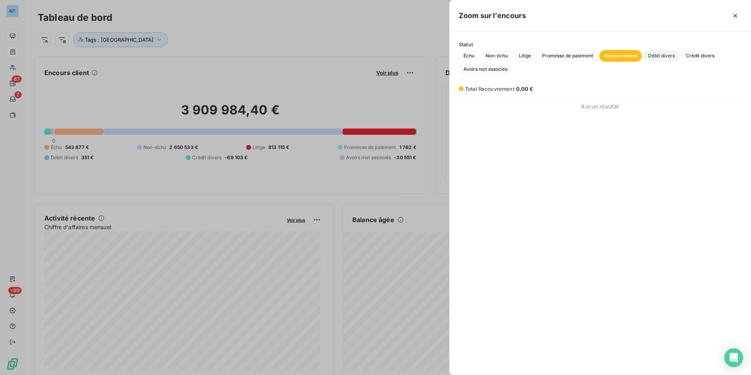
click at [660, 54] on span "Débit divers" at bounding box center [662, 56] width 36 height 12
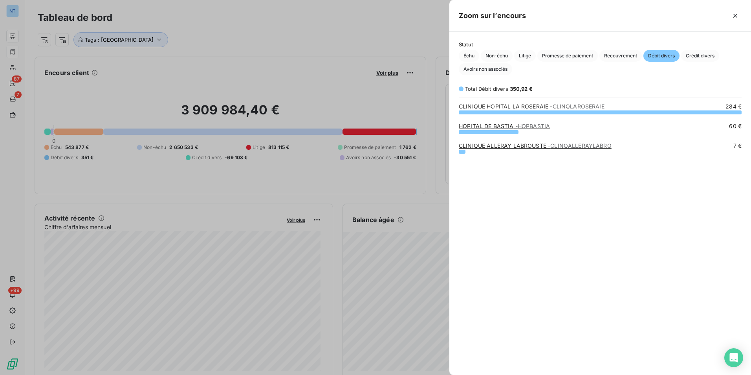
scroll to position [257, 296]
click at [697, 53] on span "Crédit divers" at bounding box center [700, 56] width 38 height 12
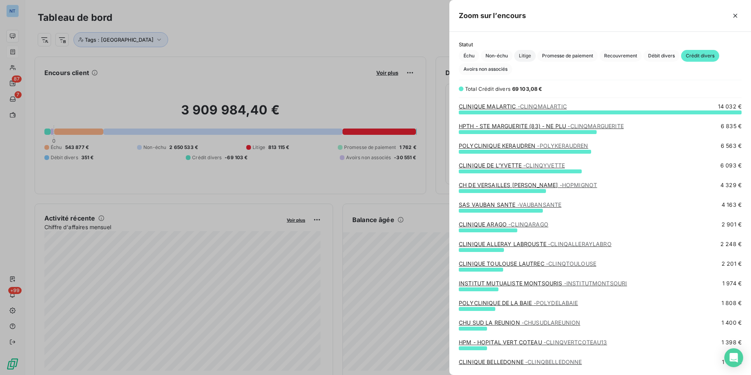
click at [524, 57] on span "Litige" at bounding box center [525, 56] width 22 height 12
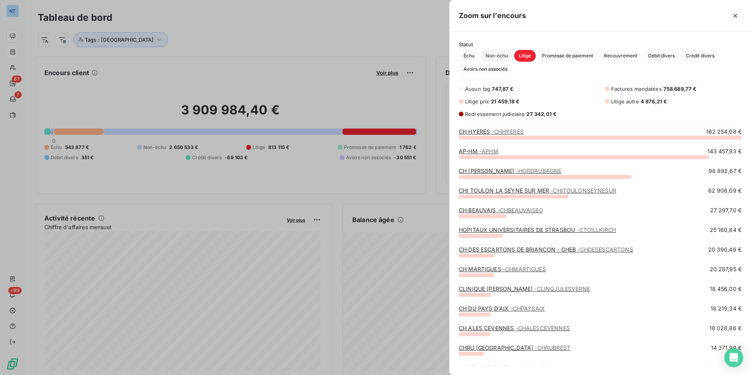
scroll to position [232, 296]
click at [690, 57] on span "Crédit divers" at bounding box center [700, 56] width 38 height 12
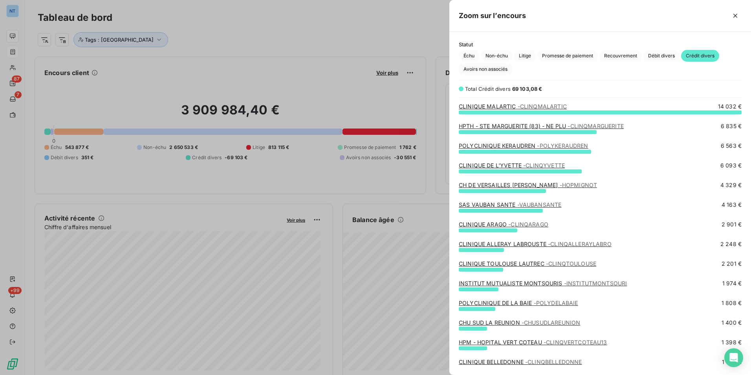
scroll to position [257, 296]
click at [663, 57] on span "Débit divers" at bounding box center [662, 56] width 36 height 12
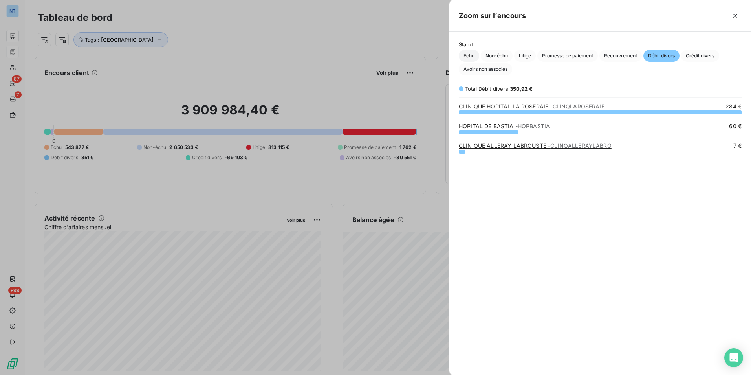
click at [472, 52] on span "Échu" at bounding box center [469, 56] width 20 height 12
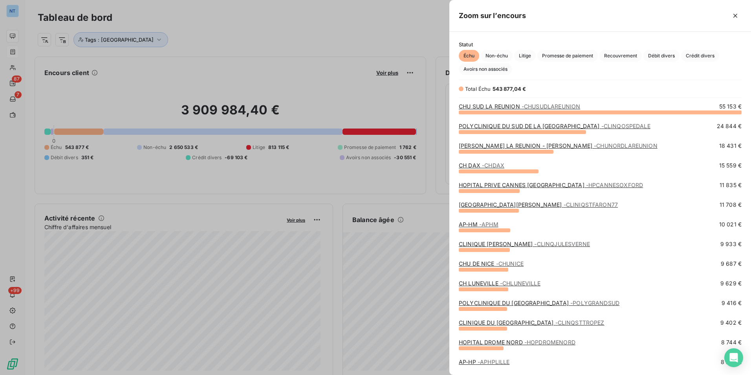
click at [418, 73] on div at bounding box center [375, 187] width 751 height 375
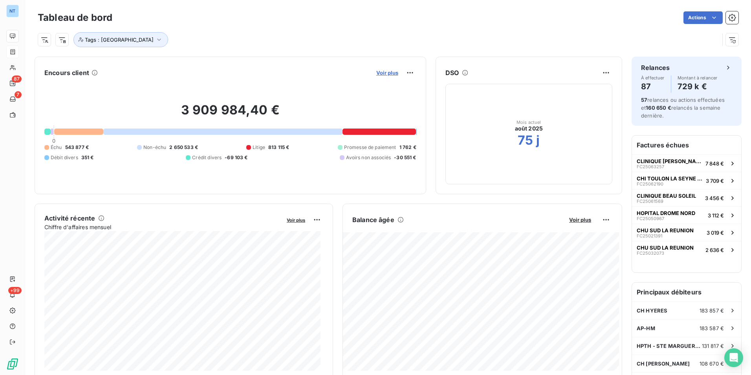
click at [378, 72] on span "Voir plus" at bounding box center [387, 73] width 22 height 6
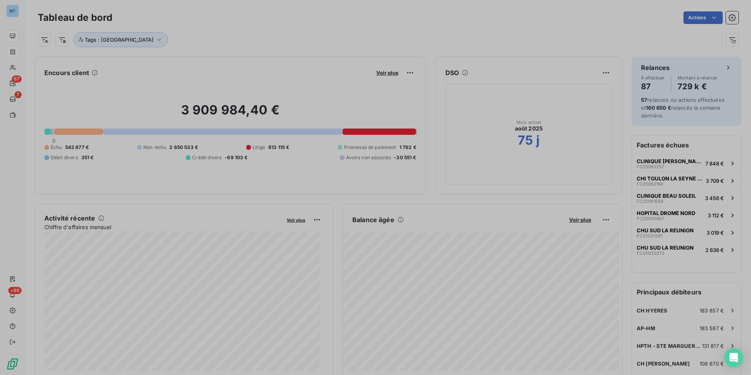
scroll to position [369, 296]
